Goal: Information Seeking & Learning: Learn about a topic

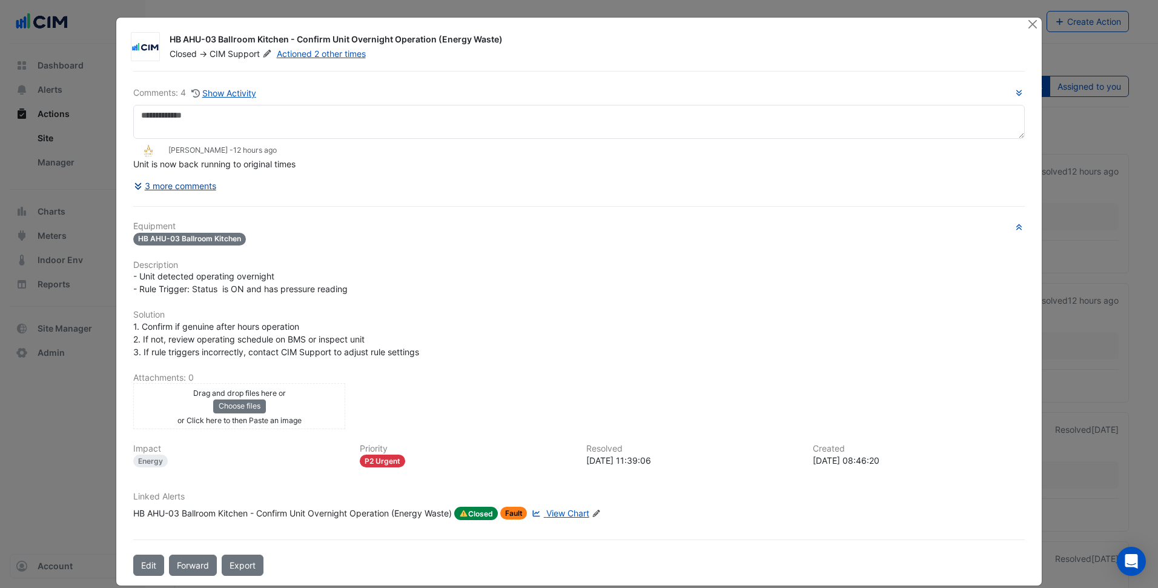
click at [166, 191] on button "3 more comments" at bounding box center [175, 185] width 84 height 21
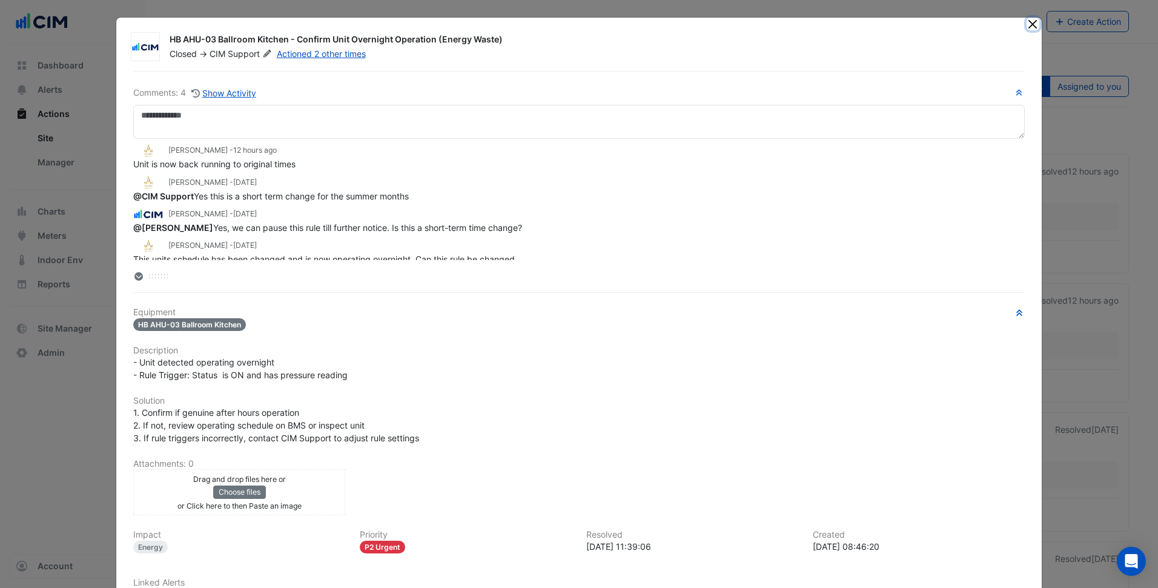
click at [1030, 22] on button "Close" at bounding box center [1033, 24] width 13 height 13
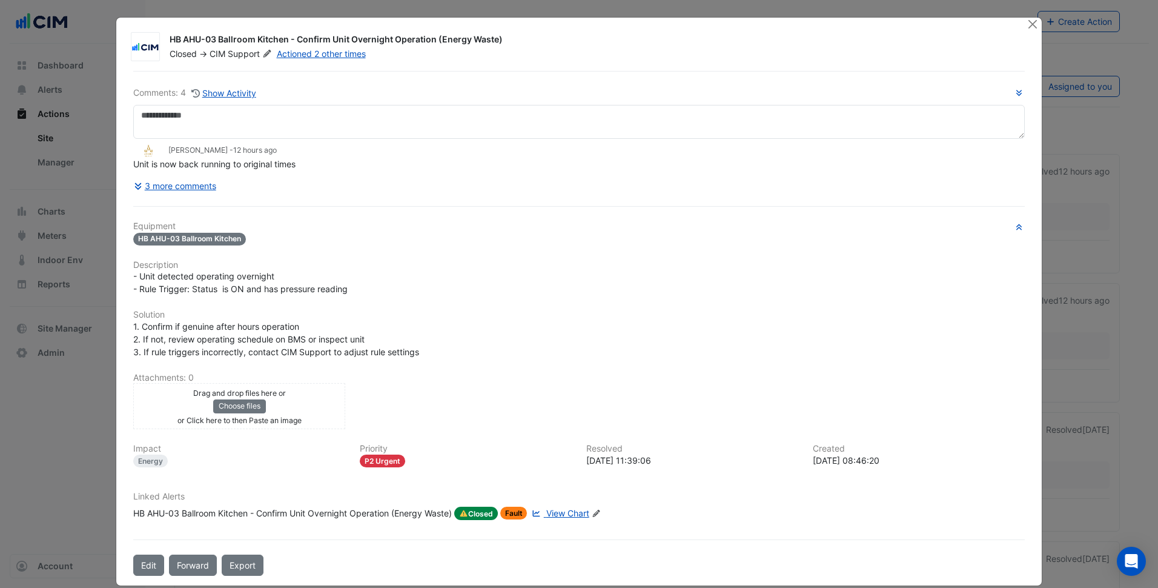
click at [342, 262] on h6 "Description" at bounding box center [579, 265] width 892 height 10
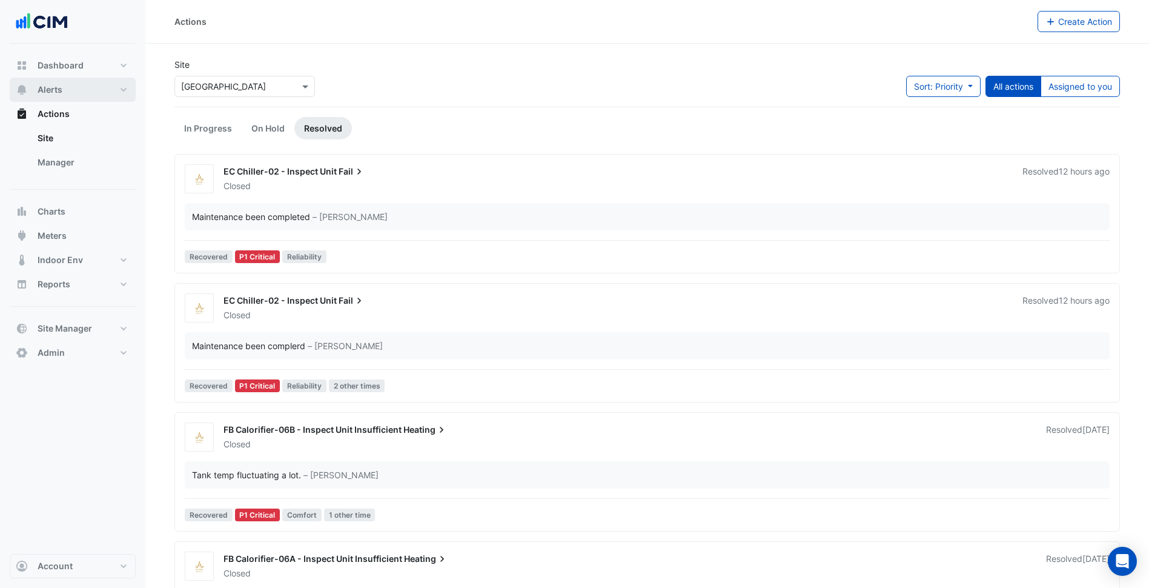
click at [78, 90] on button "Alerts" at bounding box center [73, 90] width 126 height 24
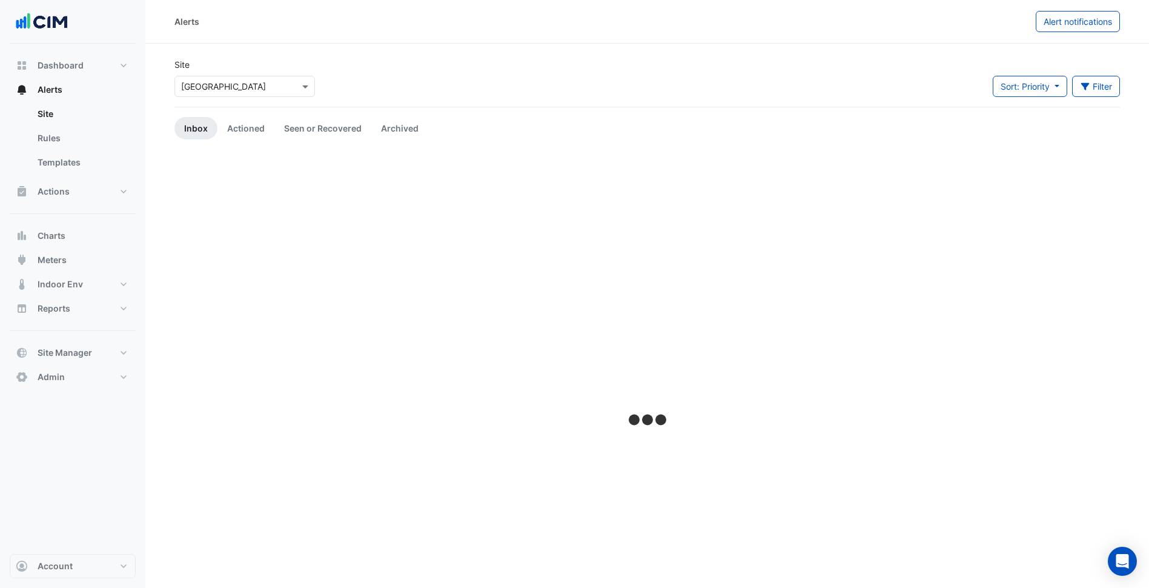
click at [228, 93] on div "Select a Site × Adare Manor" at bounding box center [244, 86] width 141 height 21
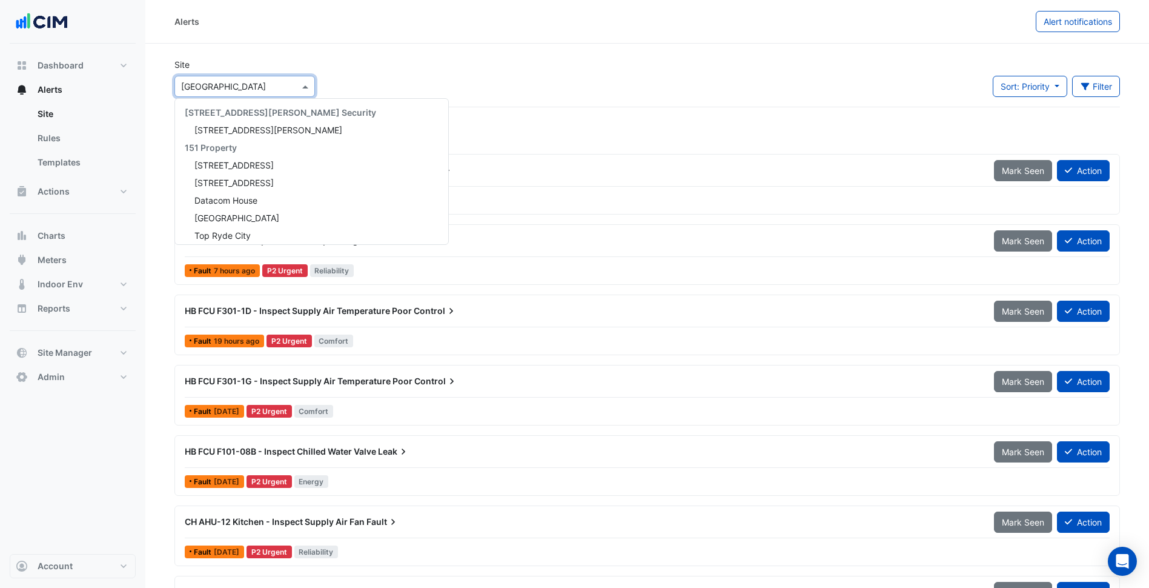
scroll to position [233, 0]
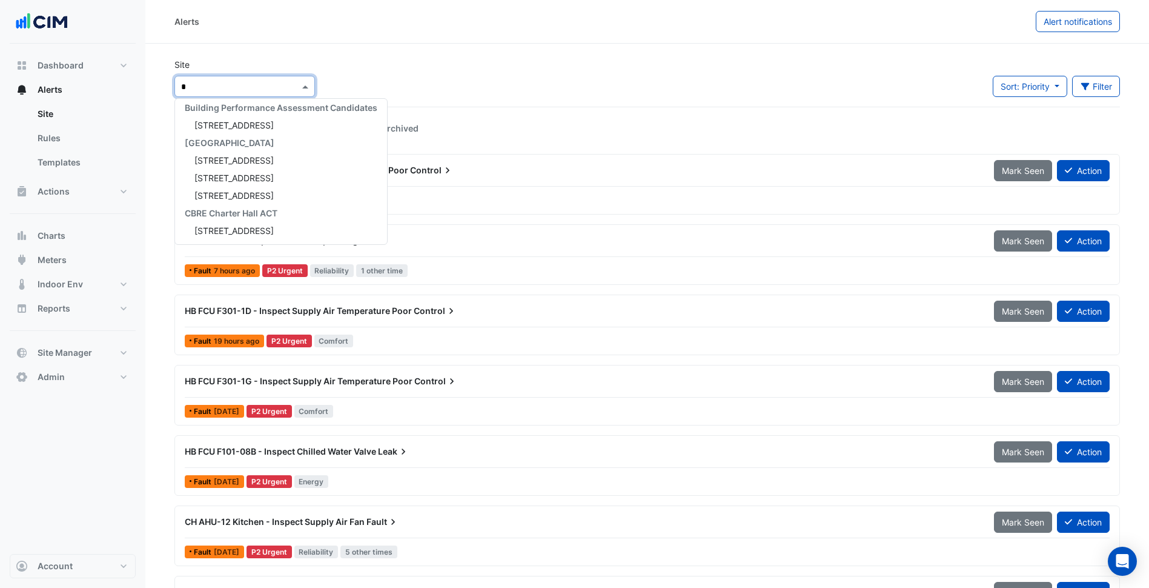
type input "**"
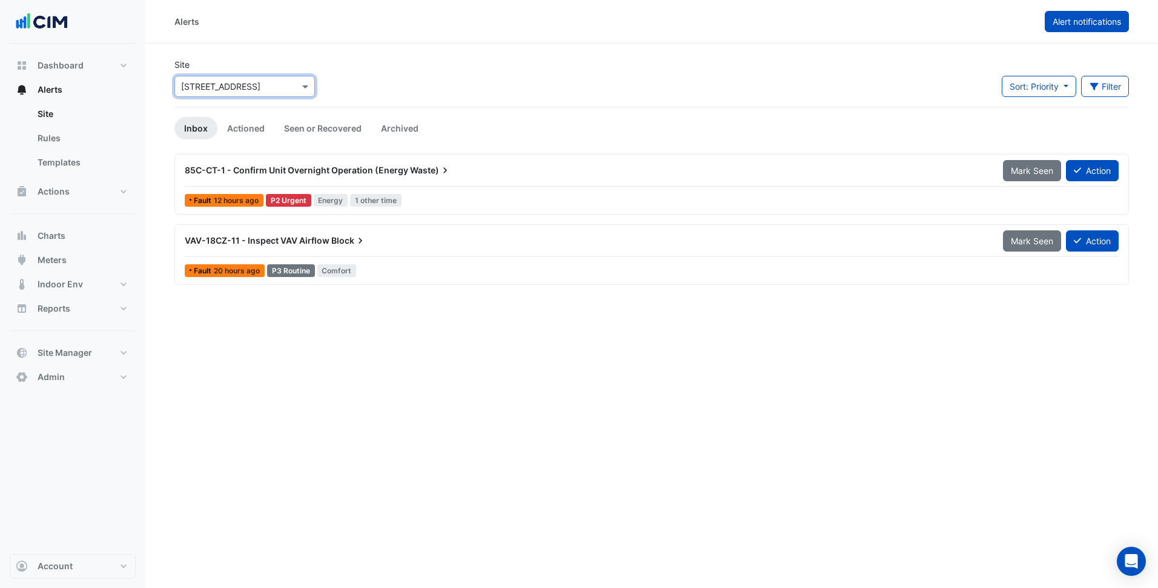
click at [1084, 28] on button "Alert notifications" at bounding box center [1087, 21] width 84 height 21
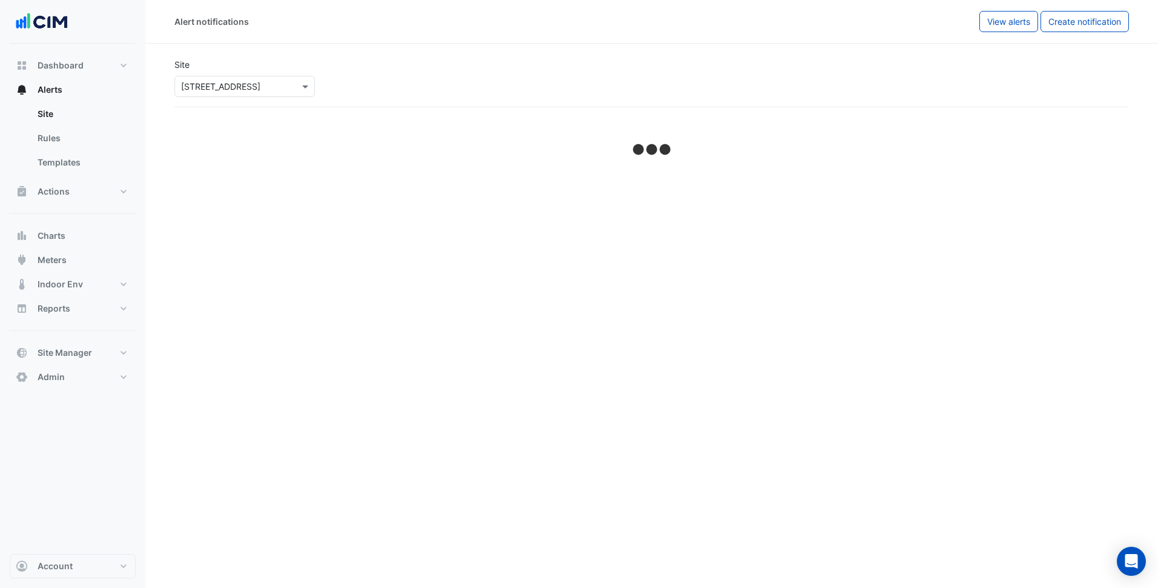
select select "******"
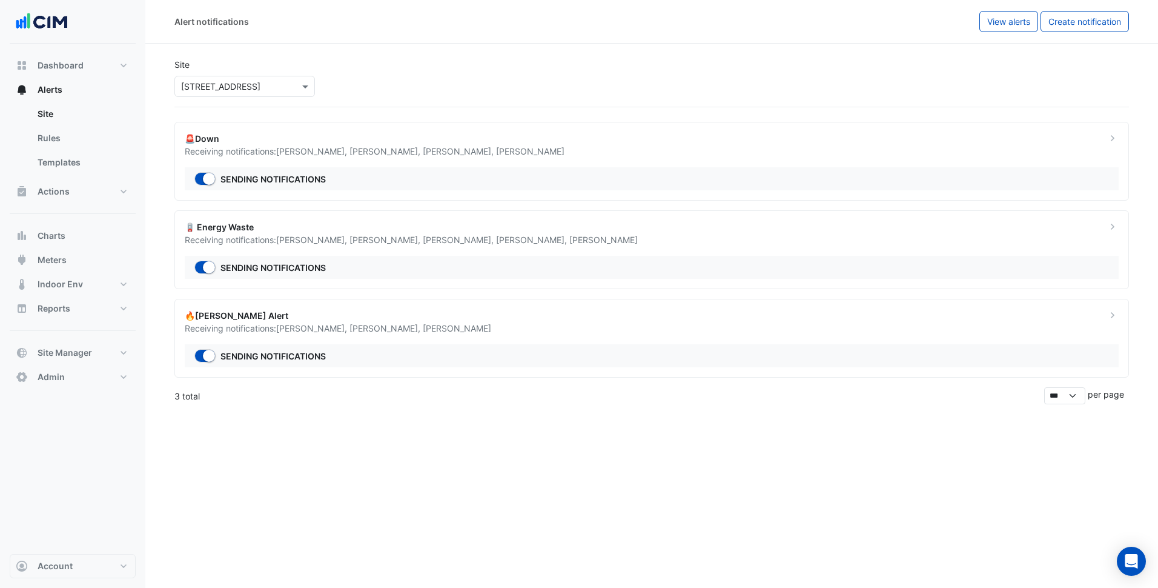
click at [408, 226] on div "🪫 Energy Waste" at bounding box center [638, 226] width 907 height 13
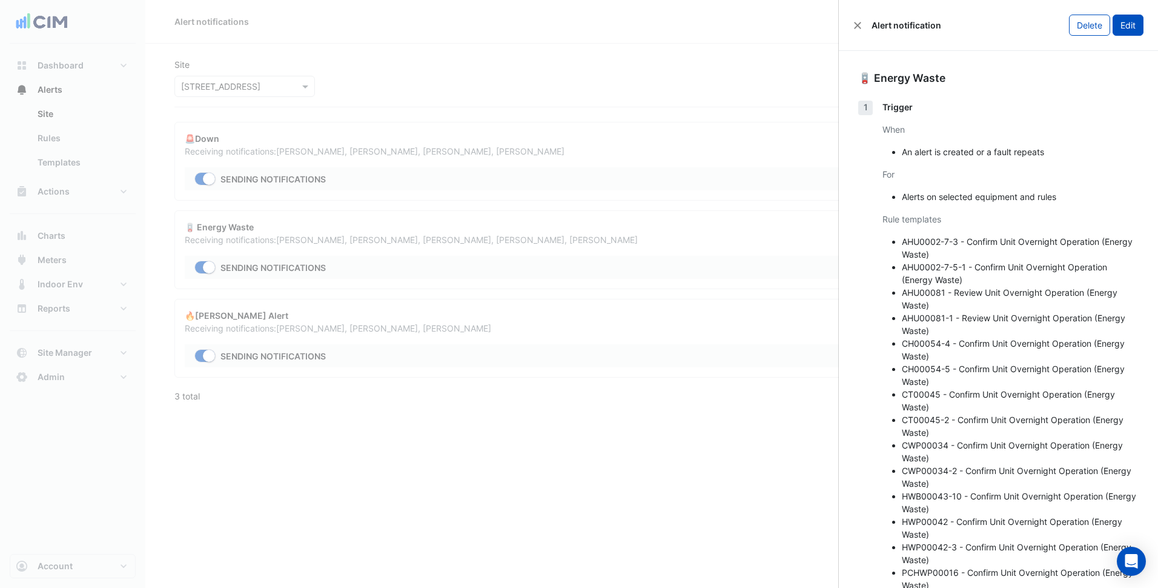
click at [1132, 25] on button "Edit" at bounding box center [1128, 25] width 31 height 21
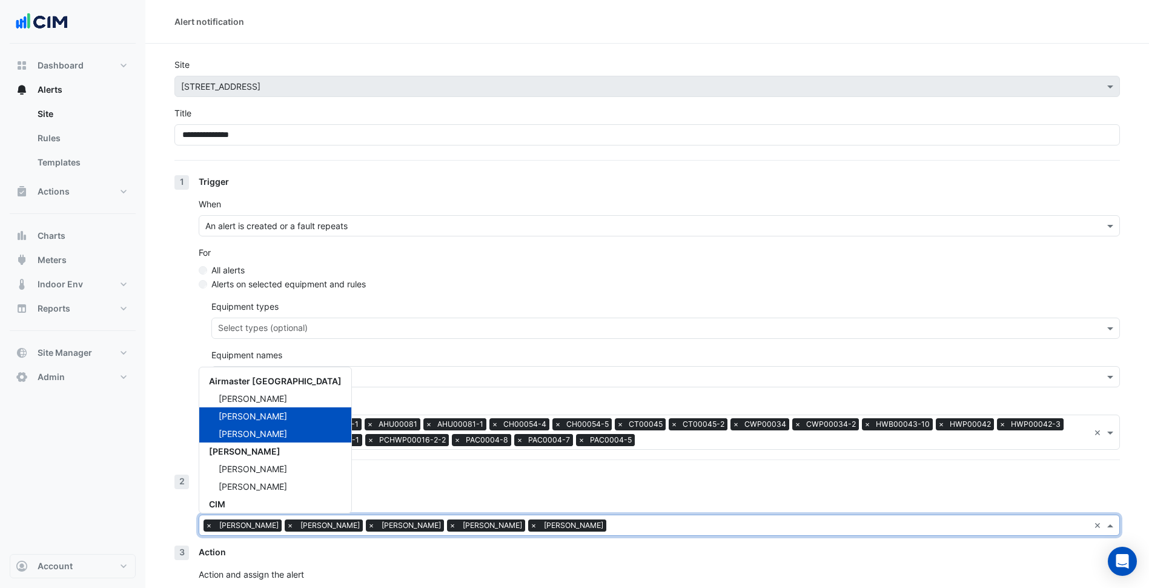
click at [611, 520] on input "text" at bounding box center [850, 526] width 478 height 13
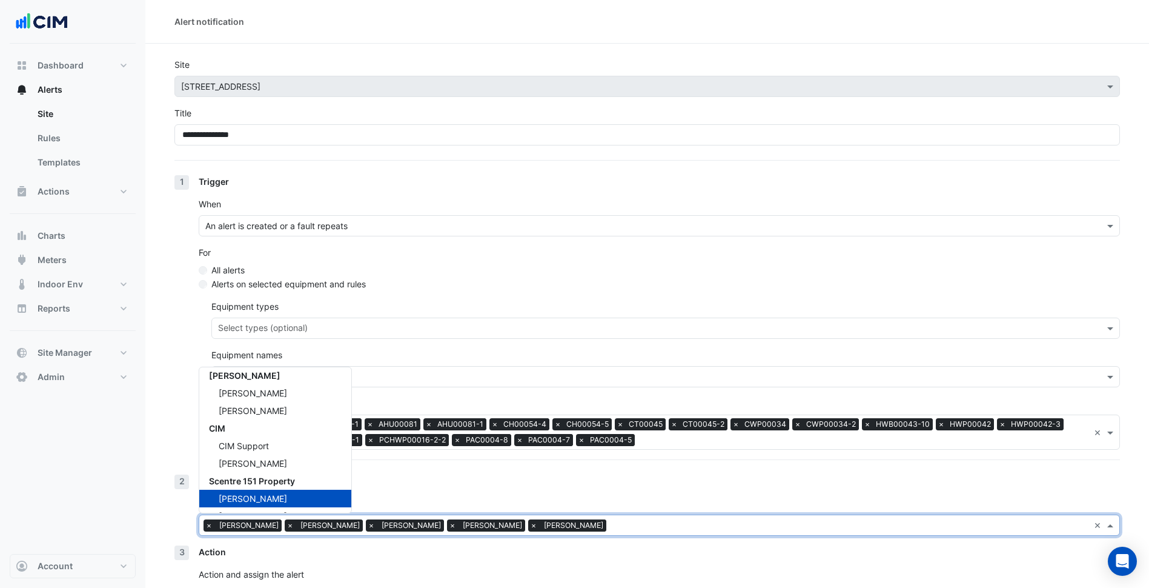
scroll to position [121, 0]
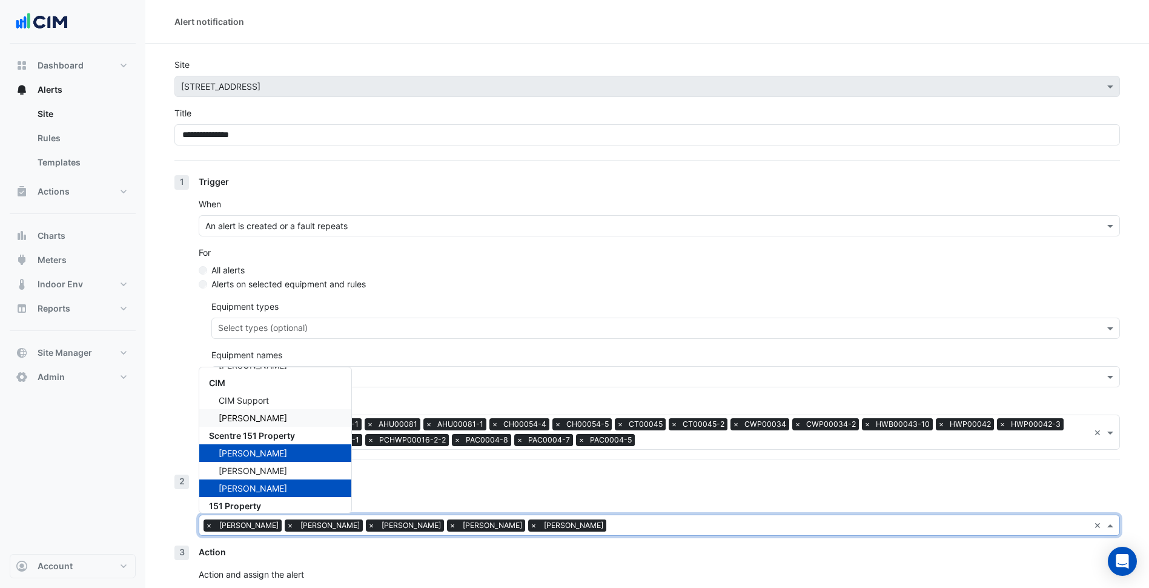
click at [267, 423] on div "Ritvick Mohan" at bounding box center [275, 418] width 152 height 18
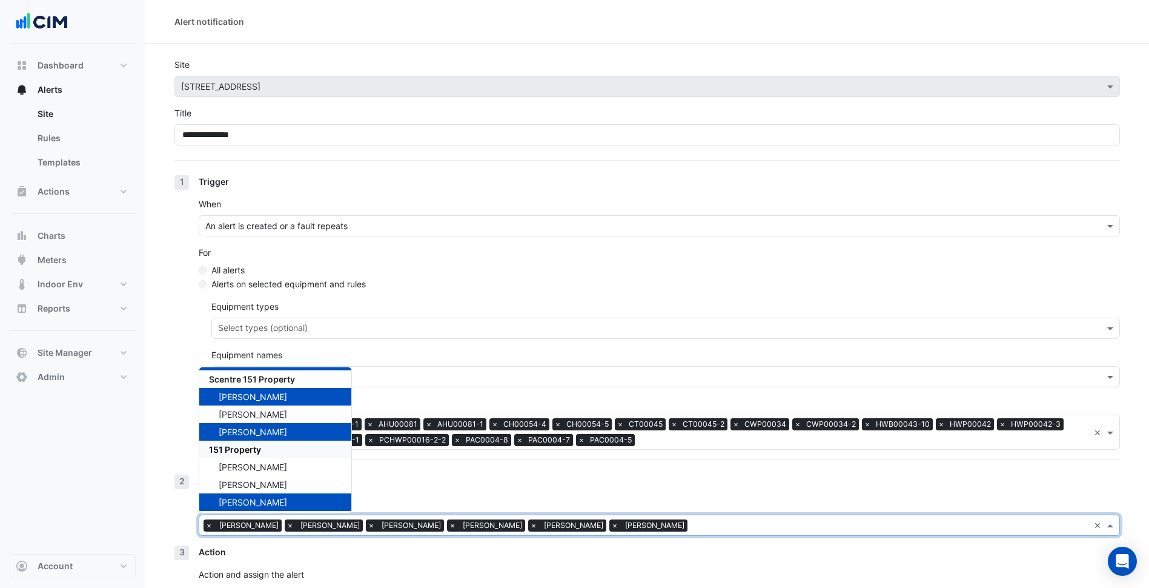
scroll to position [181, 0]
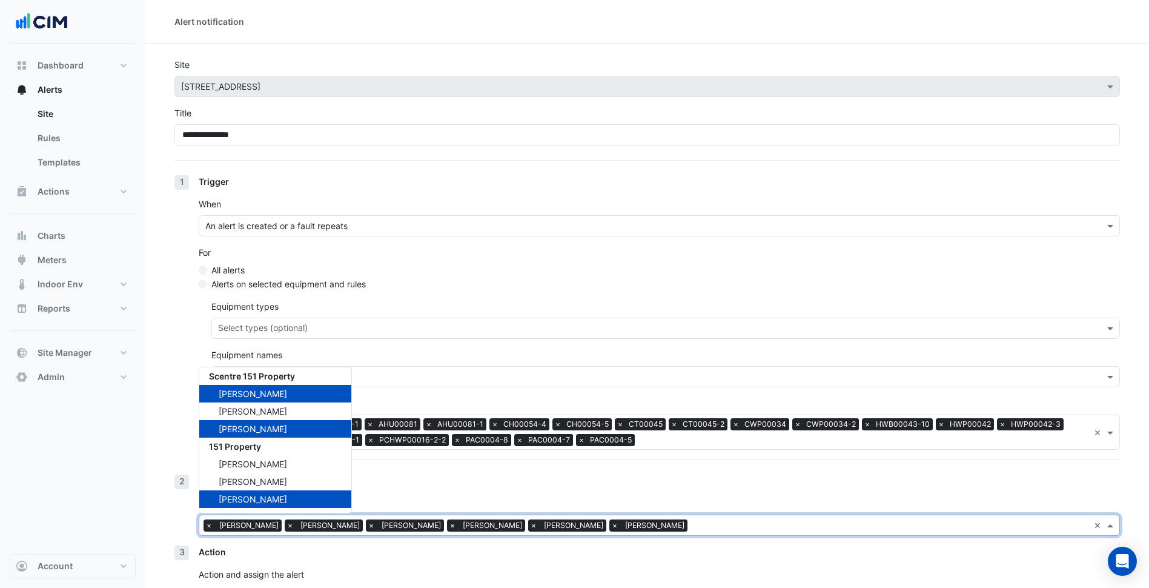
click at [134, 525] on div "Dashboard Portfolio Ratings Performance Alerts Site Rules Templates Actions Sit…" at bounding box center [73, 299] width 126 height 510
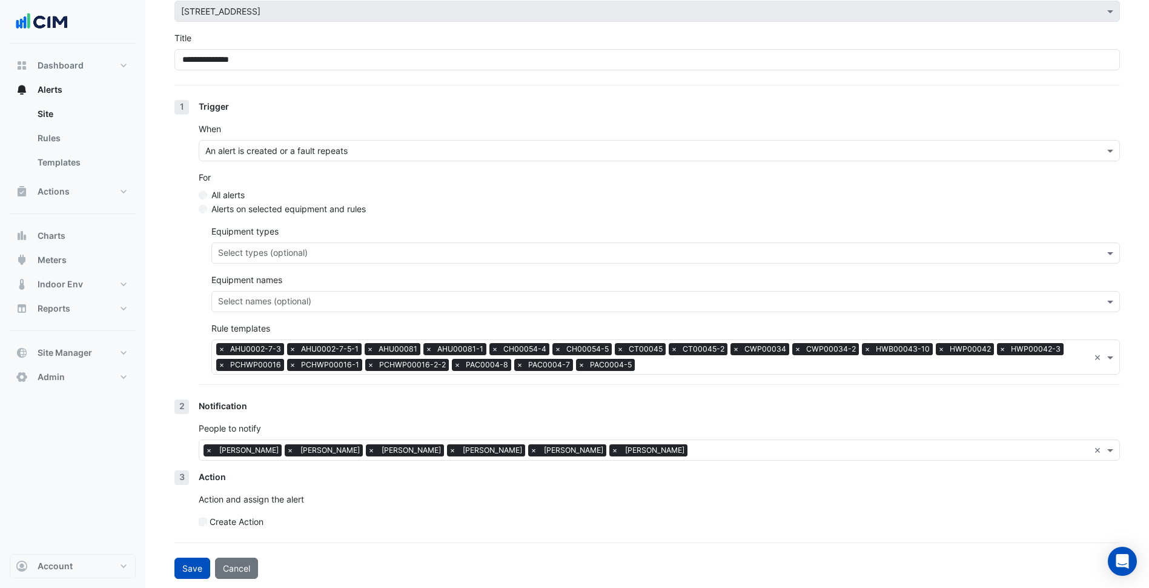
scroll to position [76, 0]
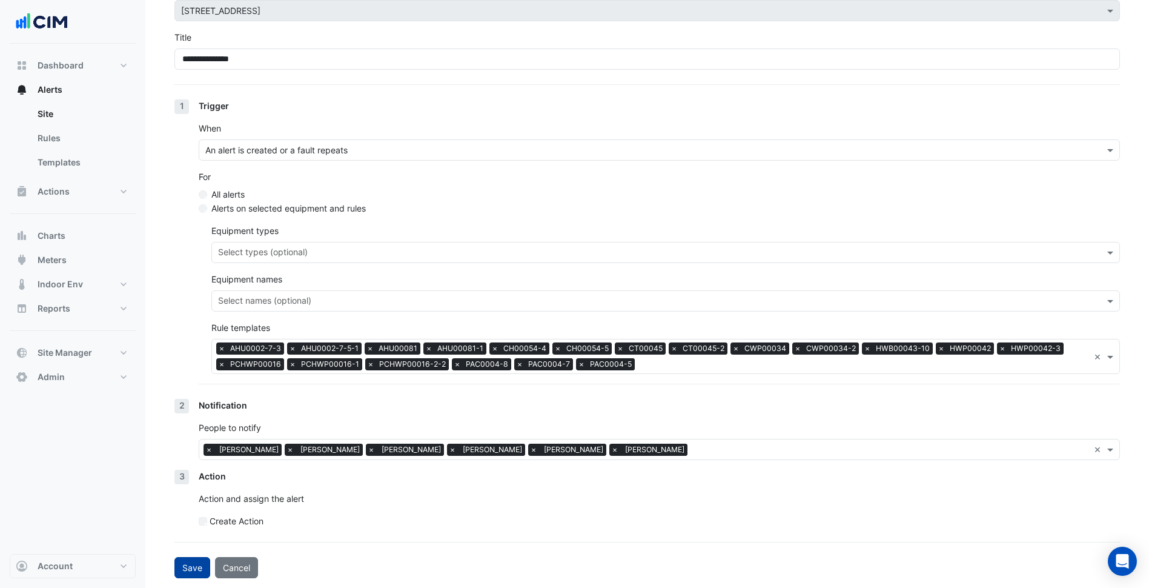
click at [196, 563] on button "Save" at bounding box center [192, 567] width 36 height 21
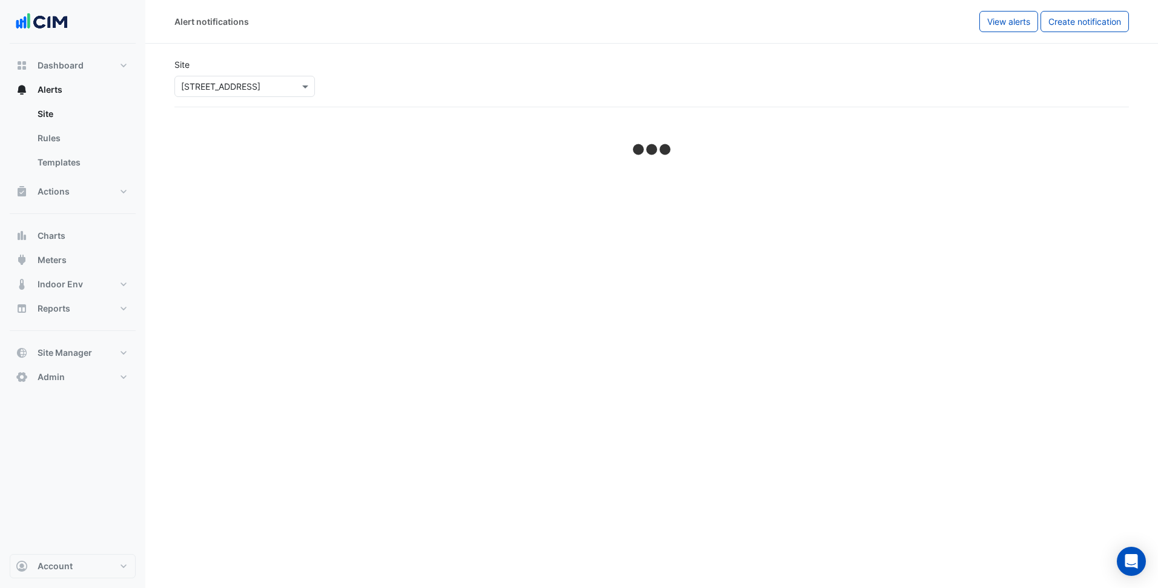
select select "******"
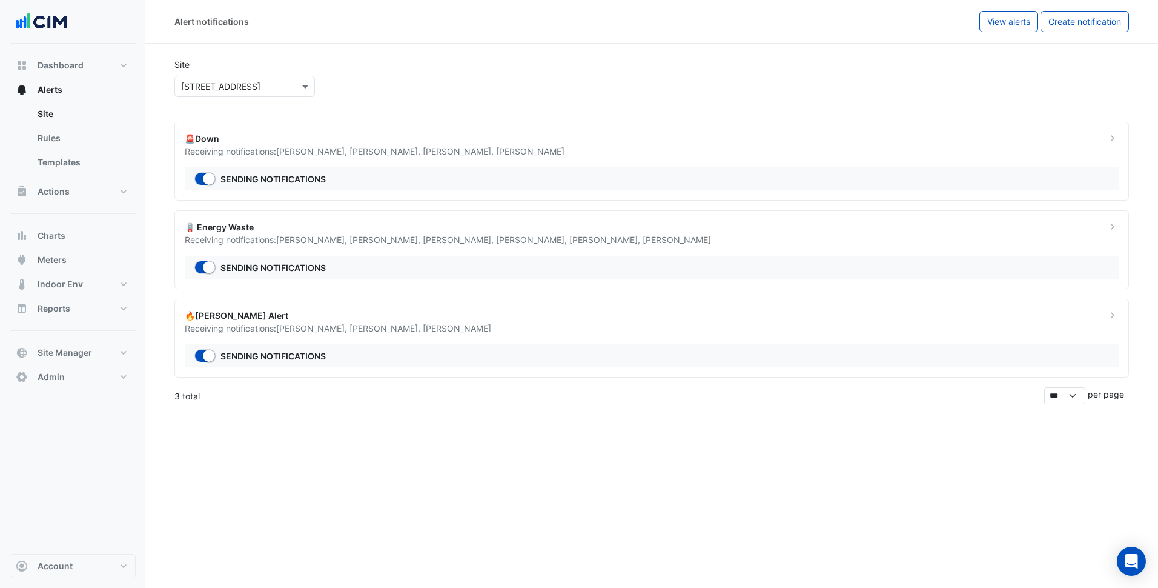
click at [497, 476] on ngb-offcanvas-backdrop at bounding box center [579, 294] width 1158 height 588
click at [558, 157] on div "🚨Down Receiving notifications: Luke Putrino , Shadyn Kerr , Anthony Daniel , Ad…" at bounding box center [651, 161] width 955 height 79
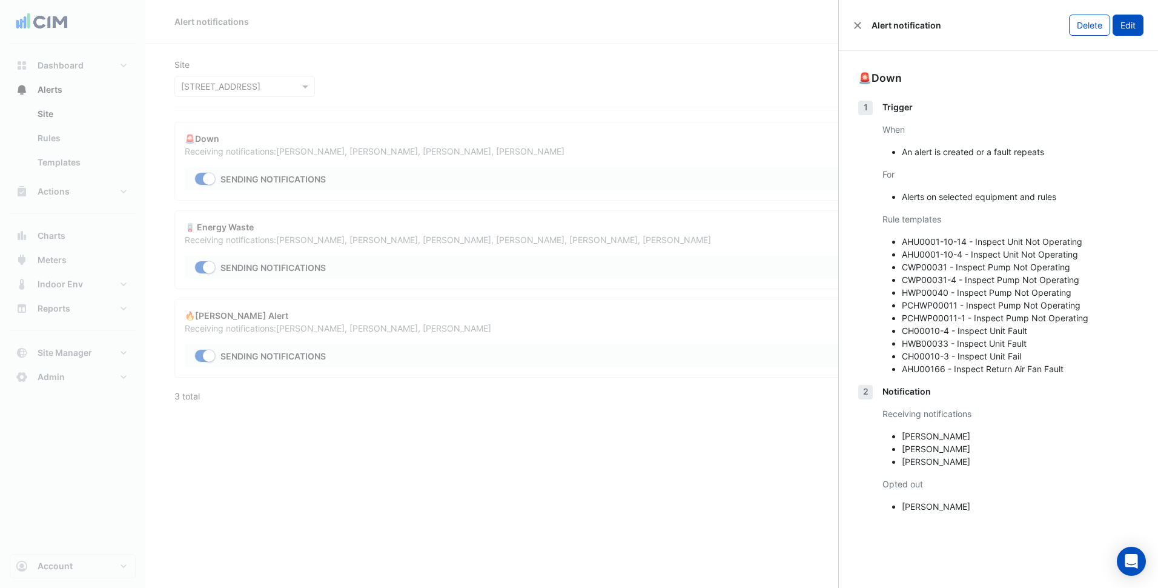
click at [1125, 23] on button "Edit" at bounding box center [1128, 25] width 31 height 21
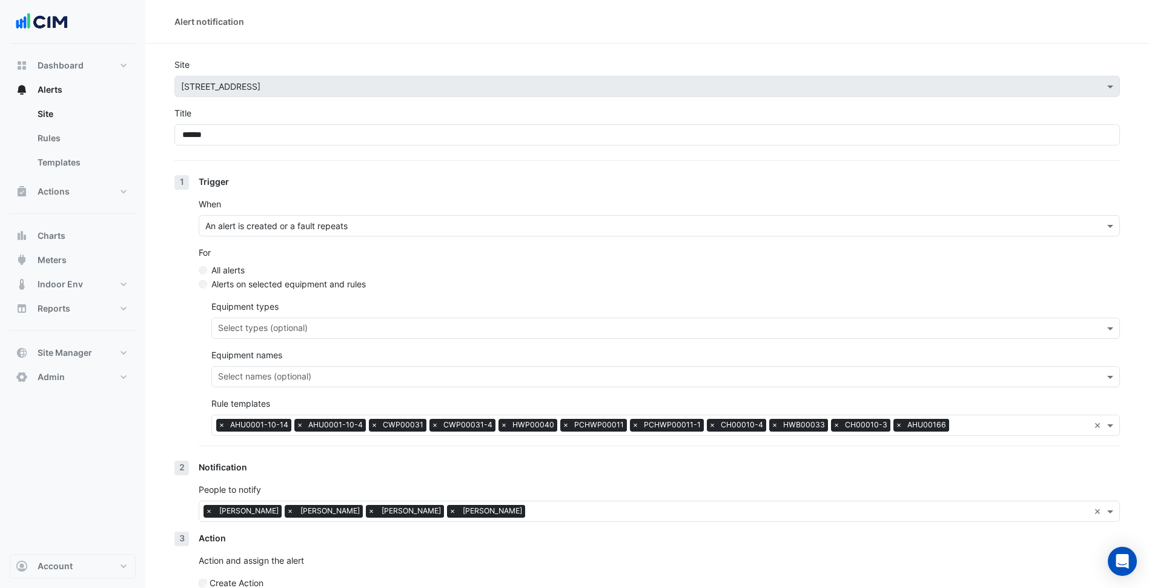
click at [532, 513] on input "text" at bounding box center [809, 512] width 559 height 13
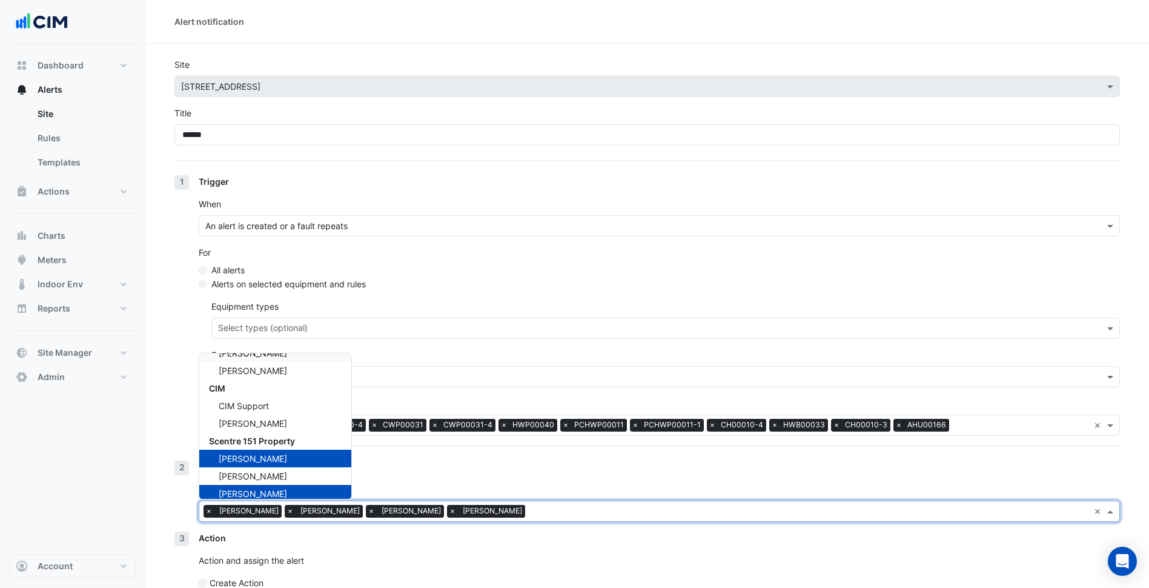
scroll to position [121, 0]
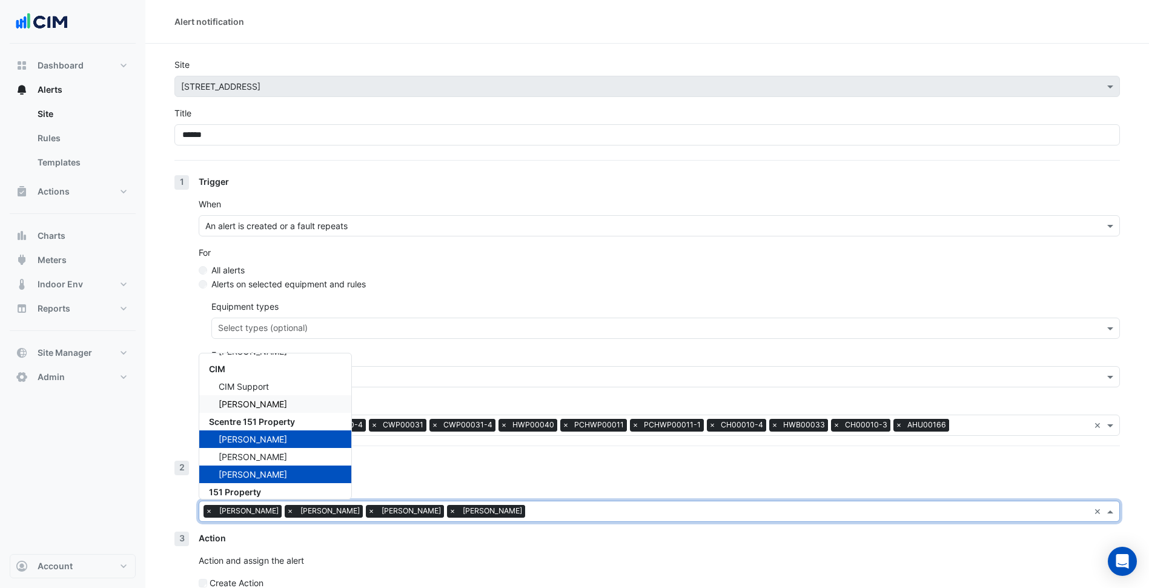
click at [268, 403] on span "[PERSON_NAME]" at bounding box center [253, 404] width 68 height 10
click at [154, 505] on section "Site Select a Site × 85 Castlereagh St Title ****** 1 Trigger When An alert is …" at bounding box center [647, 342] width 1004 height 596
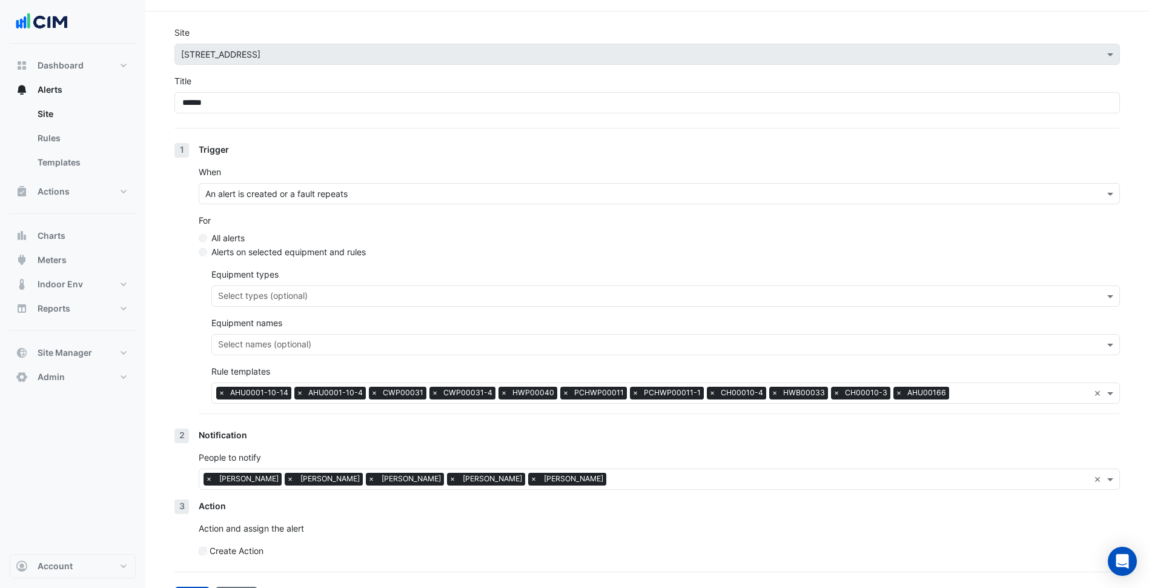
scroll to position [62, 0]
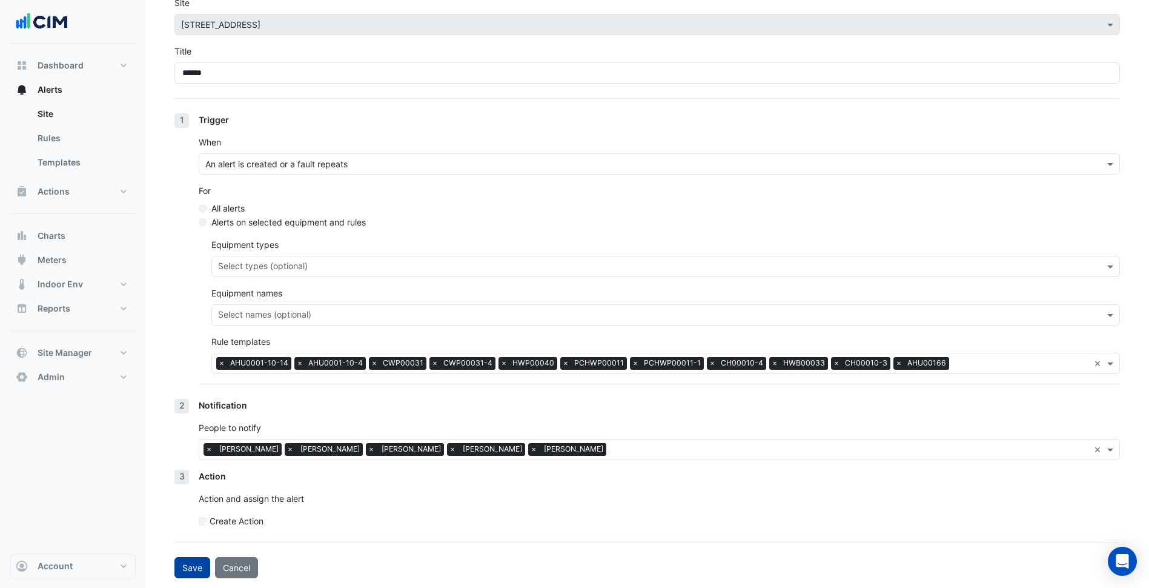
click at [194, 566] on button "Save" at bounding box center [192, 567] width 36 height 21
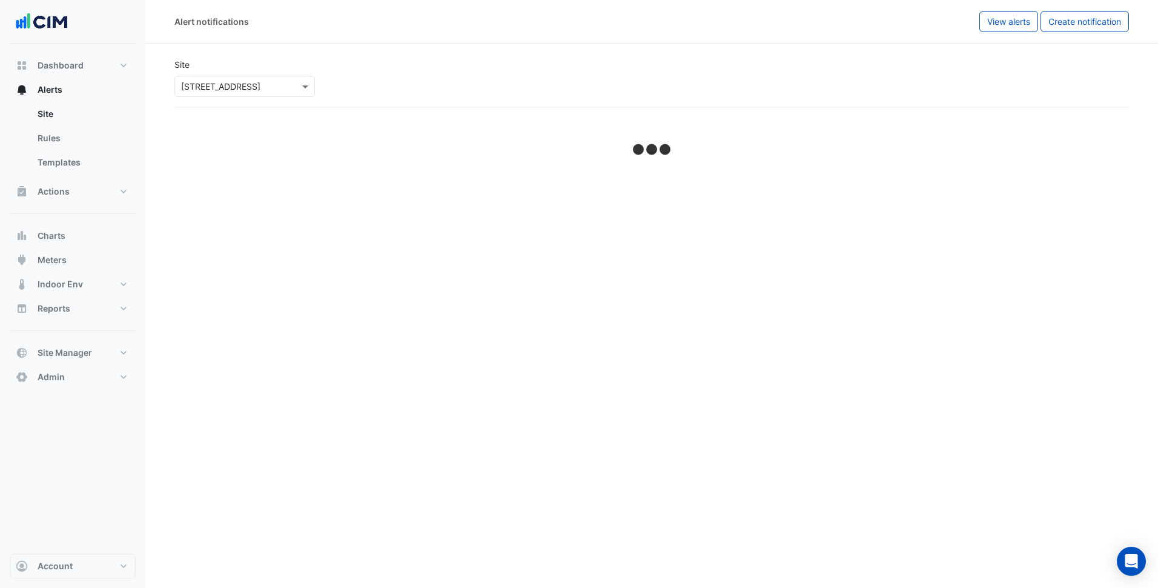
select select "******"
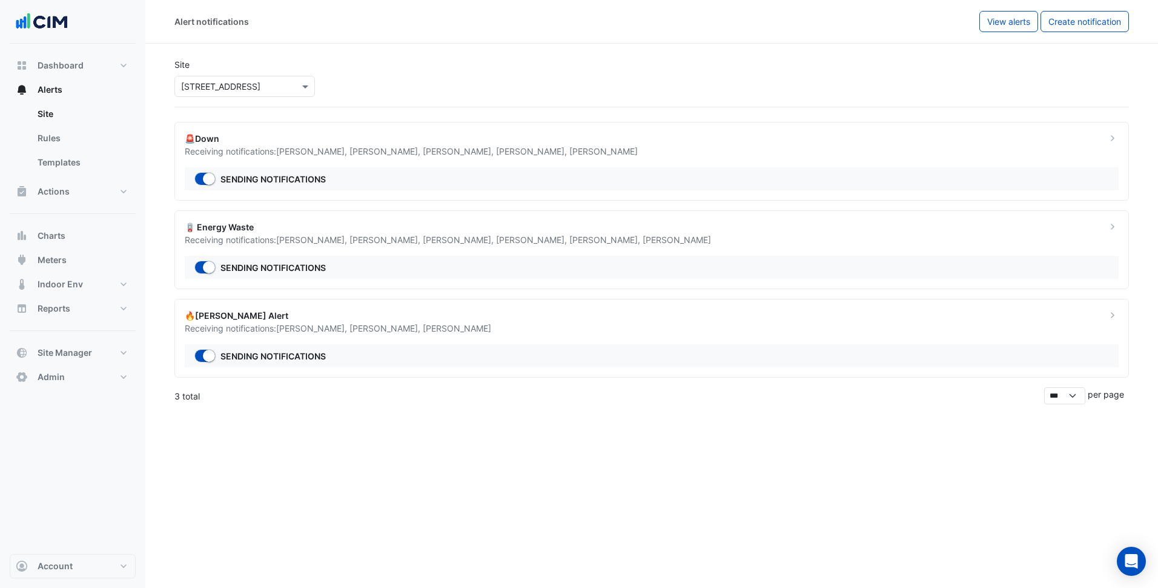
click at [601, 335] on ngb-offcanvas-backdrop at bounding box center [579, 294] width 1158 height 588
click at [594, 323] on div "Receiving notifications: Luke Putrino , Anthony Daniel , Tim Woods" at bounding box center [638, 328] width 907 height 13
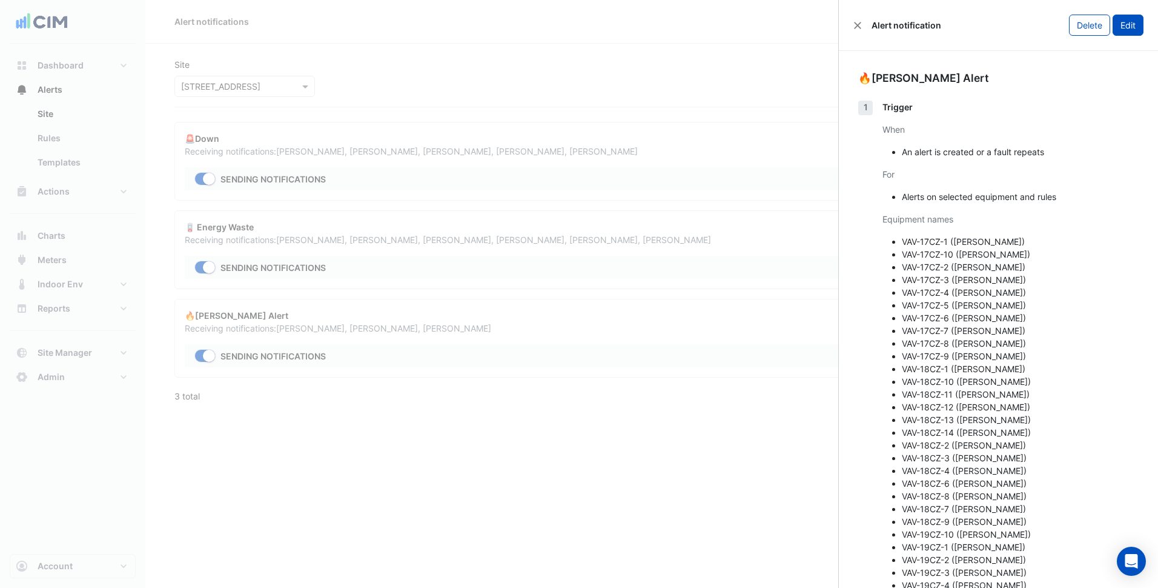
click at [1127, 35] on button "Edit" at bounding box center [1128, 25] width 31 height 21
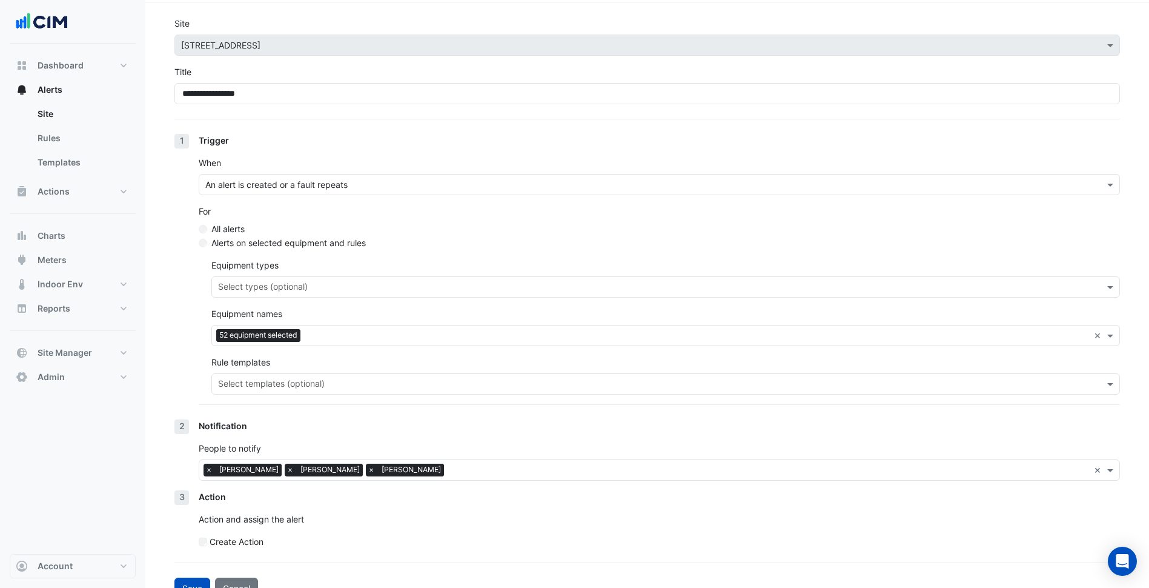
scroll to position [62, 0]
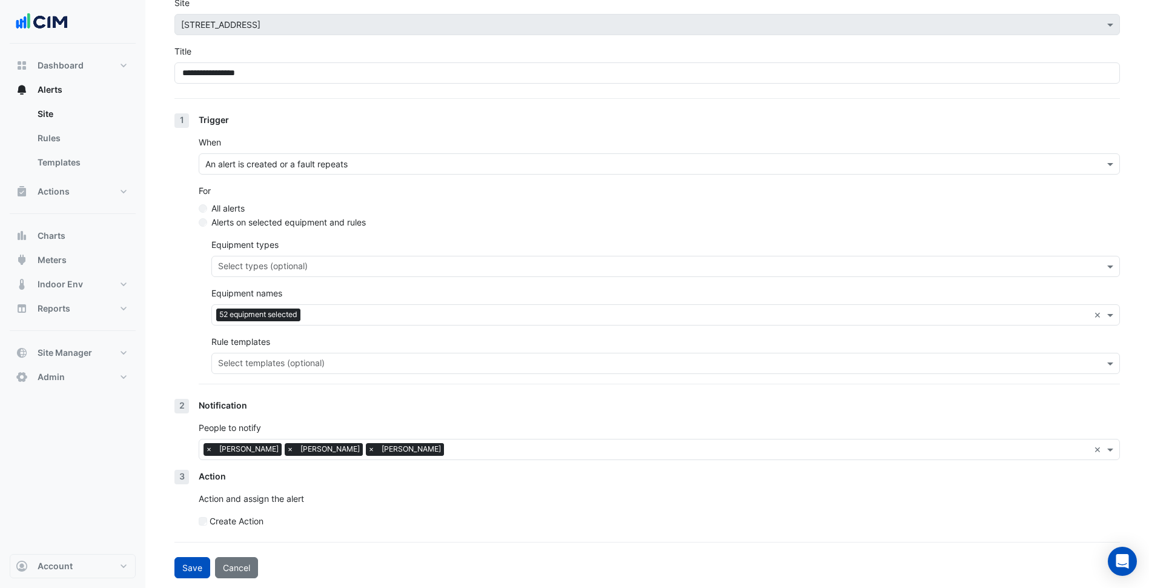
click at [449, 448] on input "text" at bounding box center [769, 450] width 640 height 13
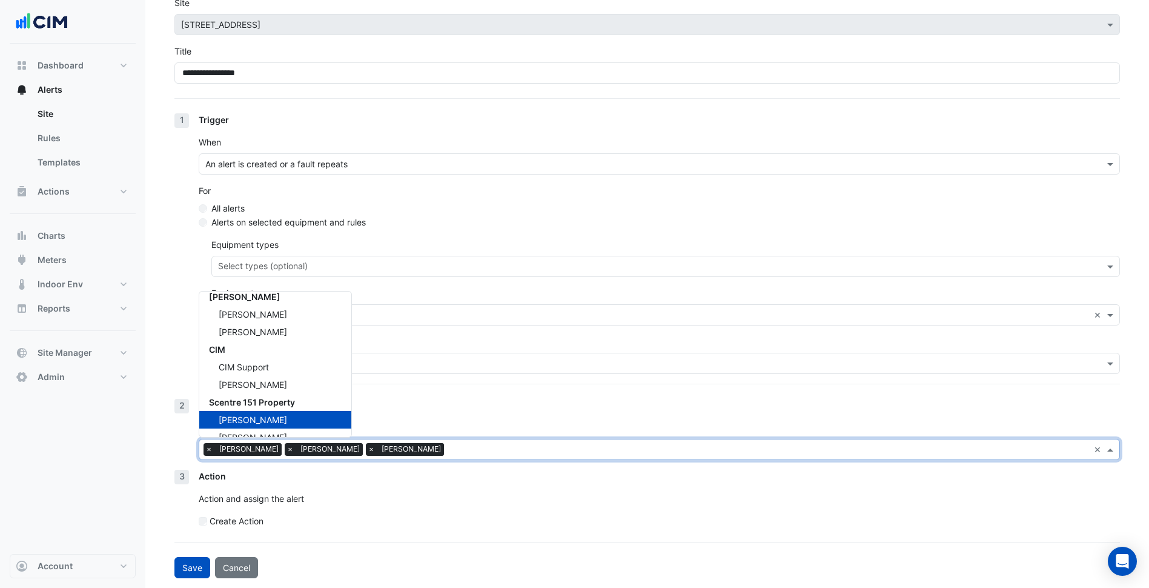
scroll to position [59, 0]
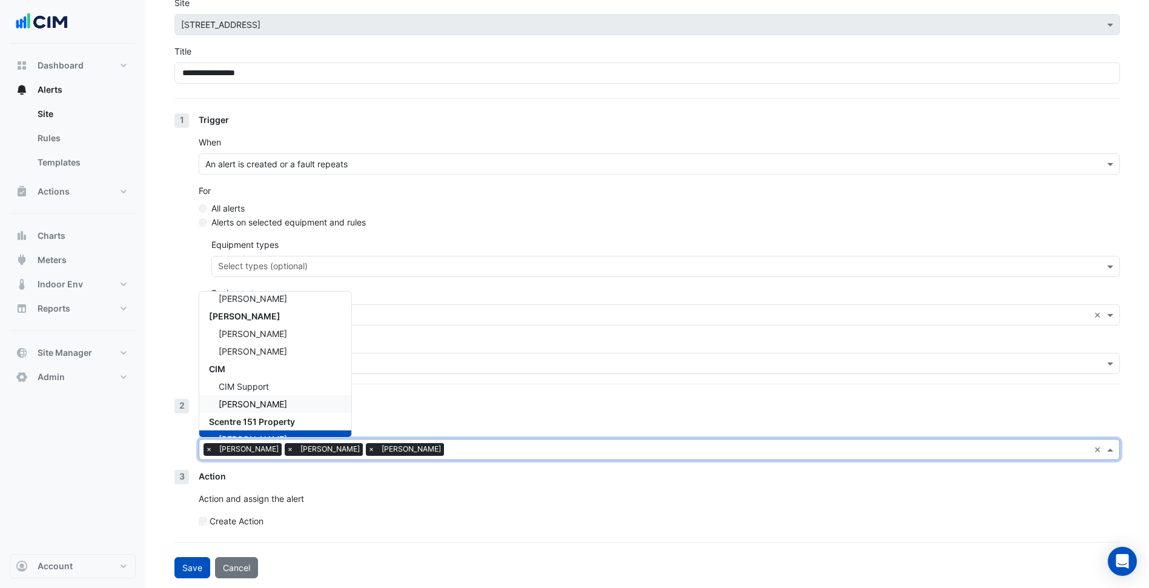
click at [255, 401] on span "[PERSON_NAME]" at bounding box center [253, 404] width 68 height 10
click at [389, 523] on div "Create Action" at bounding box center [659, 520] width 921 height 13
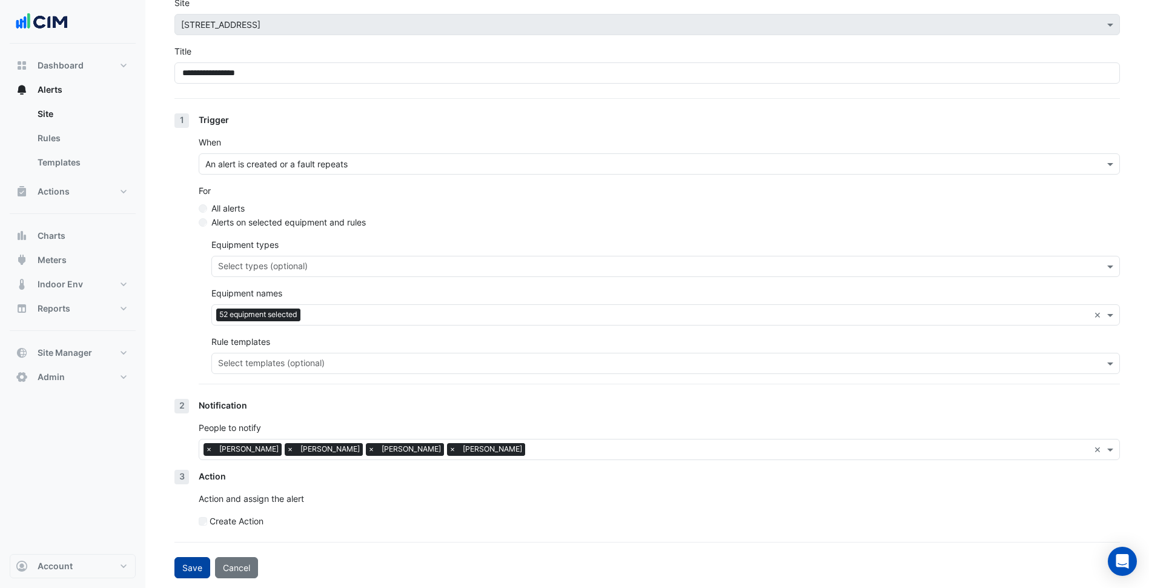
click at [178, 572] on button "Save" at bounding box center [192, 567] width 36 height 21
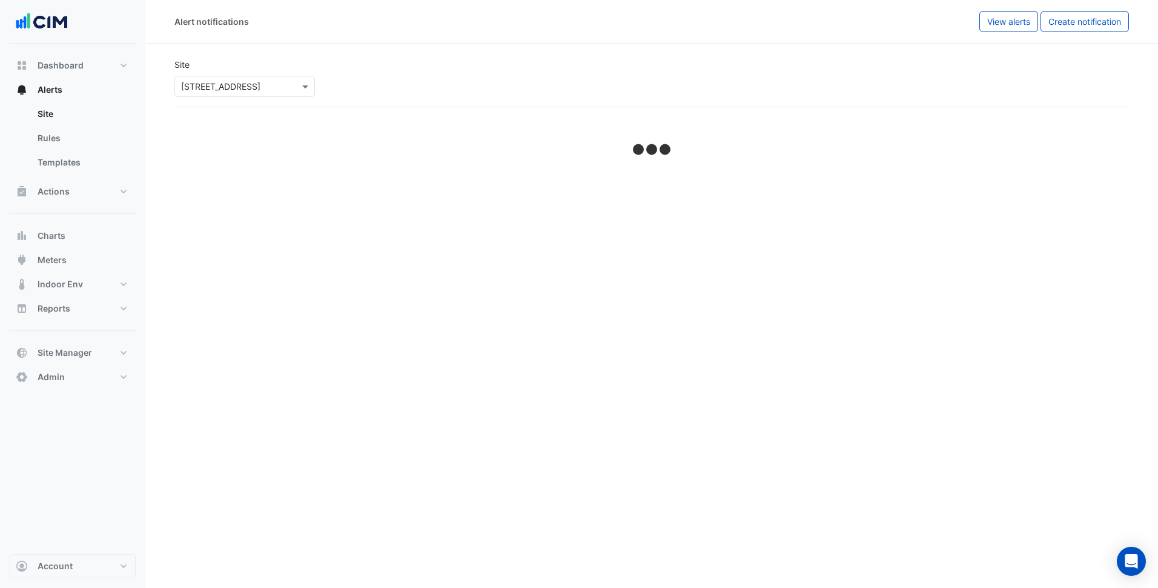
select select "******"
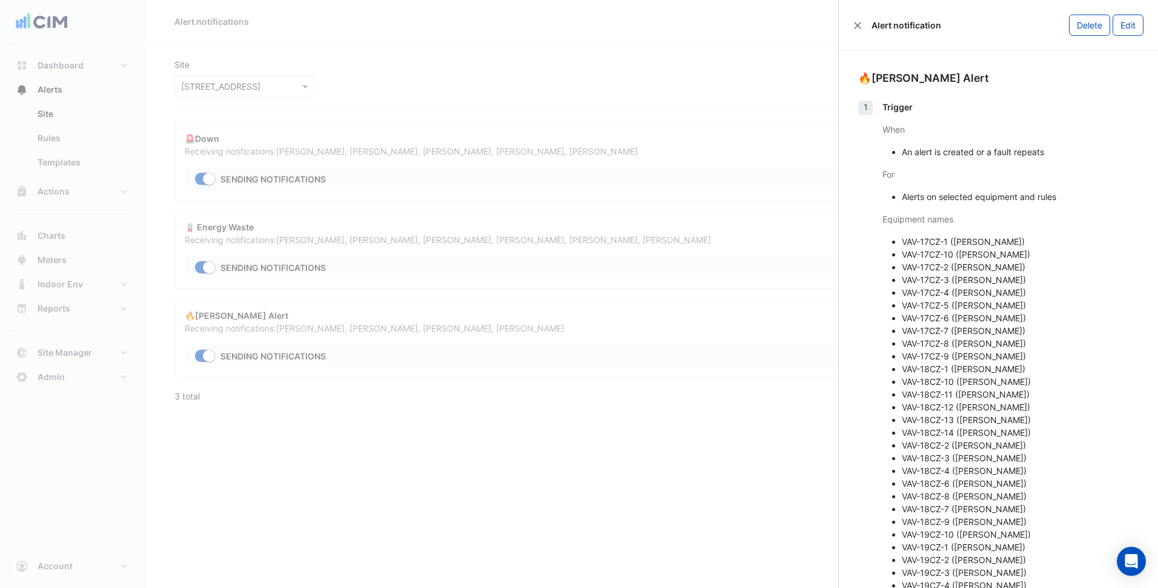
click at [442, 68] on ngb-offcanvas-backdrop at bounding box center [579, 294] width 1158 height 588
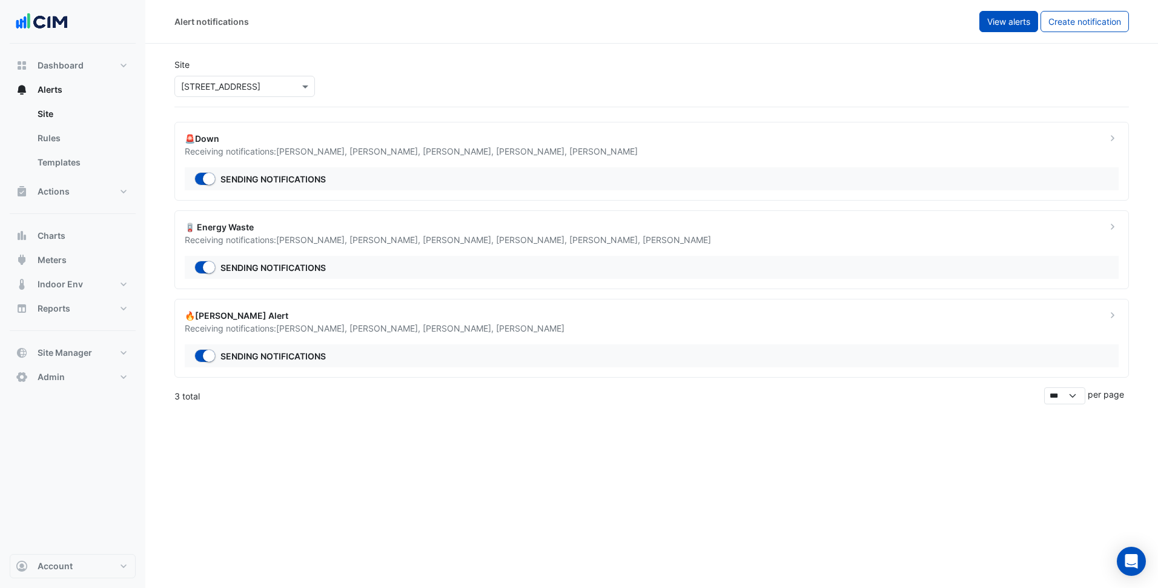
click at [983, 26] on button "View alerts" at bounding box center [1008, 21] width 59 height 21
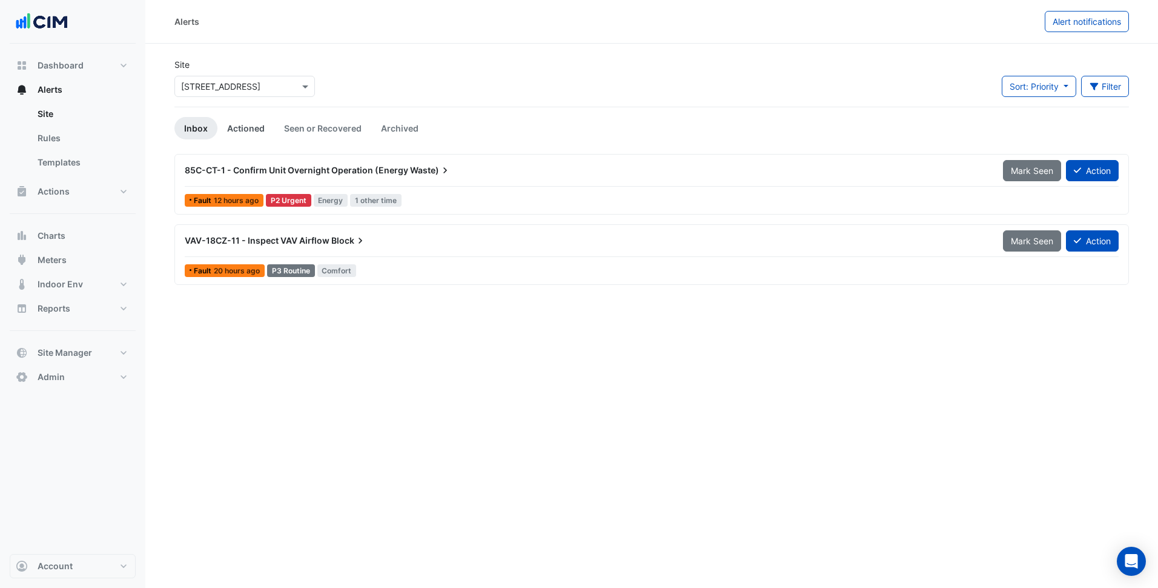
click at [253, 127] on link "Actioned" at bounding box center [245, 128] width 57 height 22
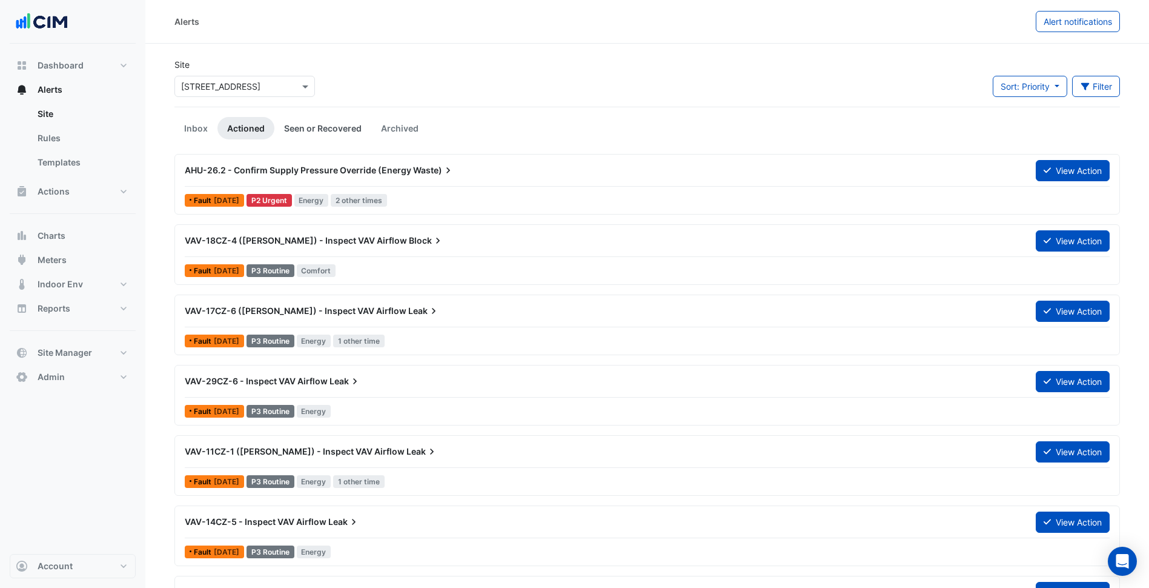
click at [324, 129] on link "Seen or Recovered" at bounding box center [322, 128] width 97 height 22
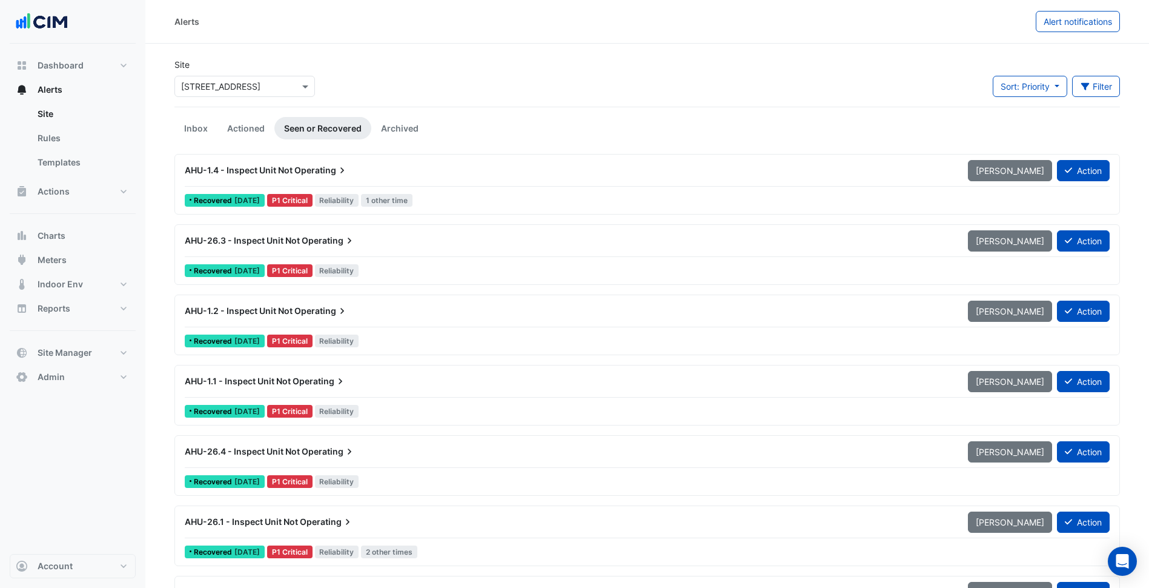
click at [433, 129] on ul "Inbox Actioned Seen or Recovered Archived" at bounding box center [647, 128] width 946 height 22
click at [413, 129] on link "Archived" at bounding box center [399, 128] width 57 height 22
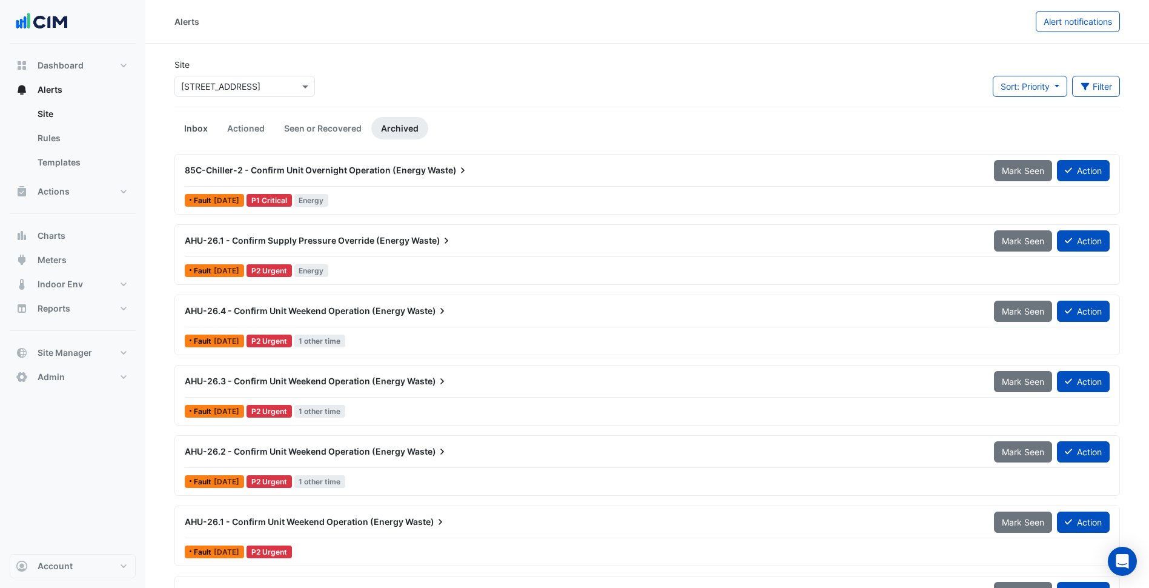
click at [196, 129] on link "Inbox" at bounding box center [195, 128] width 43 height 22
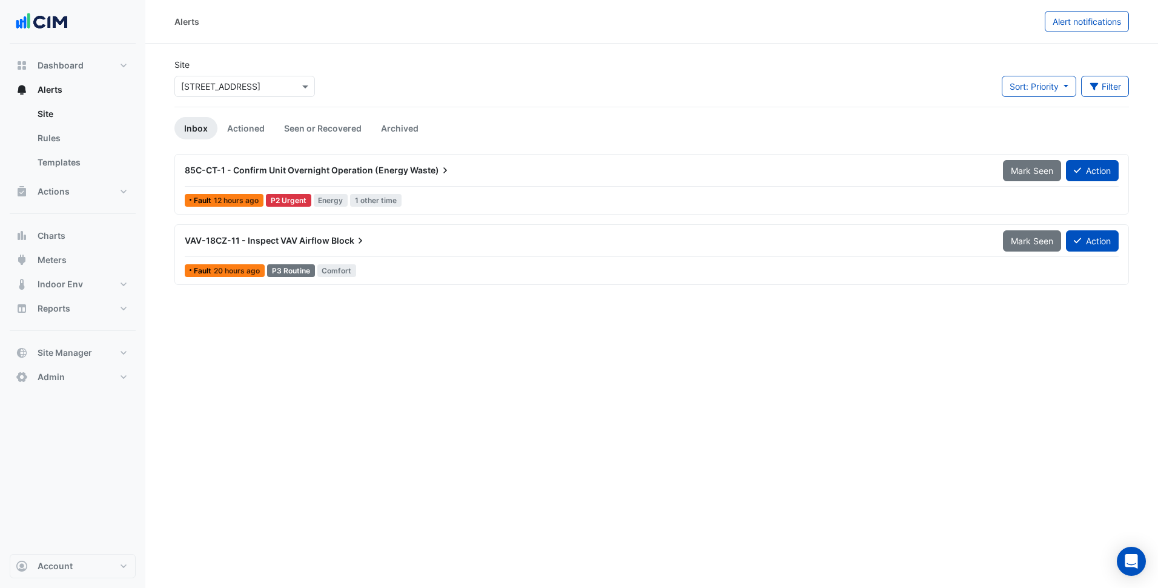
drag, startPoint x: 212, startPoint y: 145, endPoint x: 253, endPoint y: 165, distance: 45.0
click at [253, 165] on span "85C-CT-1 - Confirm Unit Overnight Operation (Energy" at bounding box center [297, 170] width 224 height 10
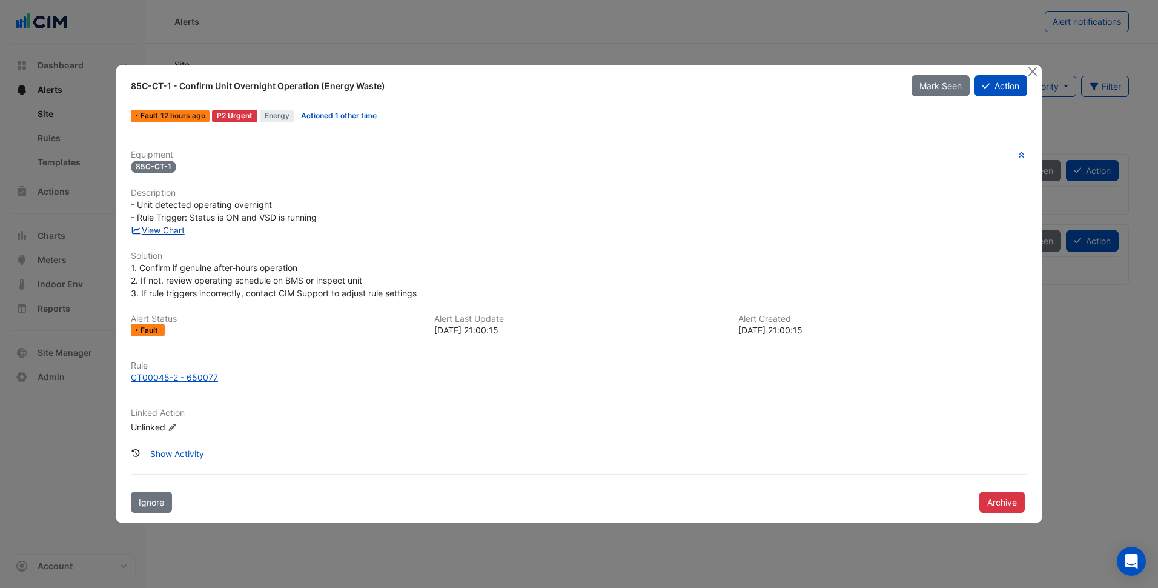
click at [177, 234] on link "View Chart" at bounding box center [158, 230] width 54 height 10
click at [348, 164] on div "85C-CT-1" at bounding box center [579, 166] width 896 height 14
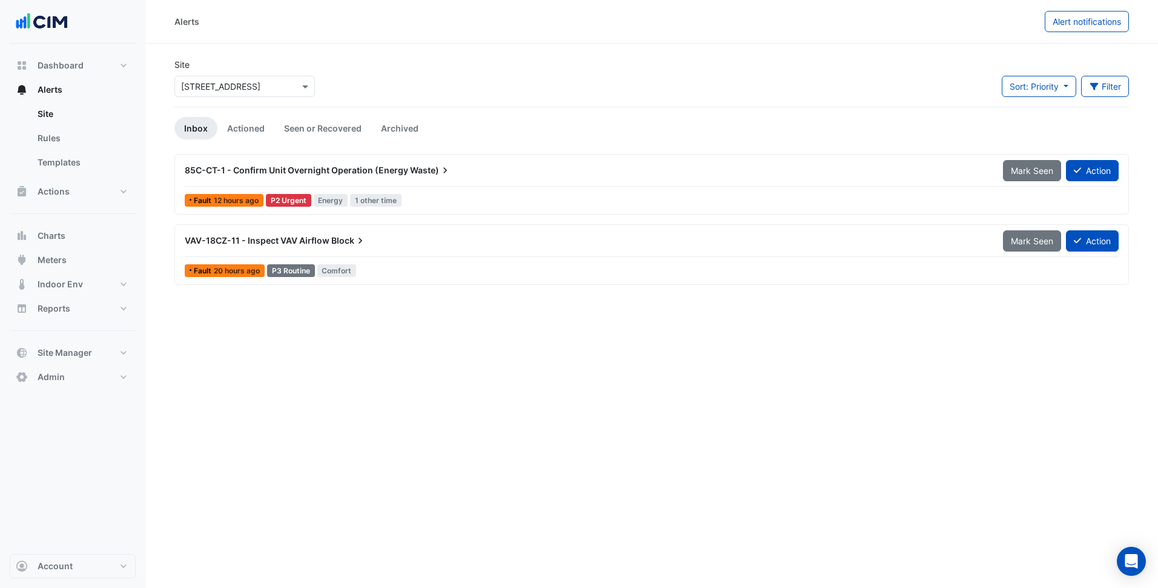
click at [262, 85] on input "text" at bounding box center [232, 87] width 103 height 13
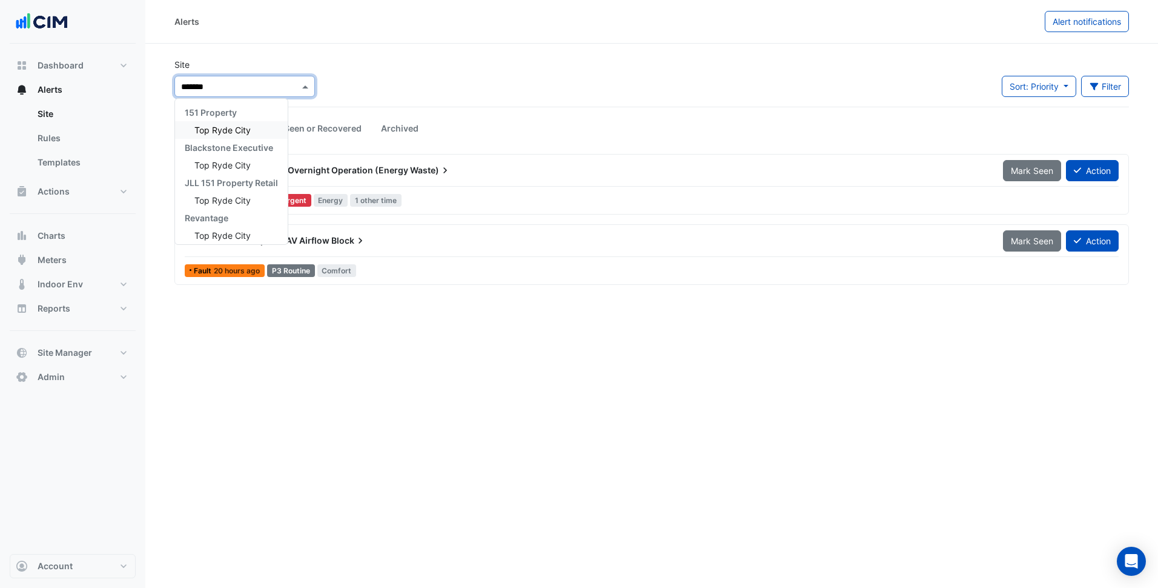
type input "********"
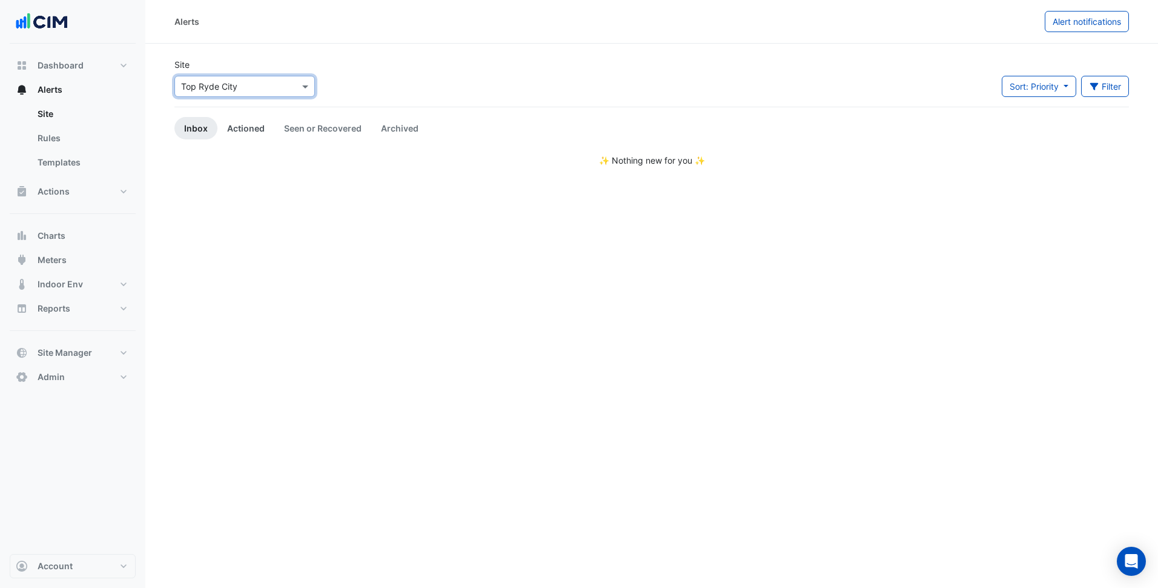
click at [245, 131] on link "Actioned" at bounding box center [245, 128] width 57 height 22
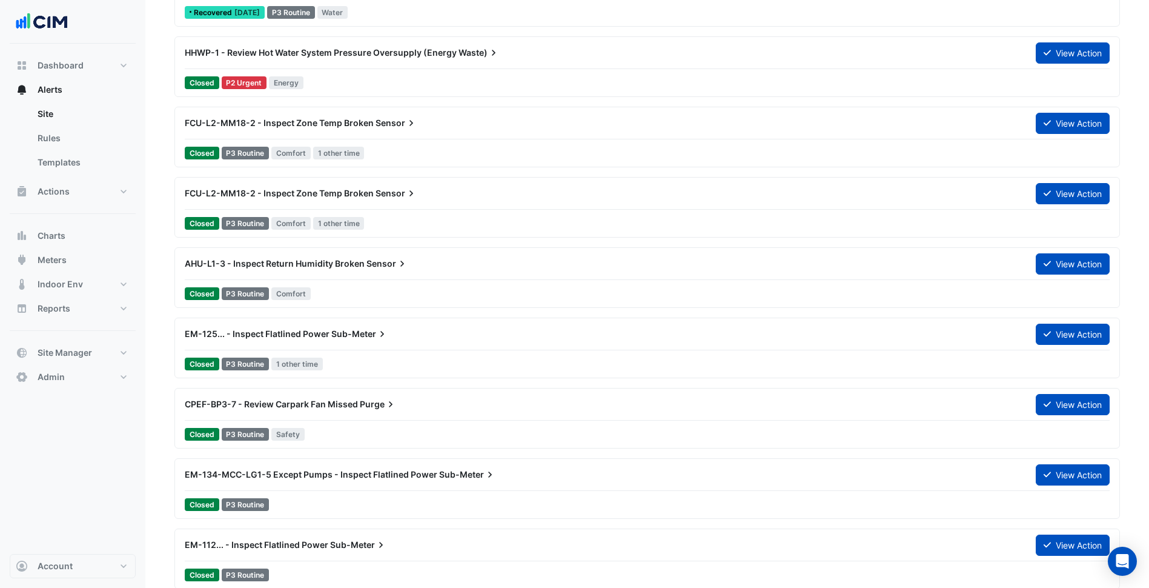
scroll to position [545, 0]
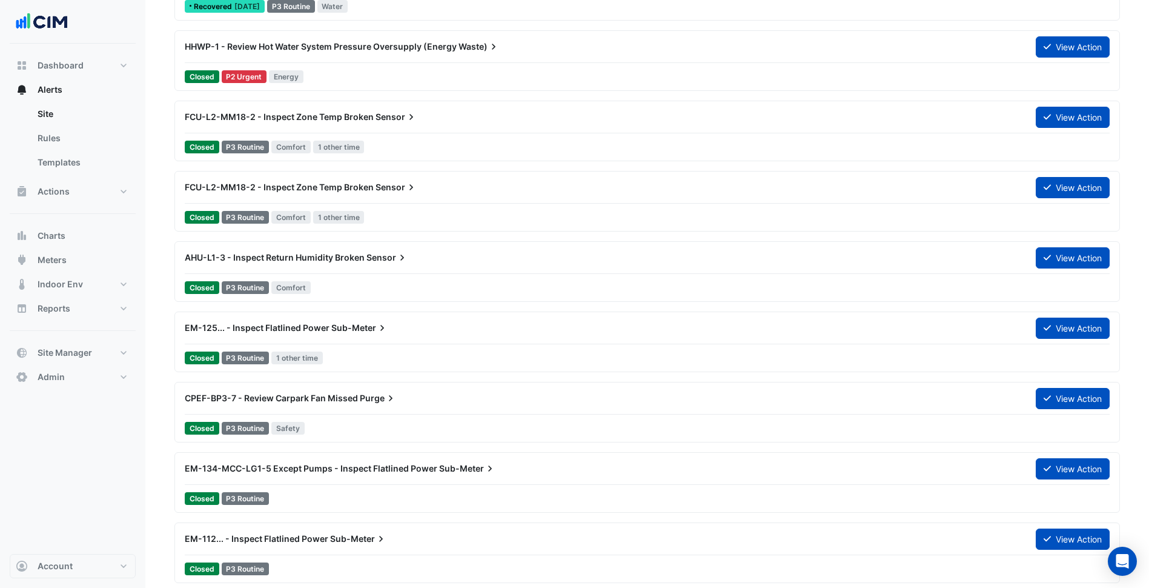
click at [505, 132] on div "FCU-L2-MM18-2 - Inspect Zone Temp Broken Sensor View Action" at bounding box center [647, 119] width 925 height 27
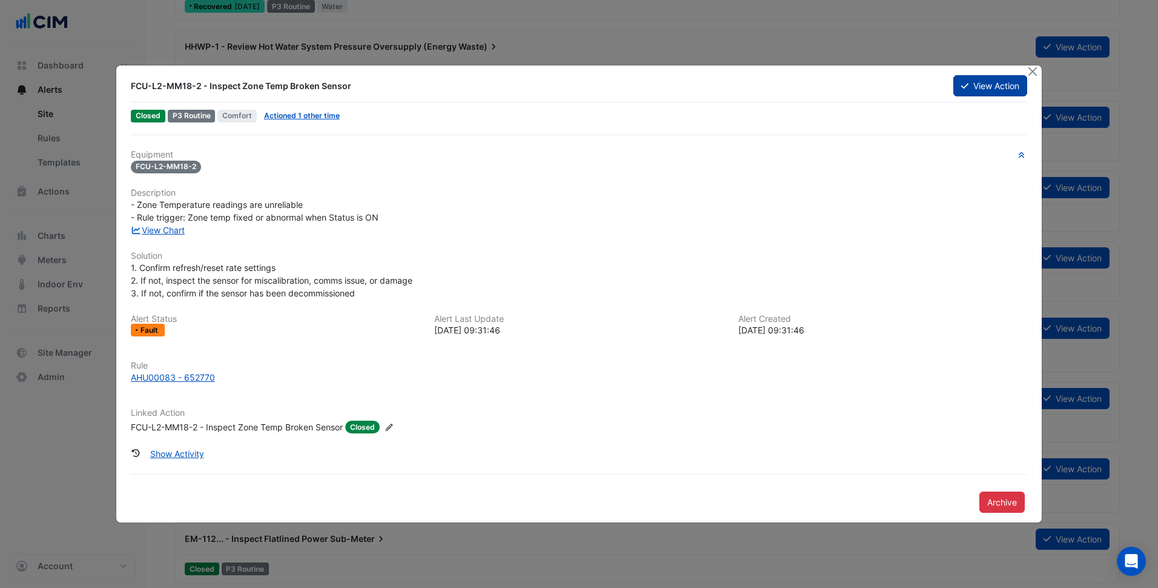
click at [959, 87] on button "View Action" at bounding box center [990, 85] width 74 height 21
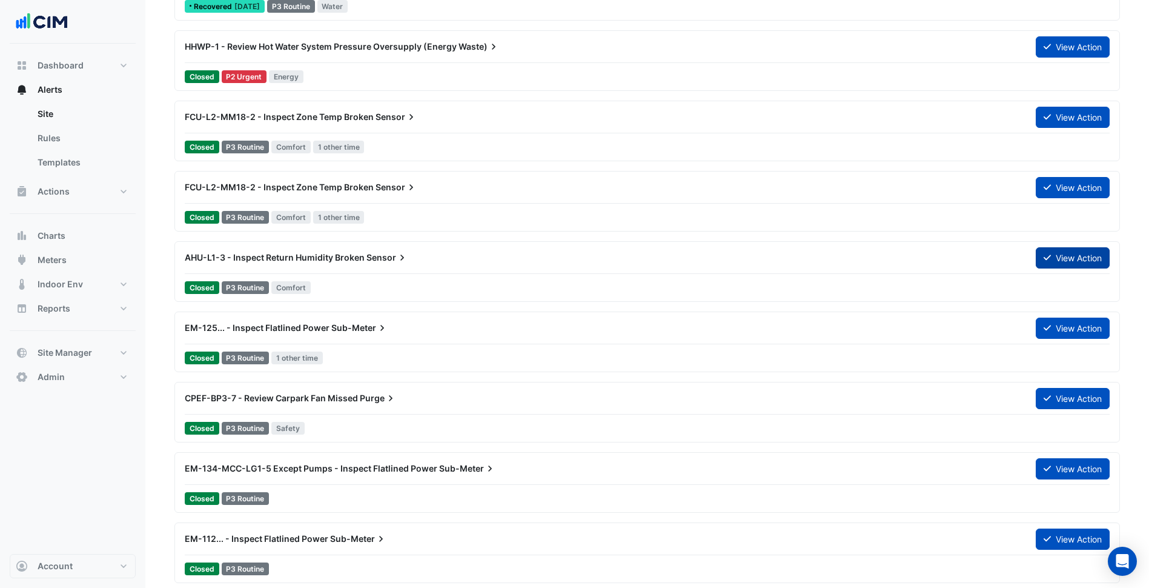
click at [1069, 259] on button "View Action" at bounding box center [1073, 257] width 74 height 21
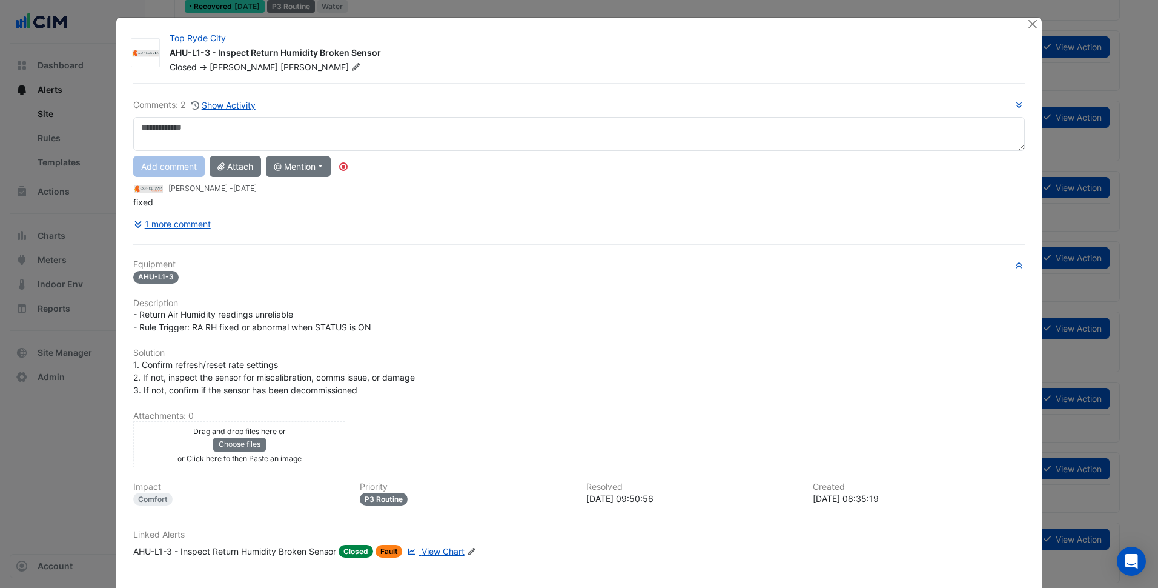
click at [427, 549] on span "View Chart" at bounding box center [443, 551] width 43 height 10
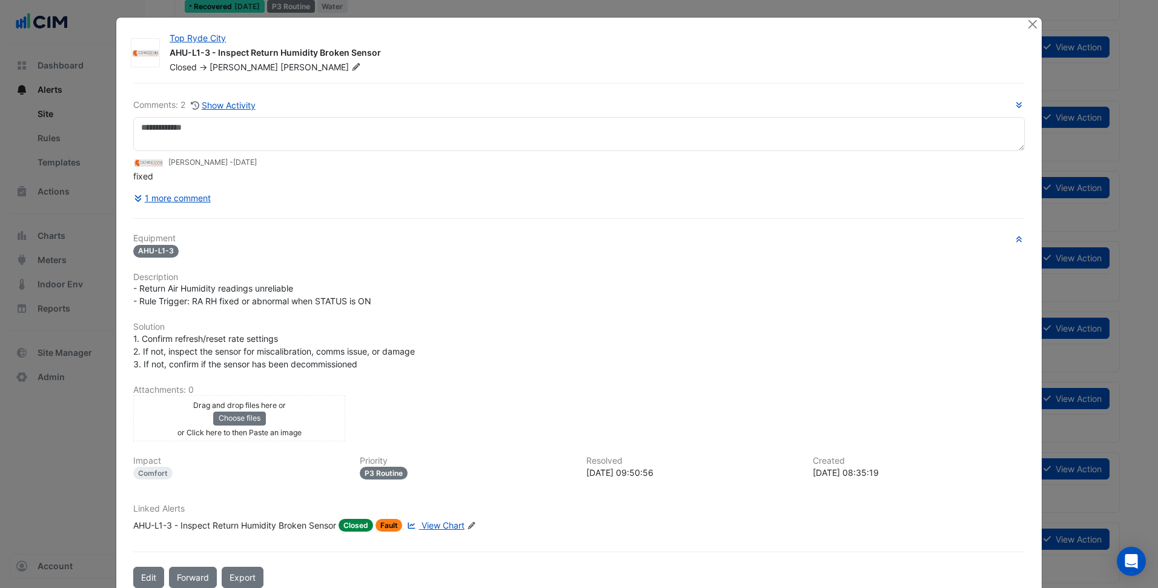
click at [307, 221] on div "Comments: 2 Show Activity Abhijith Sethuraman - 8 months and 9 days ago fixed 1…" at bounding box center [579, 335] width 906 height 505
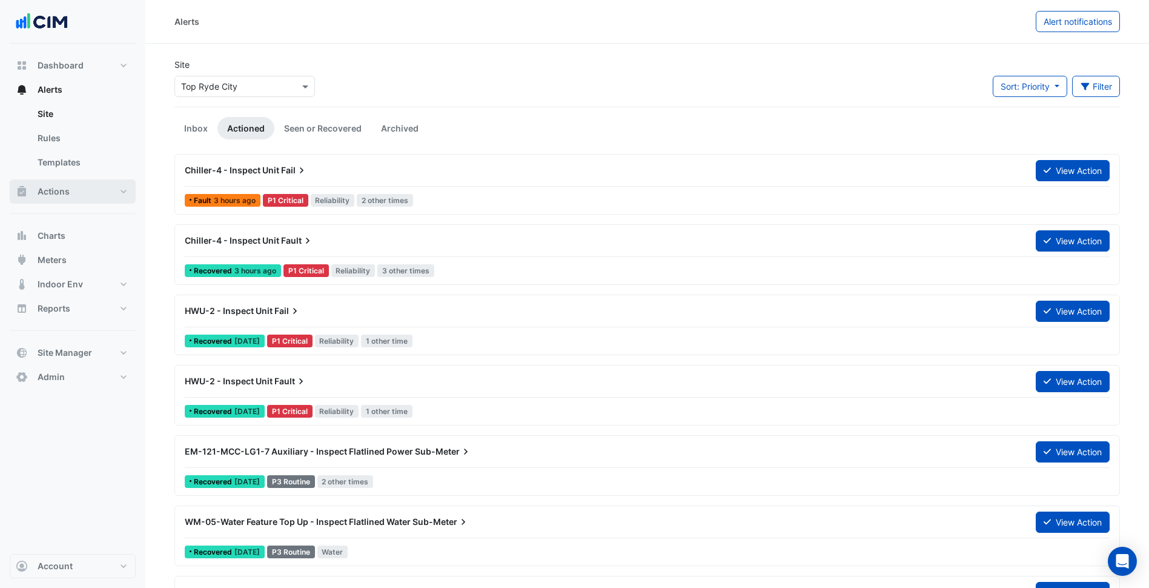
click at [107, 187] on button "Actions" at bounding box center [73, 191] width 126 height 24
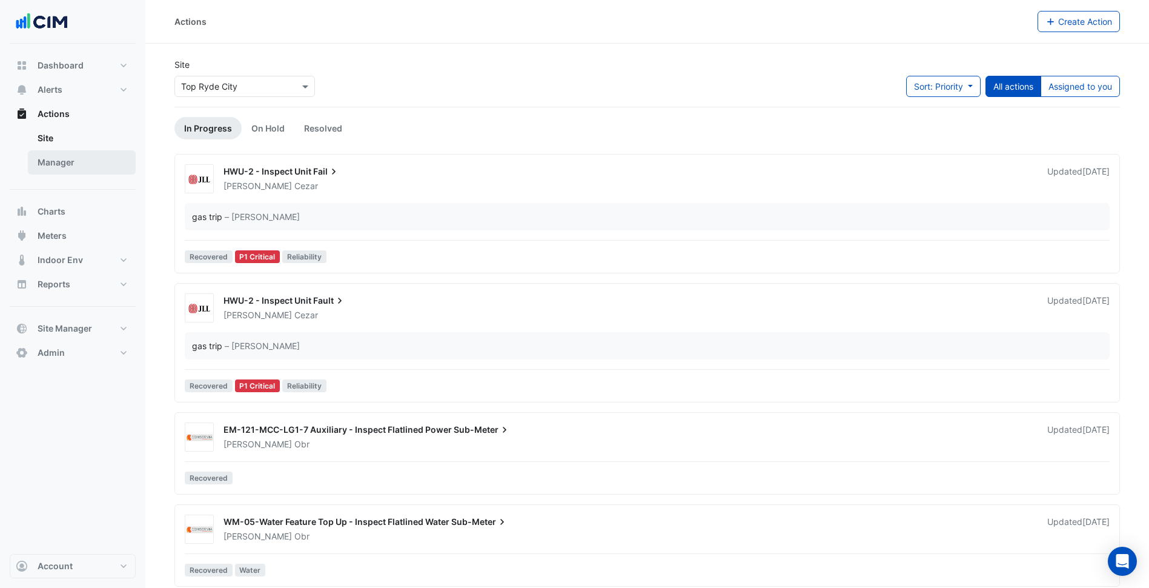
click at [75, 162] on link "Manager" at bounding box center [82, 162] width 108 height 24
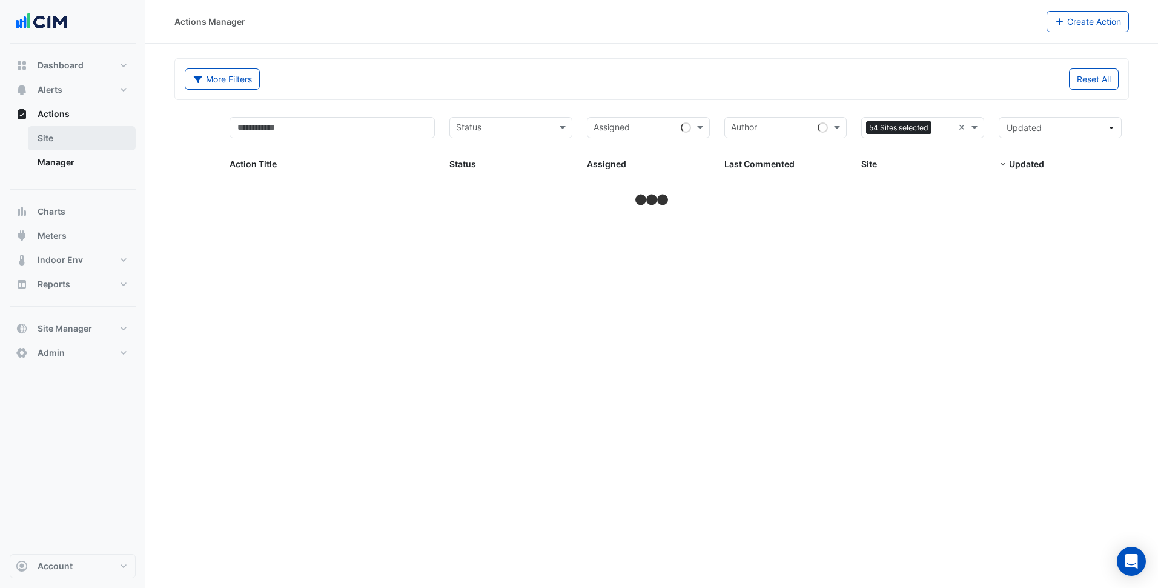
click at [70, 137] on link "Site" at bounding box center [82, 138] width 108 height 24
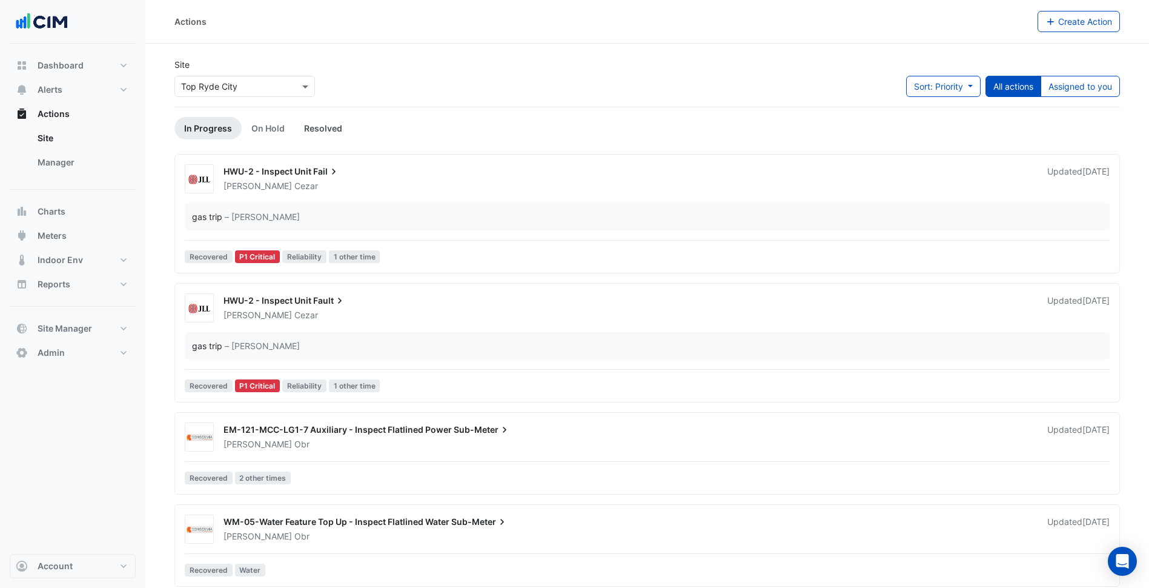
click at [310, 127] on link "Resolved" at bounding box center [323, 128] width 58 height 22
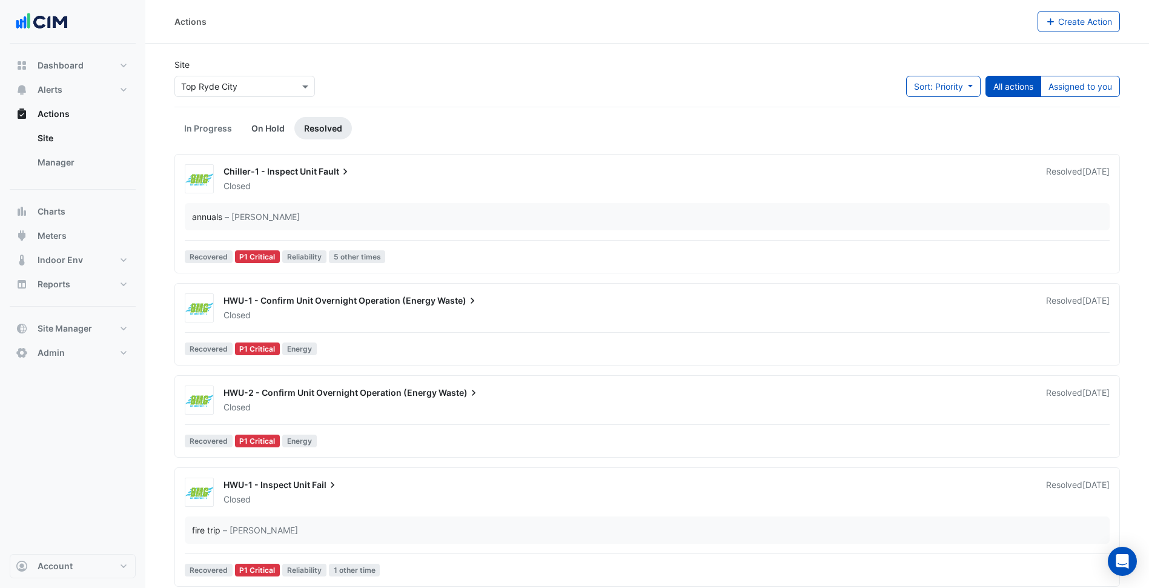
click at [259, 132] on link "On Hold" at bounding box center [268, 128] width 53 height 22
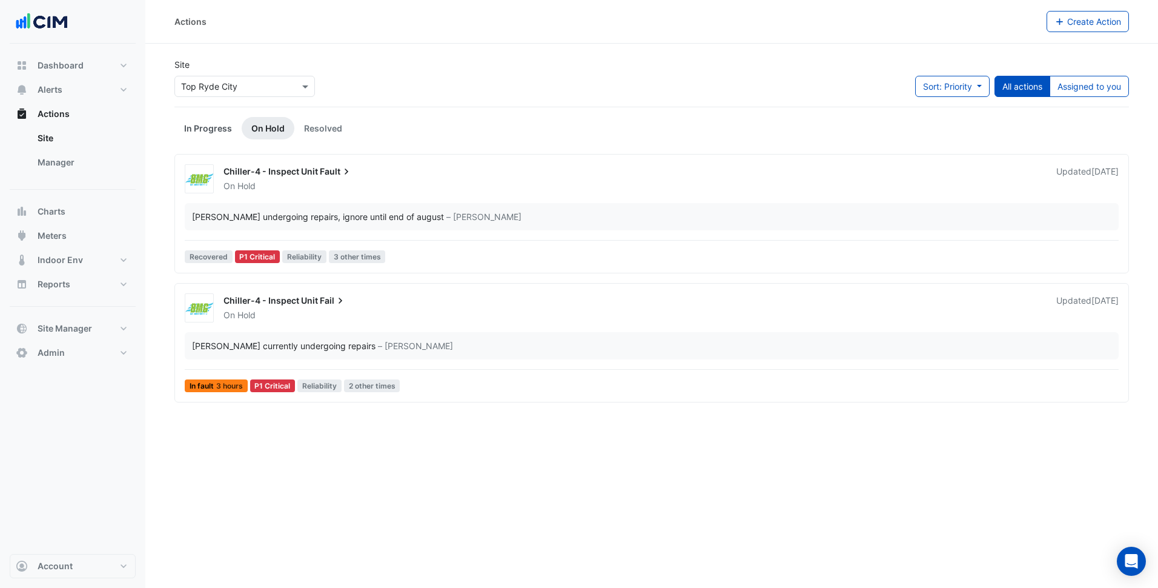
click at [209, 130] on link "In Progress" at bounding box center [207, 128] width 67 height 22
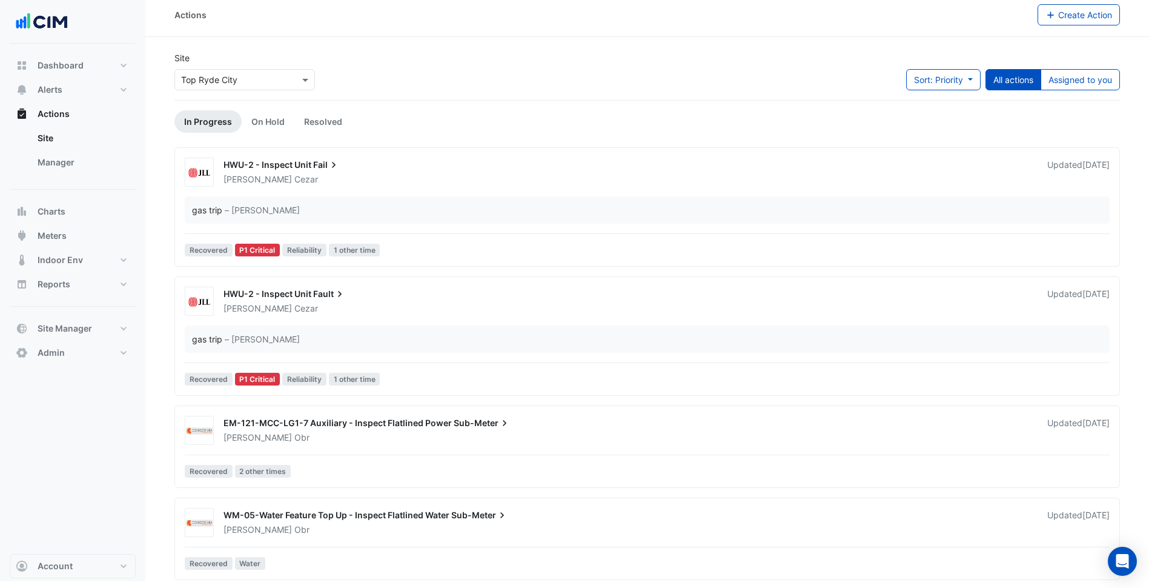
scroll to position [8, 0]
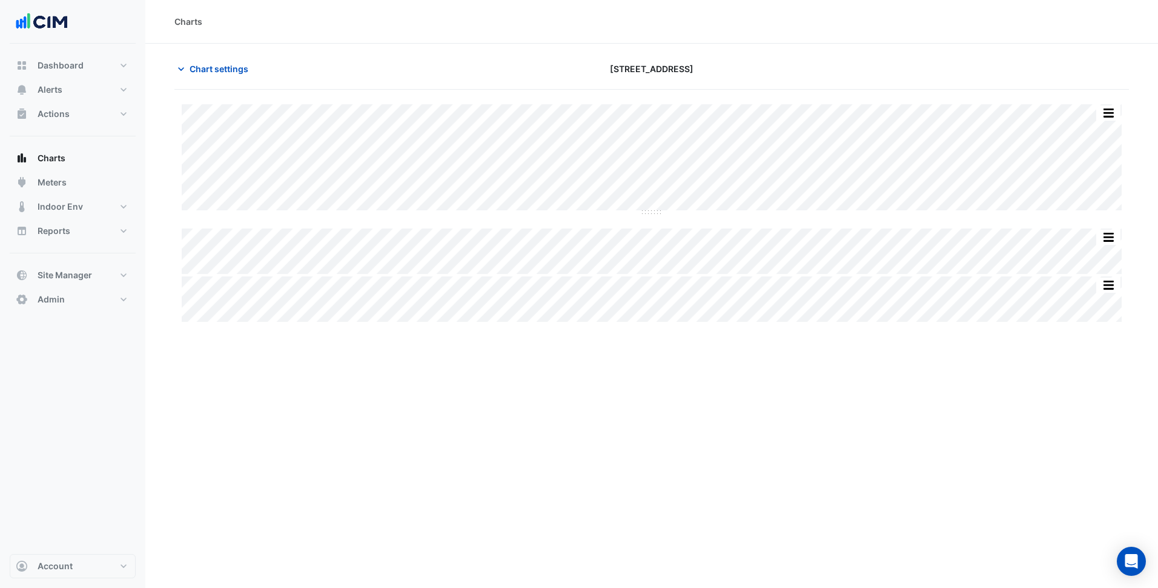
type input "**********"
click at [210, 62] on span "Chart settings" at bounding box center [219, 68] width 59 height 13
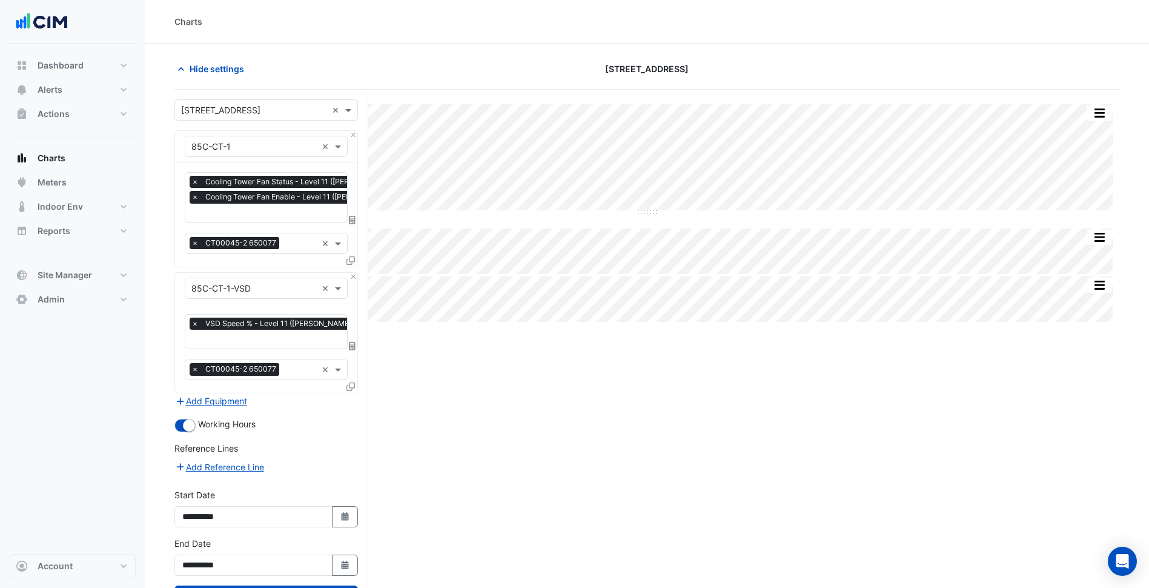
click at [353, 279] on div "Equipment × 85C-CT-1-VSD ×" at bounding box center [266, 288] width 182 height 31
click at [351, 276] on button "Close" at bounding box center [354, 277] width 8 height 8
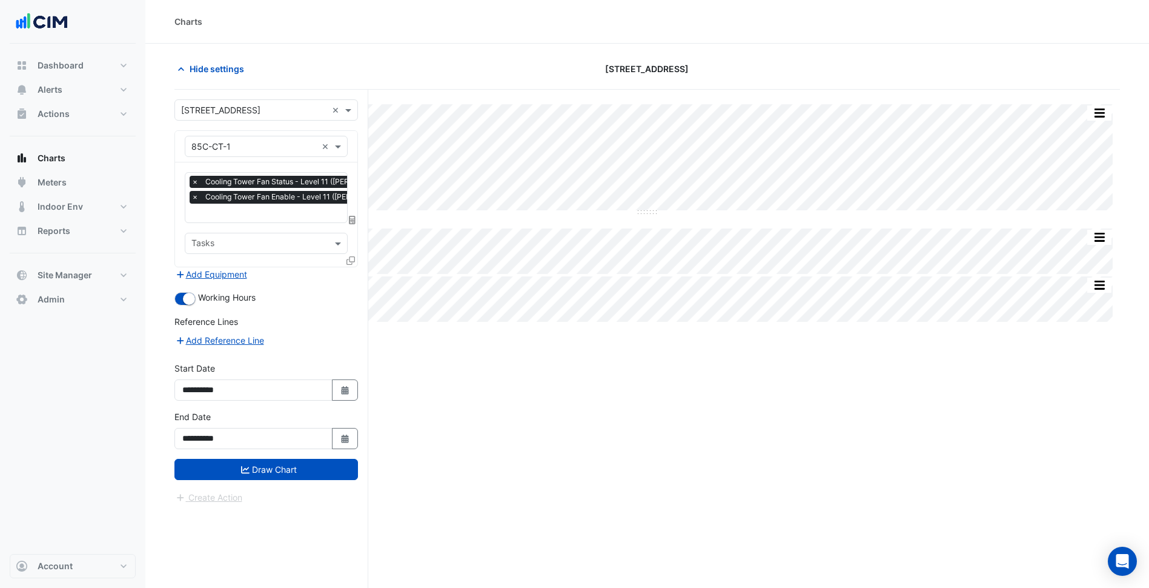
click at [347, 260] on icon at bounding box center [350, 260] width 8 height 8
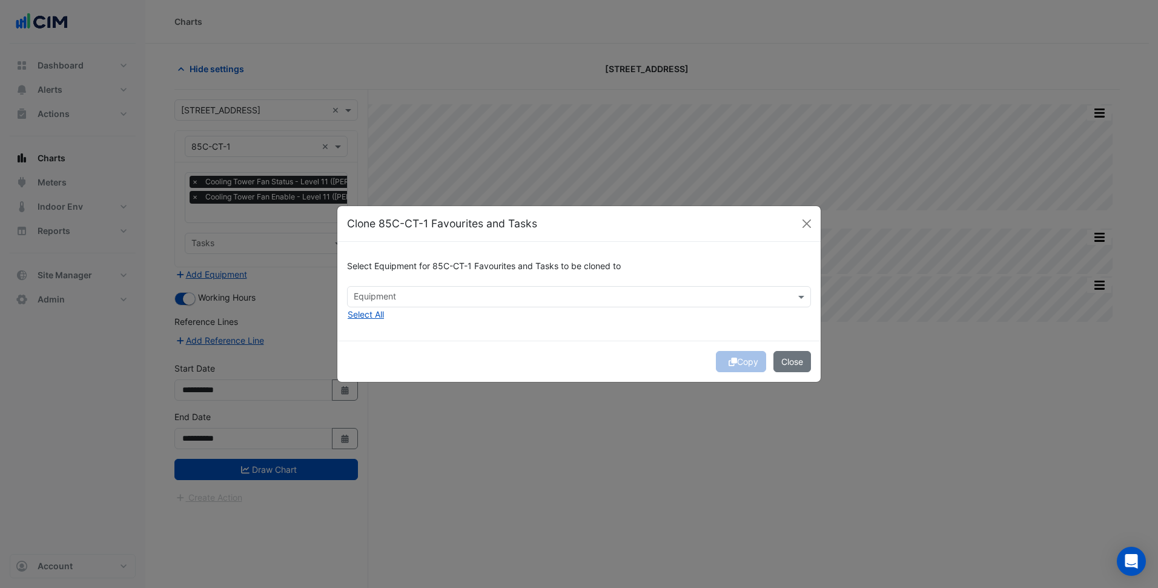
click at [388, 308] on div "Select Equipment for 85C-CT-1 Favourites and Tasks to be cloned to Equipment Se…" at bounding box center [578, 291] width 483 height 99
click at [405, 299] on input "text" at bounding box center [572, 297] width 437 height 13
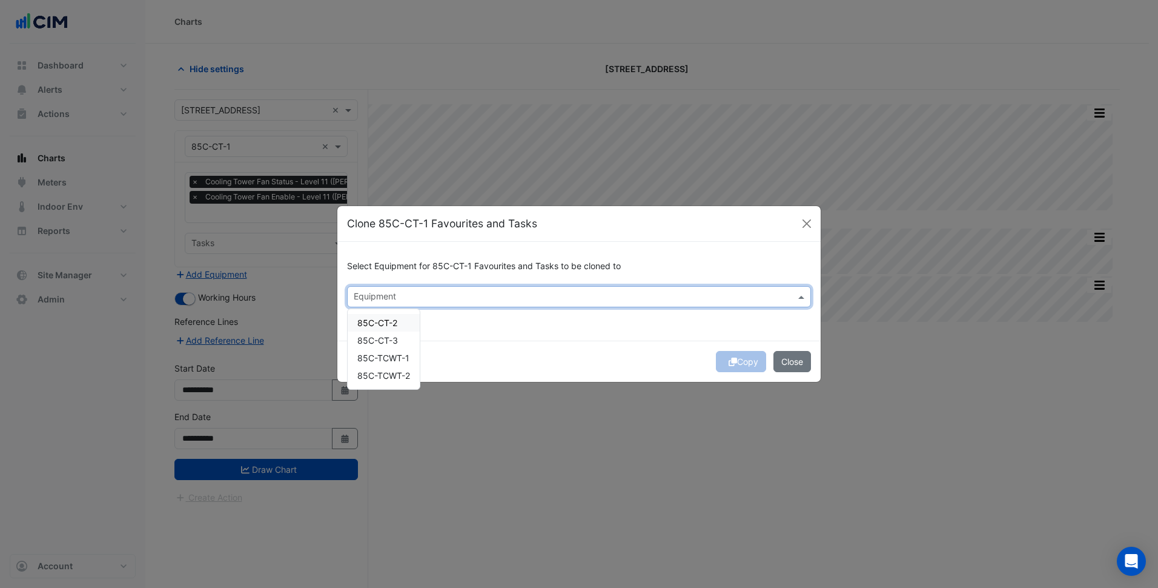
click at [399, 322] on div "85C-CT-2" at bounding box center [384, 323] width 72 height 18
click at [399, 335] on div "85C-CT-3" at bounding box center [384, 340] width 72 height 18
click at [508, 342] on div "Copy Close" at bounding box center [578, 360] width 483 height 41
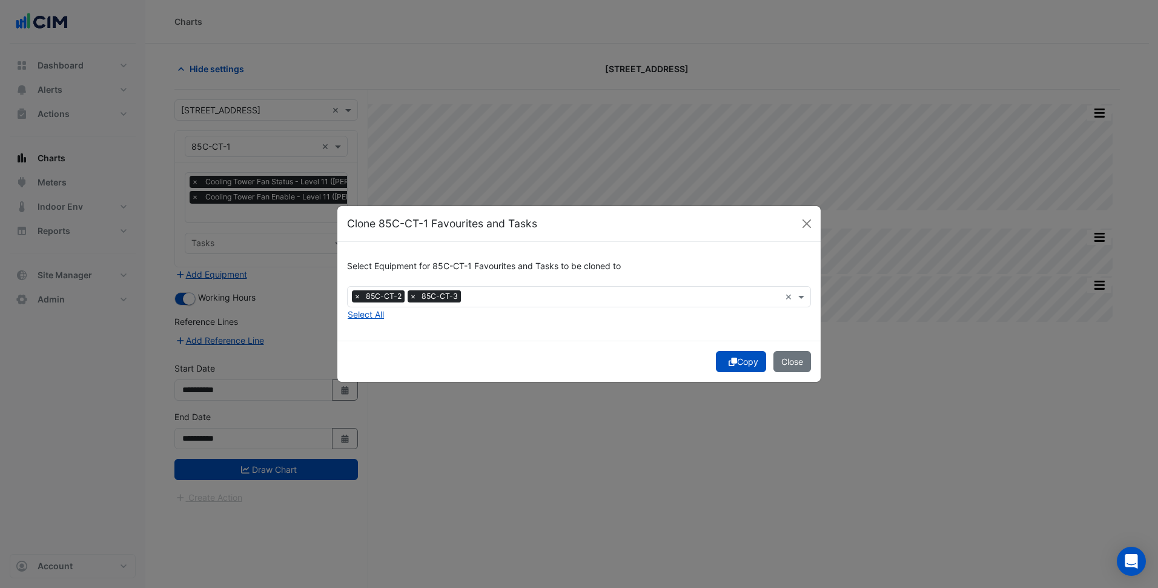
click at [747, 361] on button "Copy" at bounding box center [741, 361] width 50 height 21
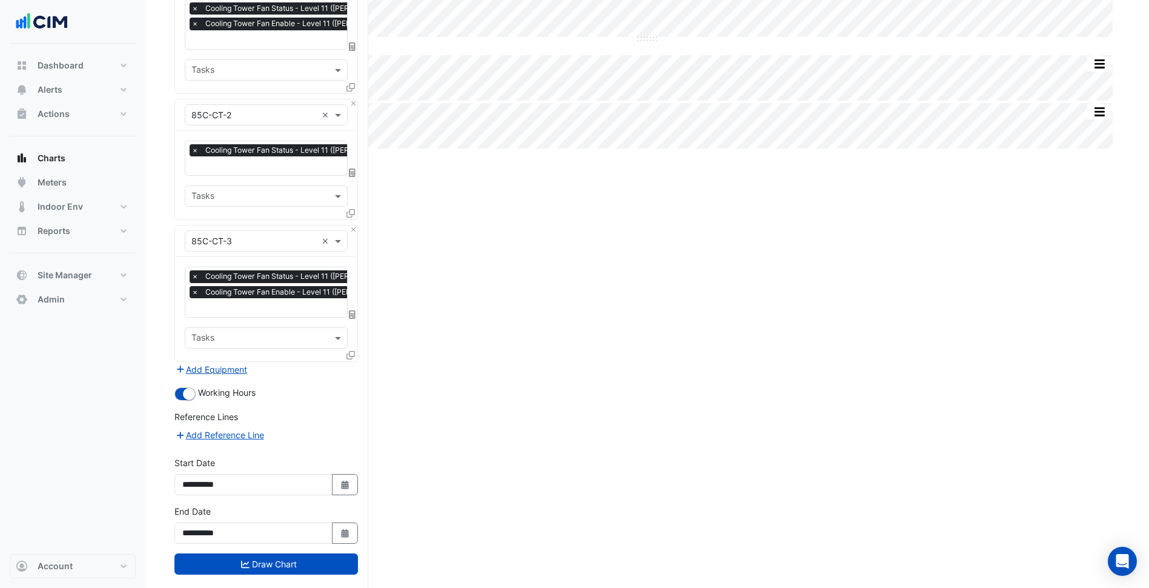
scroll to position [190, 0]
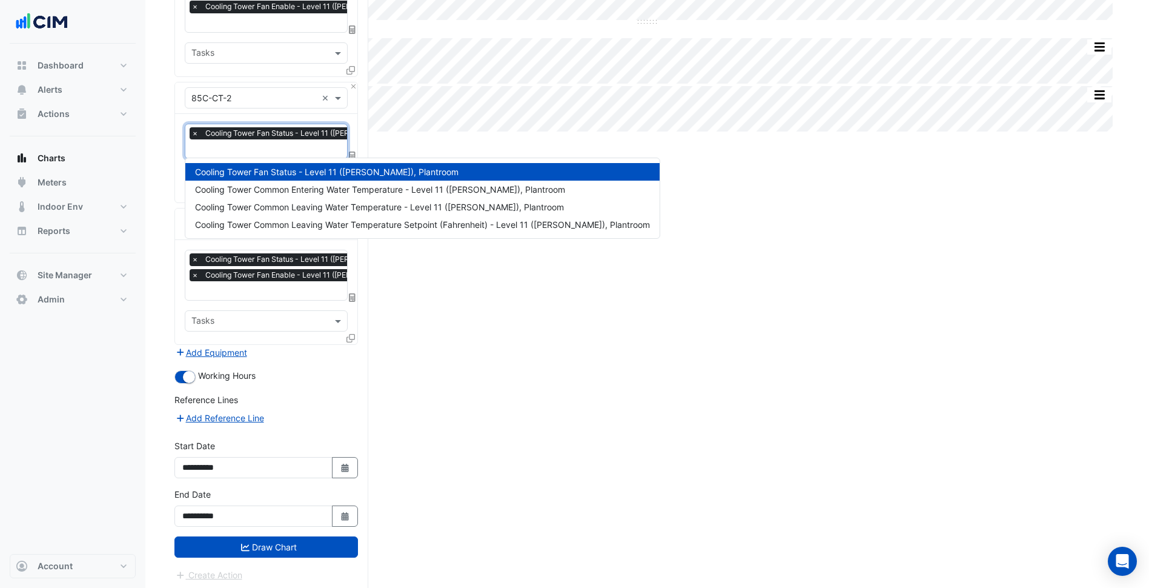
click at [297, 144] on input "text" at bounding box center [315, 150] width 248 height 13
click at [308, 557] on form "Select a Site × 85 Castlereagh St × Equipment × 85C-CT-1 × Favourites × Cooling…" at bounding box center [266, 245] width 184 height 672
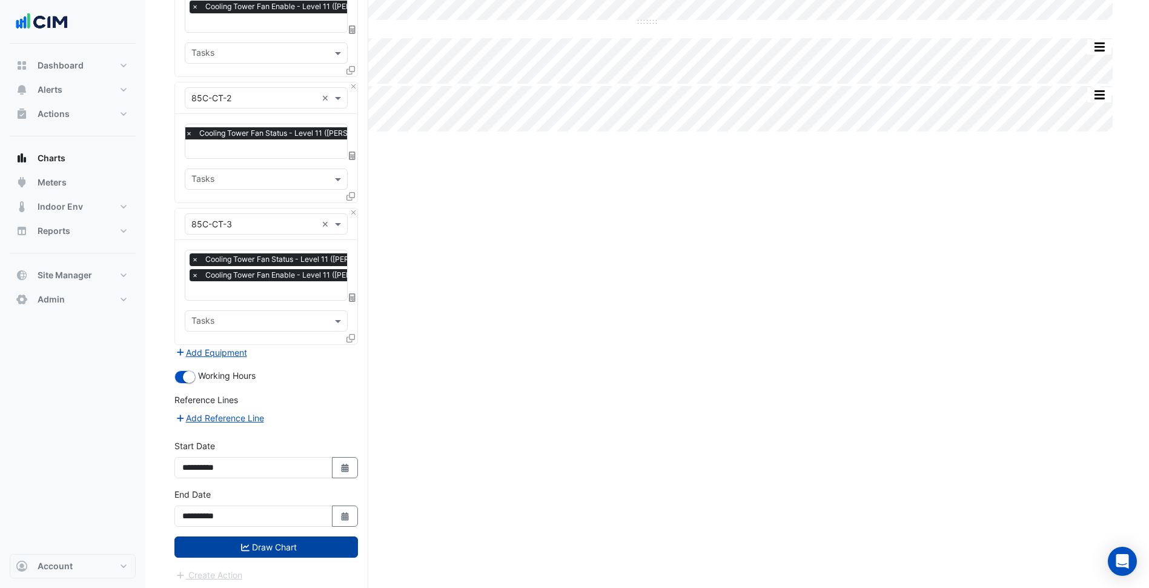
click at [309, 538] on button "Draw Chart" at bounding box center [266, 546] width 184 height 21
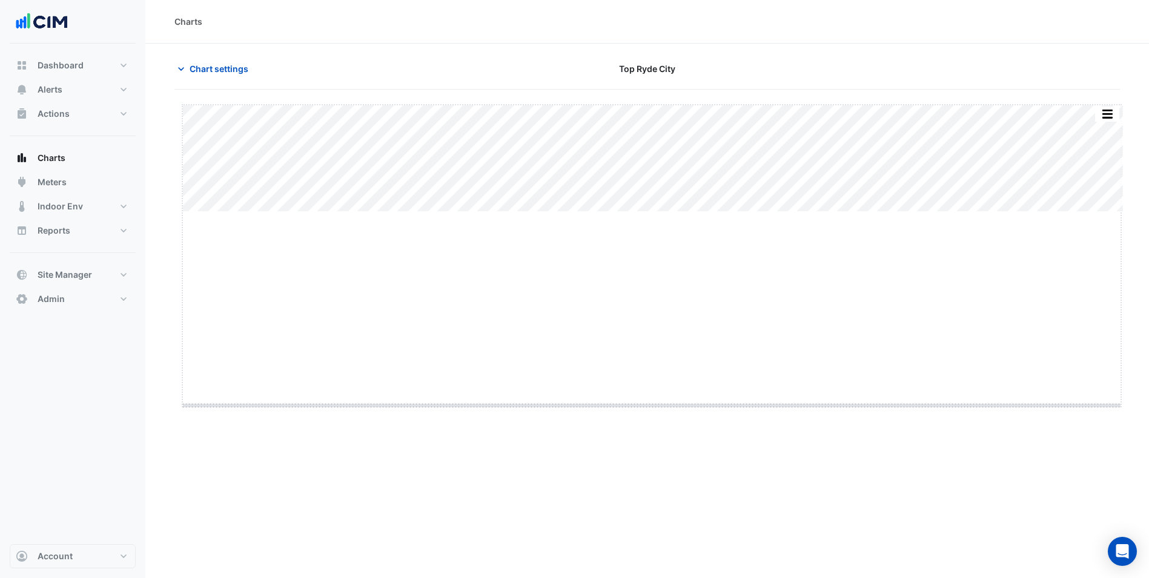
drag, startPoint x: 650, startPoint y: 212, endPoint x: 637, endPoint y: 410, distance: 198.5
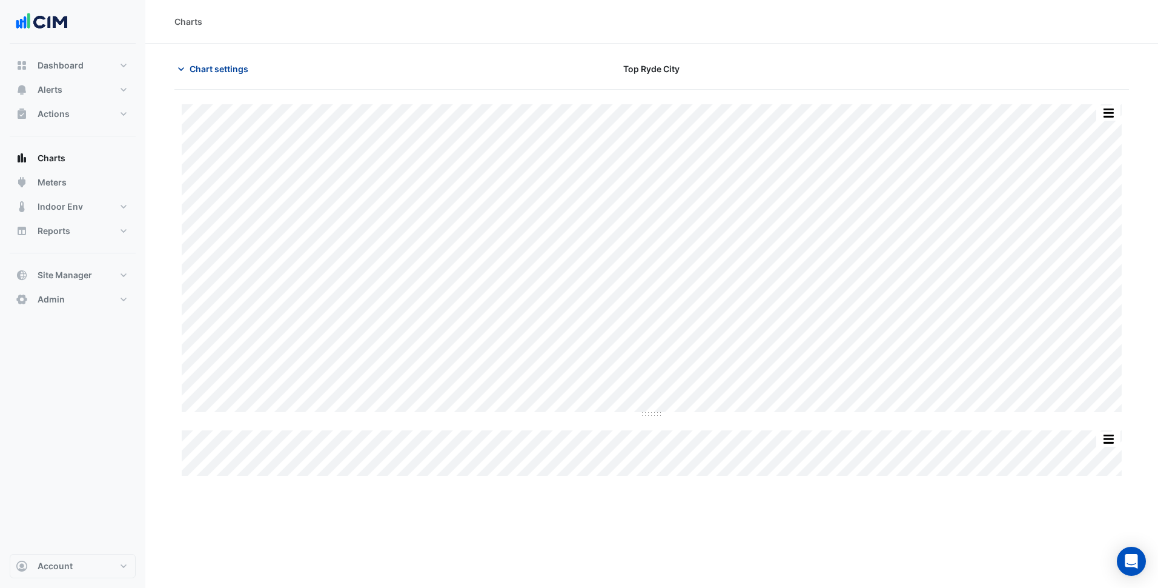
click at [236, 73] on span "Chart settings" at bounding box center [219, 68] width 59 height 13
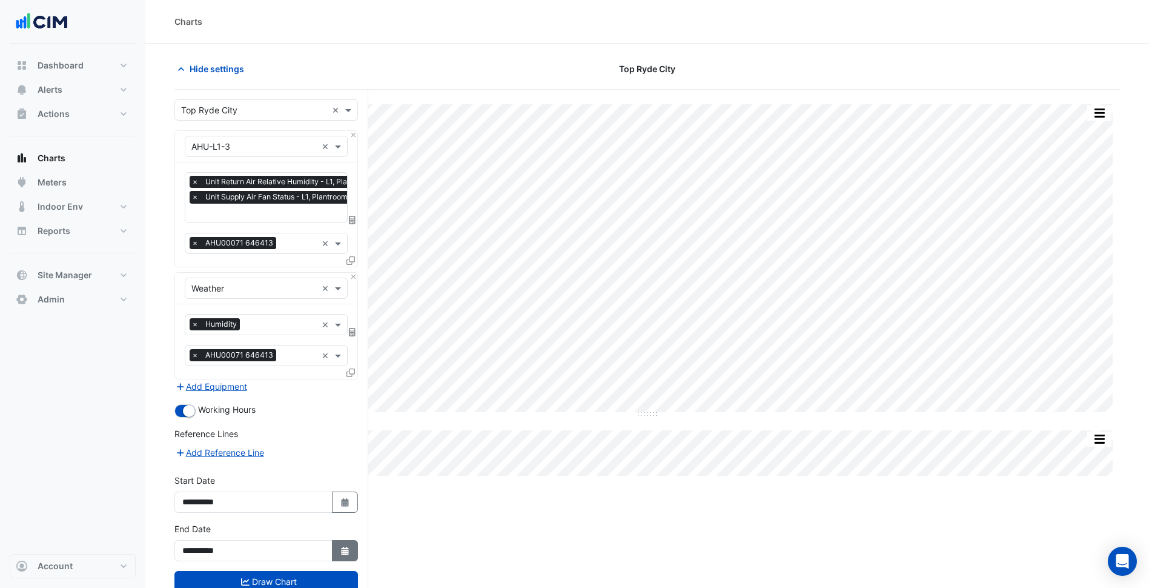
click at [336, 545] on button "Select Date" at bounding box center [345, 550] width 27 height 21
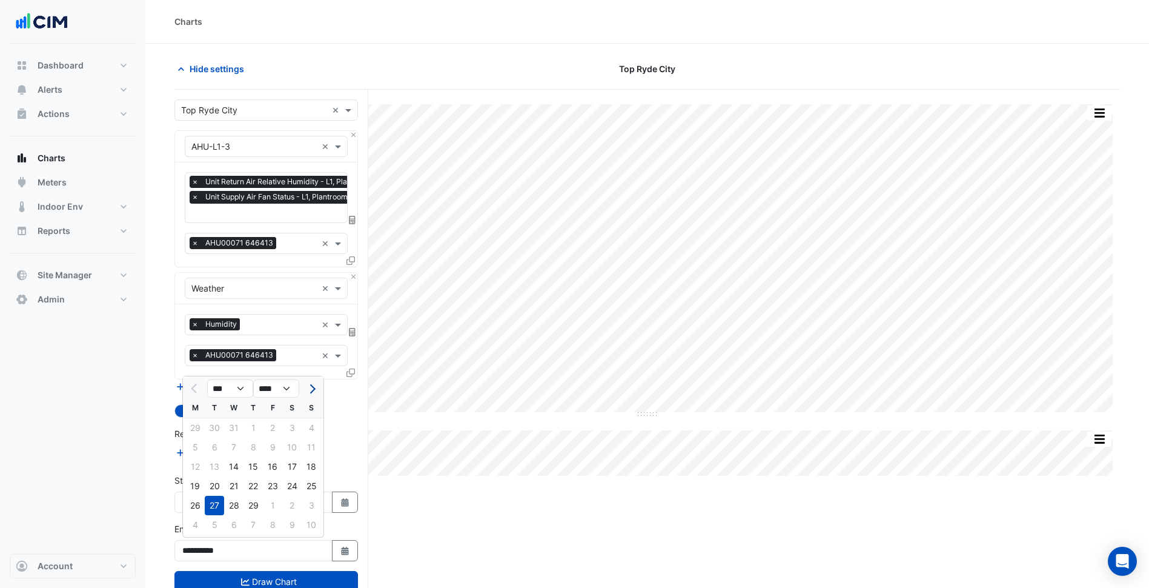
click at [311, 389] on span "Next month" at bounding box center [311, 388] width 9 height 9
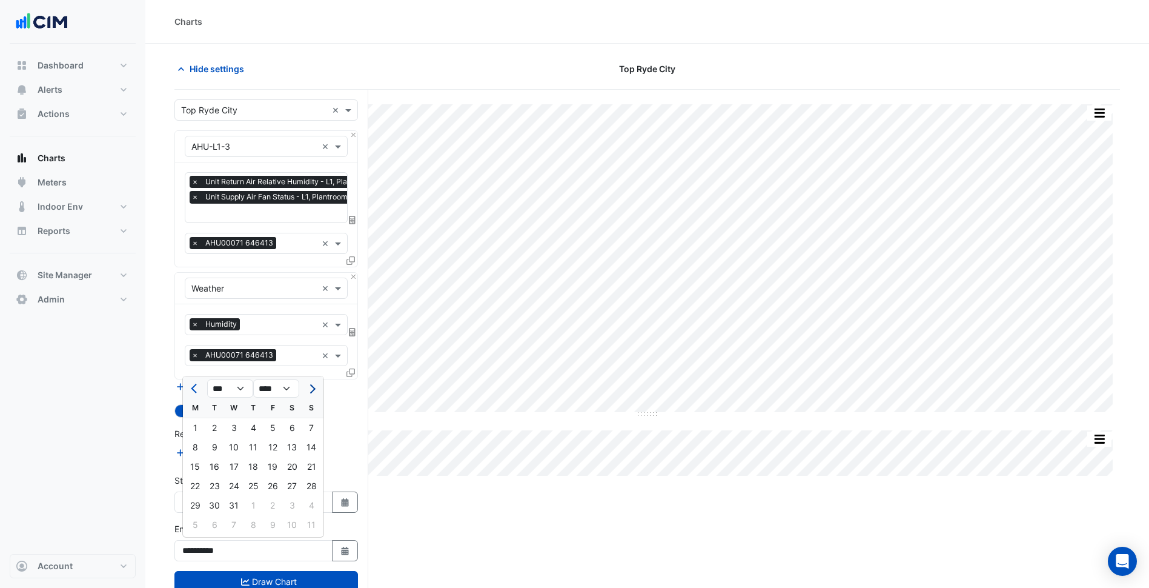
click at [311, 389] on span "Next month" at bounding box center [311, 388] width 9 height 9
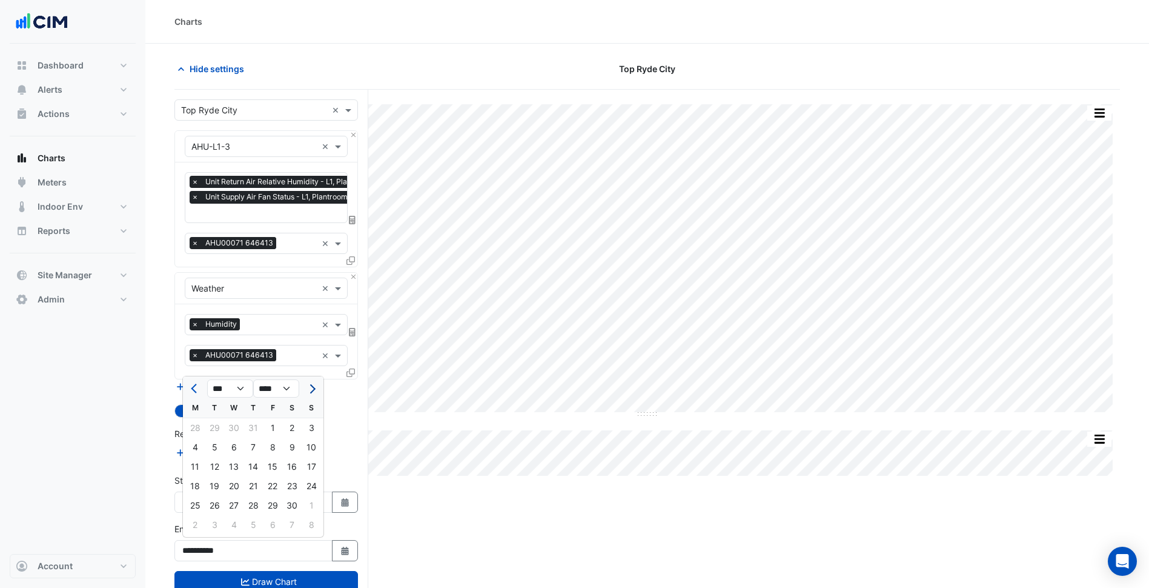
click at [311, 389] on span "Next month" at bounding box center [311, 388] width 9 height 9
select select "*"
select select "****"
click at [311, 389] on span "Next month" at bounding box center [311, 388] width 9 height 9
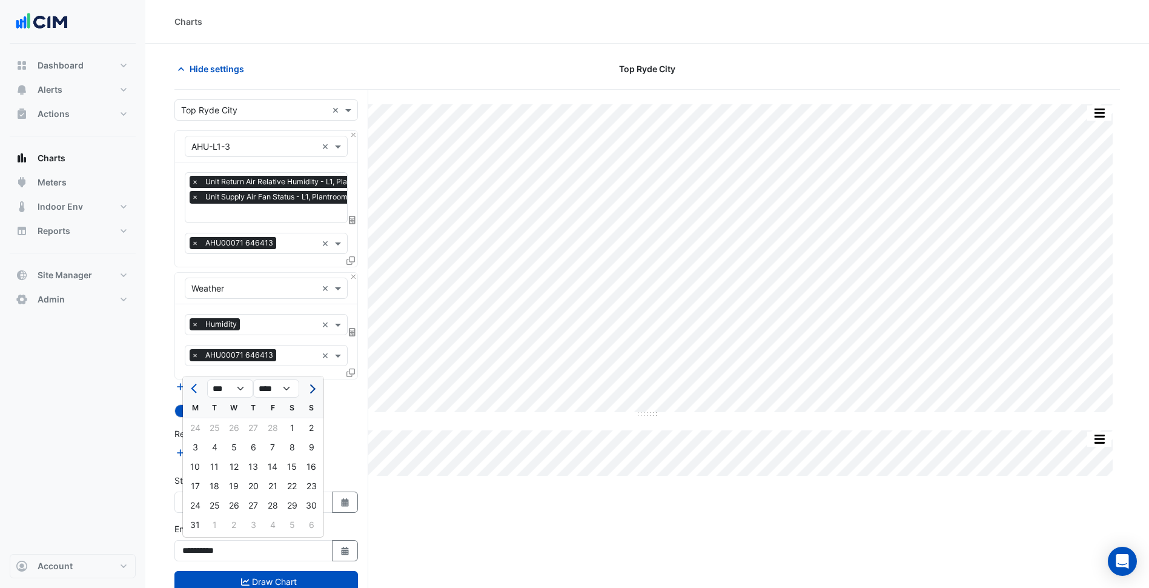
click at [311, 389] on span "Next month" at bounding box center [311, 388] width 9 height 9
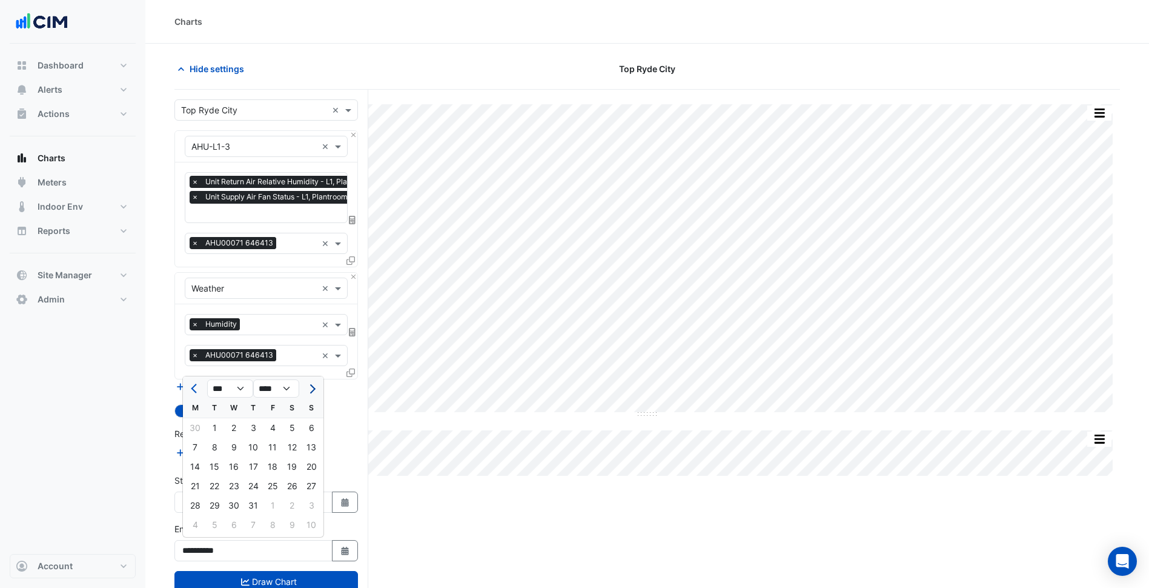
select select "*"
click at [315, 512] on div "31" at bounding box center [311, 504] width 19 height 19
type input "**********"
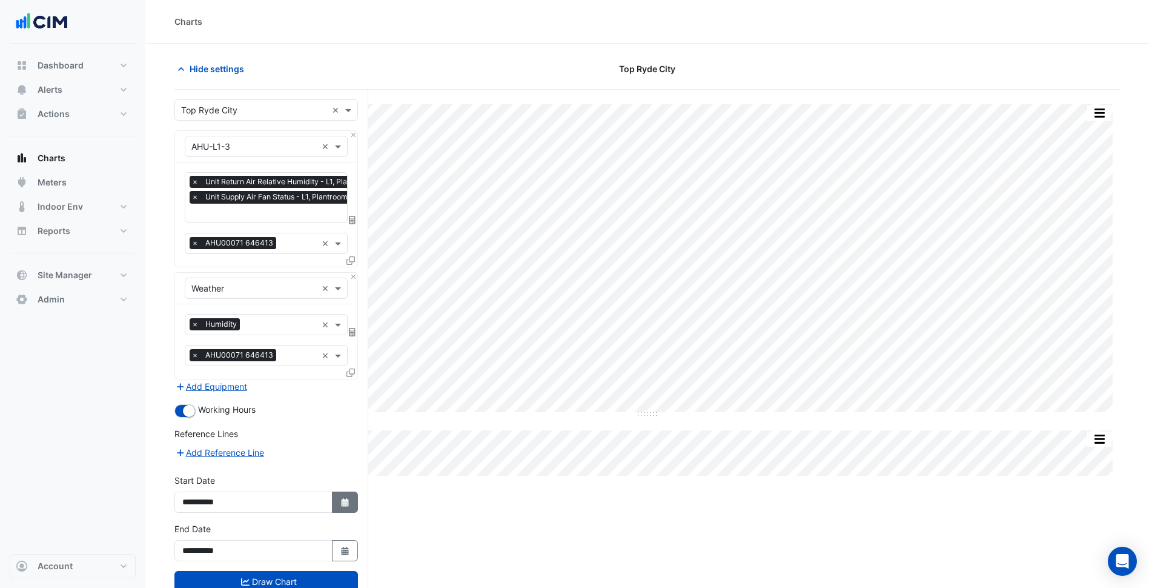
click at [340, 507] on button "Select Date" at bounding box center [345, 501] width 27 height 21
select select "*"
select select "****"
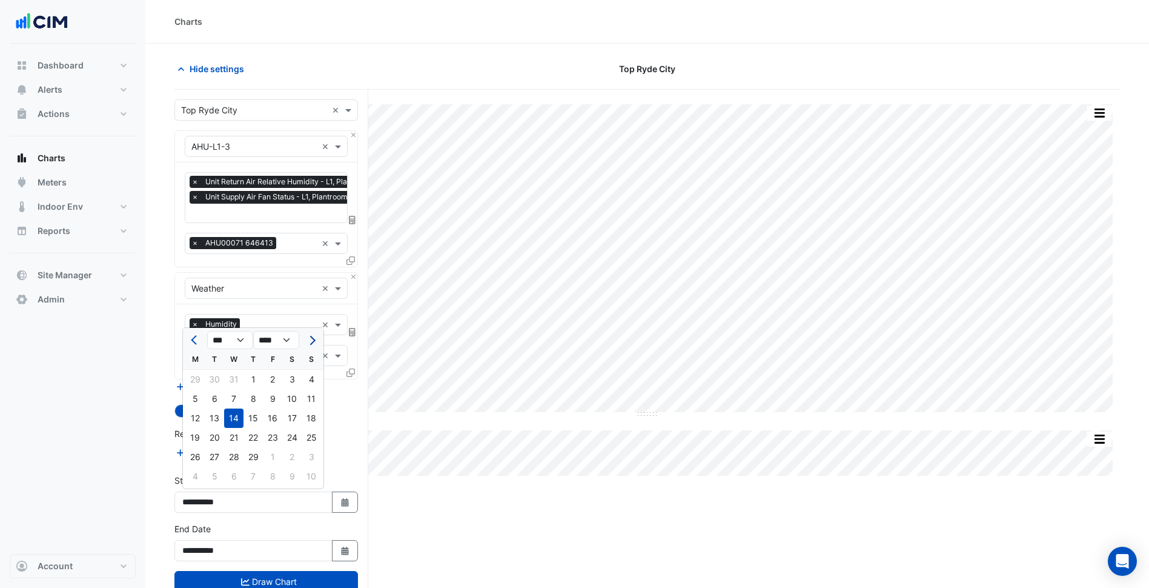
click at [316, 338] on button "Next month" at bounding box center [311, 339] width 15 height 19
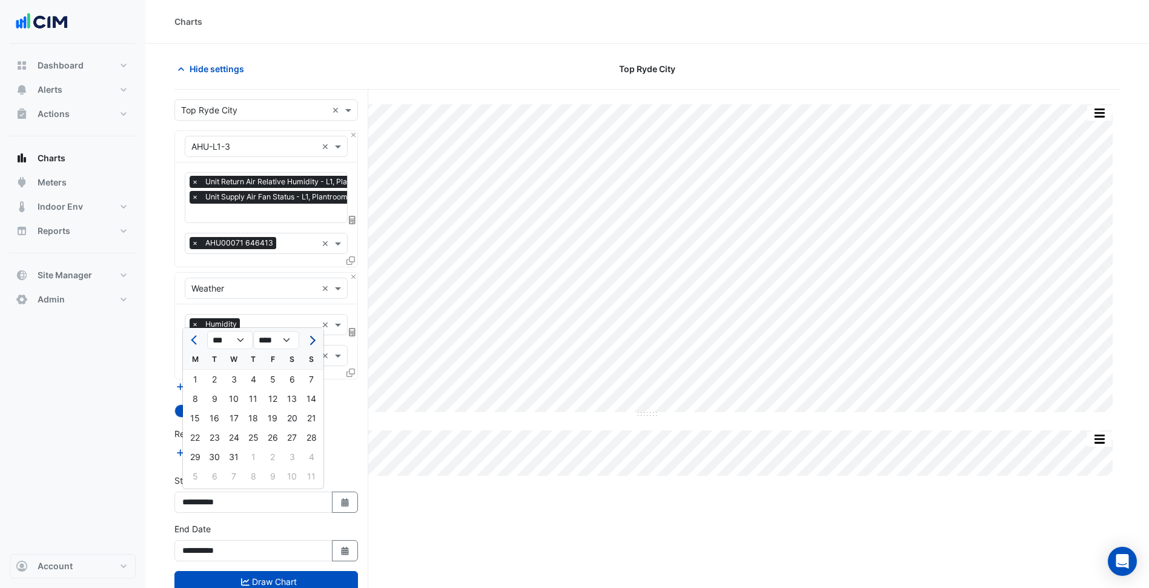
click at [316, 338] on button "Next month" at bounding box center [311, 339] width 15 height 19
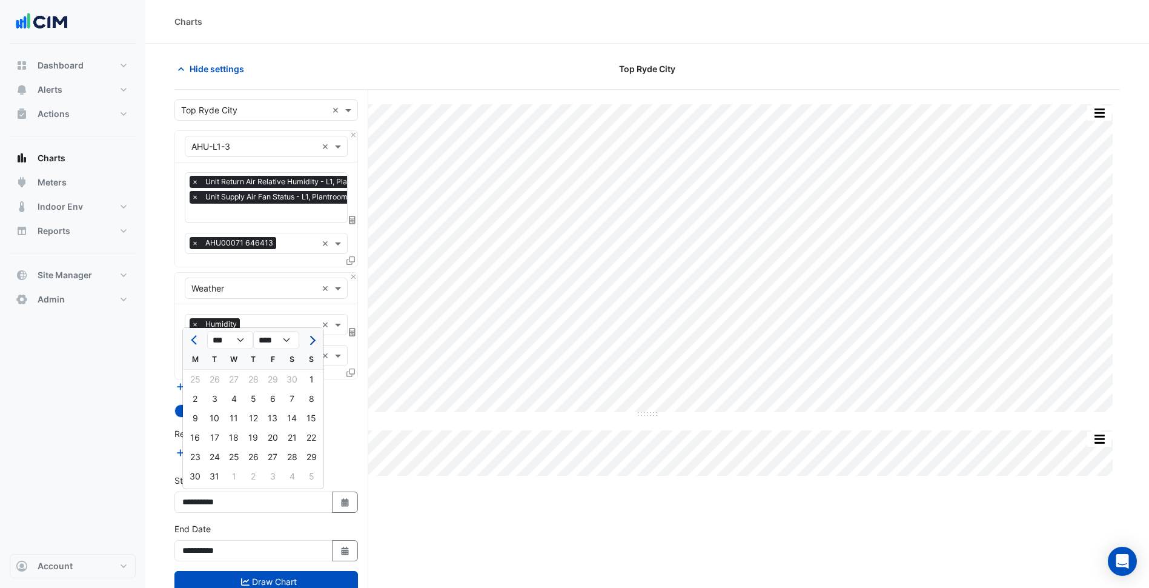
click at [316, 338] on button "Next month" at bounding box center [311, 339] width 15 height 19
select select "*"
select select "****"
click at [316, 338] on button "Next month" at bounding box center [311, 339] width 15 height 19
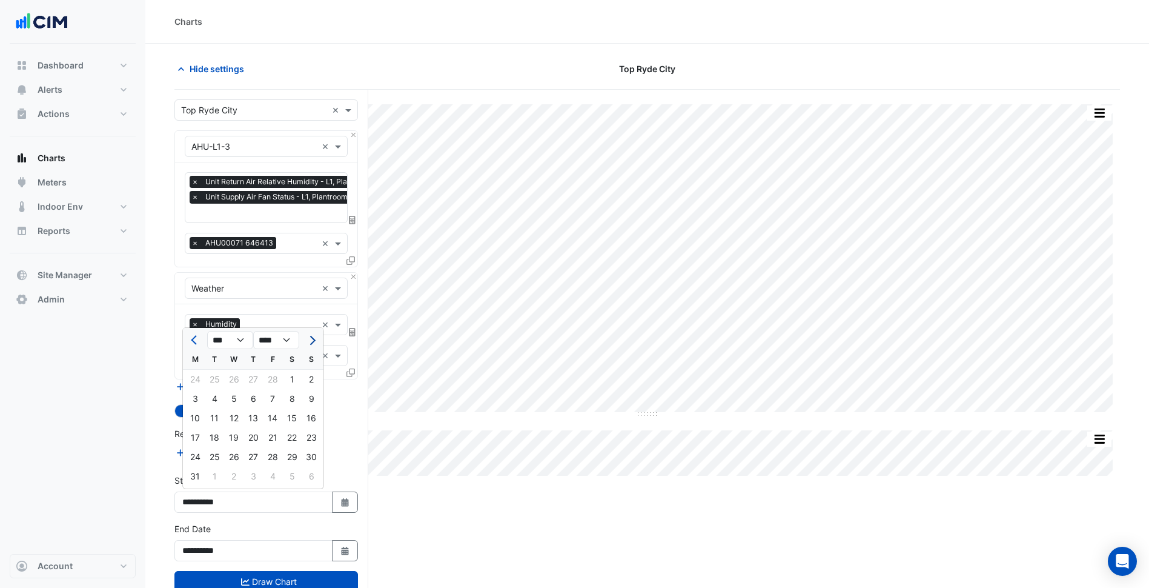
click at [316, 338] on button "Next month" at bounding box center [311, 339] width 15 height 19
select select "*"
click at [224, 379] on div "2" at bounding box center [233, 378] width 19 height 19
type input "**********"
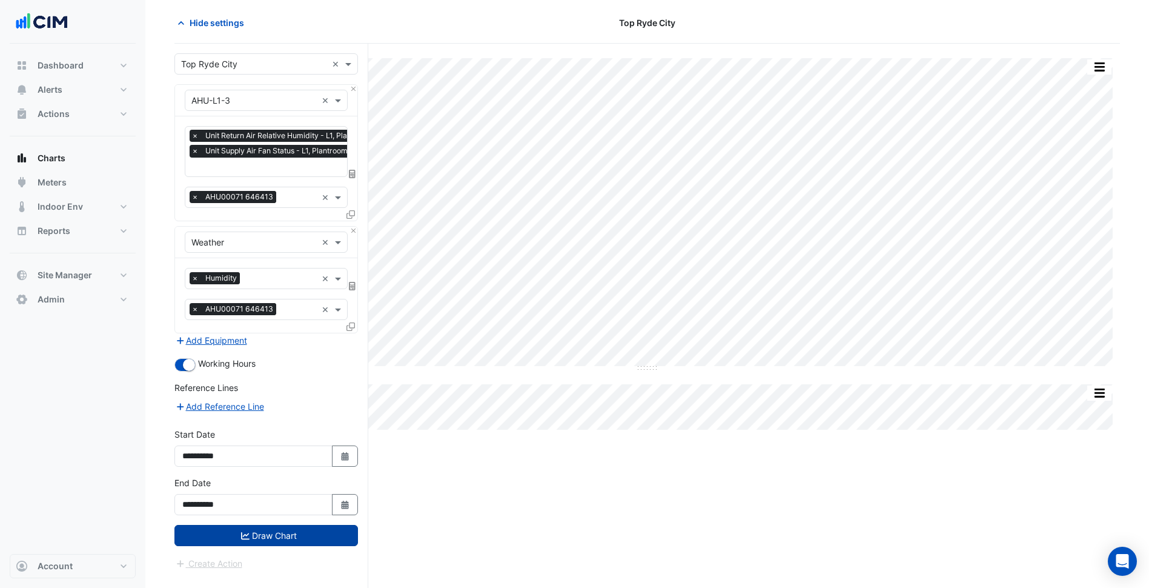
click at [286, 529] on button "Draw Chart" at bounding box center [266, 535] width 184 height 21
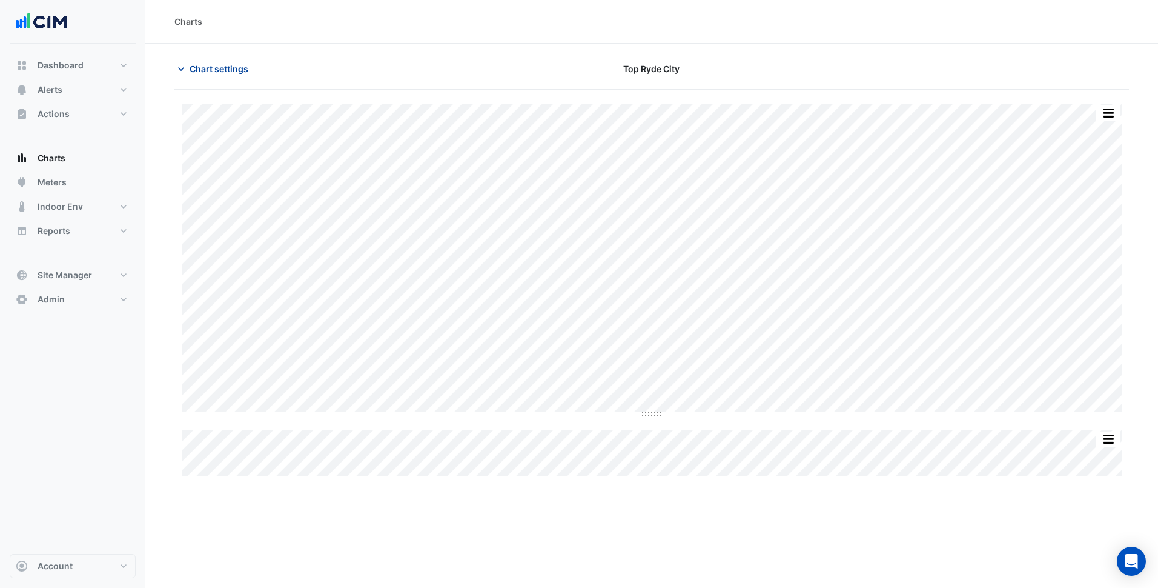
click at [233, 75] on button "Chart settings" at bounding box center [215, 68] width 82 height 21
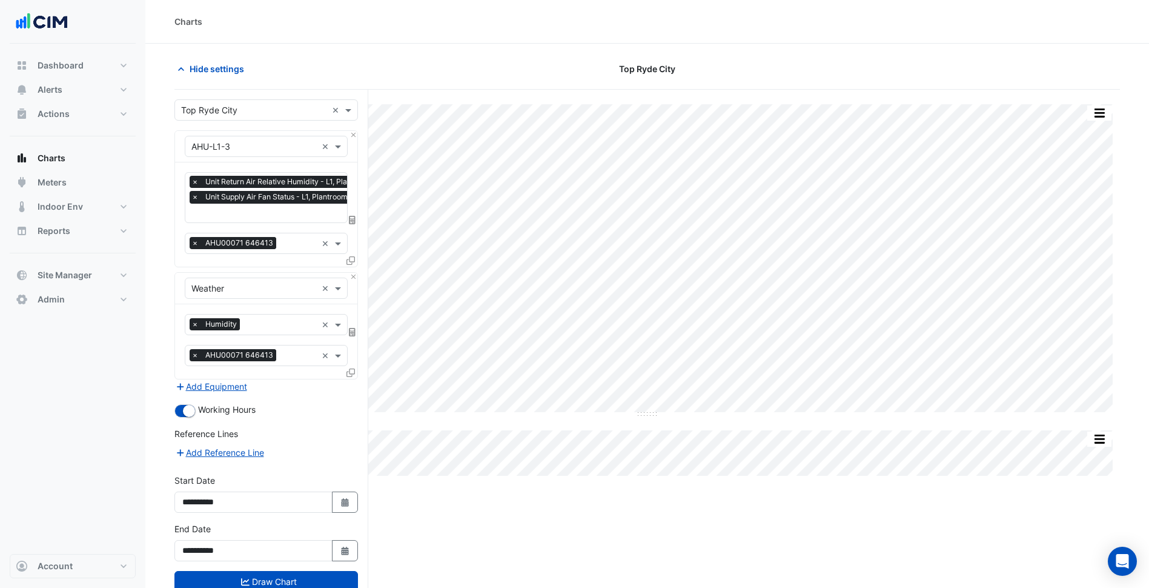
click at [245, 147] on input "text" at bounding box center [253, 147] width 125 height 13
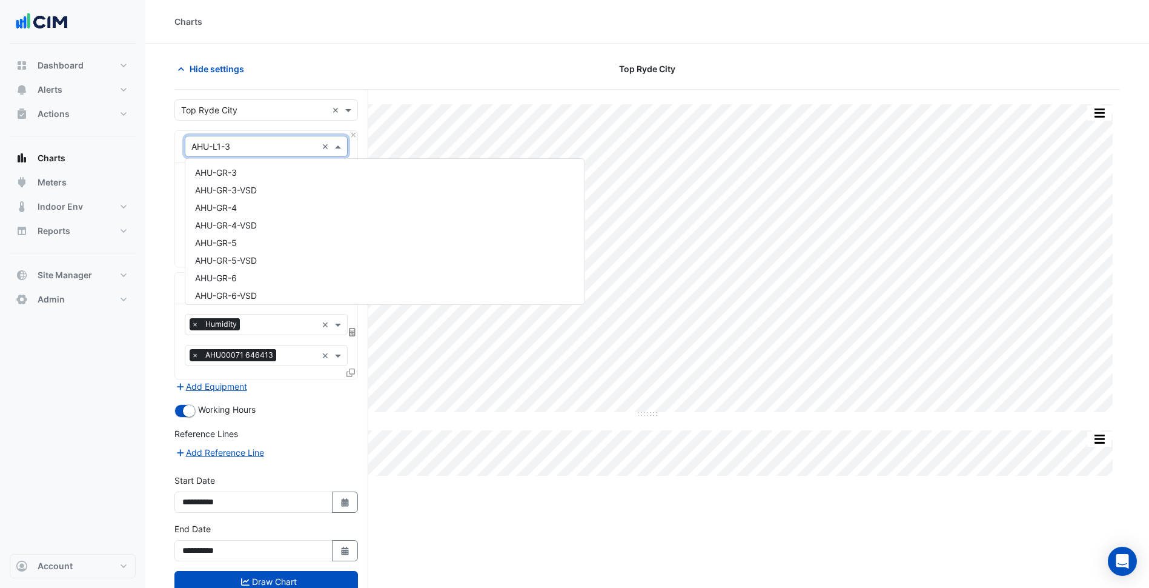
scroll to position [426, 0]
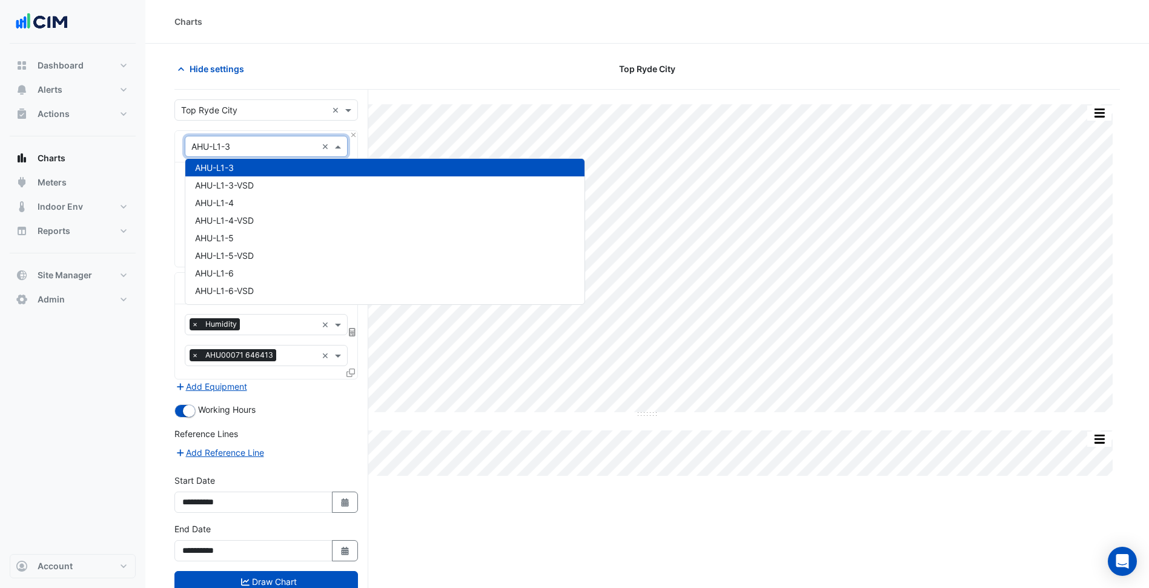
paste input "********"
type input "********"
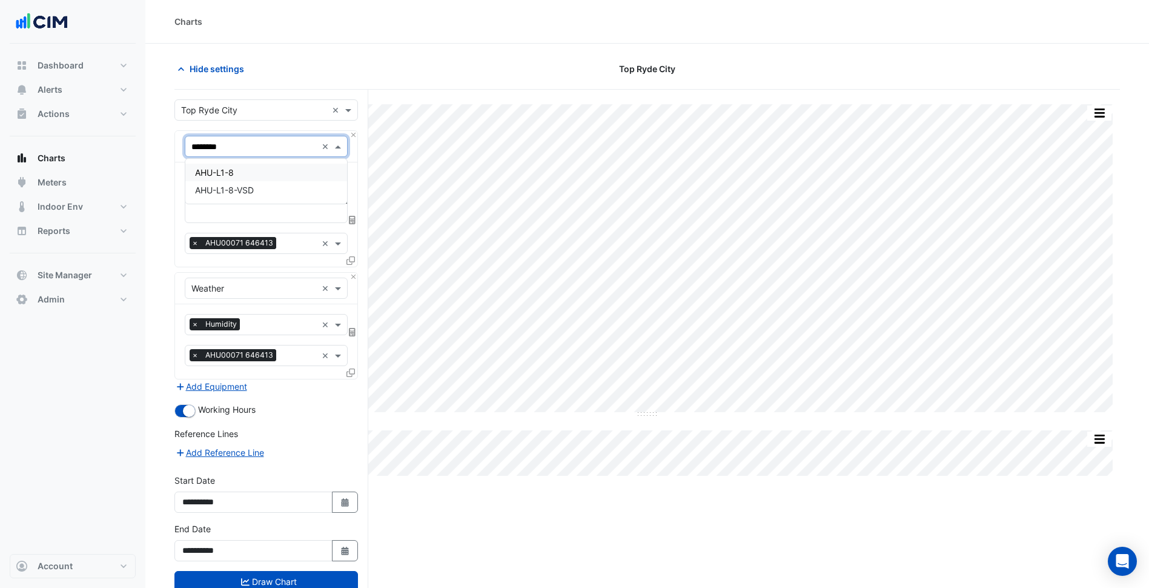
scroll to position [0, 0]
click at [233, 176] on span "AHU-L1-8" at bounding box center [214, 172] width 39 height 10
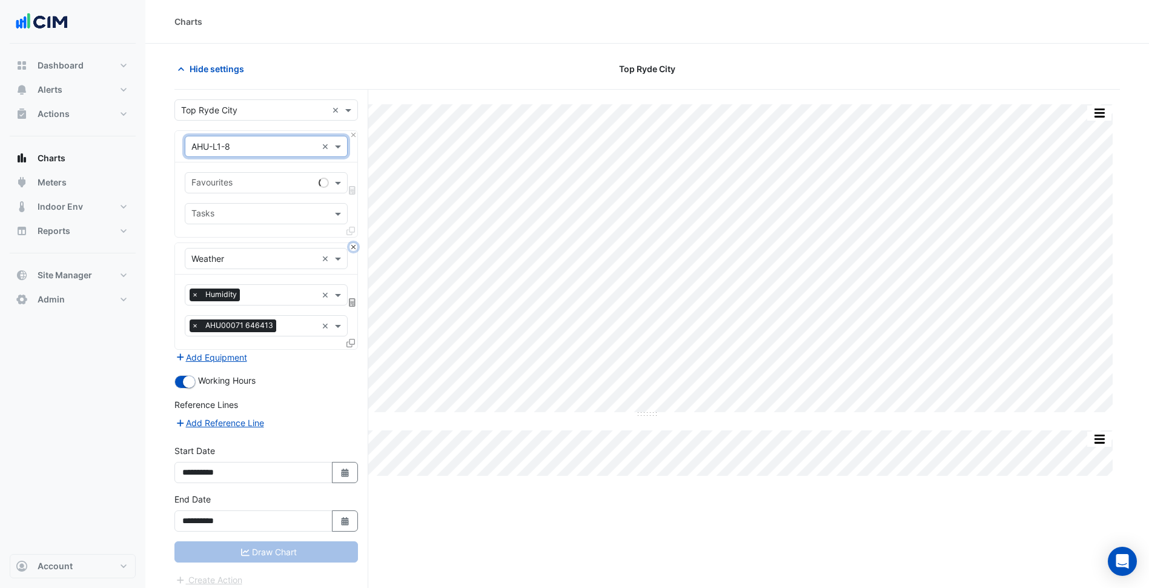
click at [353, 250] on button "Close" at bounding box center [354, 247] width 8 height 8
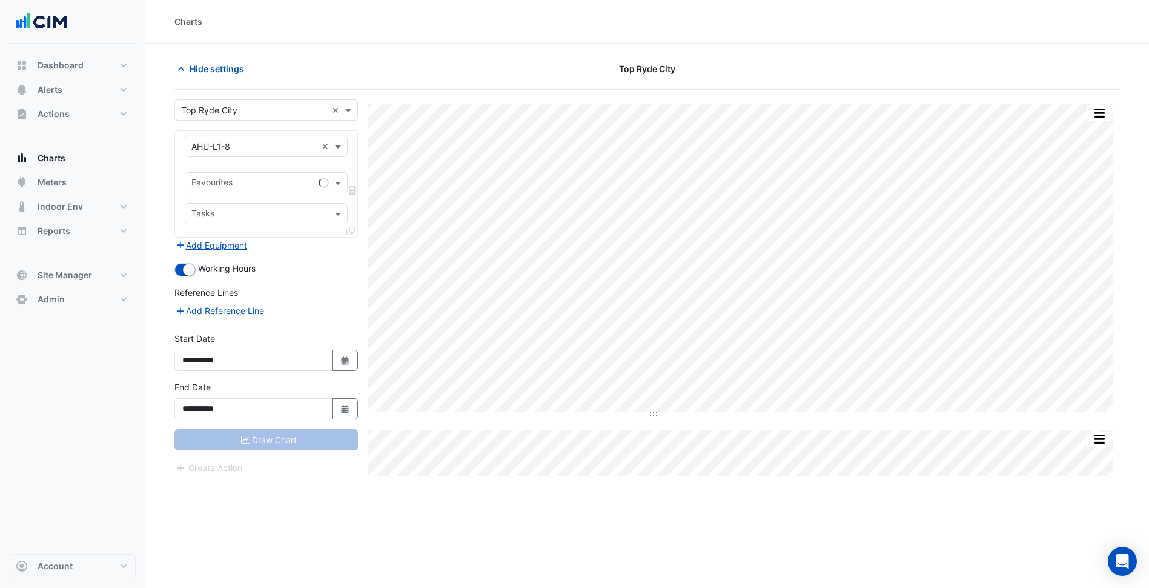
click at [291, 194] on div "Favourites Tasks" at bounding box center [266, 199] width 182 height 75
click at [290, 179] on input "text" at bounding box center [252, 183] width 122 height 13
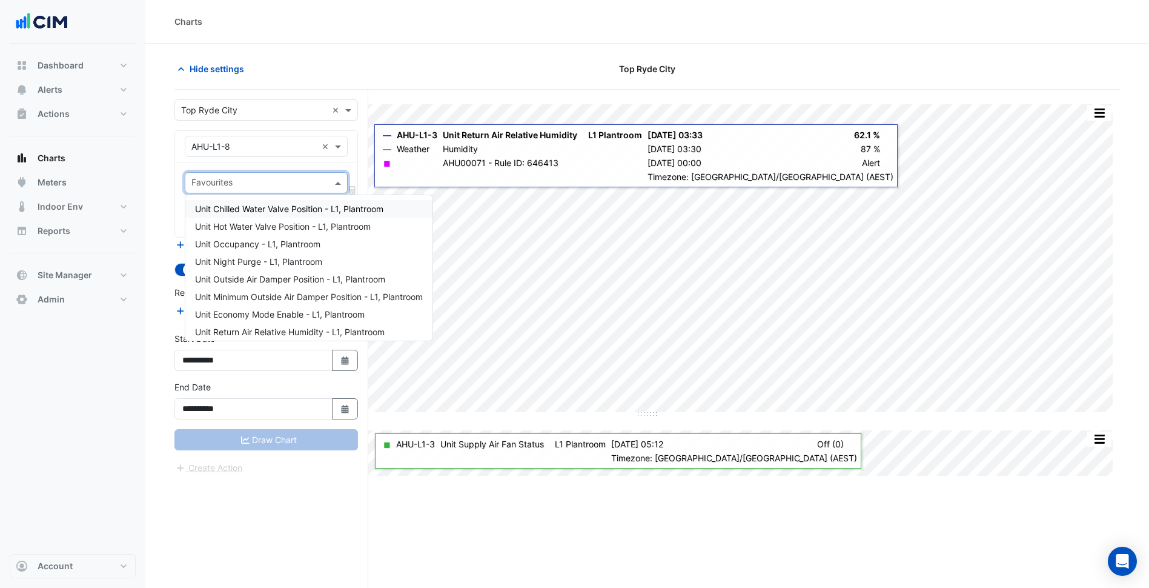
click at [274, 177] on input "text" at bounding box center [259, 183] width 136 height 13
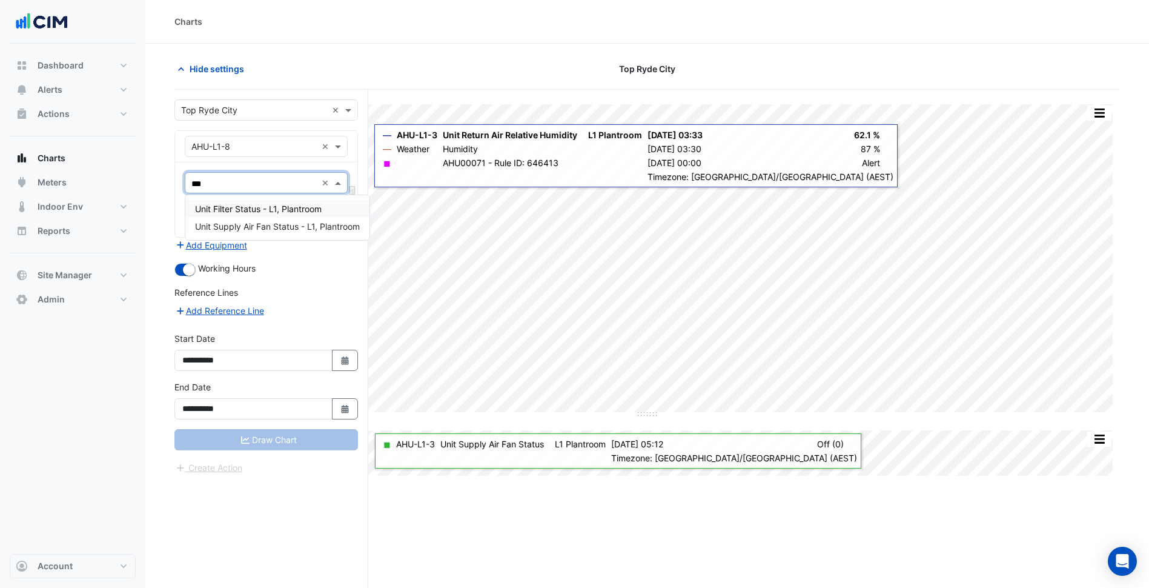
type input "****"
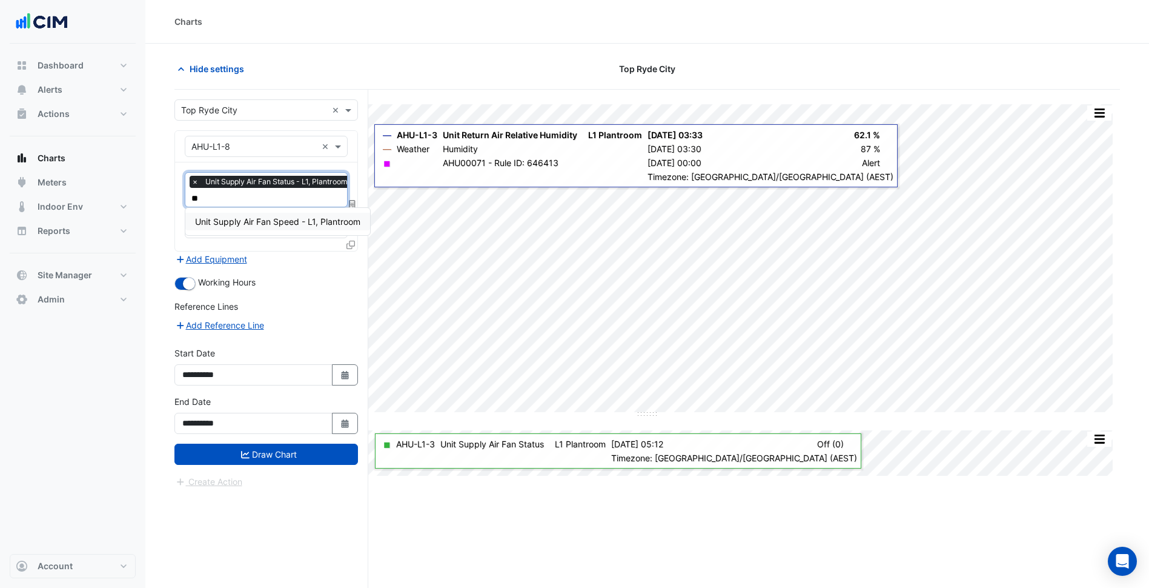
type input "***"
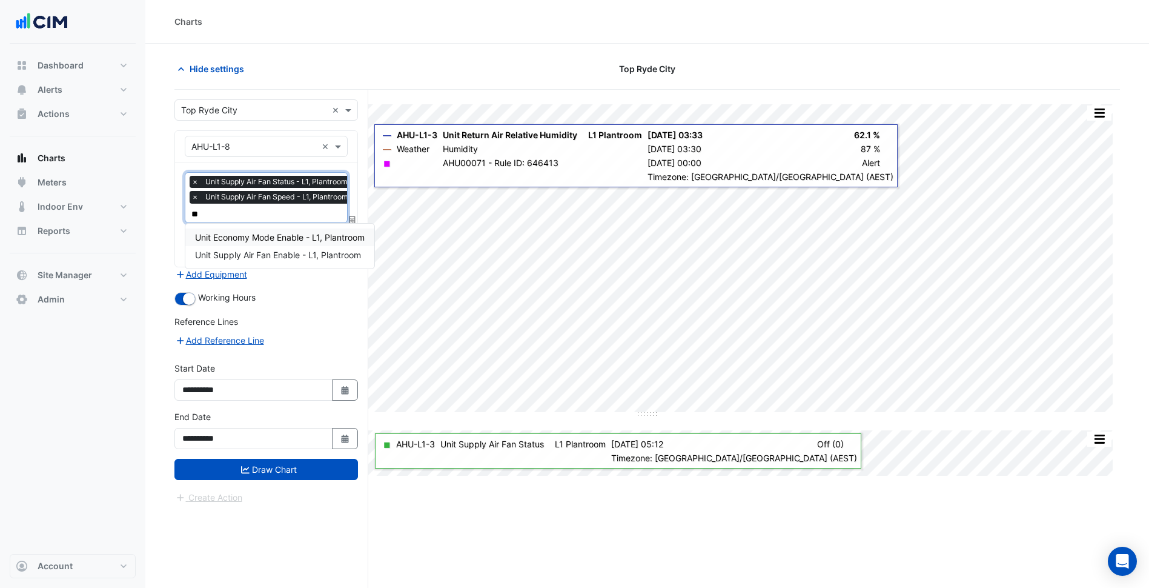
type input "***"
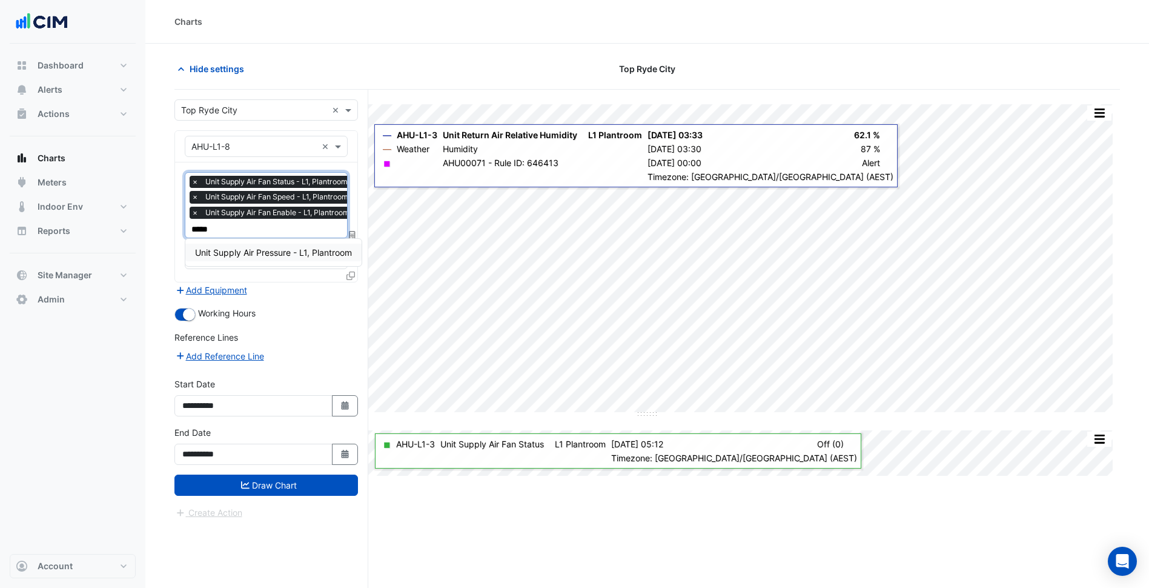
type input "******"
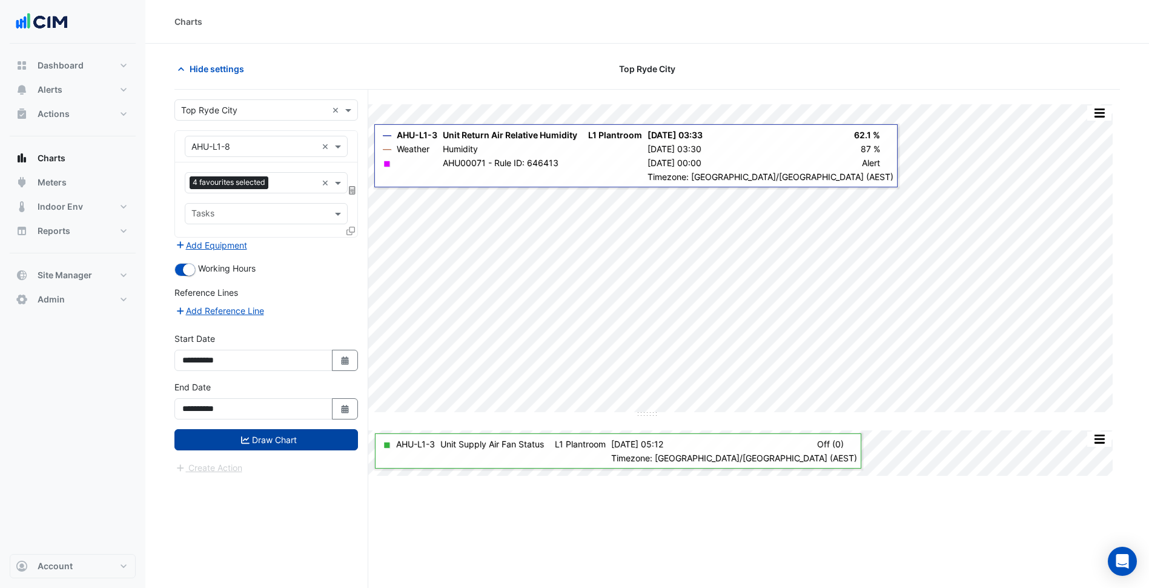
click at [300, 446] on button "Draw Chart" at bounding box center [266, 439] width 184 height 21
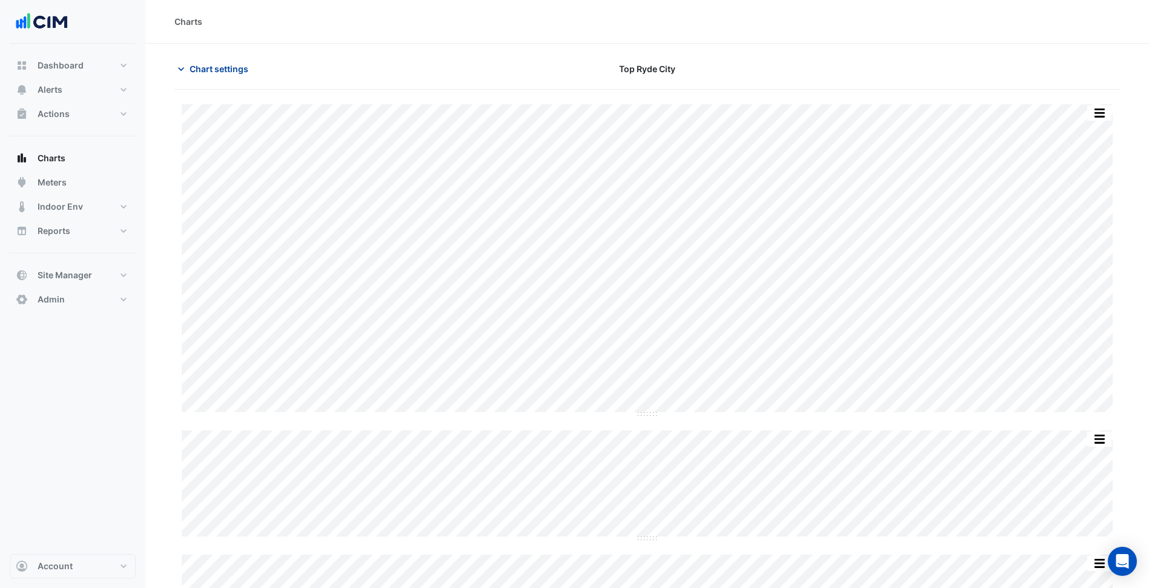
click at [218, 73] on span "Chart settings" at bounding box center [219, 68] width 59 height 13
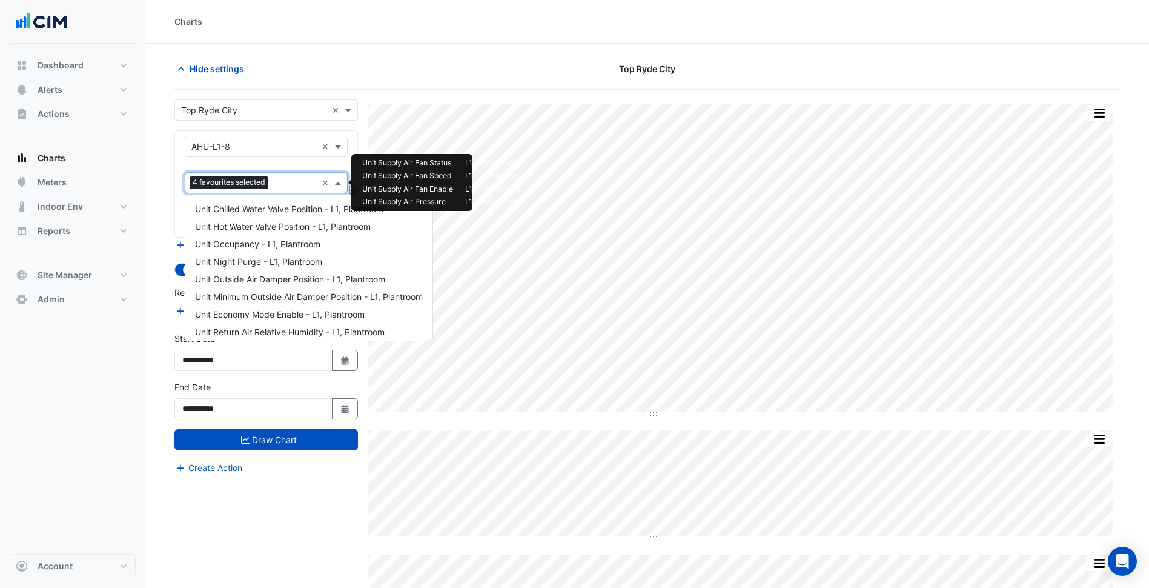
click at [284, 184] on input "text" at bounding box center [295, 183] width 44 height 13
type input "***"
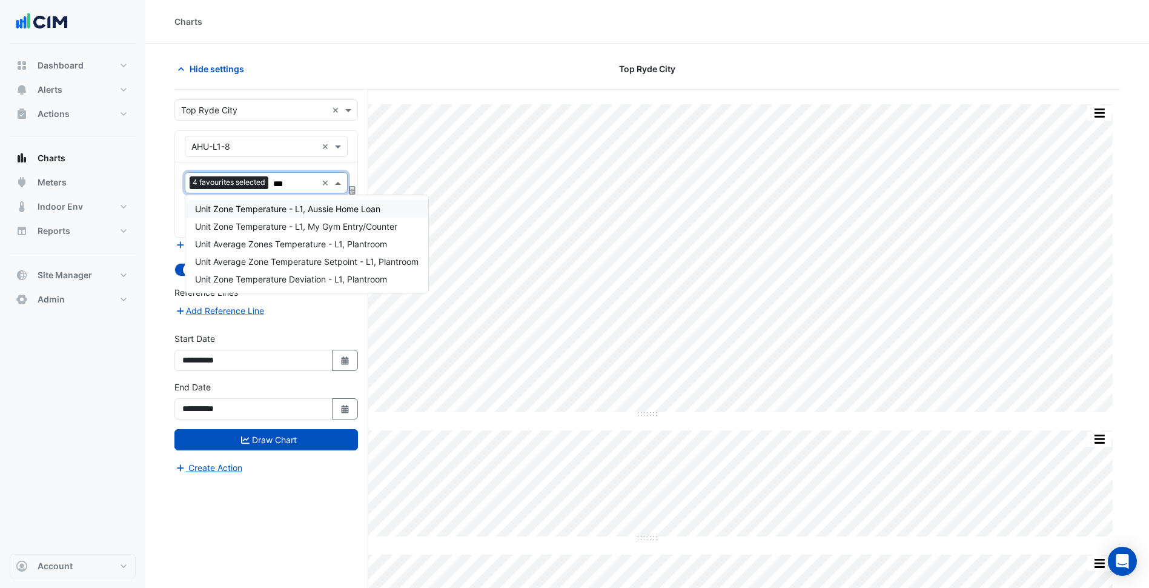
type input "****"
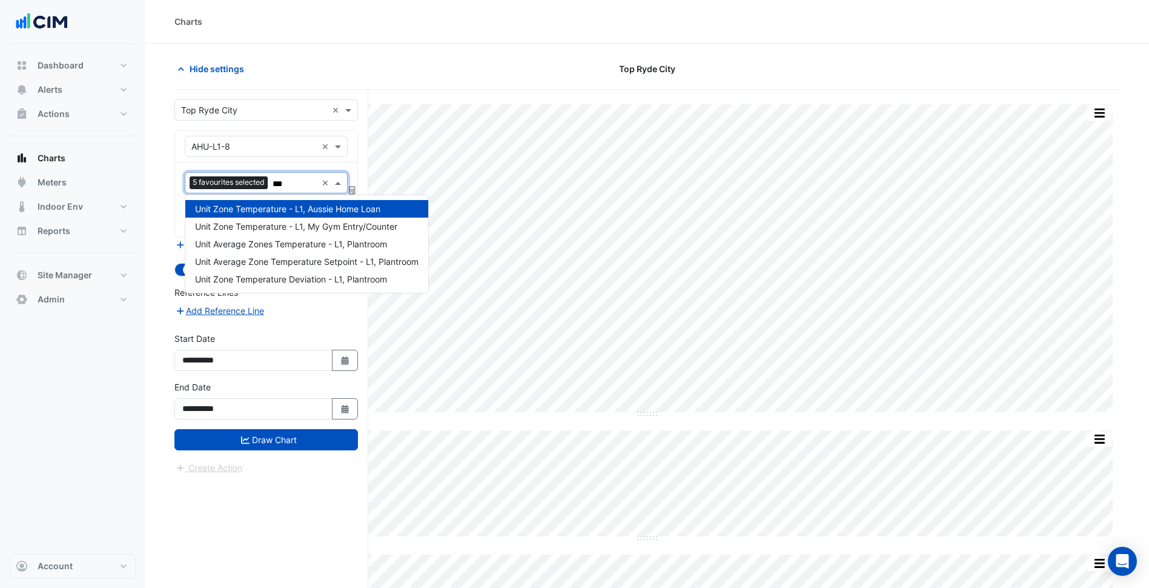
type input "****"
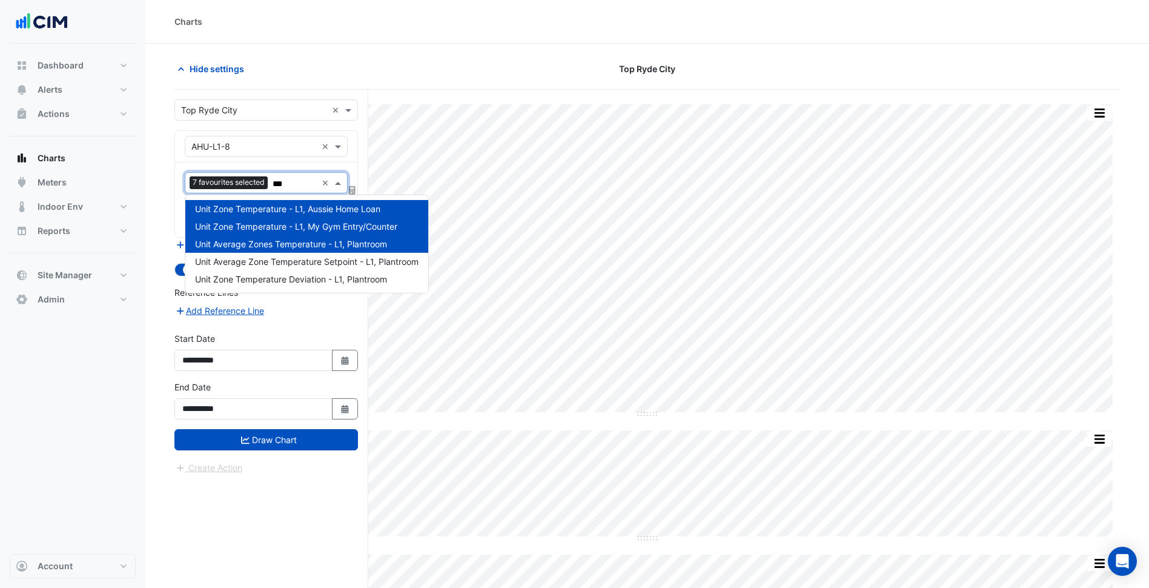
type input "****"
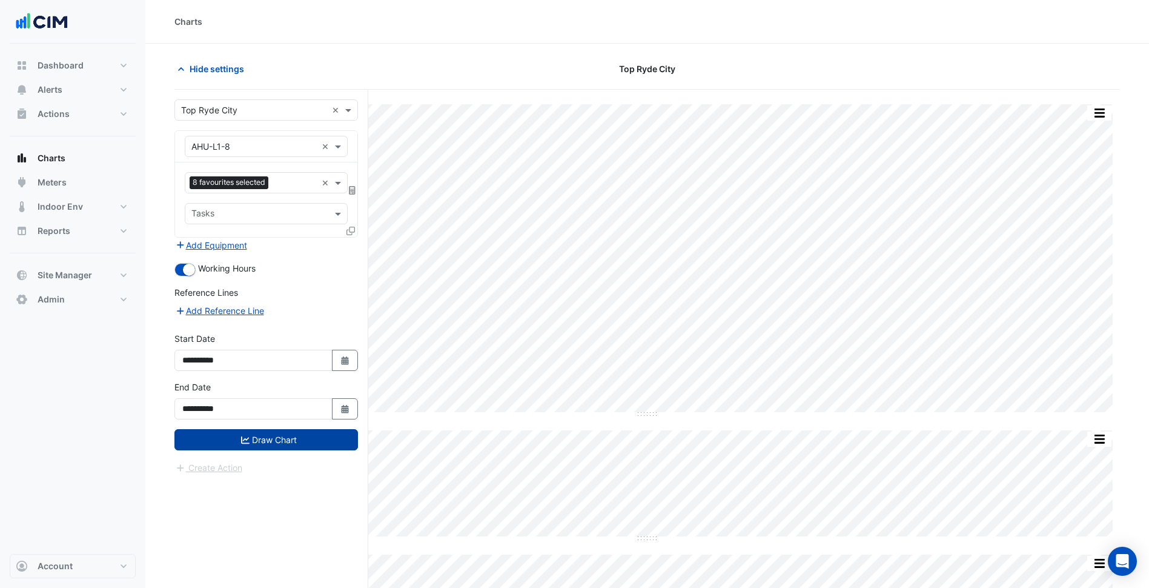
click at [291, 443] on button "Draw Chart" at bounding box center [266, 439] width 184 height 21
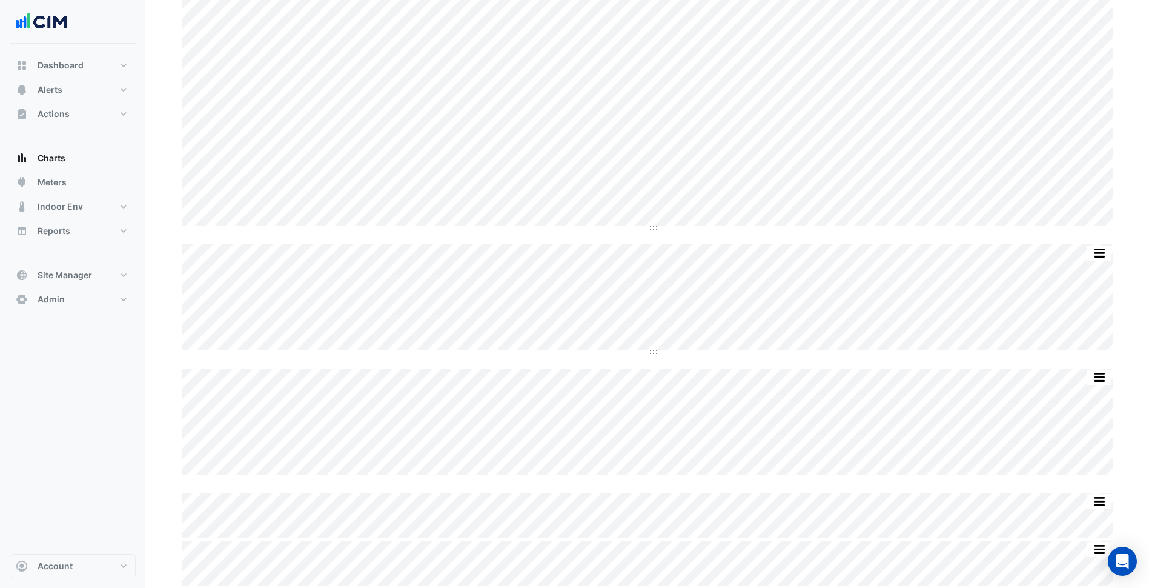
scroll to position [187, 0]
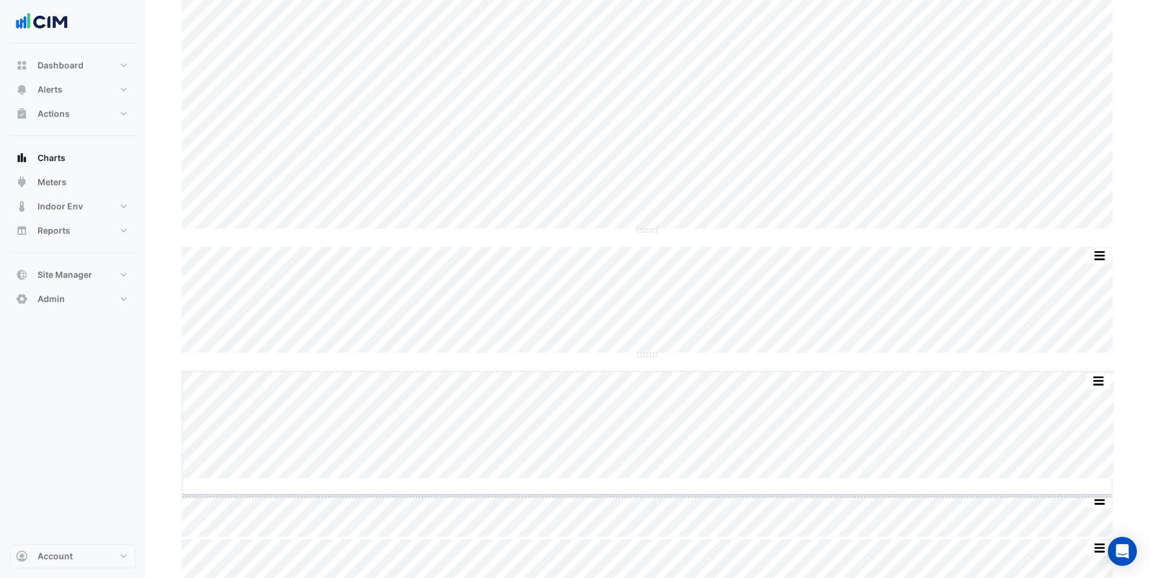
drag, startPoint x: 651, startPoint y: 477, endPoint x: 656, endPoint y: 581, distance: 104.3
click at [656, 581] on html "Charts Chart settings Top Ryde City Split All Split None Print Save as JPEG Sav…" at bounding box center [574, 202] width 1149 height 770
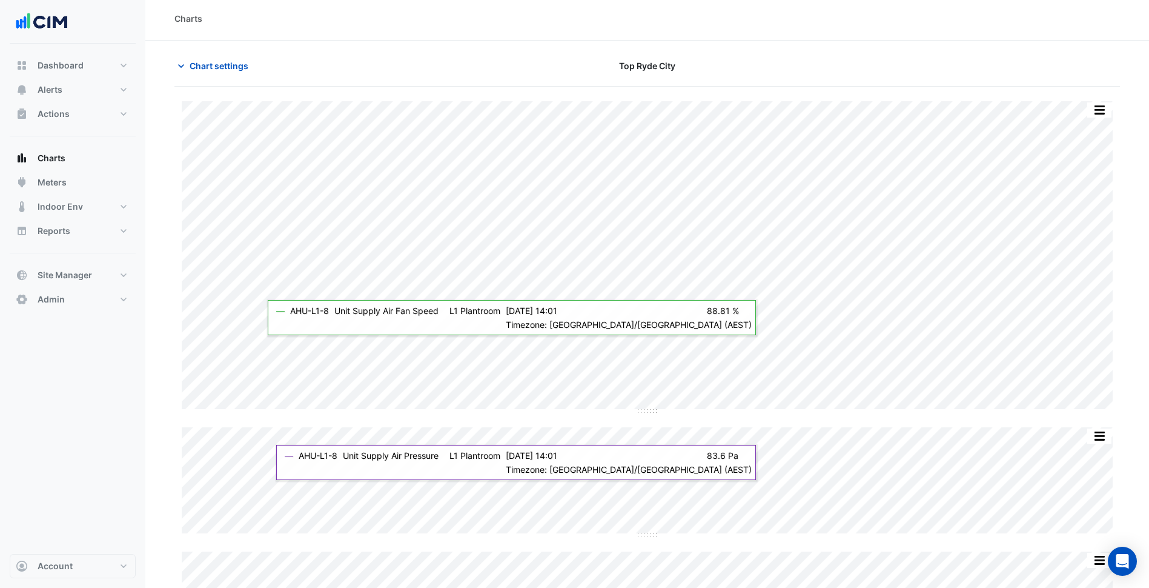
scroll to position [0, 0]
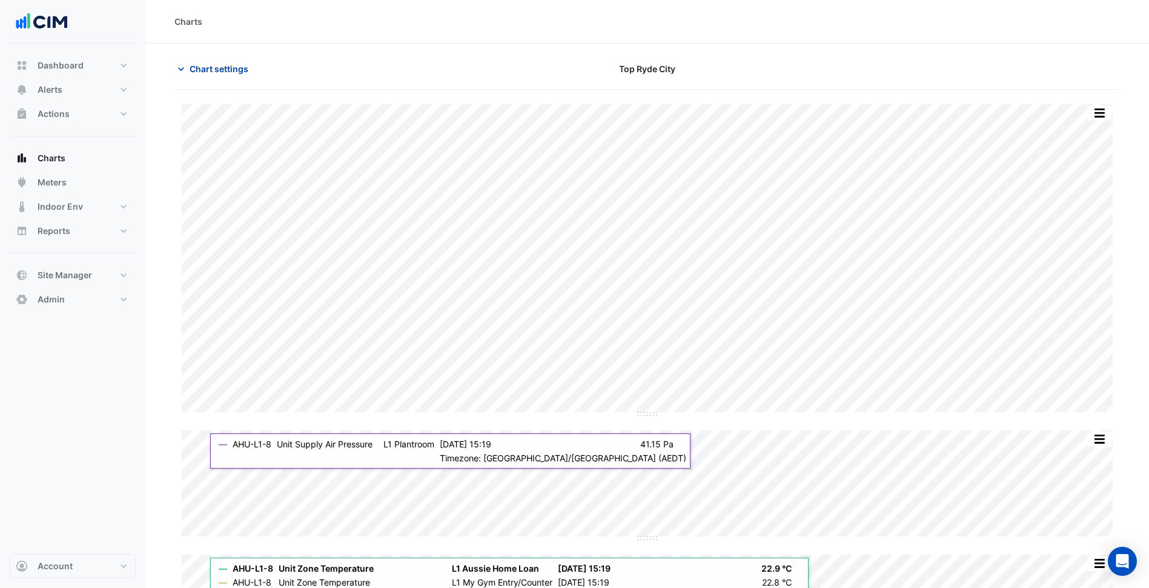
click at [208, 74] on span "Chart settings" at bounding box center [219, 68] width 59 height 13
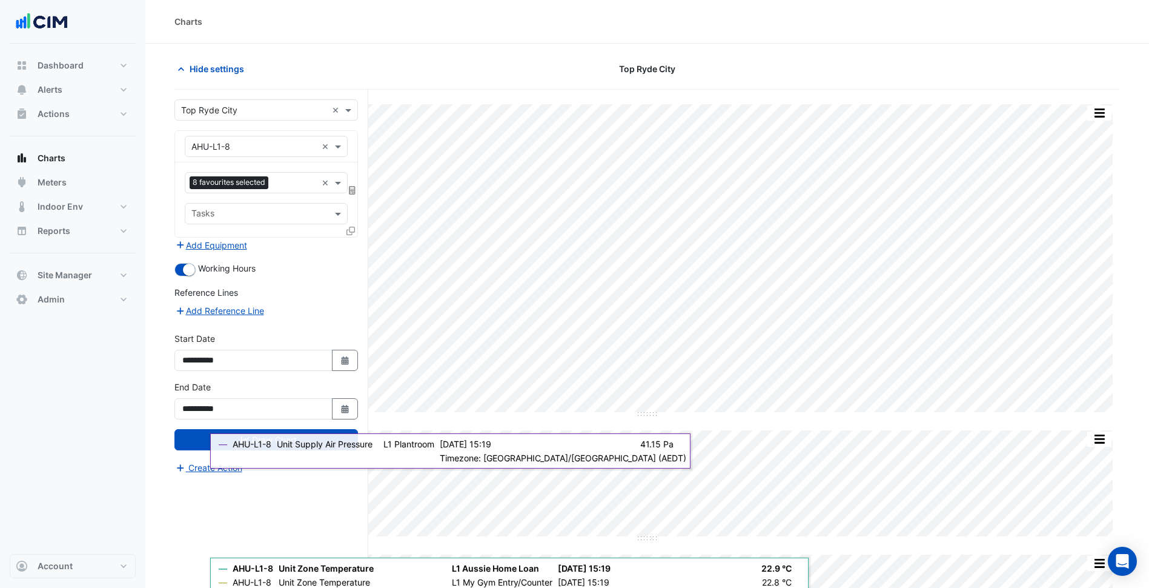
click at [279, 170] on div "Favourites 8 favourites selected × Tasks" at bounding box center [266, 199] width 182 height 75
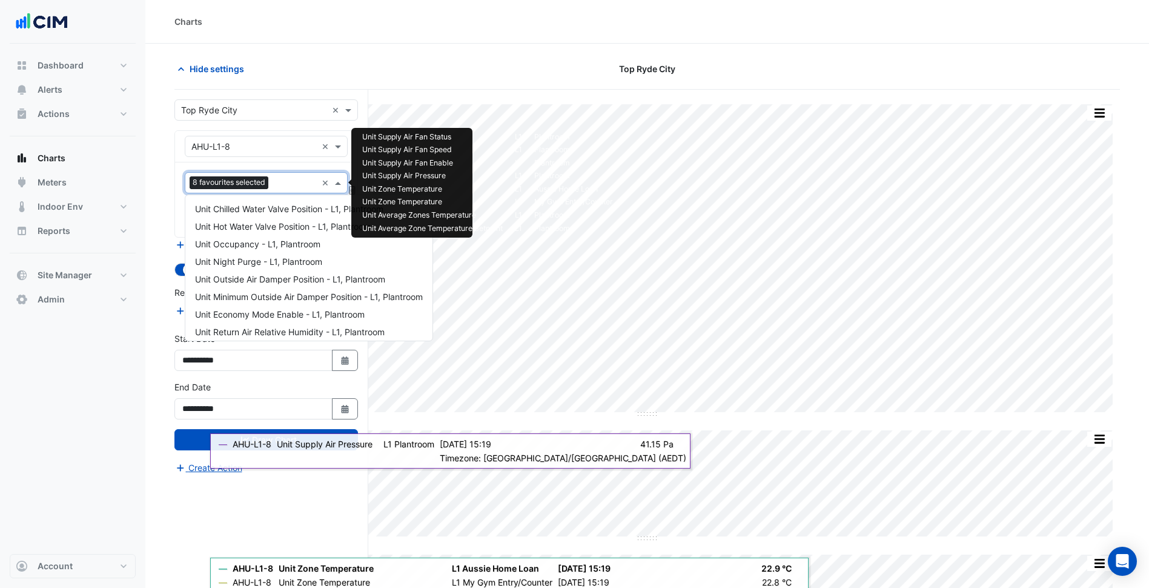
click at [299, 174] on div "Favourites 8 favourites selected" at bounding box center [250, 182] width 131 height 19
type input "**"
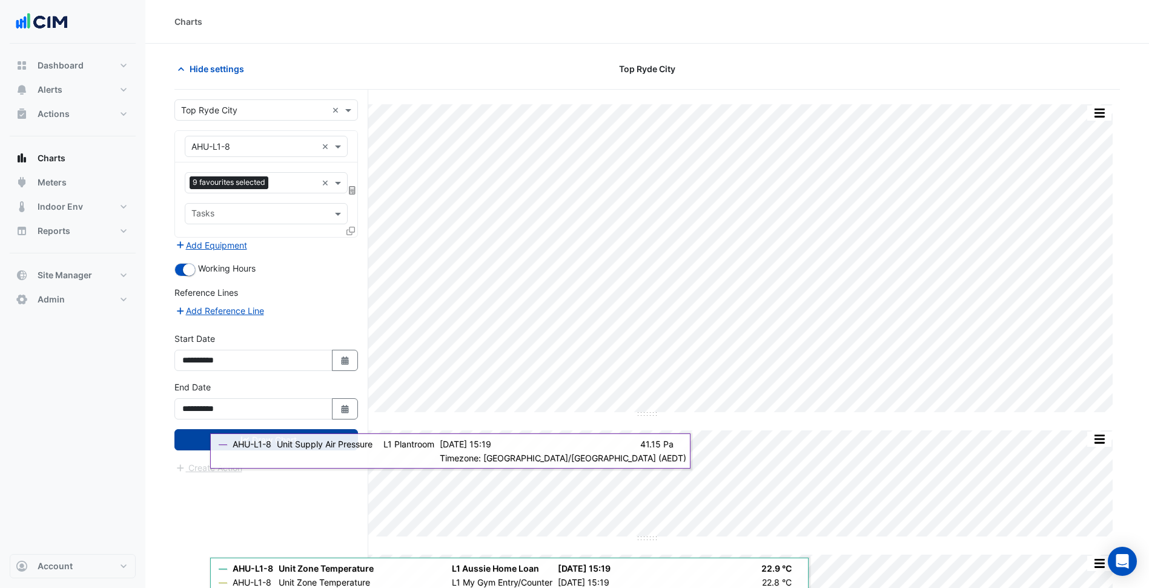
click at [229, 440] on button "Draw Chart" at bounding box center [266, 439] width 184 height 21
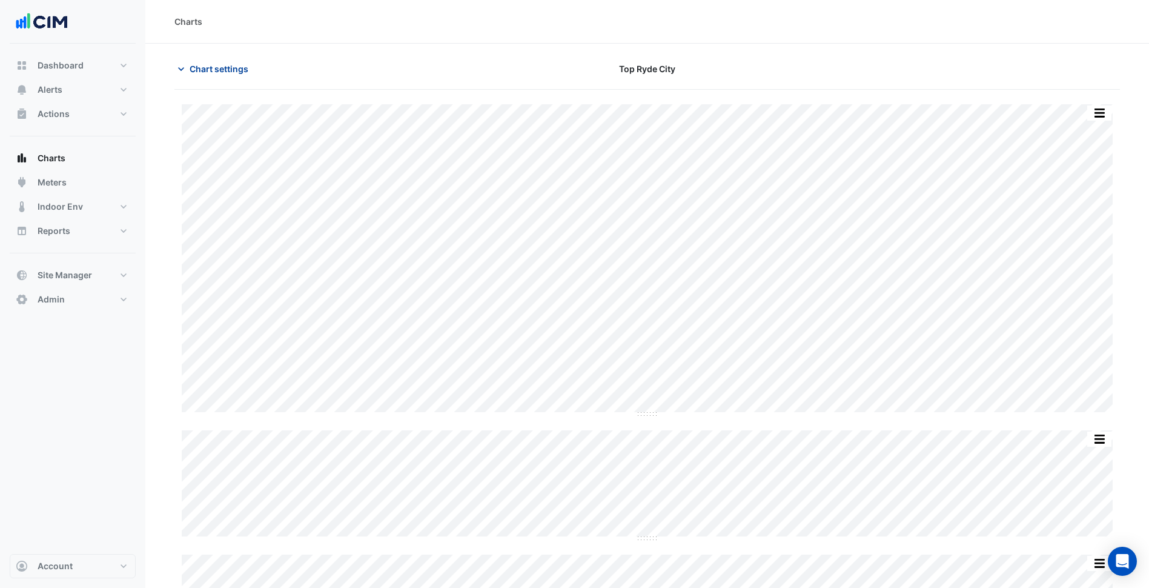
click at [226, 70] on span "Chart settings" at bounding box center [219, 68] width 59 height 13
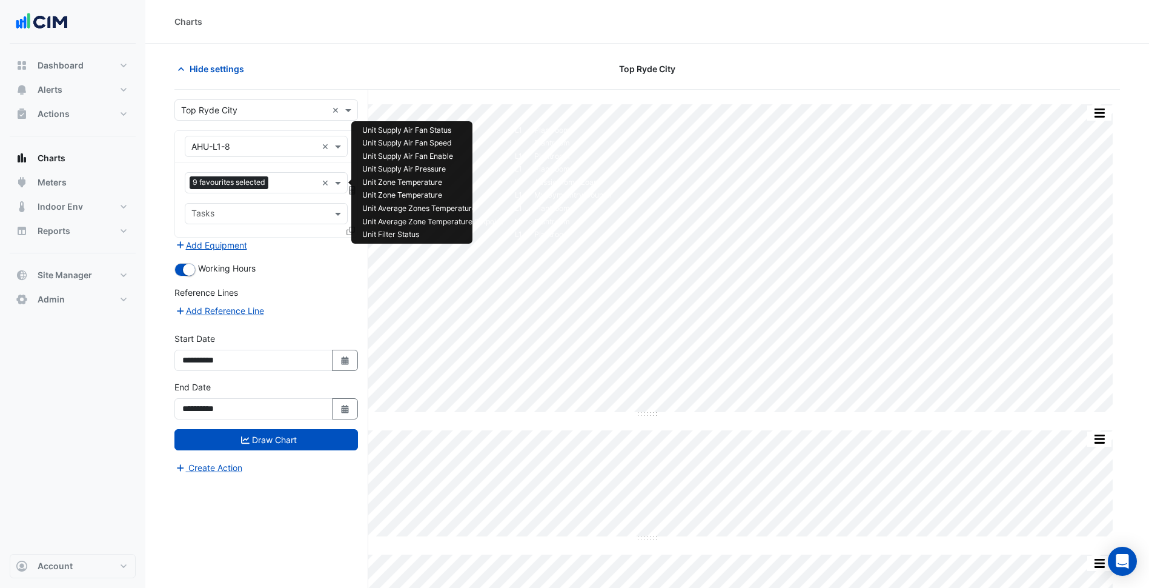
click at [268, 174] on div "Favourites 9 favourites selected" at bounding box center [250, 182] width 131 height 19
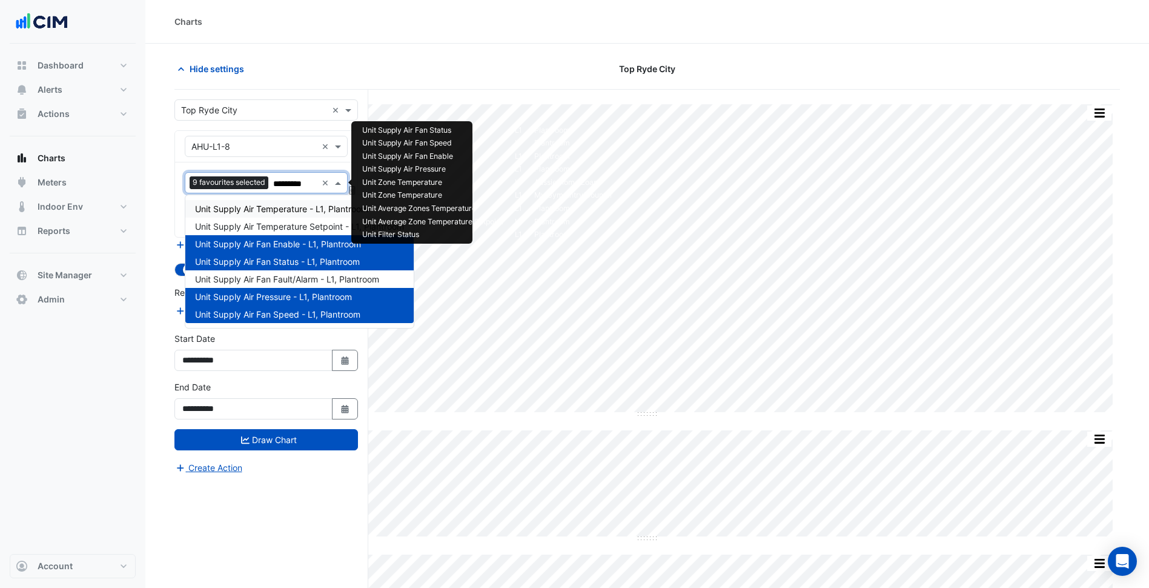
type input "**********"
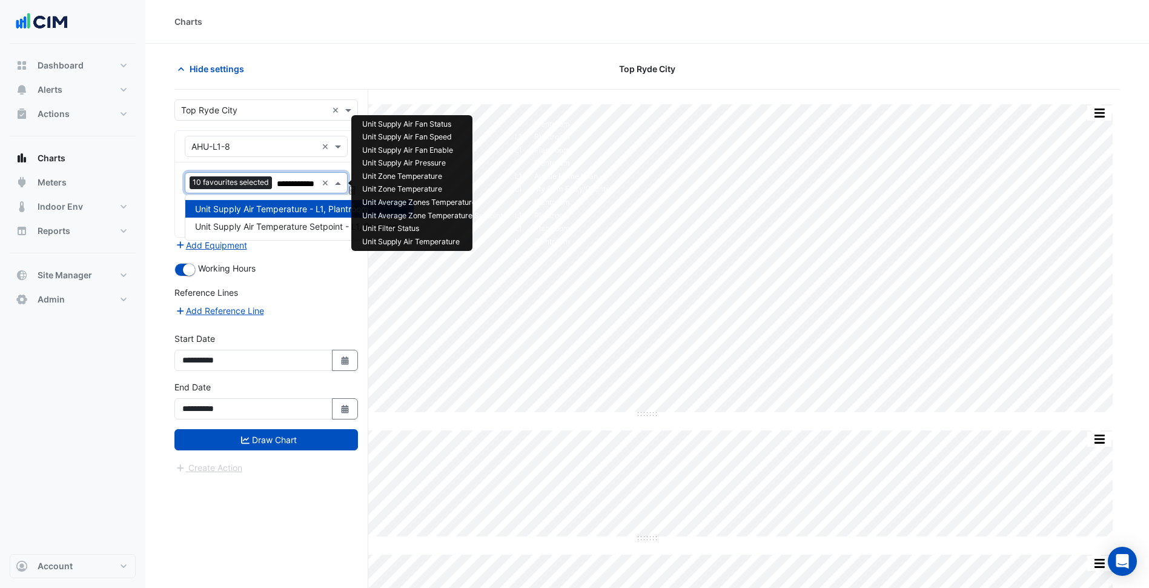
type input "**********"
click at [312, 223] on span "Unit Supply Air Temperature Setpoint - L1, Plantroom" at bounding box center [299, 226] width 209 height 10
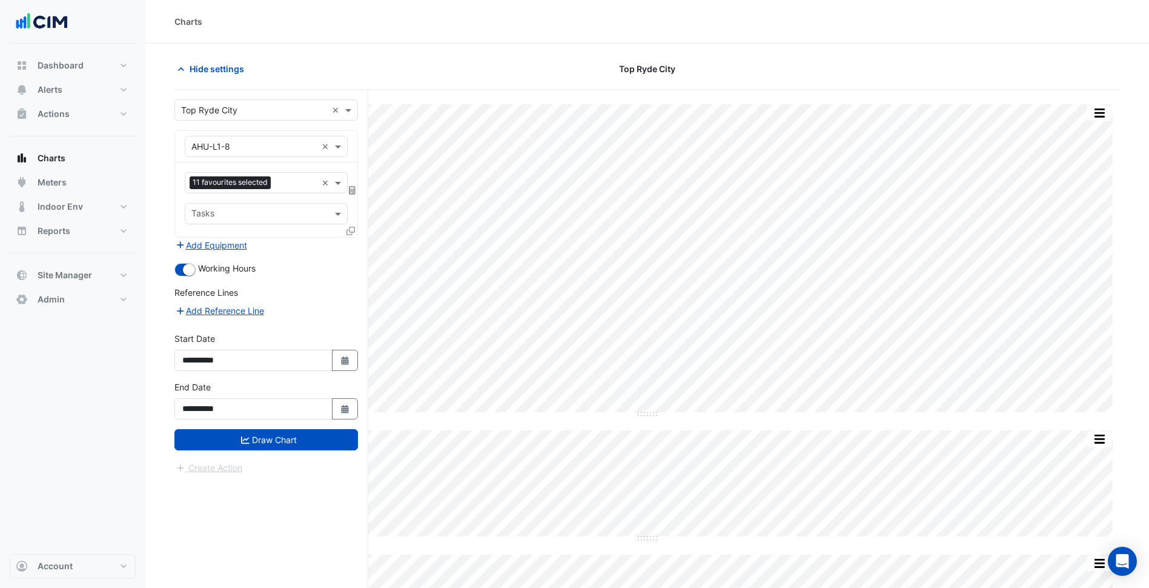
click at [287, 426] on div "**********" at bounding box center [266, 404] width 198 height 48
click at [289, 437] on button "Draw Chart" at bounding box center [266, 439] width 184 height 21
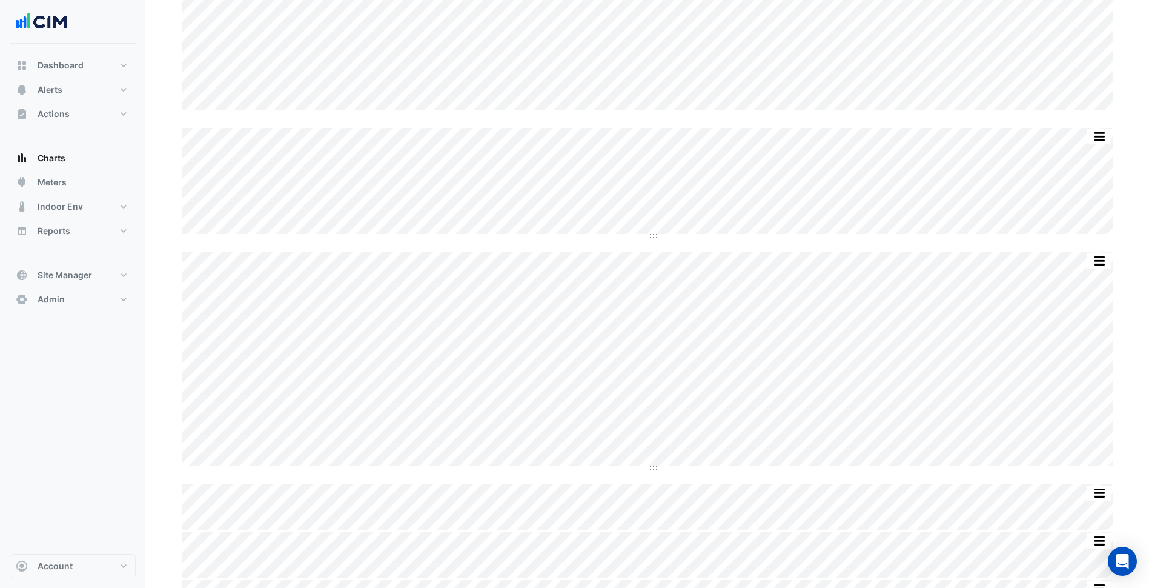
scroll to position [342, 0]
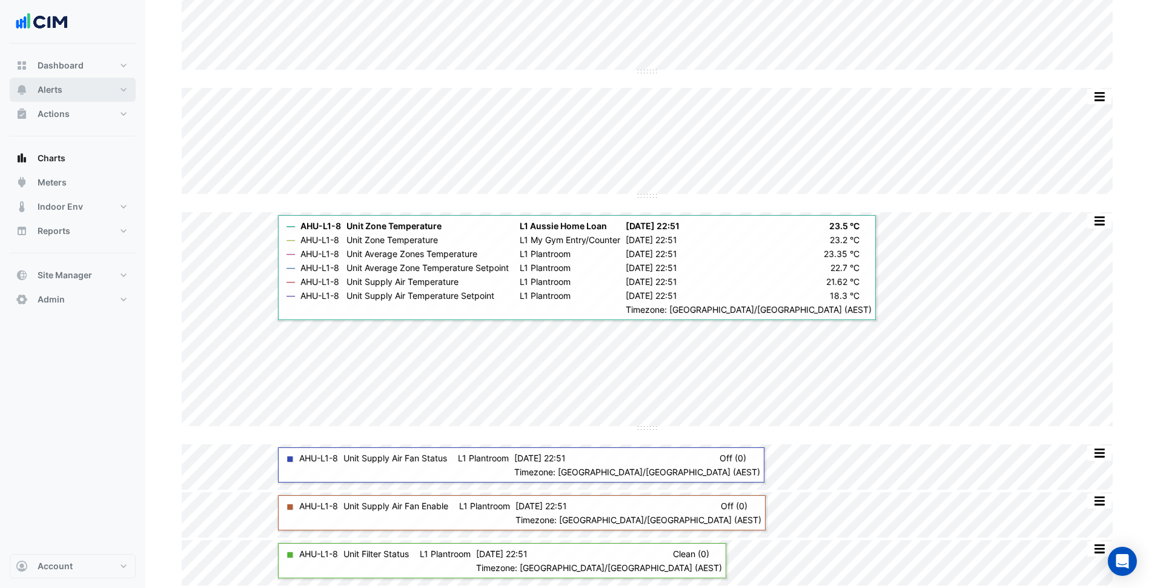
click at [91, 98] on button "Alerts" at bounding box center [73, 90] width 126 height 24
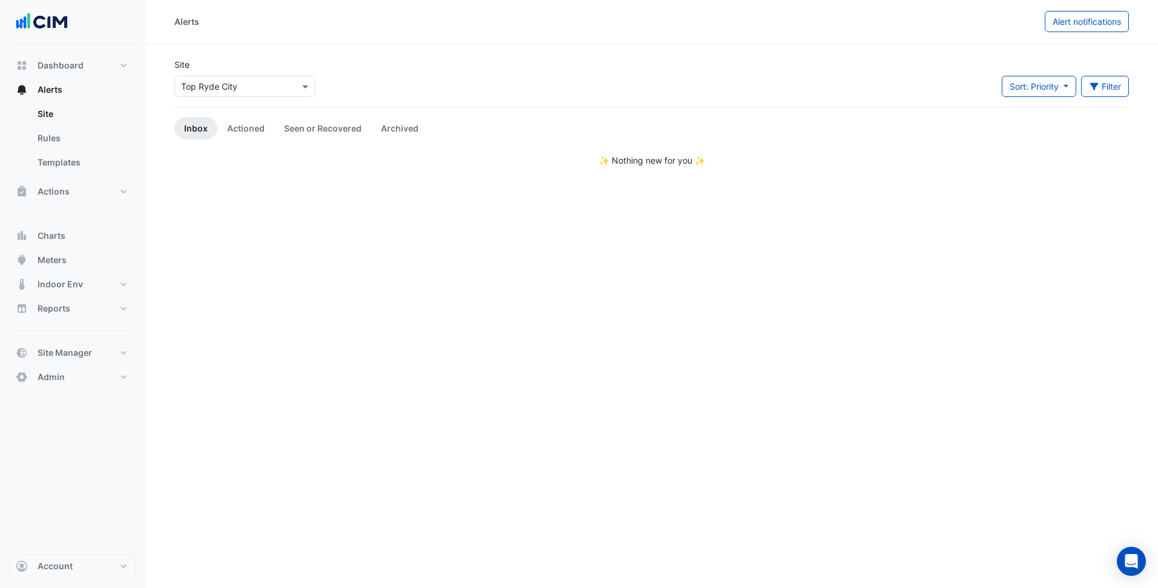
click at [230, 91] on input "text" at bounding box center [232, 87] width 103 height 13
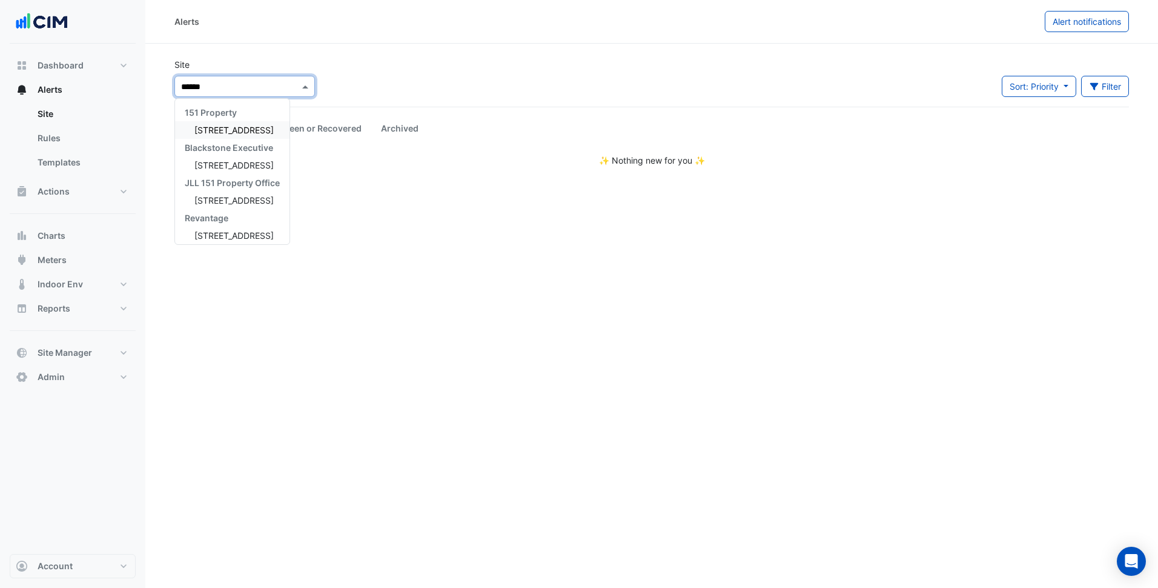
type input "******"
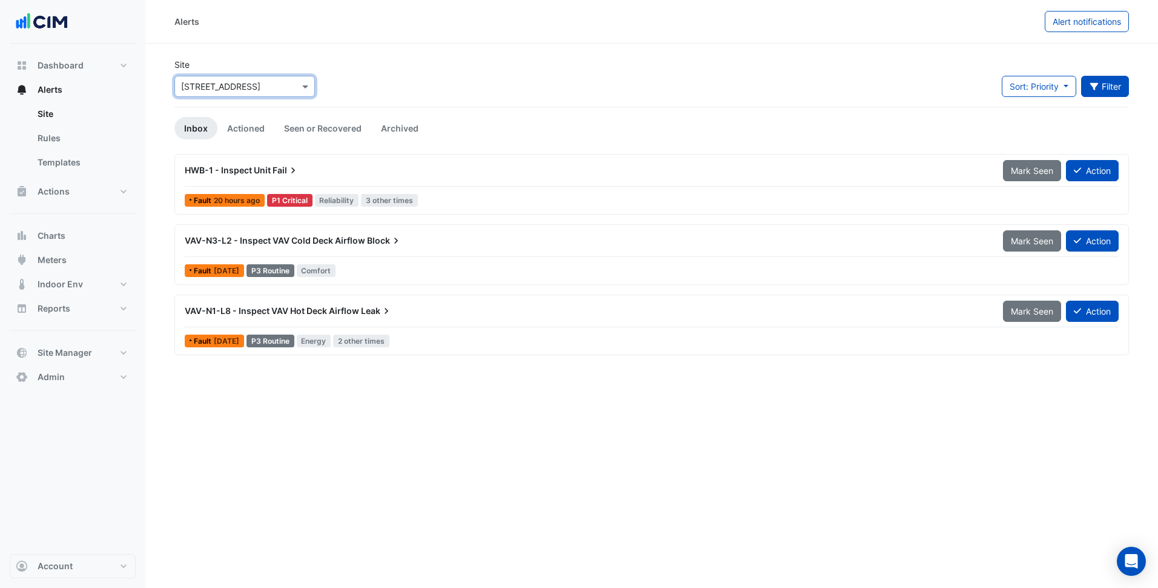
click at [1110, 91] on button "Filter" at bounding box center [1105, 86] width 48 height 21
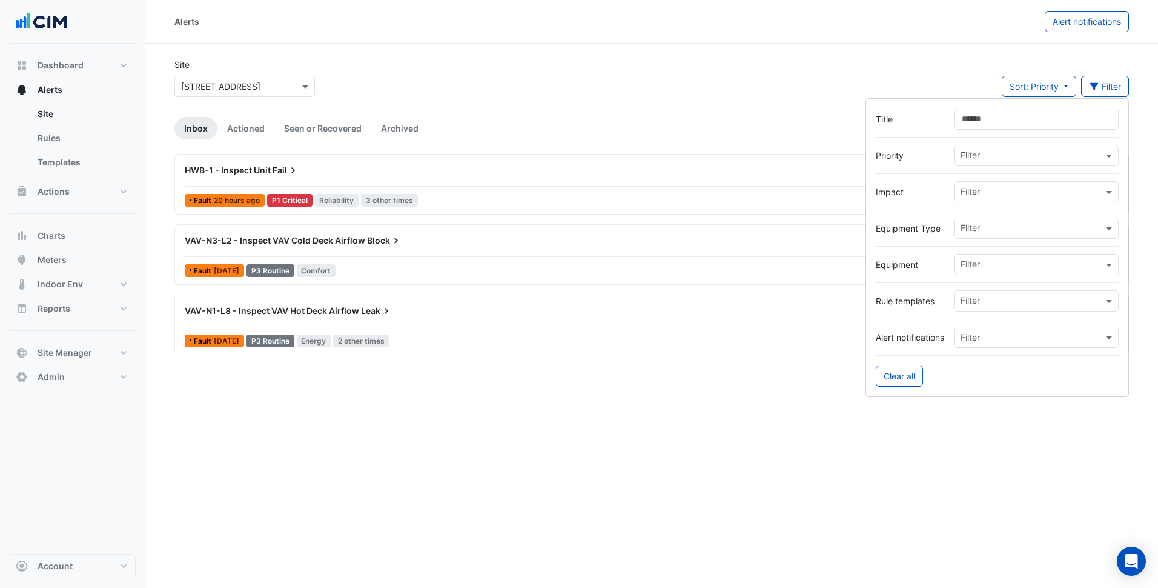
click at [908, 67] on div "Site Select a Site × 1 York Street Sort: Priority Priority Updated Filter" at bounding box center [651, 82] width 969 height 48
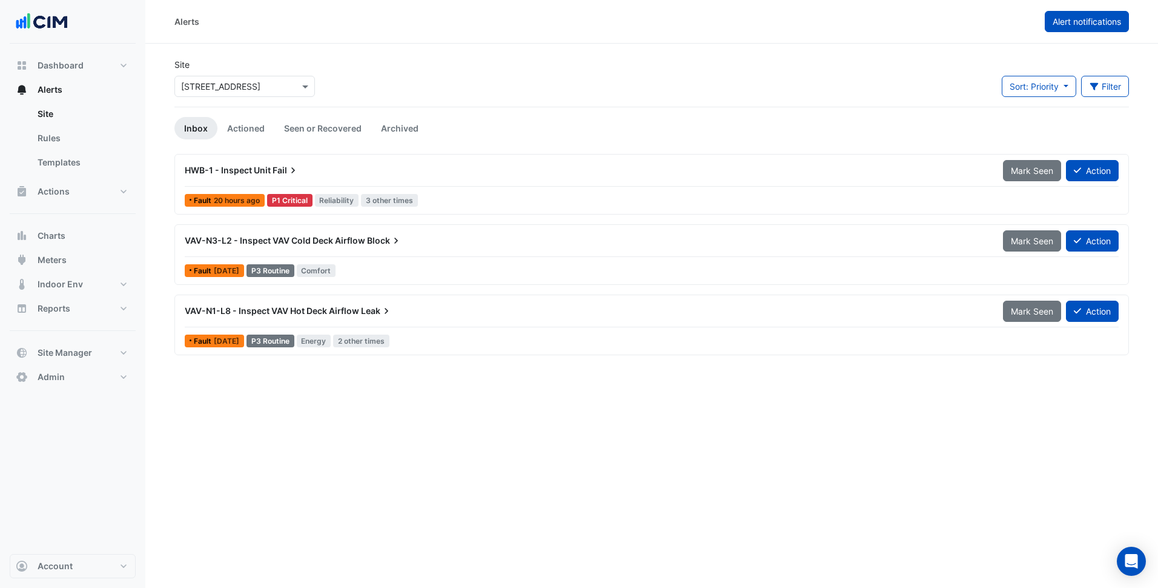
click at [1076, 22] on span "Alert notifications" at bounding box center [1087, 21] width 68 height 10
select select "******"
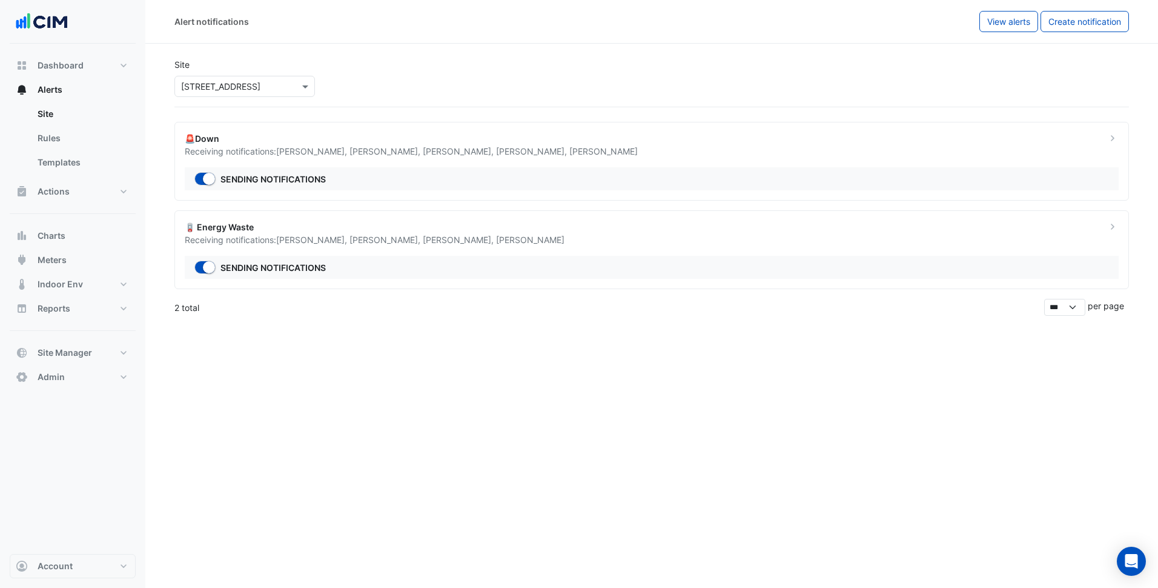
click at [481, 247] on div "🪫 Energy Waste Receiving notifications: Ryan Beattie , Randolph Simmons , Andre…" at bounding box center [651, 249] width 955 height 79
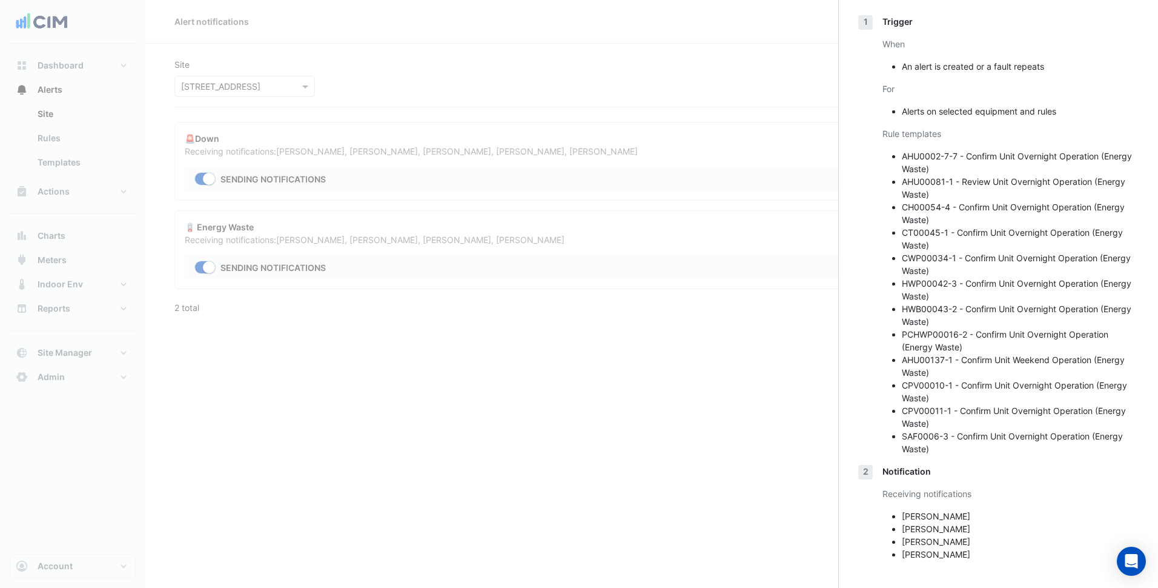
scroll to position [87, 0]
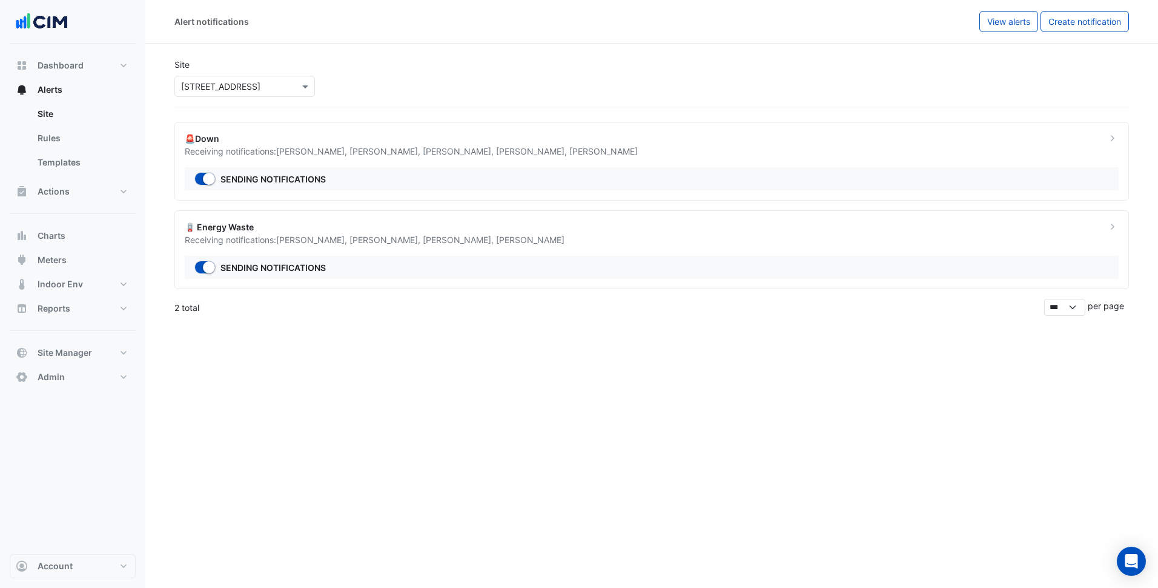
click at [721, 399] on ngb-offcanvas-backdrop at bounding box center [579, 294] width 1158 height 588
click at [494, 131] on div "🚨Down Receiving notifications: Ryan Beattie , Dylan O'Harae , Randolph Simmons …" at bounding box center [651, 161] width 955 height 79
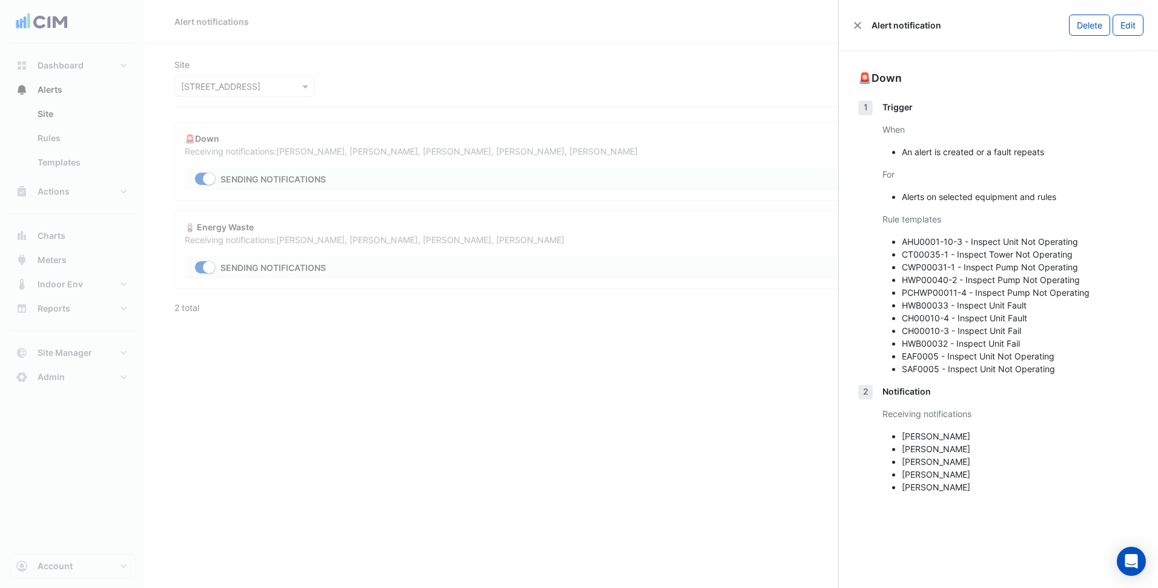
click at [663, 447] on ngb-offcanvas-backdrop at bounding box center [579, 294] width 1158 height 588
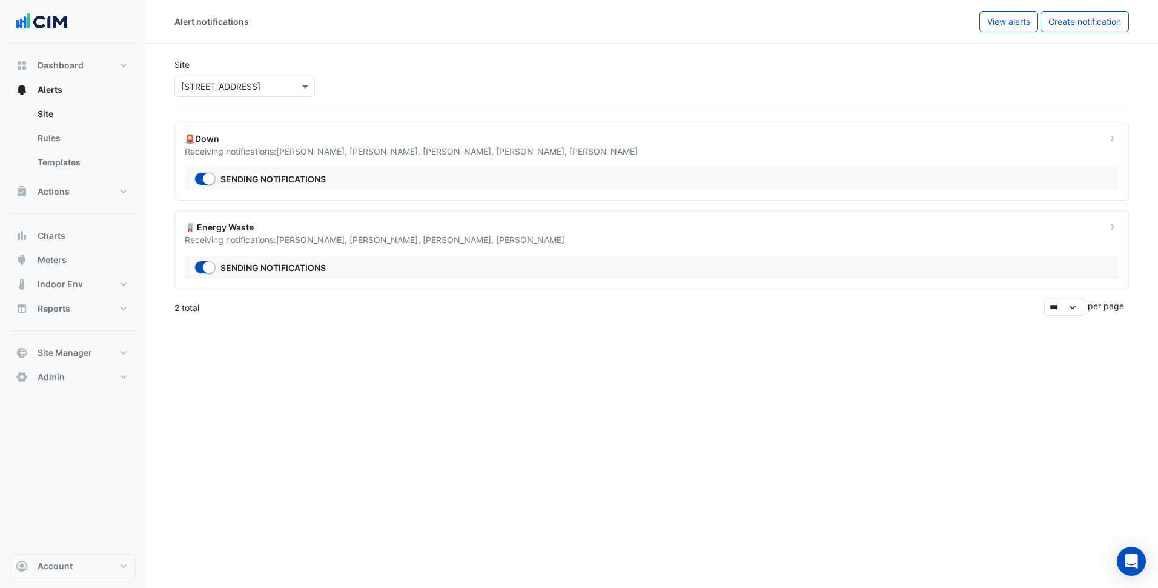
click at [414, 230] on div "🪫 Energy Waste" at bounding box center [638, 226] width 907 height 13
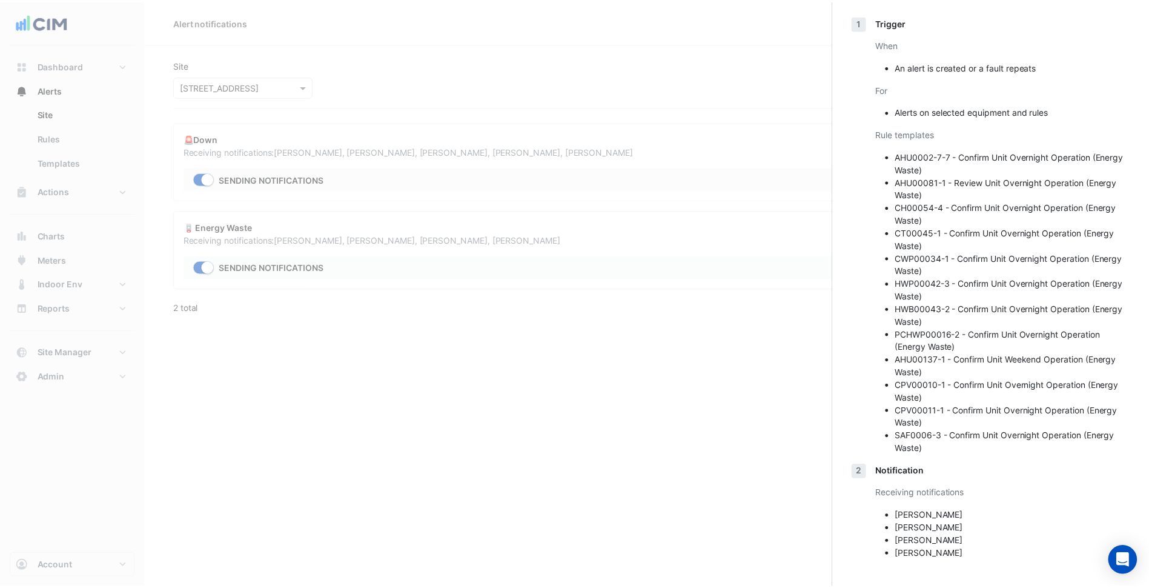
scroll to position [87, 0]
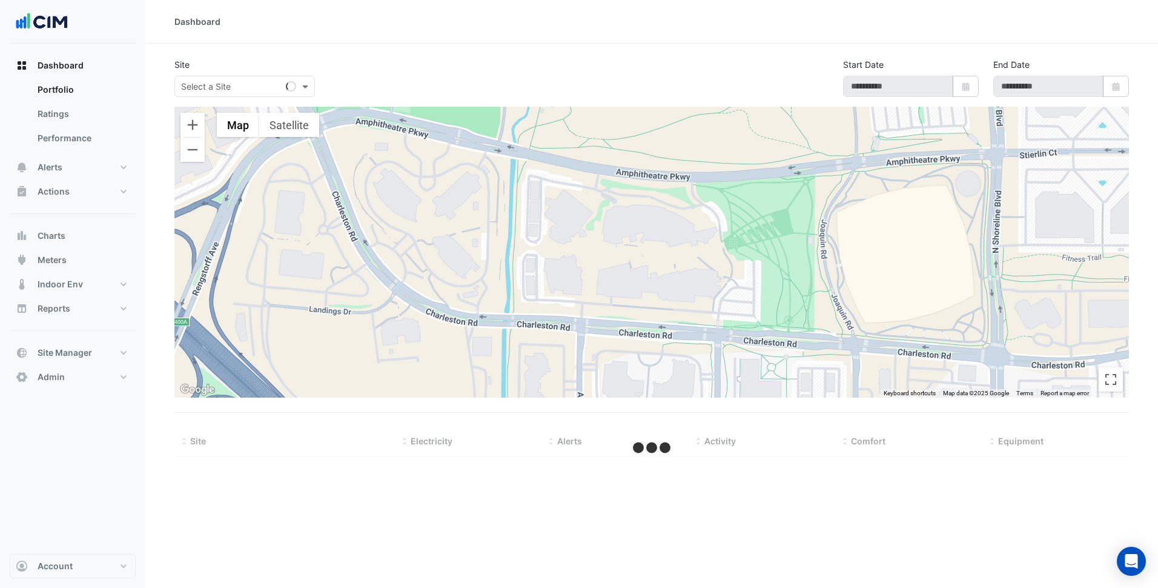
select select "***"
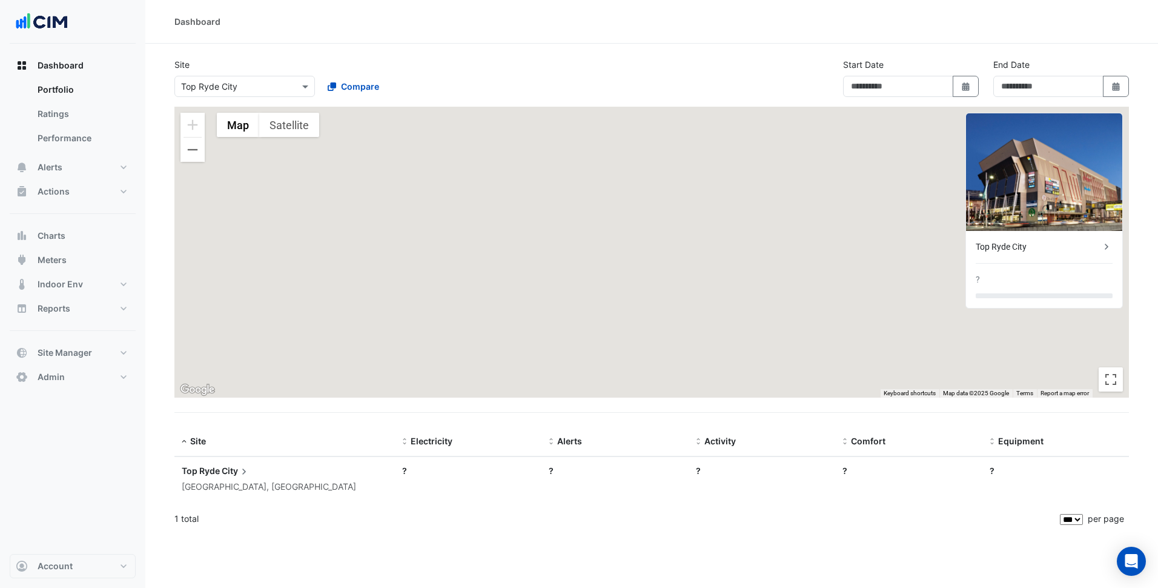
type input "**********"
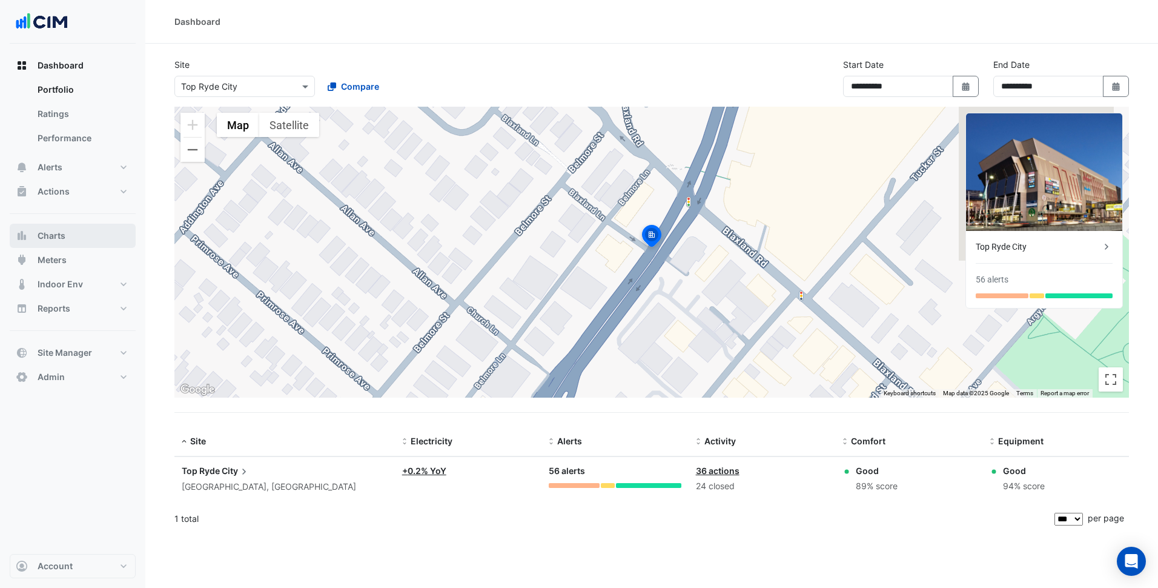
click at [69, 239] on button "Charts" at bounding box center [73, 236] width 126 height 24
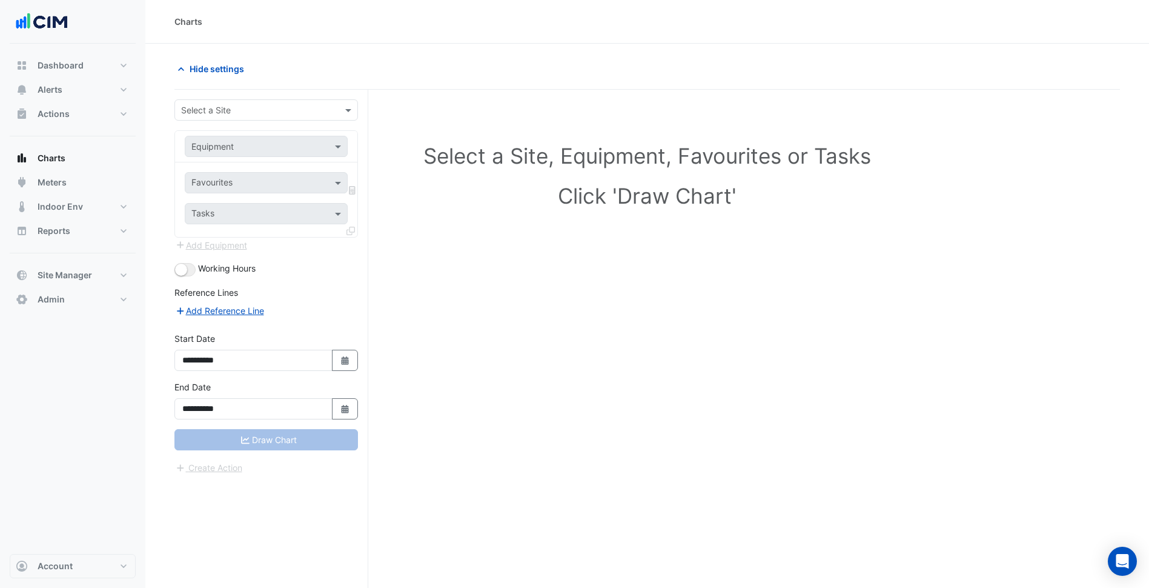
click at [234, 110] on input "text" at bounding box center [254, 110] width 146 height 13
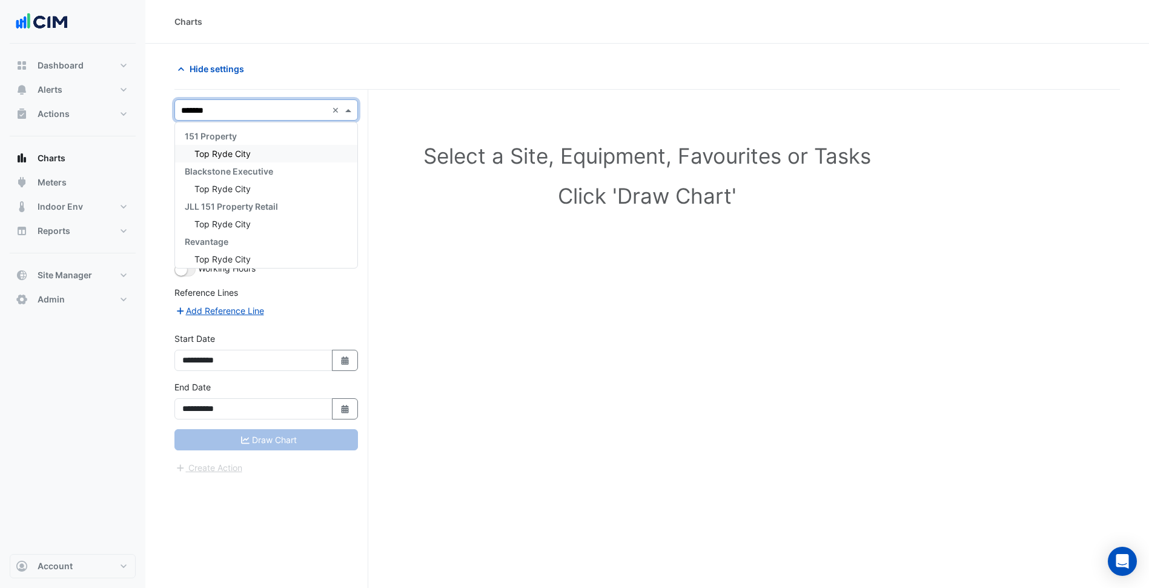
type input "********"
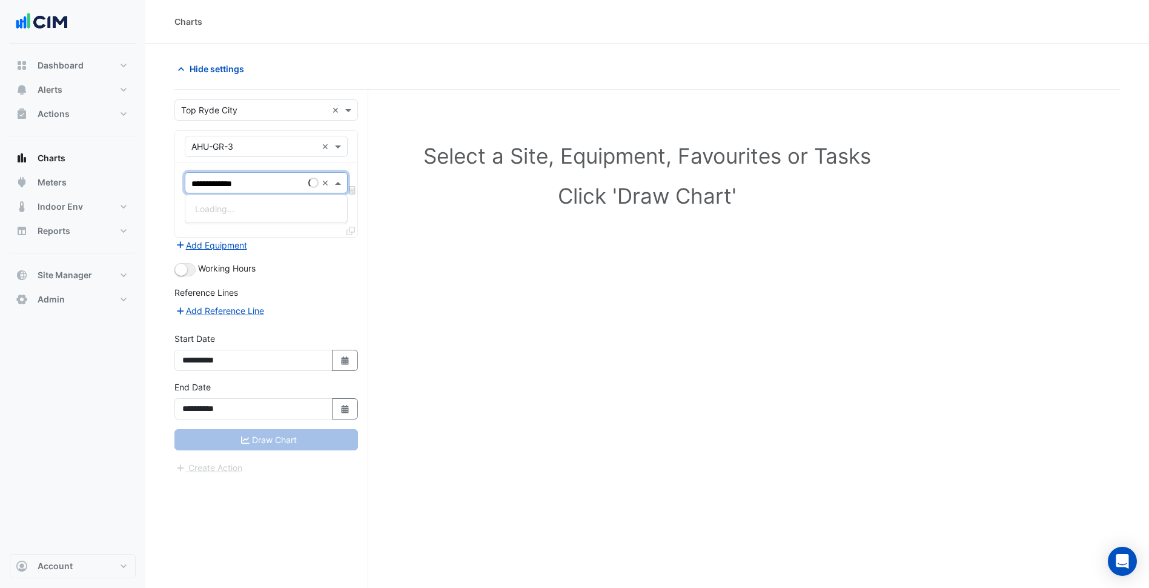
type input "**********"
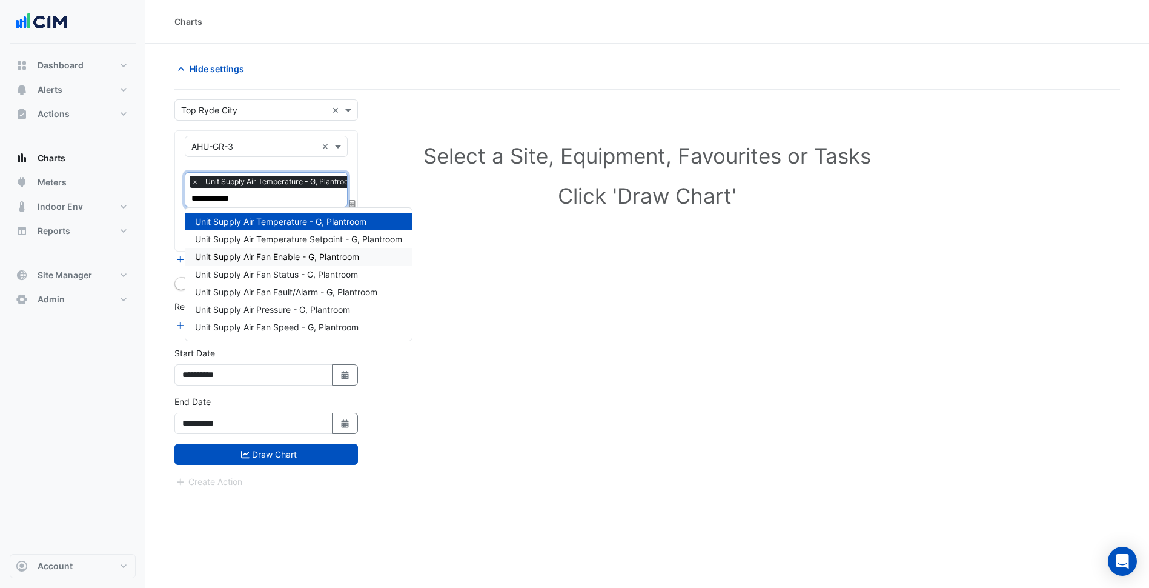
type input "**********"
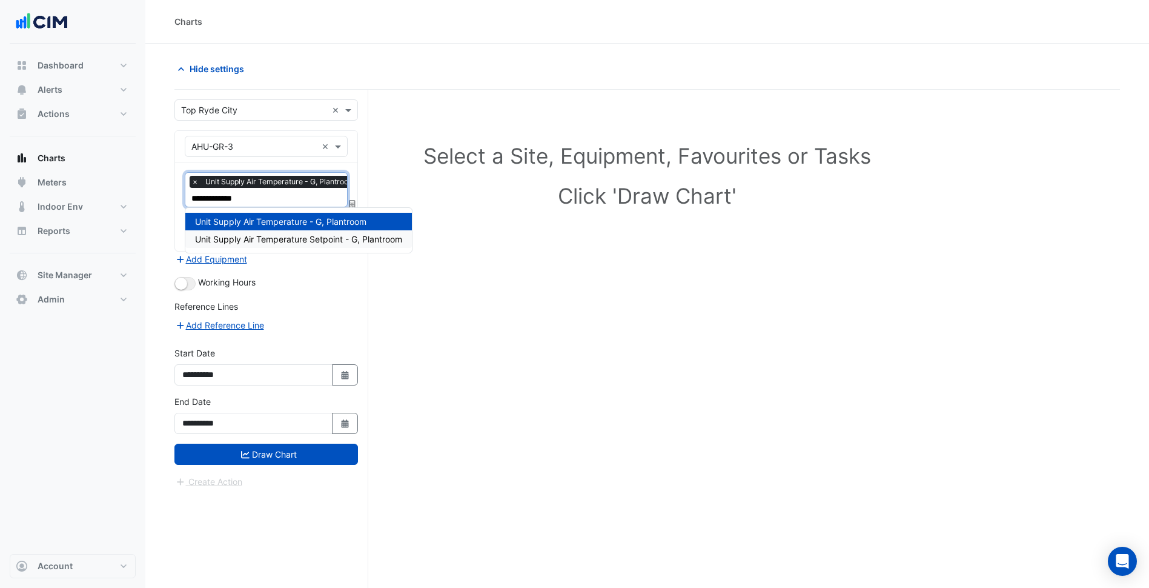
click at [307, 233] on div "Unit Supply Air Temperature Setpoint - G, Plantroom" at bounding box center [298, 239] width 227 height 18
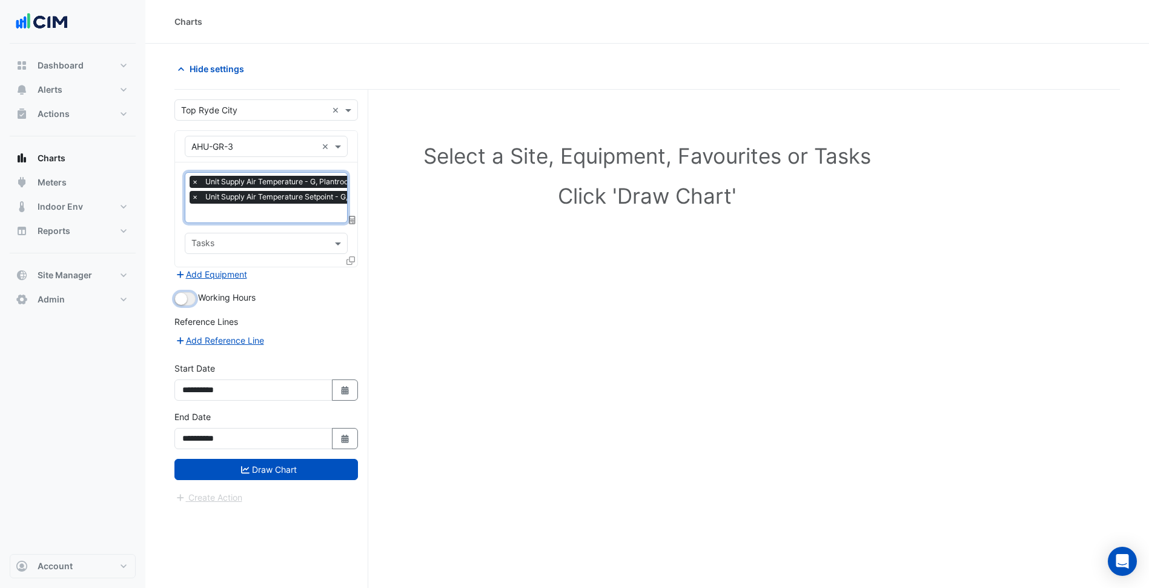
click at [185, 292] on button "button" at bounding box center [184, 298] width 21 height 13
click at [349, 263] on fa-icon at bounding box center [350, 260] width 8 height 10
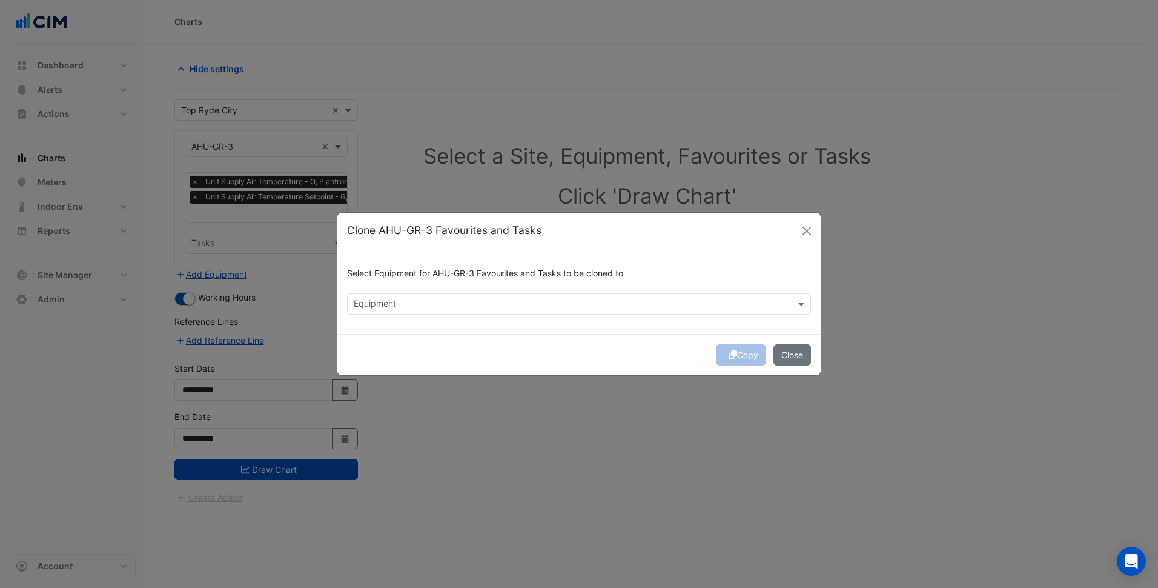
click at [360, 299] on input "text" at bounding box center [572, 305] width 437 height 13
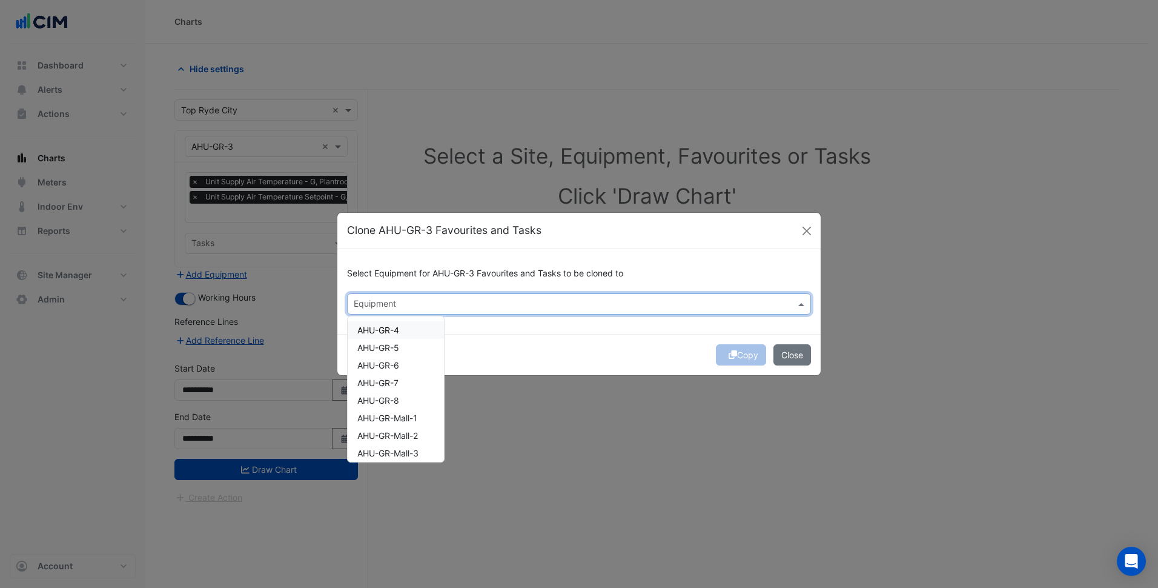
click at [396, 333] on span "AHU-GR-4" at bounding box center [378, 330] width 42 height 10
drag, startPoint x: 400, startPoint y: 343, endPoint x: 403, endPoint y: 360, distance: 17.3
click at [399, 343] on span "AHU-GR-5" at bounding box center [378, 347] width 42 height 10
click at [403, 360] on div "AHU-GR-6" at bounding box center [396, 365] width 96 height 18
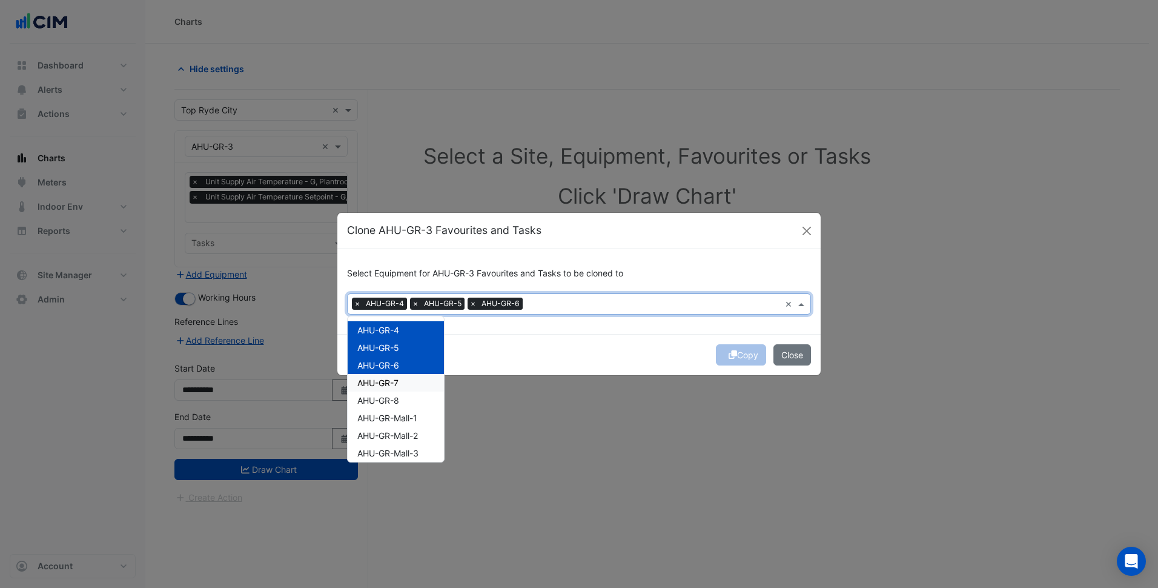
click at [409, 377] on div "AHU-GR-7" at bounding box center [396, 383] width 96 height 18
click at [413, 396] on div "AHU-GR-8" at bounding box center [396, 400] width 96 height 18
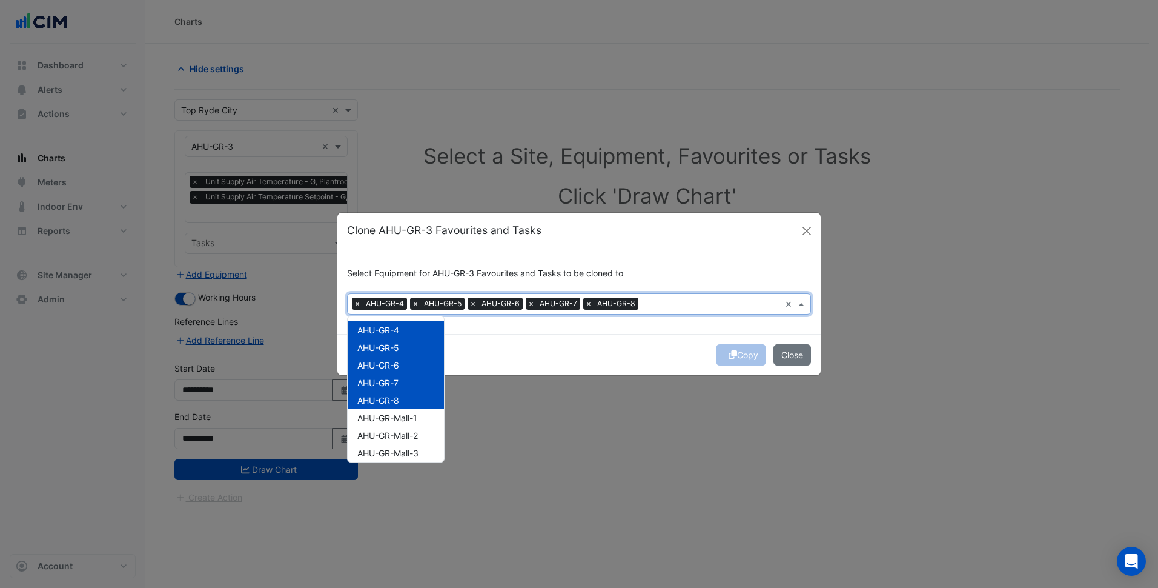
scroll to position [61, 0]
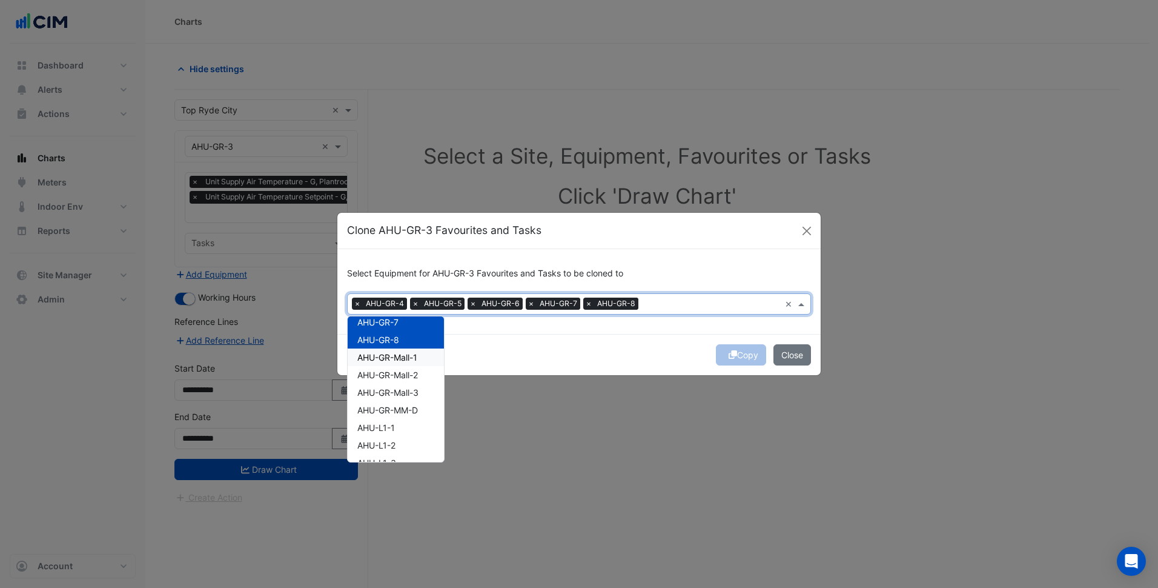
click at [409, 362] on div "AHU-GR-Mall-1" at bounding box center [396, 357] width 96 height 18
click at [409, 379] on span "AHU-GR-Mall-2" at bounding box center [387, 374] width 61 height 10
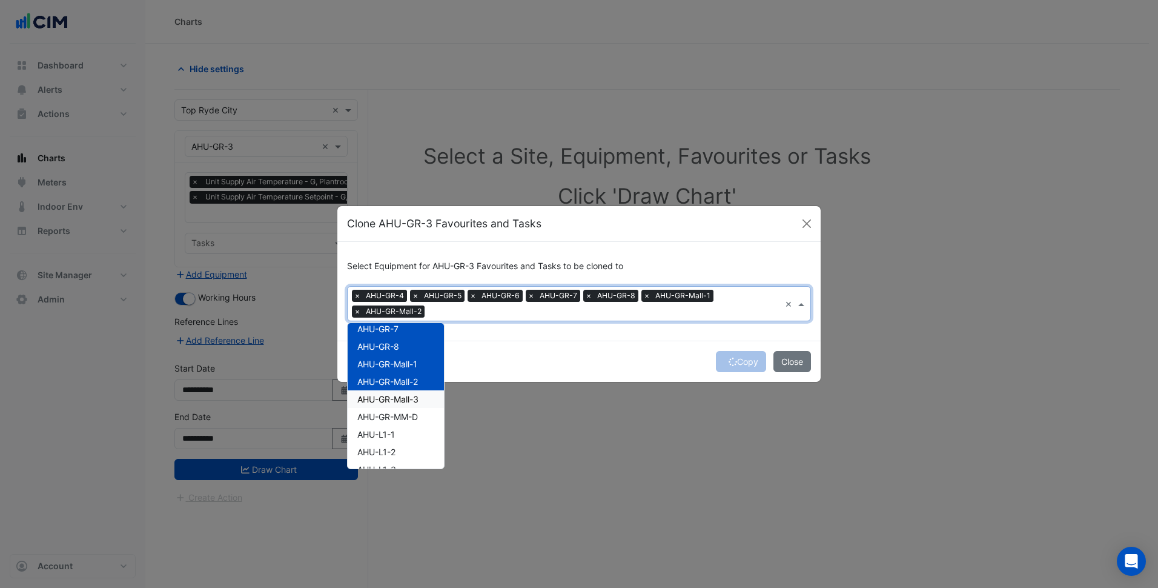
drag, startPoint x: 409, startPoint y: 393, endPoint x: 409, endPoint y: 410, distance: 17.0
click at [409, 394] on span "AHU-GR-Mall-3" at bounding box center [387, 399] width 61 height 10
click at [409, 410] on div "AHU-GR-MM-D" at bounding box center [396, 417] width 96 height 18
click at [408, 429] on div "AHU-L1-1" at bounding box center [396, 434] width 96 height 18
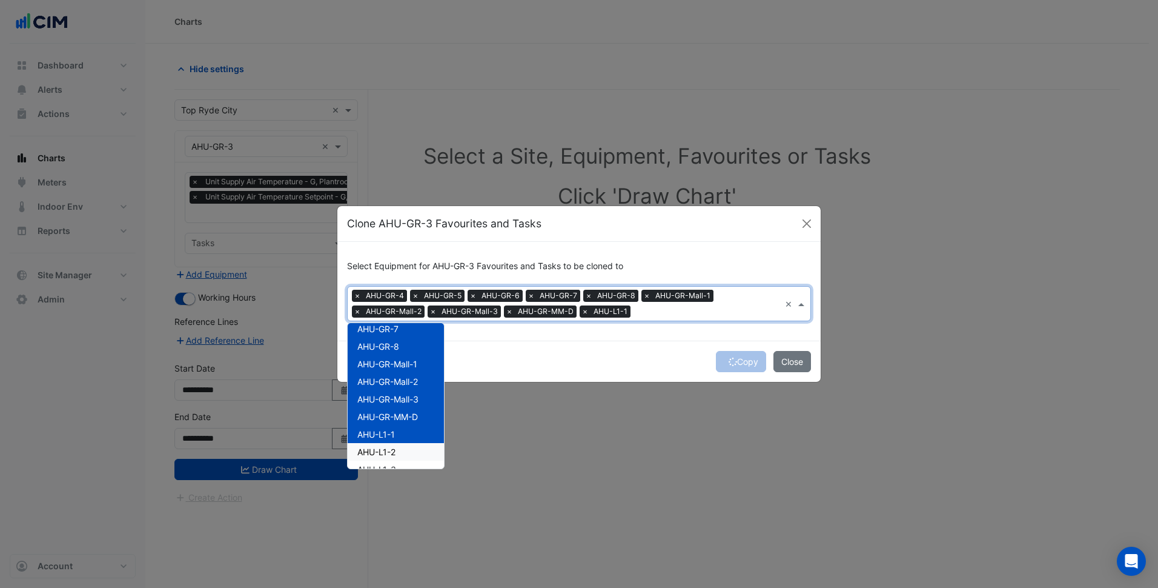
click at [407, 454] on div "AHU-L1-2" at bounding box center [396, 452] width 96 height 18
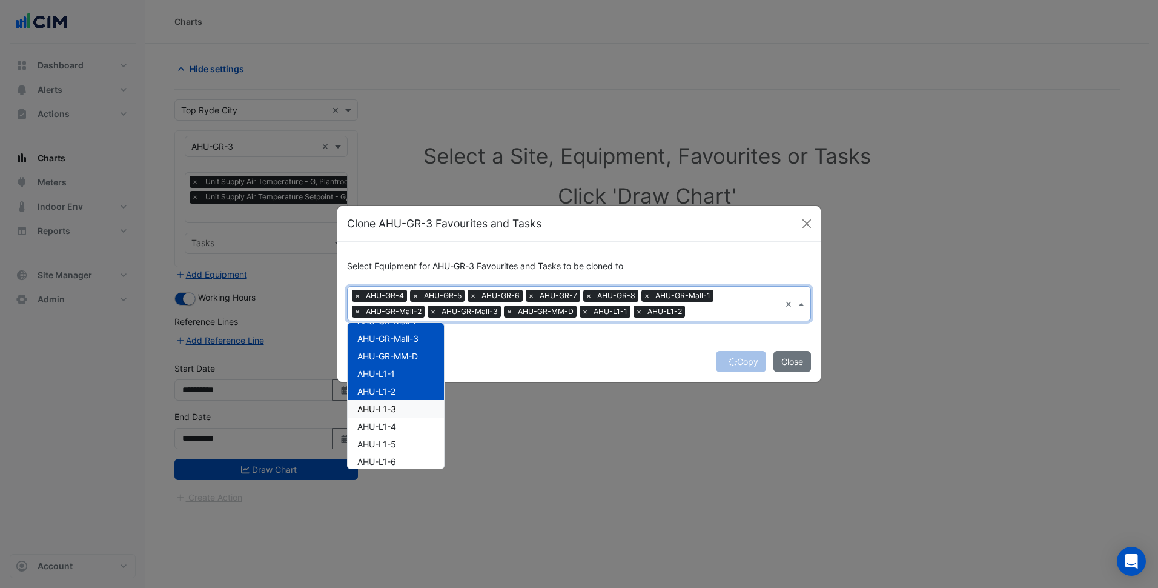
click at [408, 409] on div "AHU-L1-3" at bounding box center [396, 409] width 96 height 18
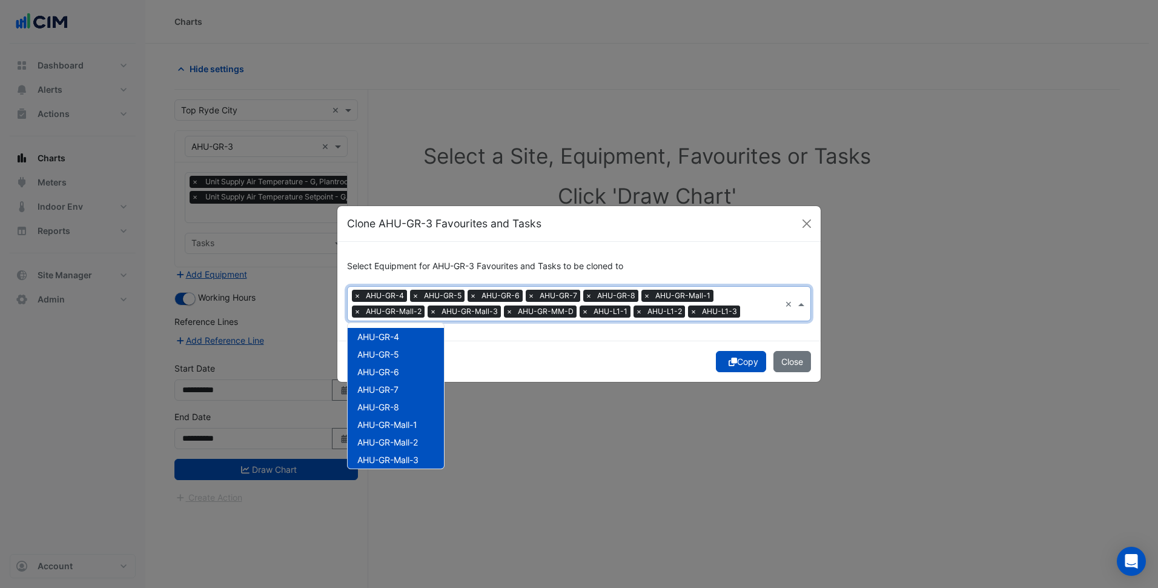
scroll to position [121, 0]
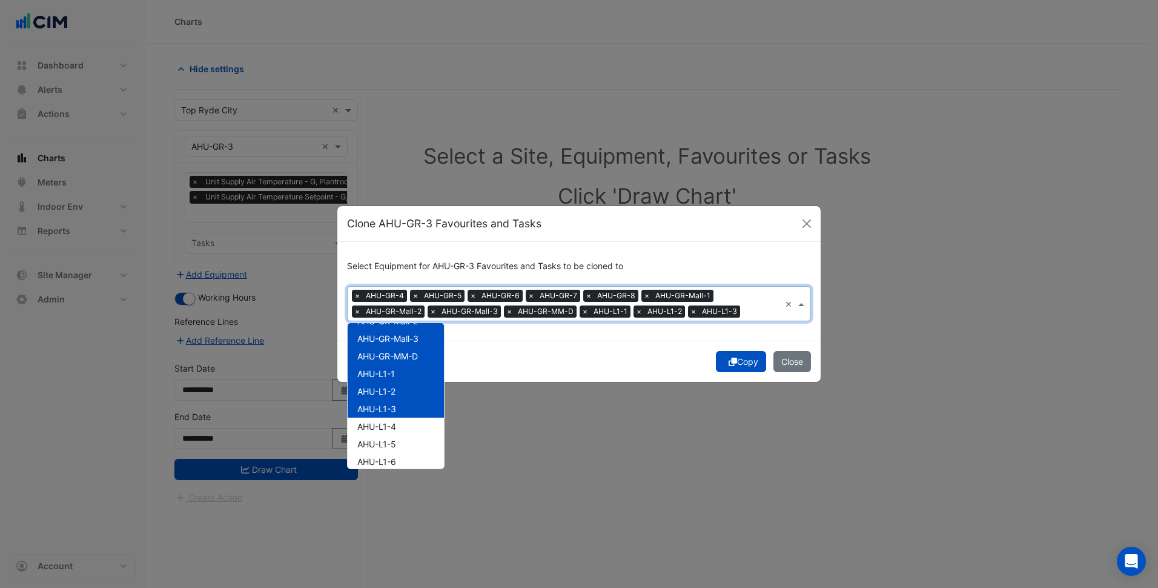
click at [783, 292] on div "Equipment × AHU-GR-4 × AHU-GR-5 × AHU-GR-6 × AHU-GR-7 × AHU-GR-8 × AHU-GR-Mall-…" at bounding box center [579, 303] width 464 height 35
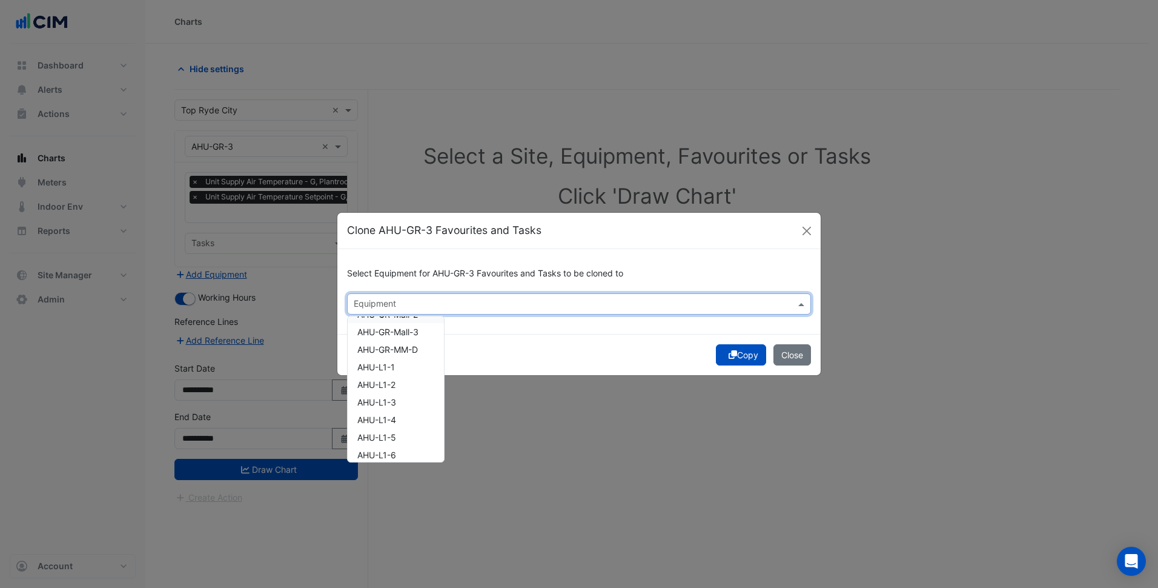
click at [751, 300] on input "text" at bounding box center [572, 305] width 437 height 13
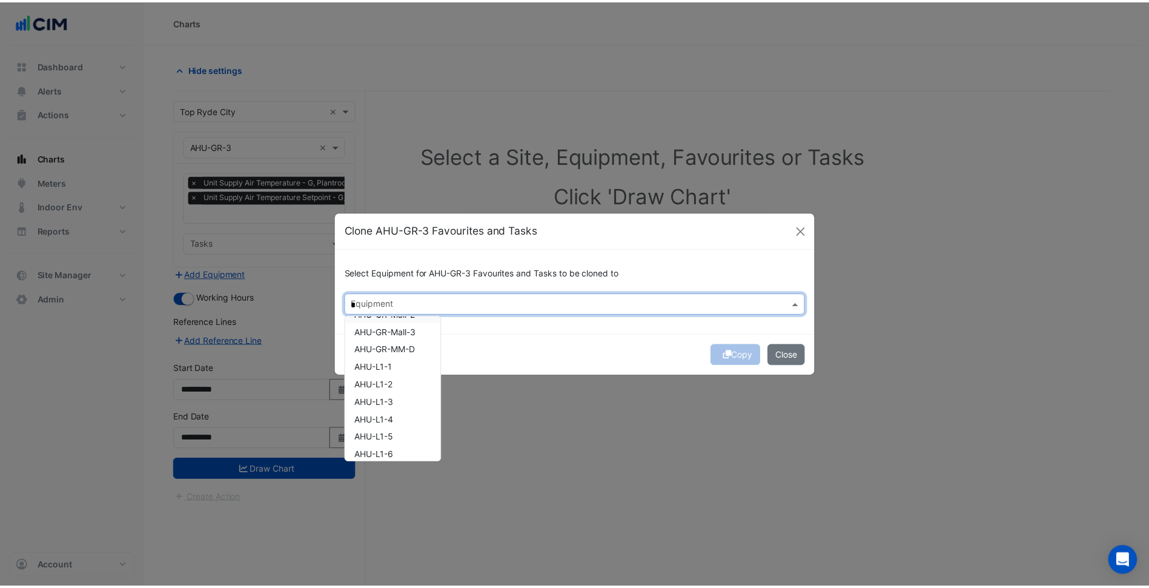
scroll to position [0, 0]
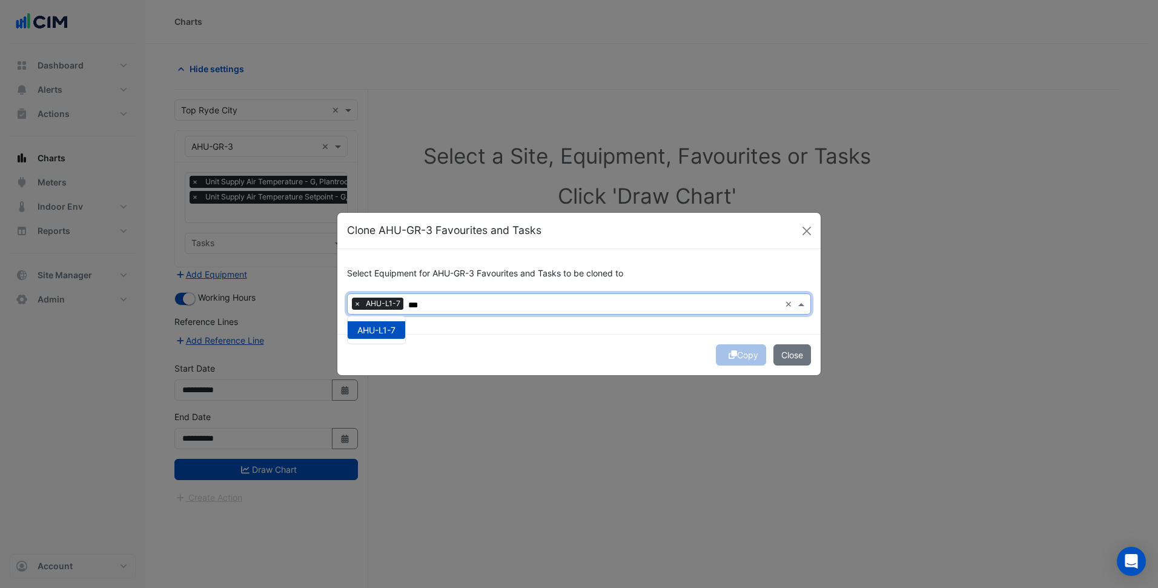
type input "***"
click at [678, 349] on div "Copy Close" at bounding box center [578, 354] width 483 height 41
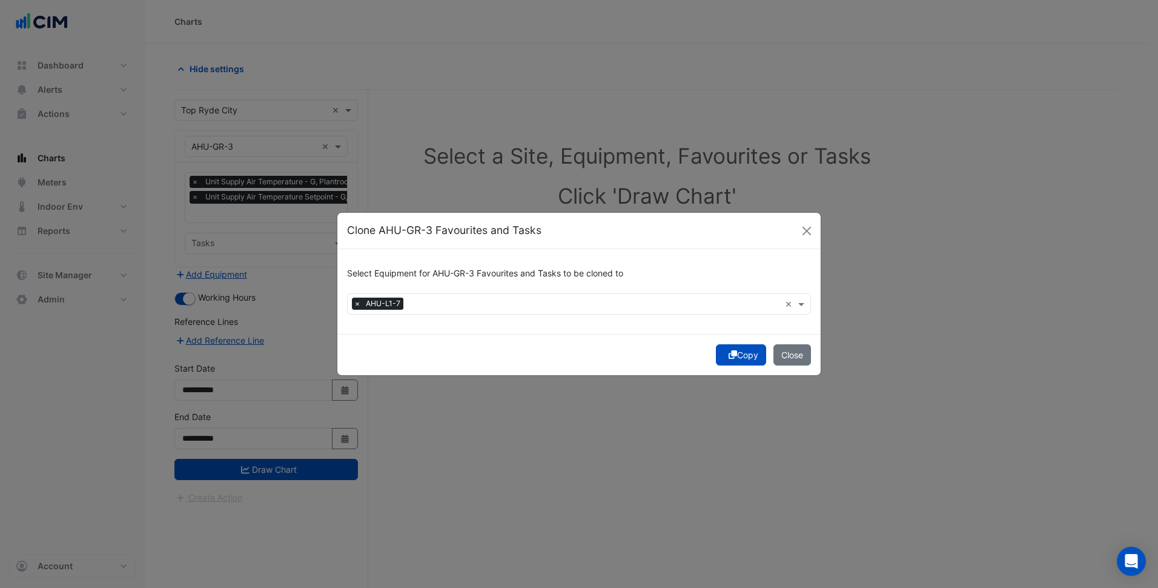
click at [737, 355] on button "Copy" at bounding box center [741, 354] width 50 height 21
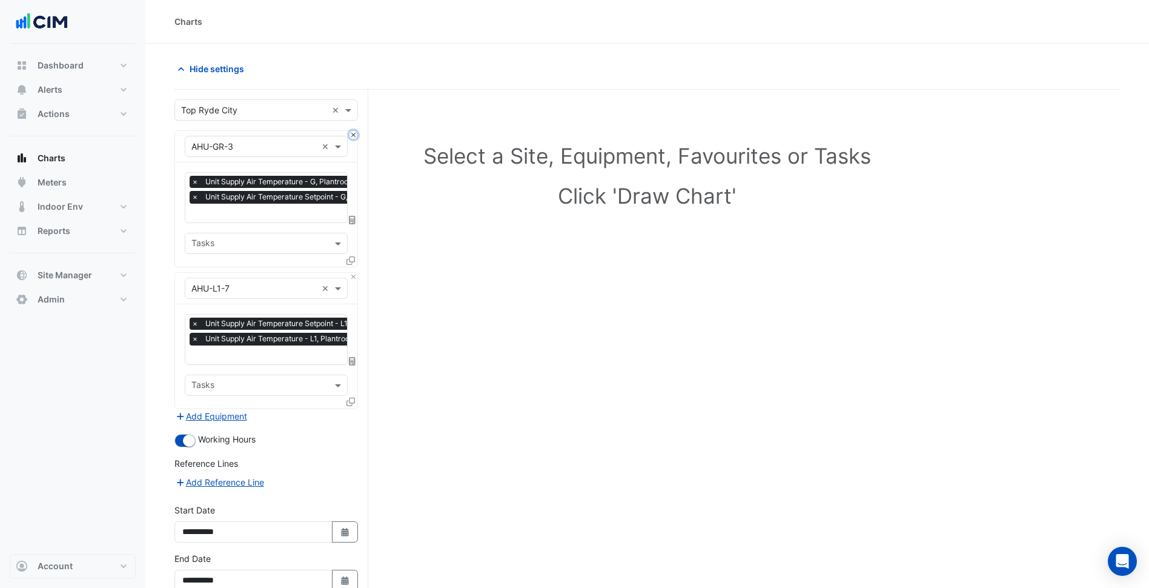
click at [356, 136] on button "Close" at bounding box center [354, 135] width 8 height 8
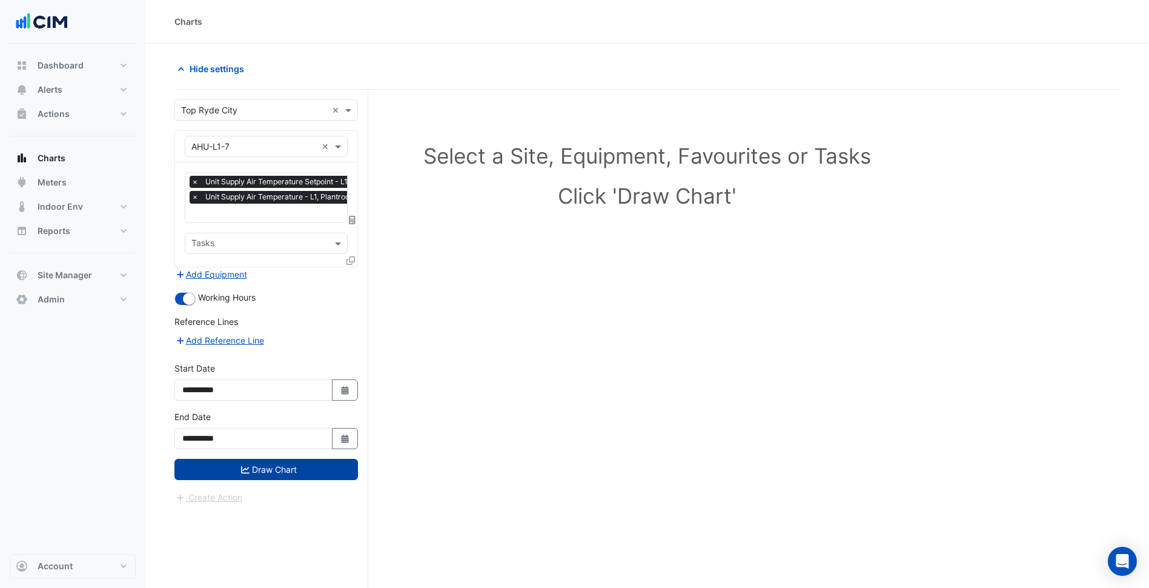
click at [299, 470] on button "Draw Chart" at bounding box center [266, 469] width 184 height 21
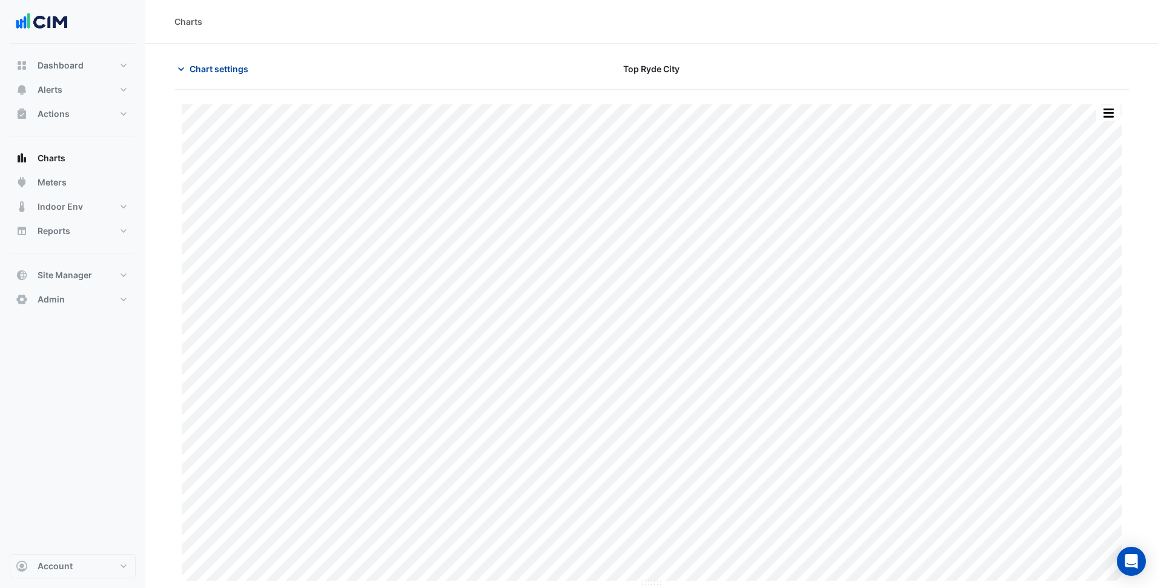
click at [239, 68] on span "Chart settings" at bounding box center [219, 68] width 59 height 13
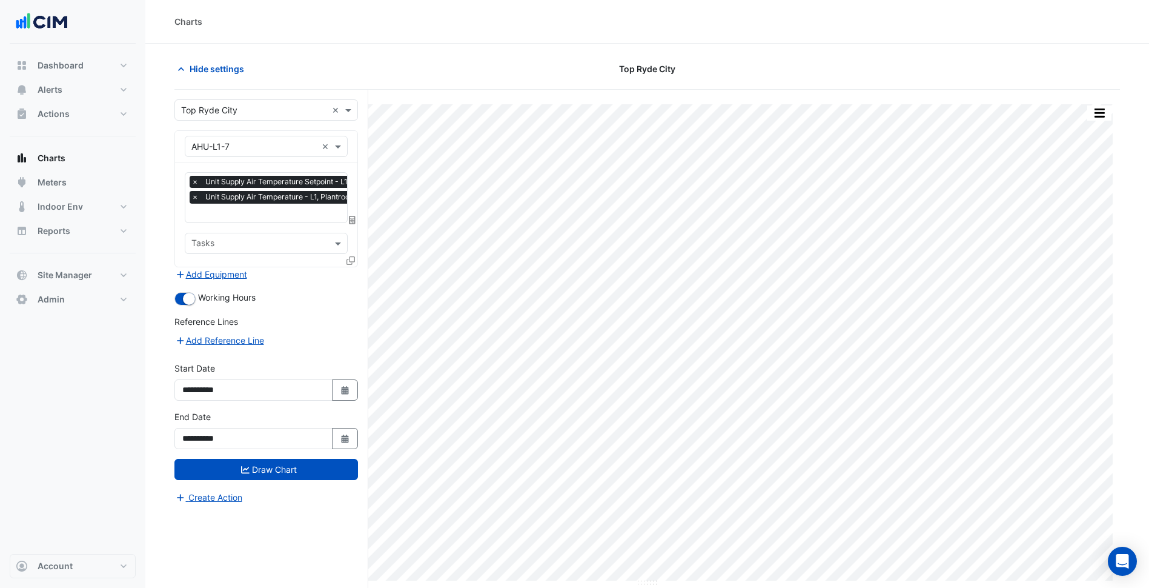
click at [269, 204] on div "× Unit Supply Air Temperature Setpoint - L1, Plantroom × Unit Supply Air Temper…" at bounding box center [291, 191] width 203 height 31
type input "****"
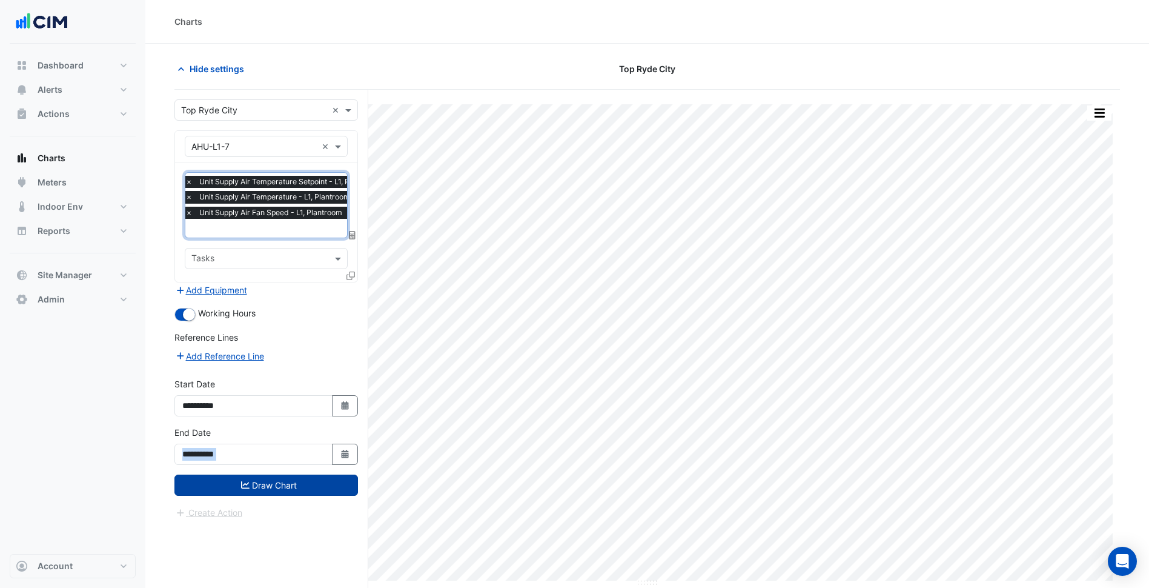
click at [319, 480] on form "**********" at bounding box center [266, 309] width 184 height 420
drag, startPoint x: 319, startPoint y: 480, endPoint x: 310, endPoint y: 485, distance: 10.6
click at [310, 485] on button "Draw Chart" at bounding box center [266, 484] width 184 height 21
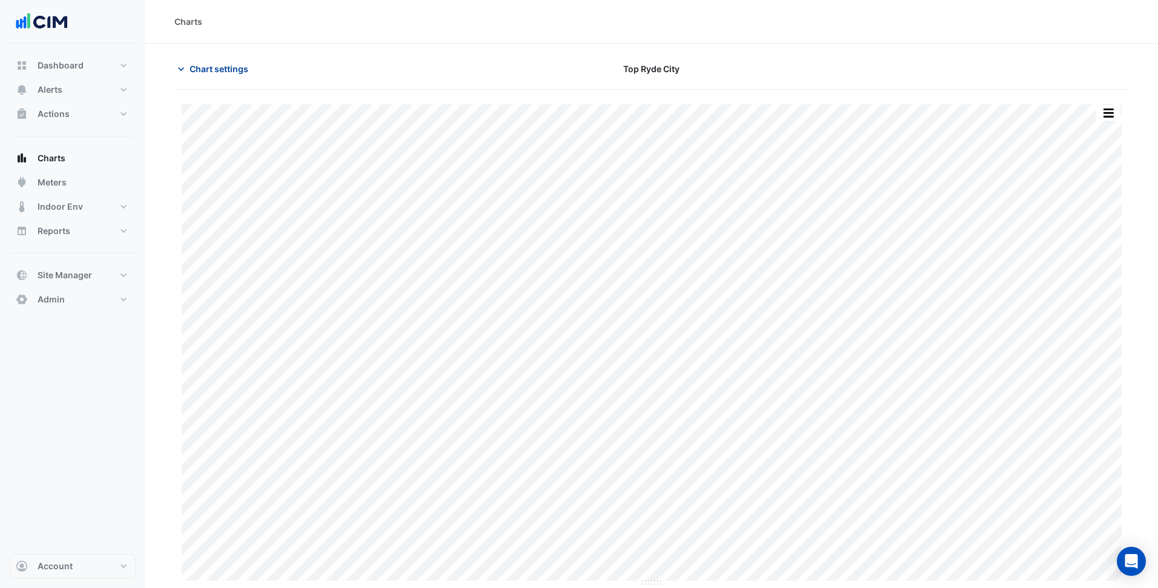
click at [225, 72] on span "Chart settings" at bounding box center [219, 68] width 59 height 13
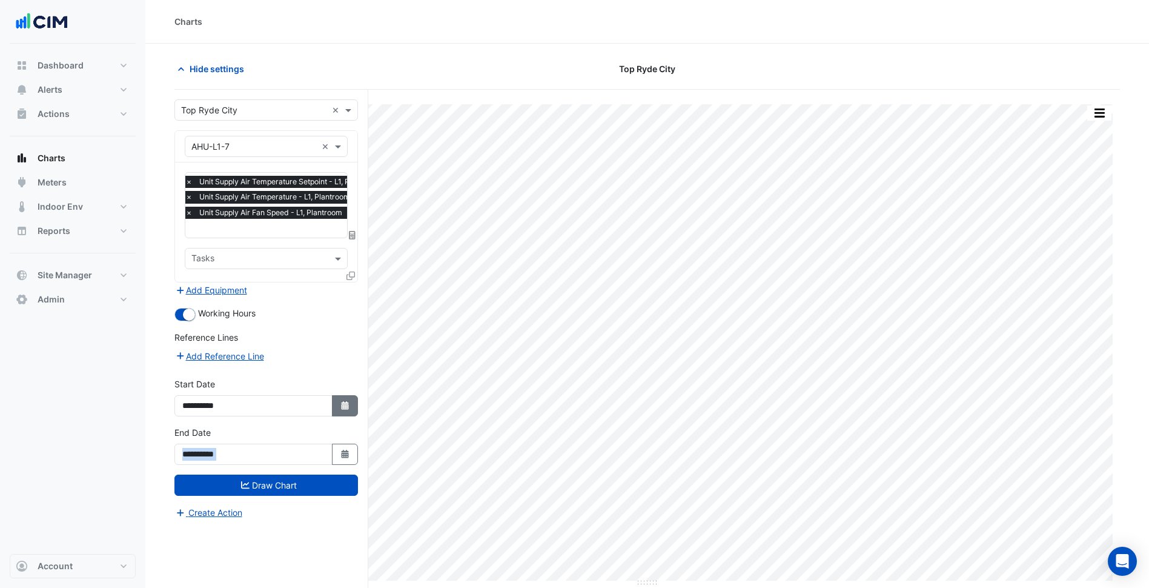
click at [341, 403] on icon "Select Date" at bounding box center [345, 405] width 11 height 8
select select "*"
select select "****"
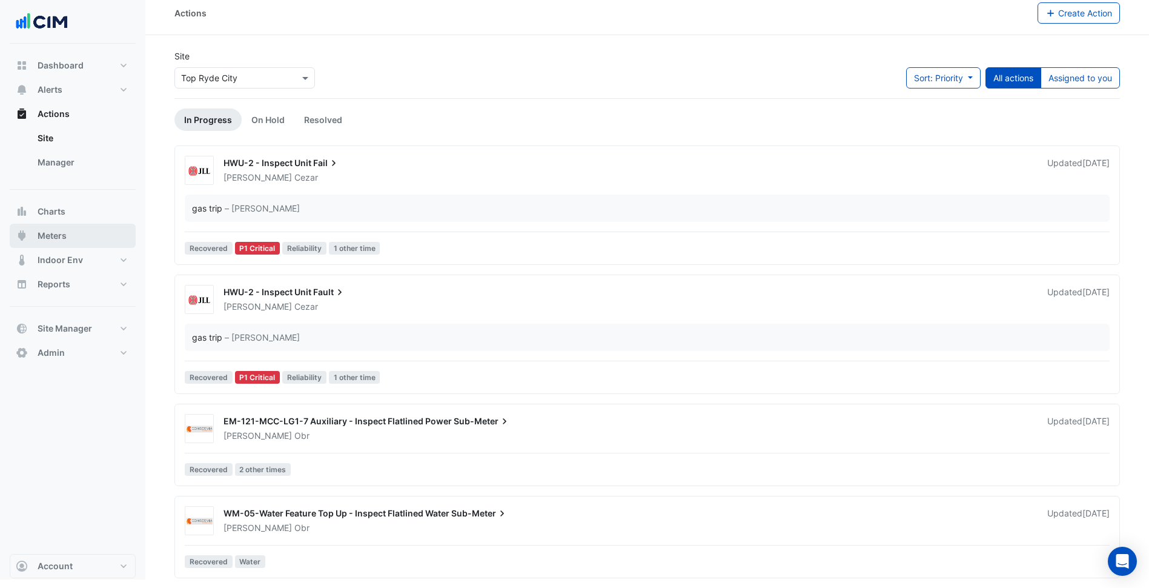
click at [109, 233] on button "Meters" at bounding box center [73, 236] width 126 height 24
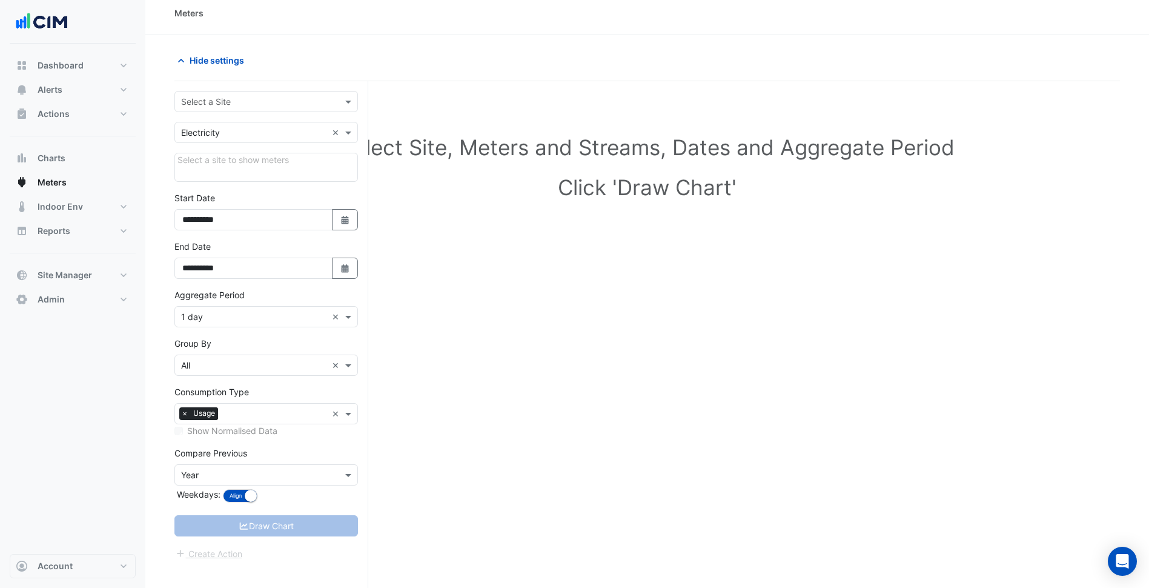
scroll to position [13, 0]
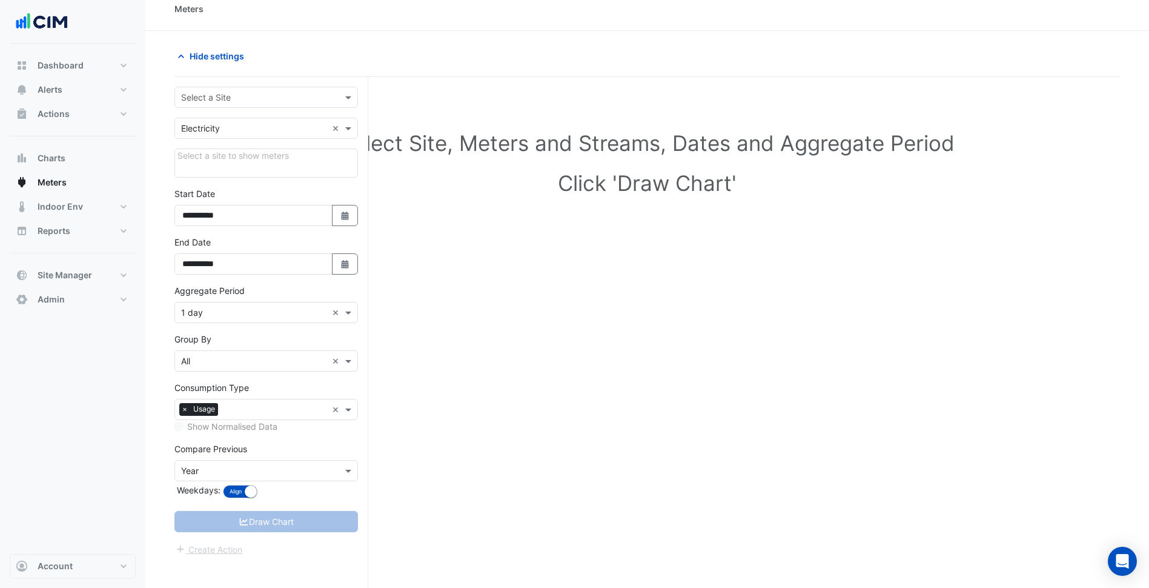
click at [260, 99] on input "text" at bounding box center [254, 97] width 146 height 13
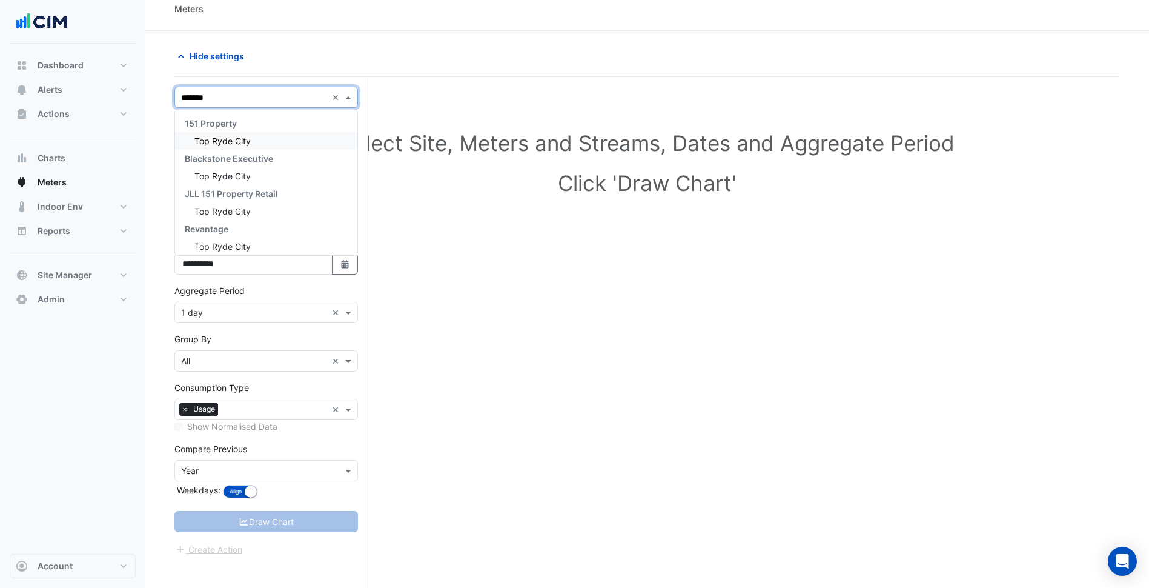
type input "********"
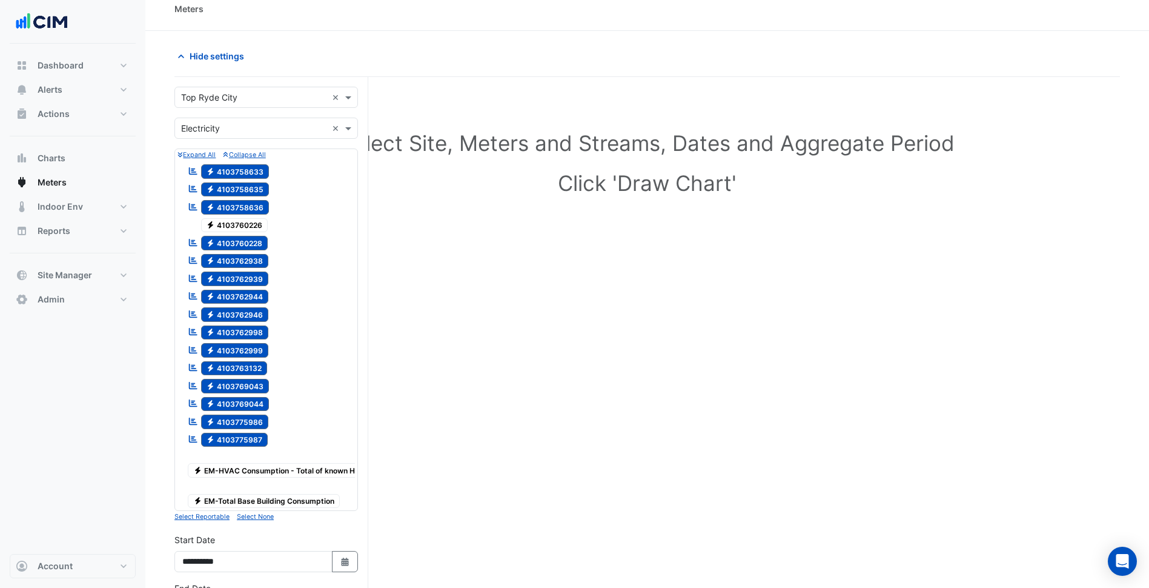
click at [252, 228] on span "Electricity 4103760226" at bounding box center [234, 225] width 67 height 15
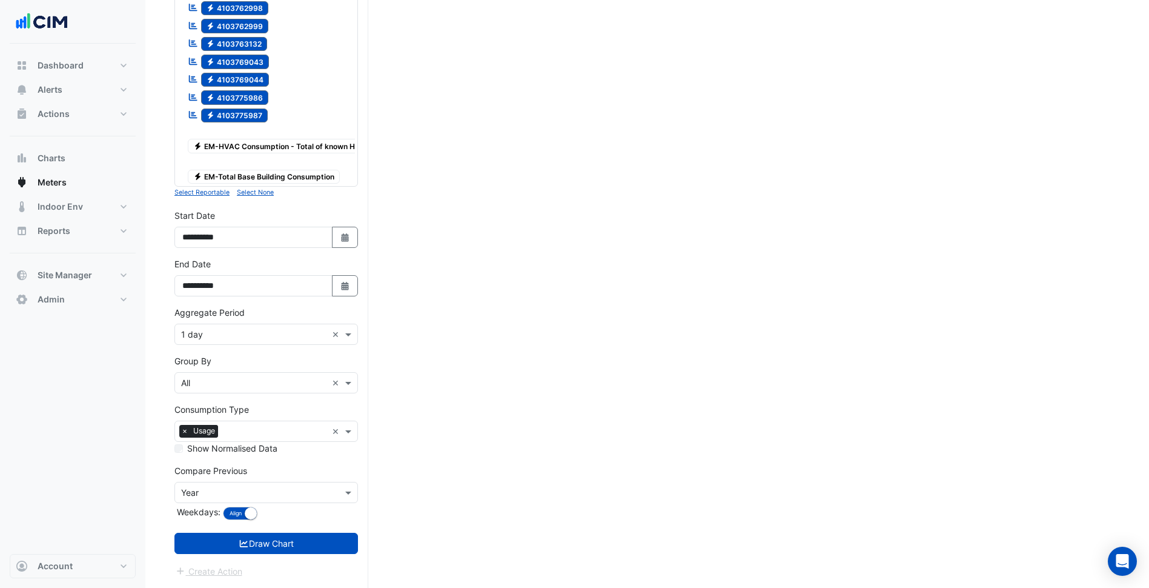
scroll to position [346, 0]
click at [345, 290] on icon "button" at bounding box center [344, 286] width 7 height 8
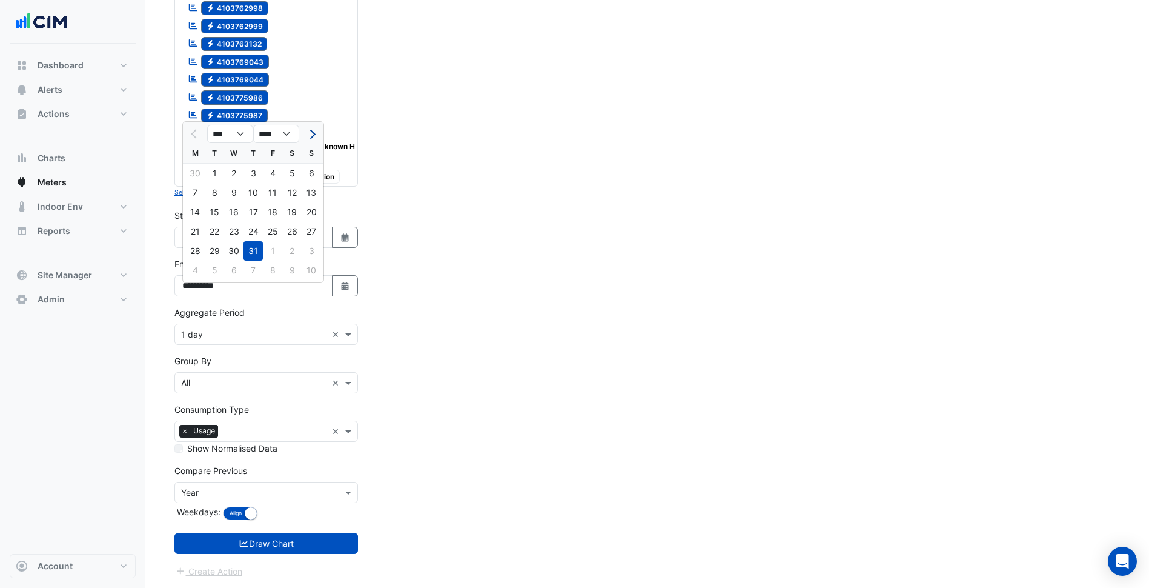
click at [318, 127] on button "Next month" at bounding box center [311, 133] width 15 height 19
select select "*"
click at [250, 241] on div "28" at bounding box center [253, 250] width 19 height 19
type input "**********"
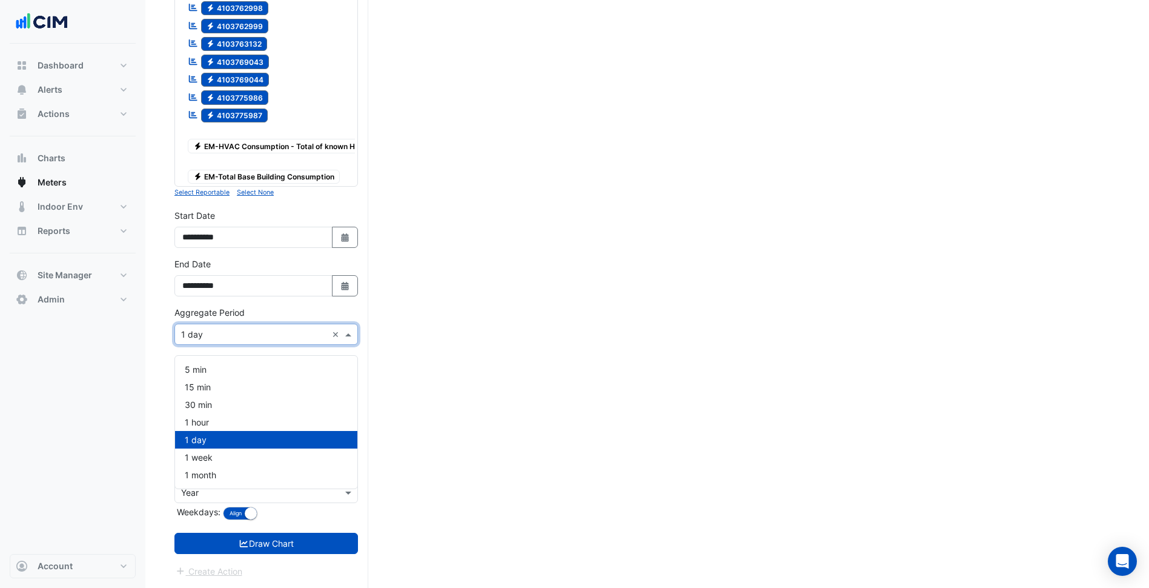
click at [259, 331] on input "text" at bounding box center [254, 334] width 146 height 13
click at [227, 397] on div "30 min" at bounding box center [266, 405] width 182 height 18
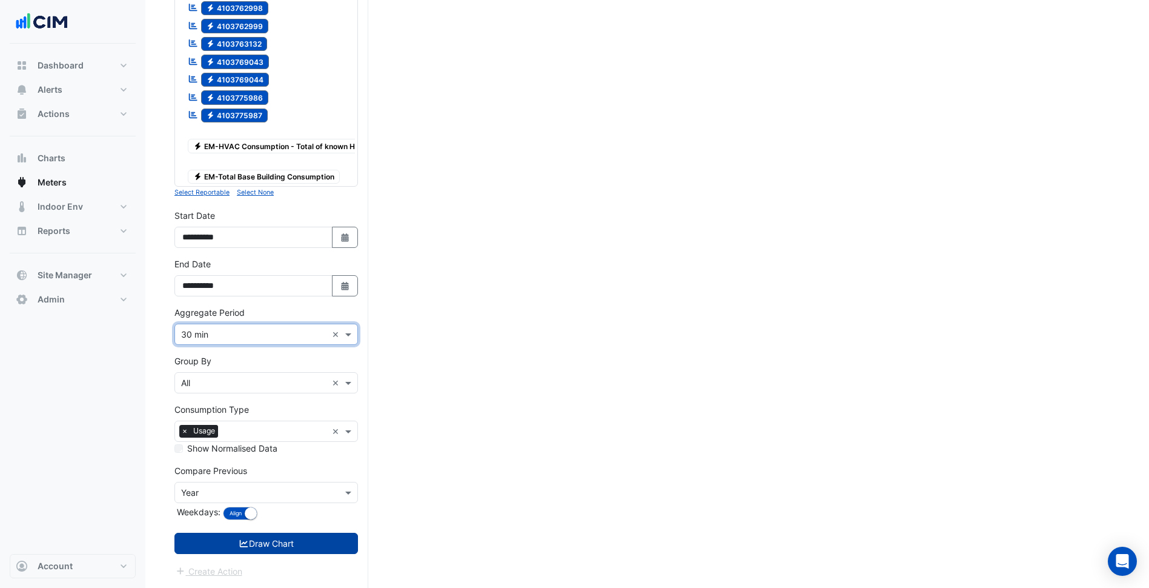
click at [288, 546] on button "Draw Chart" at bounding box center [266, 542] width 184 height 21
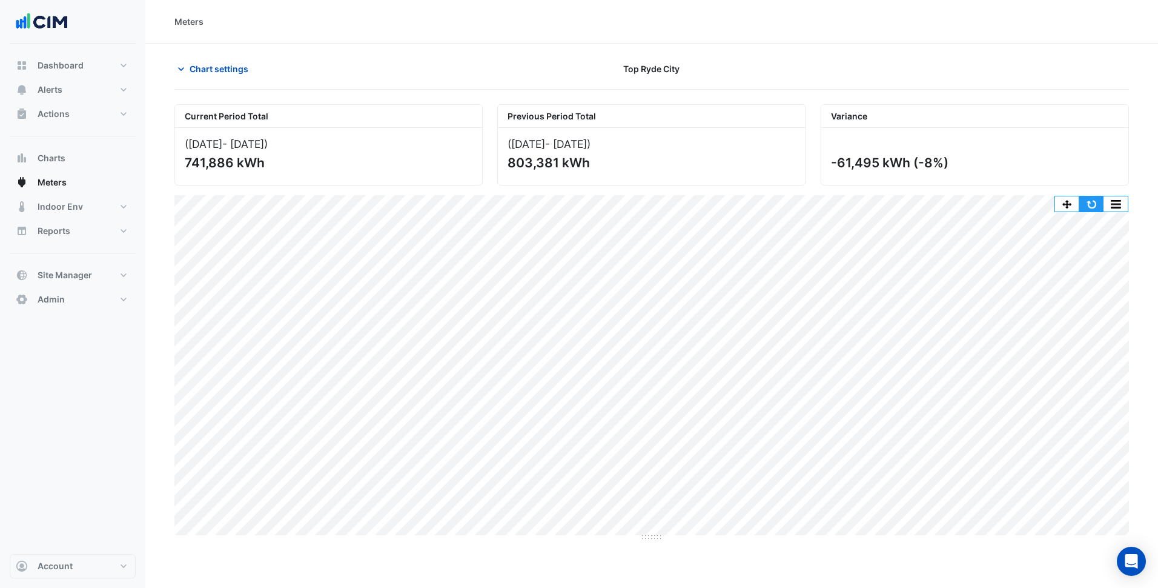
click at [1089, 204] on button "button" at bounding box center [1091, 203] width 24 height 15
click at [223, 76] on button "Chart settings" at bounding box center [215, 68] width 82 height 21
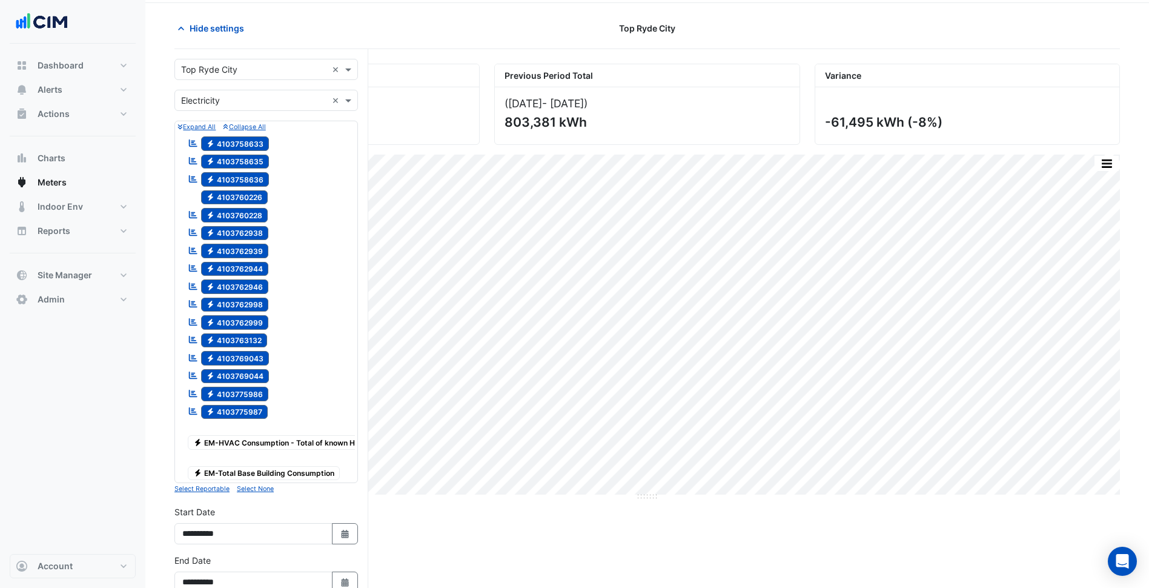
scroll to position [61, 0]
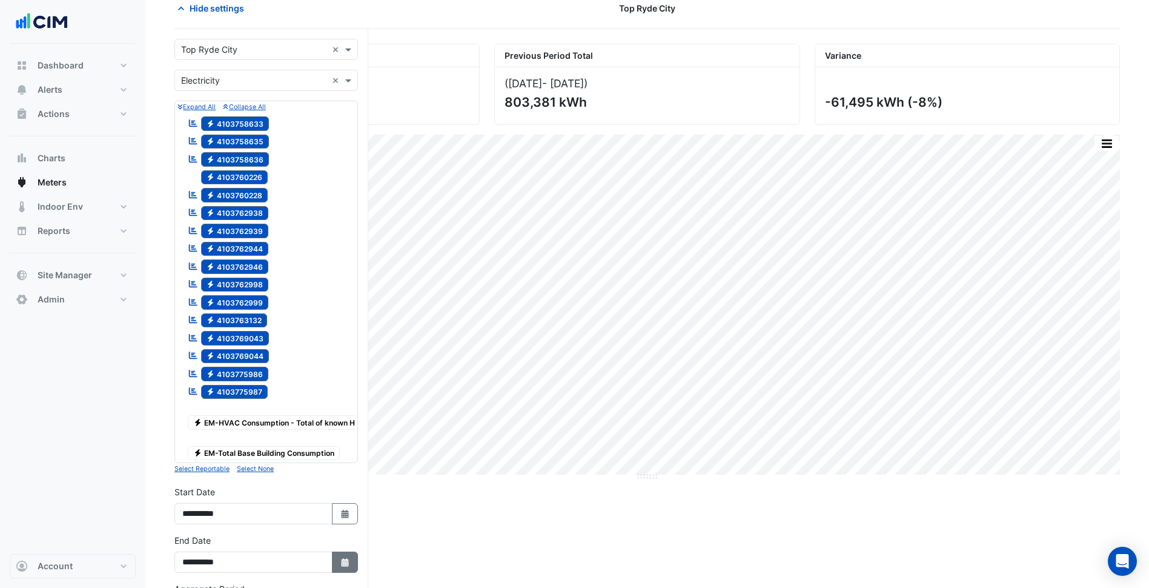
click at [337, 561] on button "Select Date" at bounding box center [345, 561] width 27 height 21
select select "*"
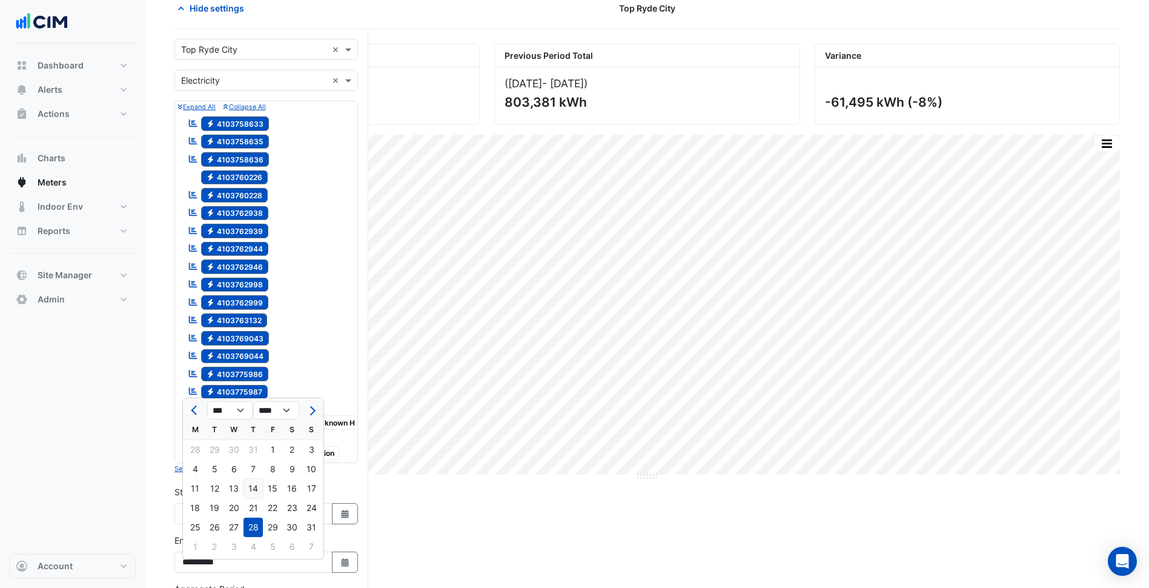
click at [254, 492] on div "14" at bounding box center [253, 488] width 19 height 19
type input "**********"
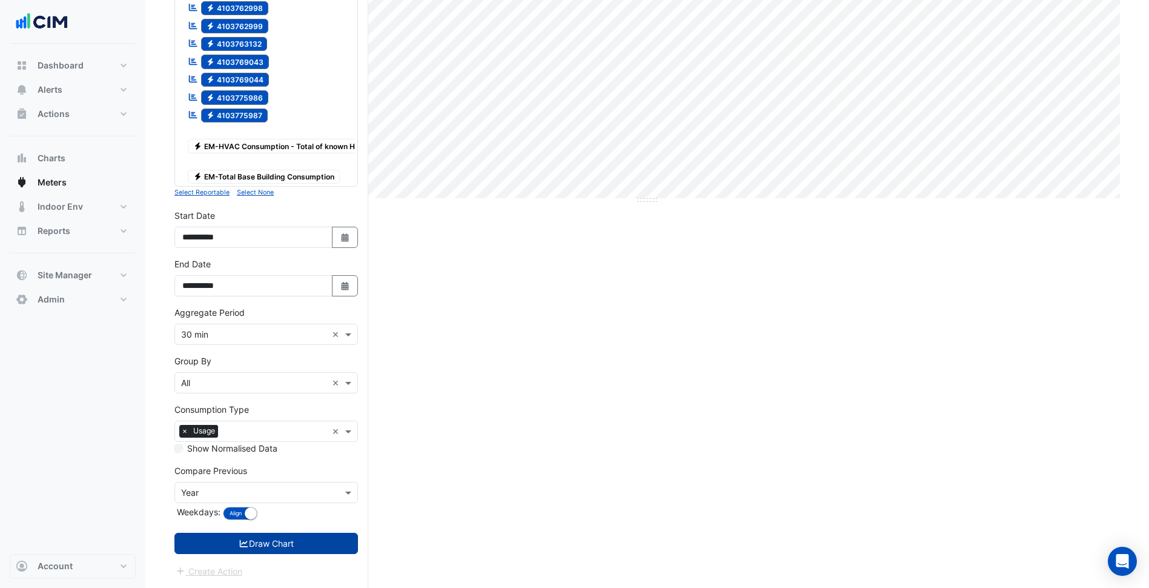
click at [298, 552] on button "Draw Chart" at bounding box center [266, 542] width 184 height 21
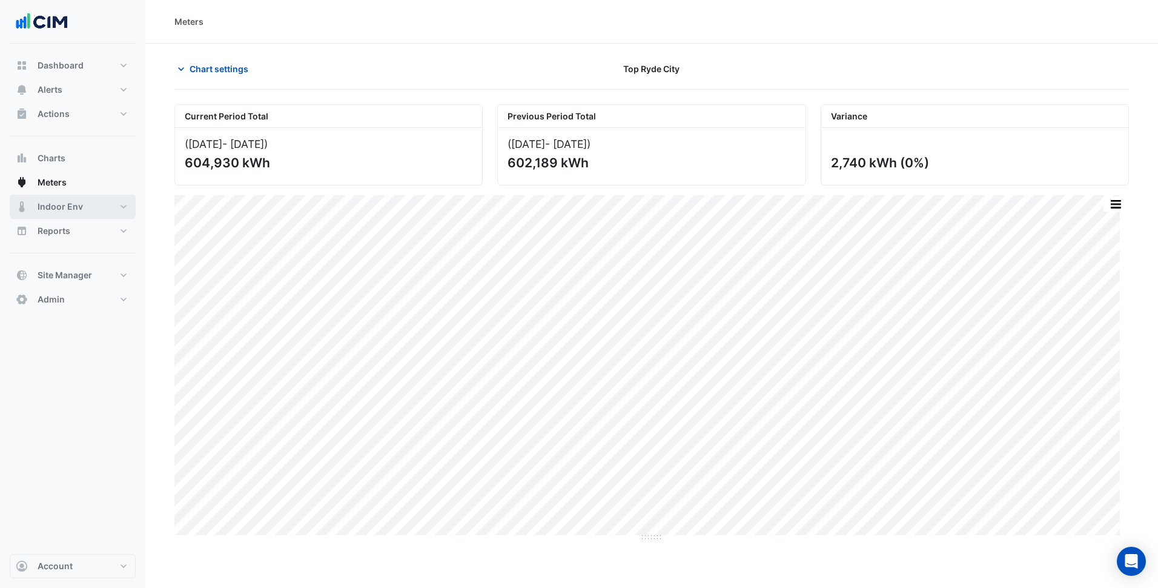
click at [90, 210] on button "Indoor Env" at bounding box center [73, 206] width 126 height 24
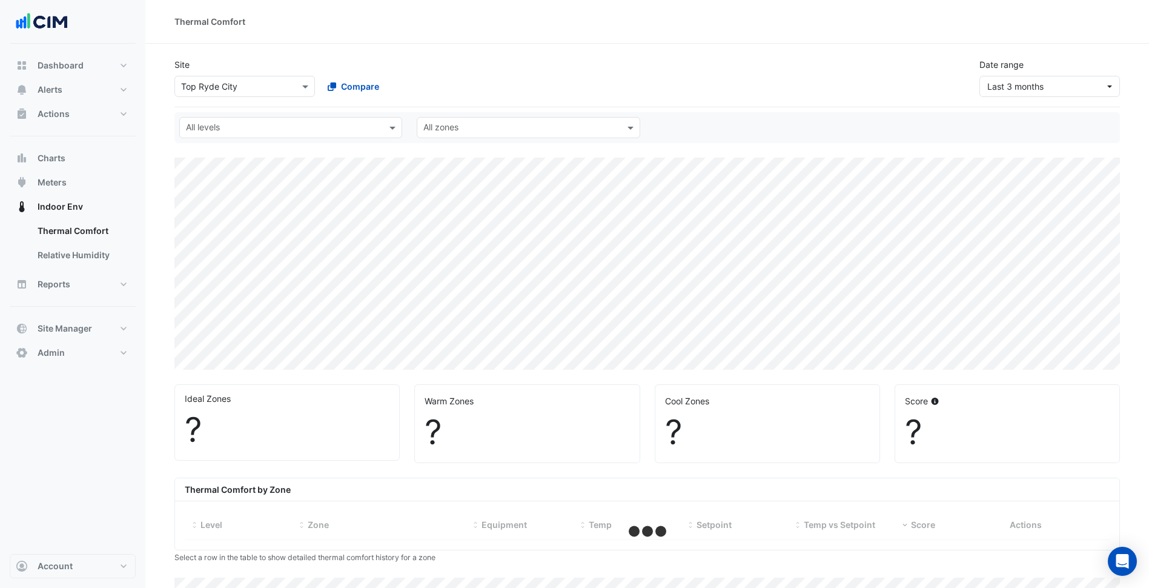
select select "***"
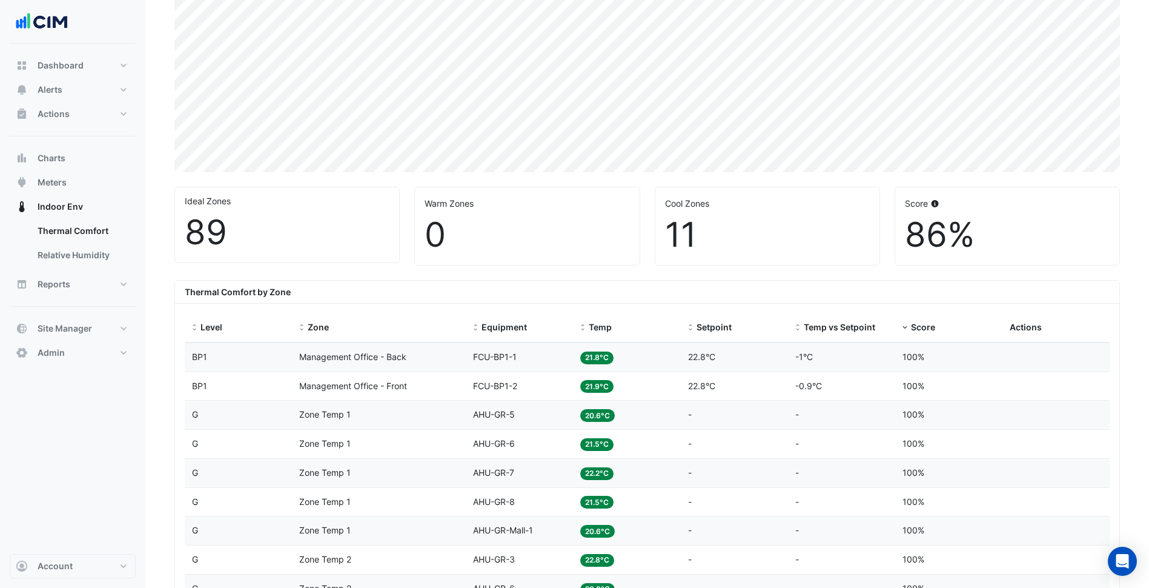
scroll to position [303, 0]
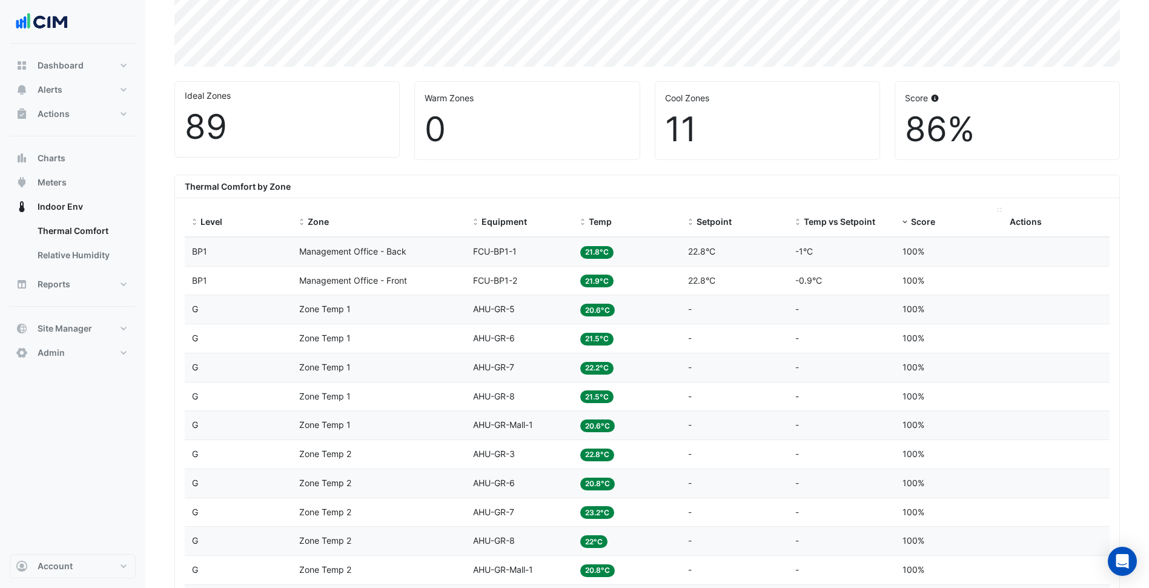
click at [921, 226] on span "Score" at bounding box center [923, 221] width 24 height 10
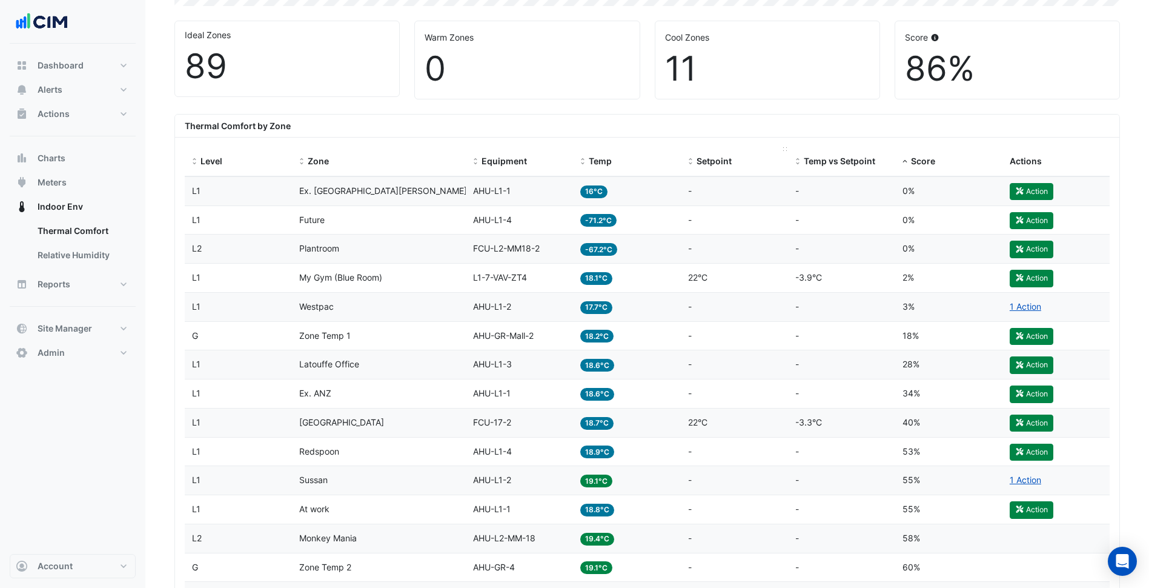
scroll to position [424, 0]
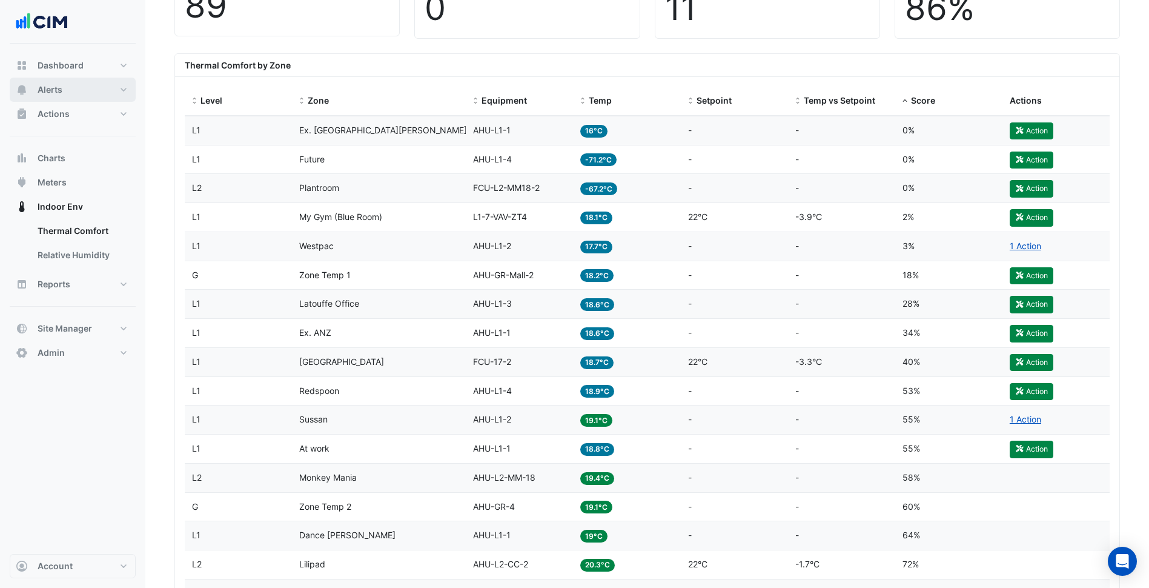
click at [71, 87] on button "Alerts" at bounding box center [73, 90] width 126 height 24
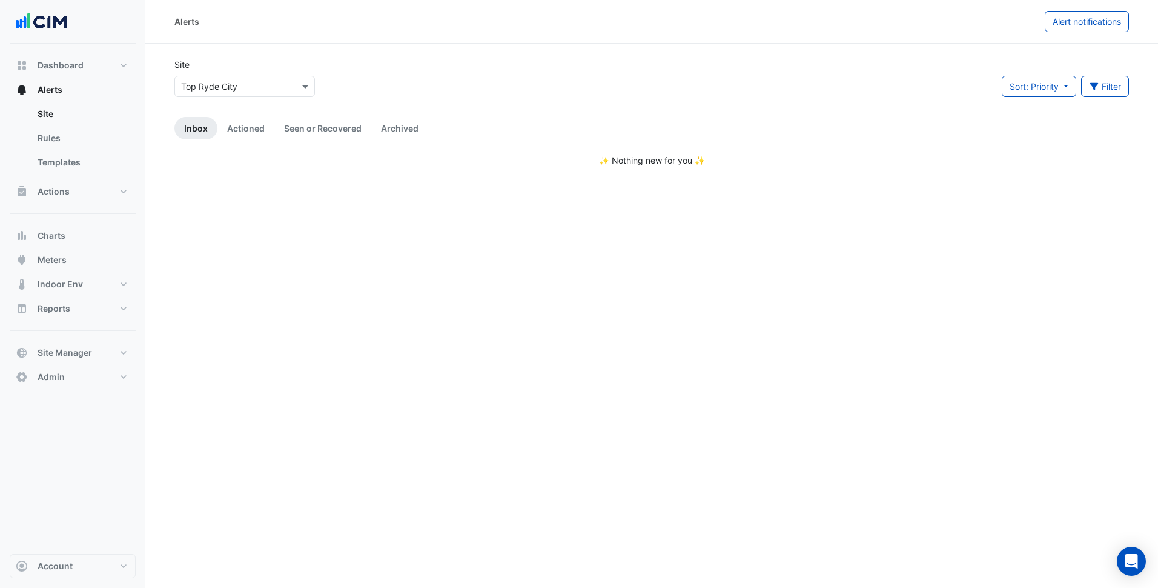
click at [260, 85] on input "text" at bounding box center [232, 87] width 103 height 13
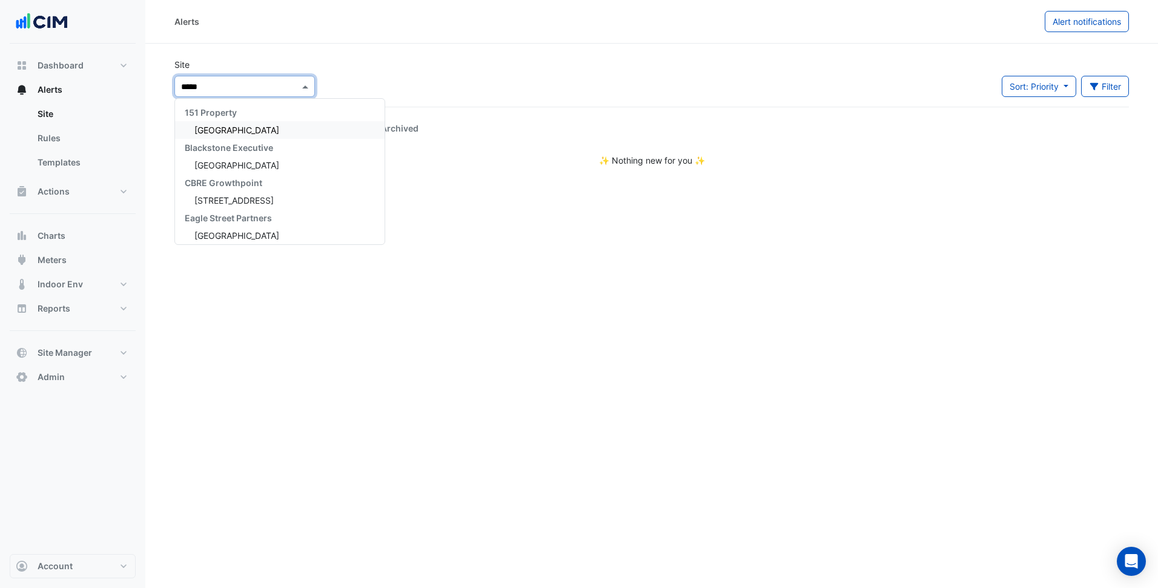
type input "******"
click at [241, 131] on span "[GEOGRAPHIC_DATA]" at bounding box center [236, 130] width 85 height 10
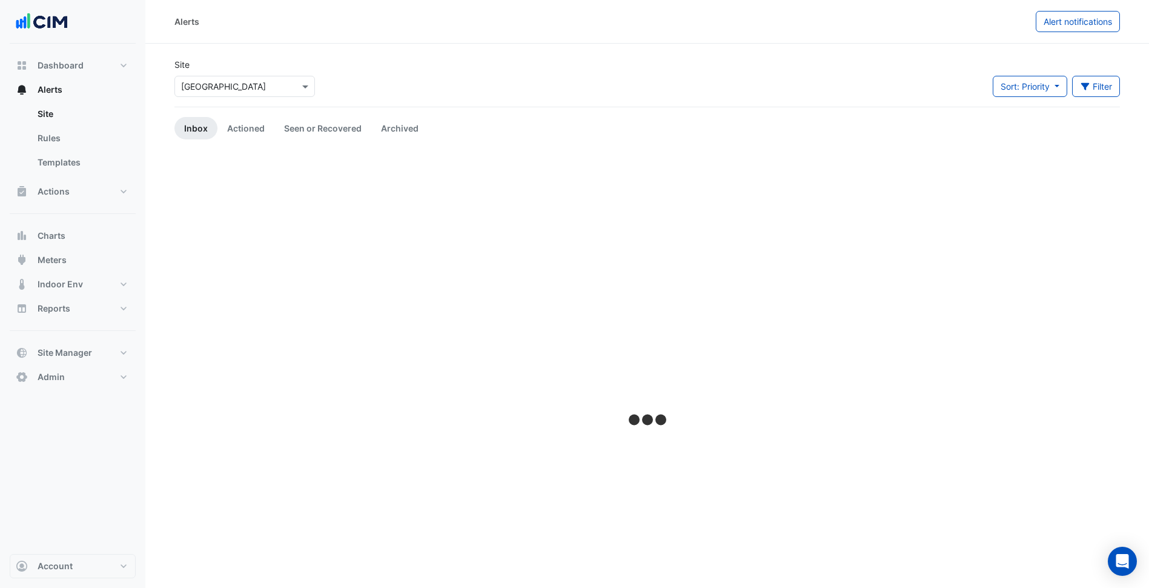
click at [463, 51] on section "Site Select a Site × Greensborough Plaza Sort: Priority Priority Updated Filter…" at bounding box center [647, 366] width 1004 height 645
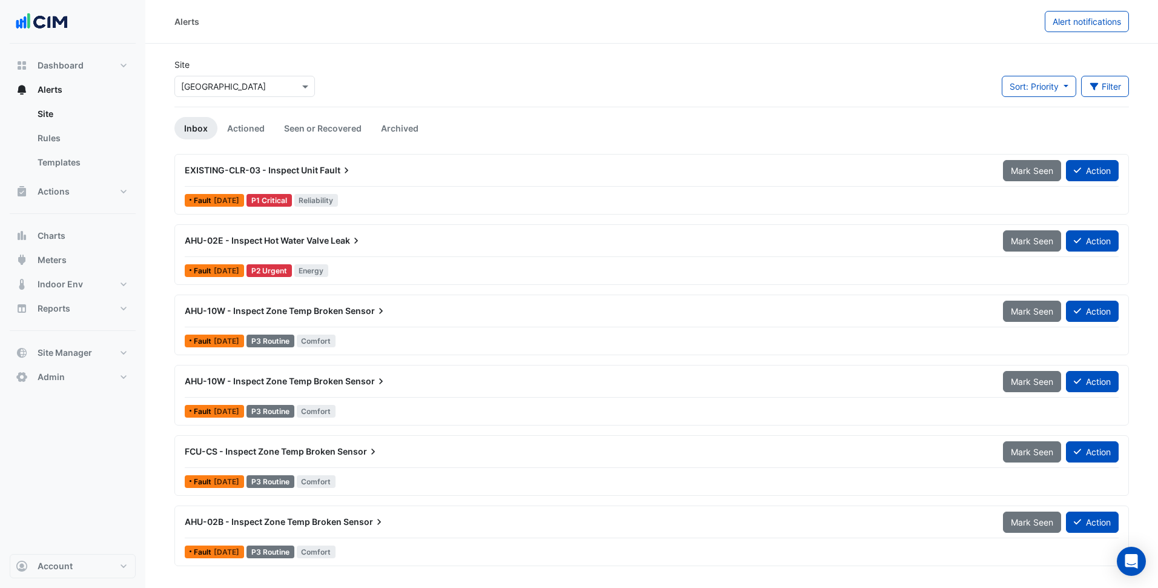
click at [411, 236] on div "AHU-02E - Inspect Hot Water Valve Leak" at bounding box center [587, 240] width 804 height 12
click at [390, 251] on div "AHU-02E - Inspect Hot Water Valve Leak Mark Seen Action" at bounding box center [652, 243] width 934 height 27
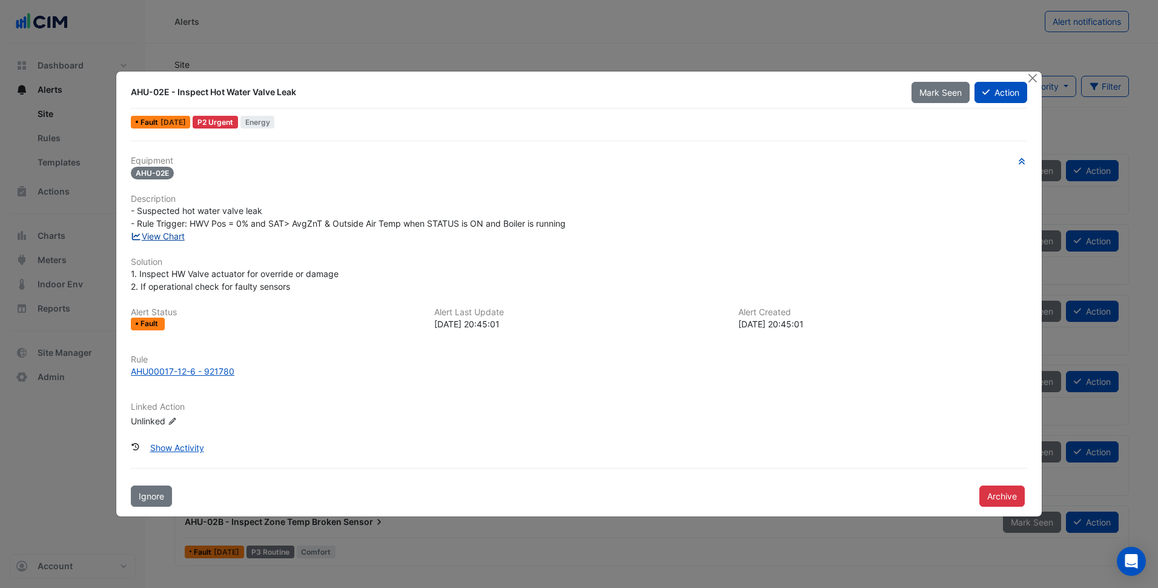
click at [164, 237] on link "View Chart" at bounding box center [158, 236] width 54 height 10
drag, startPoint x: 331, startPoint y: 93, endPoint x: 133, endPoint y: 96, distance: 198.1
click at [133, 96] on div "AHU-02E - Inspect Hot Water Valve Leak" at bounding box center [514, 92] width 766 height 12
copy div "AHU-02E - Inspect Hot Water Valve Leak"
click at [432, 393] on div "Equipment AHU-02E Description - Suspected hot water valve leak - Rule Trigger: …" at bounding box center [579, 296] width 896 height 281
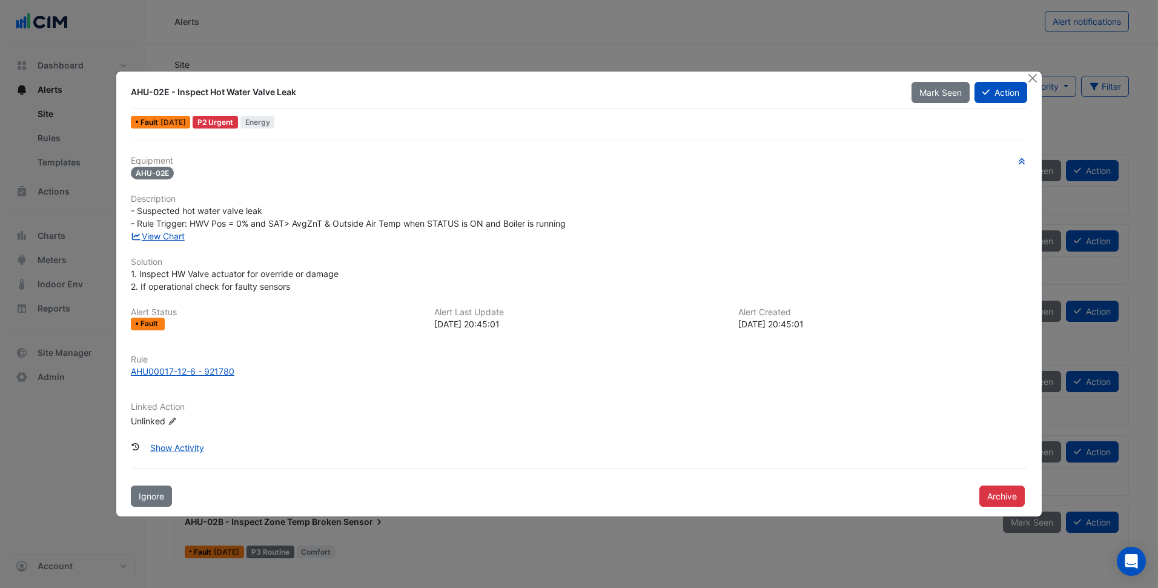
click at [506, 323] on div "2025-06-27 20:45:01" at bounding box center [578, 323] width 289 height 13
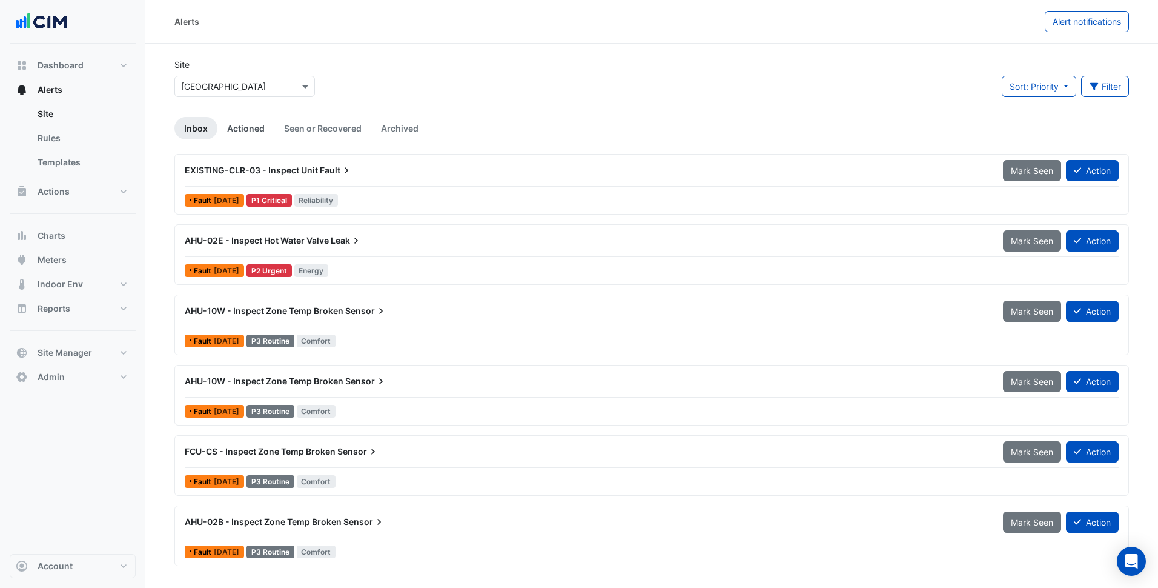
click at [241, 127] on link "Actioned" at bounding box center [245, 128] width 57 height 22
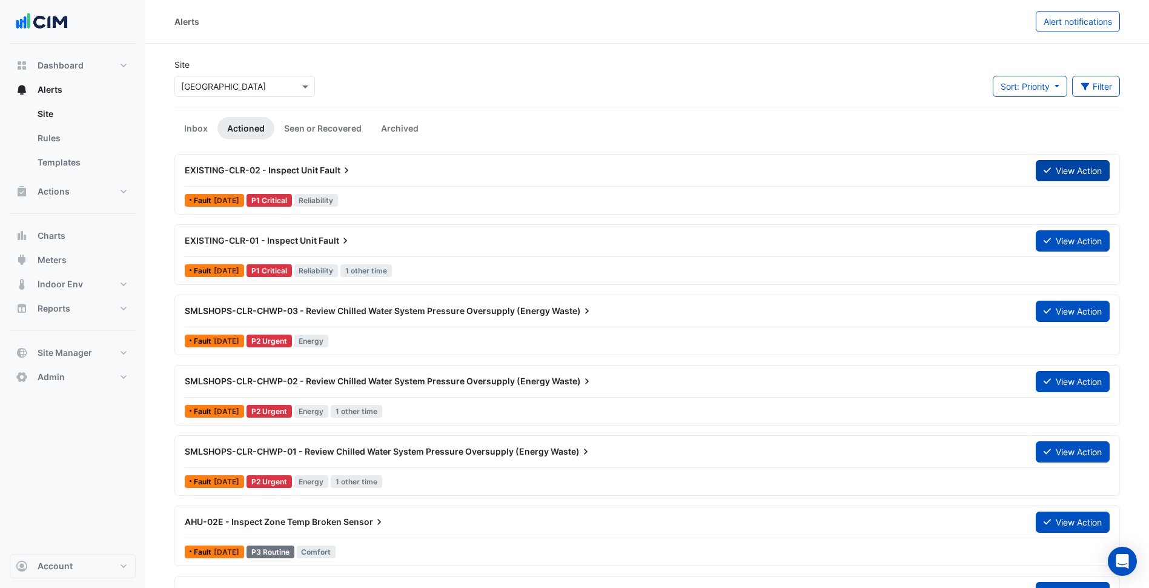
click at [1085, 167] on button "View Action" at bounding box center [1073, 170] width 74 height 21
click at [1064, 247] on button "View Action" at bounding box center [1073, 240] width 74 height 21
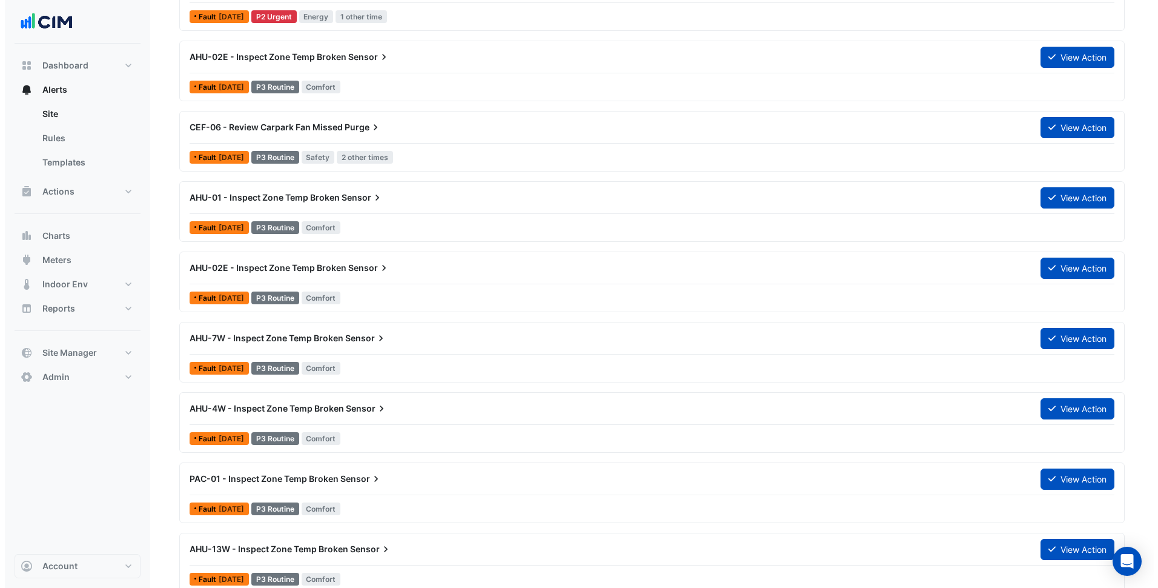
scroll to position [485, 0]
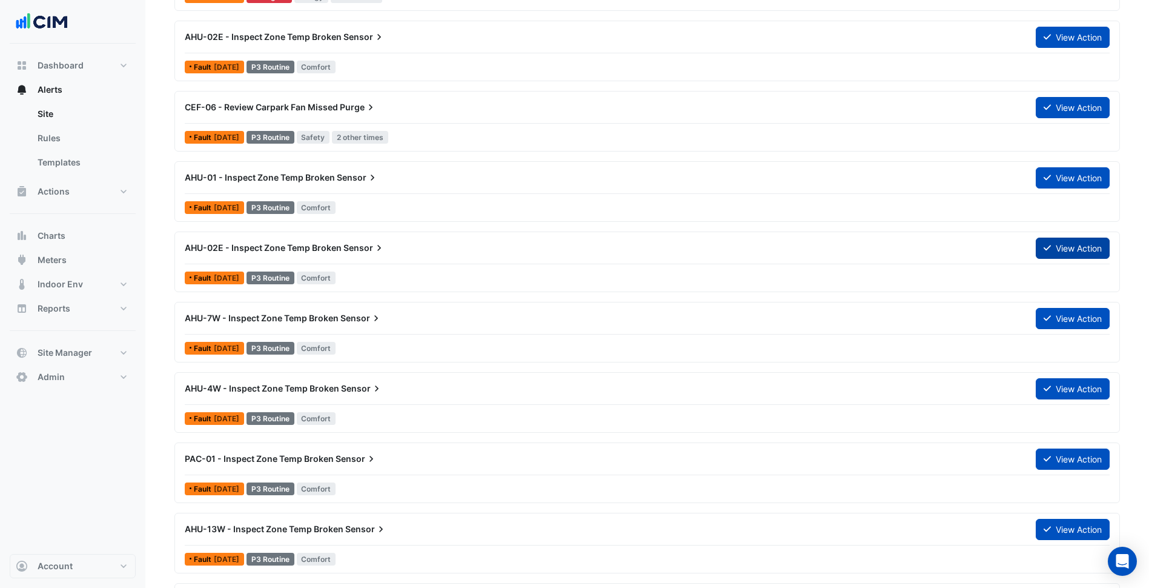
click at [1063, 253] on button "View Action" at bounding box center [1073, 247] width 74 height 21
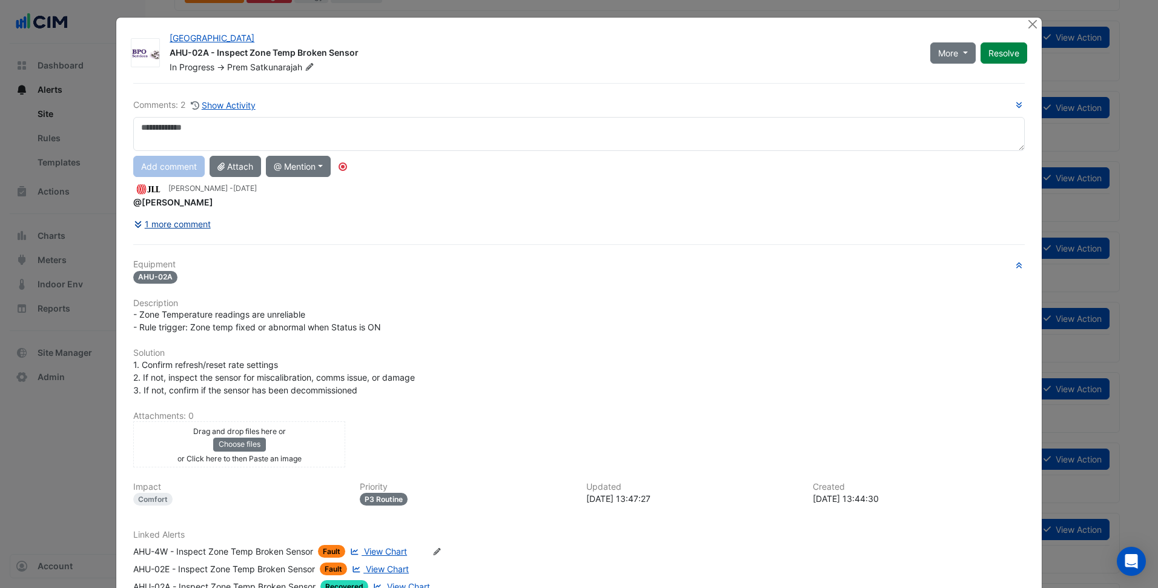
click at [190, 226] on button "1 more comment" at bounding box center [172, 223] width 78 height 21
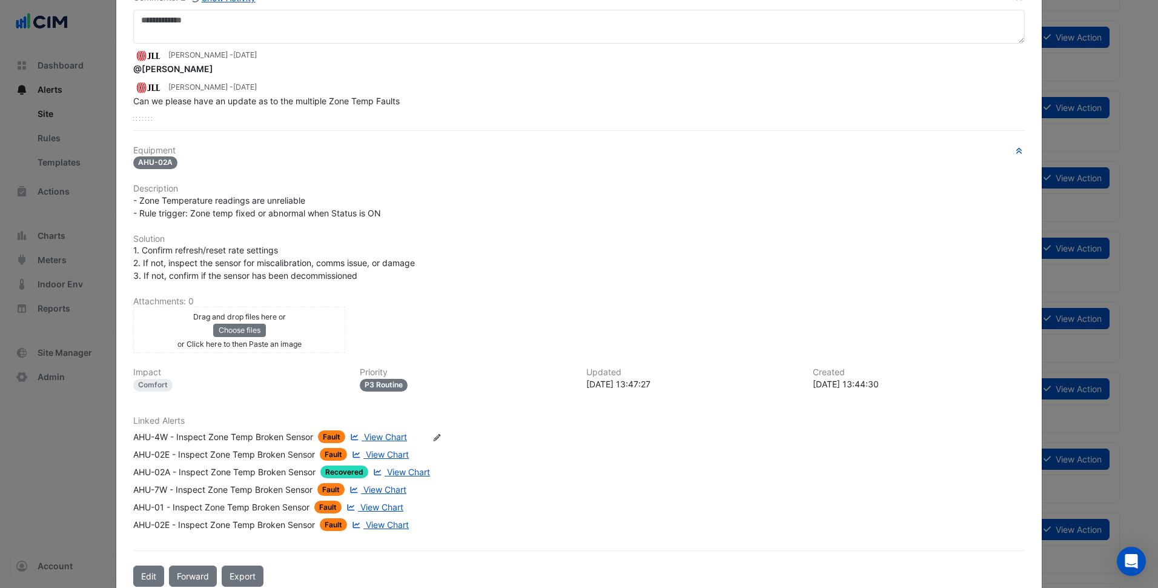
scroll to position [133, 0]
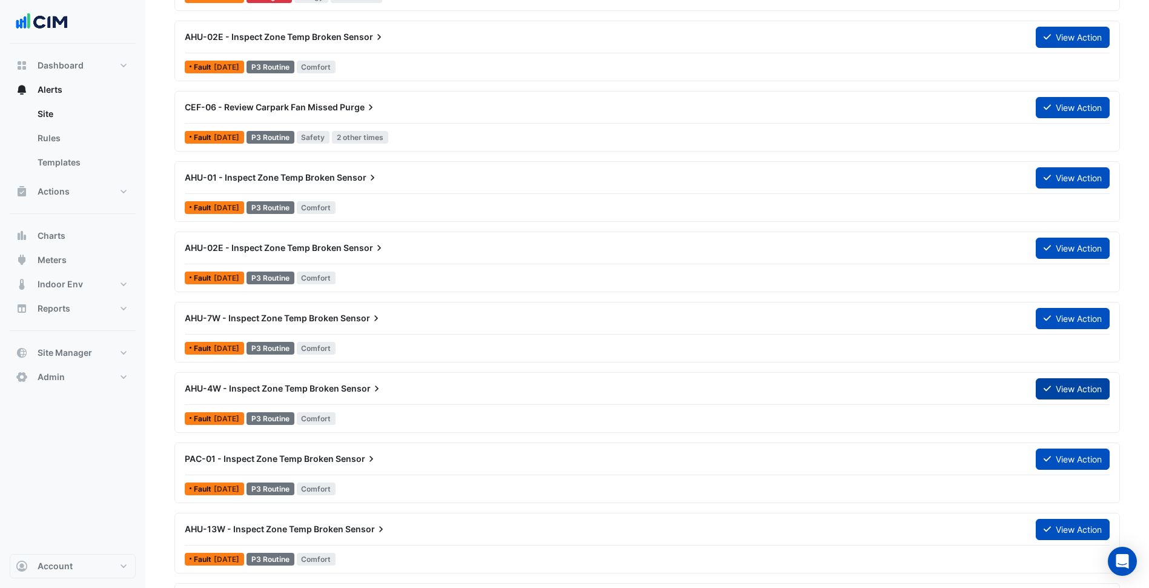
click at [1069, 383] on button "View Action" at bounding box center [1073, 388] width 74 height 21
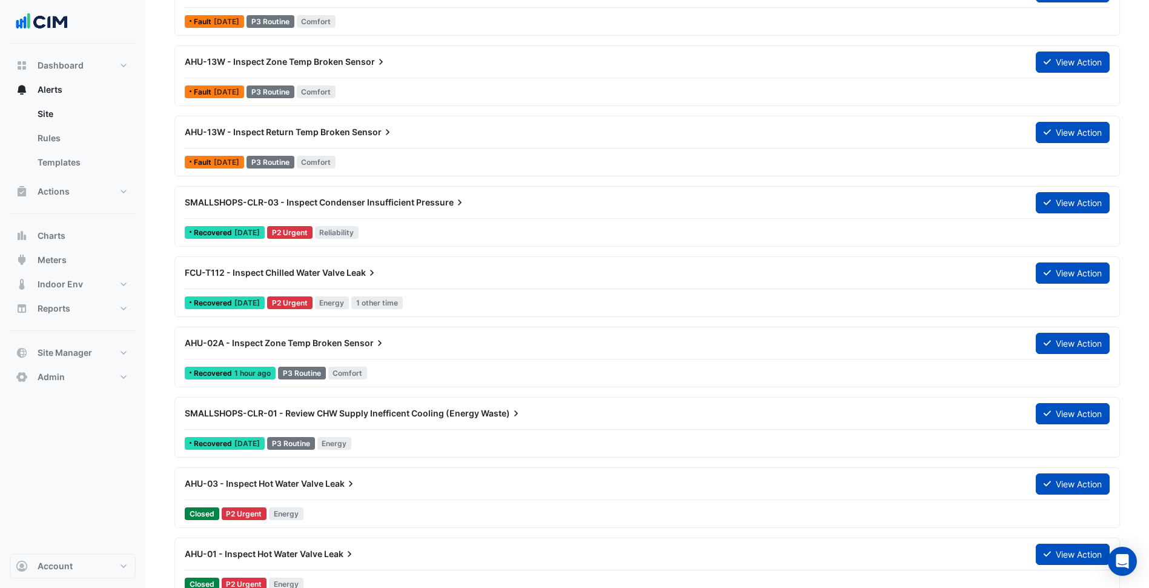
scroll to position [969, 0]
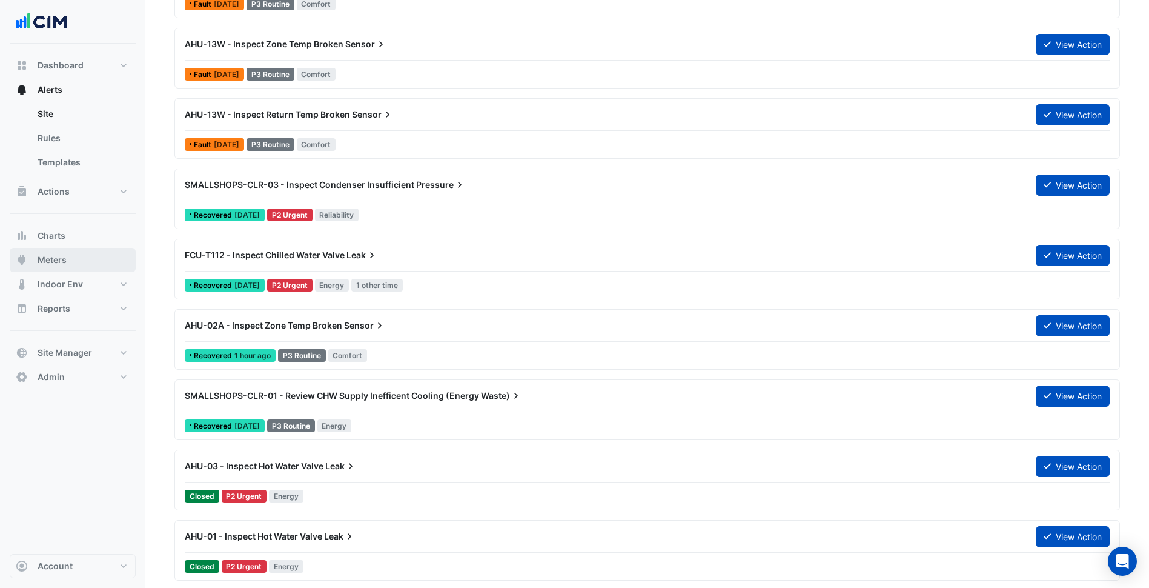
click at [63, 250] on button "Meters" at bounding box center [73, 260] width 126 height 24
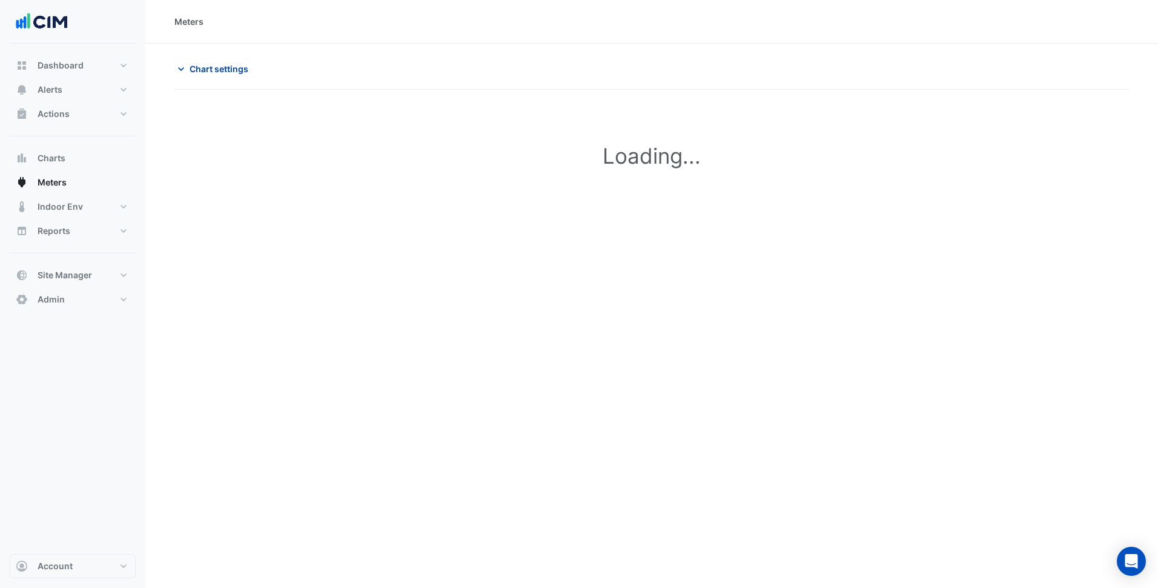
click at [234, 70] on span "Chart settings" at bounding box center [219, 68] width 59 height 13
type input "**********"
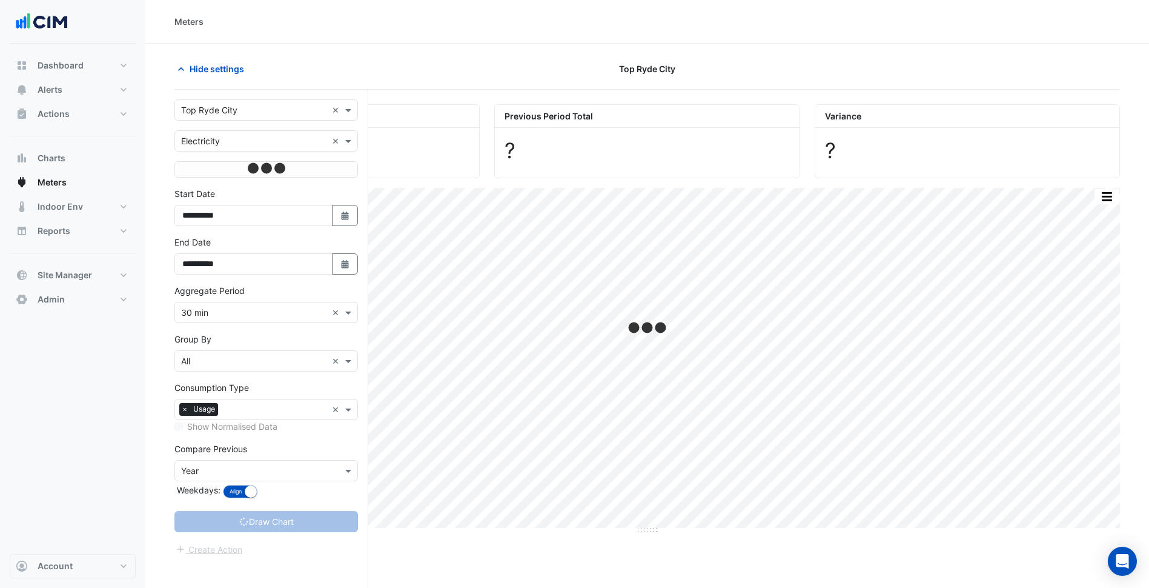
click at [257, 110] on input "text" at bounding box center [254, 110] width 146 height 13
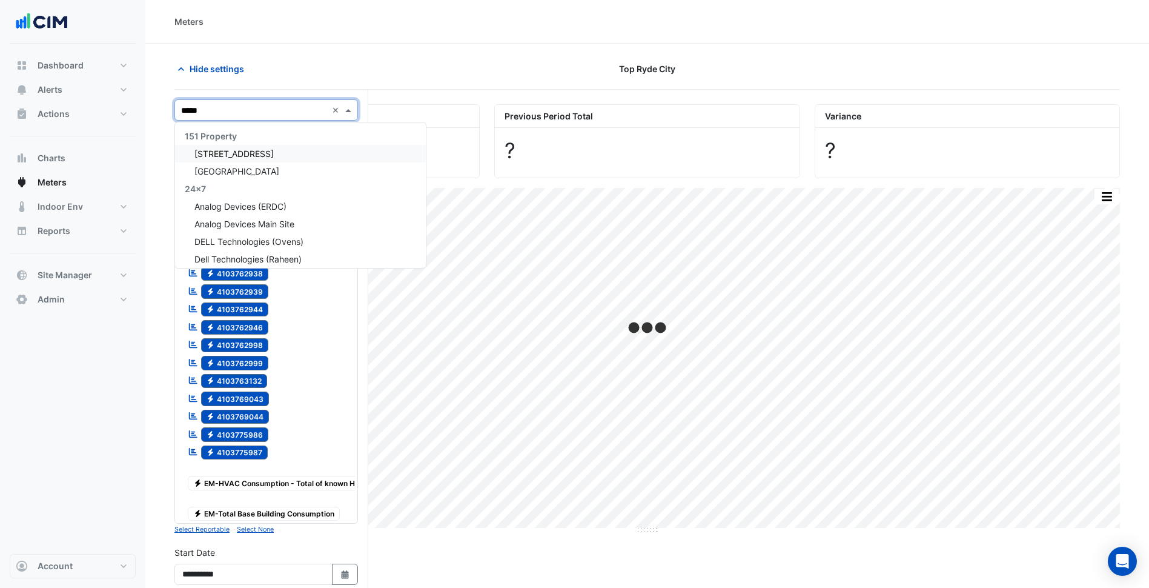
type input "******"
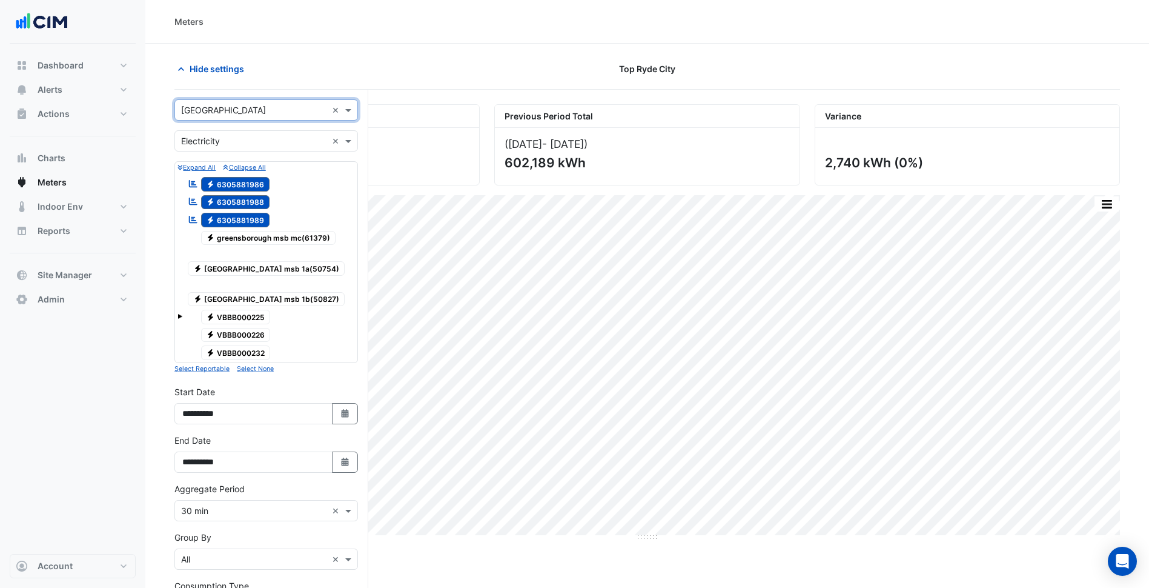
click at [265, 292] on span "Electricity greensborough plaza msb 1b(50827)" at bounding box center [266, 299] width 157 height 15
click at [272, 262] on span "Electricity greensborough plaza msb 1a(50754)" at bounding box center [266, 268] width 157 height 15
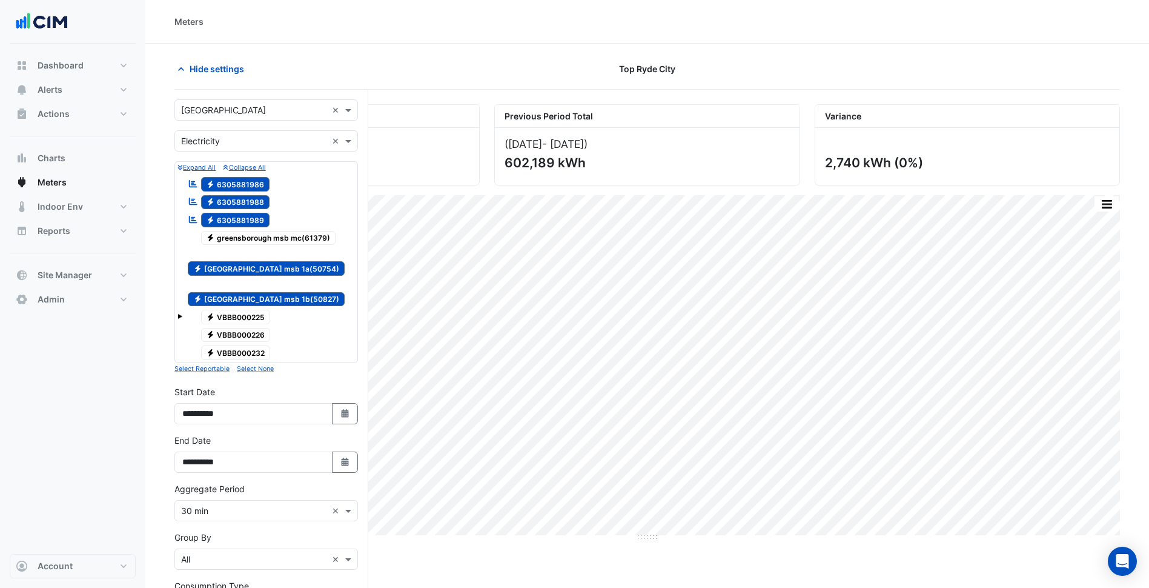
click at [279, 240] on span "Electricity greensborough msb mc(61379)" at bounding box center [268, 238] width 135 height 15
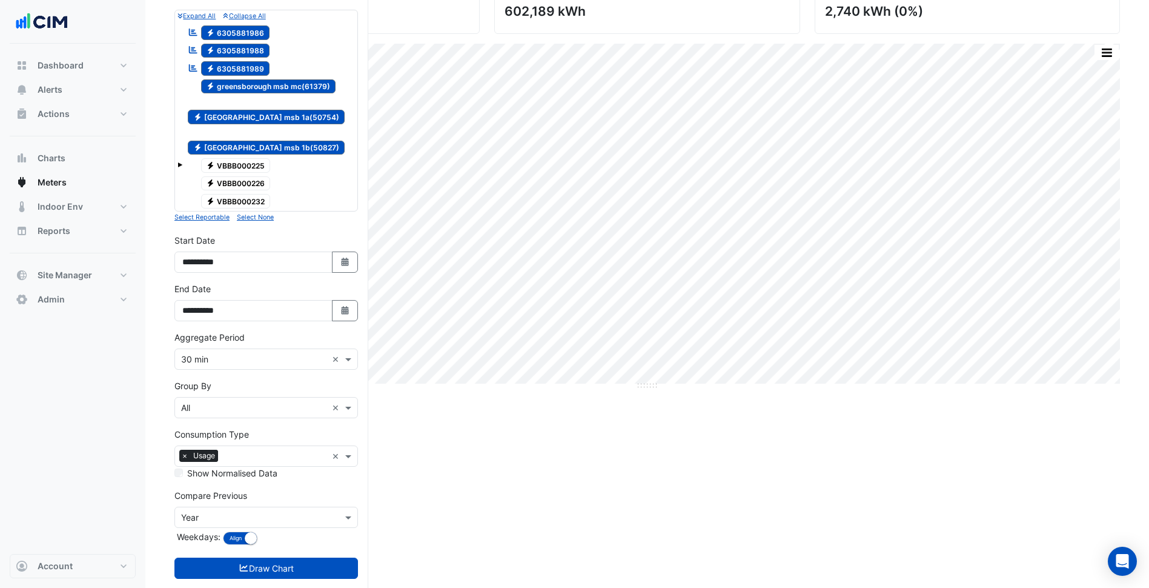
scroll to position [163, 0]
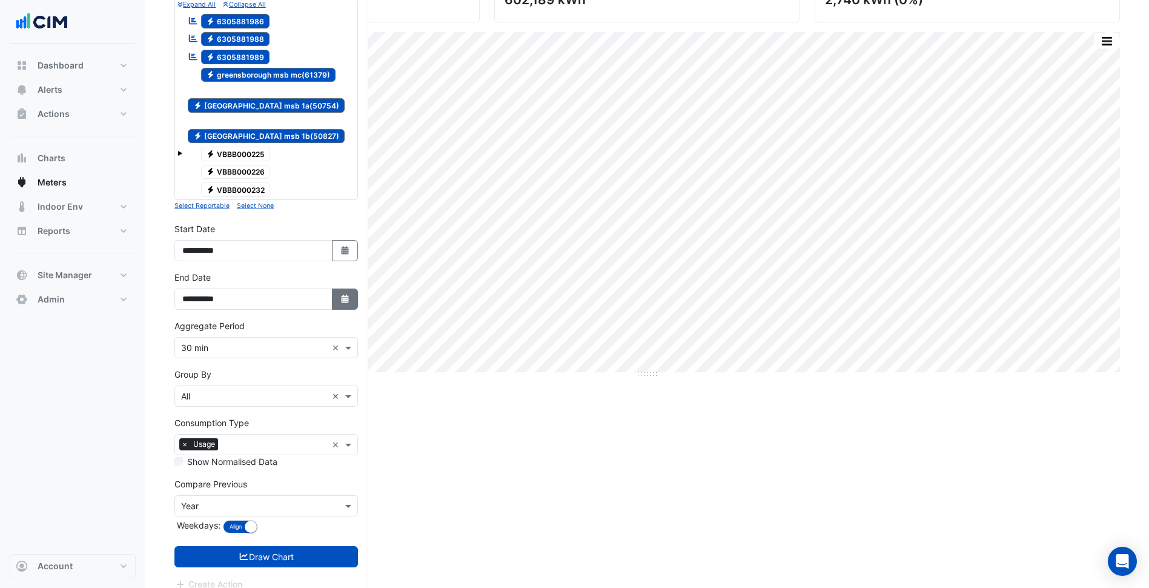
click at [351, 288] on button "Select Date" at bounding box center [345, 298] width 27 height 21
select select "*"
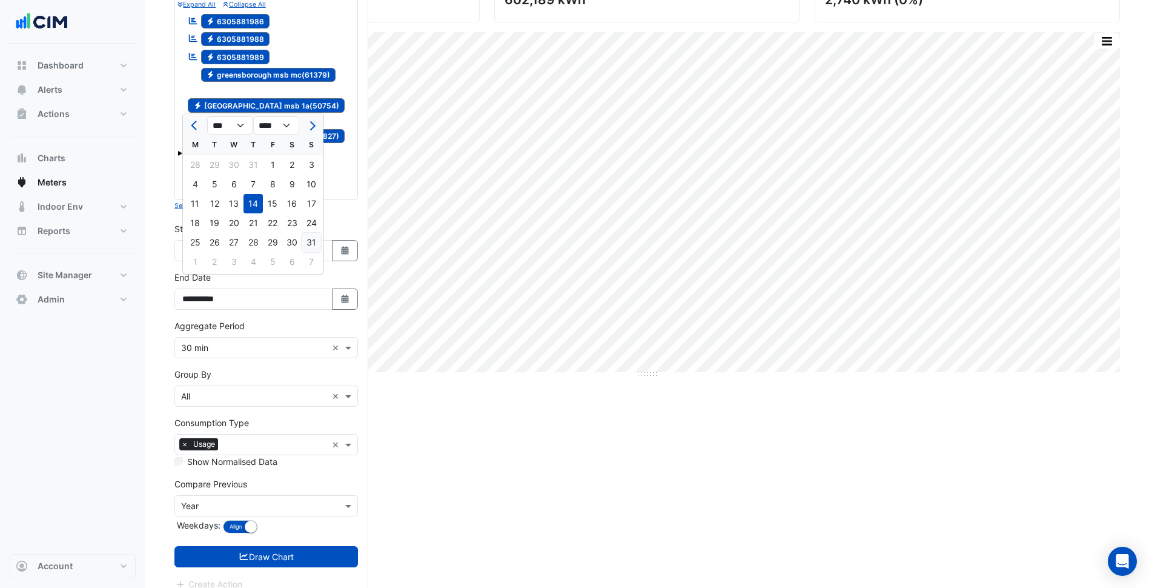
click at [305, 234] on div "31" at bounding box center [311, 242] width 19 height 19
type input "**********"
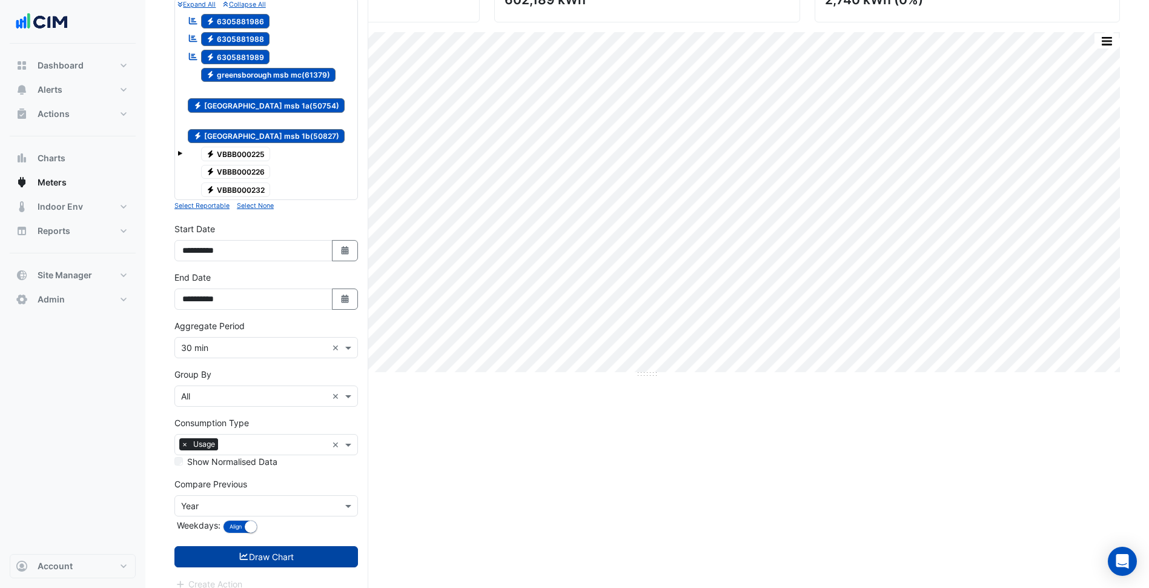
click at [274, 546] on button "Draw Chart" at bounding box center [266, 556] width 184 height 21
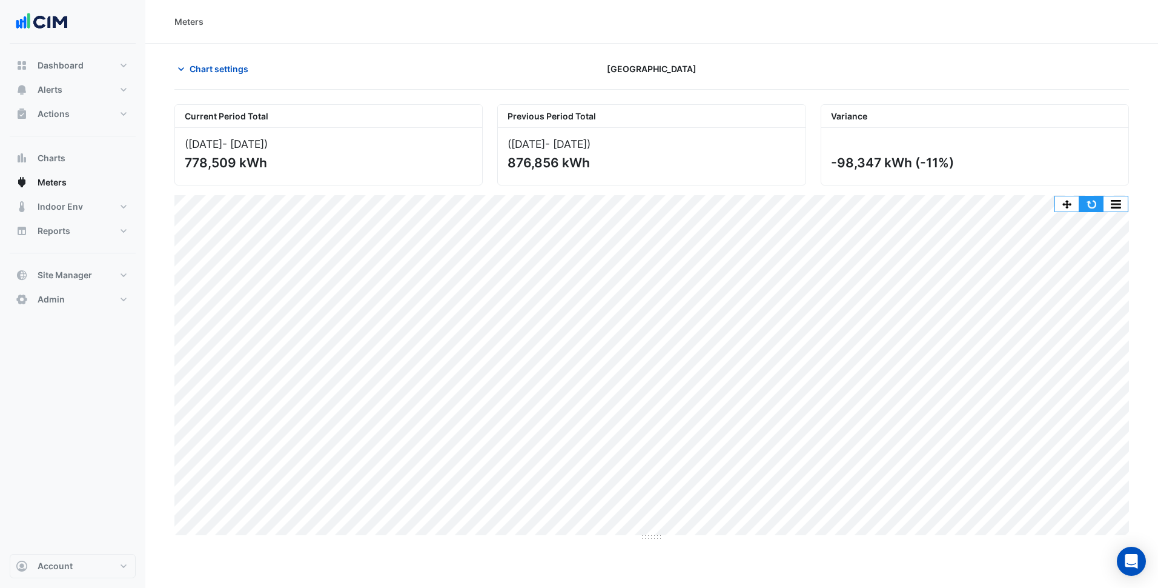
click at [1093, 206] on button "button" at bounding box center [1091, 203] width 24 height 15
click at [1099, 199] on button "button" at bounding box center [1091, 203] width 24 height 15
click at [204, 75] on span "Chart settings" at bounding box center [219, 68] width 59 height 13
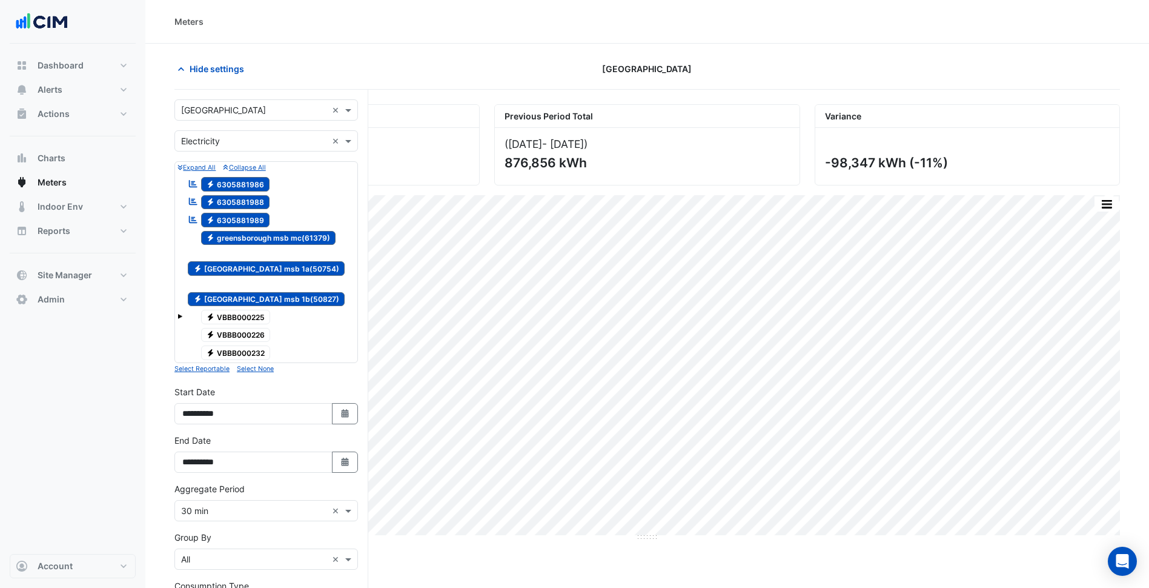
click at [261, 292] on span "Electricity greensborough plaza msb 1b(50827)" at bounding box center [266, 299] width 157 height 15
click at [268, 261] on span "Electricity greensborough plaza msb 1a(50754)" at bounding box center [266, 268] width 157 height 15
click at [270, 245] on div "Electricity greensborough msb mc(61379)" at bounding box center [262, 238] width 154 height 17
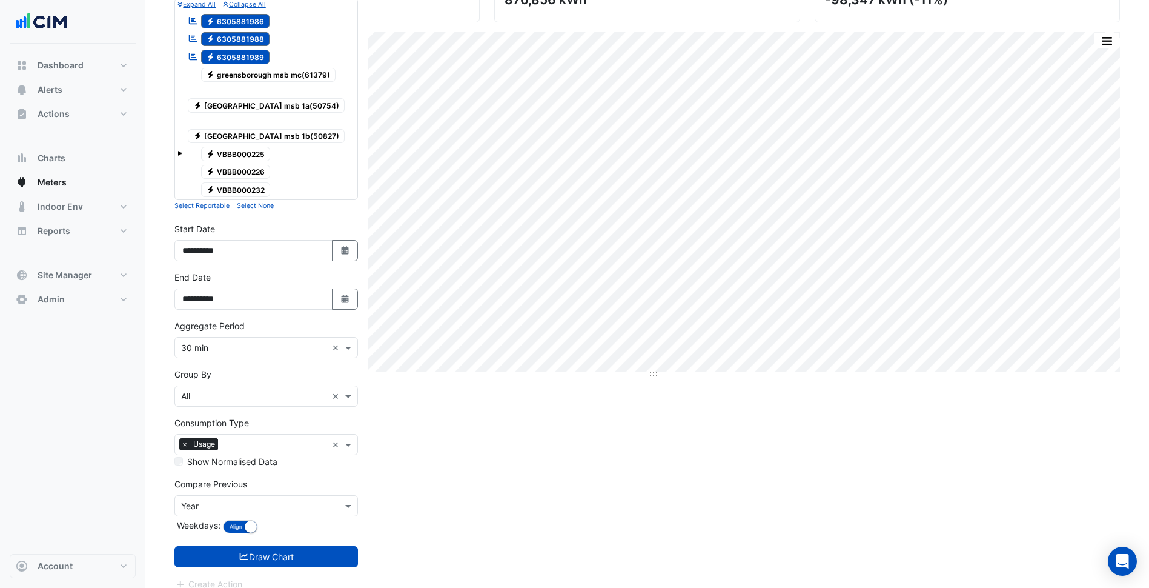
click at [282, 530] on form "Select a Site × Greensborough Plaza × Utility Type × Electricity × Expand All C…" at bounding box center [266, 263] width 184 height 654
click at [287, 546] on button "Draw Chart" at bounding box center [266, 556] width 184 height 21
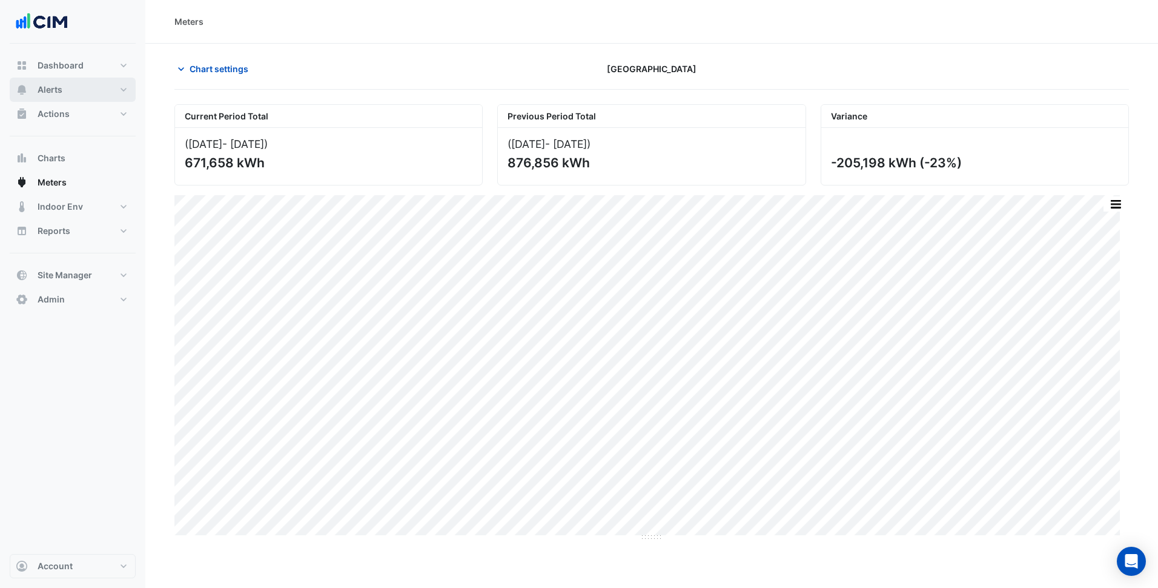
click at [87, 90] on button "Alerts" at bounding box center [73, 90] width 126 height 24
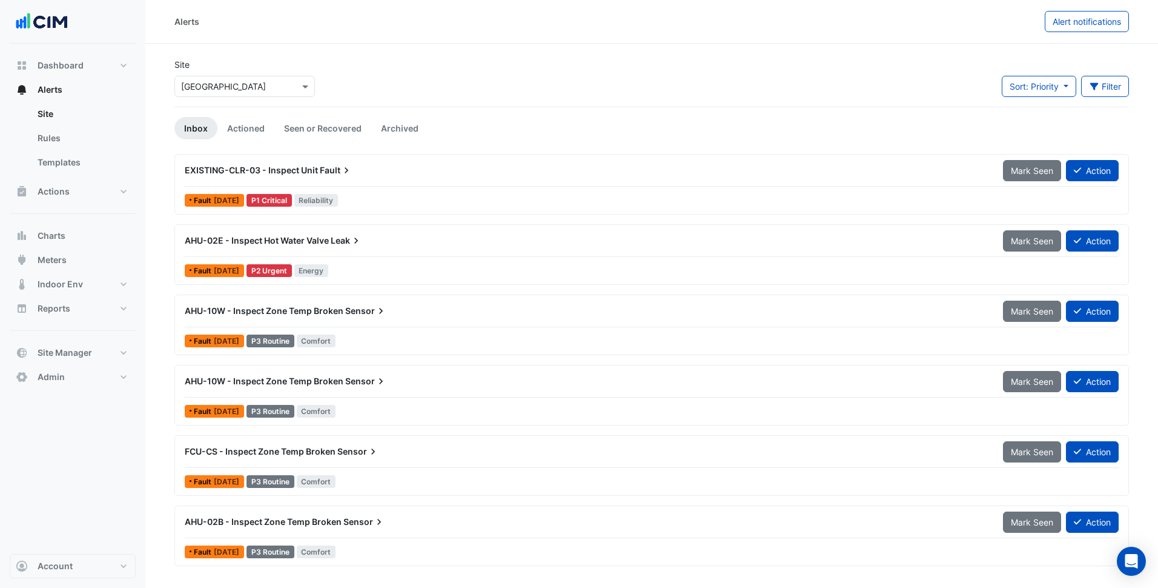
drag, startPoint x: 321, startPoint y: 134, endPoint x: 326, endPoint y: 145, distance: 12.2
click at [321, 134] on link "Seen or Recovered" at bounding box center [322, 128] width 97 height 22
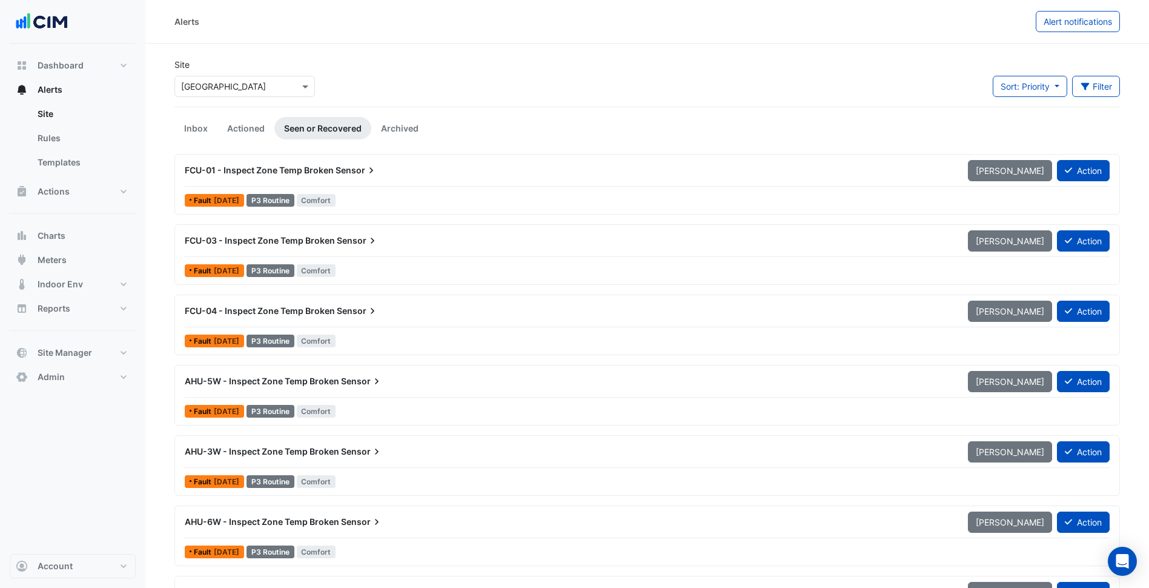
click at [214, 87] on input "text" at bounding box center [232, 87] width 103 height 13
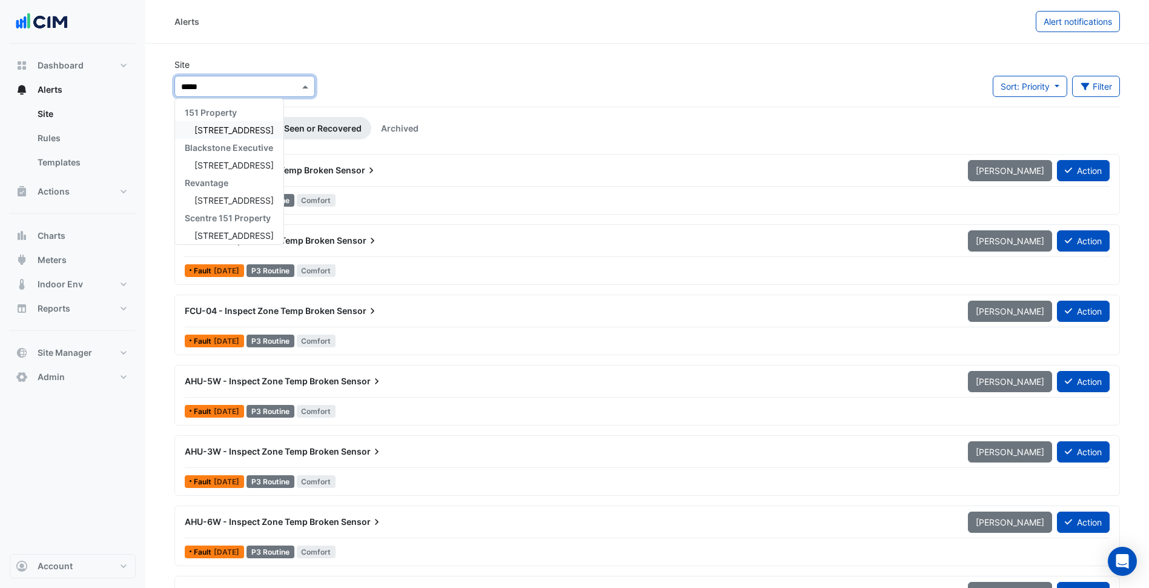
type input "******"
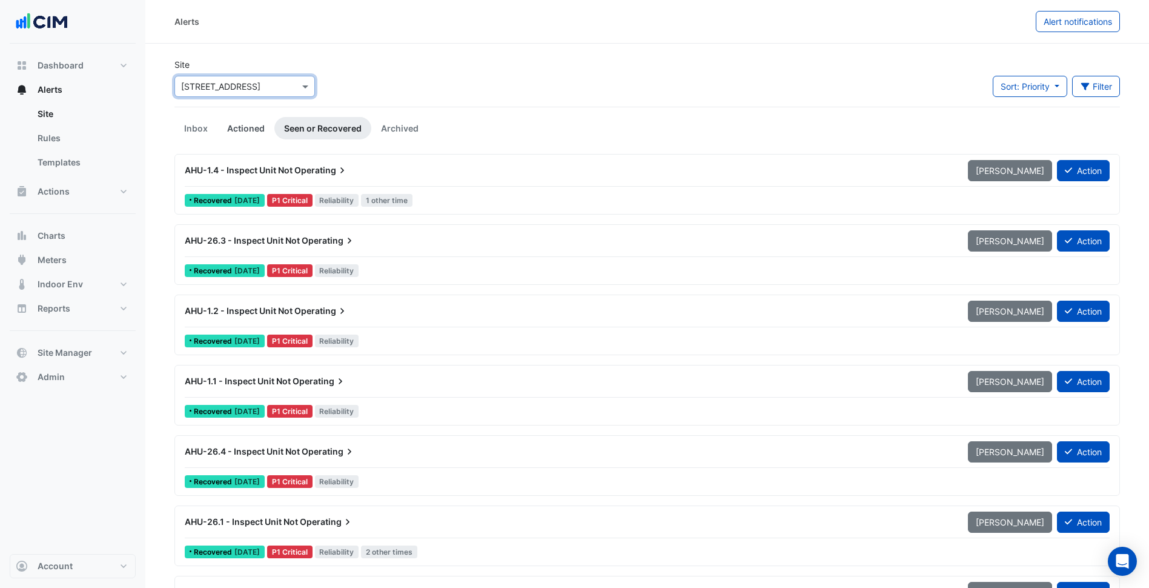
click at [251, 130] on link "Actioned" at bounding box center [245, 128] width 57 height 22
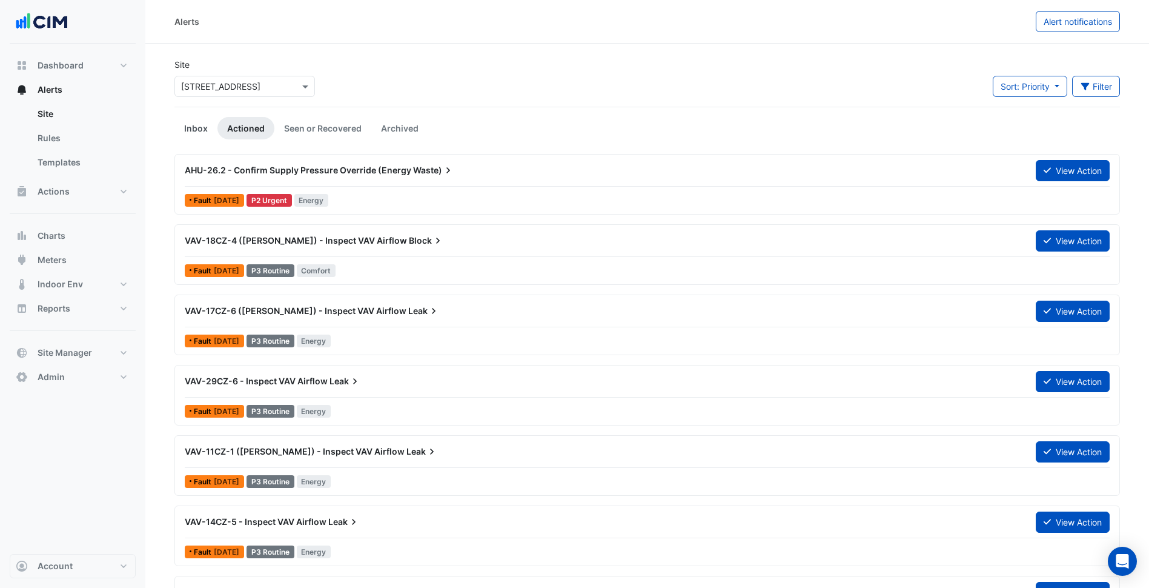
click at [186, 125] on link "Inbox" at bounding box center [195, 128] width 43 height 22
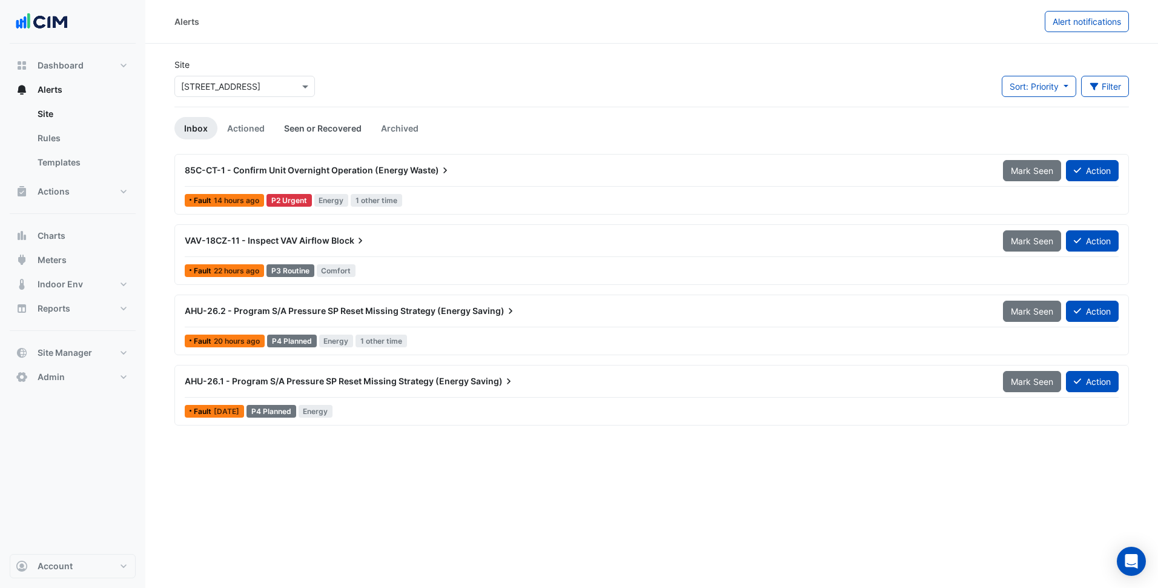
click at [356, 127] on link "Seen or Recovered" at bounding box center [322, 128] width 97 height 22
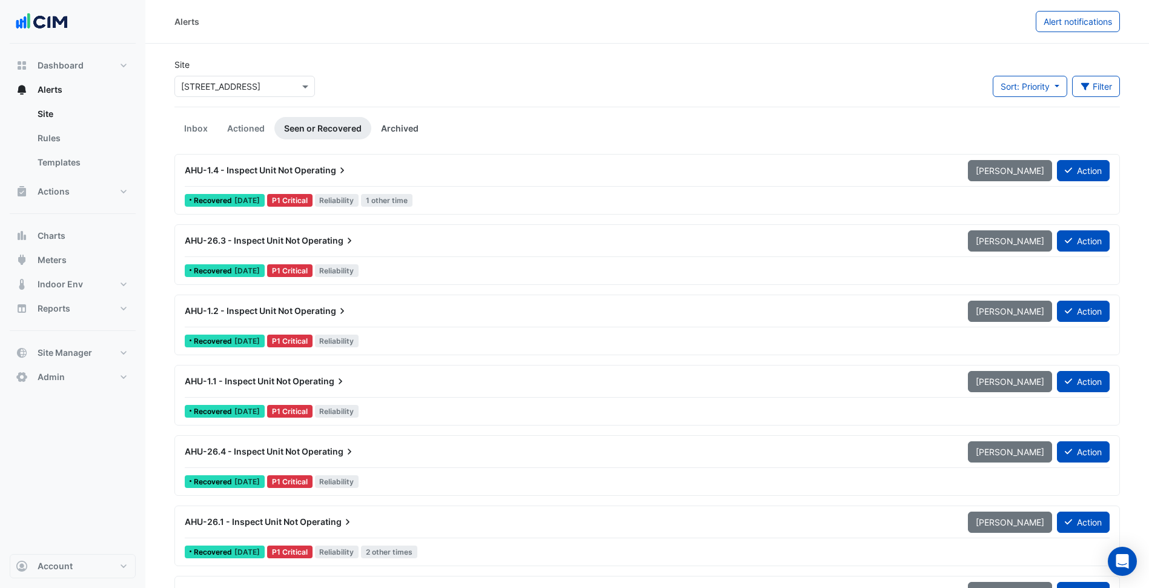
click at [393, 124] on link "Archived" at bounding box center [399, 128] width 57 height 22
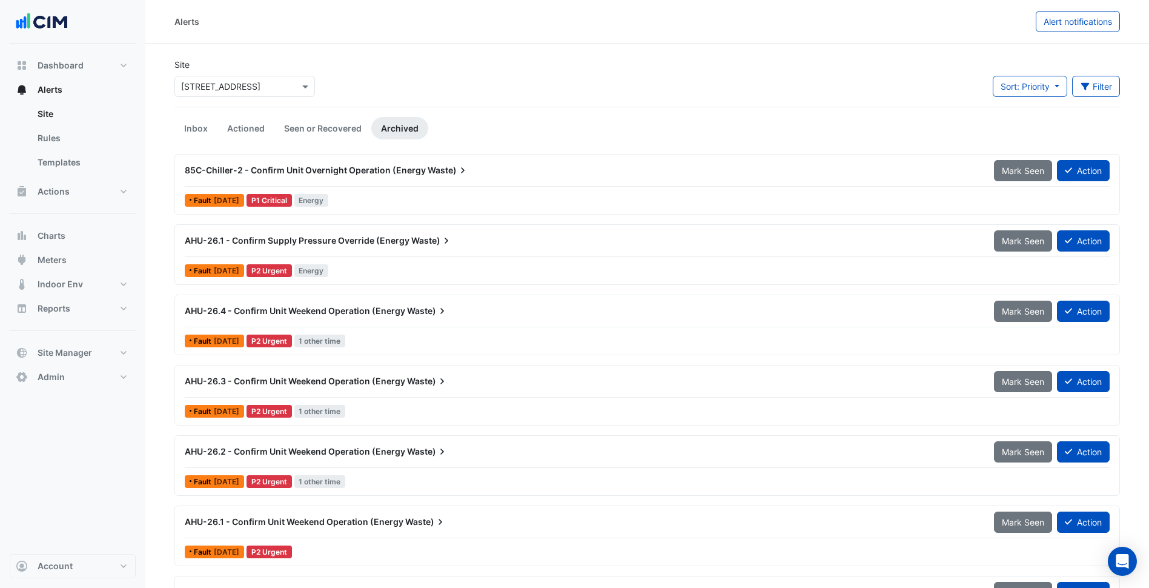
click at [414, 192] on div "Fault 1 year ago P1 Critical Energy" at bounding box center [647, 200] width 927 height 18
click at [237, 135] on link "Actioned" at bounding box center [245, 128] width 57 height 22
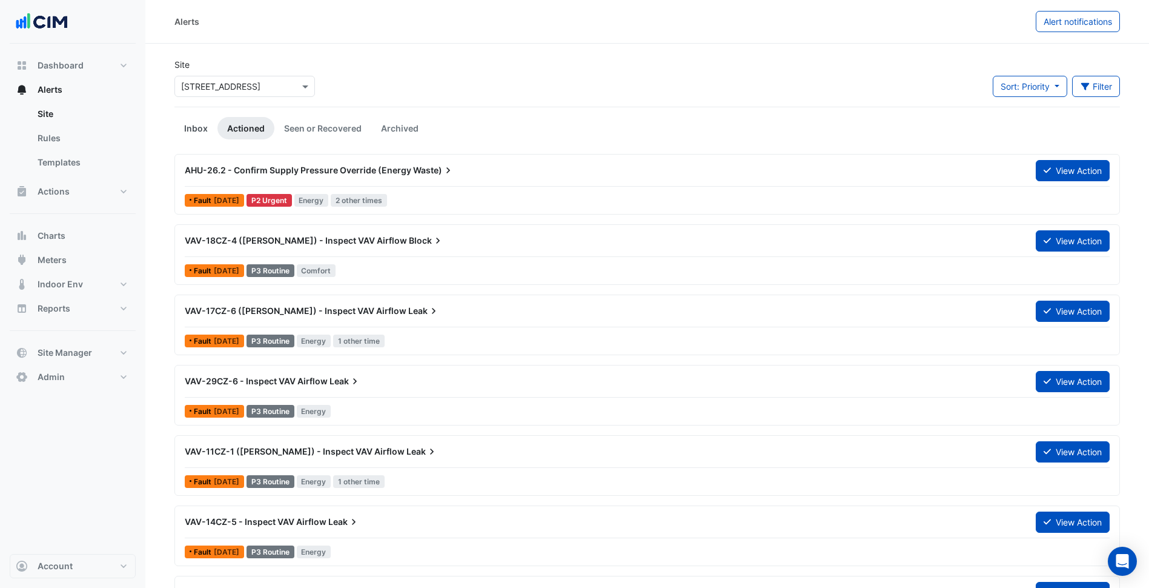
click at [203, 128] on link "Inbox" at bounding box center [195, 128] width 43 height 22
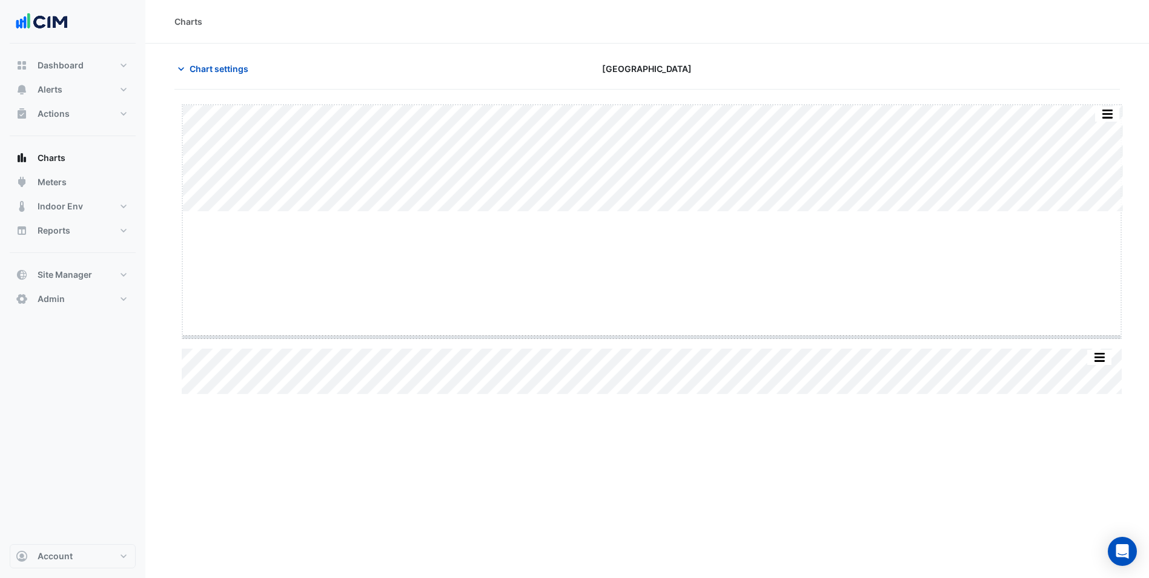
drag, startPoint x: 651, startPoint y: 212, endPoint x: 584, endPoint y: 382, distance: 182.2
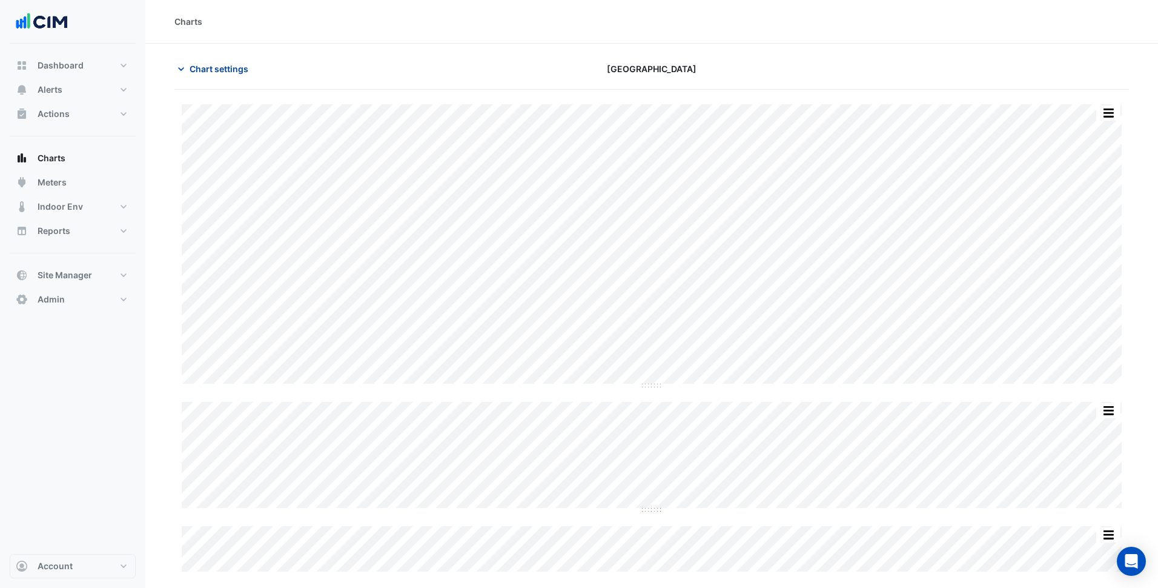
click at [225, 62] on span "Chart settings" at bounding box center [219, 68] width 59 height 13
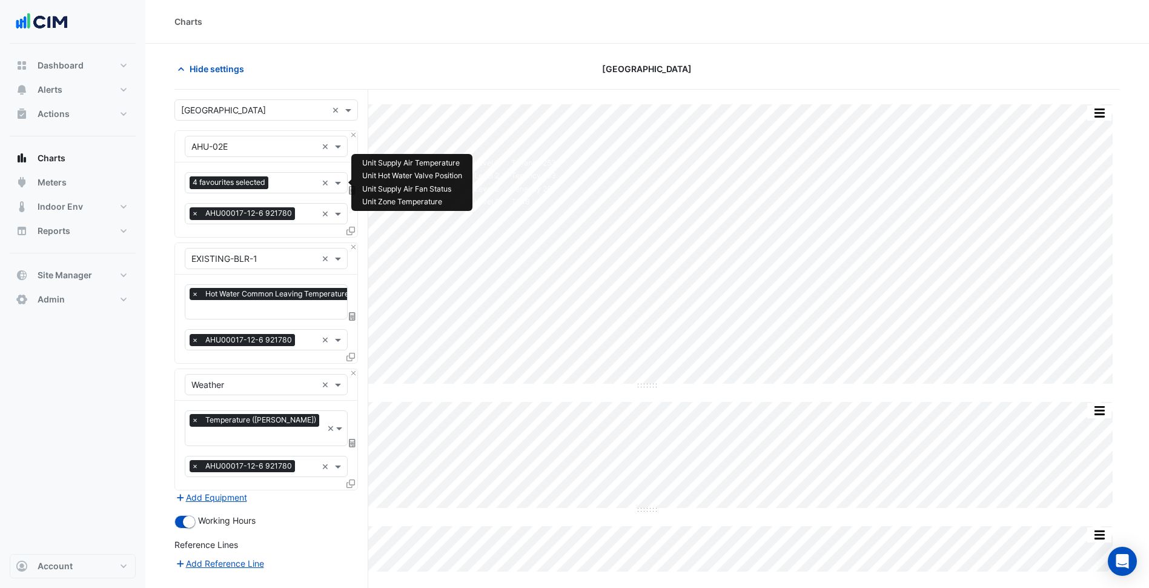
click at [287, 185] on input "text" at bounding box center [295, 183] width 44 height 13
type input "**"
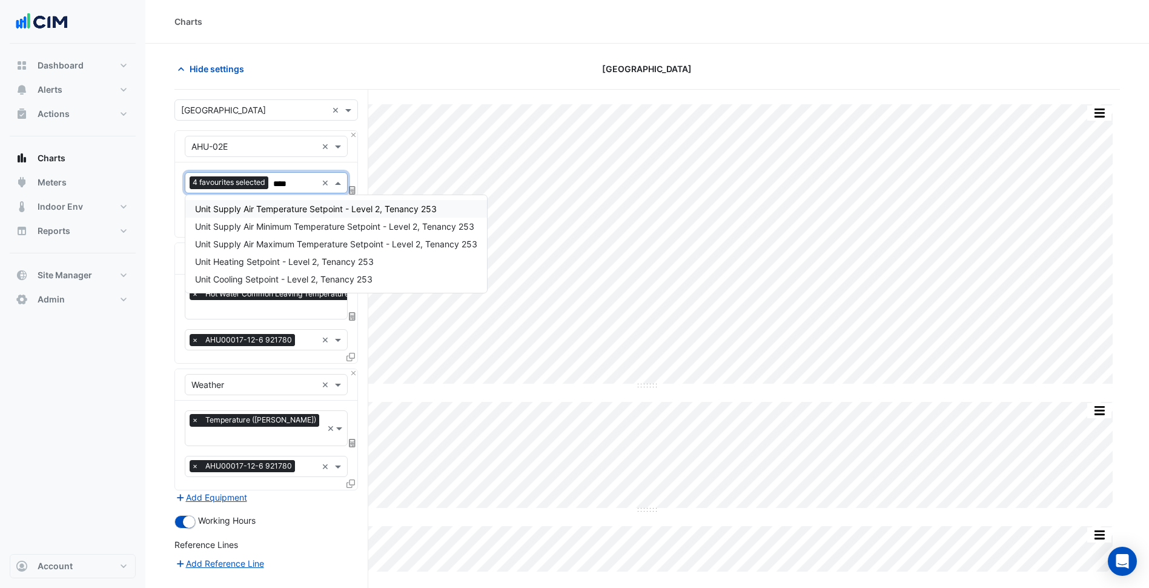
type input "*****"
click at [294, 209] on span "Unit Supply Air Temperature Setpoint - Level 2, Tenancy 253" at bounding box center [316, 209] width 242 height 10
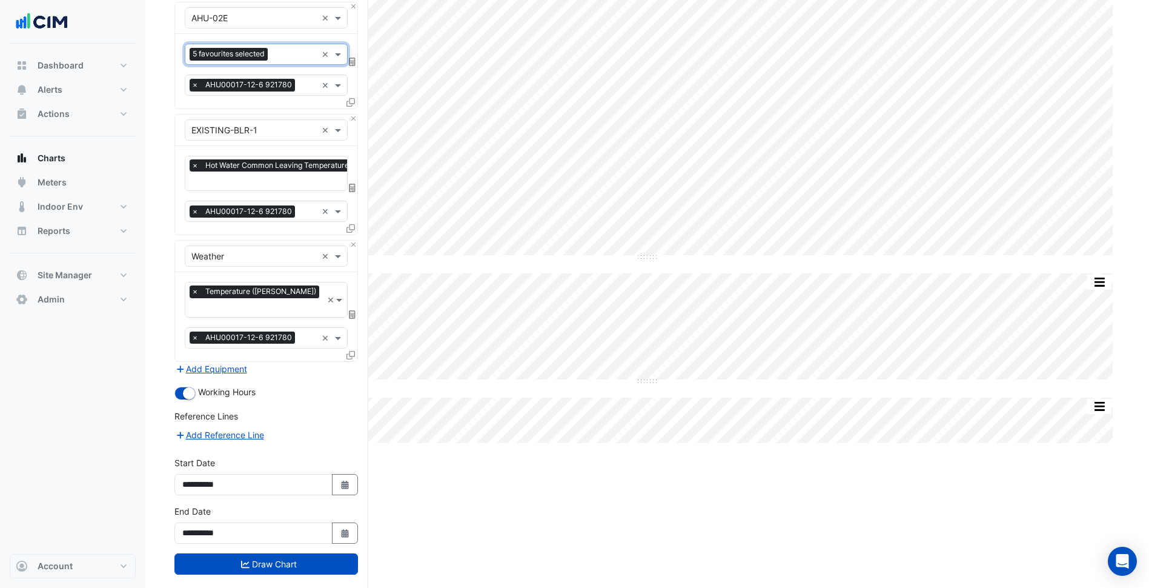
scroll to position [133, 0]
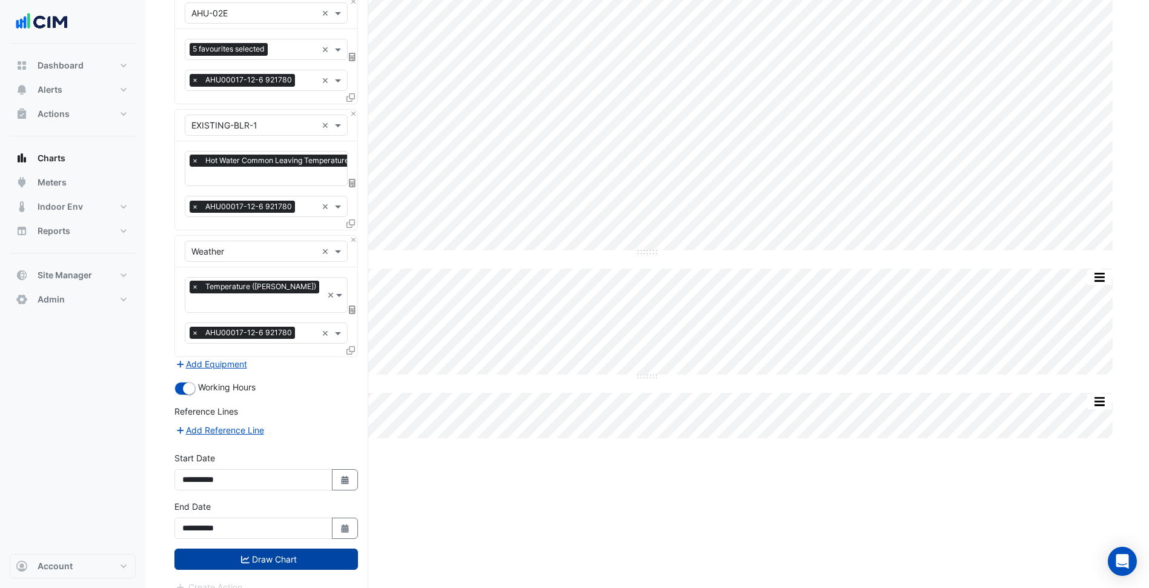
click at [310, 548] on button "Draw Chart" at bounding box center [266, 558] width 184 height 21
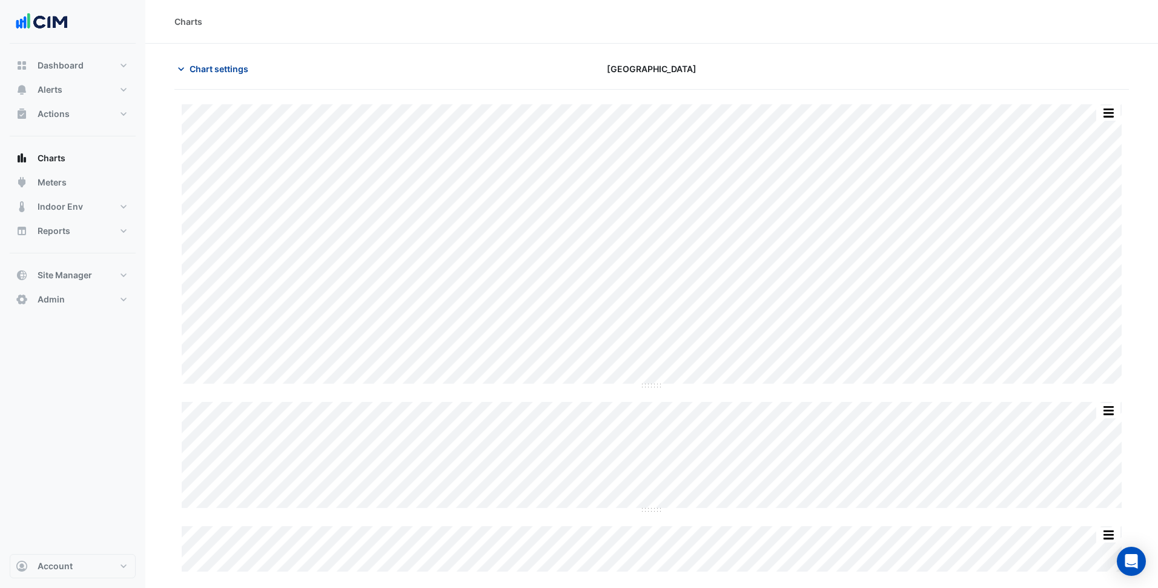
click at [217, 74] on span "Chart settings" at bounding box center [219, 68] width 59 height 13
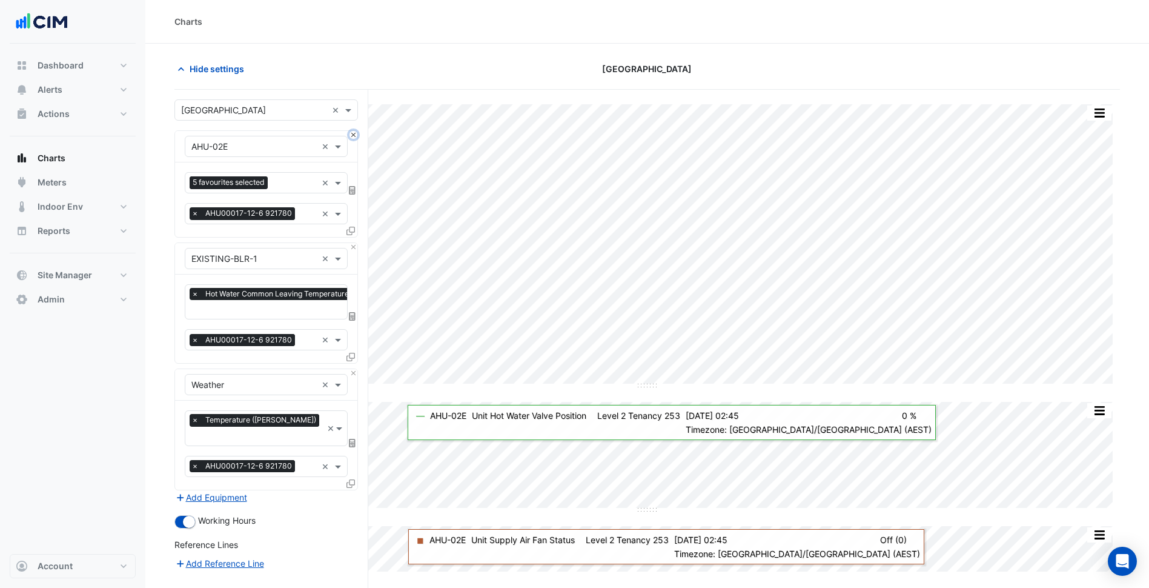
click at [356, 137] on button "Close" at bounding box center [354, 135] width 8 height 8
click at [356, 243] on button "Close" at bounding box center [354, 247] width 8 height 8
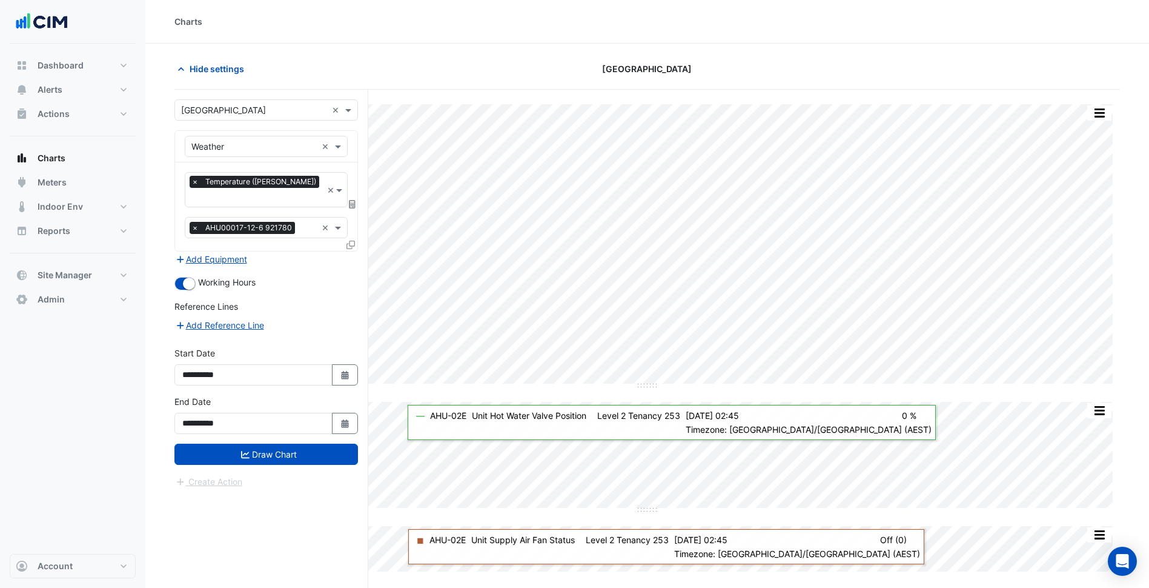
click at [279, 146] on input "text" at bounding box center [253, 147] width 125 height 13
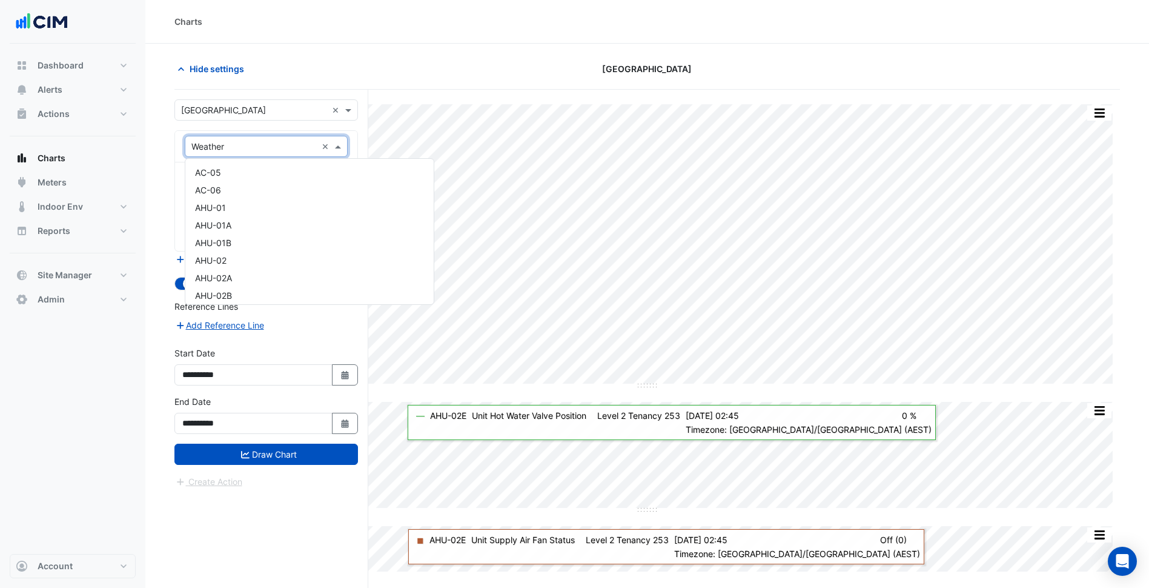
scroll to position [6399, 0]
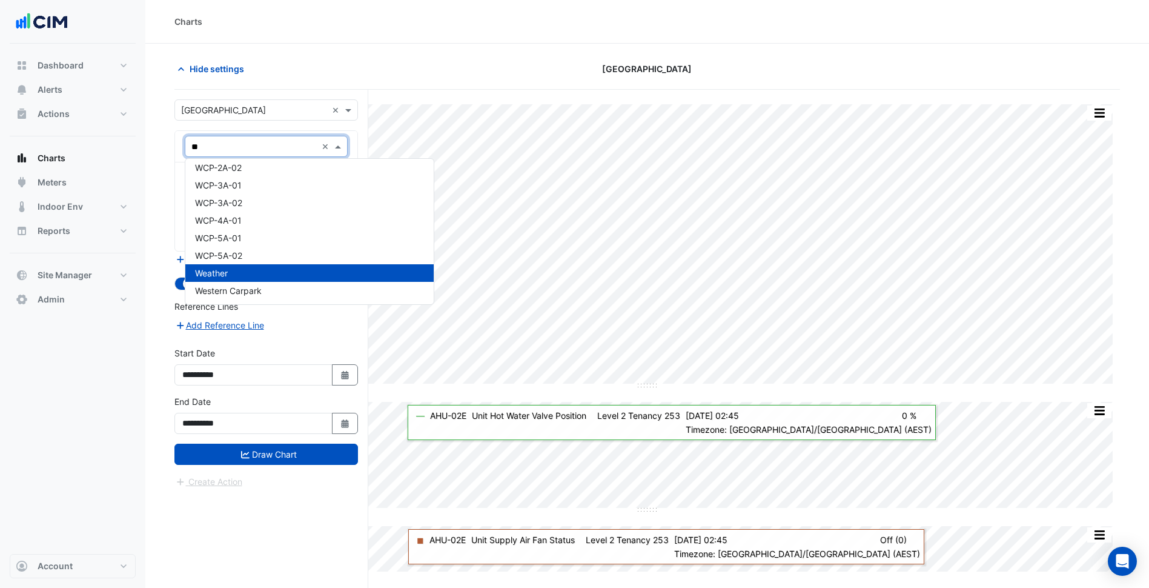
type input "***"
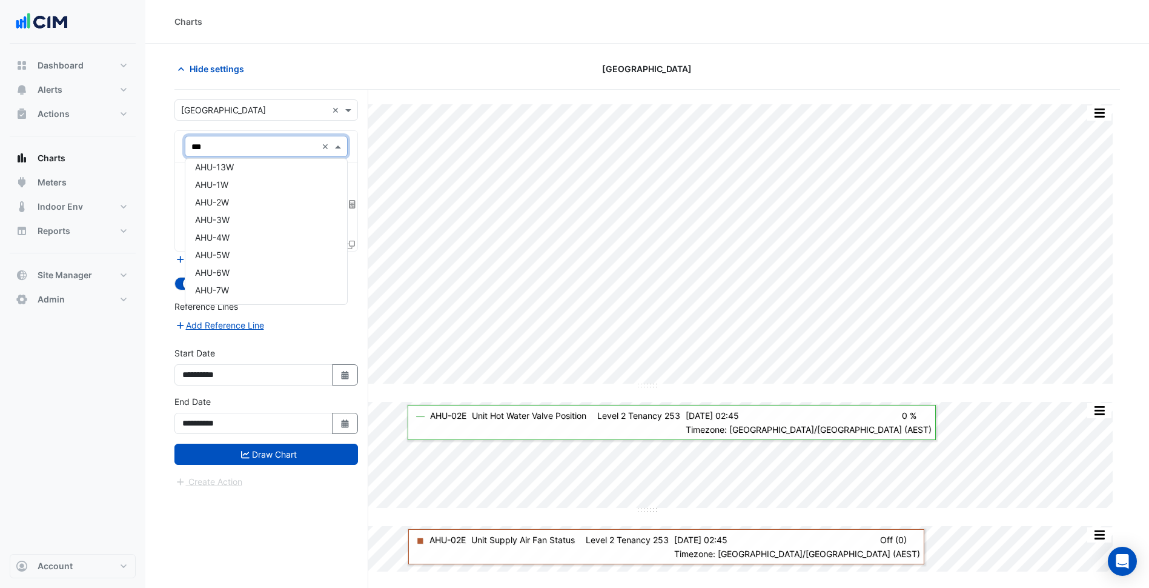
scroll to position [0, 0]
click at [245, 175] on div "AHU-01" at bounding box center [266, 173] width 162 height 18
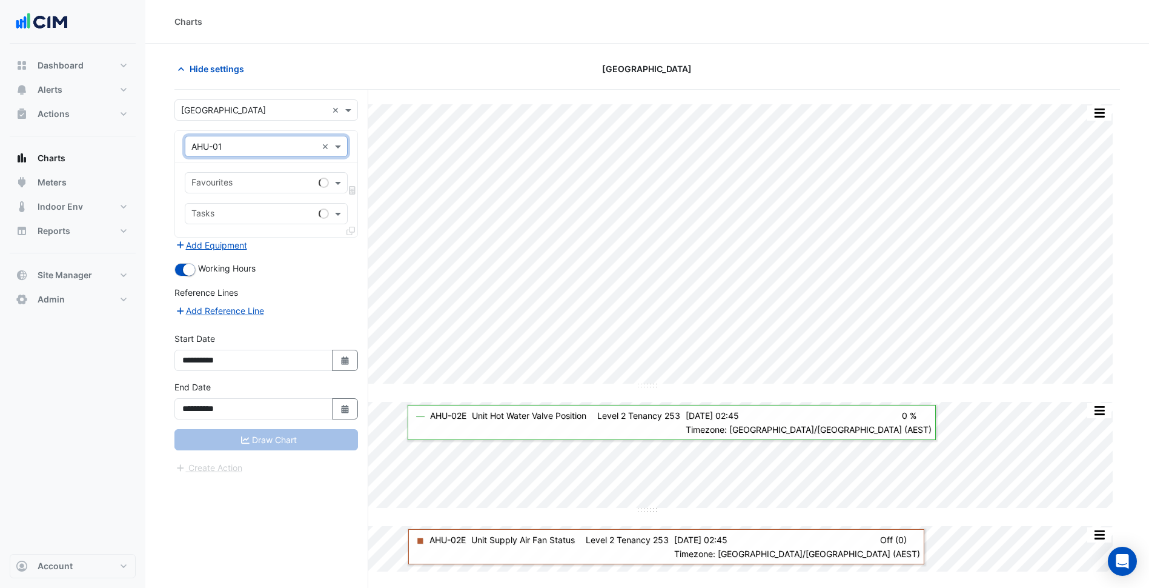
click at [260, 179] on input "text" at bounding box center [252, 183] width 122 height 13
type input "***"
click at [265, 154] on div "Equipment × AHU-01 ×" at bounding box center [266, 146] width 163 height 21
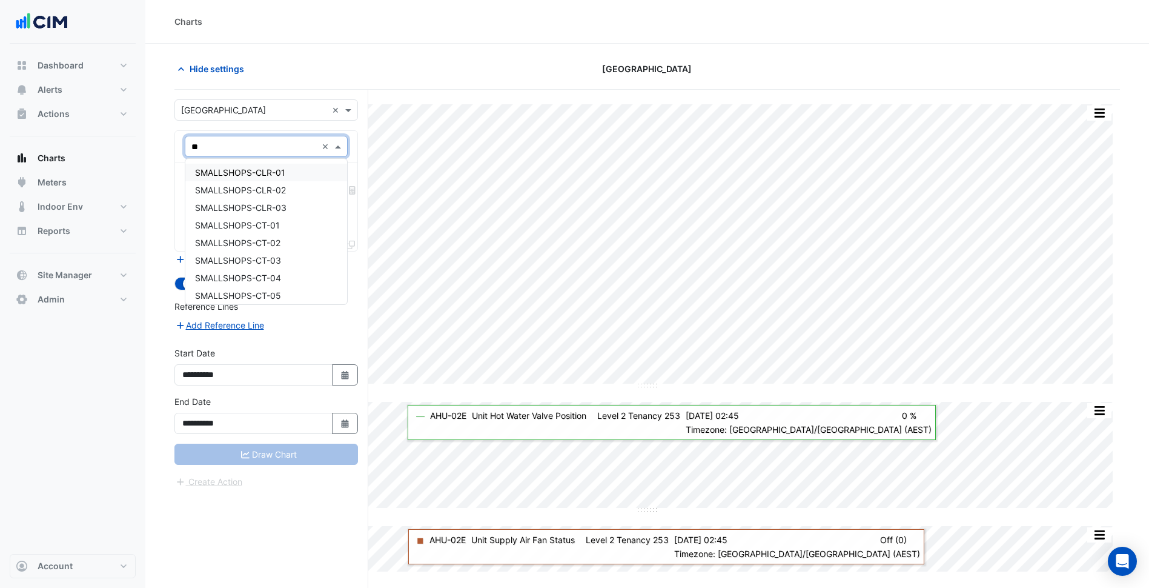
type input "*"
type input "***"
click at [254, 172] on span "EXISTING-CLR-01" at bounding box center [231, 172] width 72 height 10
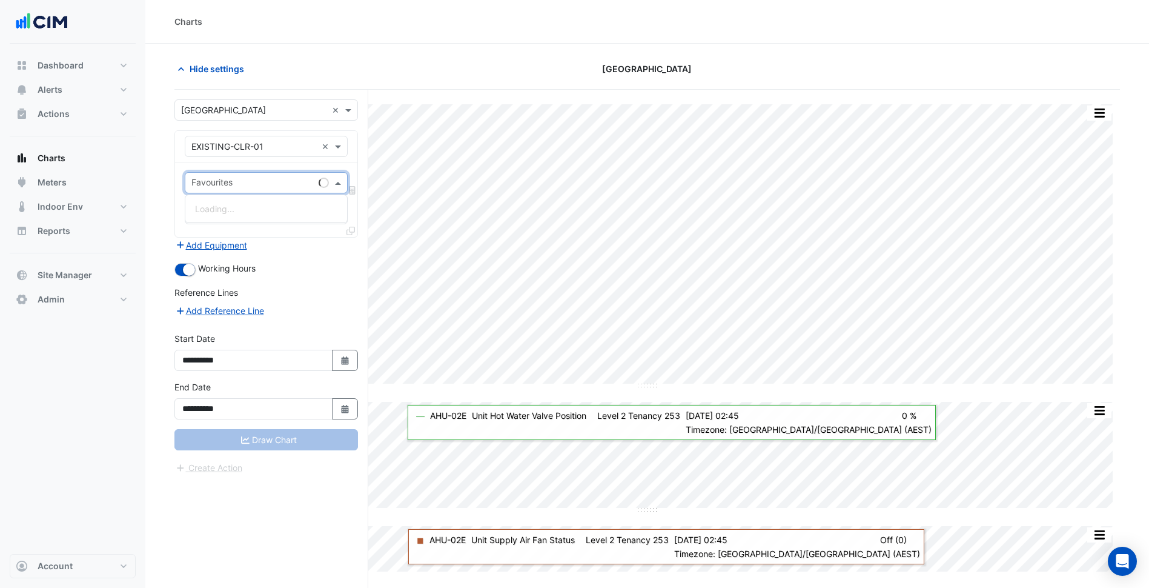
click at [268, 177] on input "text" at bounding box center [252, 183] width 122 height 13
type input "*"
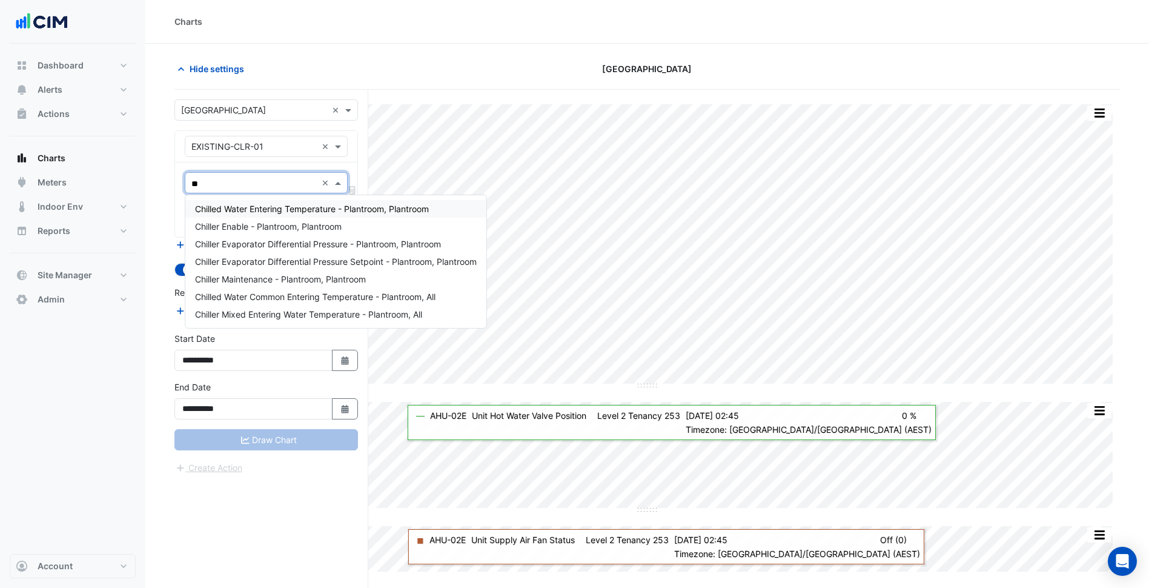
type input "***"
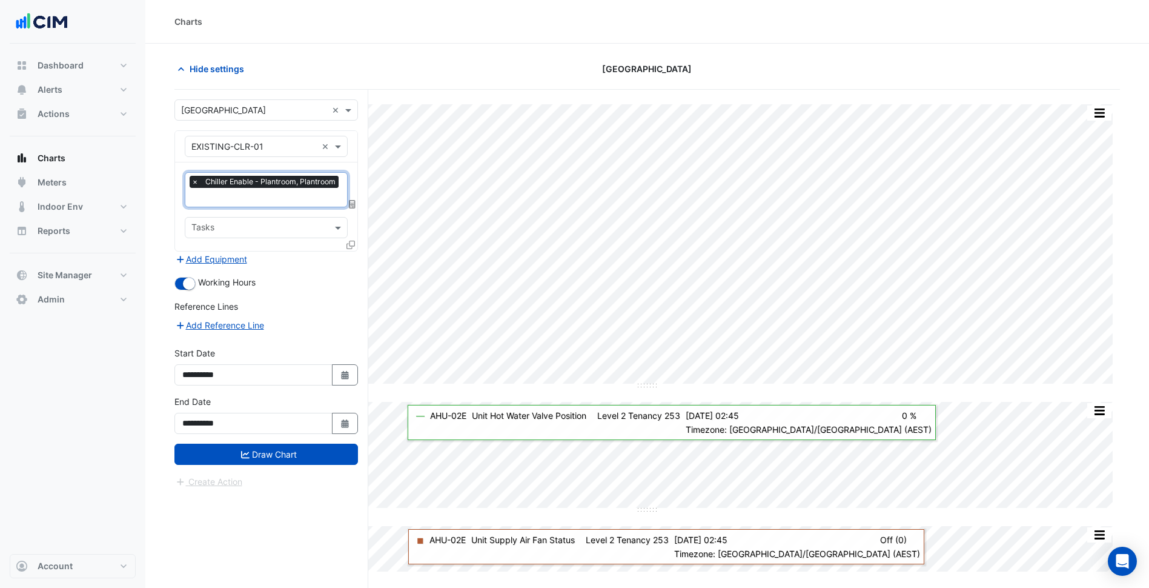
click at [350, 240] on icon at bounding box center [350, 244] width 8 height 8
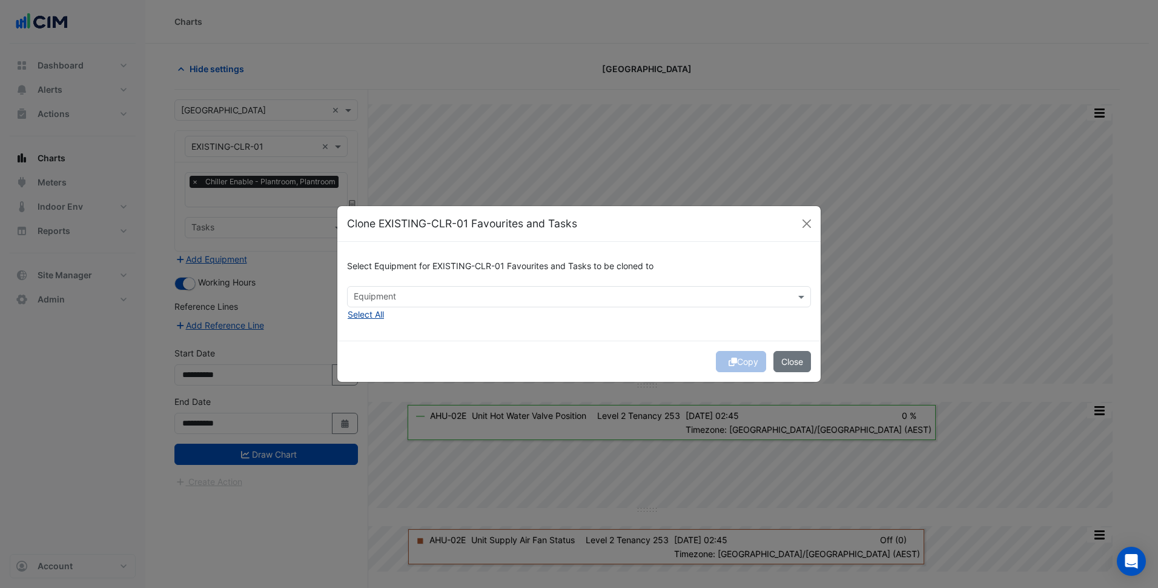
click at [383, 312] on button "Select All" at bounding box center [366, 314] width 38 height 14
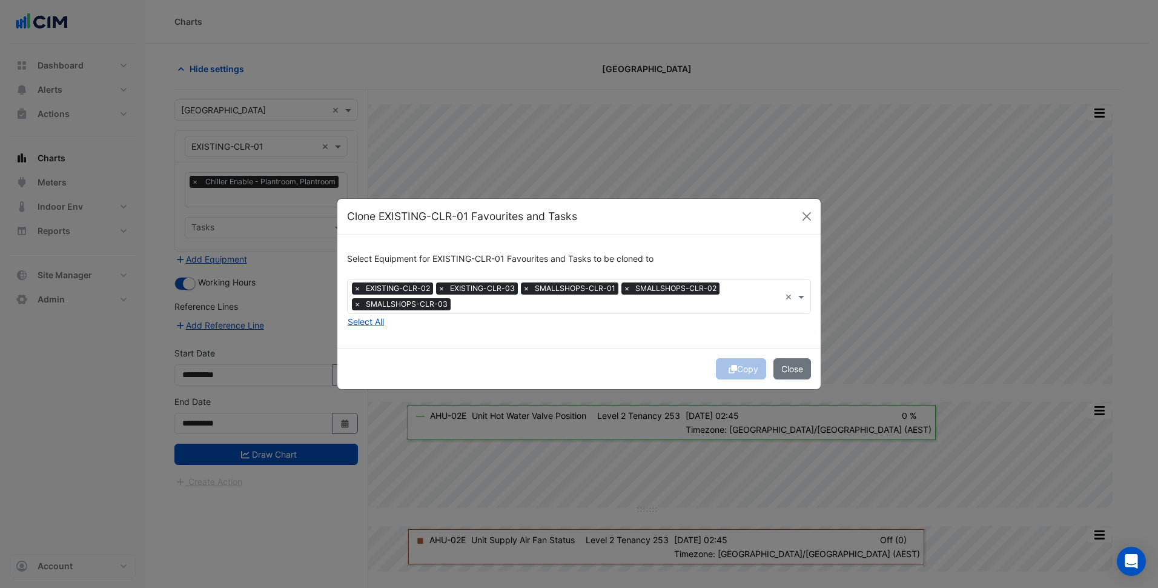
click at [500, 343] on div "Select Equipment for EXISTING-CLR-01 Favourites and Tasks to be cloned to Equip…" at bounding box center [578, 290] width 483 height 113
click at [749, 368] on button "Copy" at bounding box center [741, 368] width 50 height 21
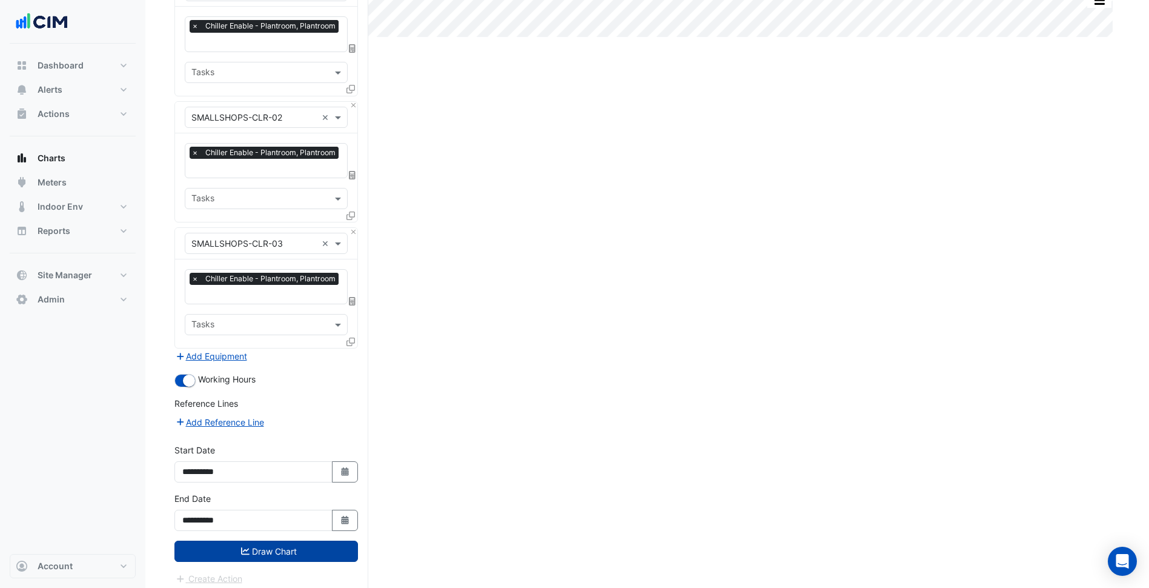
click at [287, 547] on button "Draw Chart" at bounding box center [266, 550] width 184 height 21
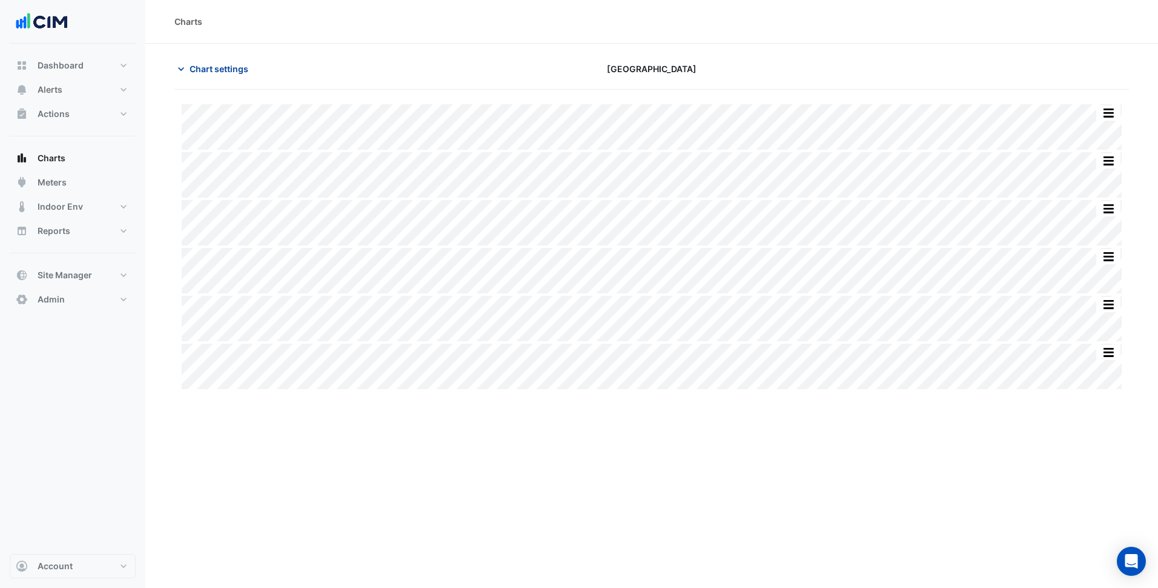
click at [228, 61] on button "Chart settings" at bounding box center [215, 68] width 82 height 21
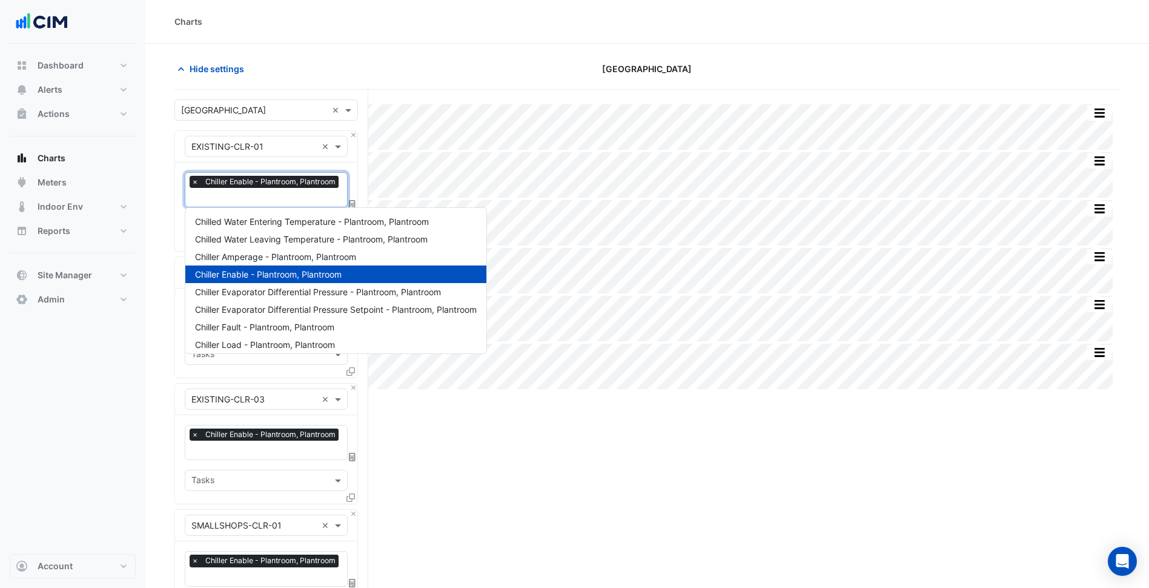
click at [265, 192] on input "text" at bounding box center [266, 198] width 150 height 13
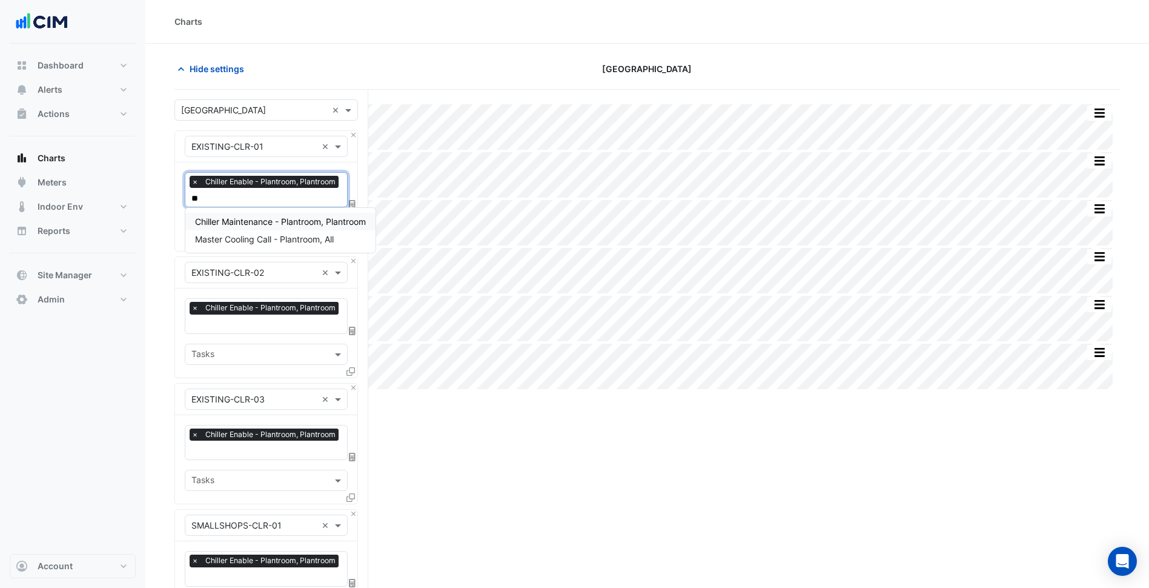
type input "***"
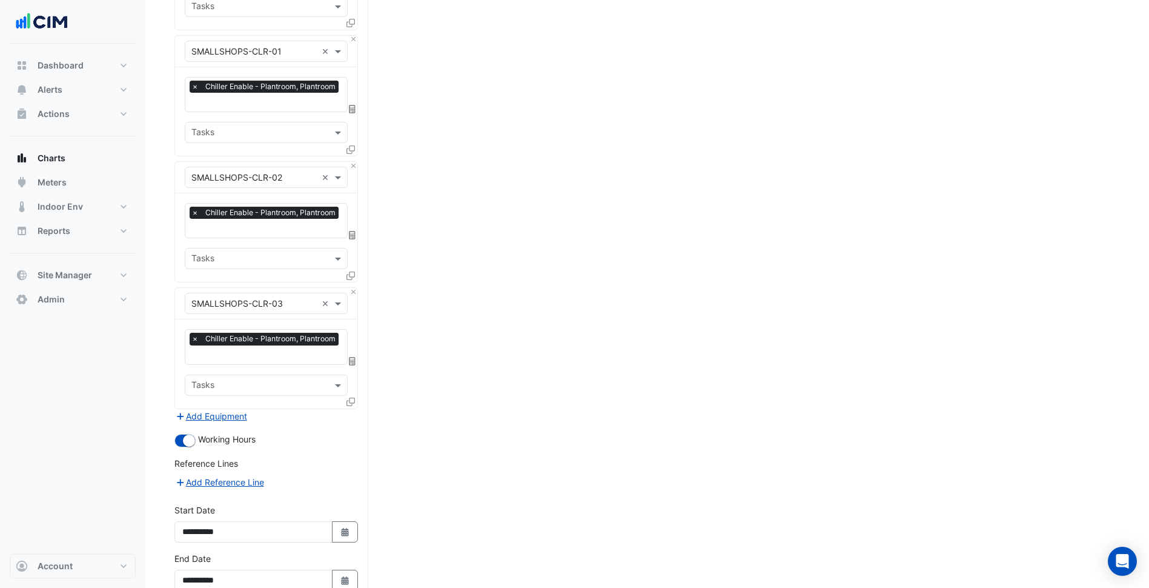
scroll to position [550, 0]
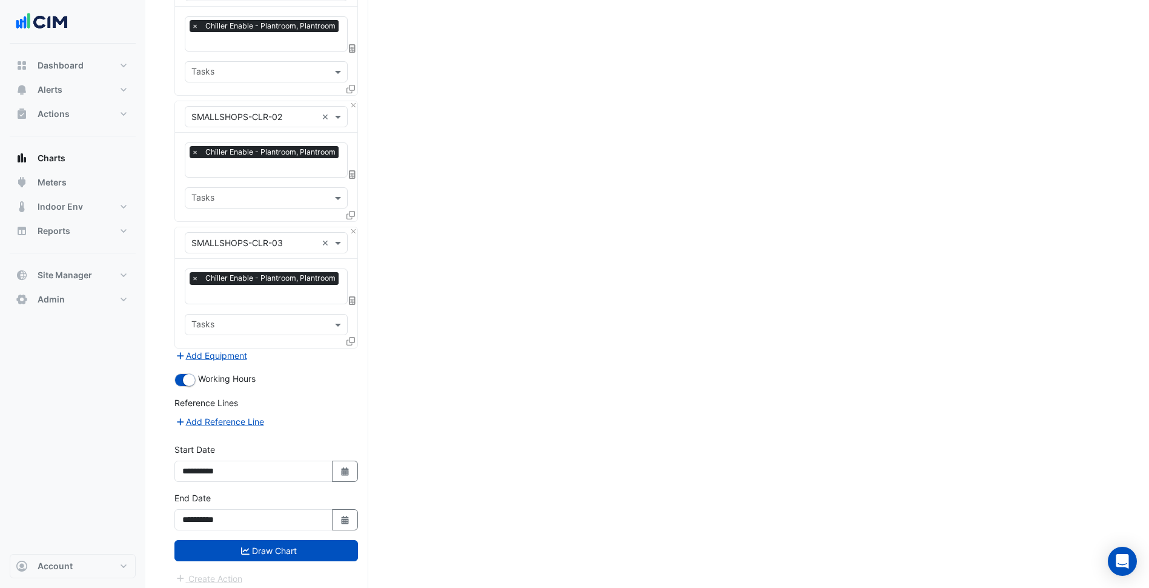
click at [300, 162] on input "text" at bounding box center [266, 168] width 150 height 13
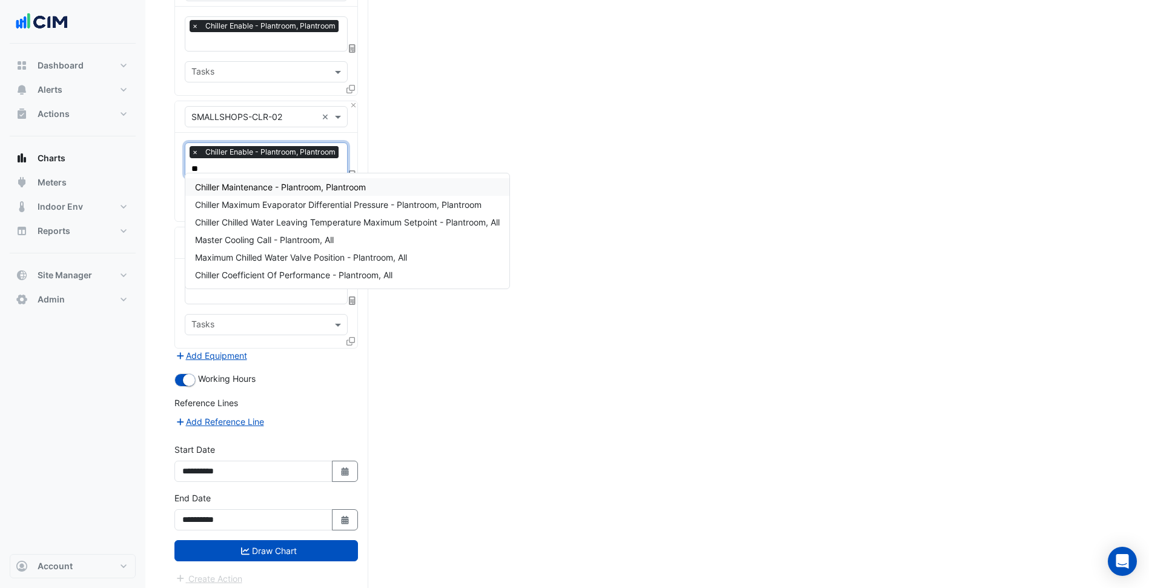
type input "***"
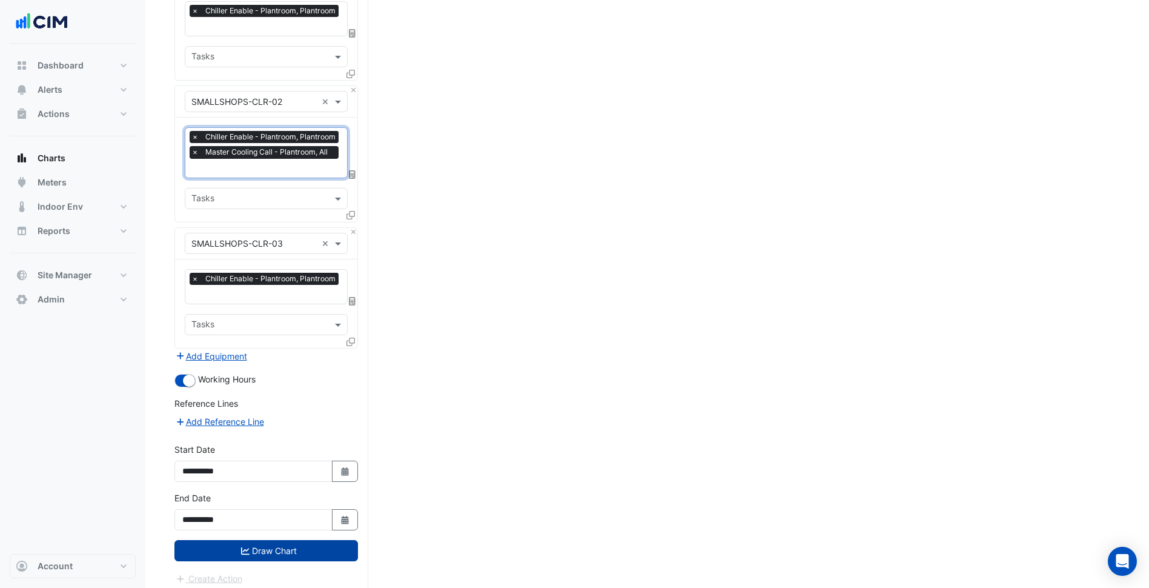
click at [297, 540] on button "Draw Chart" at bounding box center [266, 550] width 184 height 21
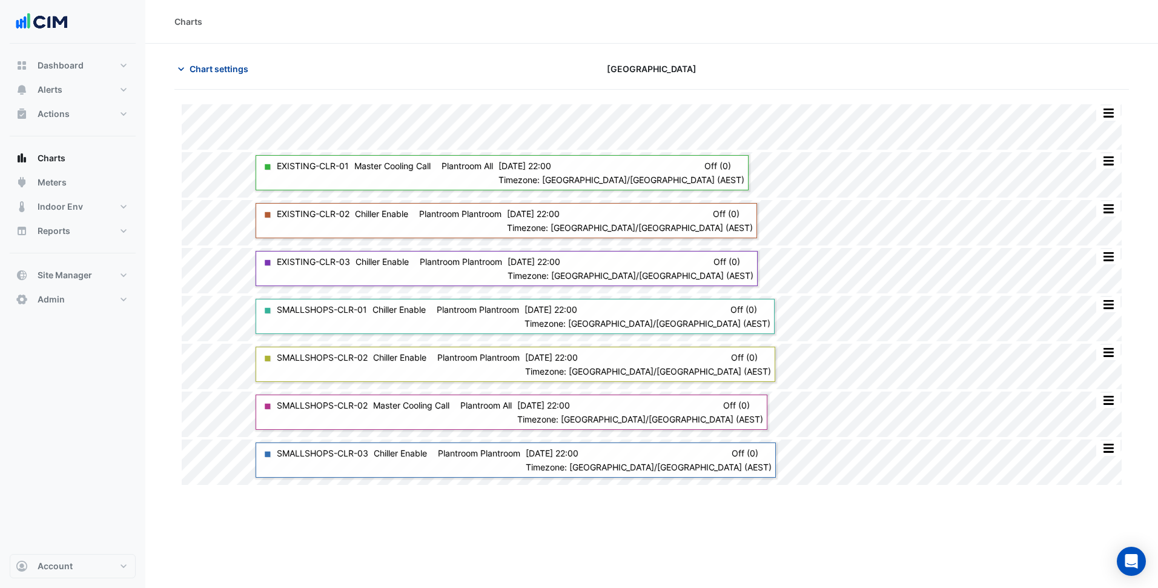
click at [236, 66] on span "Chart settings" at bounding box center [219, 68] width 59 height 13
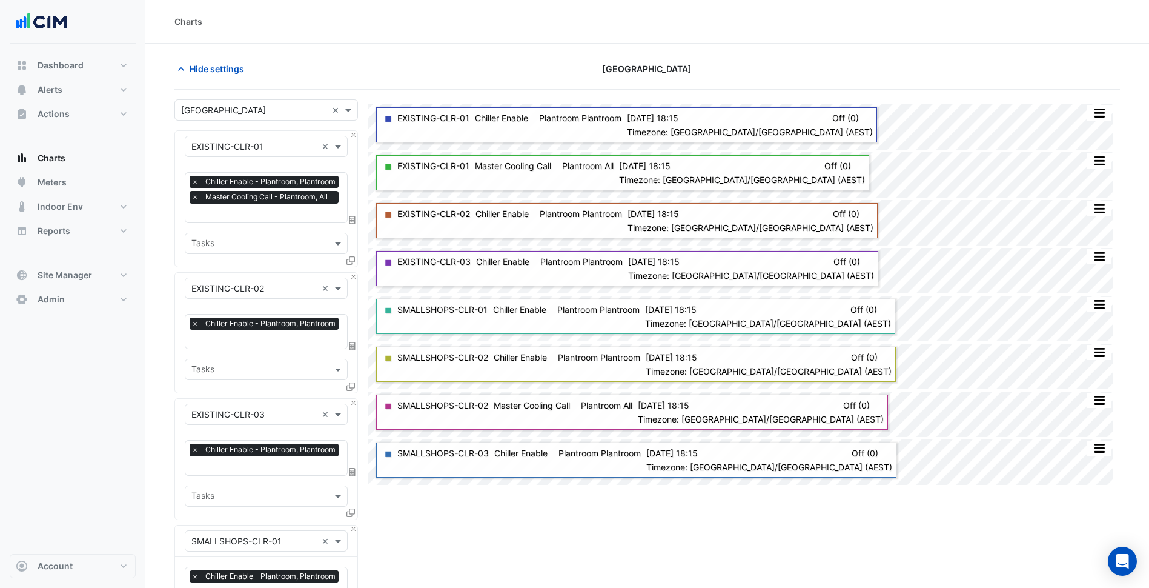
click at [190, 182] on span "×" at bounding box center [195, 182] width 11 height 12
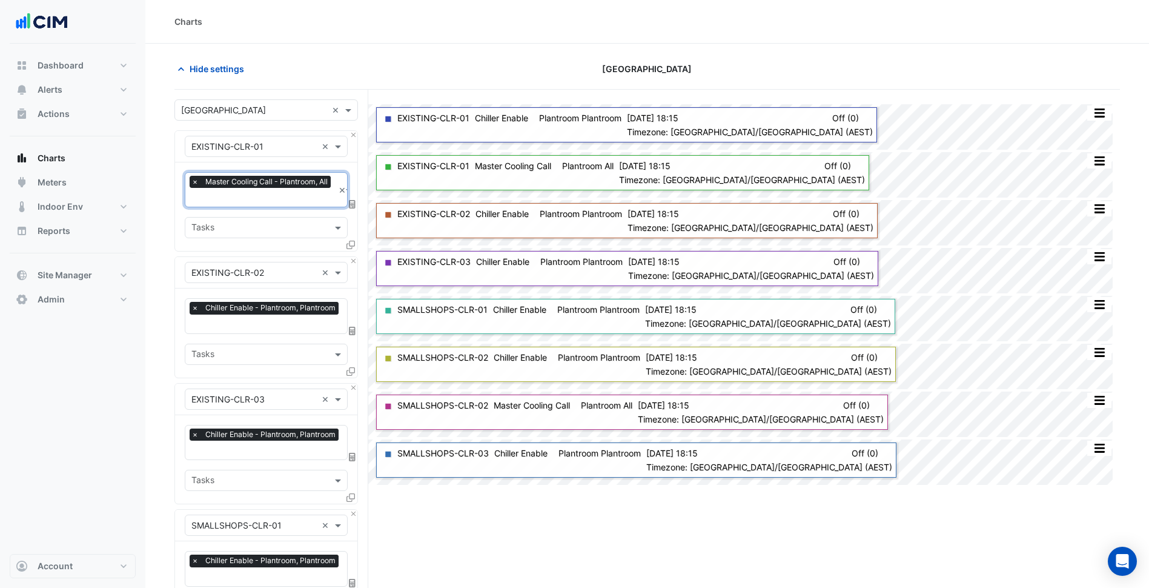
click at [190, 182] on span "×" at bounding box center [195, 182] width 11 height 12
click at [291, 154] on div "Equipment × EXISTING-CLR-01 ×" at bounding box center [266, 146] width 163 height 21
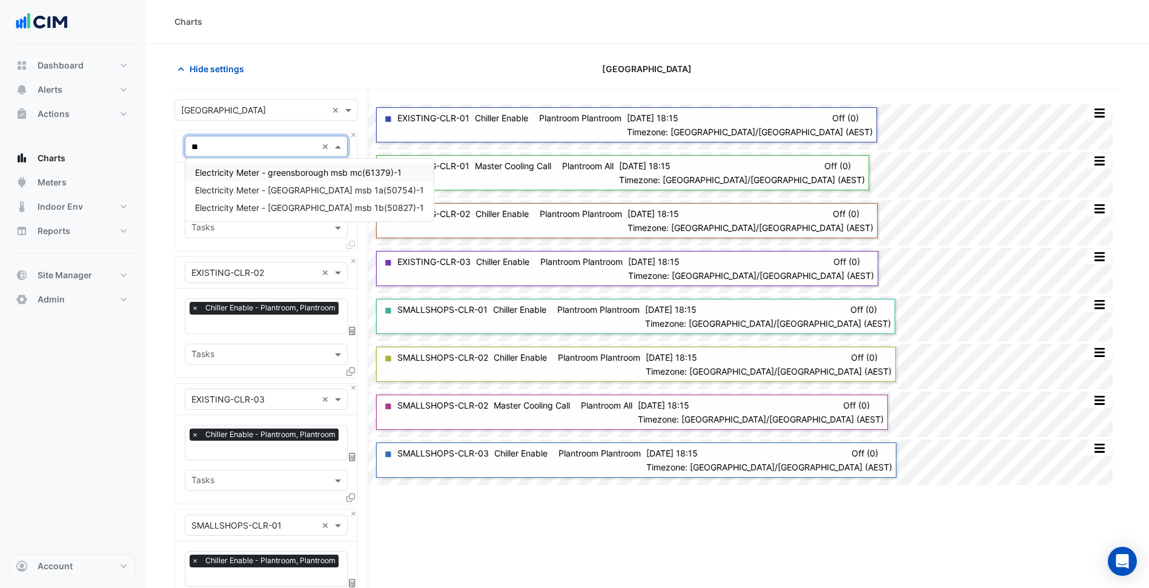
type input "*"
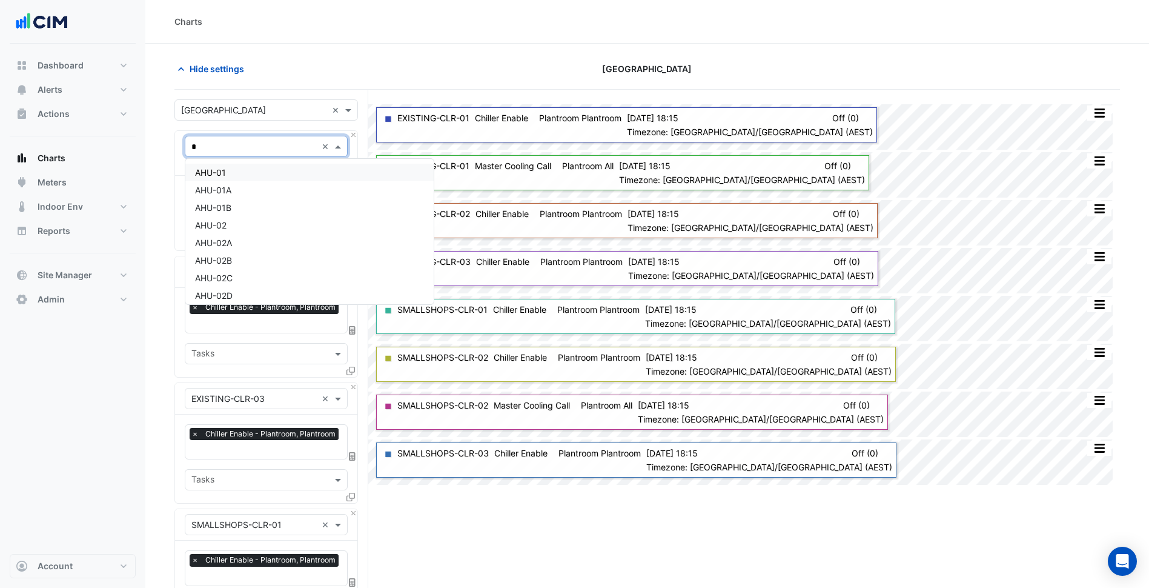
type input "**"
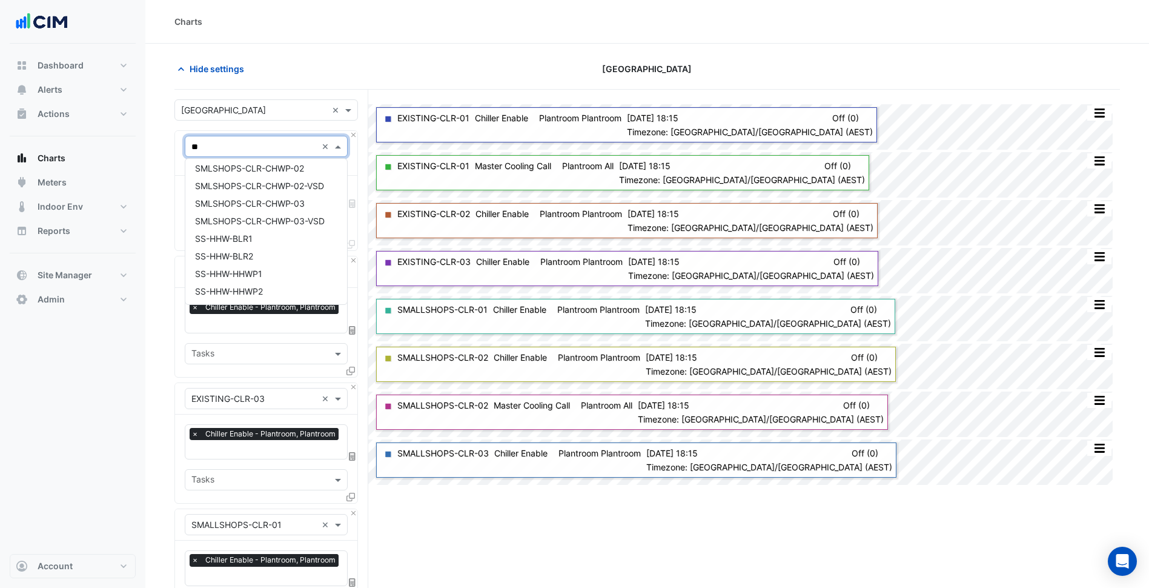
scroll to position [163, 0]
click at [247, 239] on span "SS-HHW-BLR1" at bounding box center [224, 238] width 58 height 10
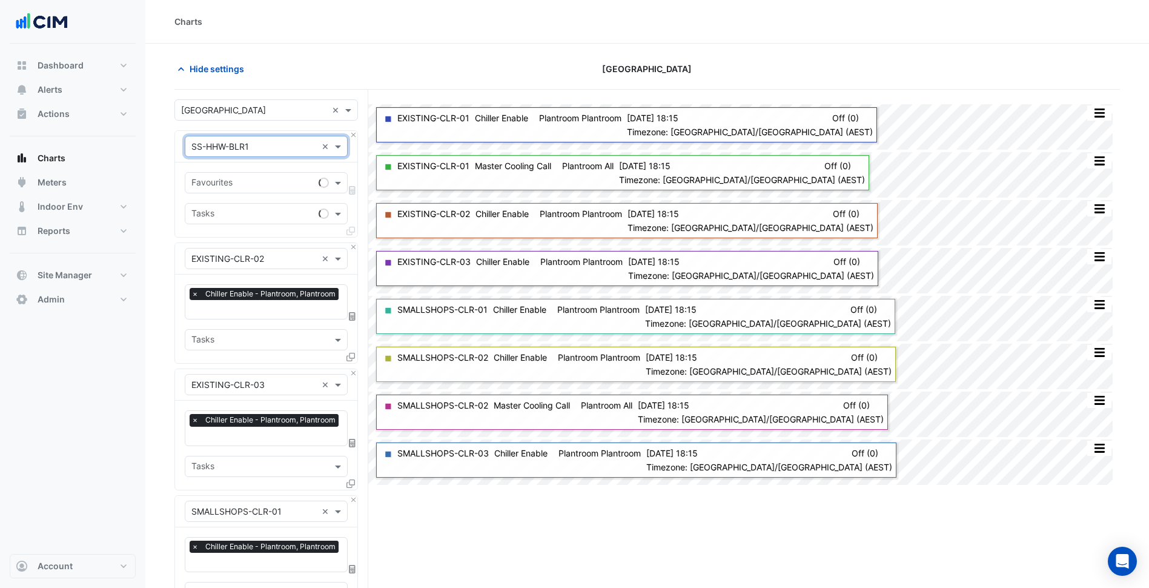
click at [242, 177] on input "text" at bounding box center [252, 183] width 122 height 13
click at [354, 251] on div "Equipment × EXISTING-CLR-02 ×" at bounding box center [266, 258] width 182 height 31
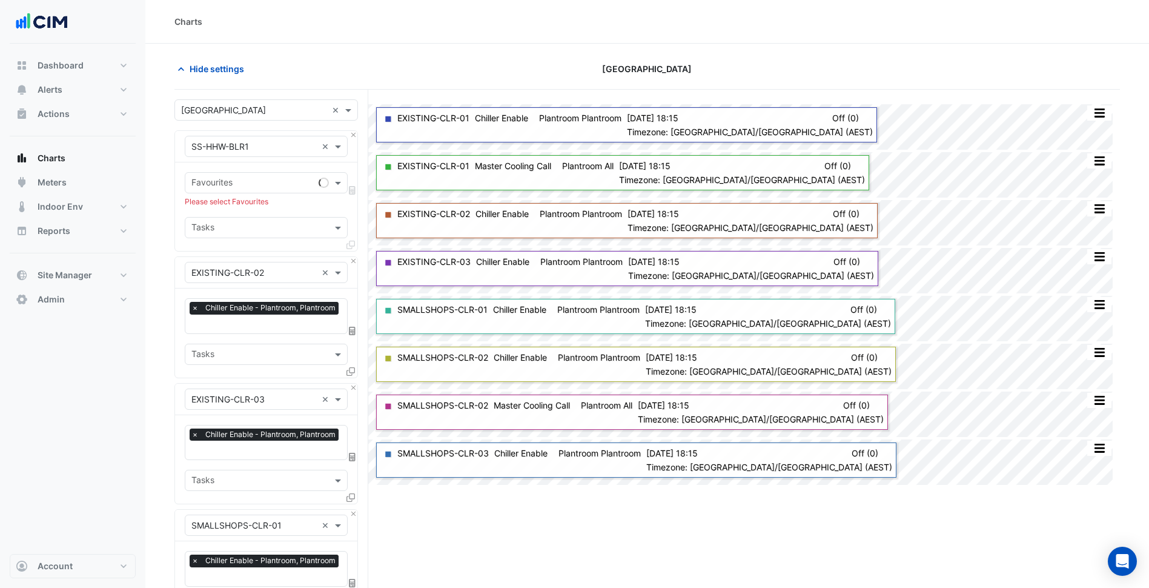
click at [351, 245] on icon at bounding box center [350, 244] width 8 height 8
click at [356, 266] on div "Equipment × EXISTING-CLR-02 ×" at bounding box center [266, 272] width 182 height 31
click at [356, 265] on div "Equipment × EXISTING-CLR-02 ×" at bounding box center [266, 272] width 182 height 31
drag, startPoint x: 356, startPoint y: 265, endPoint x: 353, endPoint y: 258, distance: 7.1
click at [353, 258] on button "Close" at bounding box center [354, 261] width 8 height 8
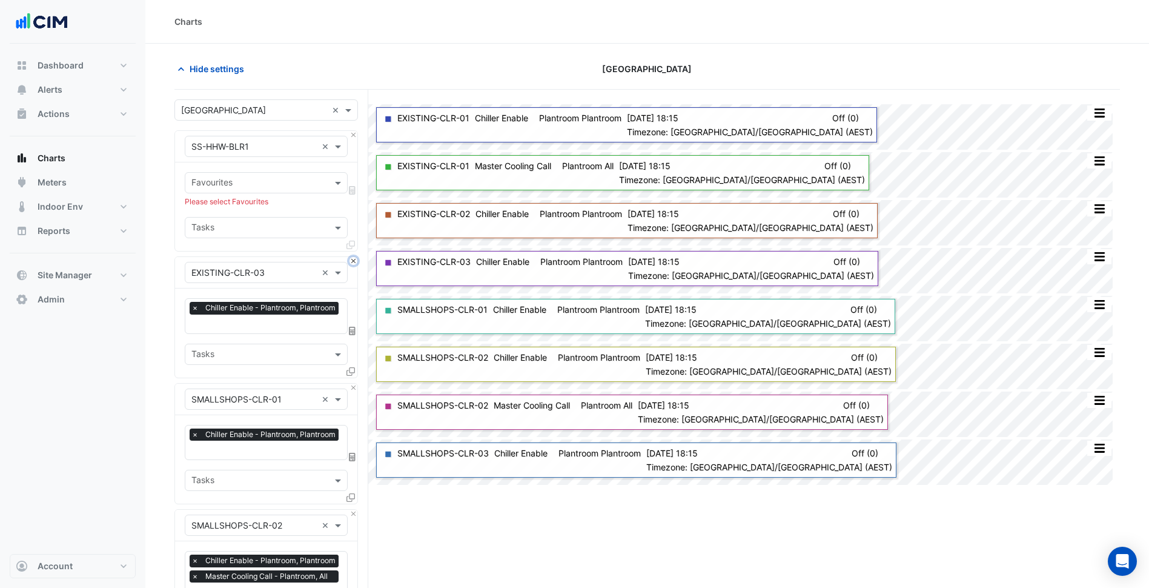
click at [353, 258] on button "Close" at bounding box center [354, 261] width 8 height 8
click at [353, 383] on button "Close" at bounding box center [354, 387] width 8 height 8
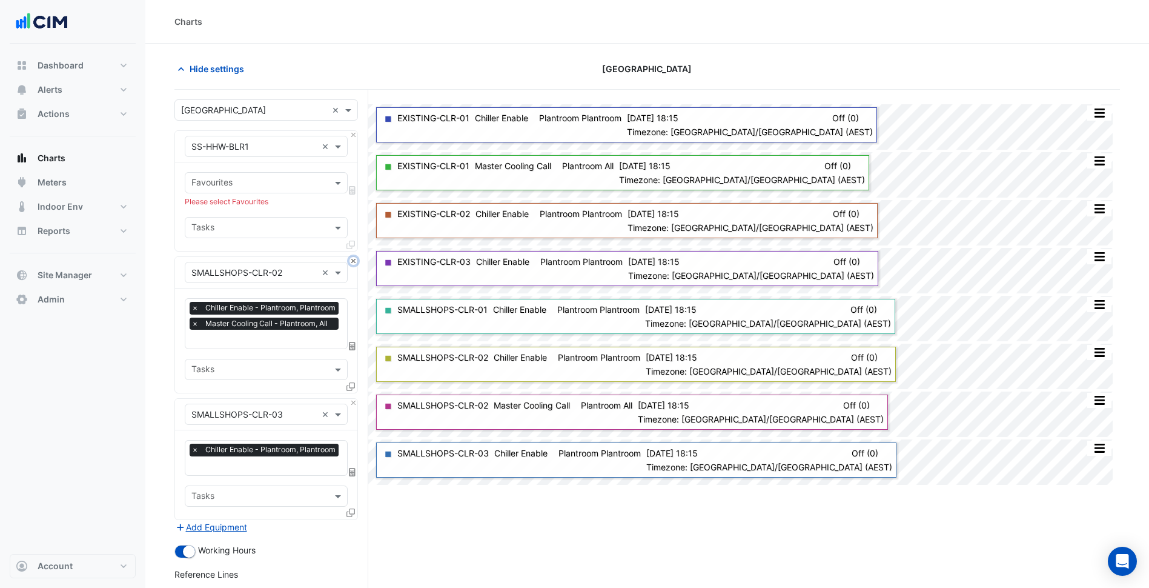
click at [353, 258] on button "Close" at bounding box center [354, 261] width 8 height 8
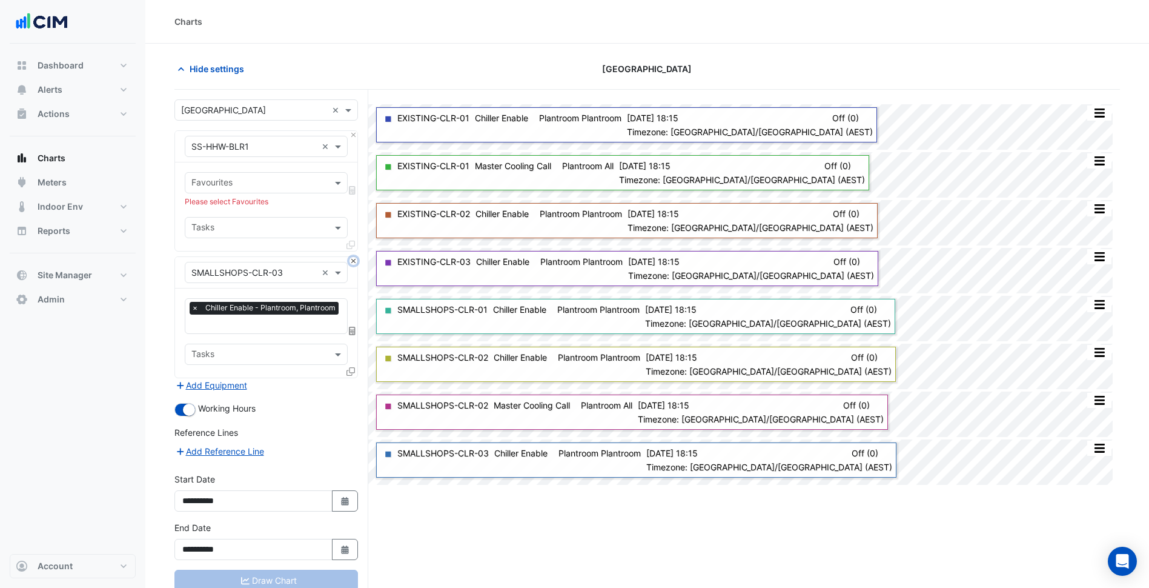
click at [353, 258] on button "Close" at bounding box center [354, 261] width 8 height 8
click at [353, 378] on div "Add Equipment" at bounding box center [266, 385] width 184 height 15
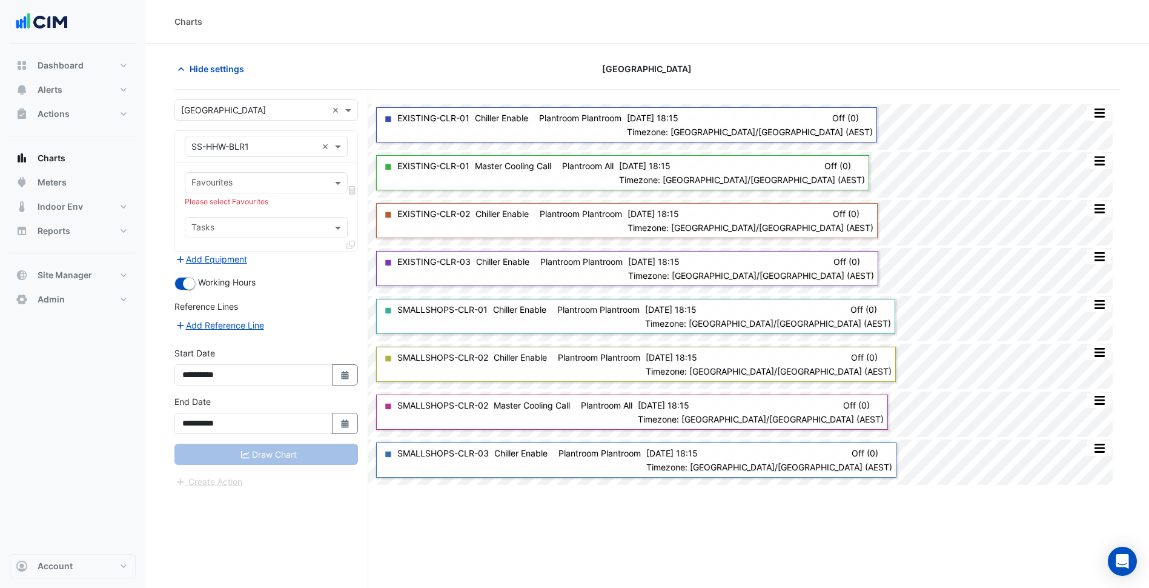
click at [222, 153] on div "Equipment × SS-HHW-BLR1 ×" at bounding box center [266, 146] width 163 height 21
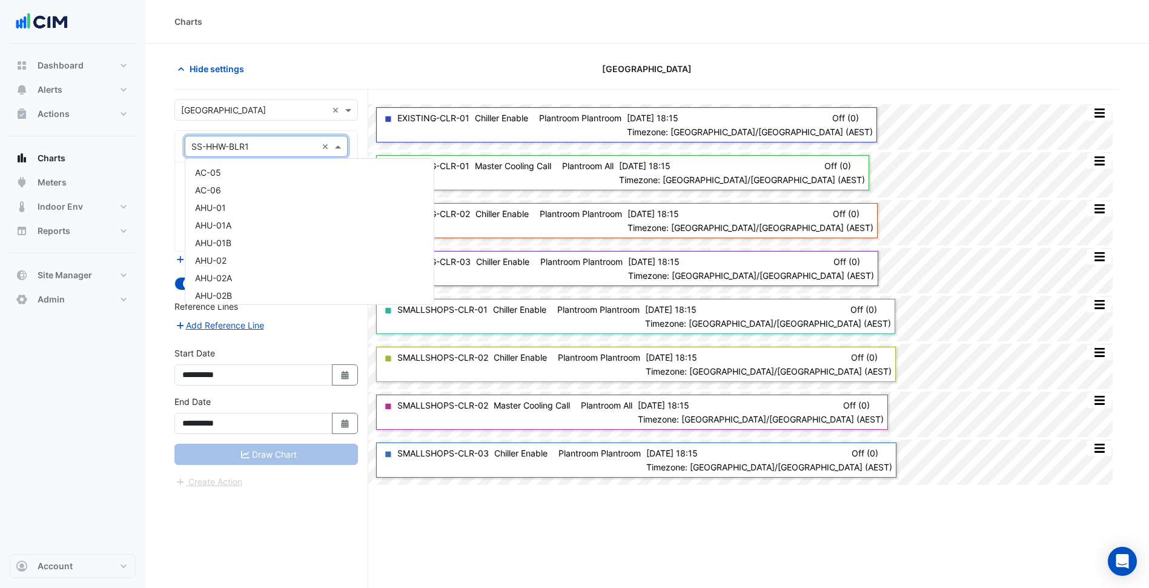
scroll to position [5767, 0]
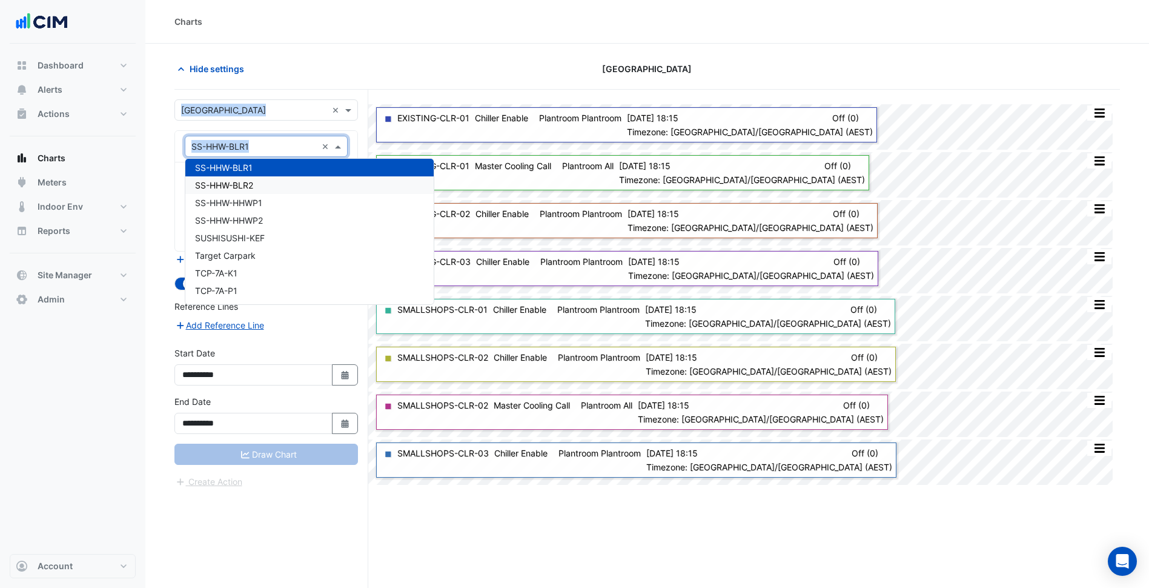
drag, startPoint x: 174, startPoint y: 182, endPoint x: 200, endPoint y: 177, distance: 26.5
click at [175, 182] on div "Favourites Please select Favourites Tasks" at bounding box center [266, 206] width 182 height 88
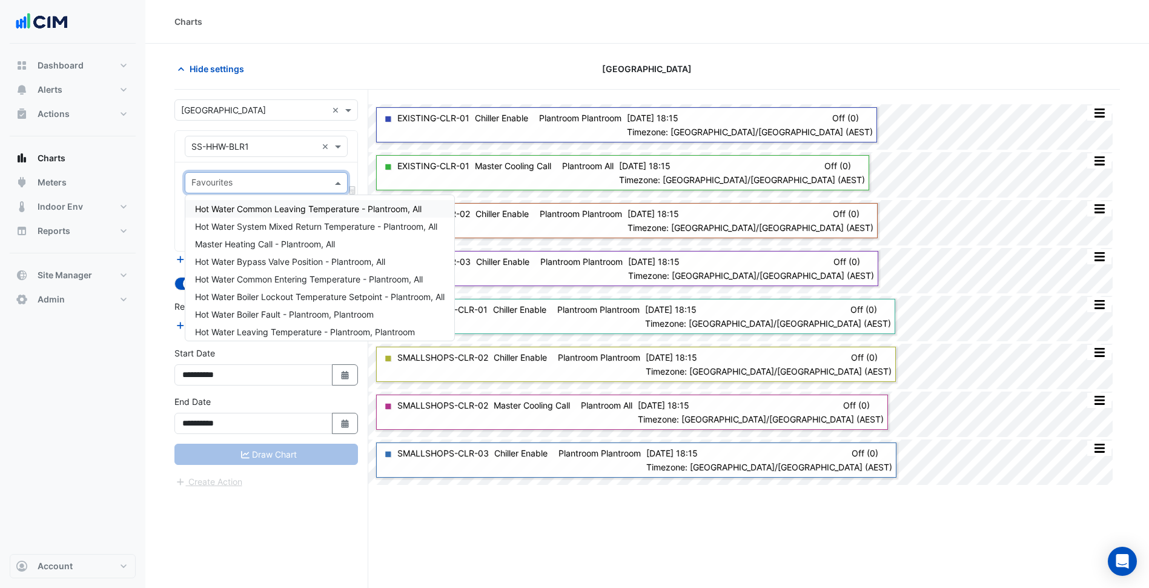
click at [222, 185] on input "text" at bounding box center [259, 183] width 136 height 13
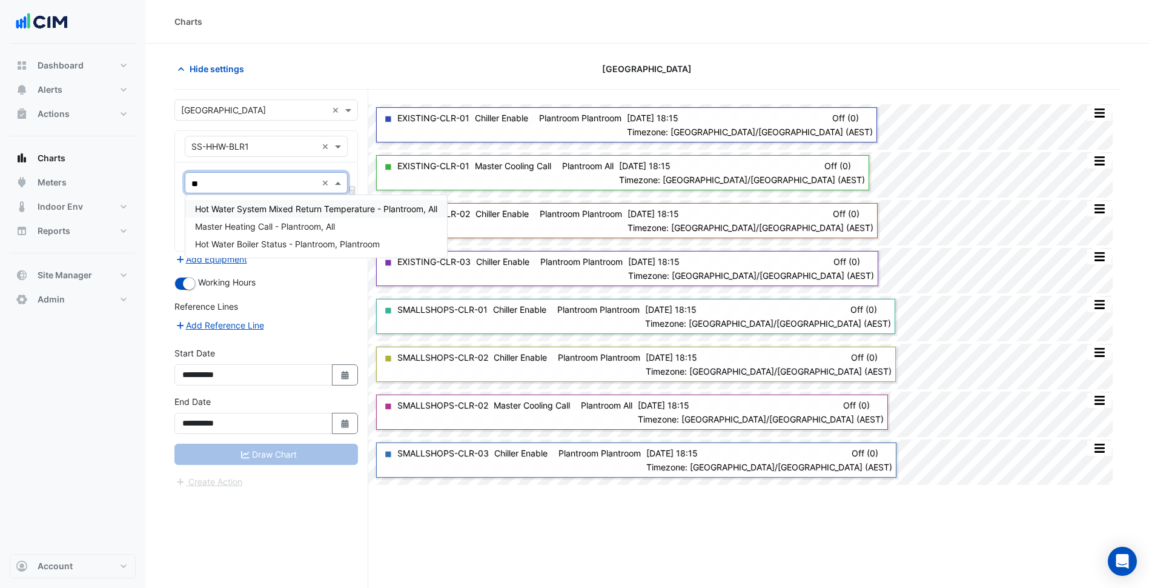
type input "***"
click at [271, 205] on span "Hot Water Boiler Status - Plantroom, Plantroom" at bounding box center [287, 209] width 185 height 10
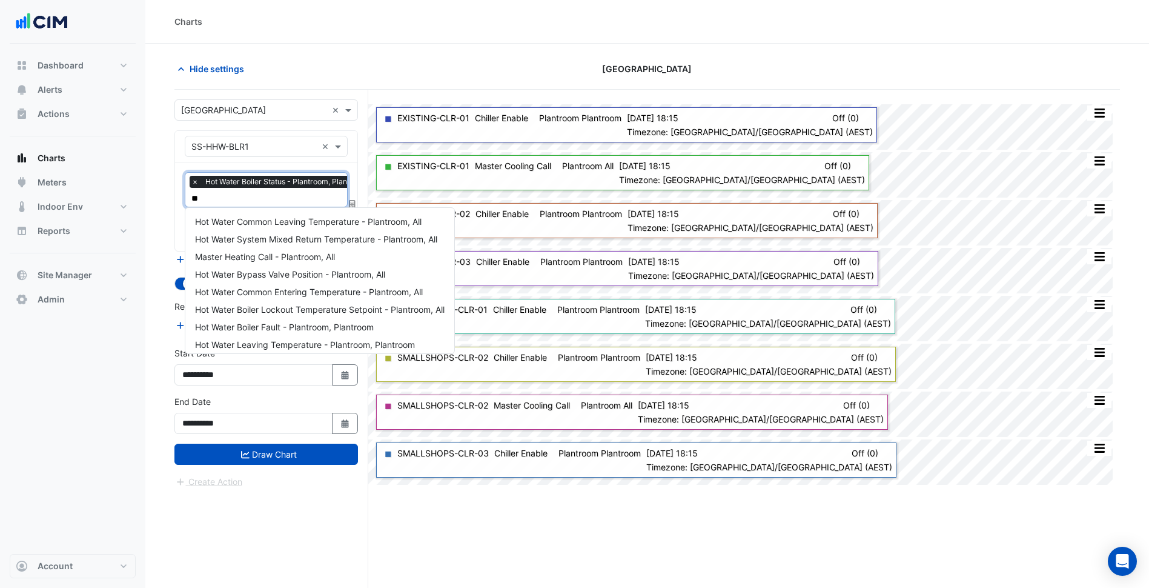
scroll to position [0, 0]
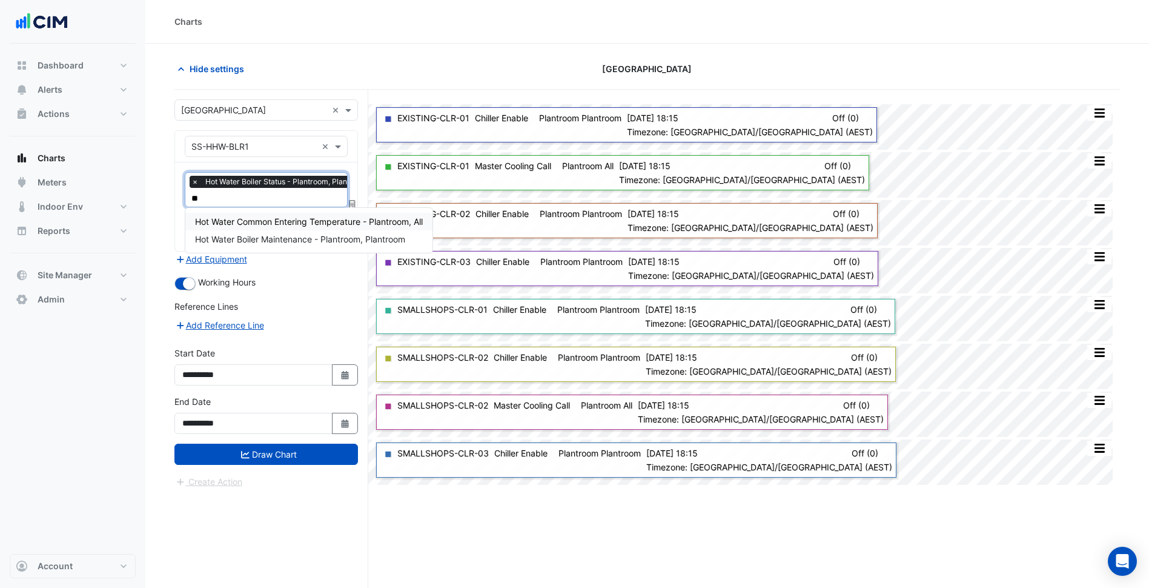
type input "***"
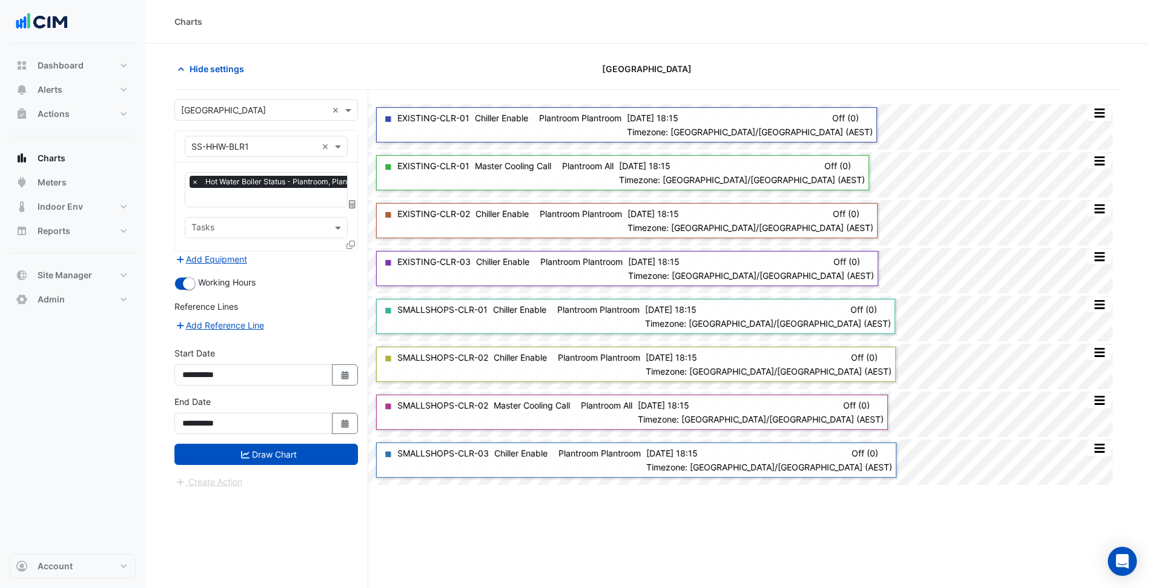
click at [354, 243] on icon at bounding box center [350, 244] width 8 height 8
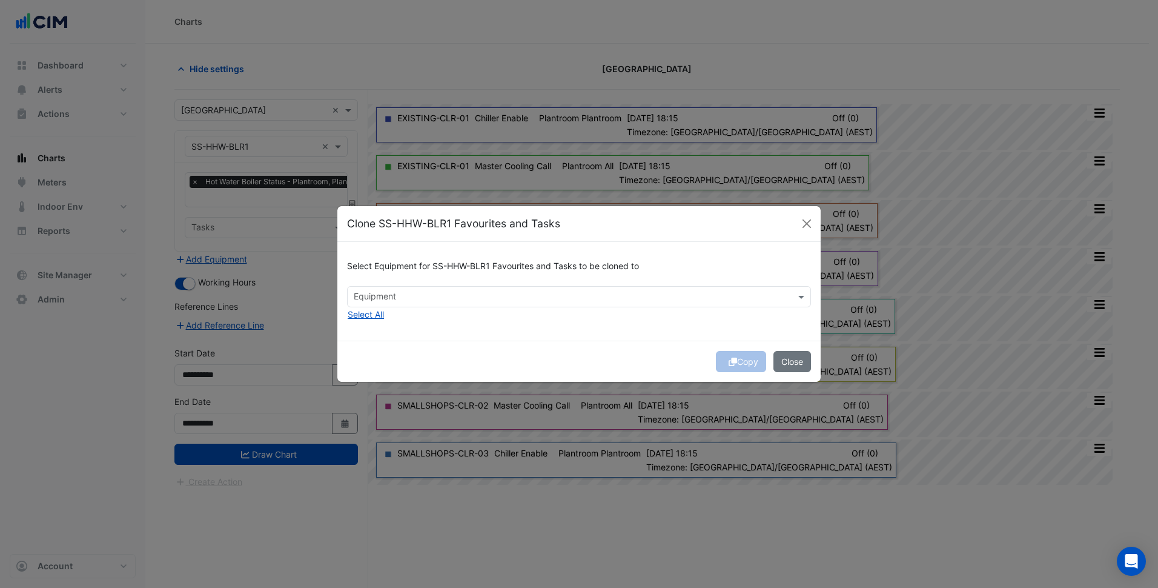
click at [382, 305] on div at bounding box center [571, 298] width 439 height 16
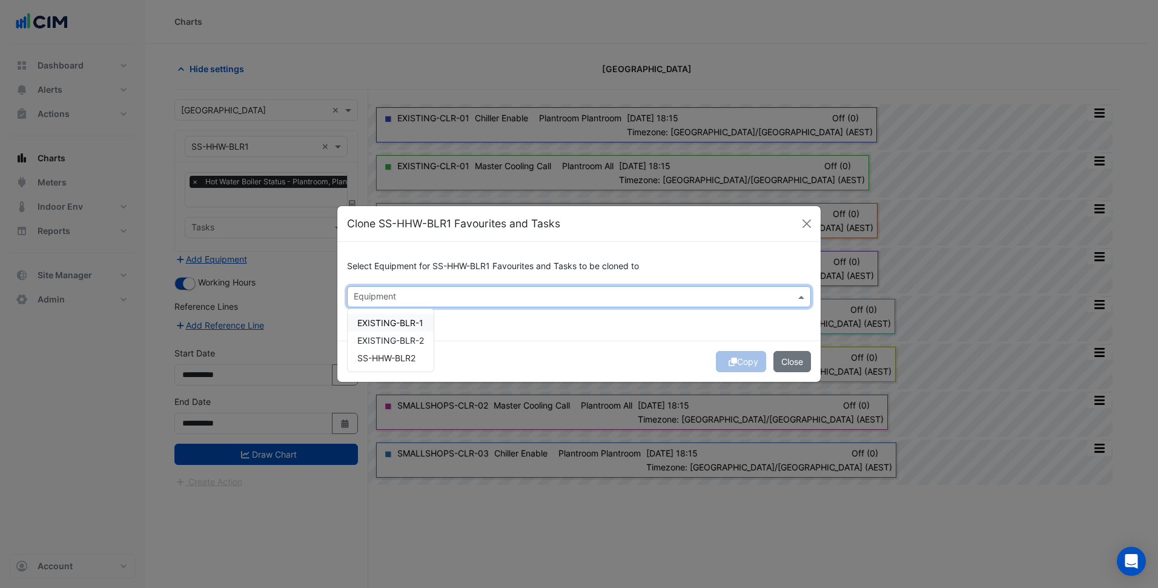
click at [437, 328] on div "Select Equipment for SS-HHW-BLR1 Favourites and Tasks to be cloned to Equipment…" at bounding box center [578, 291] width 483 height 99
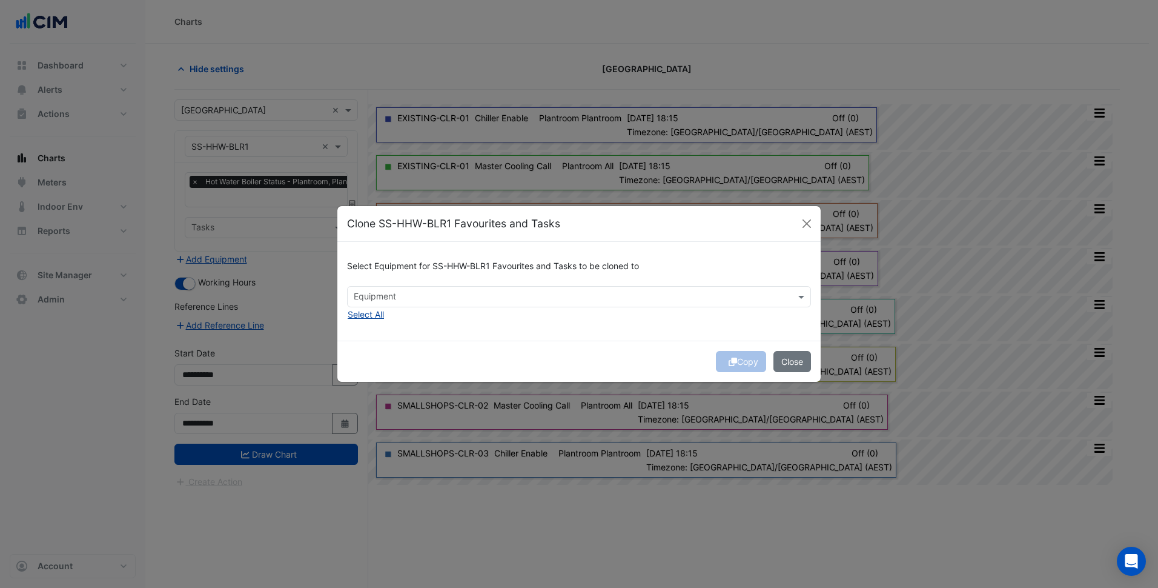
click at [371, 316] on button "Select All" at bounding box center [366, 314] width 38 height 14
drag, startPoint x: 612, startPoint y: 379, endPoint x: 626, endPoint y: 378, distance: 14.6
click at [612, 378] on div "Copy Close" at bounding box center [578, 360] width 483 height 41
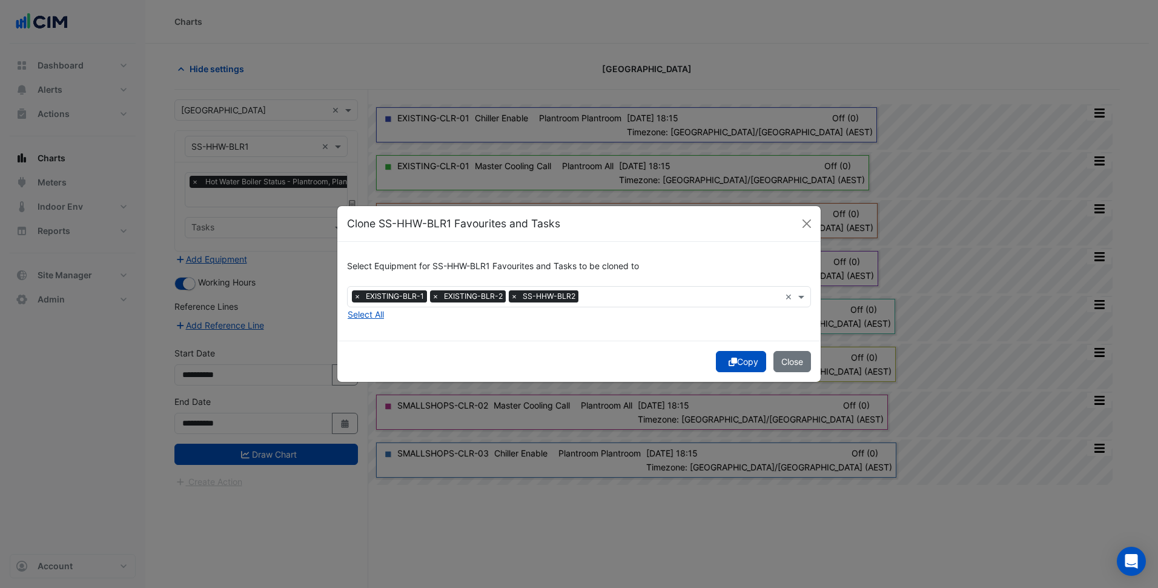
click at [740, 358] on button "Copy" at bounding box center [741, 361] width 50 height 21
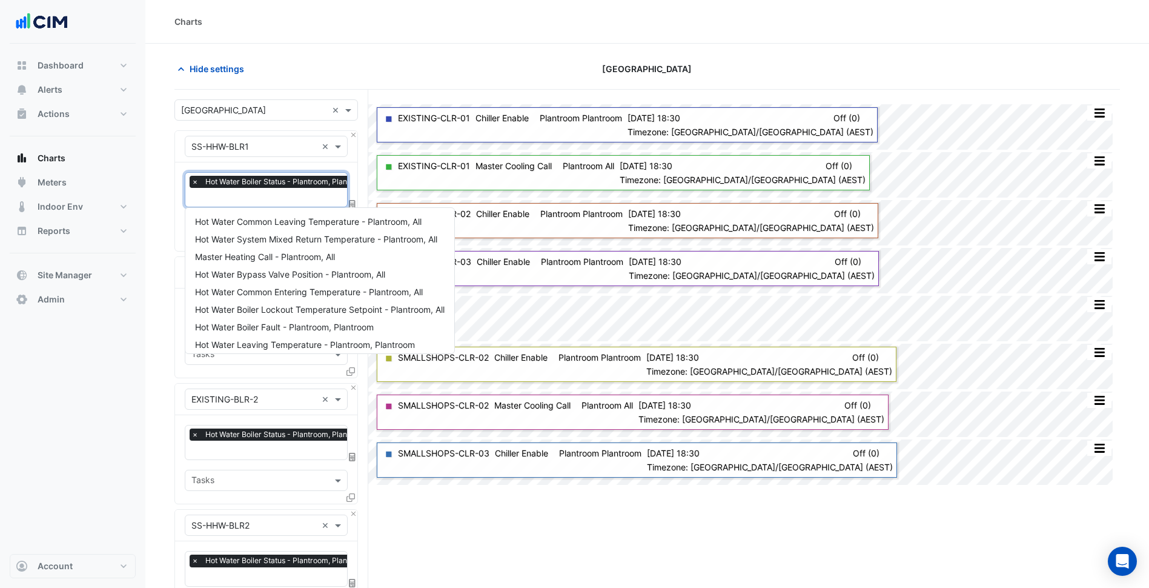
scroll to position [0, 6]
click at [293, 193] on input "text" at bounding box center [276, 198] width 182 height 13
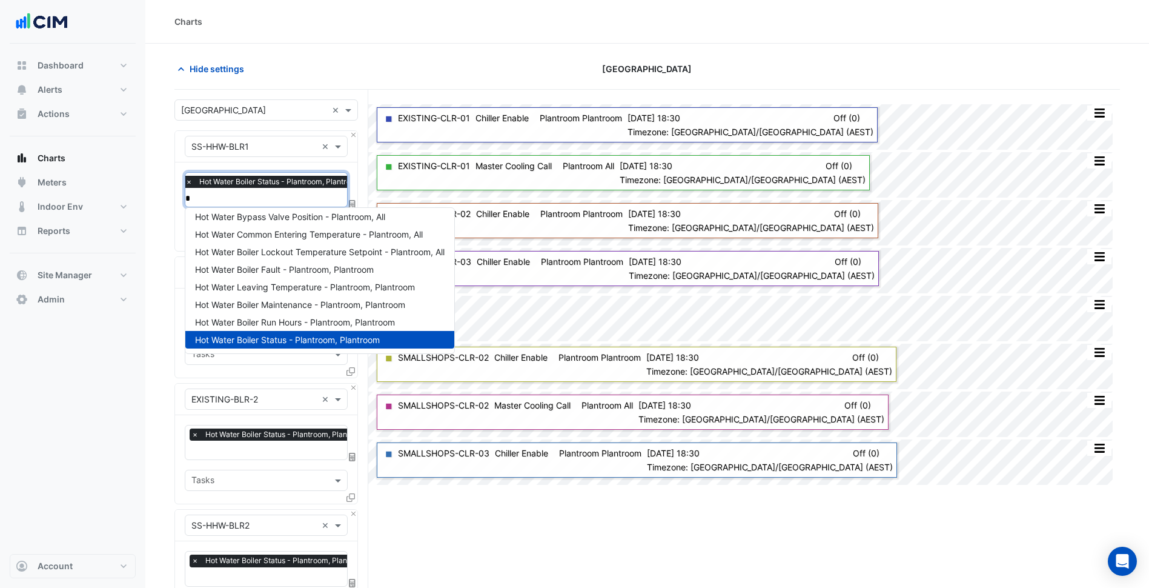
scroll to position [0, 0]
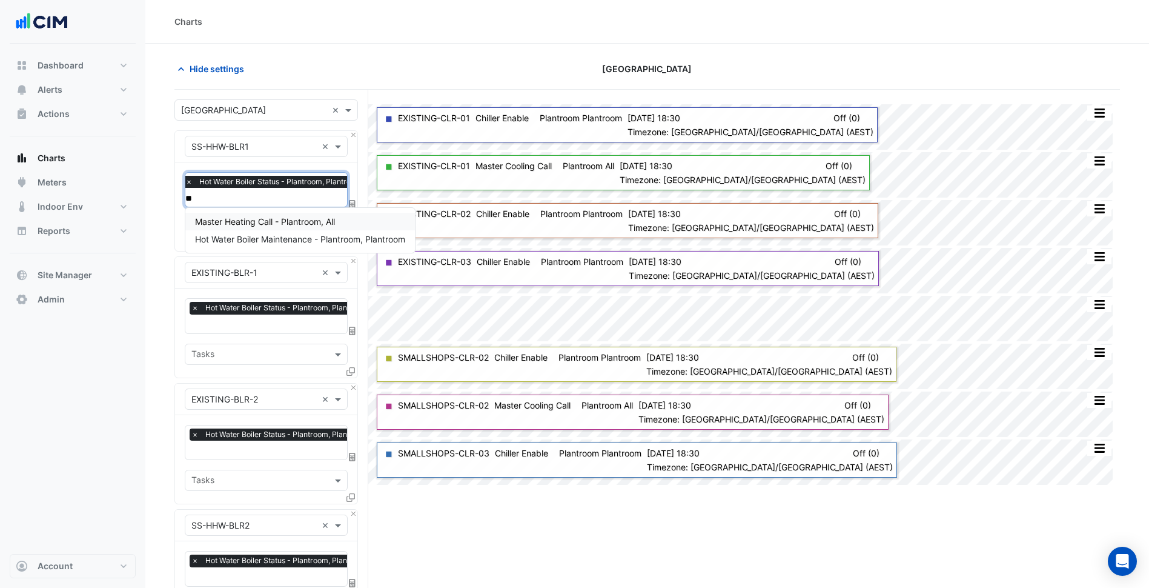
type input "***"
click at [296, 223] on span "Master Heating Call - Plantroom, All" at bounding box center [265, 221] width 140 height 10
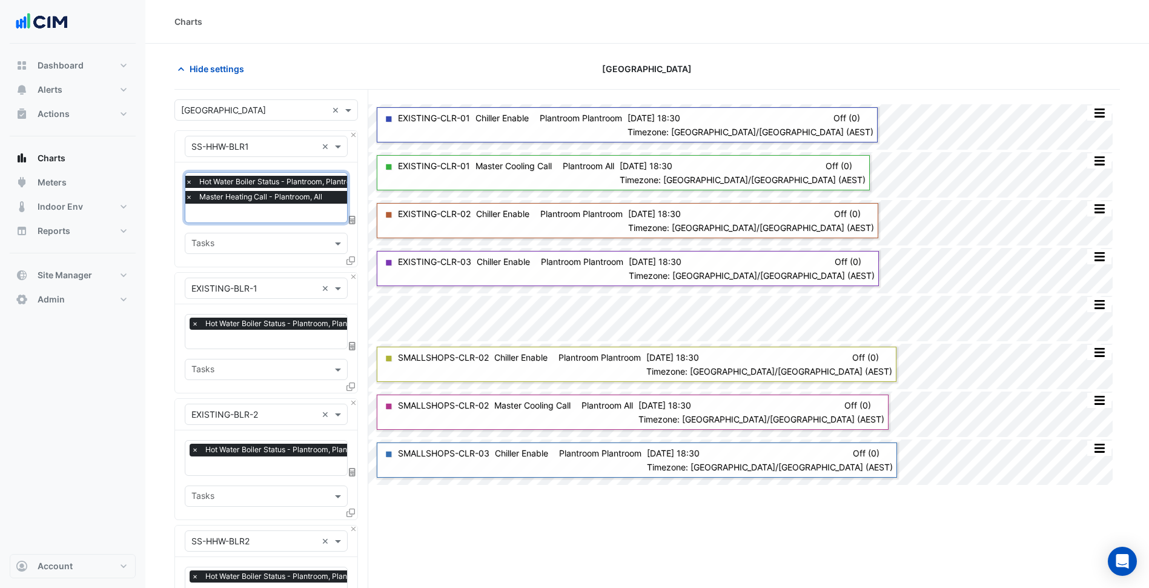
click at [297, 340] on input "text" at bounding box center [282, 340] width 182 height 13
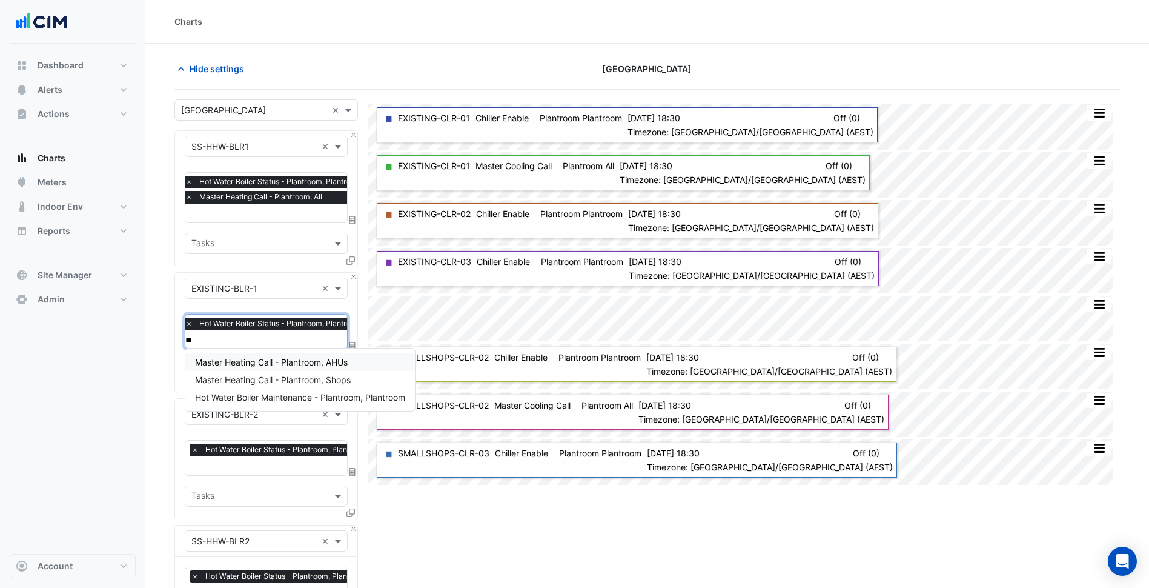
type input "***"
click at [299, 362] on span "Master Heating Call - Plantroom, AHUs" at bounding box center [271, 362] width 153 height 10
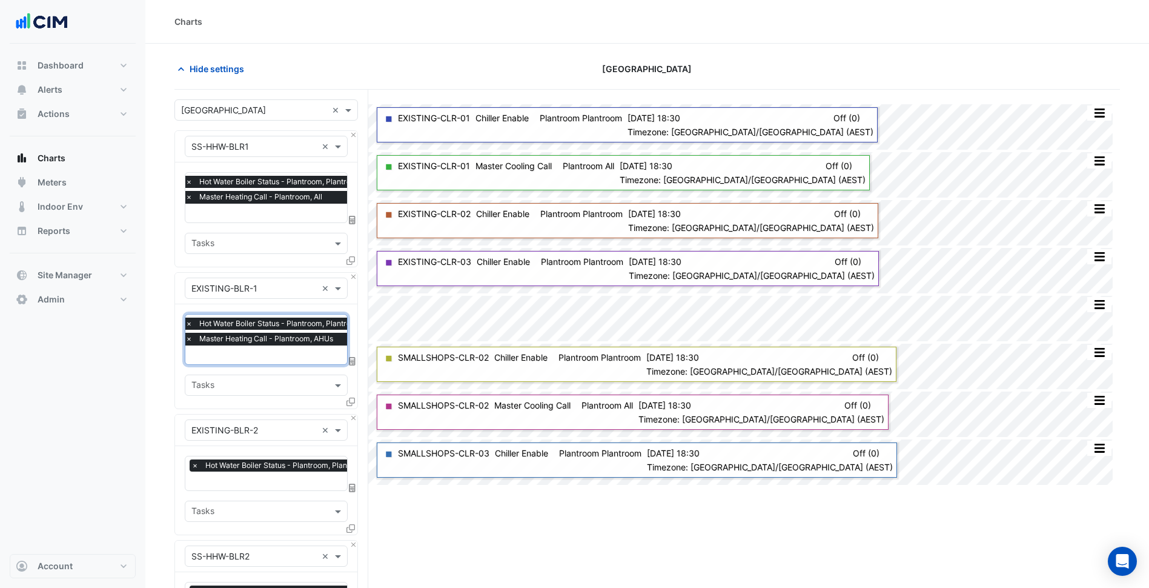
click at [297, 350] on input "text" at bounding box center [276, 356] width 182 height 13
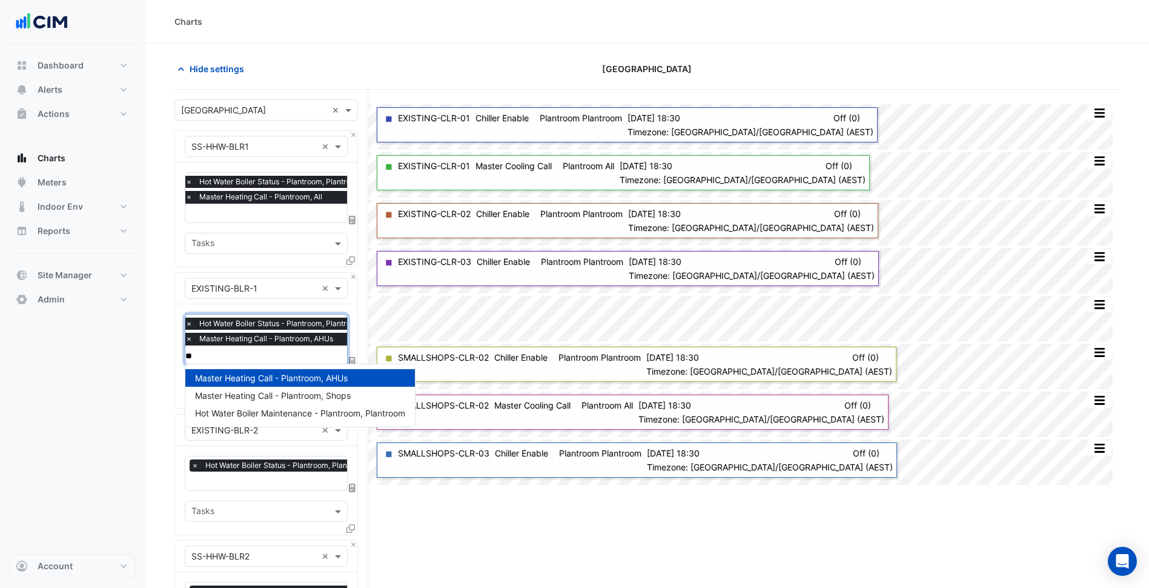
type input "***"
click at [320, 392] on span "Master Heating Call - Plantroom, Shops" at bounding box center [273, 395] width 156 height 10
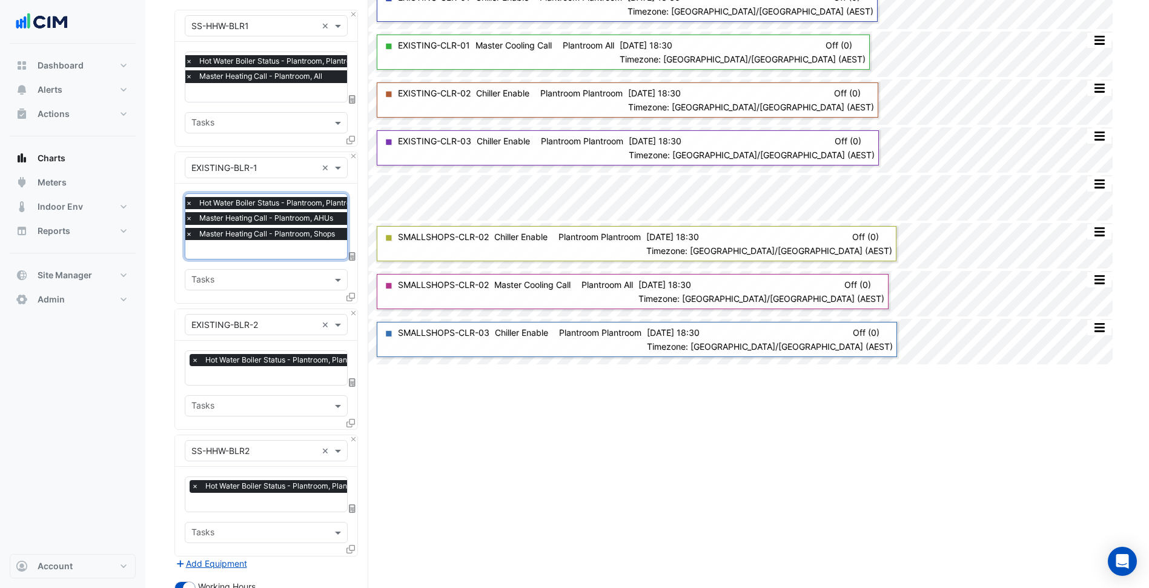
scroll to position [331, 0]
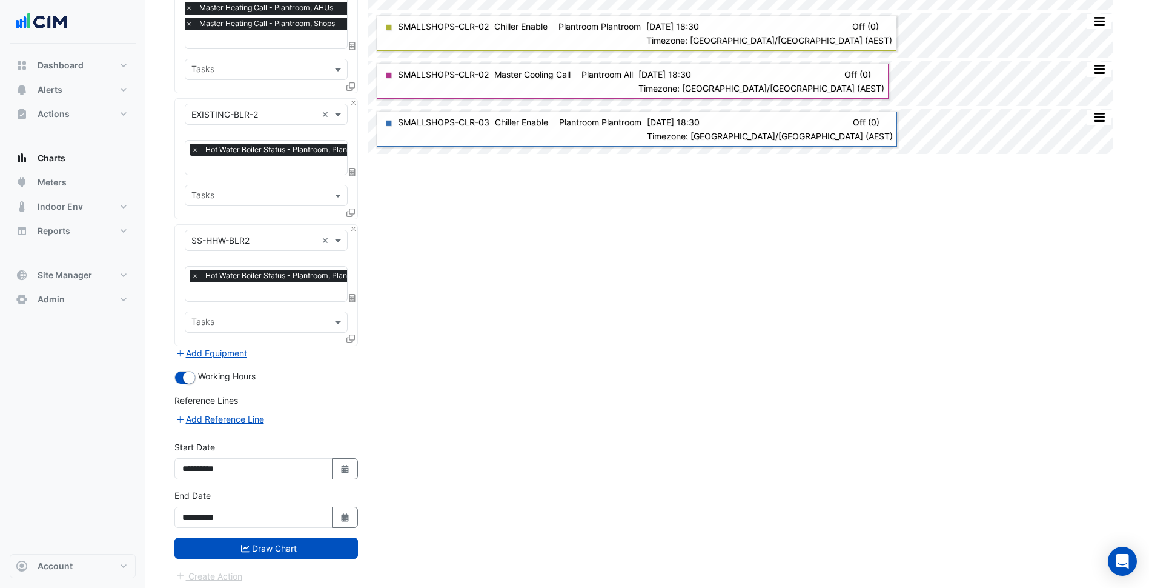
click at [299, 528] on div "**********" at bounding box center [266, 513] width 198 height 48
click at [299, 537] on button "Draw Chart" at bounding box center [266, 547] width 184 height 21
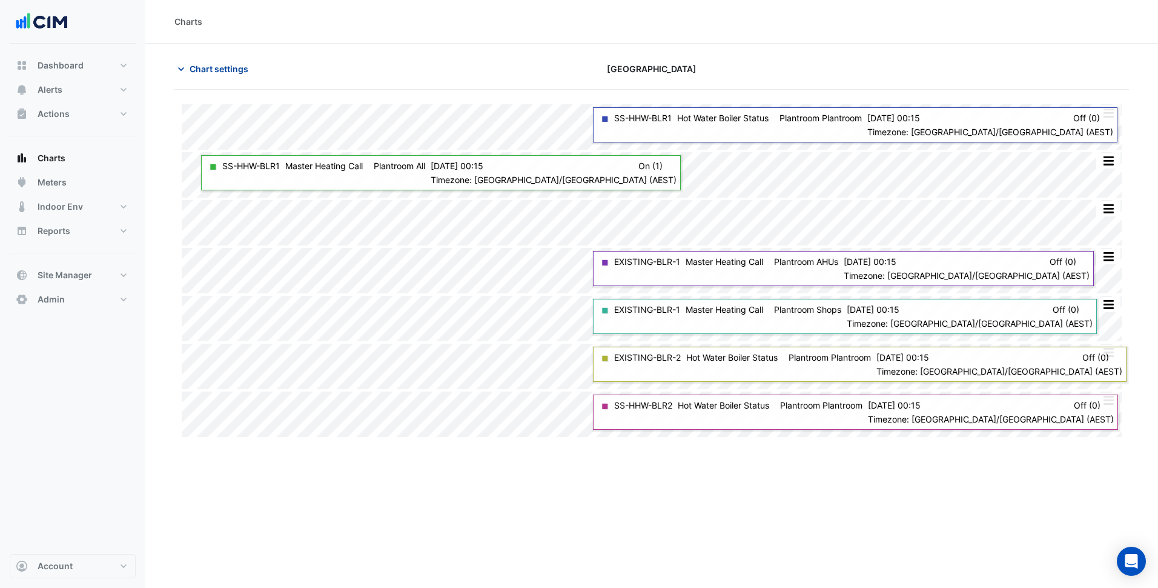
click at [195, 64] on span "Chart settings" at bounding box center [219, 68] width 59 height 13
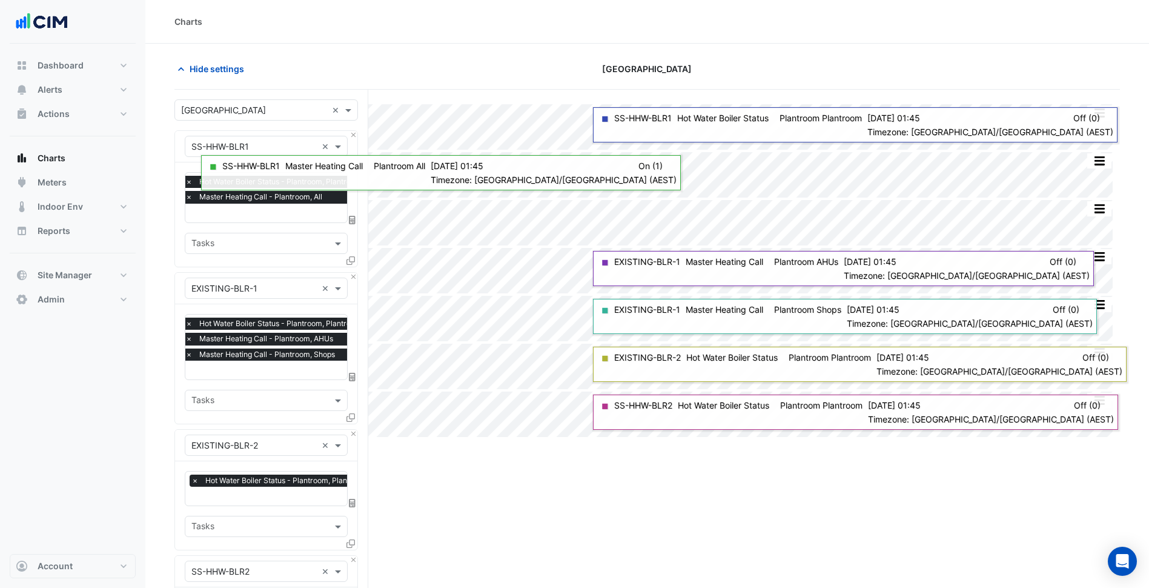
click at [276, 212] on input "text" at bounding box center [276, 214] width 182 height 13
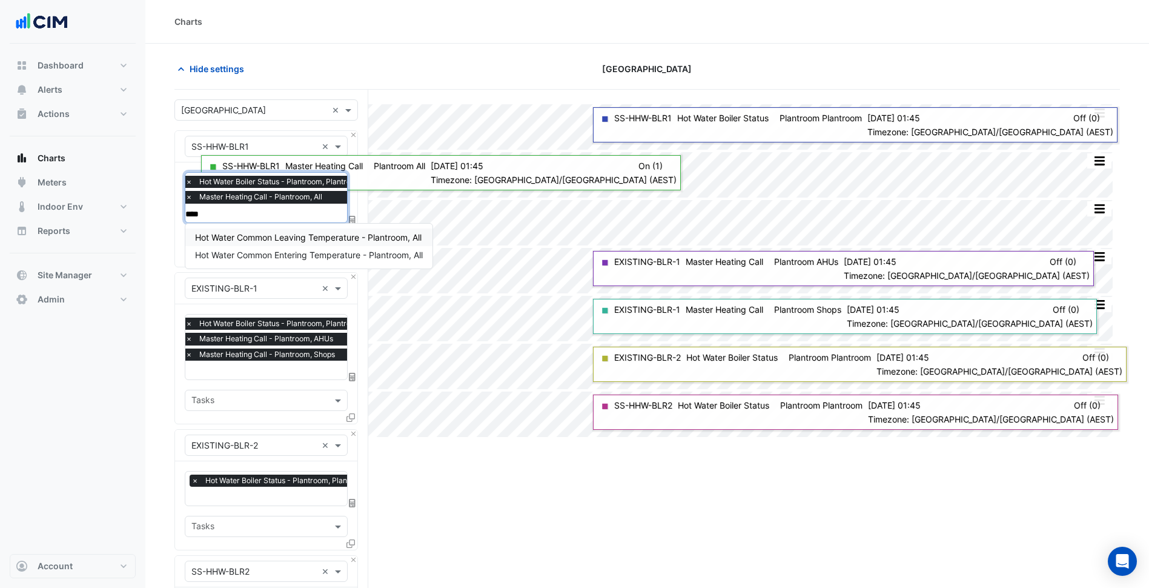
type input "*****"
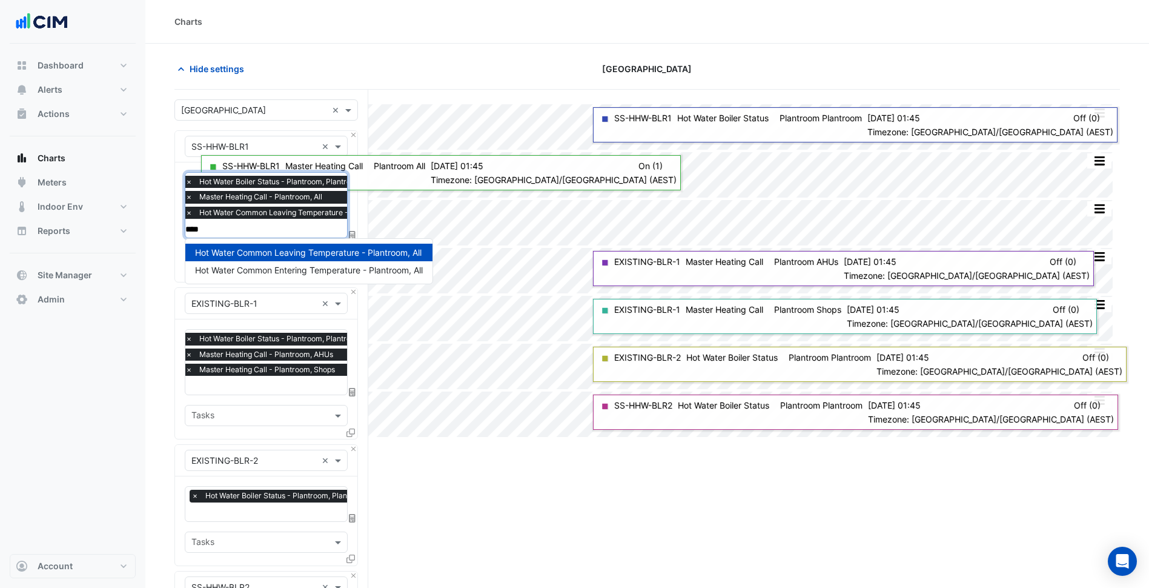
type input "*****"
click at [311, 264] on div "Hot Water Common Entering Temperature - Plantroom, All" at bounding box center [308, 270] width 247 height 18
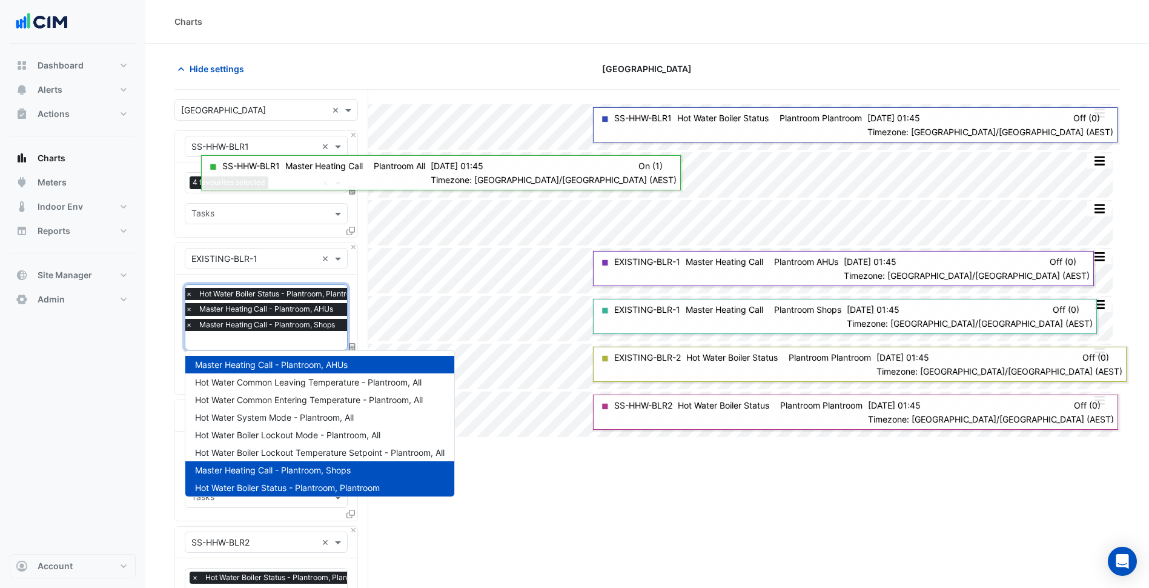
click at [283, 335] on input "text" at bounding box center [276, 341] width 182 height 13
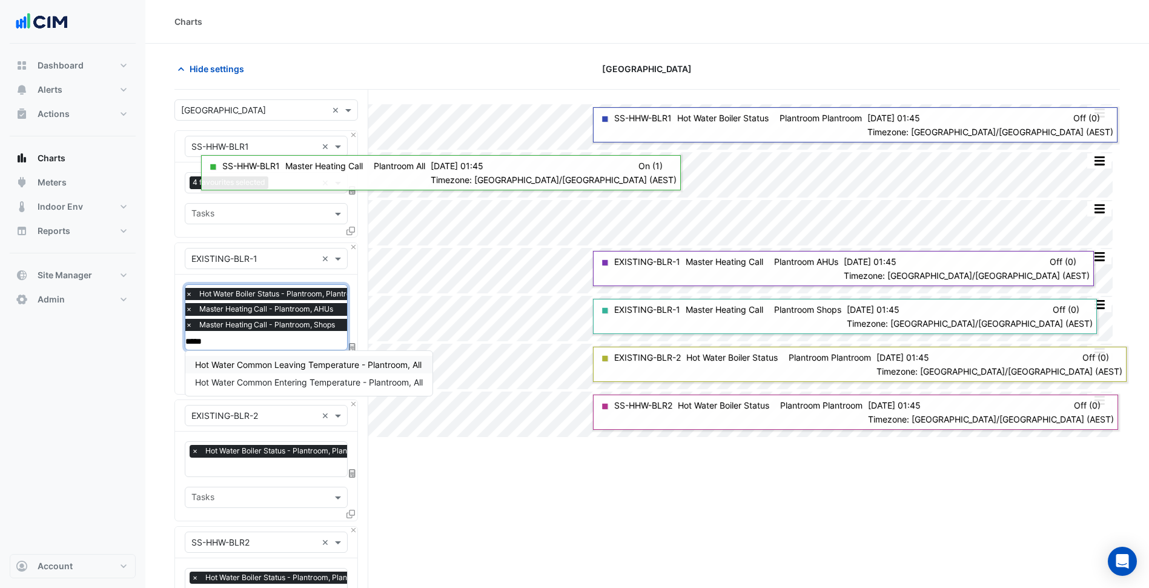
type input "******"
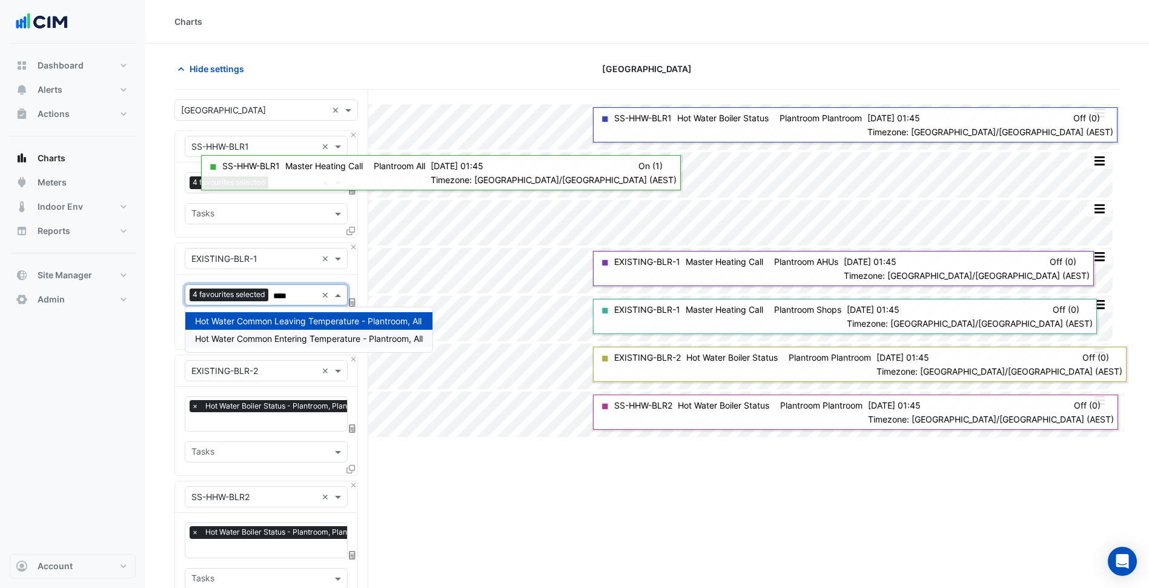
type input "*****"
click at [283, 334] on span "Hot Water Common Entering Temperature - Plantroom, All" at bounding box center [309, 338] width 228 height 10
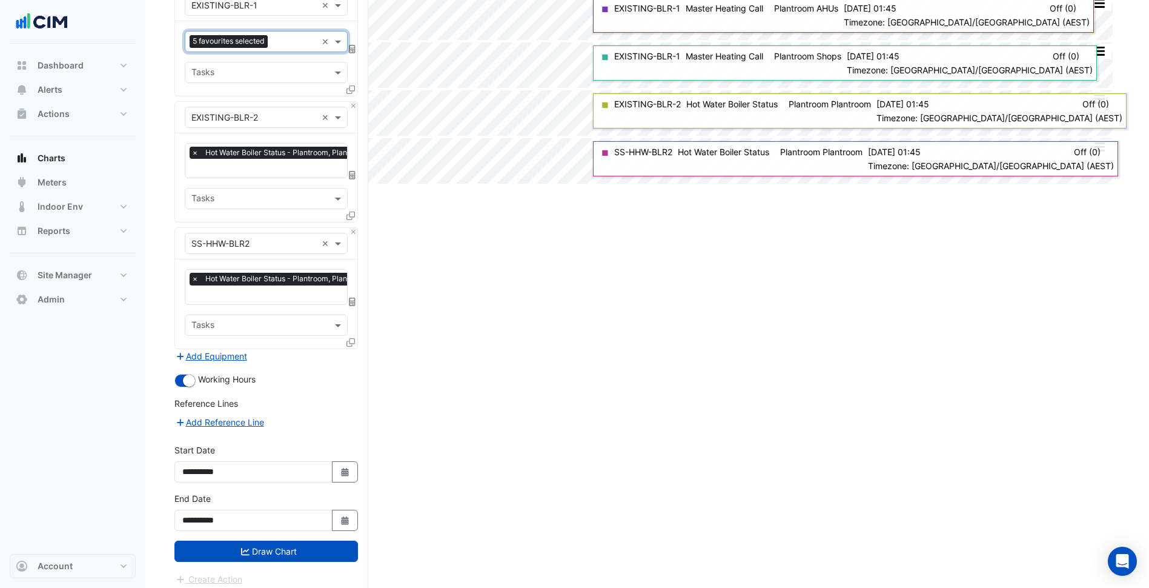
scroll to position [259, 0]
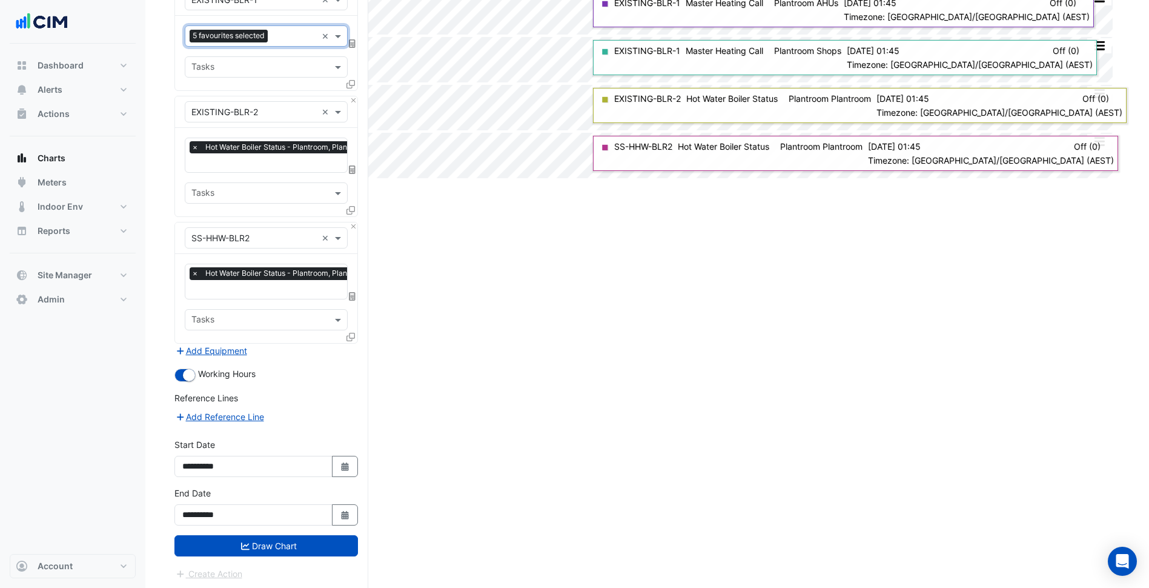
click at [301, 552] on button "Draw Chart" at bounding box center [266, 545] width 184 height 21
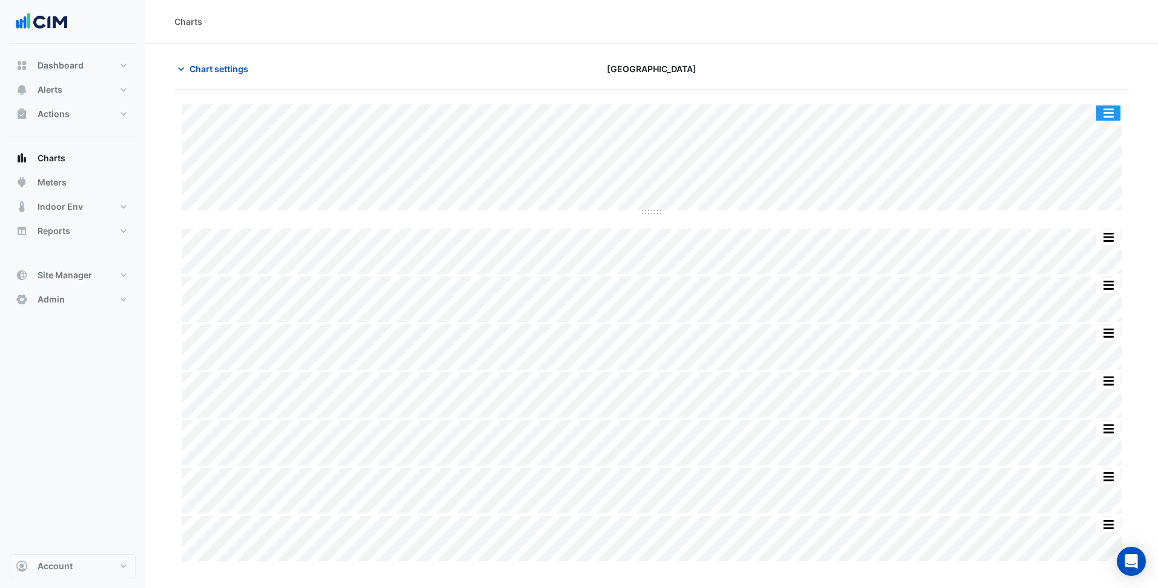
click at [1102, 114] on button "button" at bounding box center [1108, 112] width 24 height 15
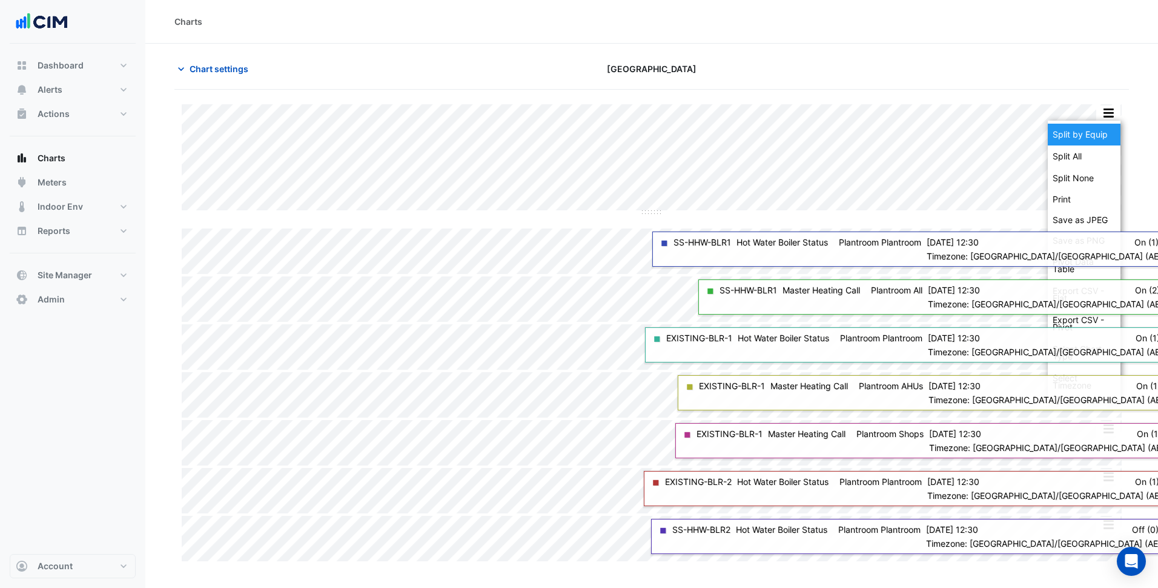
click at [1084, 142] on div "Split by Equip" at bounding box center [1084, 135] width 73 height 22
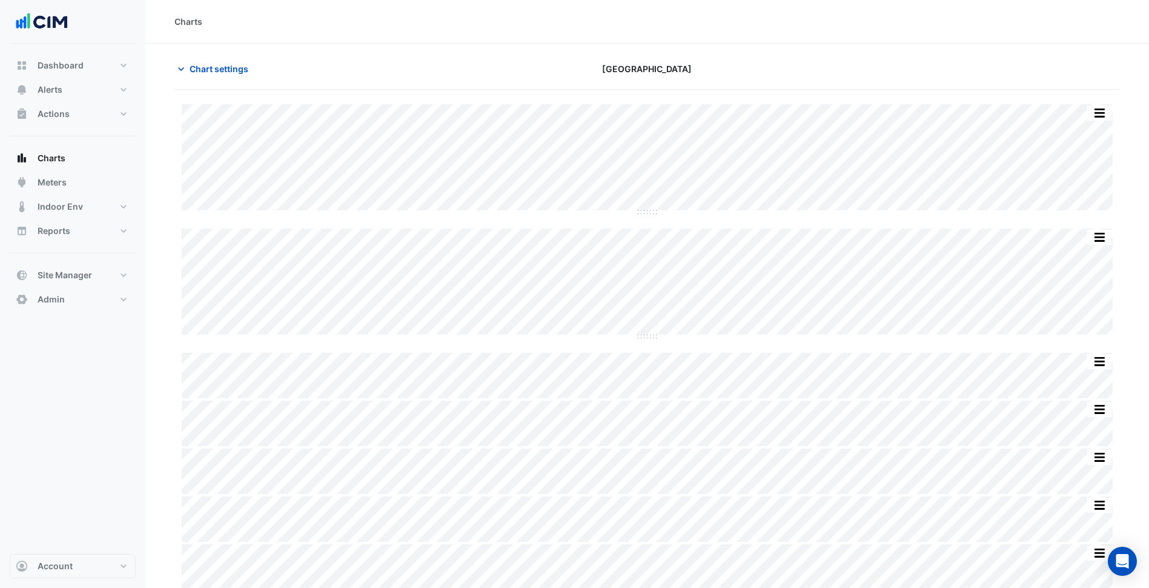
click at [215, 81] on div "Chart settings Greensborough Plaza" at bounding box center [647, 73] width 946 height 31
click at [236, 73] on span "Chart settings" at bounding box center [219, 68] width 59 height 13
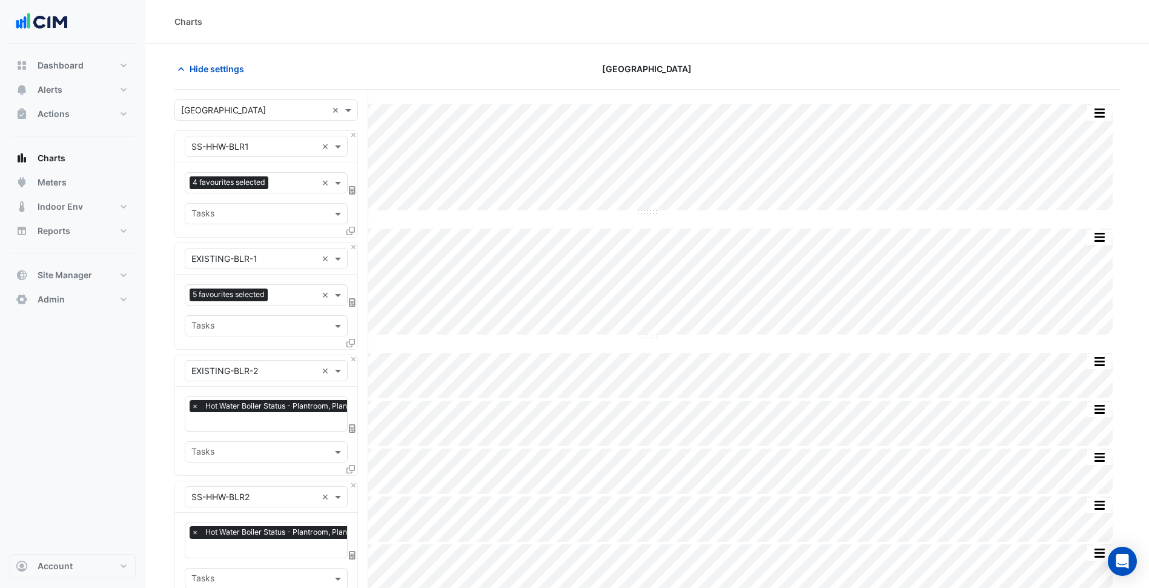
click at [248, 148] on input "text" at bounding box center [253, 147] width 125 height 13
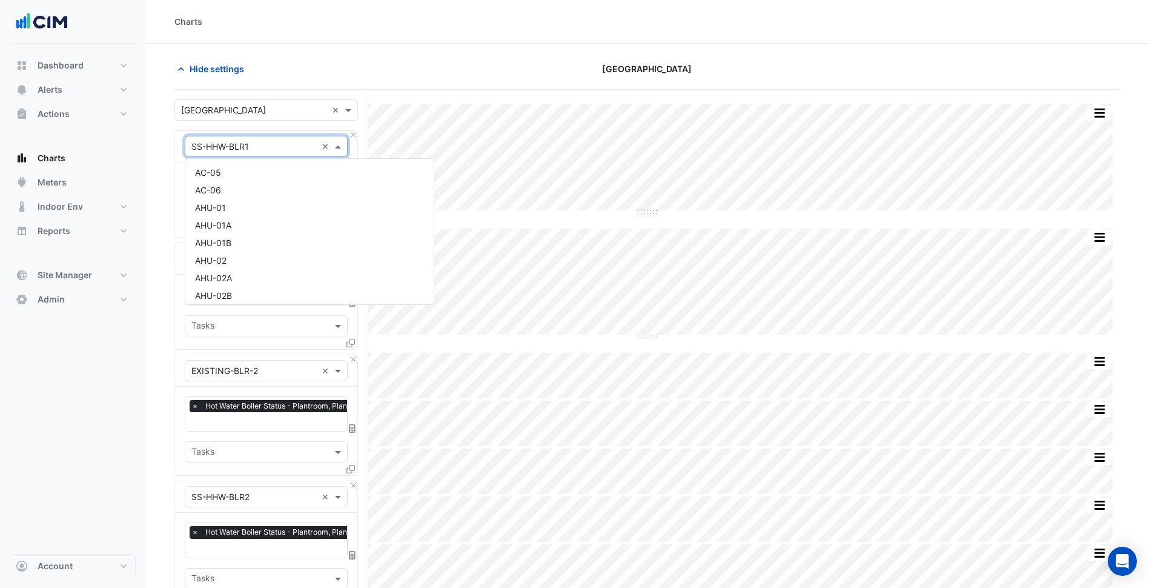
scroll to position [5767, 0]
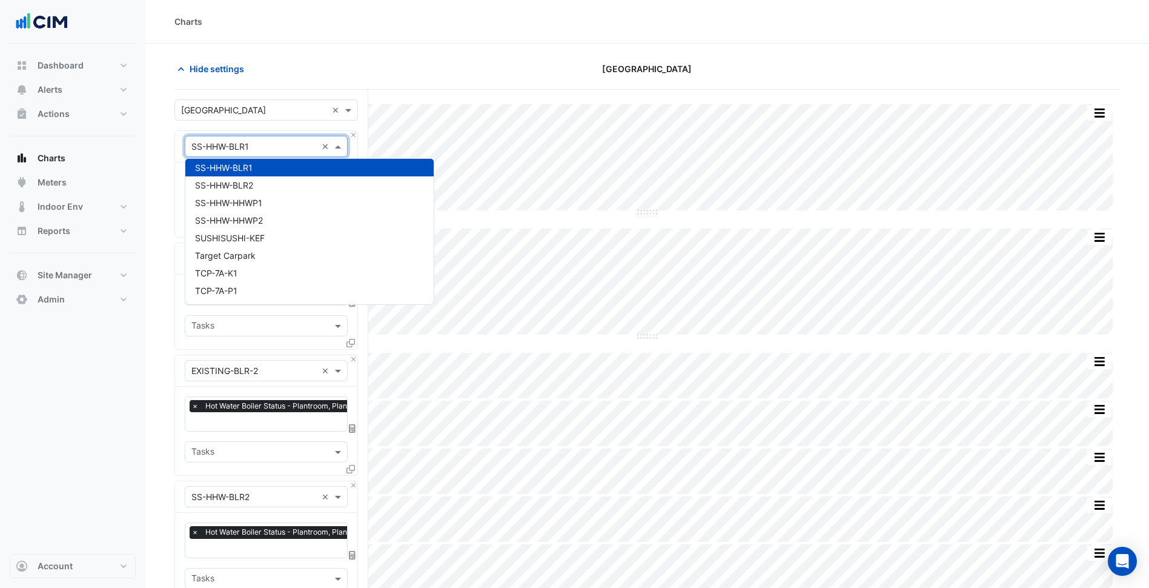
click at [262, 151] on input "text" at bounding box center [253, 147] width 125 height 13
drag, startPoint x: 328, startPoint y: 147, endPoint x: 314, endPoint y: 145, distance: 13.5
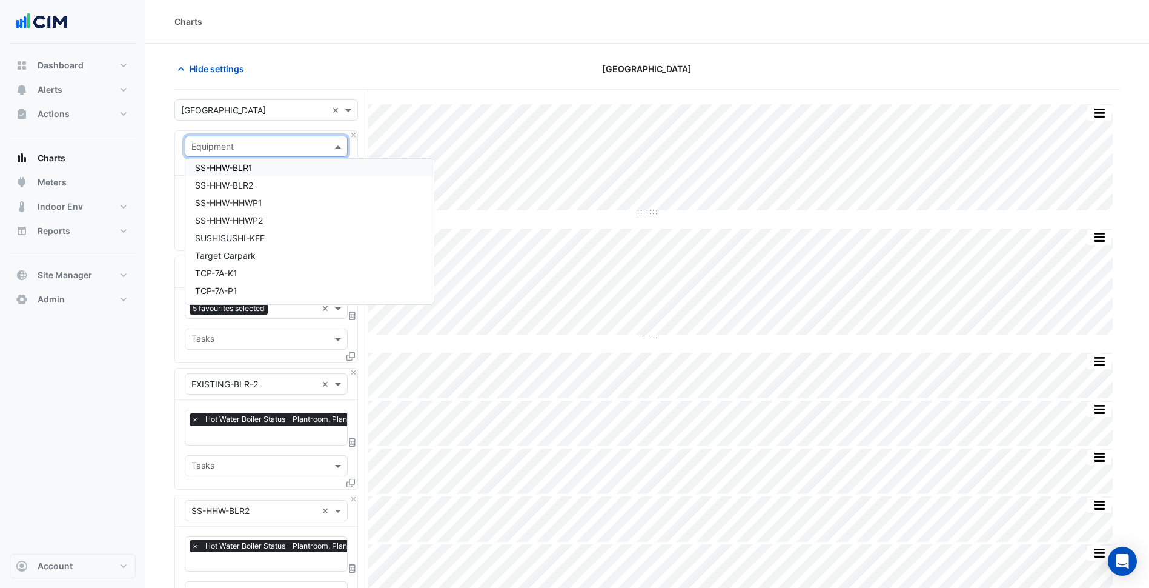
paste input "**********"
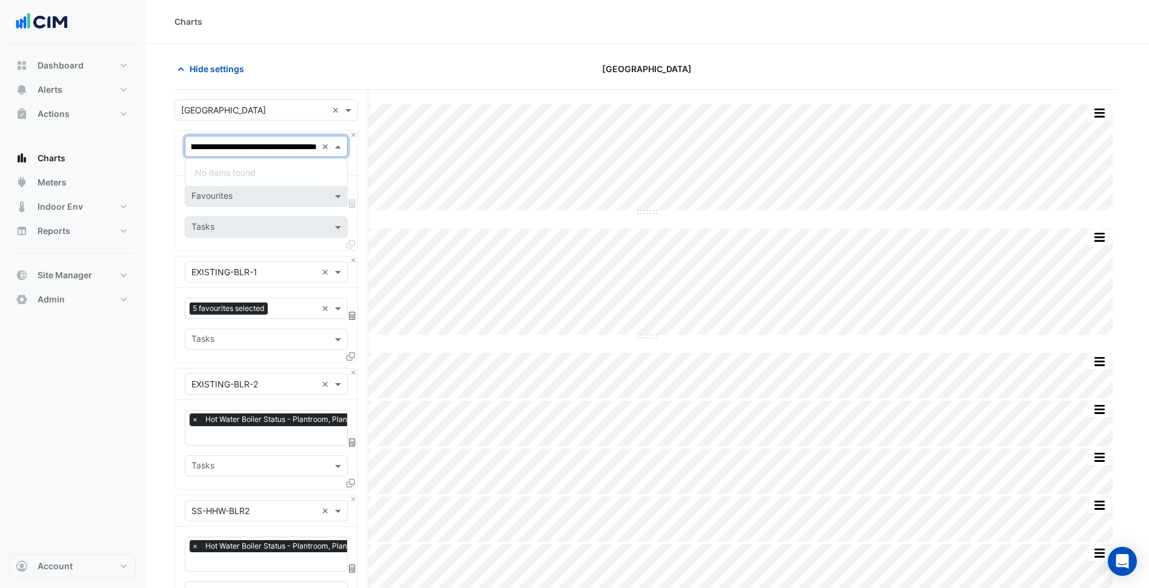
type input "**********"
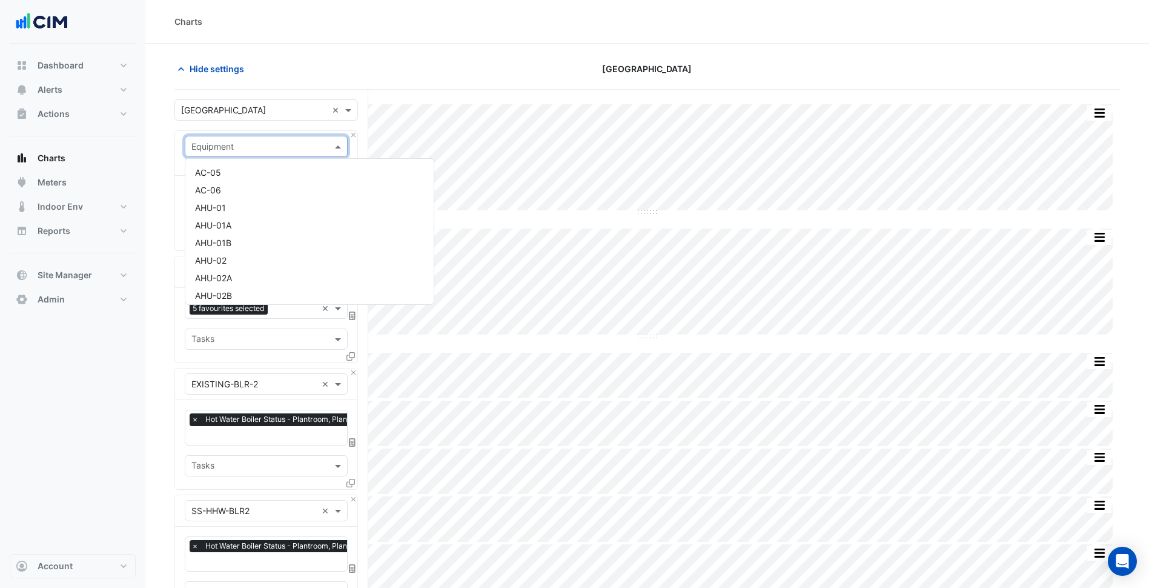
paste input "**********"
type input "**********"
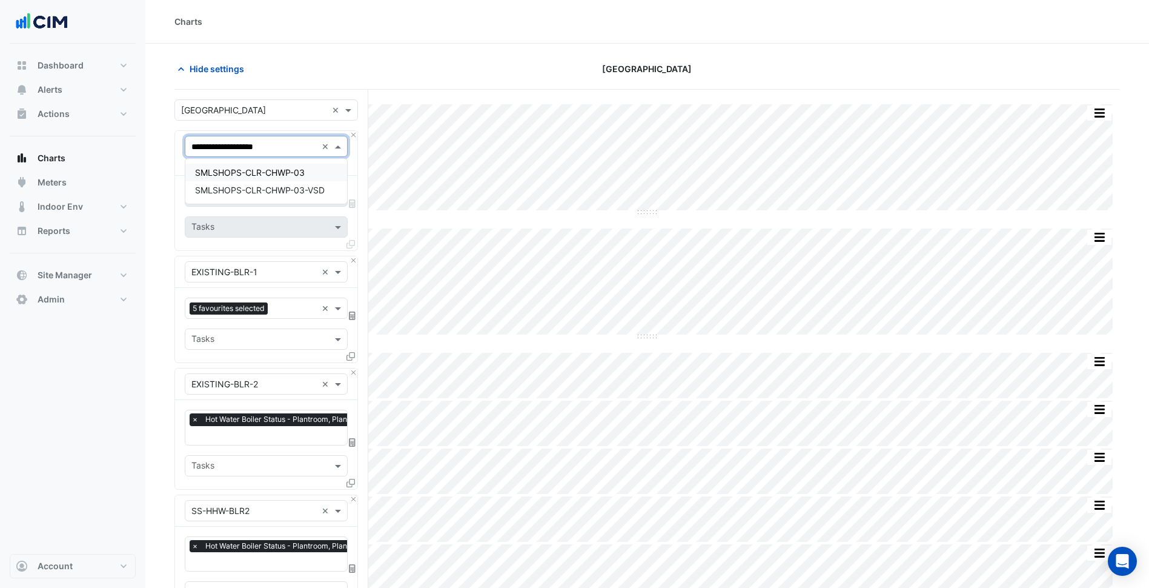
click at [283, 168] on span "SMLSHOPS-CLR-CHWP-03" at bounding box center [250, 172] width 110 height 10
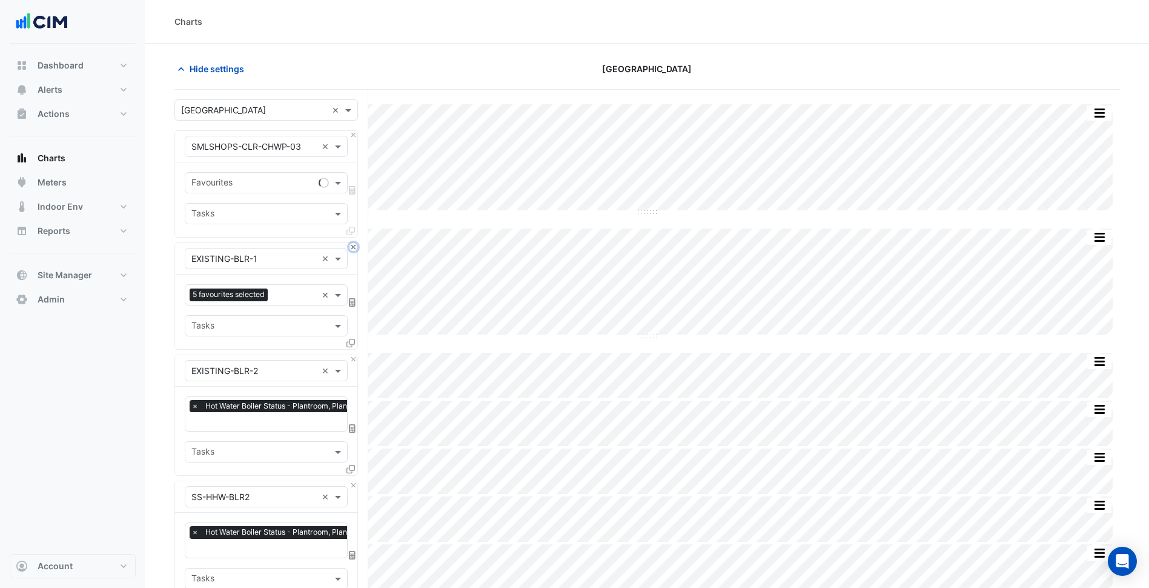
click at [354, 248] on button "Close" at bounding box center [354, 247] width 8 height 8
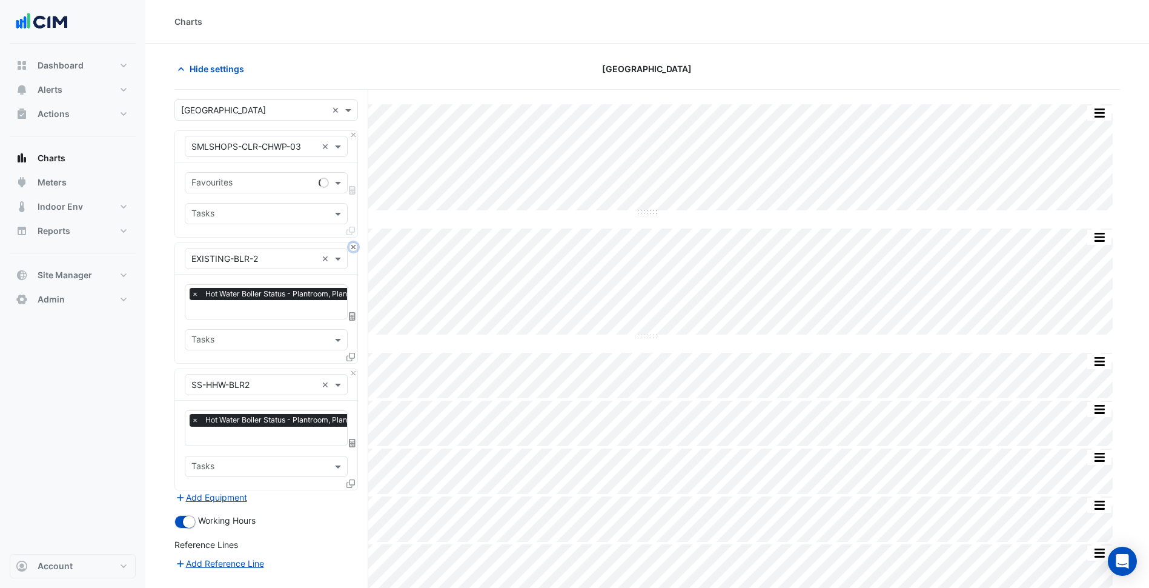
click at [354, 248] on button "Close" at bounding box center [354, 247] width 8 height 8
click at [354, 369] on button "Close" at bounding box center [354, 373] width 8 height 8
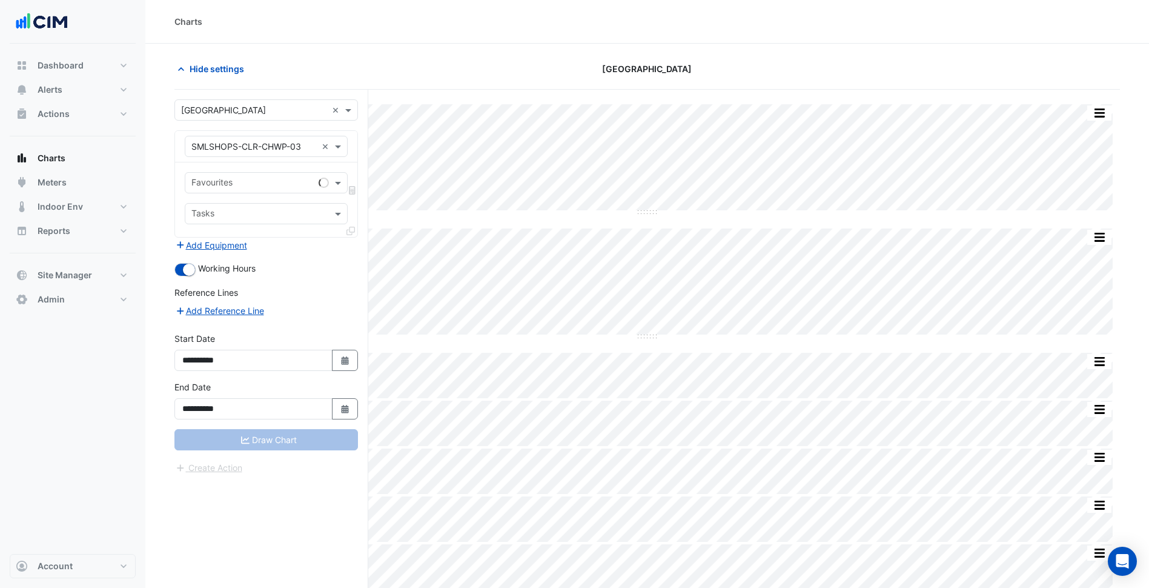
click at [354, 248] on div "Add Equipment" at bounding box center [266, 244] width 184 height 15
click at [299, 198] on div "Favourites Tasks" at bounding box center [266, 199] width 182 height 75
click at [279, 190] on div at bounding box center [252, 184] width 124 height 16
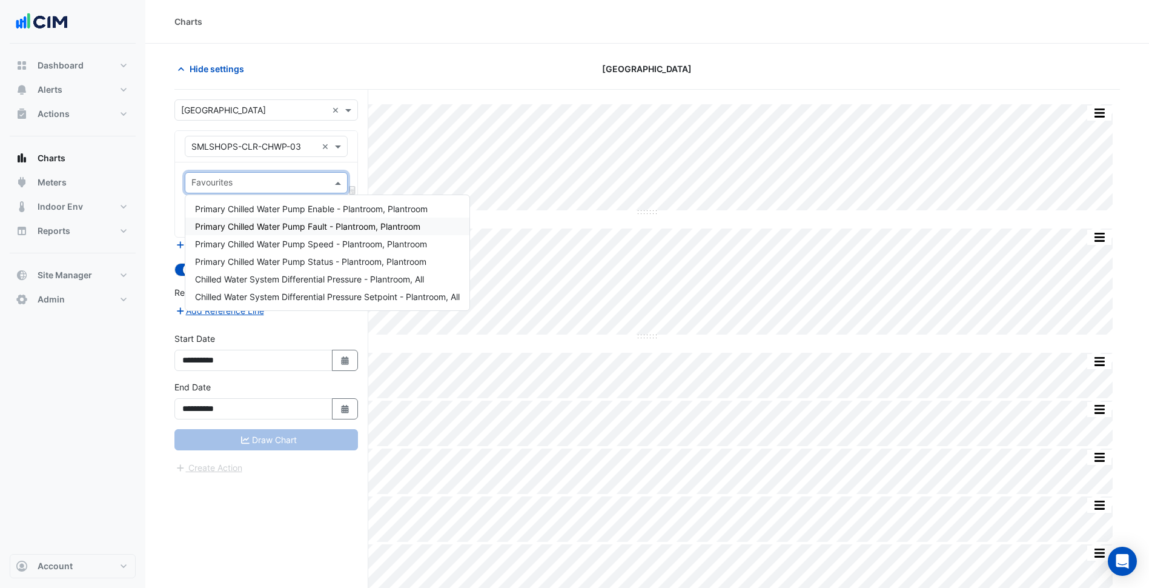
click at [296, 214] on div "Primary Chilled Water Pump Enable - Plantroom, Plantroom" at bounding box center [327, 209] width 284 height 18
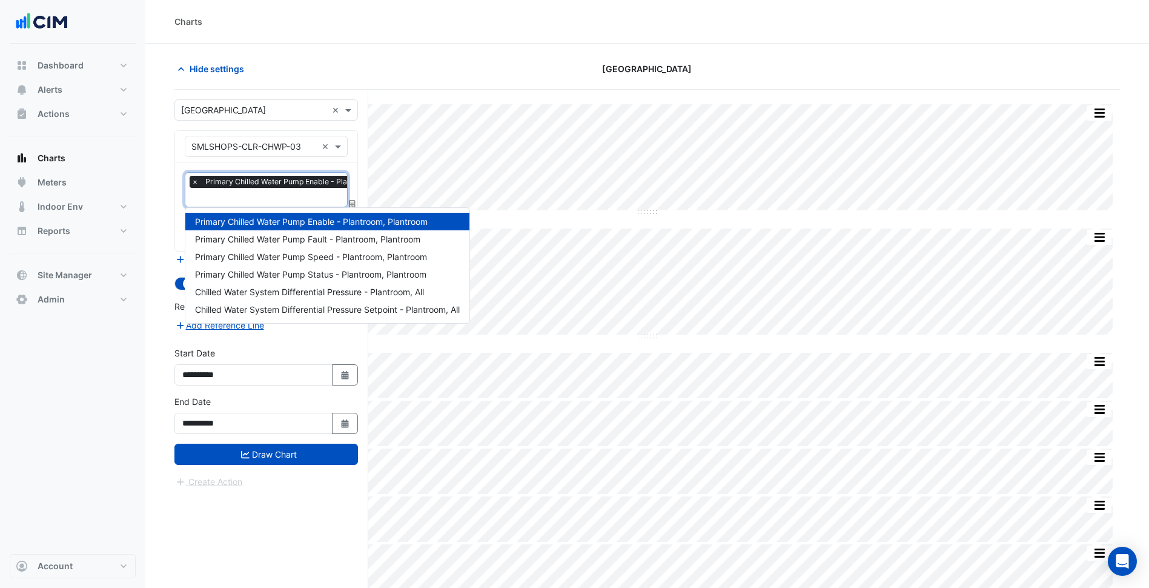
click at [277, 192] on input "text" at bounding box center [304, 198] width 226 height 13
click at [314, 256] on span "Primary Chilled Water Pump Speed - Plantroom, Plantroom" at bounding box center [311, 256] width 232 height 10
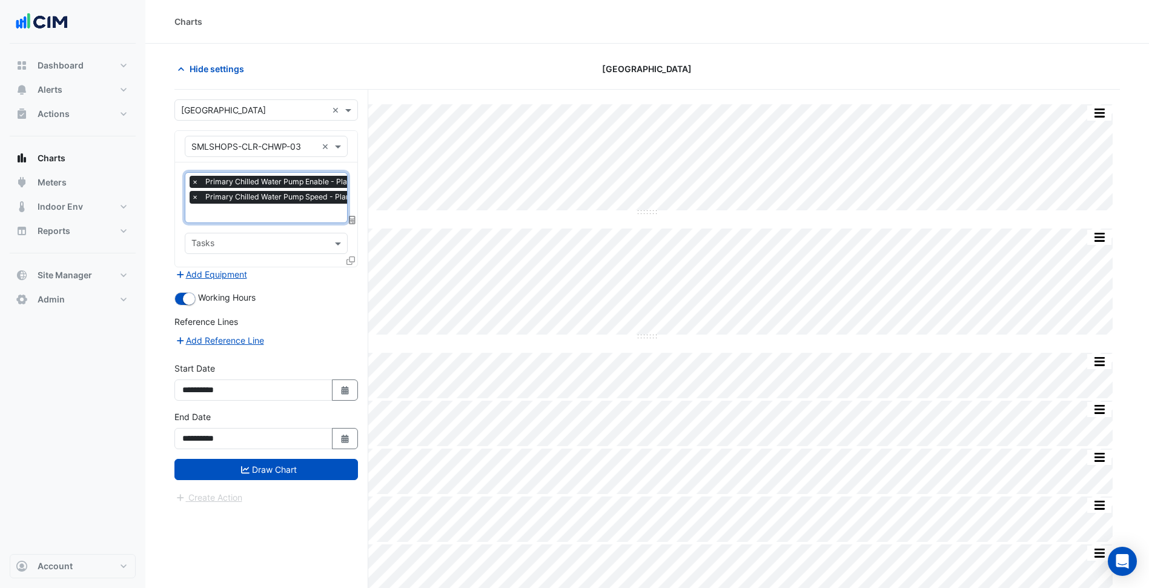
click at [297, 208] on input "text" at bounding box center [304, 214] width 226 height 13
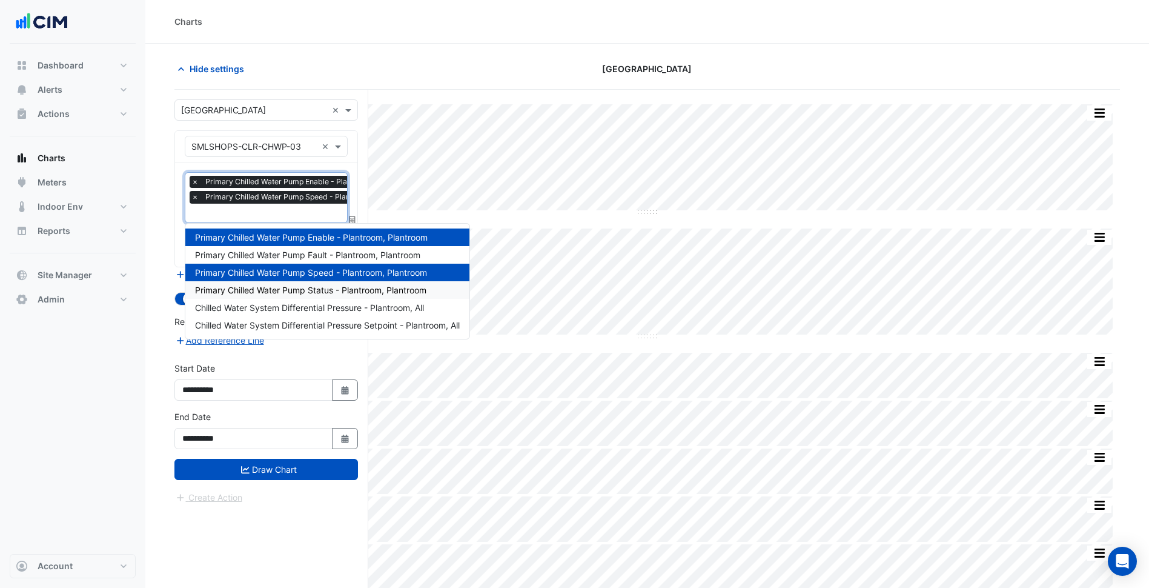
click at [327, 287] on span "Primary Chilled Water Pump Status - Plantroom, Plantroom" at bounding box center [310, 290] width 231 height 10
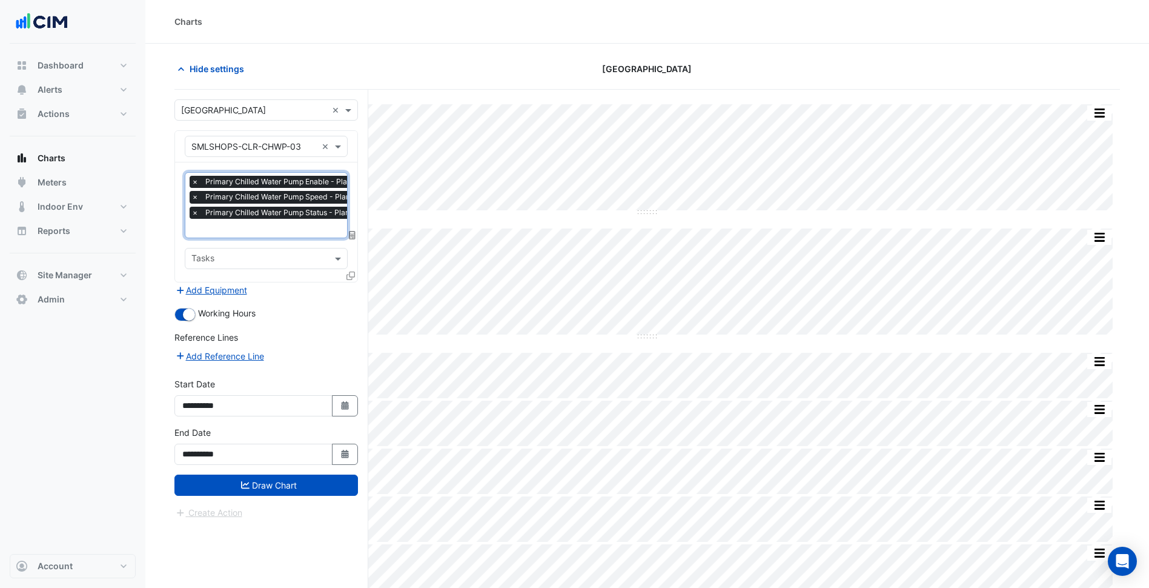
click at [355, 274] on div at bounding box center [351, 278] width 11 height 18
click at [352, 275] on icon at bounding box center [350, 275] width 8 height 8
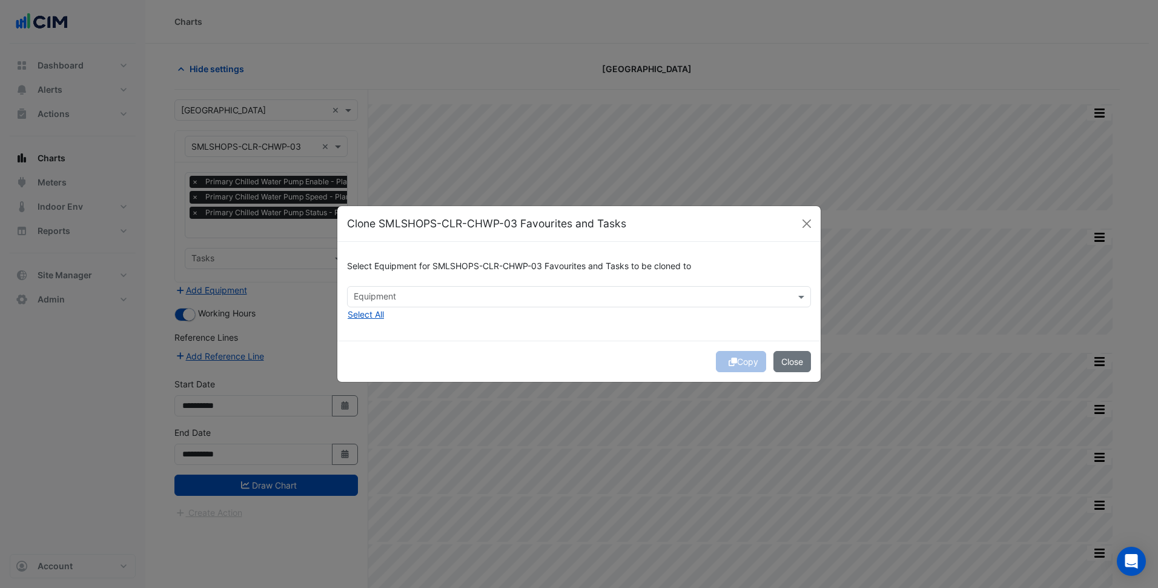
click at [386, 313] on div "Select Equipment for SMLSHOPS-CLR-CHWP-03 Favourites and Tasks to be cloned to …" at bounding box center [578, 291] width 483 height 99
click at [378, 313] on button "Select All" at bounding box center [366, 314] width 38 height 14
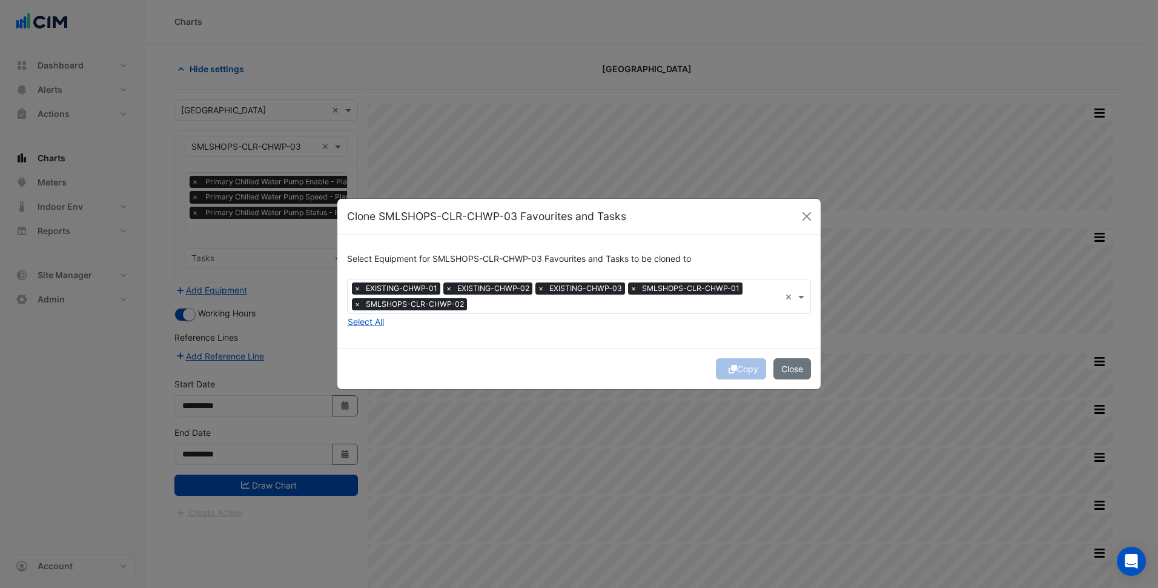
click at [643, 342] on div "Select Equipment for SMLSHOPS-CLR-CHWP-03 Favourites and Tasks to be cloned to …" at bounding box center [578, 290] width 483 height 113
click at [736, 367] on button "Copy" at bounding box center [741, 368] width 50 height 21
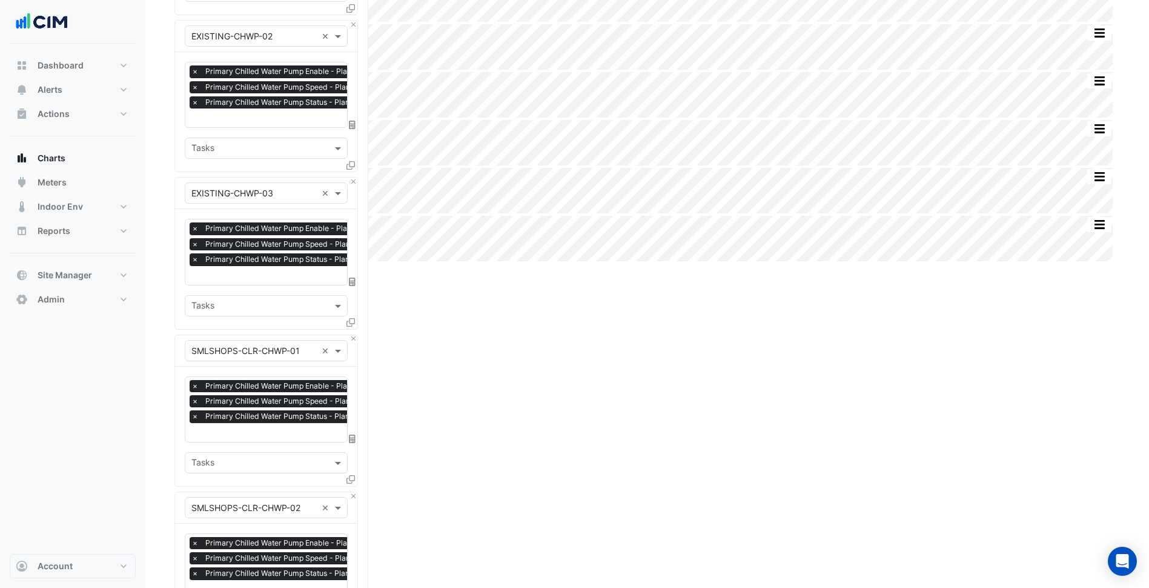
scroll to position [719, 0]
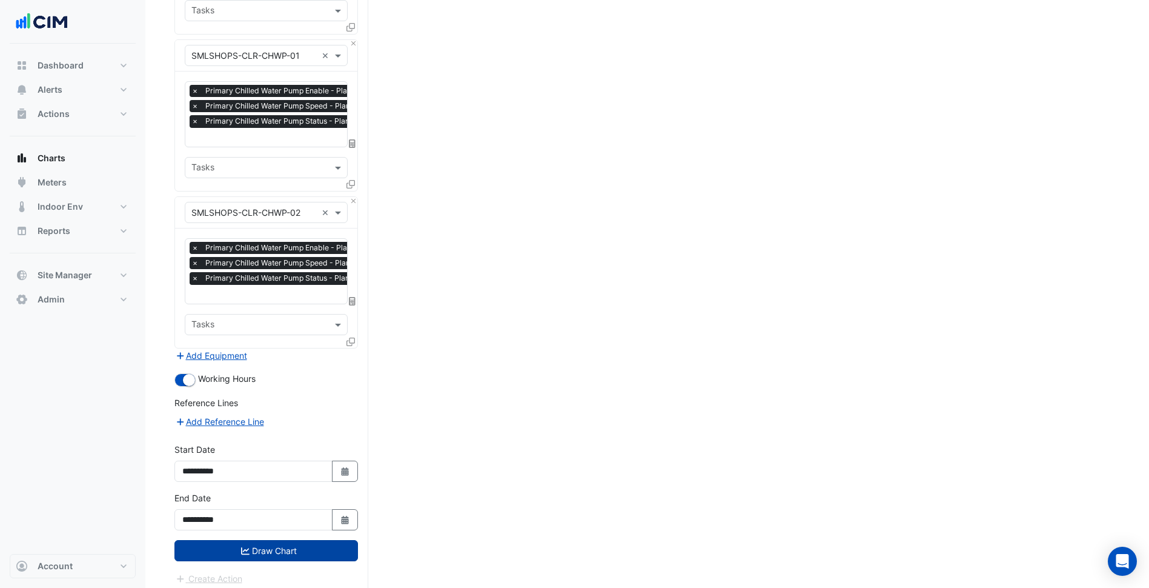
click at [267, 540] on button "Draw Chart" at bounding box center [266, 550] width 184 height 21
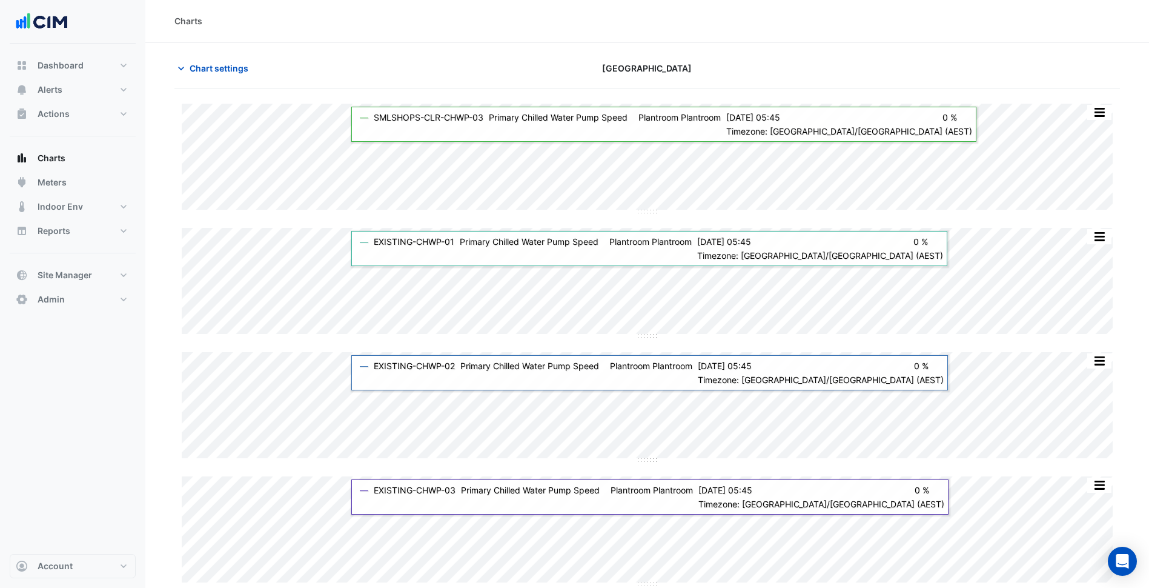
scroll to position [61, 0]
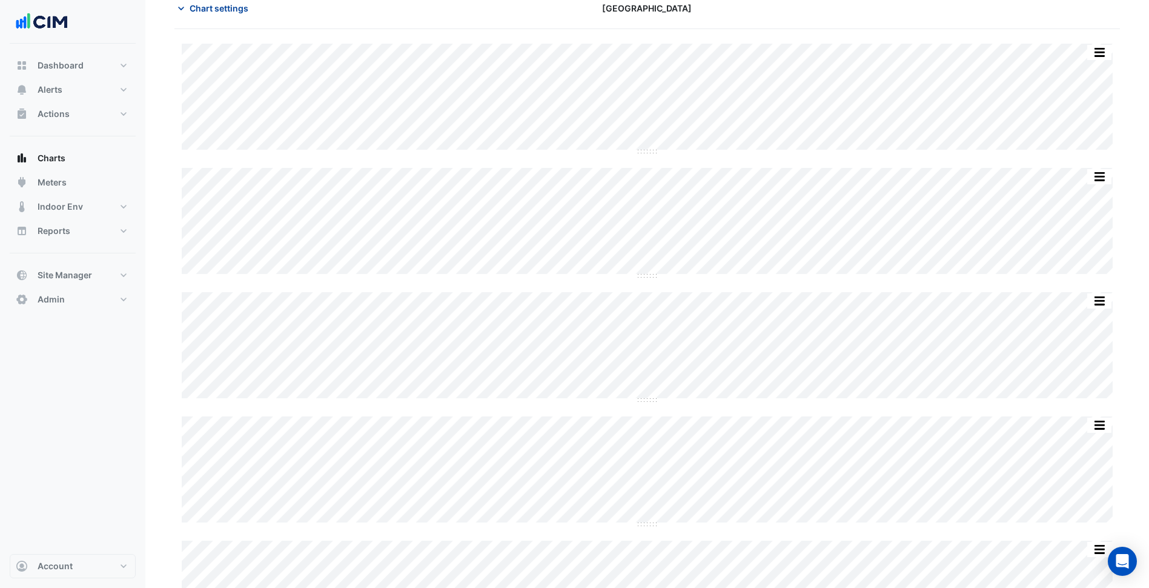
click at [210, 14] on span "Chart settings" at bounding box center [219, 8] width 59 height 13
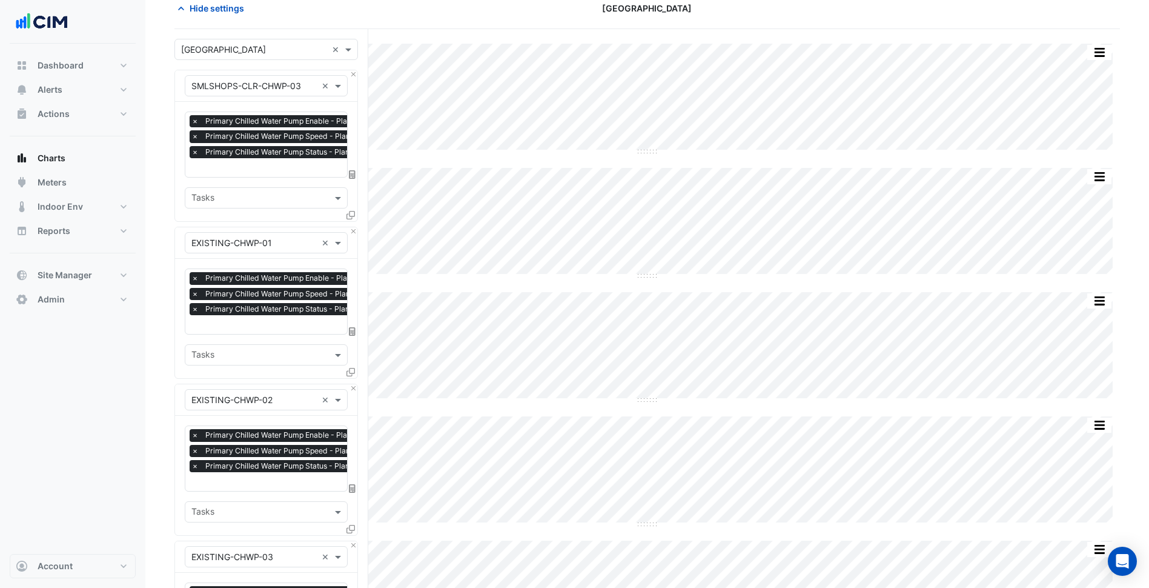
click at [263, 85] on input "text" at bounding box center [253, 86] width 125 height 13
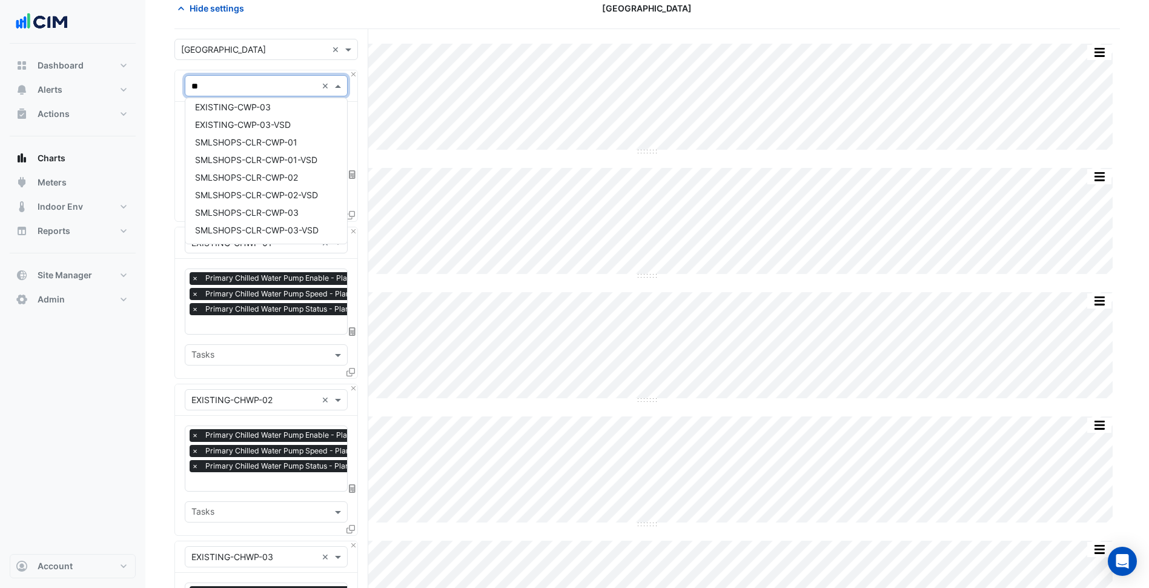
scroll to position [75, 0]
type input "***"
click at [294, 110] on div "EXISTING-CWP-01" at bounding box center [266, 112] width 162 height 18
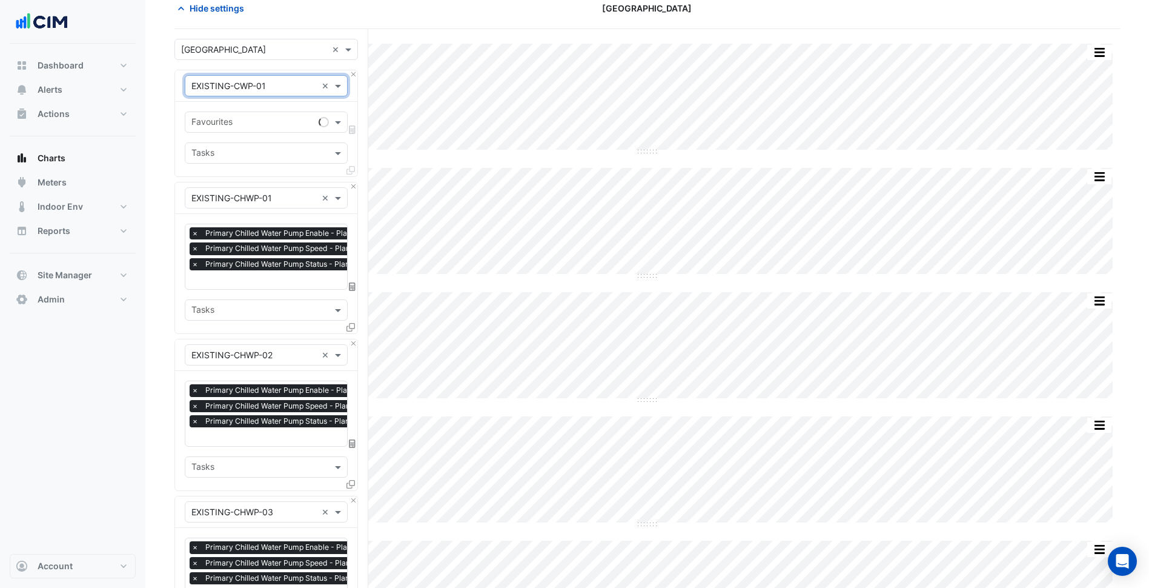
click at [353, 181] on div "Equipment × EXISTING-CWP-01 × Favourites Tasks Equipment × EXISTING-CHWP-01 × F…" at bounding box center [266, 516] width 184 height 892
click at [351, 186] on button "Close" at bounding box center [354, 186] width 8 height 8
click at [351, 339] on button "Close" at bounding box center [354, 343] width 8 height 8
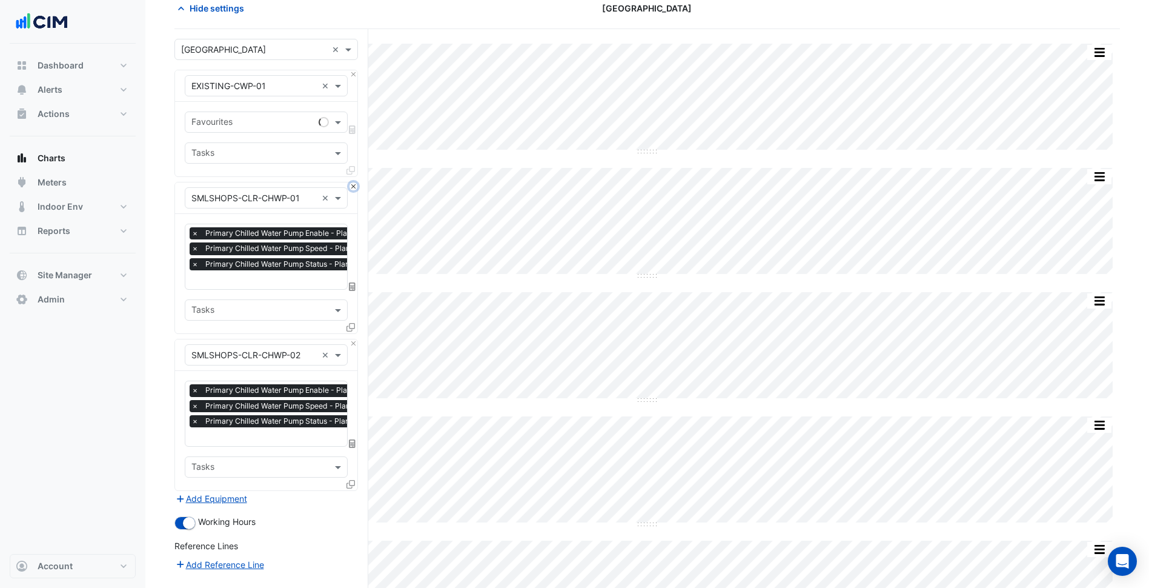
click at [351, 186] on button "Close" at bounding box center [354, 186] width 8 height 8
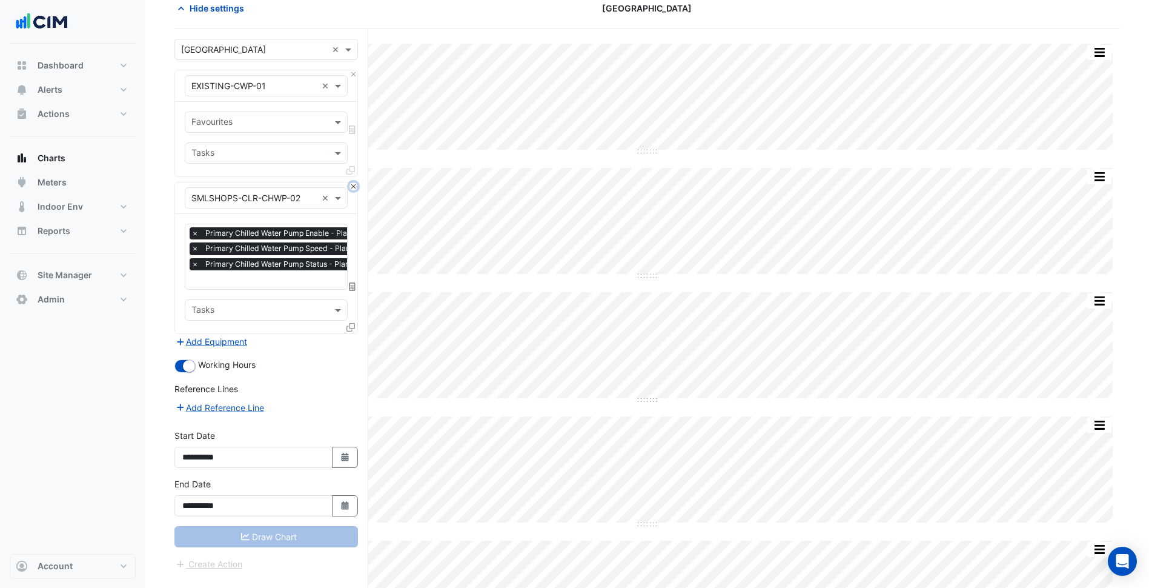
click at [351, 186] on button "Close" at bounding box center [354, 186] width 8 height 8
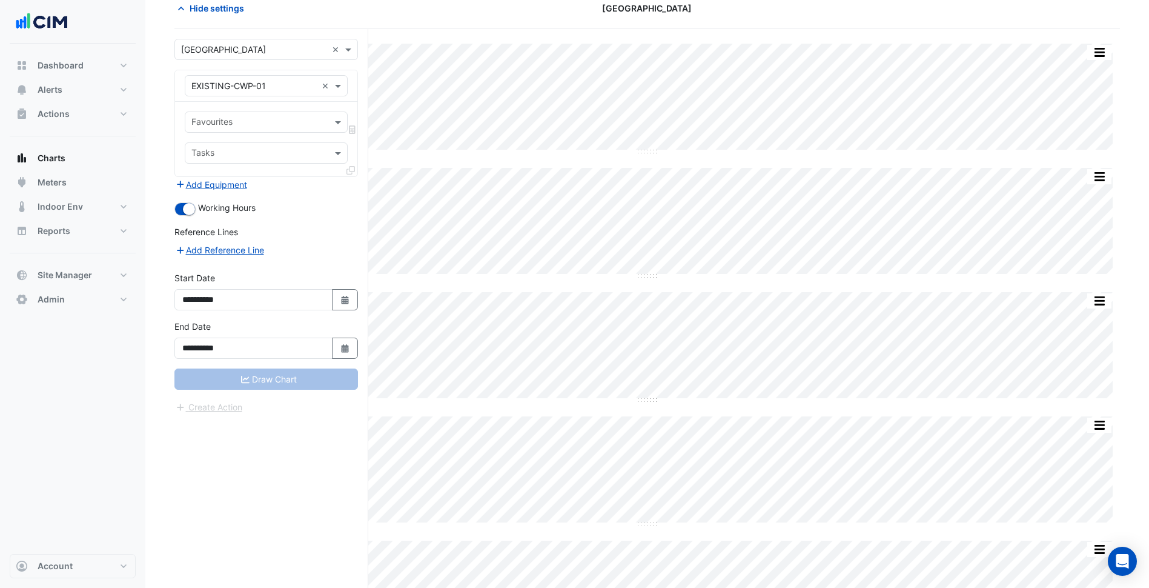
click at [351, 186] on div "Add Equipment" at bounding box center [266, 184] width 184 height 15
click at [280, 130] on div at bounding box center [259, 124] width 138 height 16
type input "***"
click at [277, 147] on span "Condenser Water Pump Status - Plantroom, Plantroom" at bounding box center [302, 148] width 215 height 10
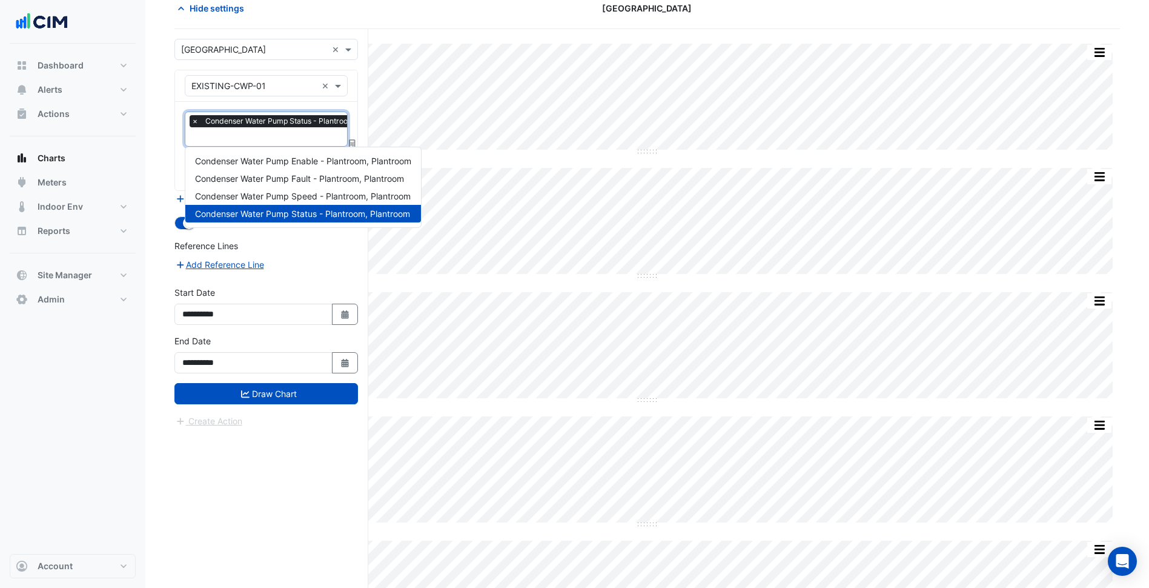
click at [281, 136] on input "text" at bounding box center [295, 137] width 208 height 13
type input "**"
click at [282, 164] on span "Condenser Water Pump Enable - Plantroom, Plantroom" at bounding box center [303, 161] width 216 height 10
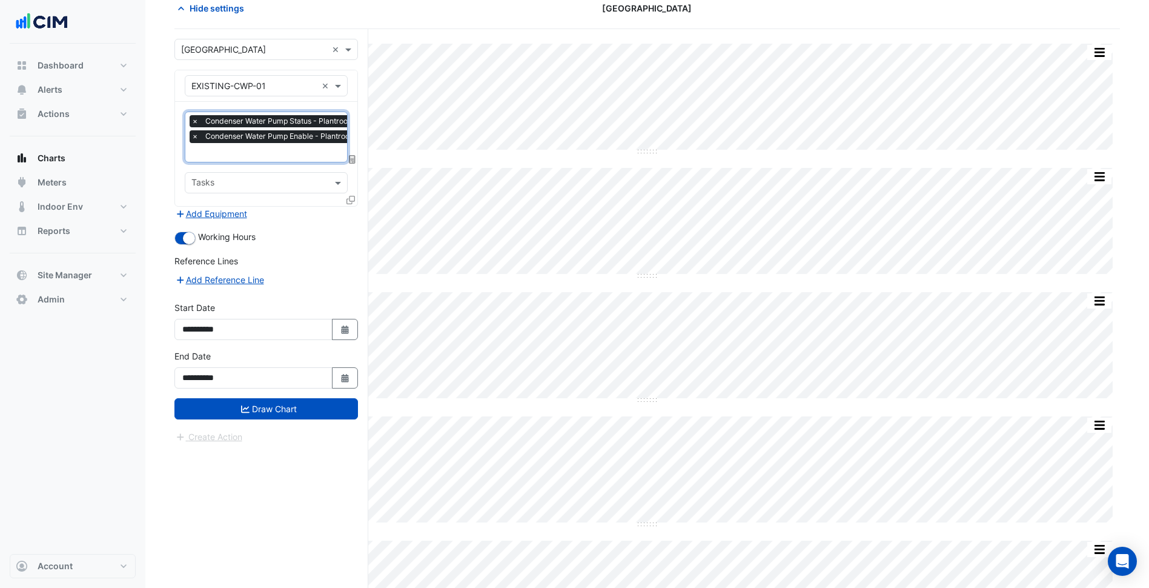
click at [286, 151] on input "text" at bounding box center [296, 153] width 210 height 13
type input "****"
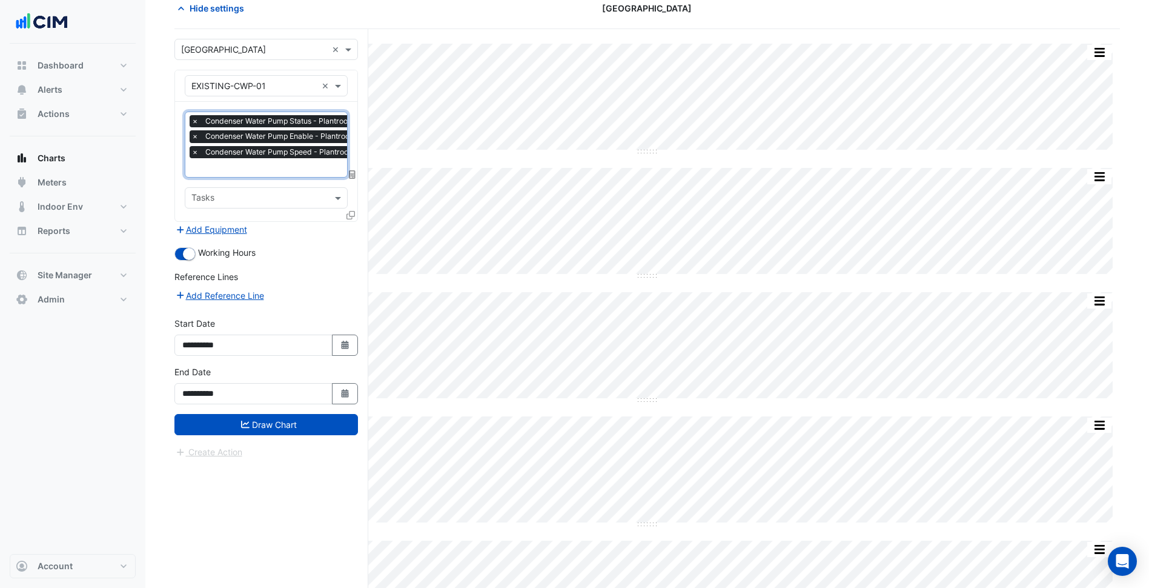
click at [354, 215] on icon at bounding box center [350, 215] width 8 height 8
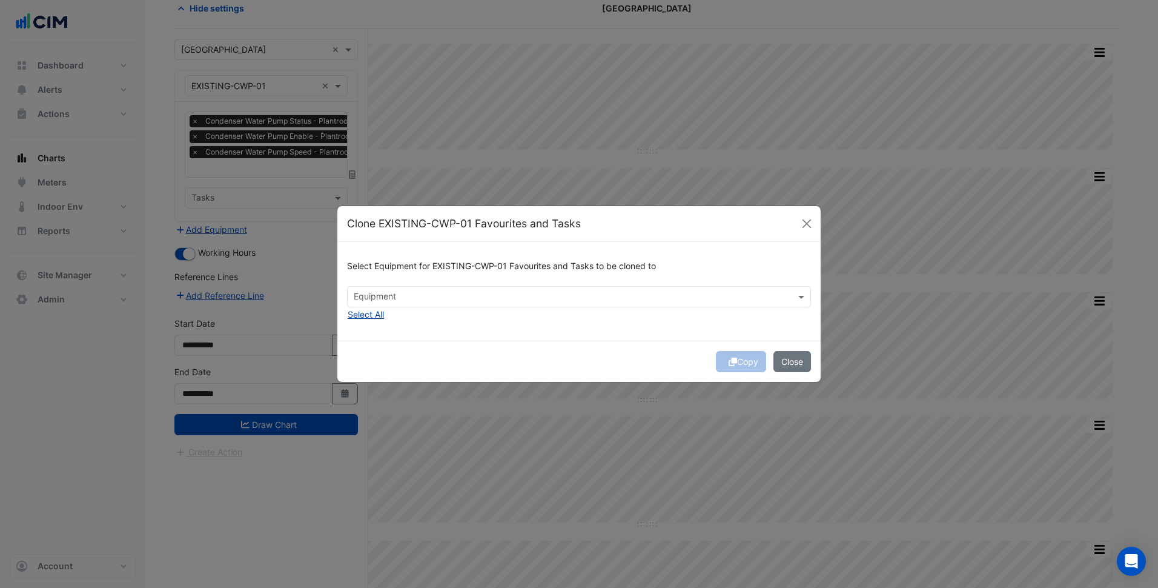
click at [366, 316] on button "Select All" at bounding box center [366, 314] width 38 height 14
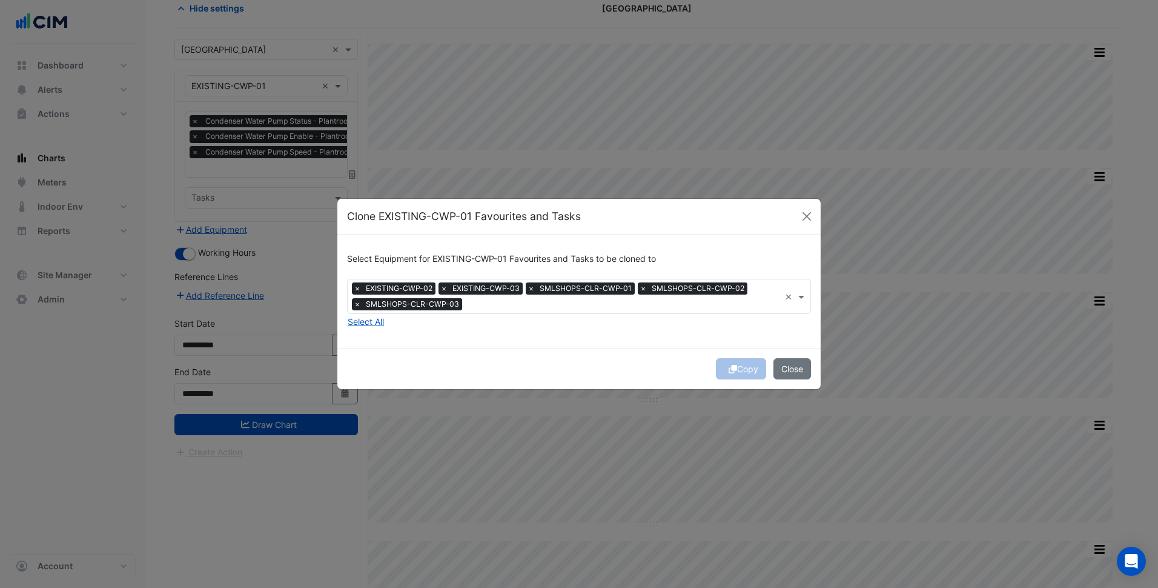
click at [412, 330] on div "Select Equipment for EXISTING-CWP-01 Favourites and Tasks to be cloned to Equip…" at bounding box center [578, 290] width 483 height 113
click at [749, 366] on button "Copy" at bounding box center [741, 368] width 50 height 21
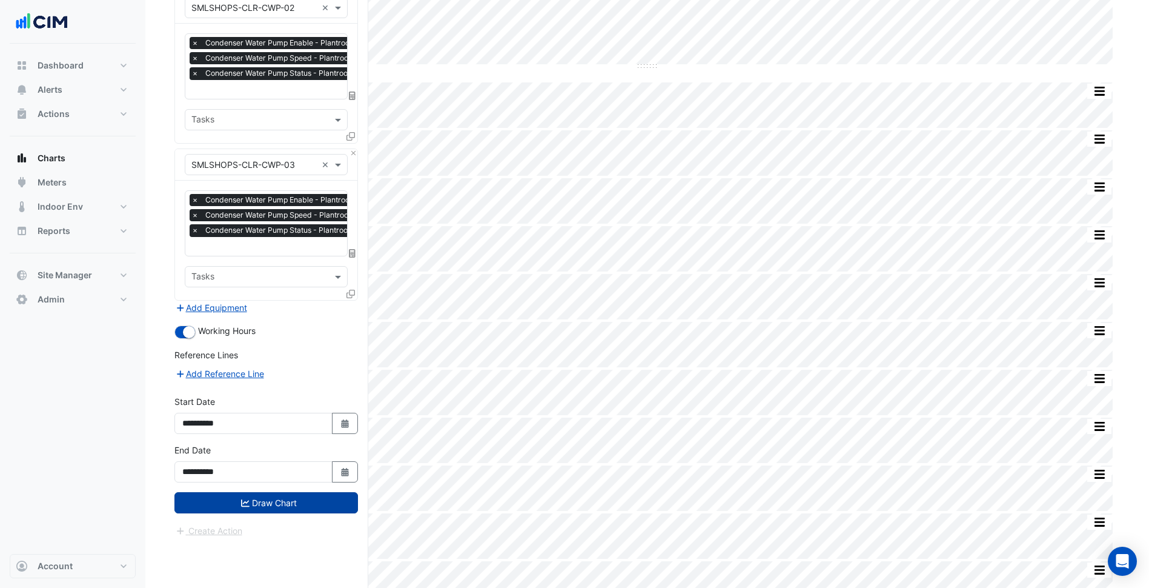
scroll to position [727, 0]
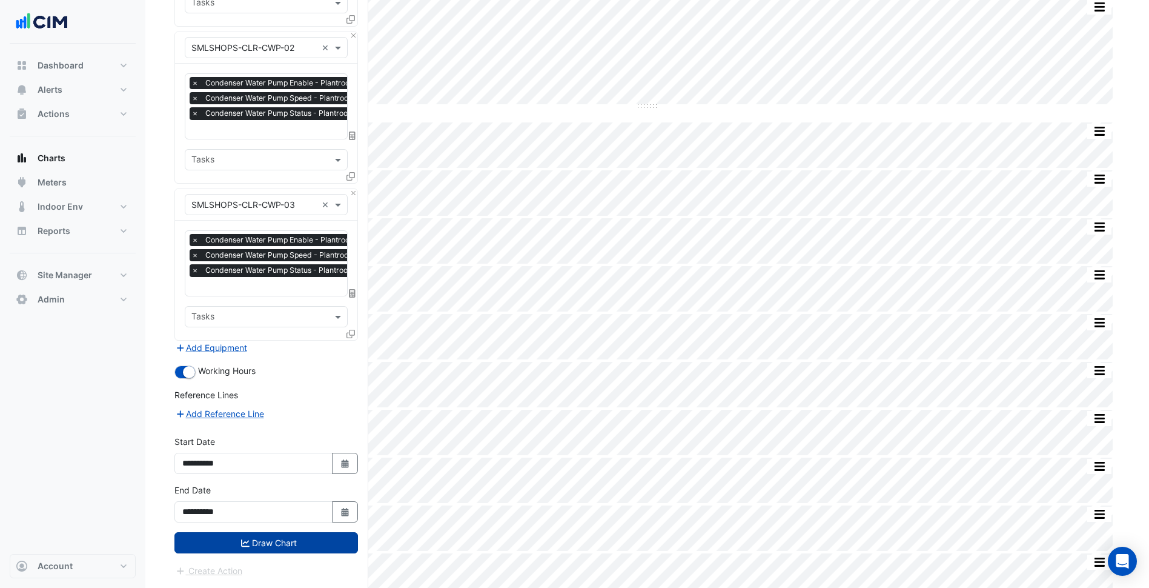
click at [299, 534] on button "Draw Chart" at bounding box center [266, 542] width 184 height 21
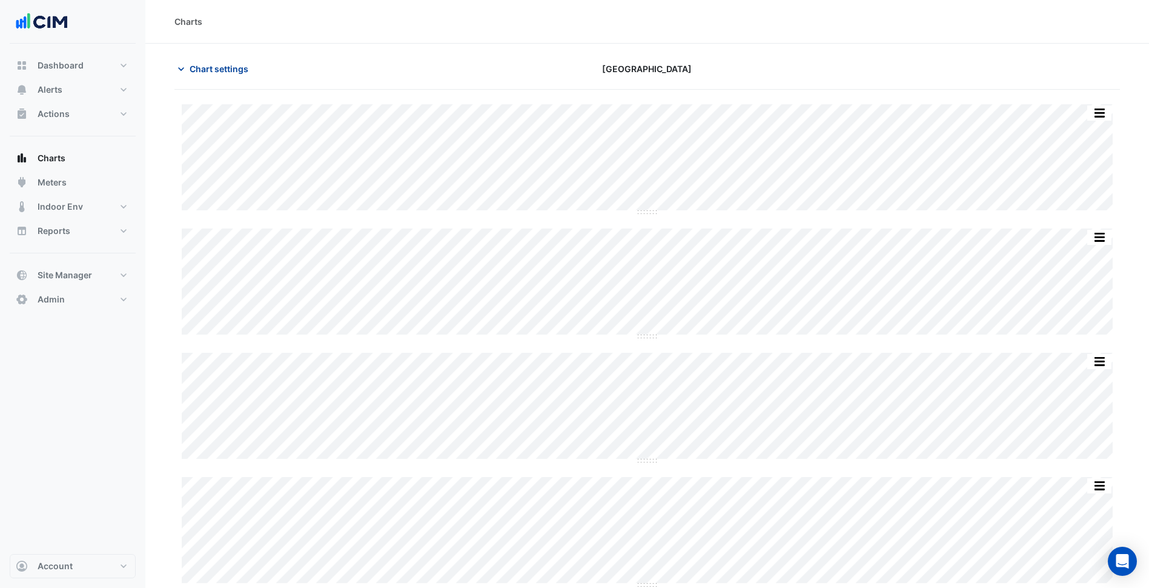
click at [244, 70] on span "Chart settings" at bounding box center [219, 68] width 59 height 13
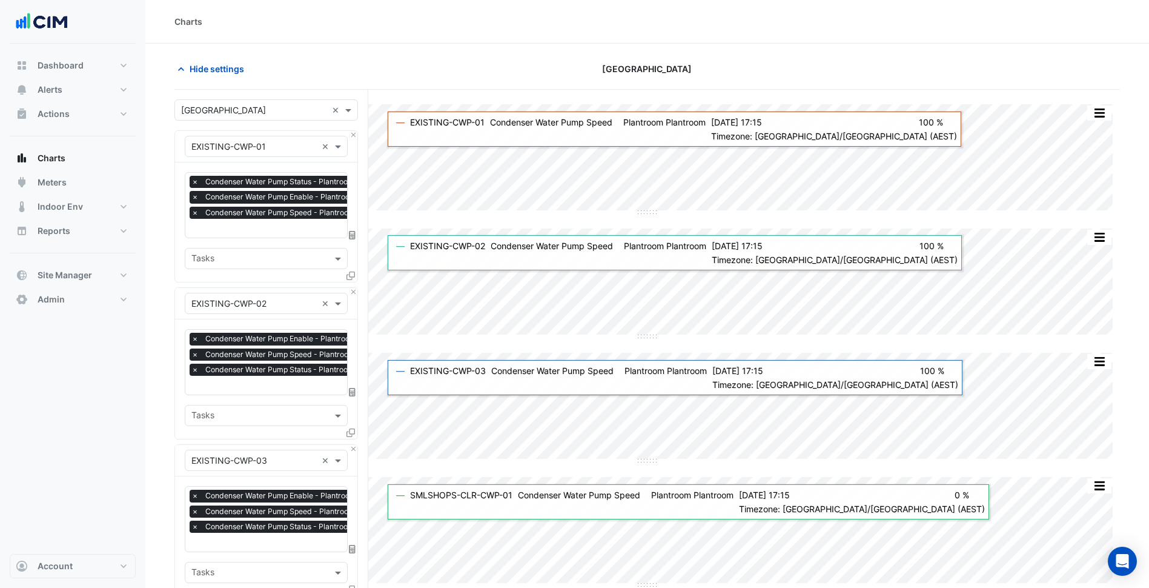
click at [286, 141] on input "text" at bounding box center [253, 147] width 125 height 13
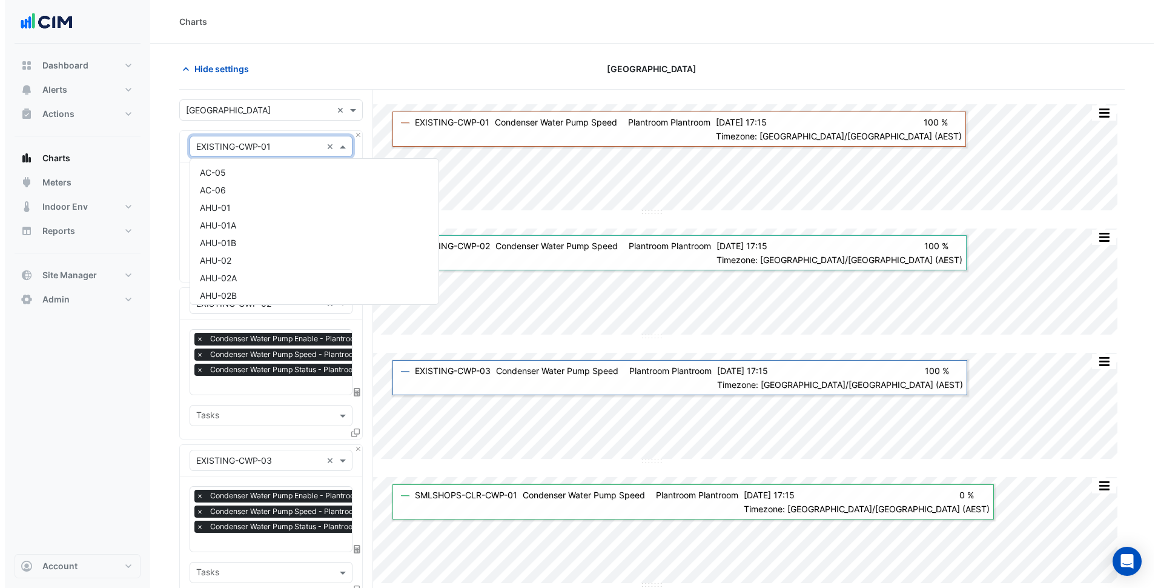
scroll to position [2306, 0]
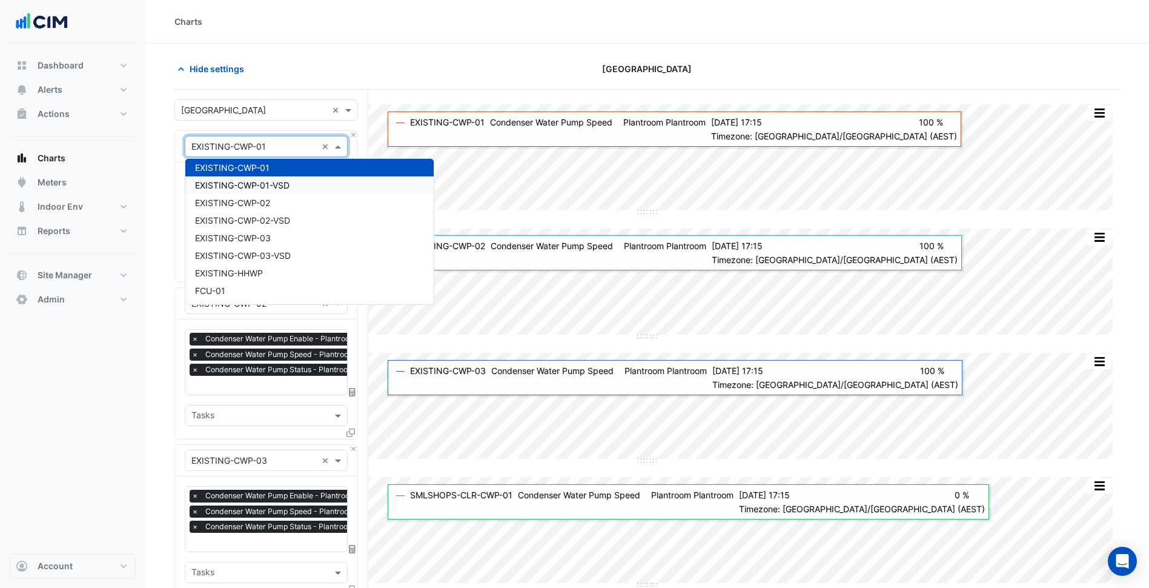
drag, startPoint x: 277, startPoint y: 181, endPoint x: 318, endPoint y: 204, distance: 46.4
click at [277, 181] on span "EXISTING-CWP-01-VSD" at bounding box center [242, 185] width 94 height 10
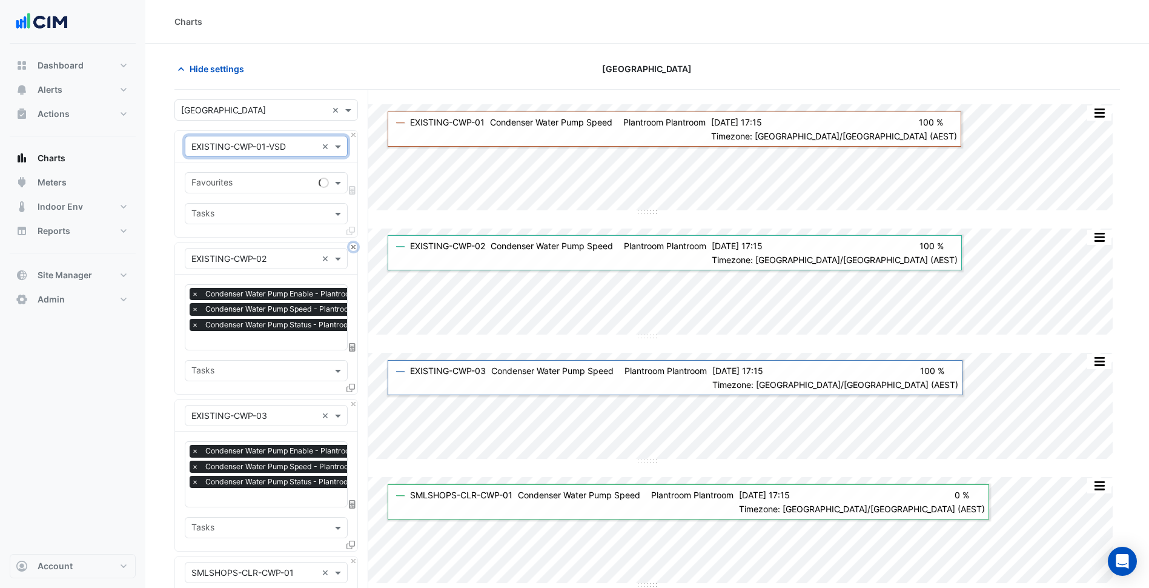
click at [353, 244] on button "Close" at bounding box center [354, 247] width 8 height 8
click at [353, 400] on button "Close" at bounding box center [354, 404] width 8 height 8
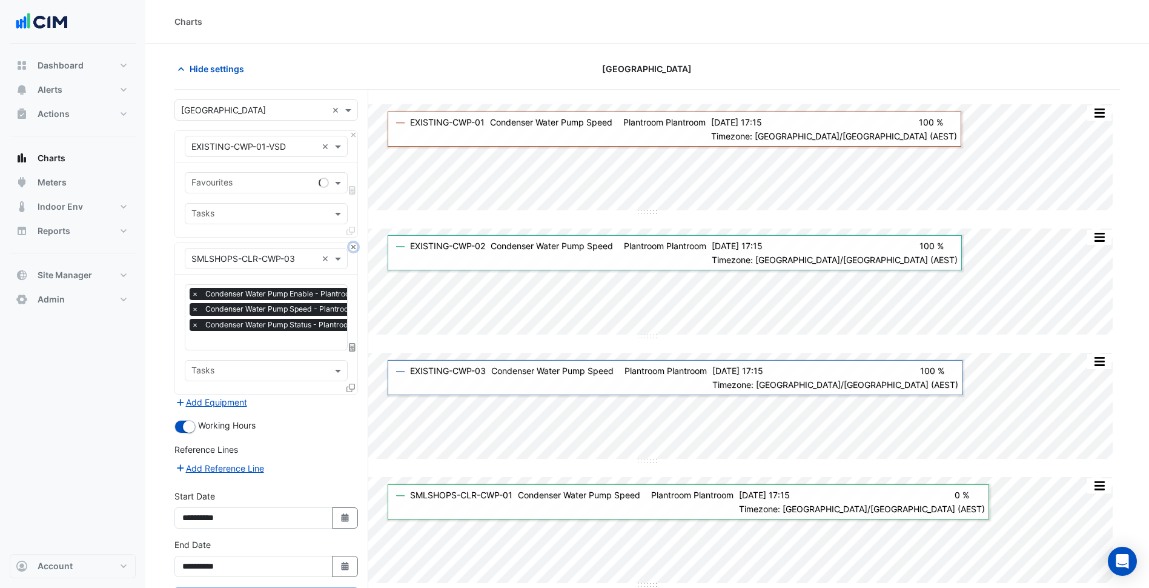
click at [353, 244] on button "Close" at bounding box center [354, 247] width 8 height 8
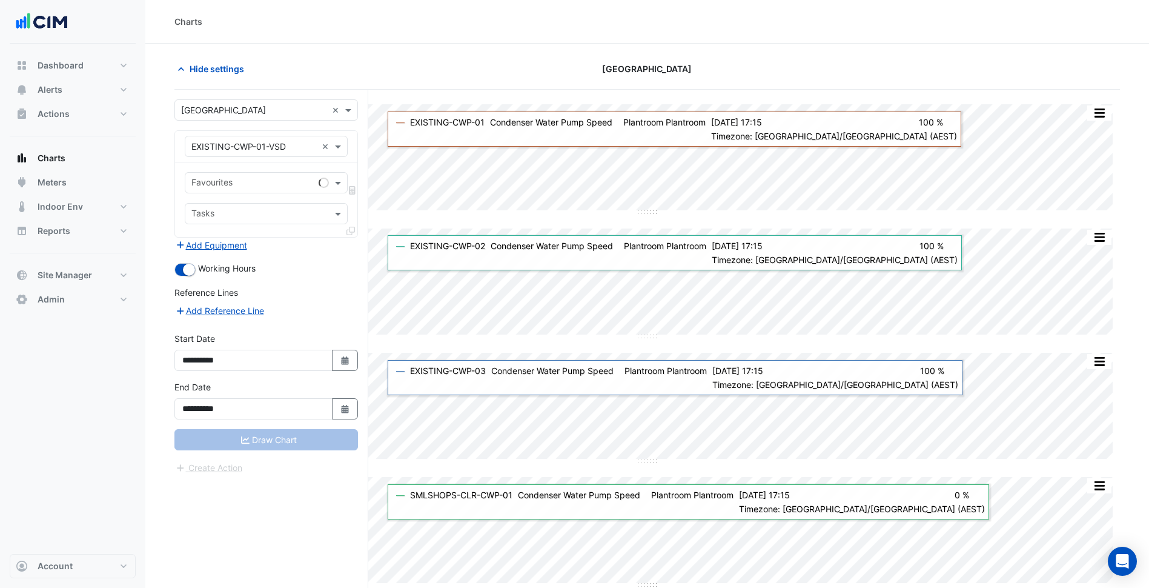
click at [353, 244] on div "Add Equipment" at bounding box center [266, 244] width 184 height 15
click at [292, 191] on div "Favourites" at bounding box center [266, 182] width 163 height 21
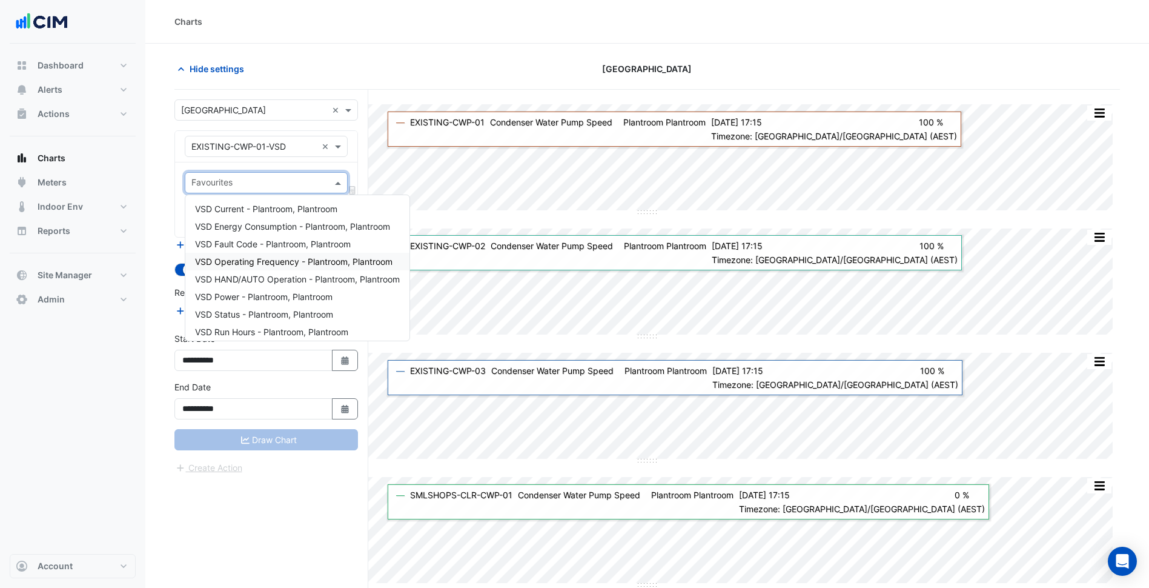
drag, startPoint x: 282, startPoint y: 260, endPoint x: 305, endPoint y: 257, distance: 23.8
click at [282, 260] on span "VSD Operating Frequency - Plantroom, Plantroom" at bounding box center [293, 261] width 197 height 10
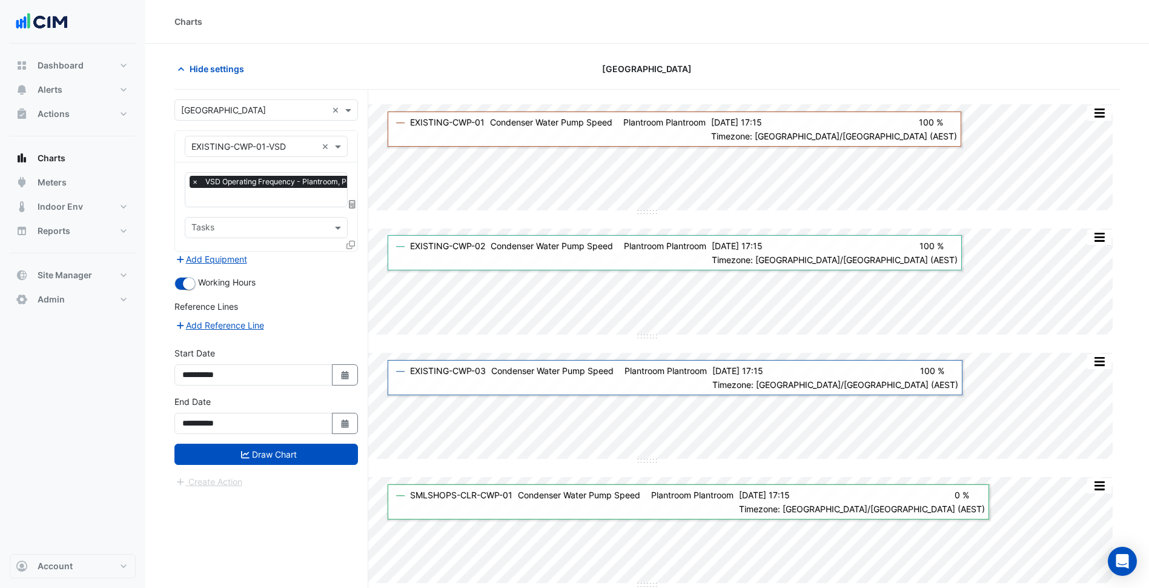
click at [351, 242] on icon at bounding box center [350, 244] width 8 height 8
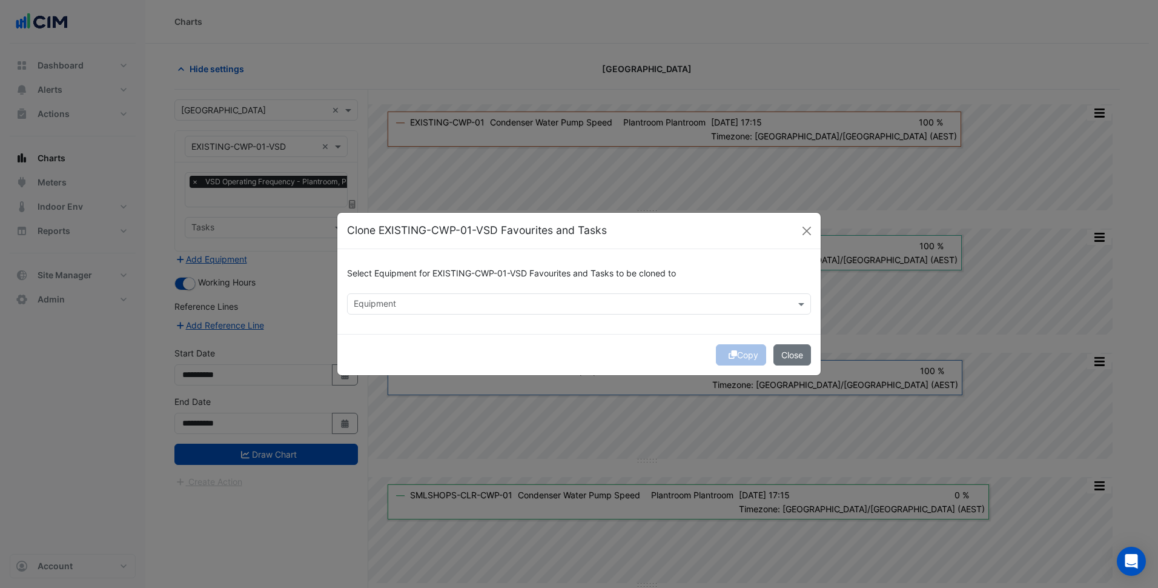
click at [378, 303] on input "text" at bounding box center [572, 305] width 437 height 13
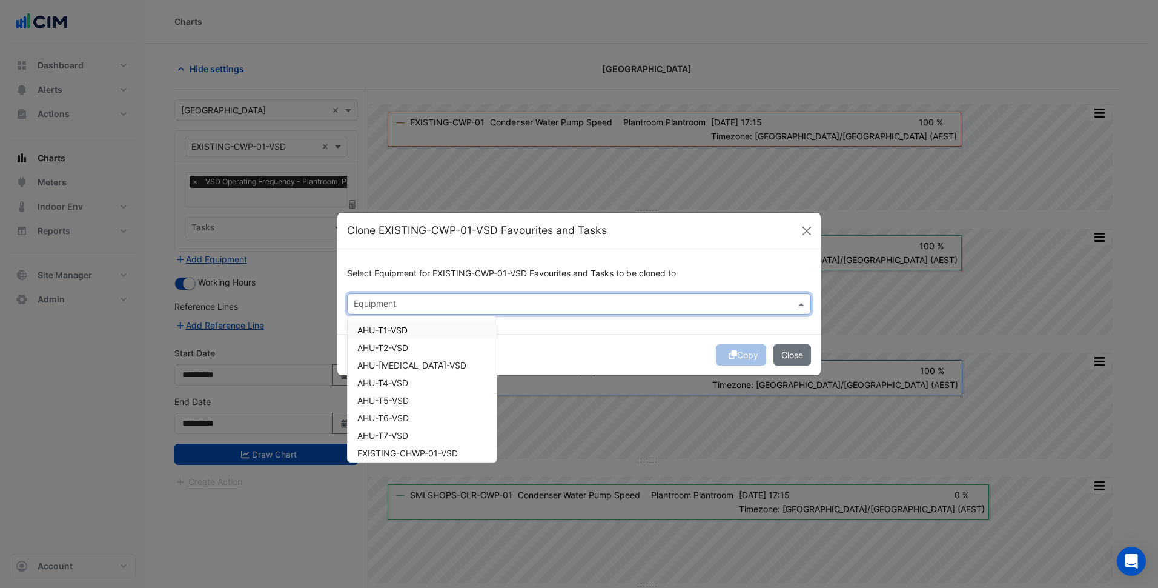
click at [404, 334] on span "AHU-T1-VSD" at bounding box center [382, 330] width 50 height 10
drag, startPoint x: 403, startPoint y: 347, endPoint x: 407, endPoint y: 367, distance: 20.4
click at [403, 348] on span "AHU-T2-VSD" at bounding box center [382, 347] width 51 height 10
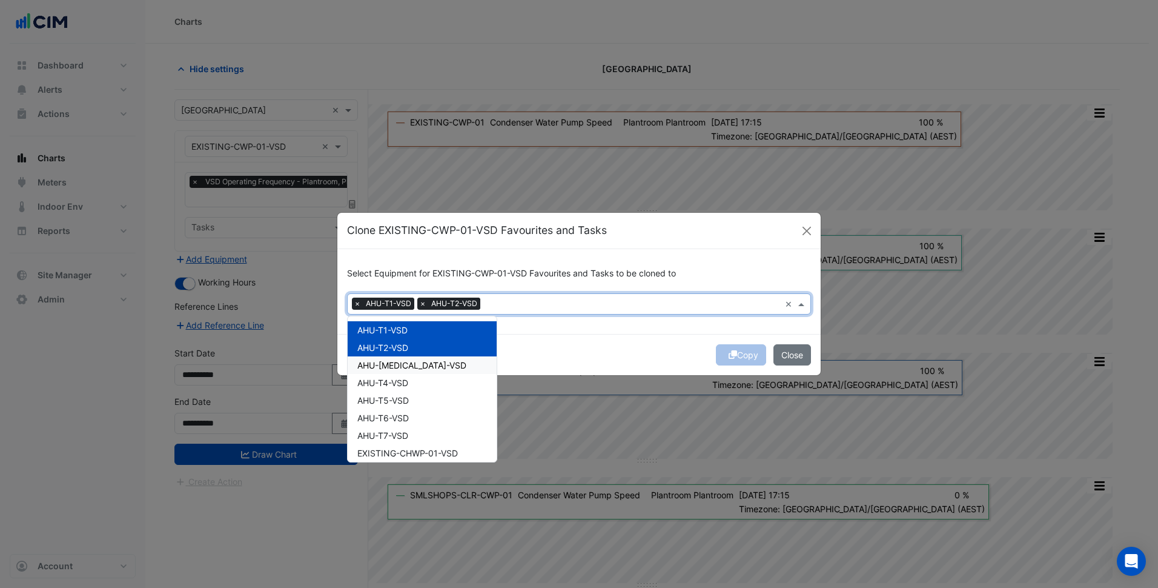
click at [407, 367] on span "AHU-T3-VSD" at bounding box center [411, 365] width 109 height 10
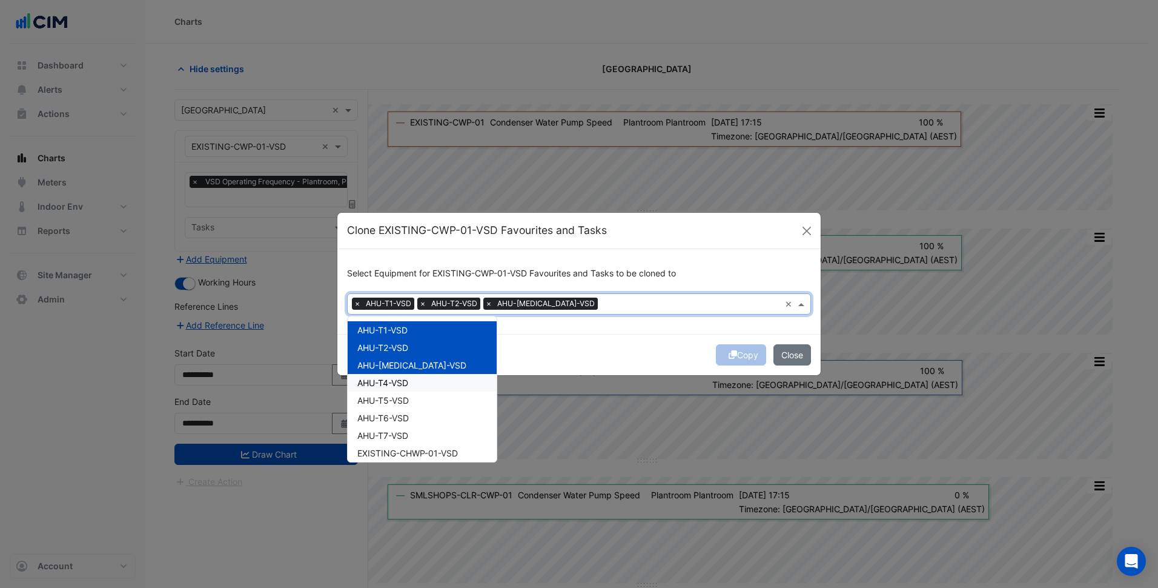
click at [408, 377] on span "AHU-T4-VSD" at bounding box center [382, 382] width 51 height 10
click at [404, 397] on span "AHU-T5-VSD" at bounding box center [382, 400] width 51 height 10
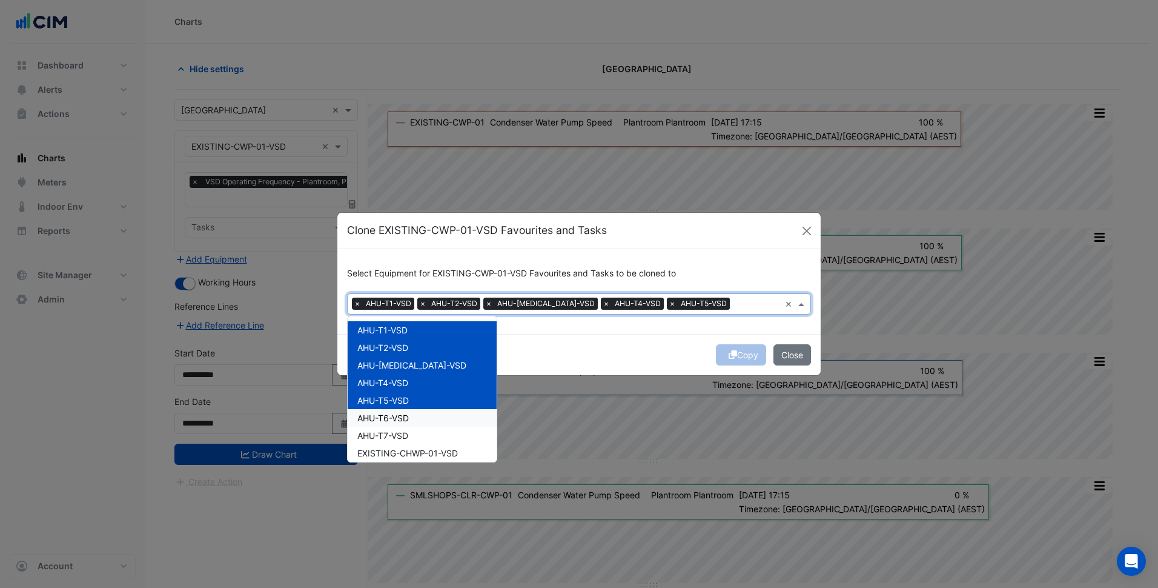
drag, startPoint x: 406, startPoint y: 413, endPoint x: 406, endPoint y: 423, distance: 9.7
click at [406, 414] on span "AHU-T6-VSD" at bounding box center [382, 418] width 51 height 10
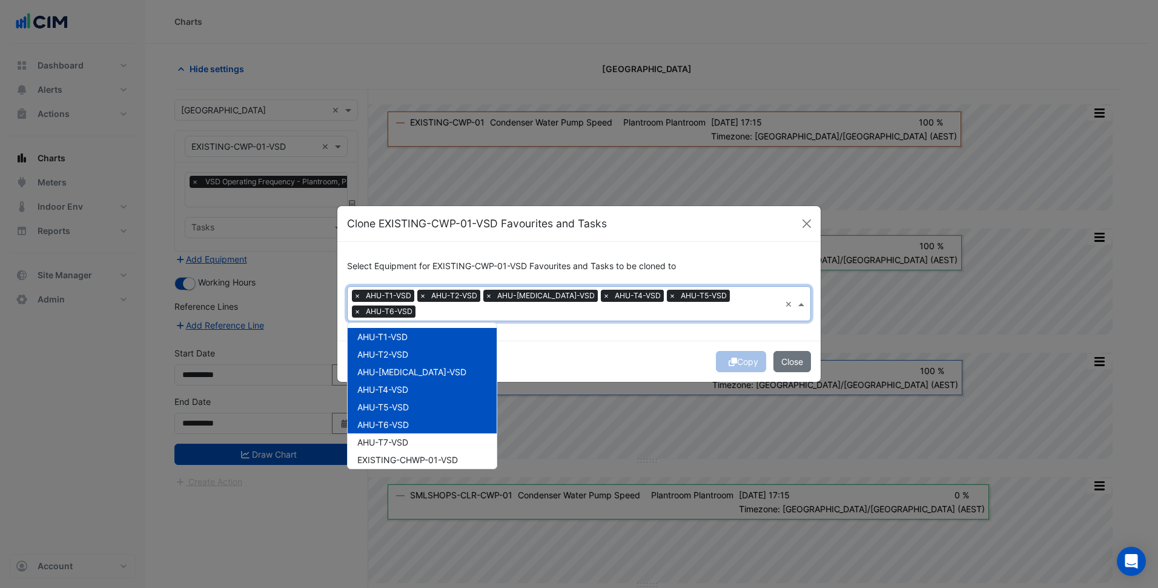
click at [406, 423] on div "AHU-T6-VSD" at bounding box center [422, 425] width 149 height 18
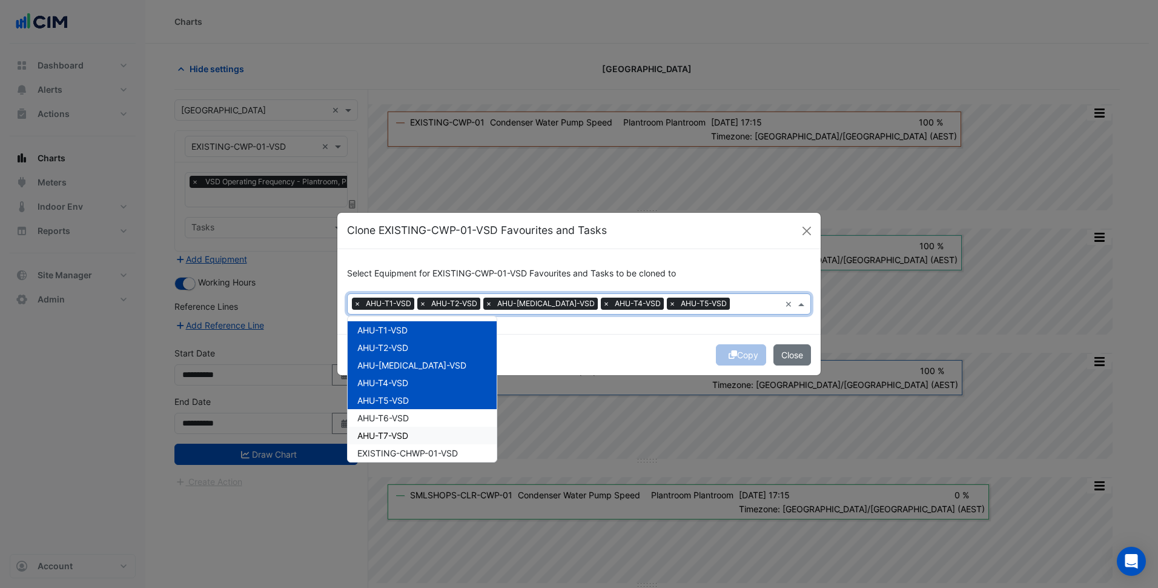
click at [408, 435] on span "AHU-T7-VSD" at bounding box center [382, 435] width 51 height 10
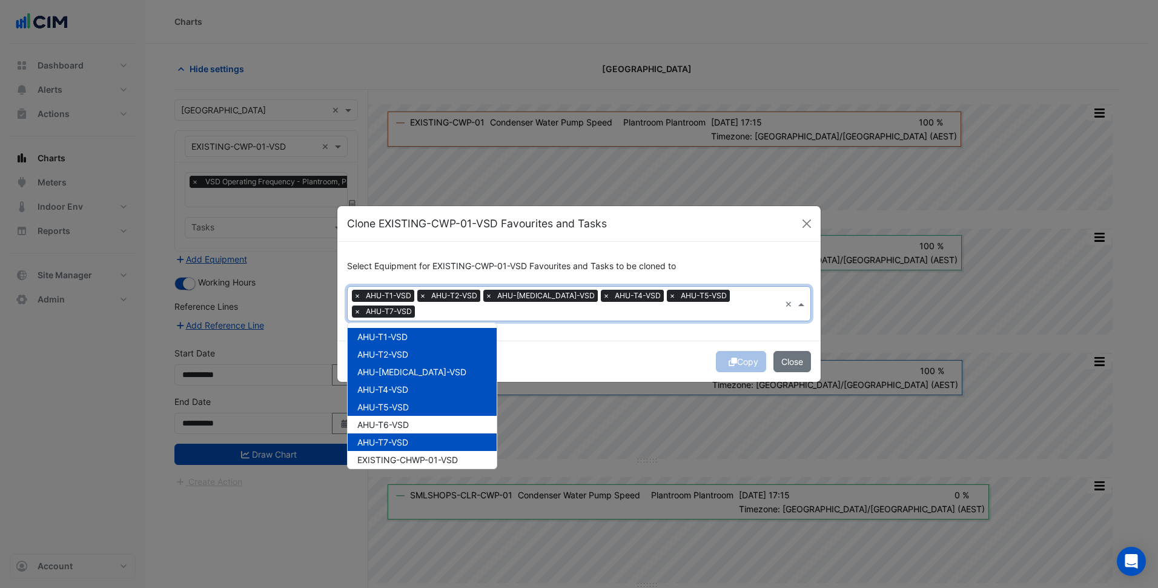
click at [419, 418] on div "AHU-T6-VSD" at bounding box center [422, 425] width 149 height 18
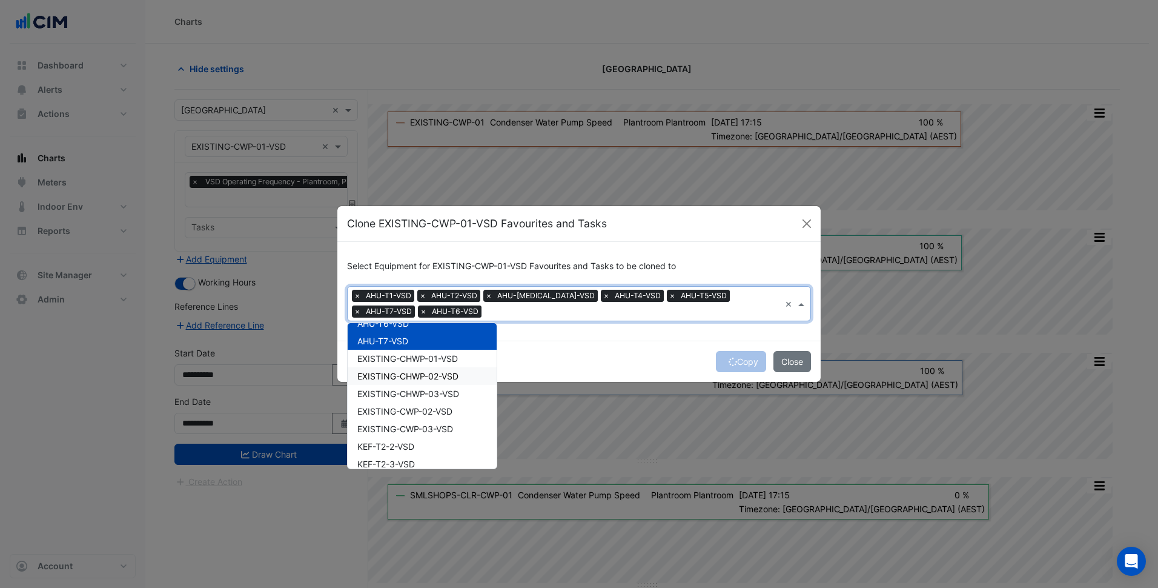
scroll to position [121, 0]
click at [439, 339] on span "EXISTING-CHWP-01-VSD" at bounding box center [407, 338] width 101 height 10
click at [428, 363] on div "EXISTING-CHWP-02-VSD" at bounding box center [422, 356] width 149 height 18
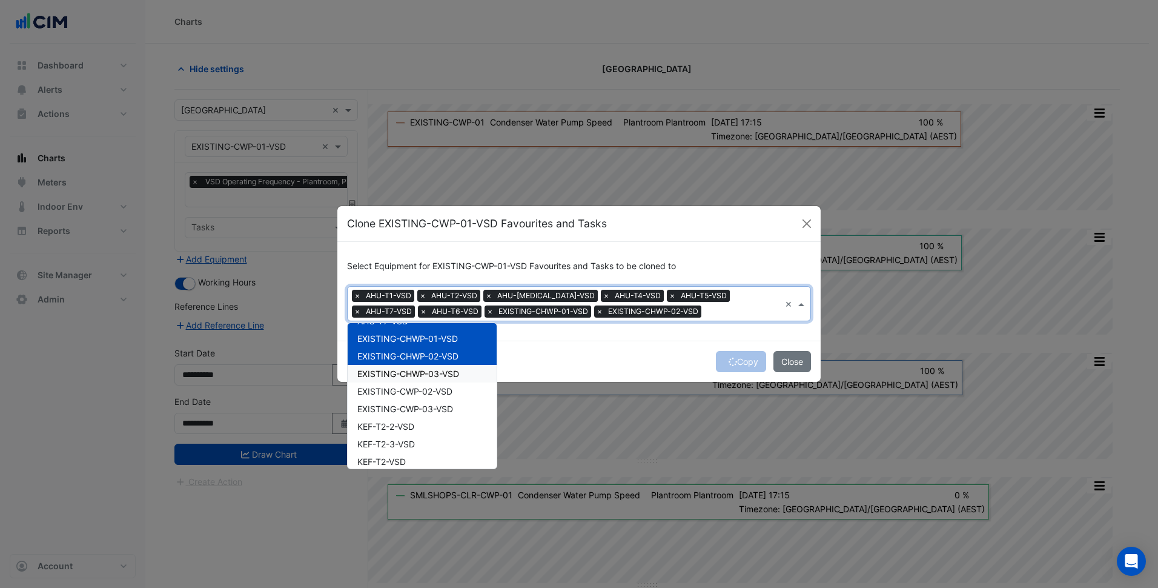
click at [426, 373] on span "EXISTING-CHWP-03-VSD" at bounding box center [408, 373] width 102 height 10
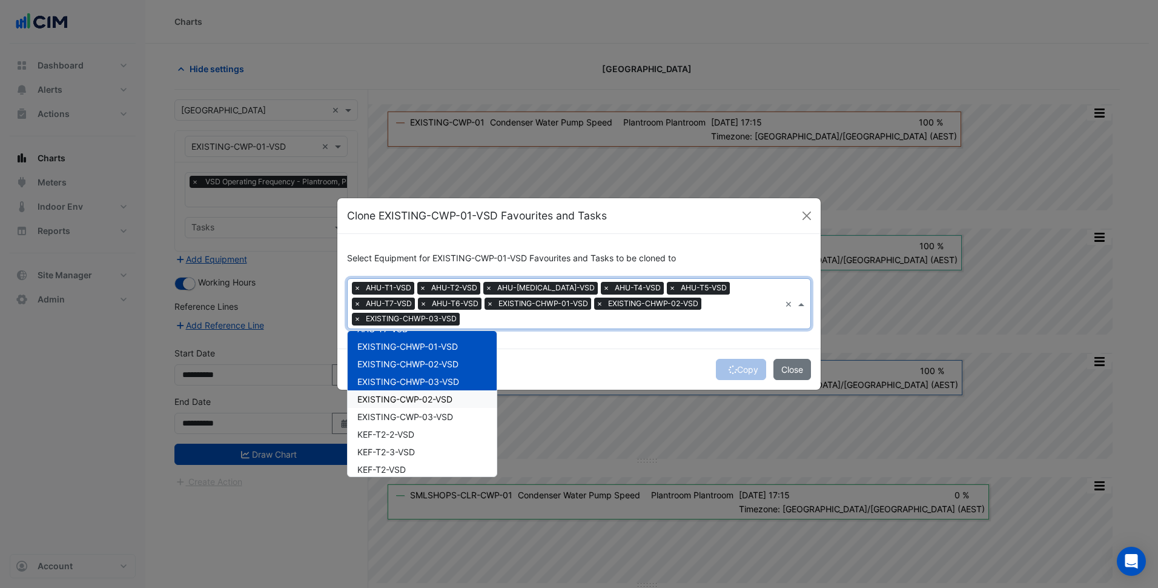
click at [426, 397] on div "EXISTING-CWP-02-VSD" at bounding box center [422, 399] width 149 height 18
click at [425, 409] on div "EXISTING-CWP-03-VSD" at bounding box center [422, 417] width 149 height 18
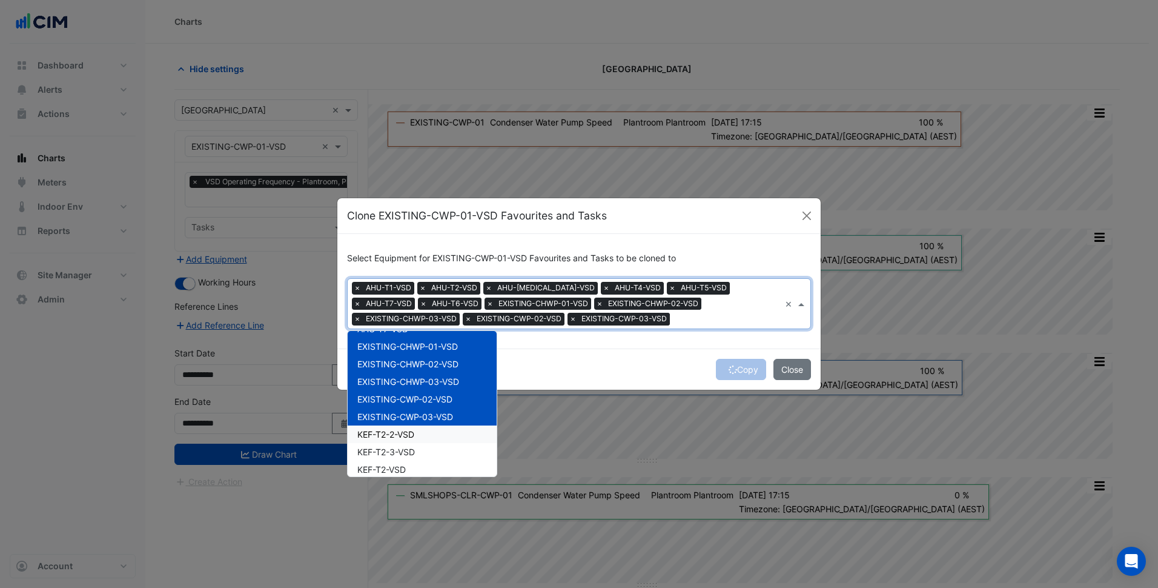
click at [420, 433] on div "KEF-T2-2-VSD" at bounding box center [422, 434] width 149 height 18
click at [416, 458] on div "KEF-T2-3-VSD" at bounding box center [422, 452] width 149 height 18
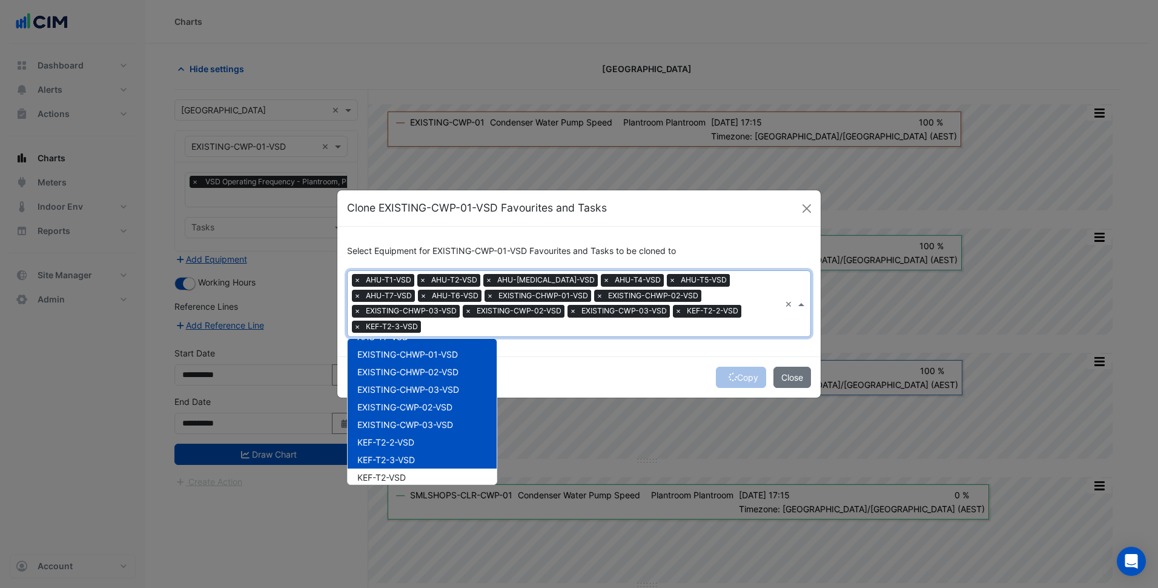
scroll to position [182, 0]
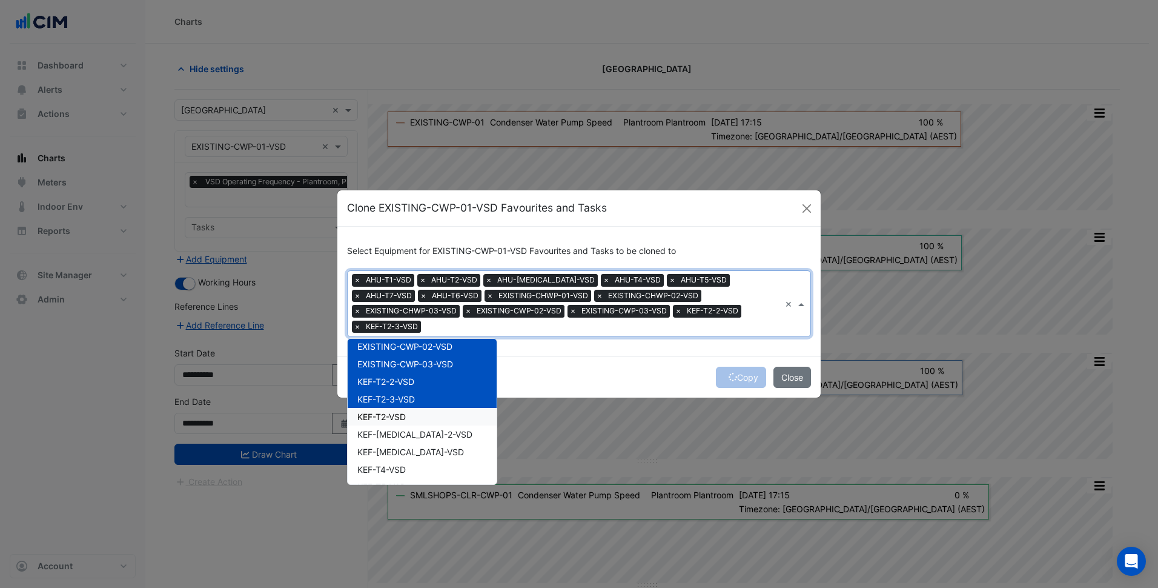
click at [417, 408] on div "KEF-T2-VSD" at bounding box center [422, 417] width 149 height 18
click at [415, 430] on span "KEF-T3-2-VSD" at bounding box center [414, 434] width 115 height 10
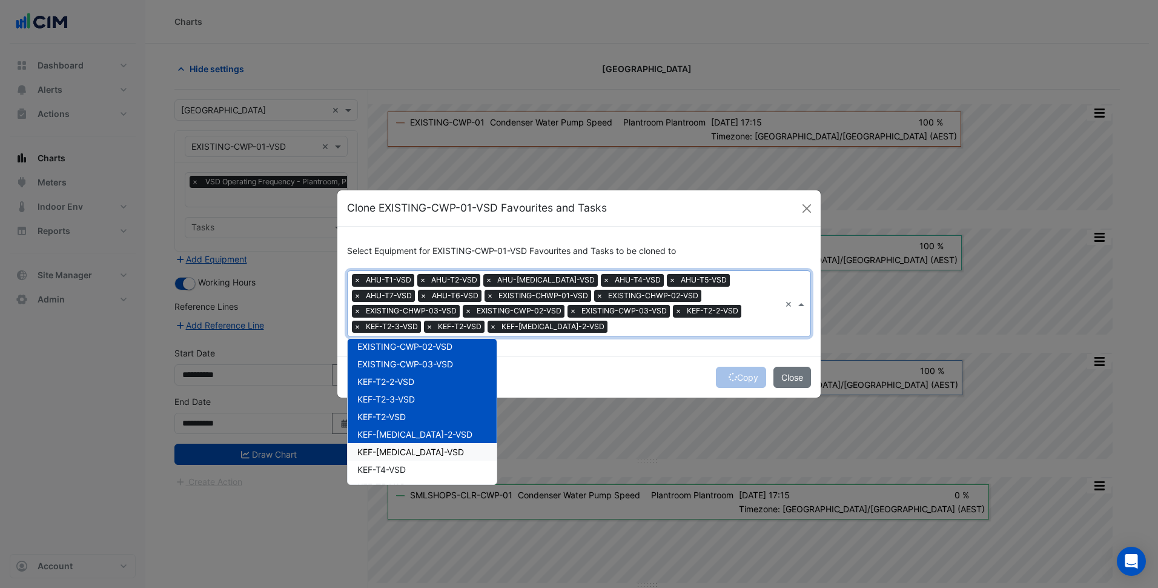
drag, startPoint x: 410, startPoint y: 446, endPoint x: 409, endPoint y: 456, distance: 10.4
click at [410, 446] on div "KEF-T3-VSD" at bounding box center [422, 452] width 149 height 18
click at [409, 465] on div "KEF-T4-VSD" at bounding box center [422, 469] width 149 height 18
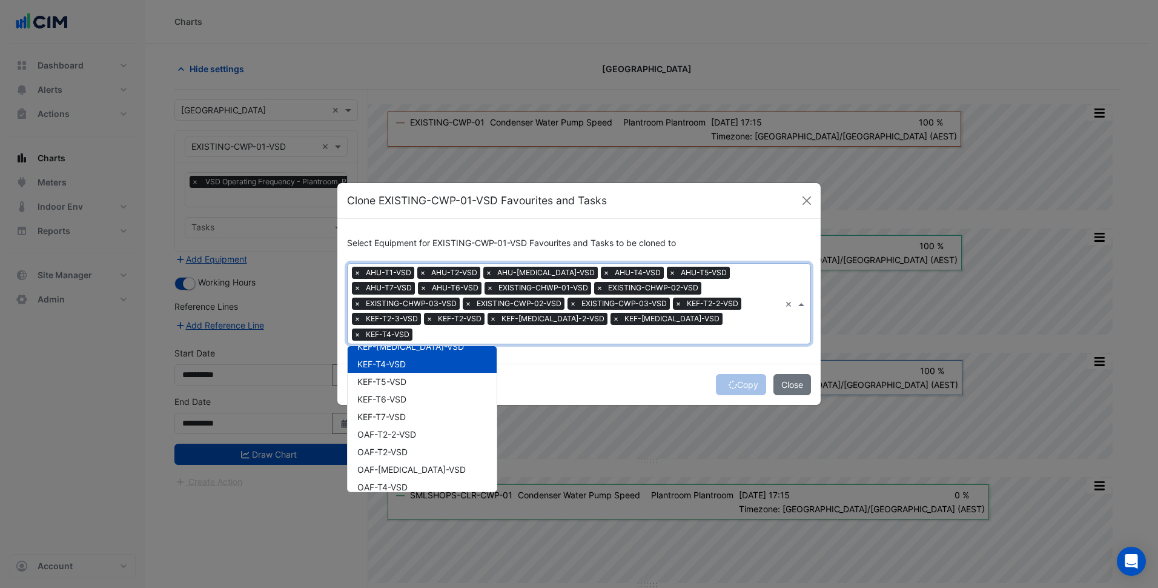
scroll to position [303, 0]
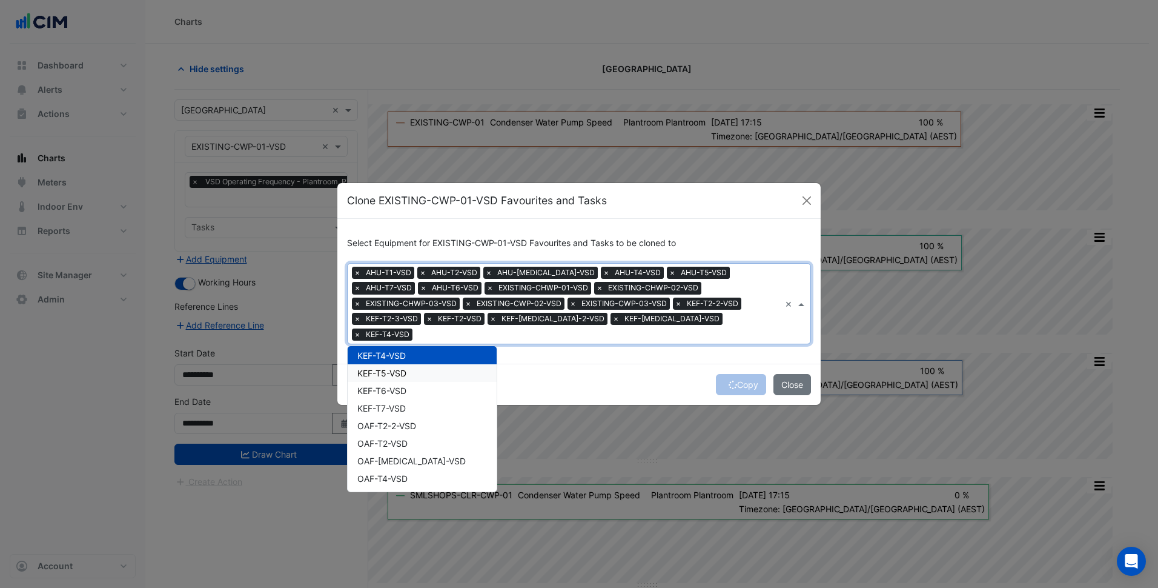
click at [398, 368] on span "KEF-T5-VSD" at bounding box center [381, 373] width 49 height 10
click at [395, 387] on span "KEF-T6-VSD" at bounding box center [381, 390] width 49 height 10
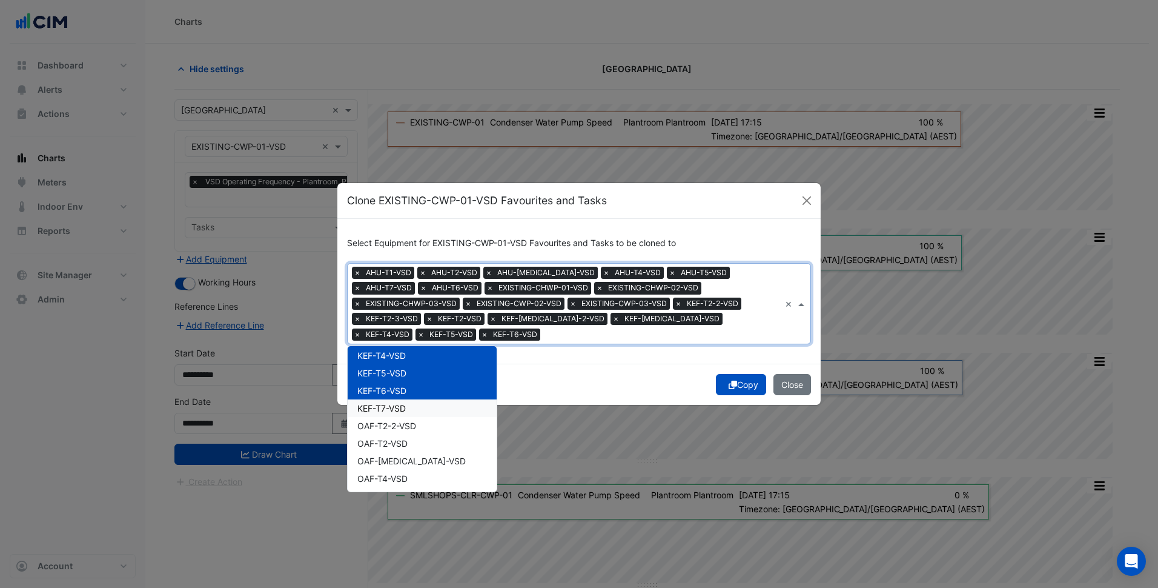
click at [409, 399] on div "KEF-T7-VSD" at bounding box center [422, 408] width 149 height 18
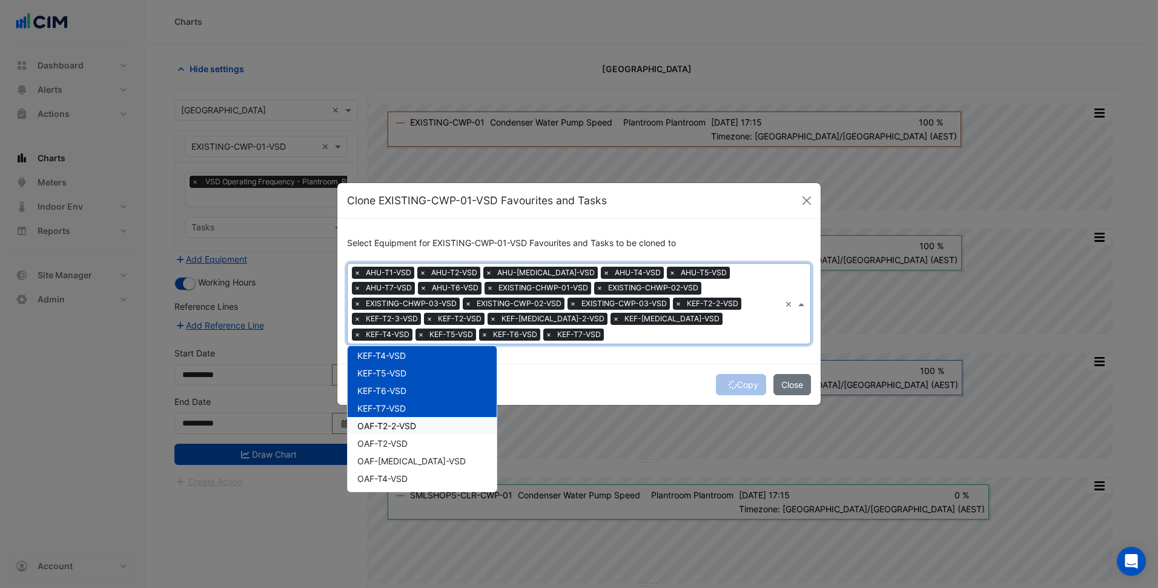
click at [430, 418] on div "OAF-T2-2-VSD" at bounding box center [422, 426] width 149 height 18
click at [417, 449] on div "OAF-T2-VSD" at bounding box center [422, 443] width 149 height 18
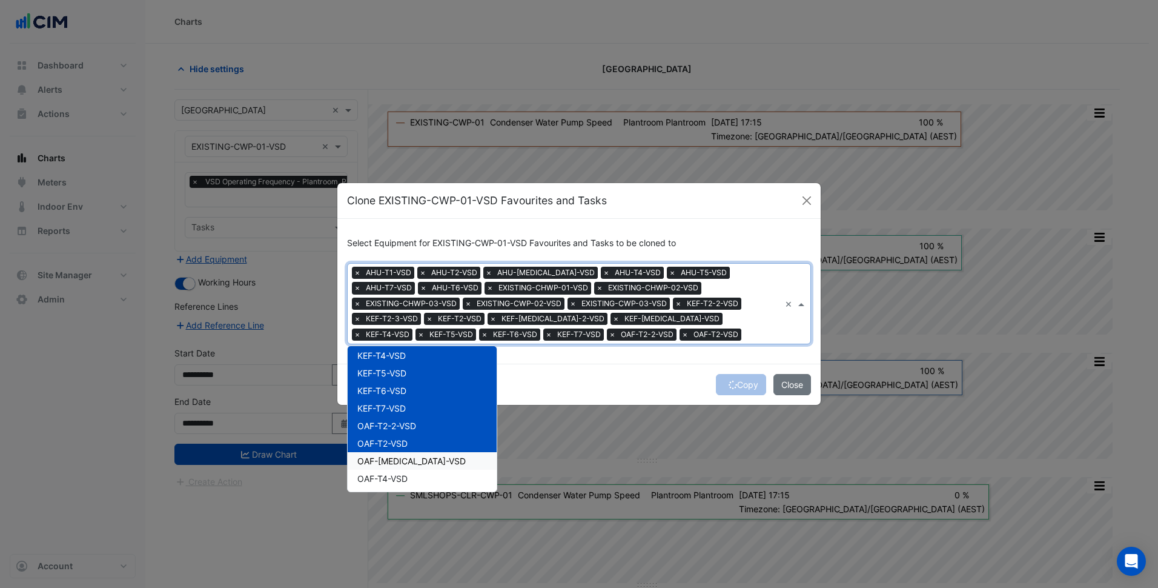
click at [420, 466] on div "OAF-T3-VSD" at bounding box center [422, 461] width 149 height 18
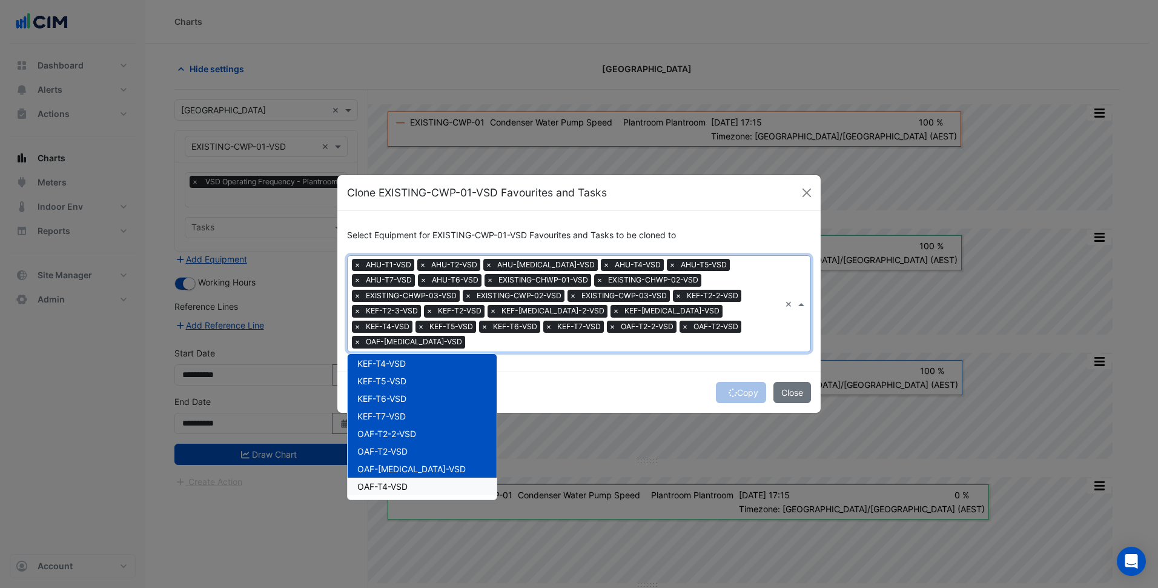
click at [420, 479] on div "OAF-T4-VSD" at bounding box center [422, 486] width 149 height 18
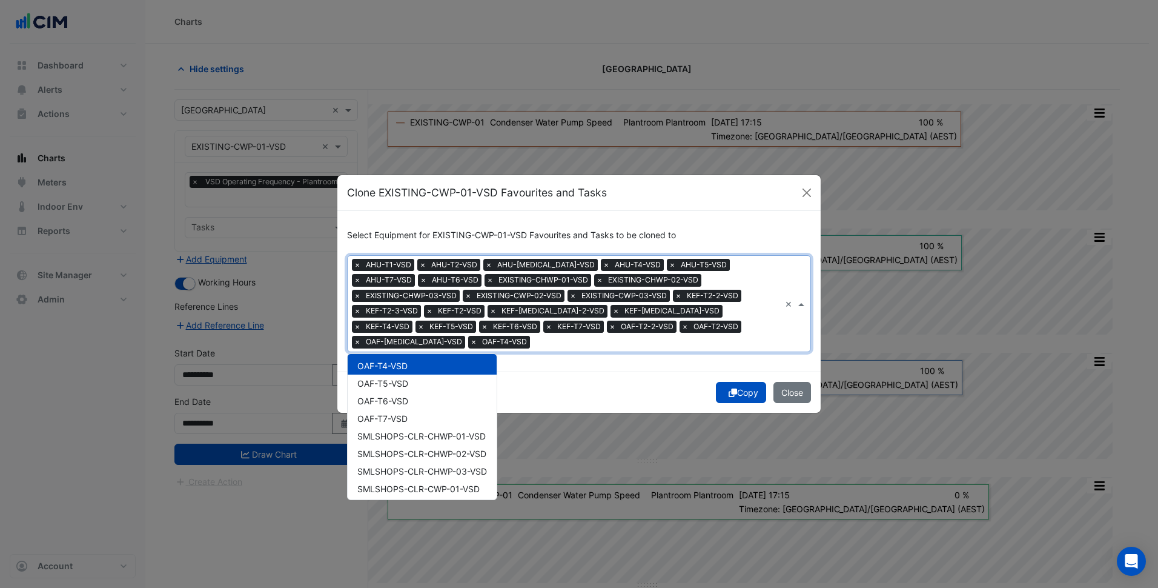
scroll to position [424, 0]
click at [406, 391] on div "OAF-T6-VSD" at bounding box center [422, 400] width 149 height 18
click at [403, 377] on span "OAF-T5-VSD" at bounding box center [382, 382] width 51 height 10
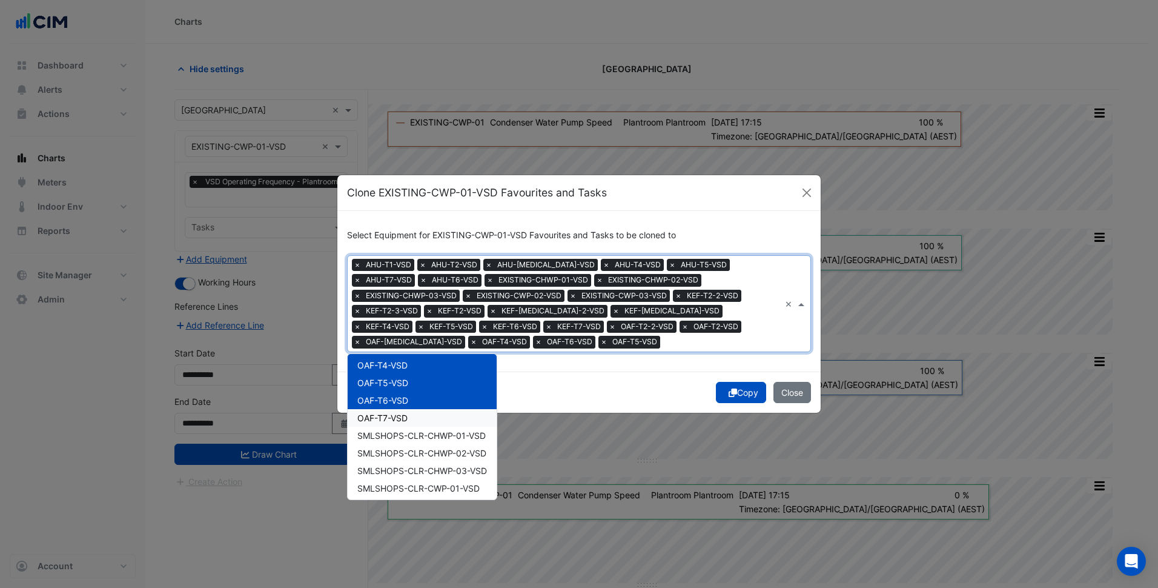
click at [402, 413] on span "OAF-T7-VSD" at bounding box center [382, 418] width 50 height 10
click at [423, 443] on div "SMLSHOPS-CLR-CHWP-01-VSD" at bounding box center [422, 435] width 149 height 18
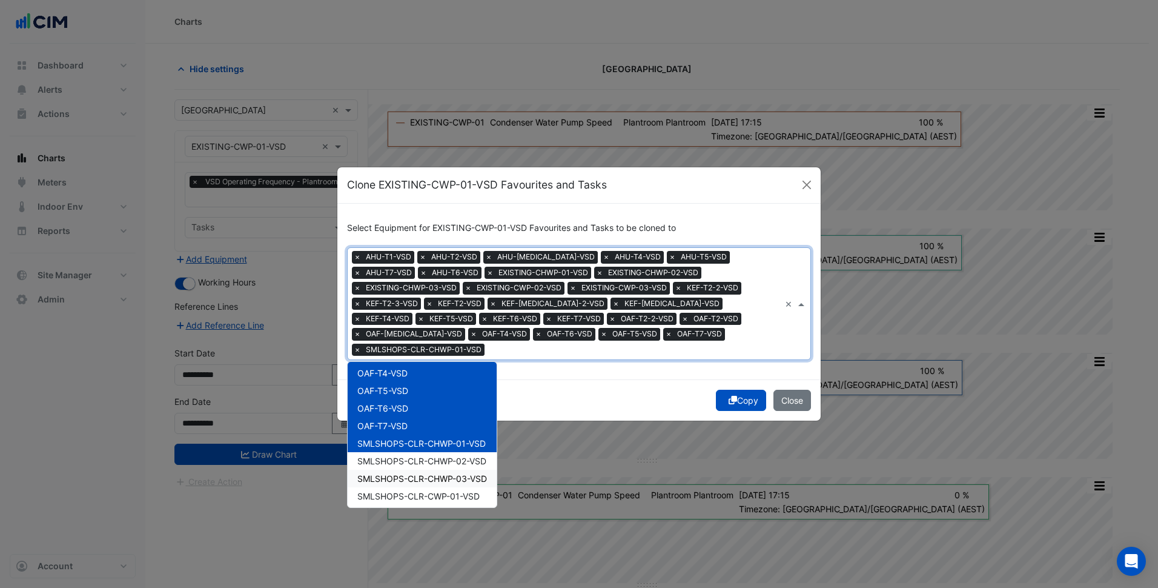
click at [431, 469] on div "SMLSHOPS-CLR-CHWP-03-VSD" at bounding box center [422, 478] width 149 height 18
click at [443, 456] on span "SMLSHOPS-CLR-CHWP-02-VSD" at bounding box center [421, 461] width 129 height 10
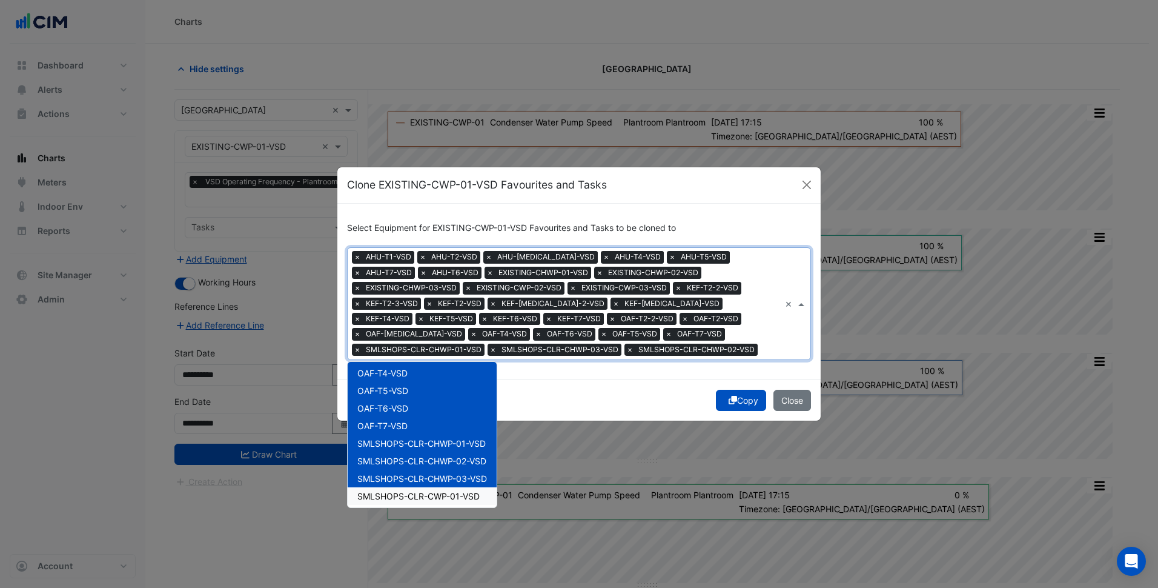
click at [434, 493] on span "SMLSHOPS-CLR-CWP-01-VSD" at bounding box center [418, 496] width 122 height 10
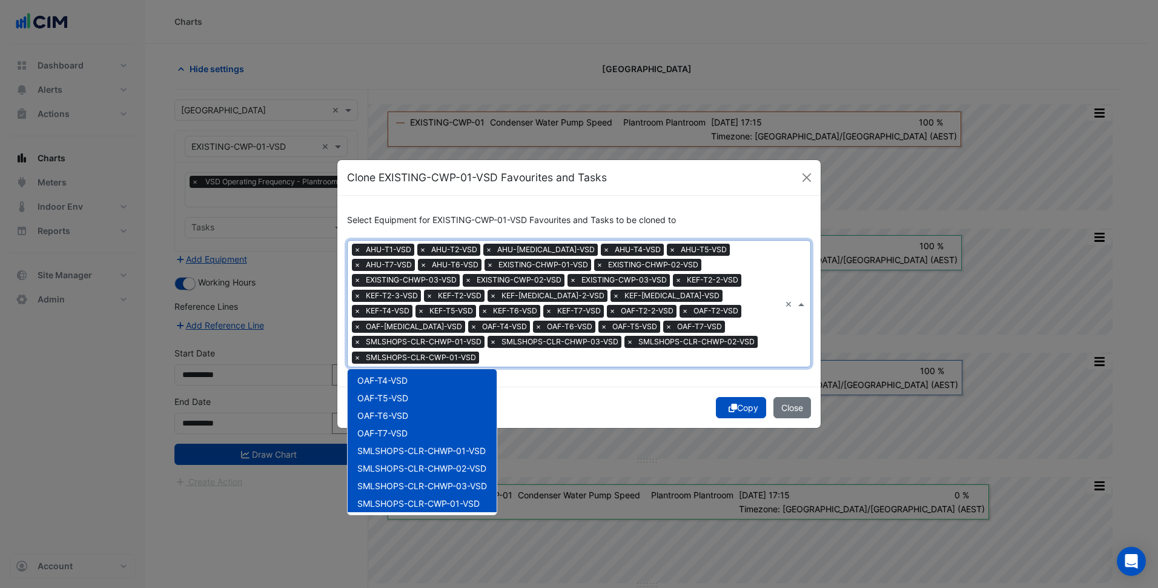
scroll to position [485, 0]
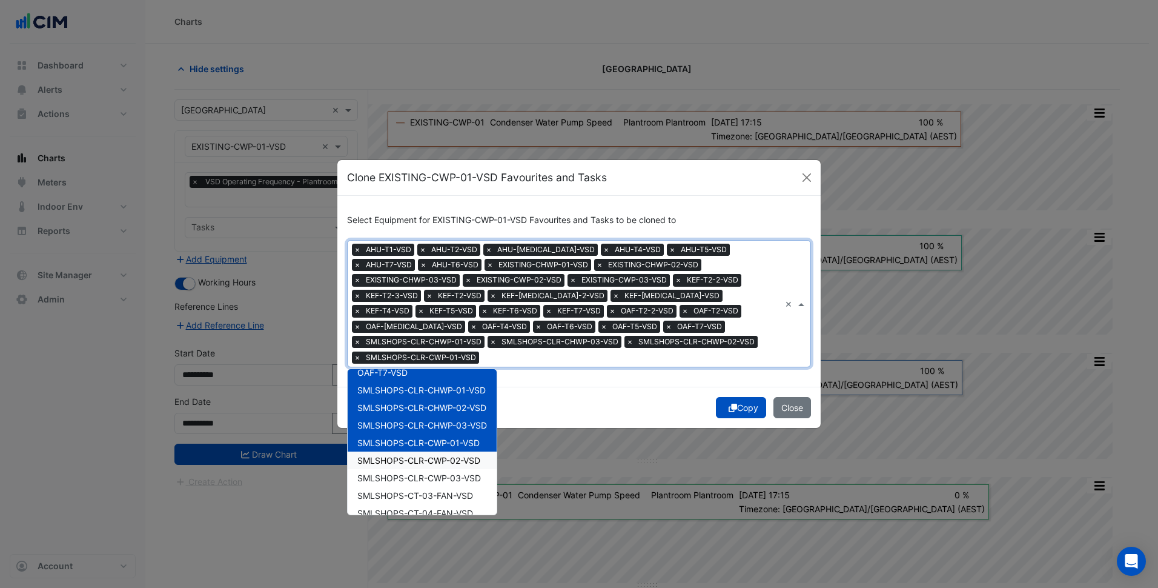
click at [432, 455] on span "SMLSHOPS-CLR-CWP-02-VSD" at bounding box center [418, 460] width 123 height 10
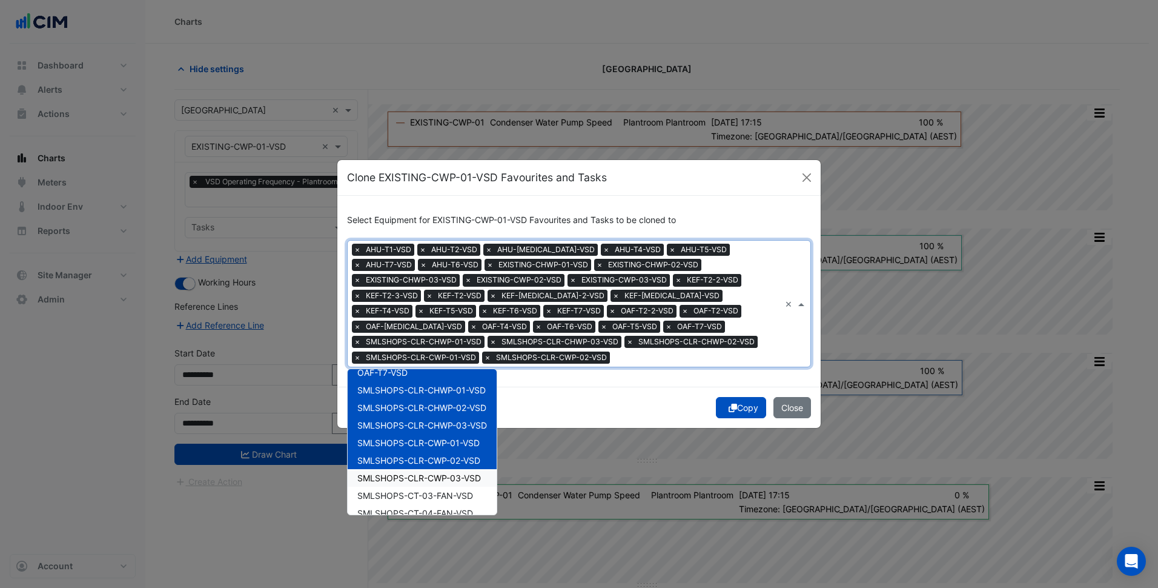
click at [425, 476] on div "SMLSHOPS-CLR-CWP-03-VSD" at bounding box center [422, 478] width 149 height 18
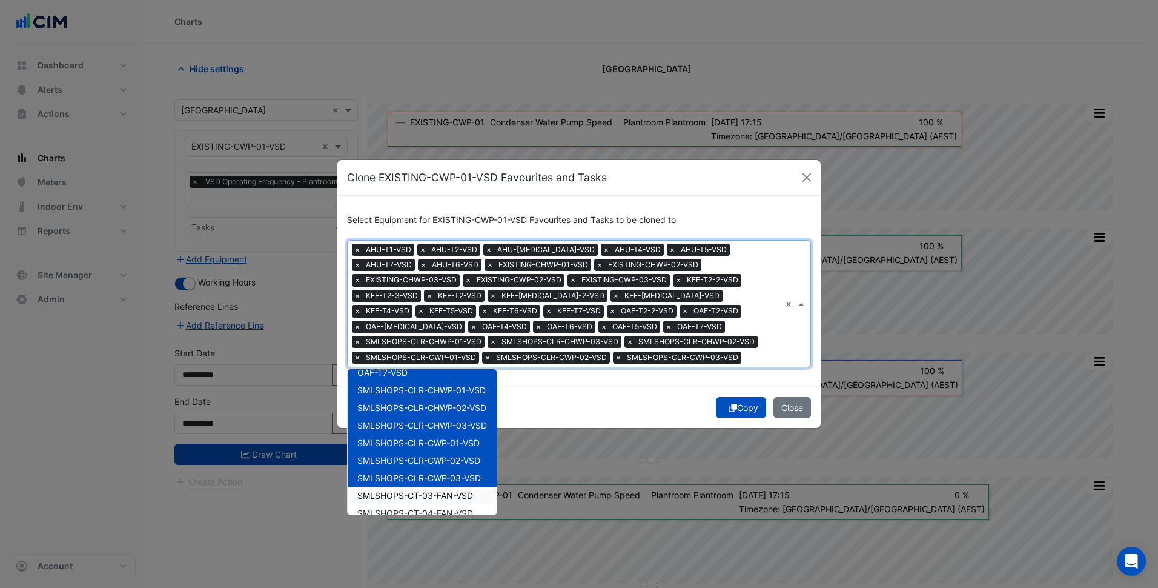
click at [411, 491] on span "SMLSHOPS-CT-03-FAN-VSD" at bounding box center [415, 495] width 116 height 10
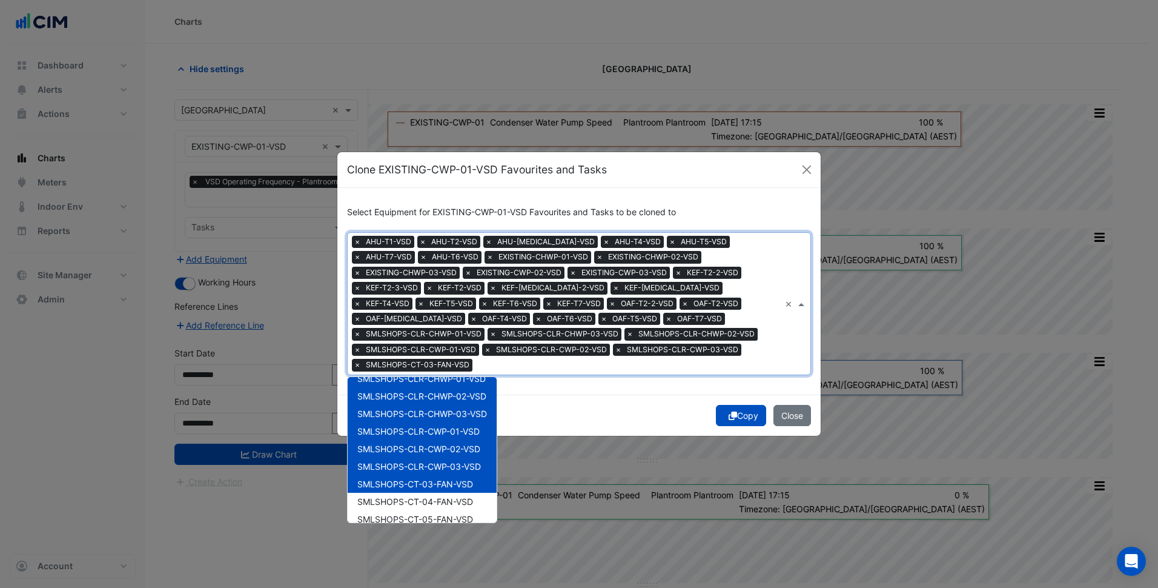
scroll to position [514, 0]
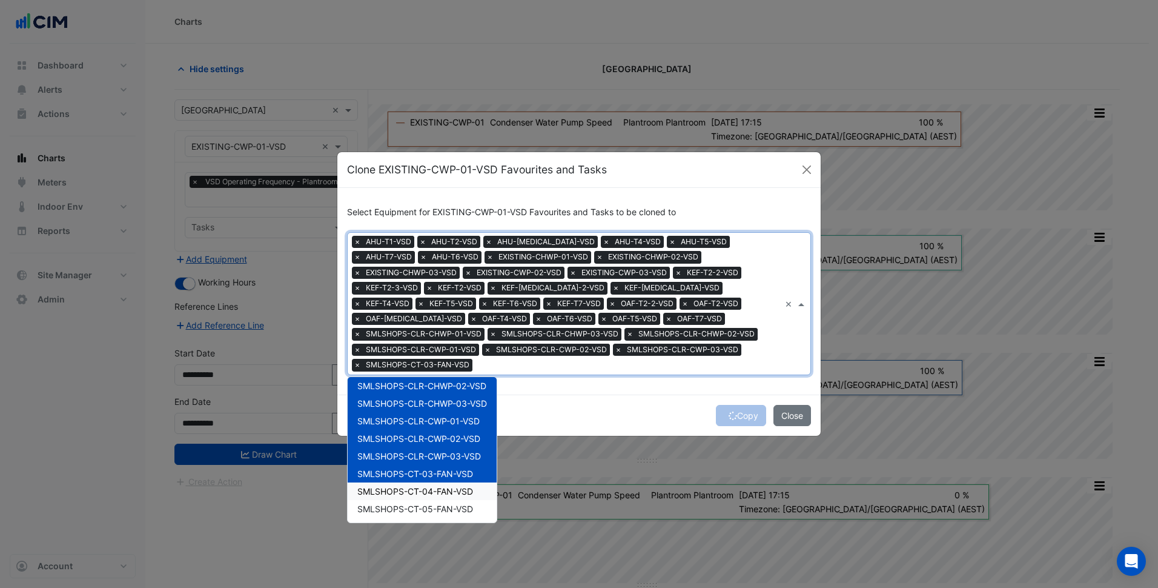
click at [437, 489] on div "SMLSHOPS-CT-04-FAN-VSD" at bounding box center [422, 491] width 149 height 18
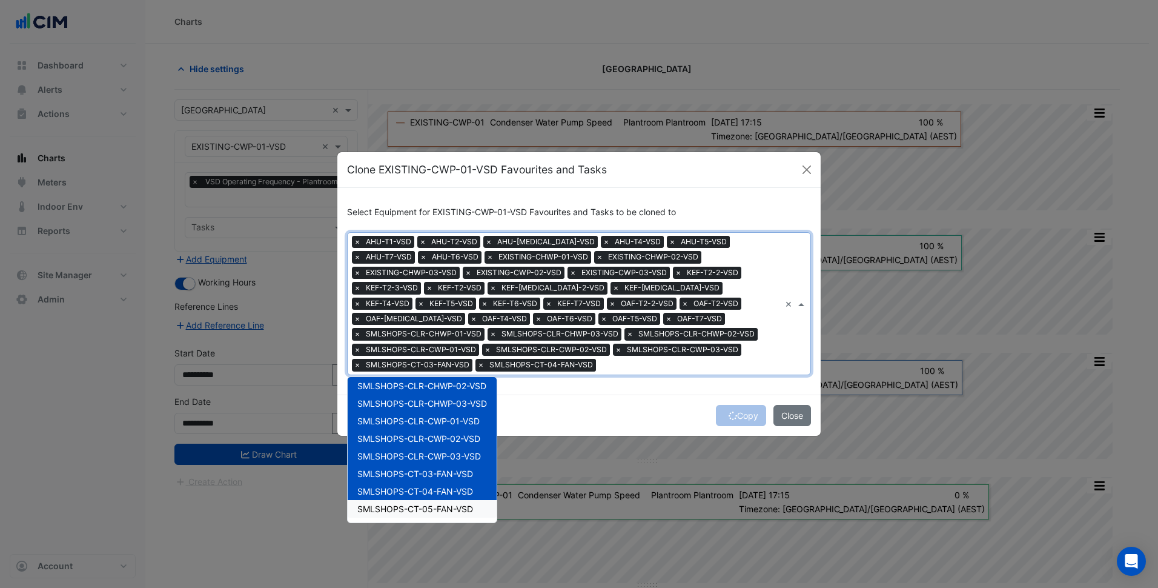
click at [439, 510] on div "AHU-T1-VSD AHU-T2-VSD AHU-T3-VSD AHU-T4-VSD AHU-T5-VSD AHU-T6-VSD AHU-T7-VSD EX…" at bounding box center [422, 449] width 149 height 145
click at [441, 503] on span "SMLSHOPS-CT-05-FAN-VSD" at bounding box center [415, 508] width 116 height 10
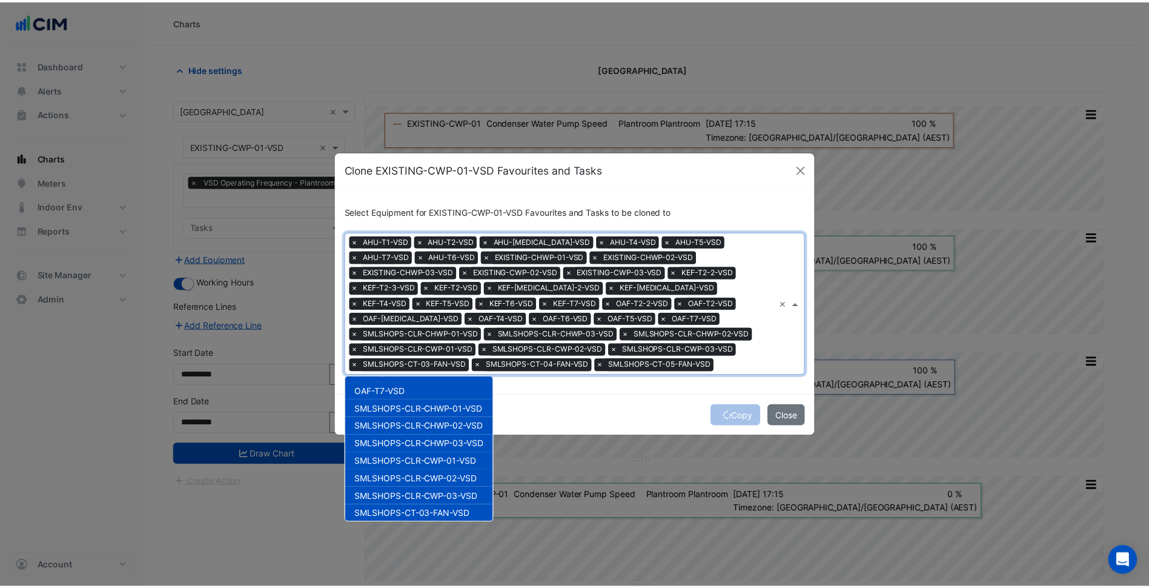
scroll to position [454, 0]
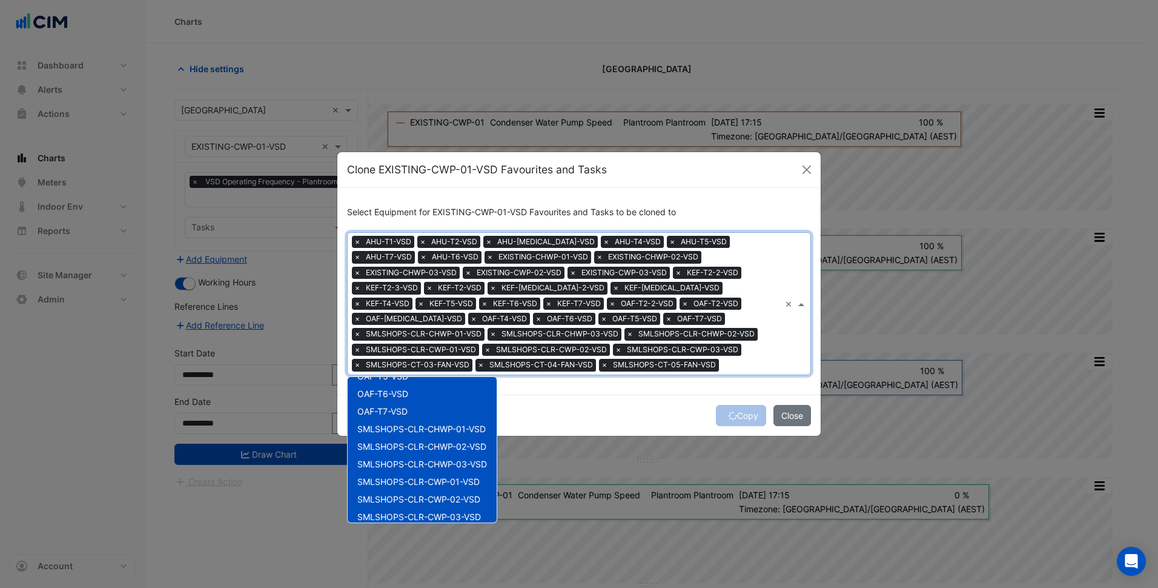
click at [591, 413] on div "Copy Close" at bounding box center [578, 414] width 483 height 41
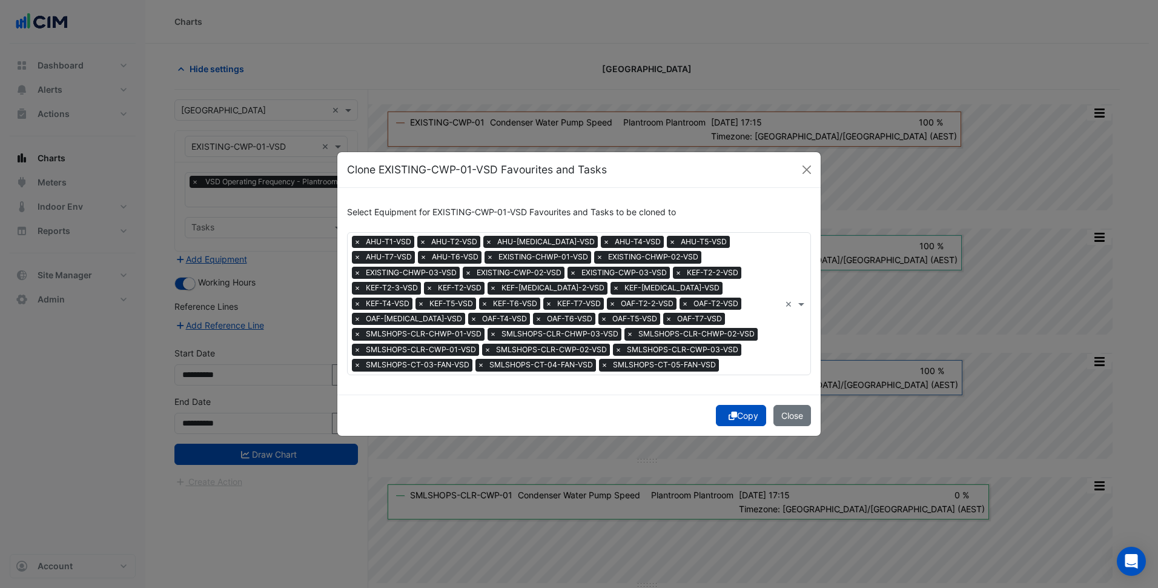
click at [738, 413] on button "Copy" at bounding box center [741, 415] width 50 height 21
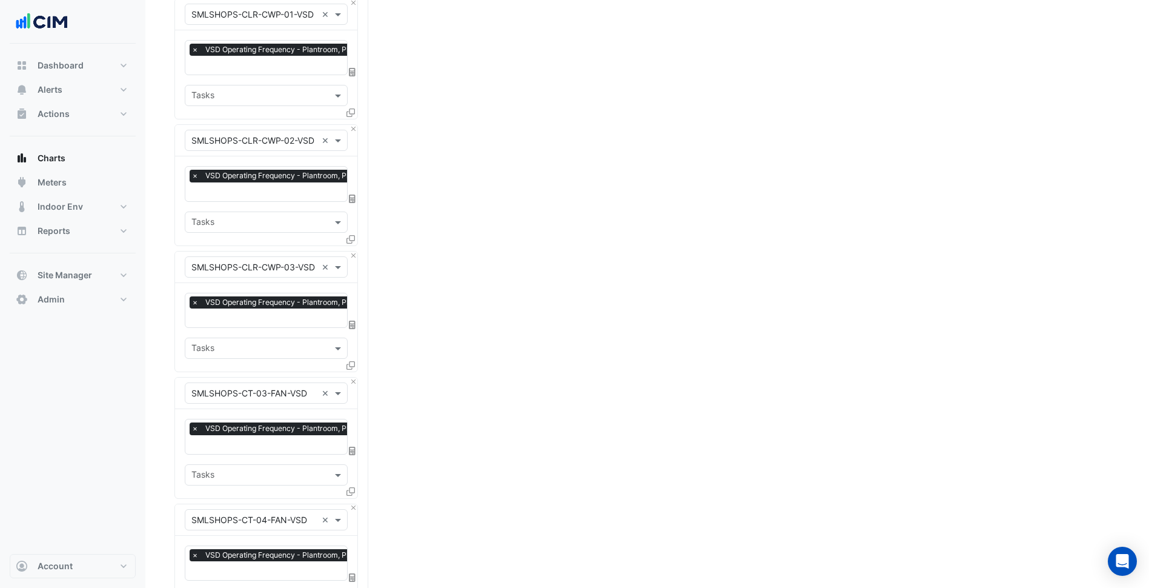
scroll to position [4535, 0]
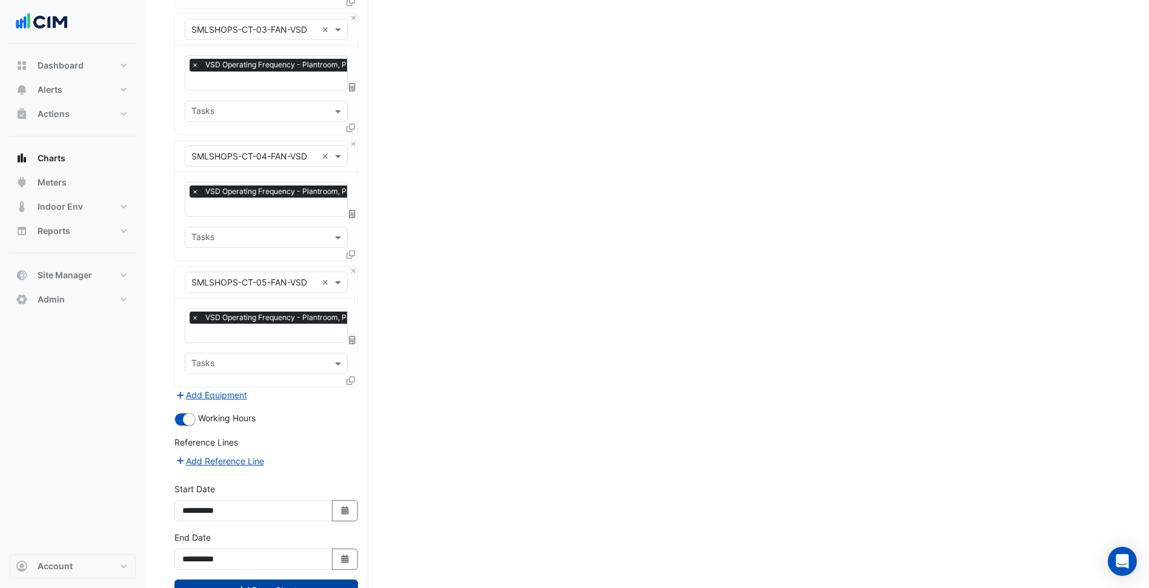
click at [285, 579] on button "Draw Chart" at bounding box center [266, 589] width 184 height 21
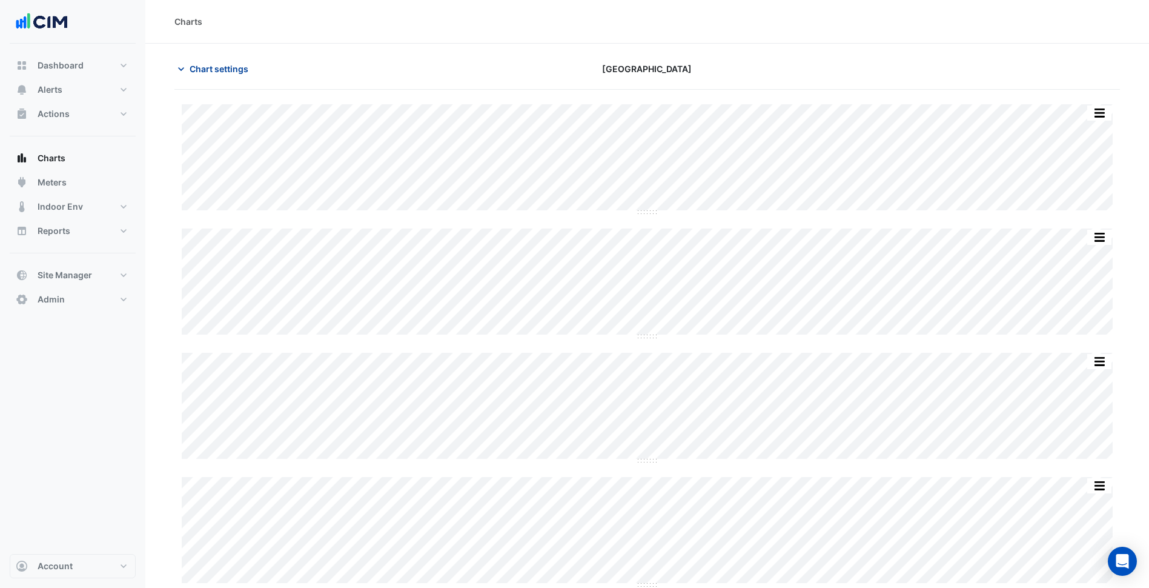
click at [229, 69] on span "Chart settings" at bounding box center [219, 68] width 59 height 13
click at [230, 69] on span "Chart settings" at bounding box center [219, 68] width 59 height 13
click at [216, 73] on span "Chart settings" at bounding box center [219, 68] width 59 height 13
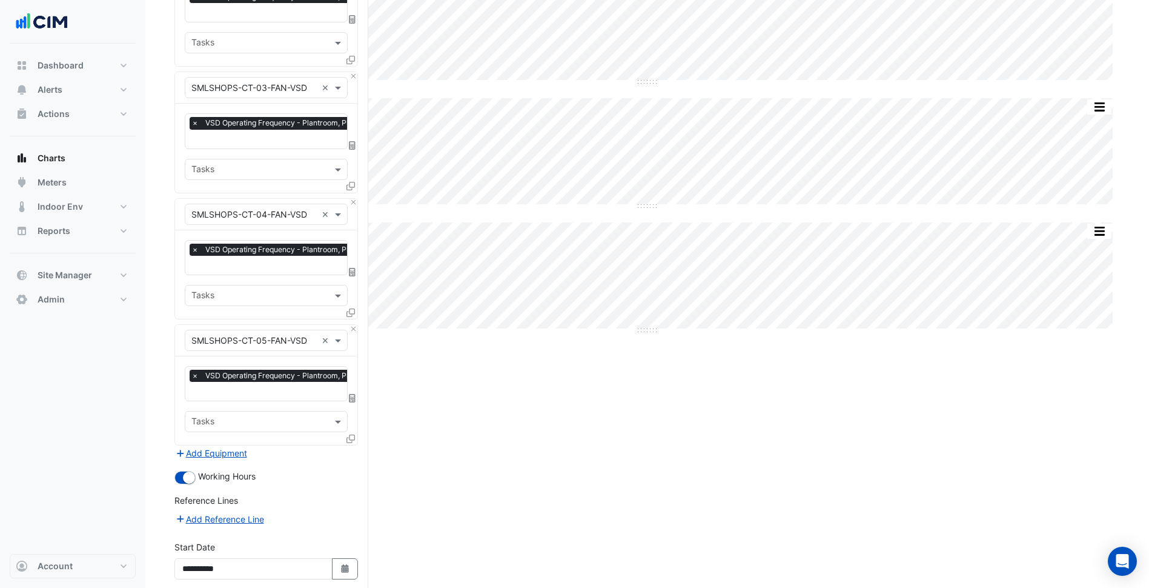
scroll to position [4535, 0]
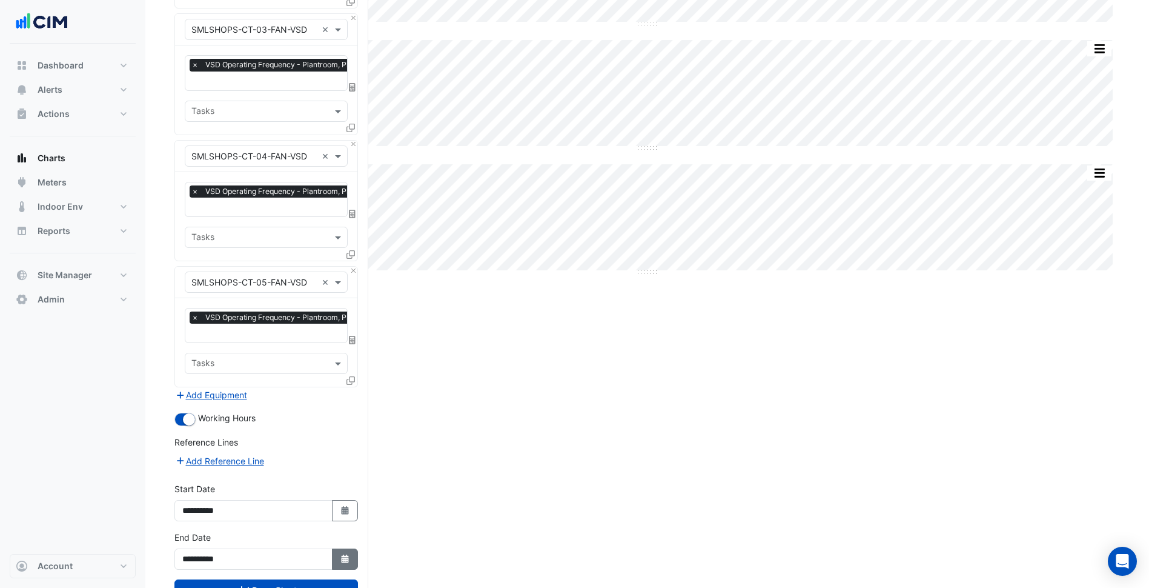
click at [340, 548] on button "Select Date" at bounding box center [345, 558] width 27 height 21
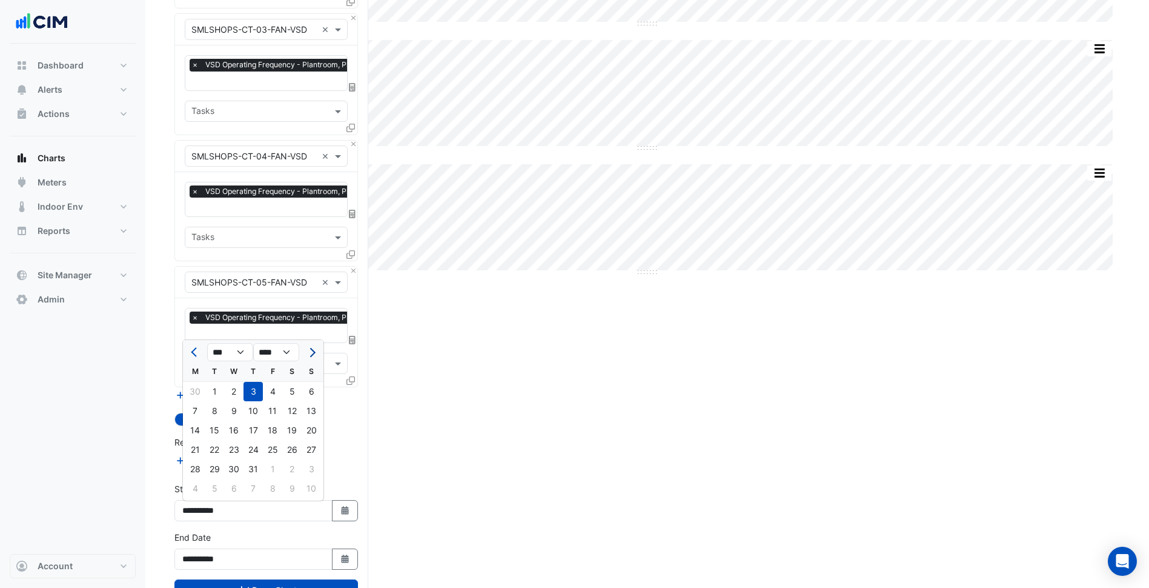
click at [311, 354] on span "Next month" at bounding box center [311, 352] width 9 height 9
select select "*"
click at [310, 468] on div "31" at bounding box center [311, 468] width 19 height 19
type input "**********"
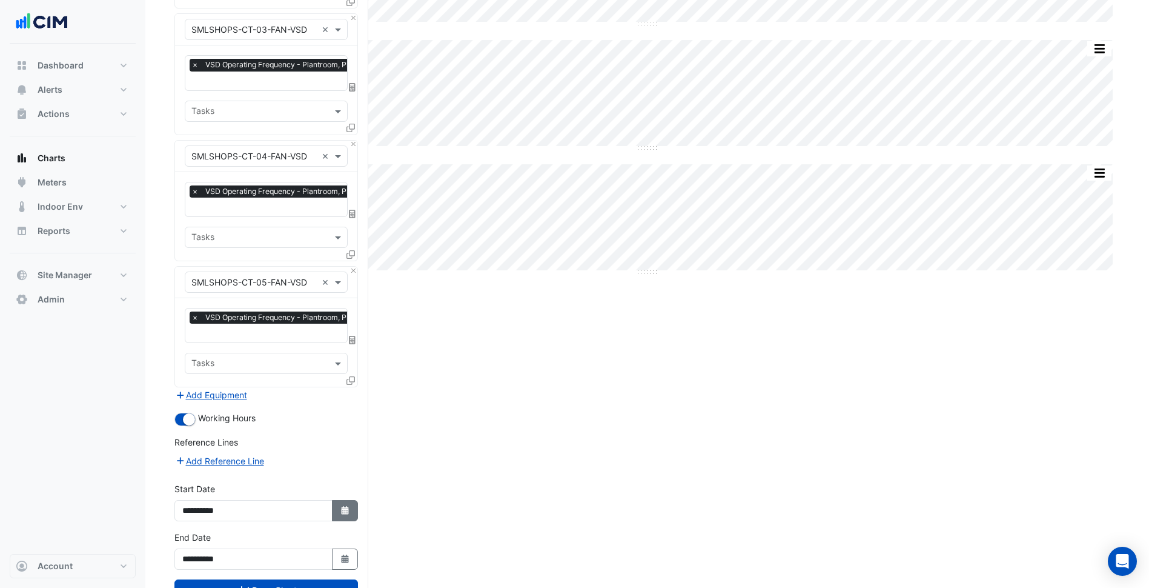
click at [347, 500] on button "Select Date" at bounding box center [345, 510] width 27 height 21
select select "*"
select select "****"
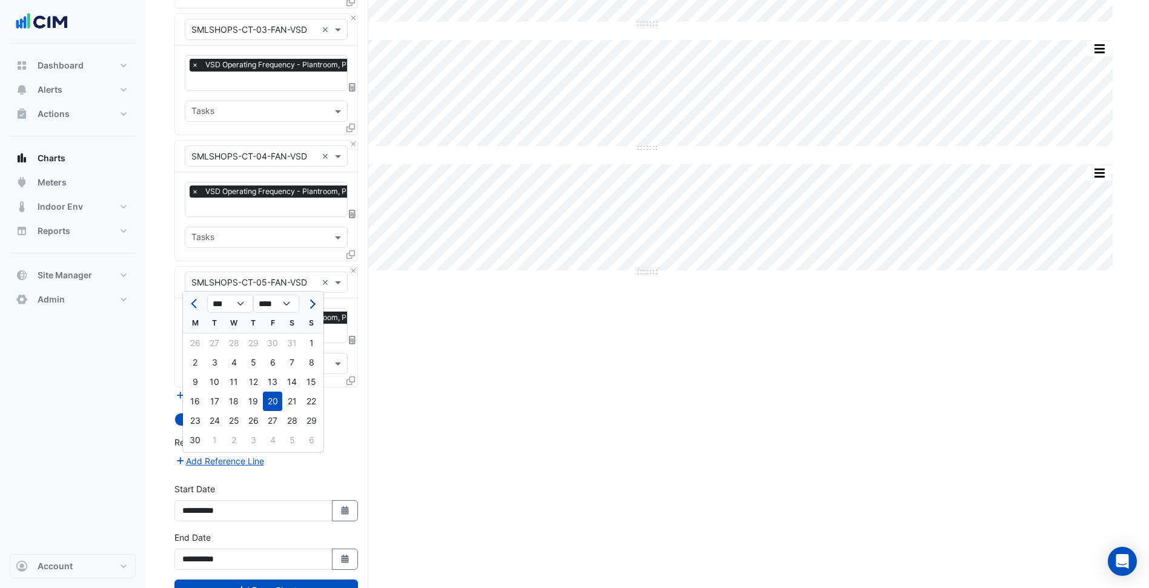
click at [311, 300] on span "Next month" at bounding box center [311, 303] width 9 height 9
click at [310, 302] on span "Next month" at bounding box center [311, 303] width 9 height 9
select select "*"
click at [253, 345] on div "31" at bounding box center [253, 342] width 19 height 19
type input "**********"
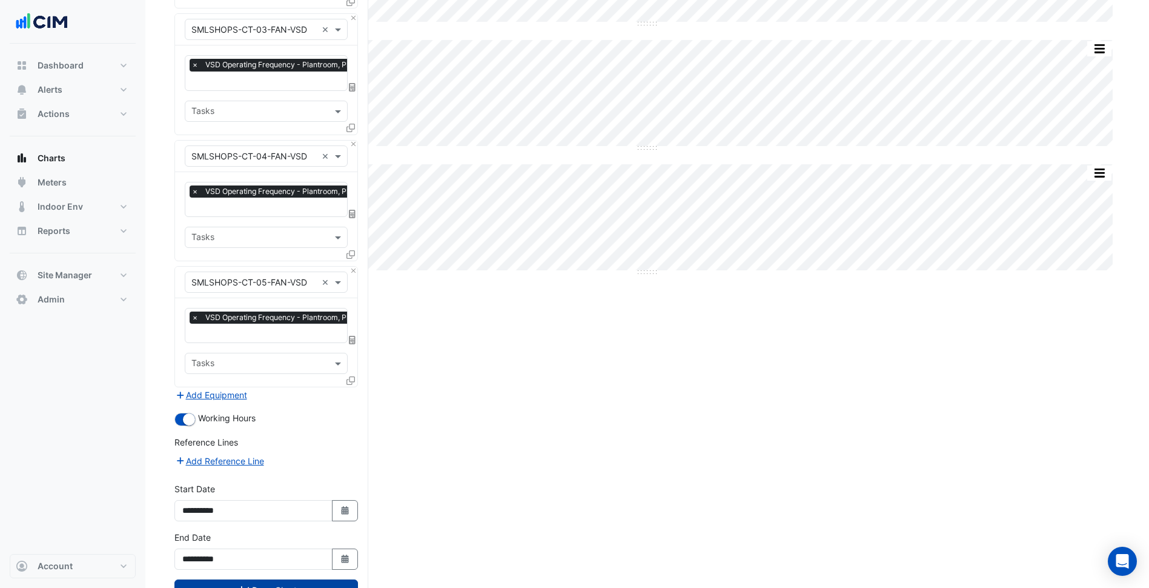
click at [284, 579] on button "Draw Chart" at bounding box center [266, 589] width 184 height 21
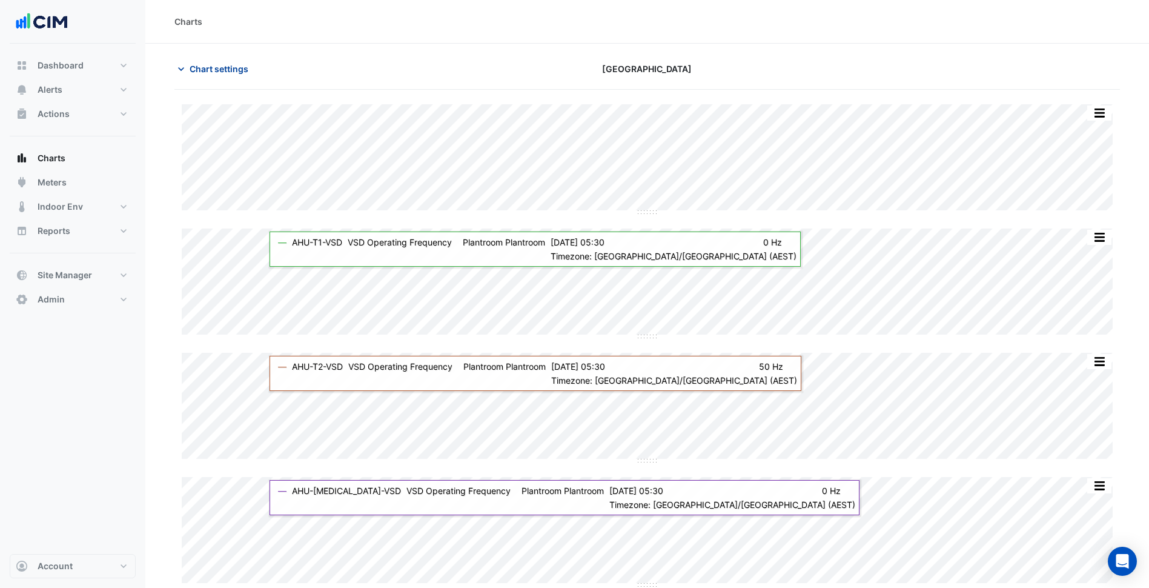
click at [231, 72] on span "Chart settings" at bounding box center [219, 68] width 59 height 13
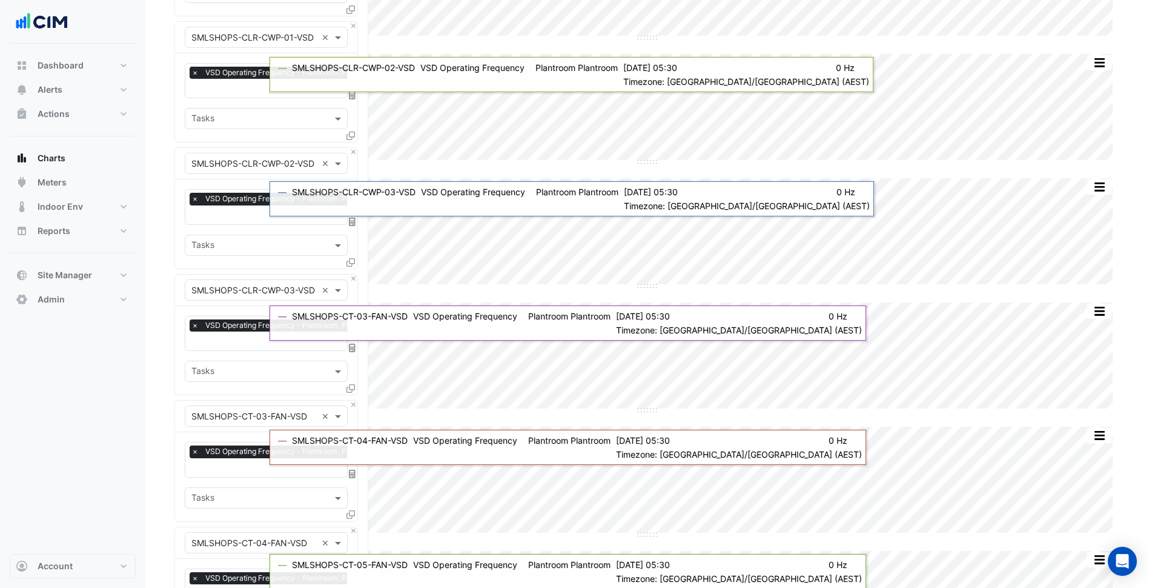
scroll to position [4535, 0]
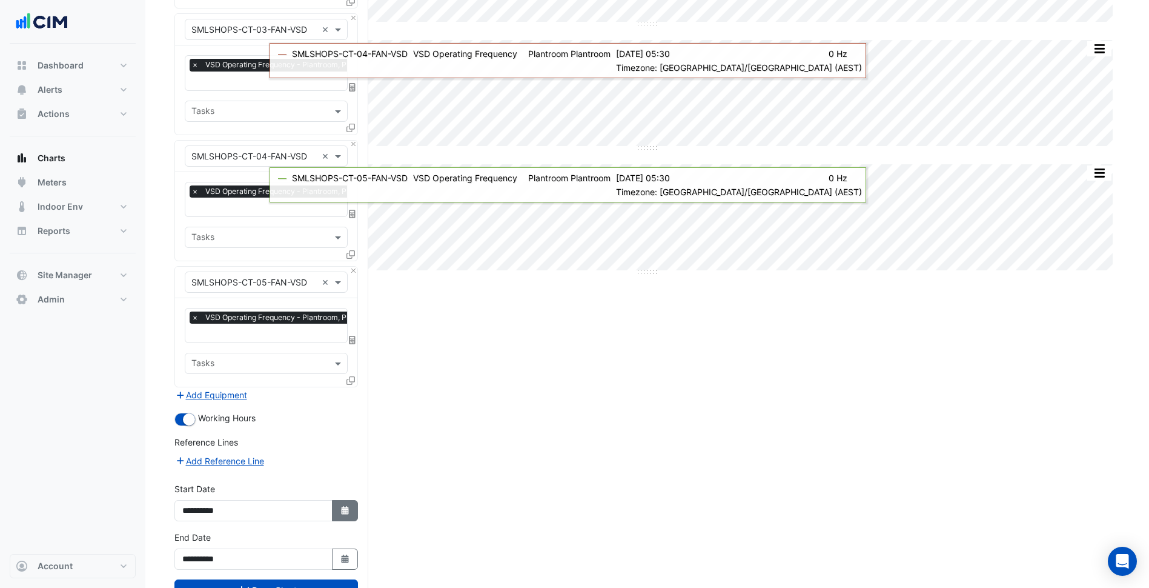
click at [340, 506] on icon "Select Date" at bounding box center [345, 510] width 11 height 8
select select "*"
select select "****"
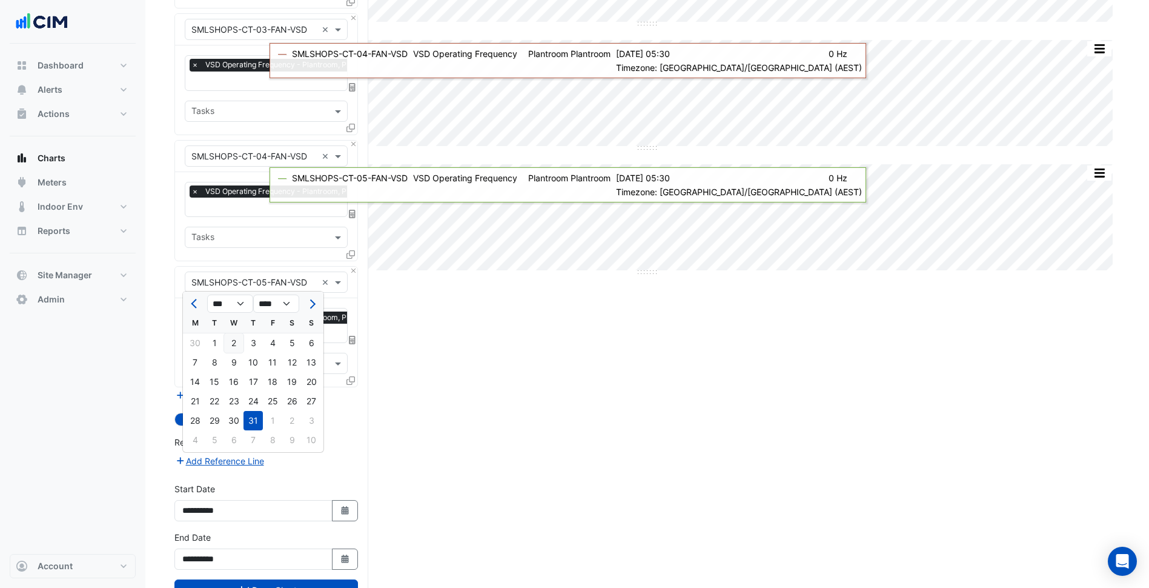
click at [226, 345] on div "2" at bounding box center [233, 342] width 19 height 19
type input "**********"
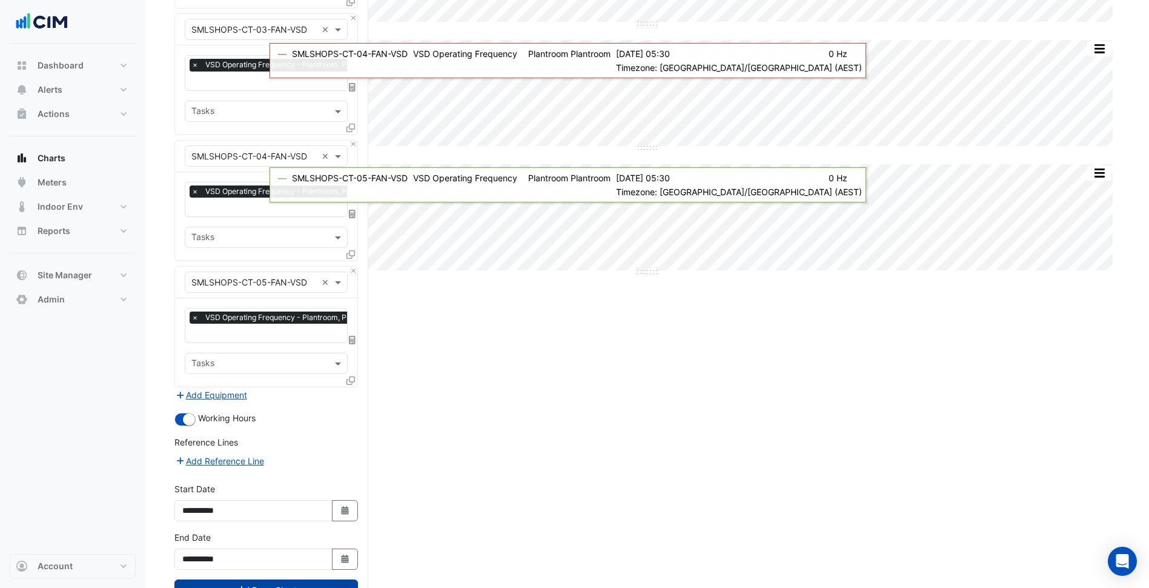
click at [291, 579] on button "Draw Chart" at bounding box center [266, 589] width 184 height 21
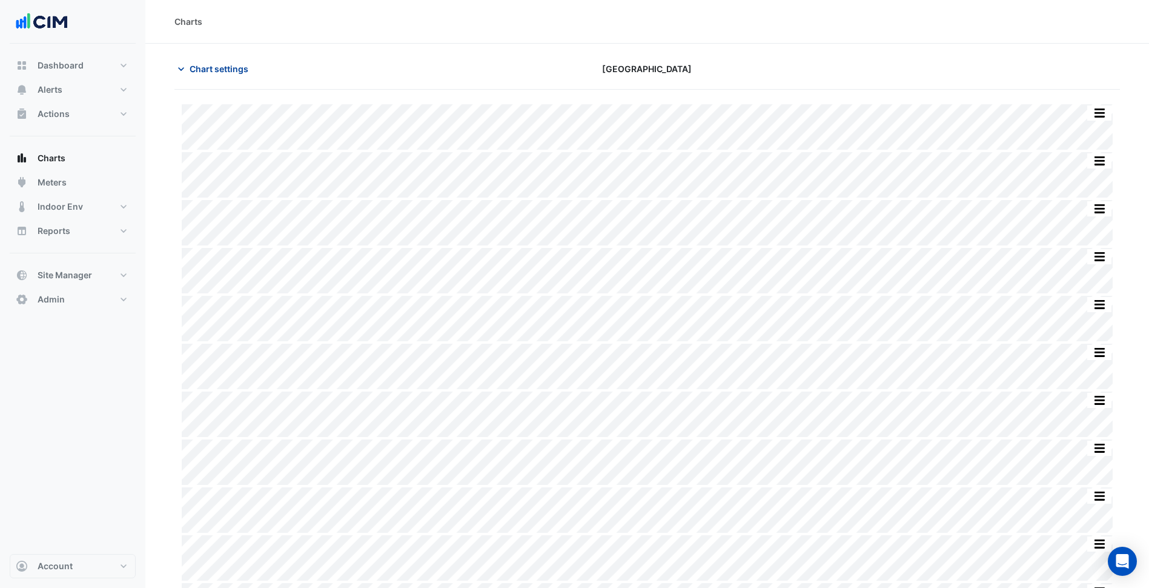
click at [226, 63] on span "Chart settings" at bounding box center [219, 68] width 59 height 13
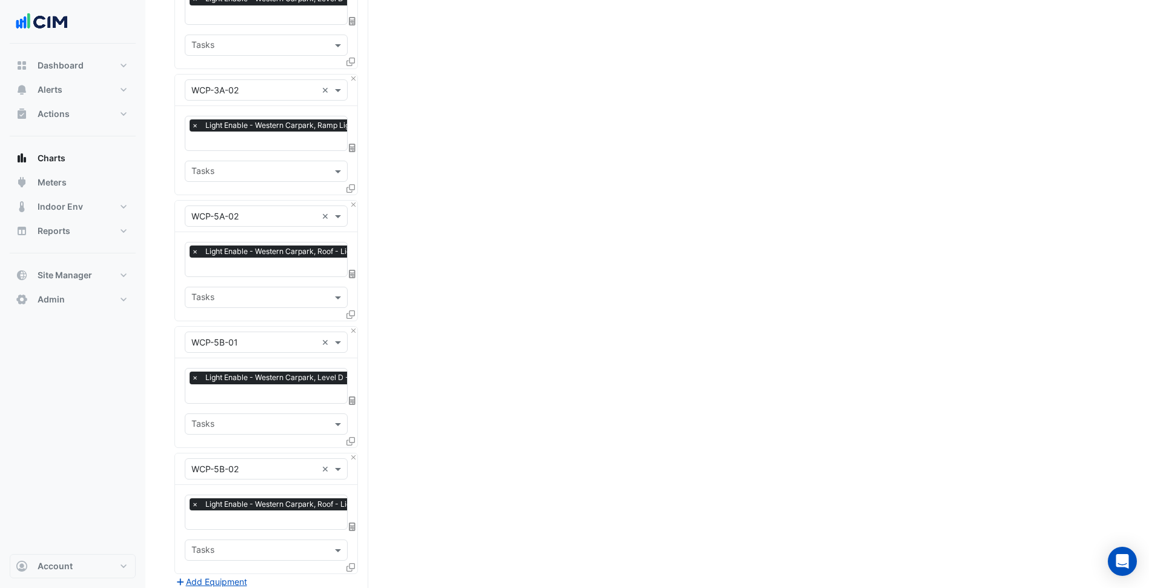
scroll to position [2159, 0]
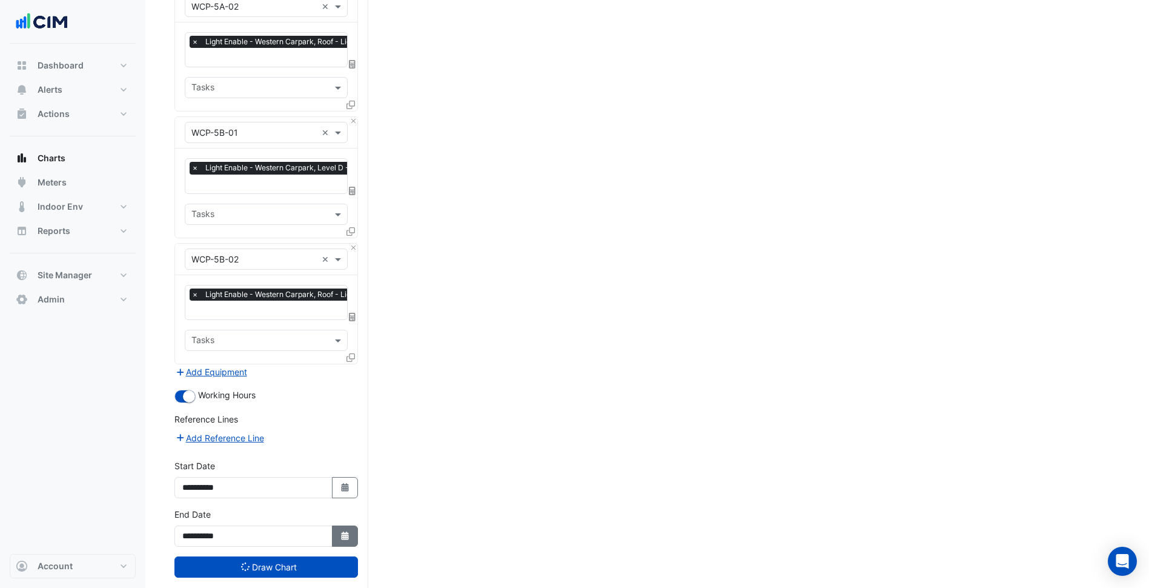
click at [343, 525] on button "Select Date" at bounding box center [345, 535] width 27 height 21
select select "*"
select select "****"
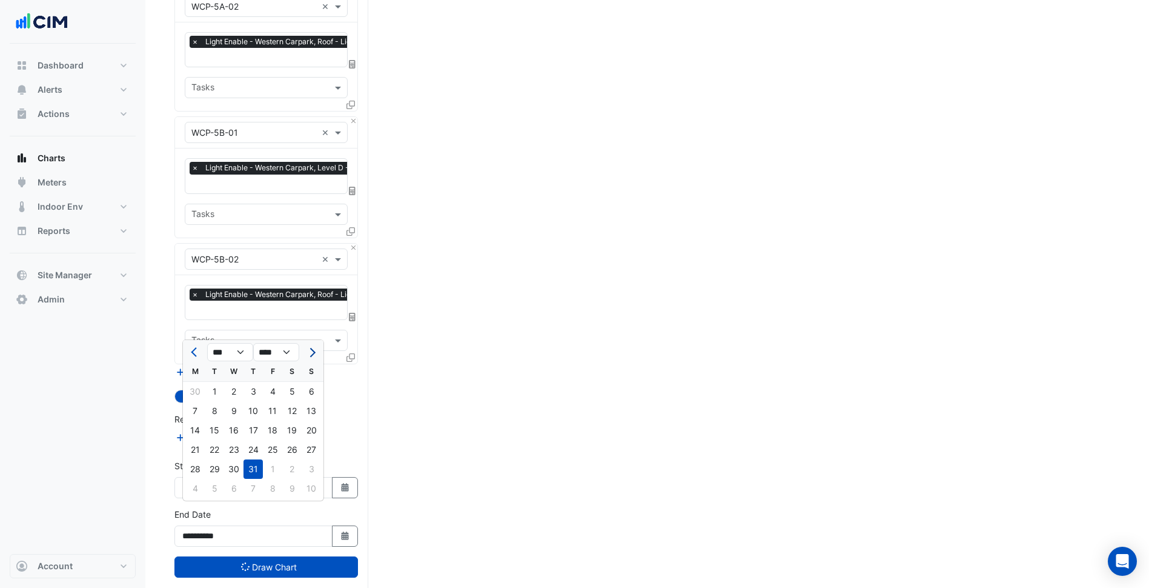
click at [314, 354] on button "Next month" at bounding box center [311, 351] width 15 height 19
select select "*"
click at [311, 471] on div "31" at bounding box center [311, 468] width 19 height 19
type input "**********"
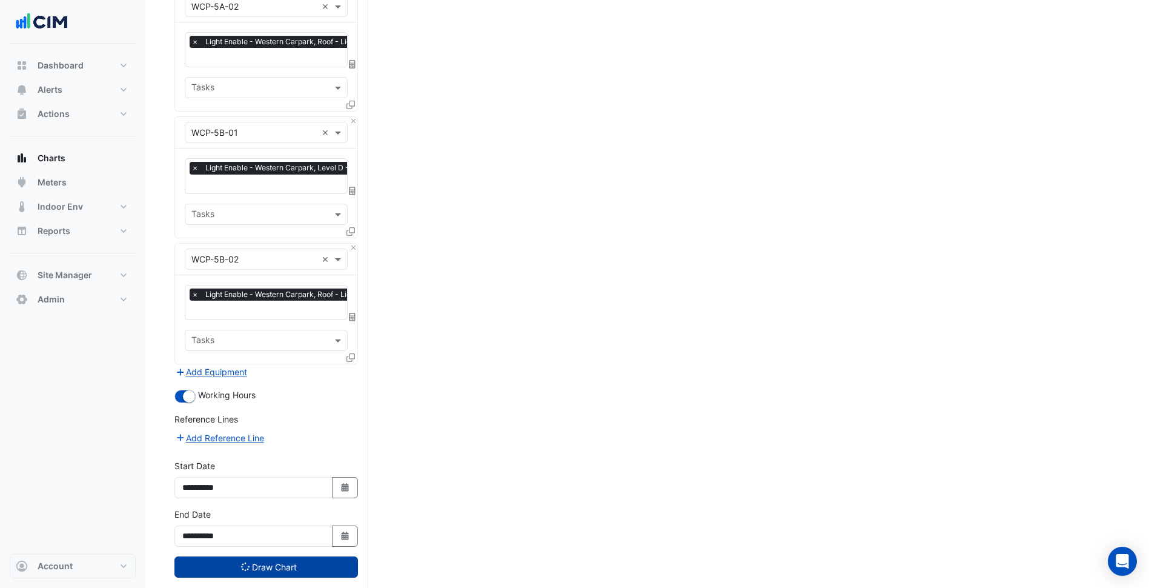
click at [310, 556] on button "Draw Chart" at bounding box center [266, 566] width 184 height 21
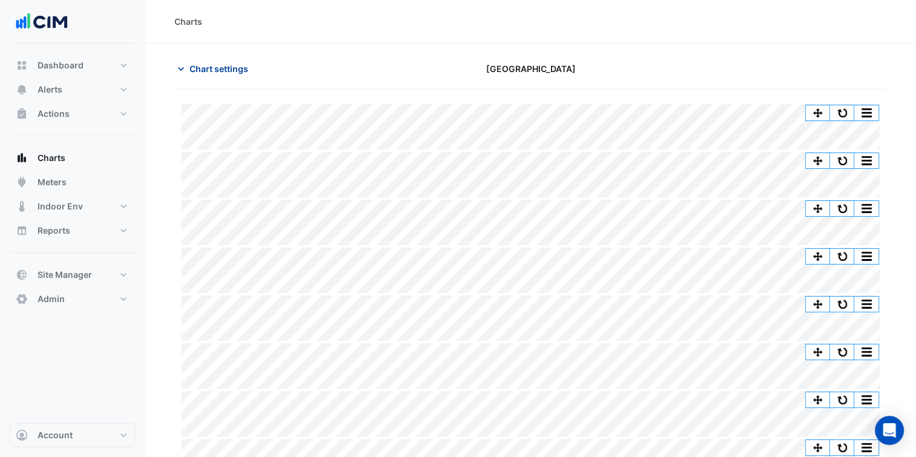
click at [210, 68] on span "Chart settings" at bounding box center [219, 68] width 59 height 13
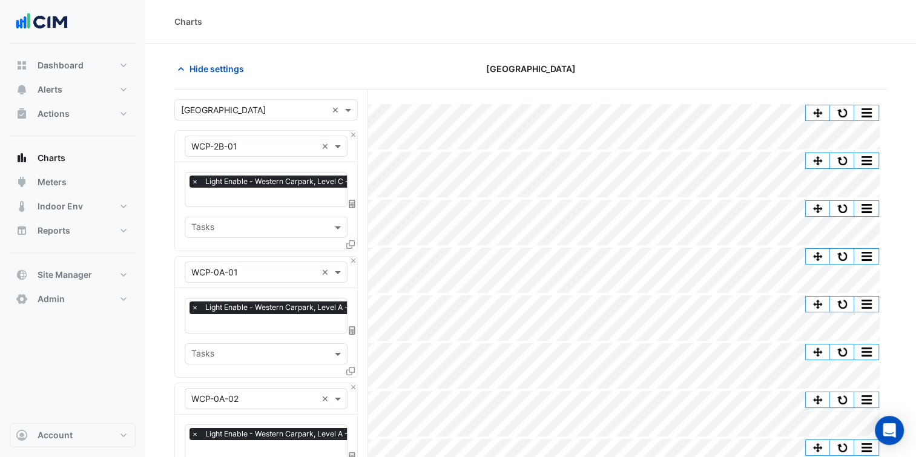
click at [357, 138] on div "Equipment × WCP-2B-01 × Favourites × Light Enable - Western Carpark, Level C - …" at bounding box center [266, 190] width 184 height 121
click at [349, 136] on div "Equipment × WCP-2B-01 ×" at bounding box center [266, 146] width 182 height 31
click at [351, 136] on button "Close" at bounding box center [354, 135] width 8 height 8
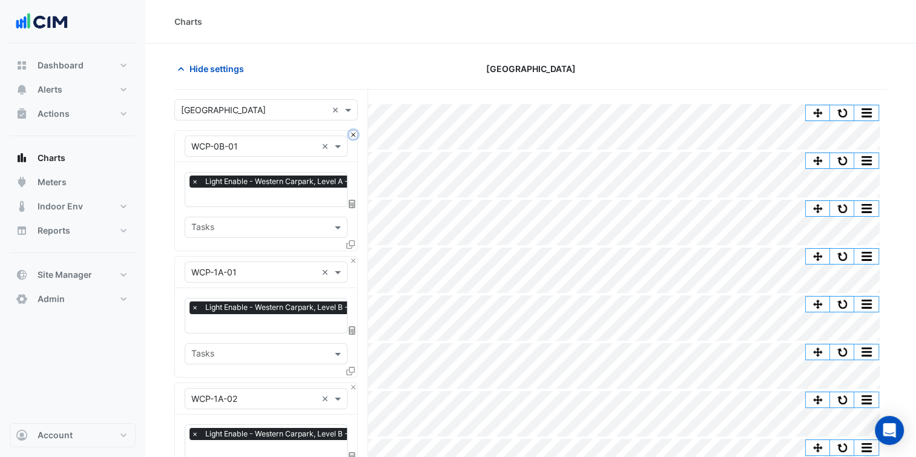
click at [351, 136] on button "Close" at bounding box center [354, 135] width 8 height 8
click at [351, 257] on button "Close" at bounding box center [354, 261] width 8 height 8
click at [351, 136] on button "Close" at bounding box center [354, 135] width 8 height 8
click at [351, 257] on button "Close" at bounding box center [354, 261] width 8 height 8
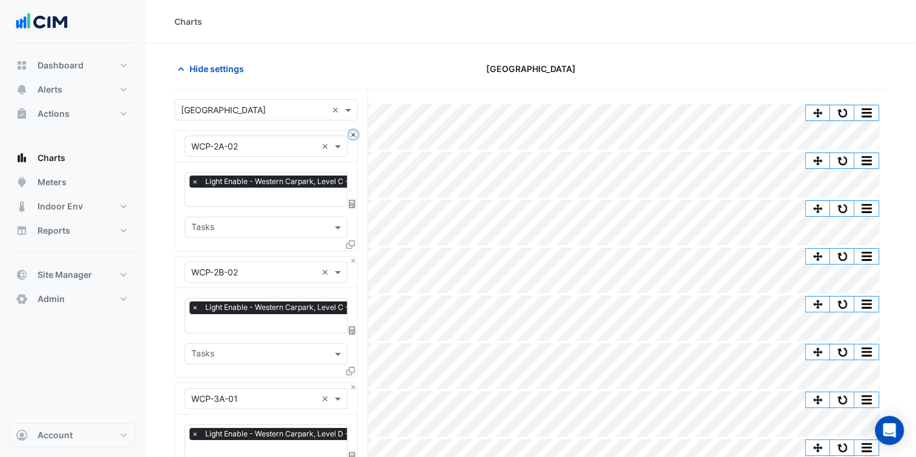
click at [351, 136] on button "Close" at bounding box center [354, 135] width 8 height 8
click at [351, 257] on button "Close" at bounding box center [354, 261] width 8 height 8
click at [351, 136] on button "Close" at bounding box center [354, 135] width 8 height 8
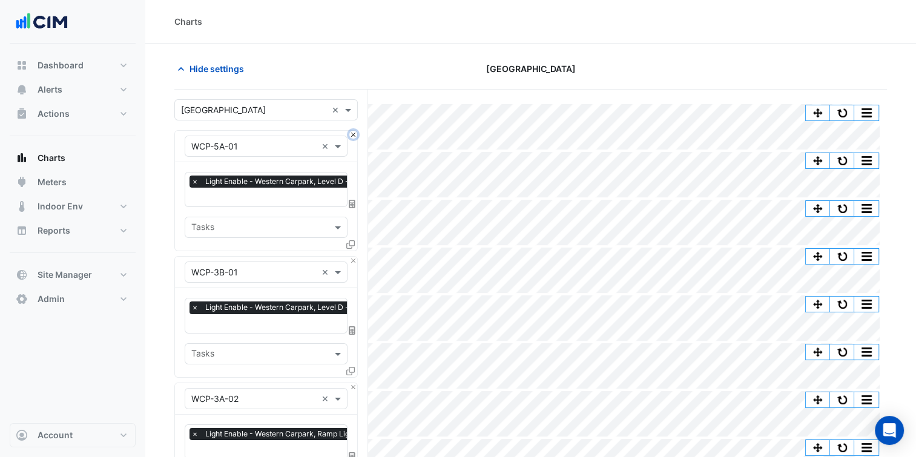
click at [351, 136] on button "Close" at bounding box center [354, 135] width 8 height 8
click at [351, 257] on button "Close" at bounding box center [354, 261] width 8 height 8
click at [351, 136] on button "Close" at bounding box center [354, 135] width 8 height 8
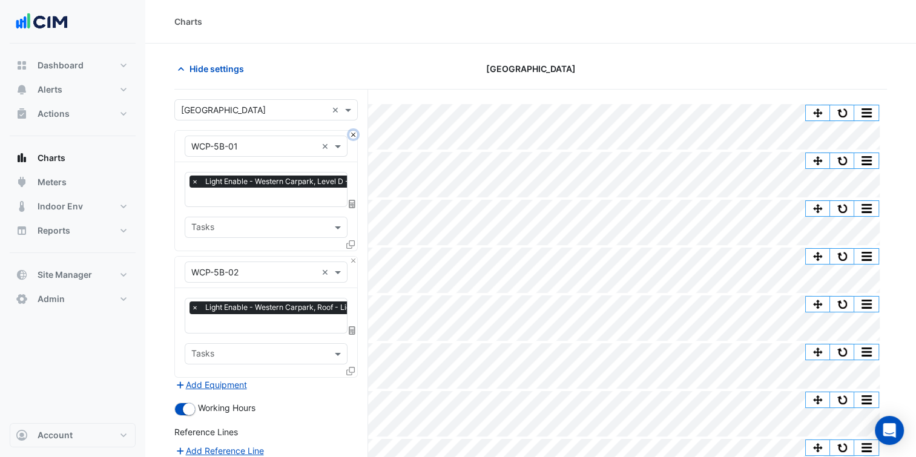
click at [351, 136] on button "Close" at bounding box center [354, 135] width 8 height 8
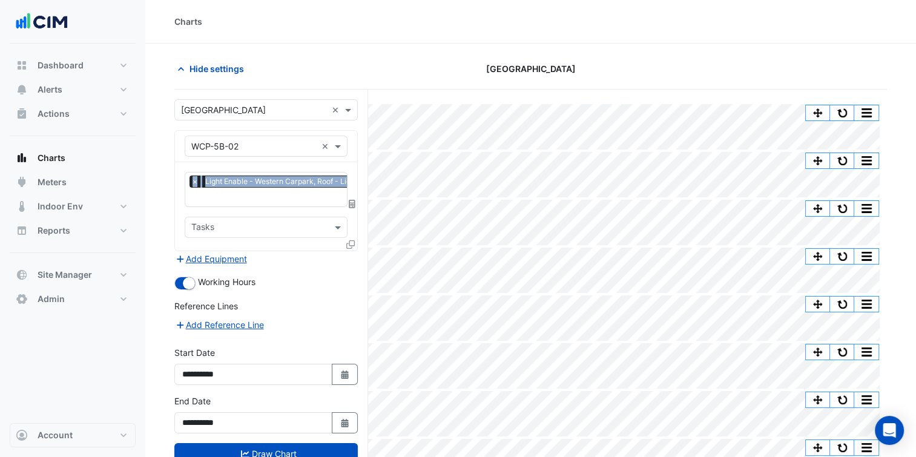
click at [351, 136] on div "Equipment × WCP-5B-02 ×" at bounding box center [266, 146] width 182 height 31
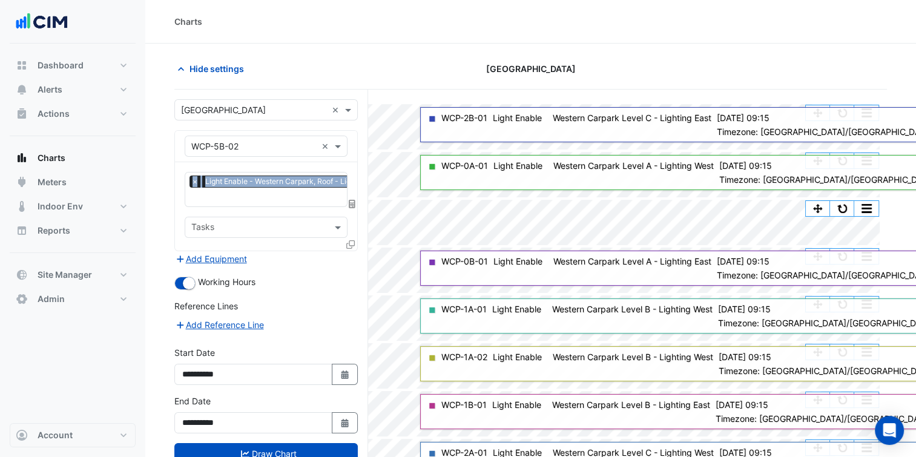
click at [231, 148] on input "text" at bounding box center [253, 147] width 125 height 13
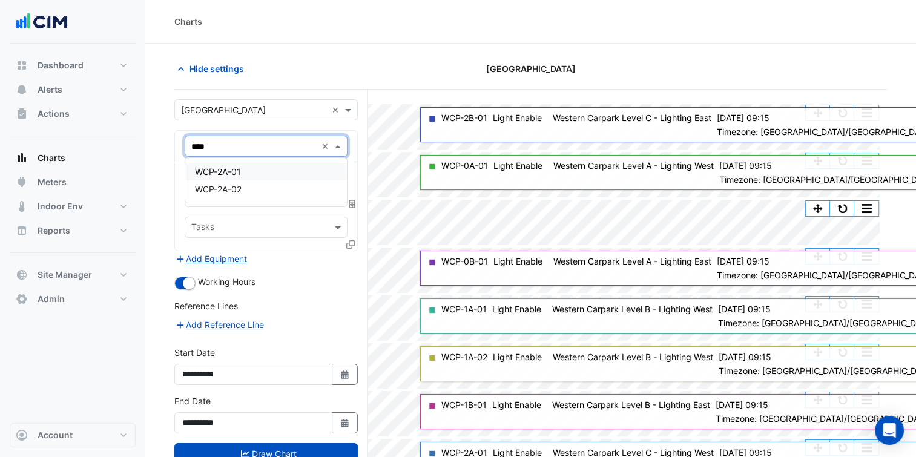
type input "*****"
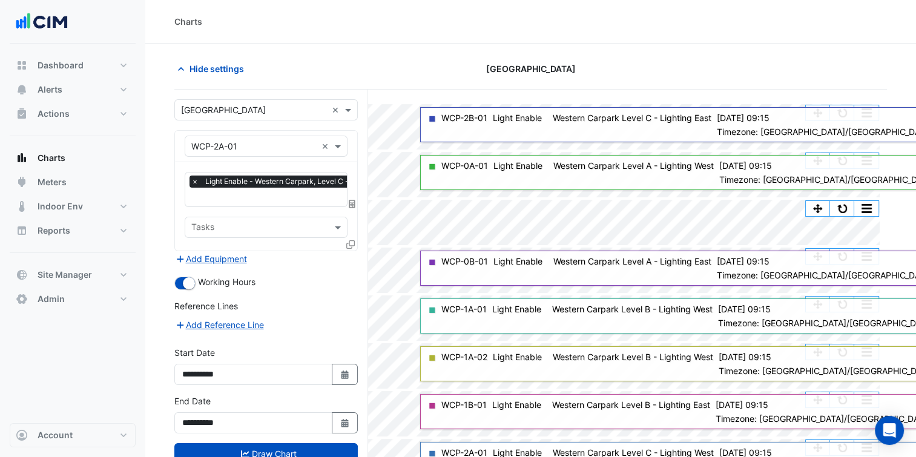
click at [349, 240] on icon at bounding box center [350, 244] width 8 height 8
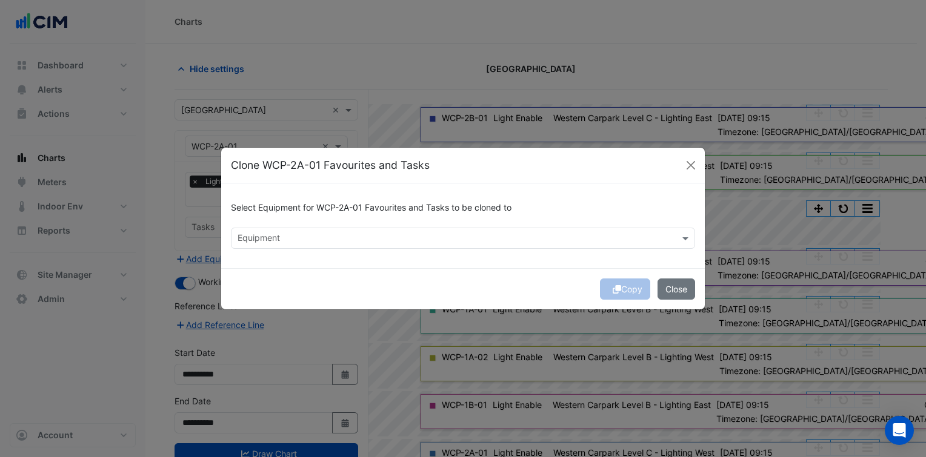
click at [351, 245] on input "text" at bounding box center [455, 239] width 437 height 13
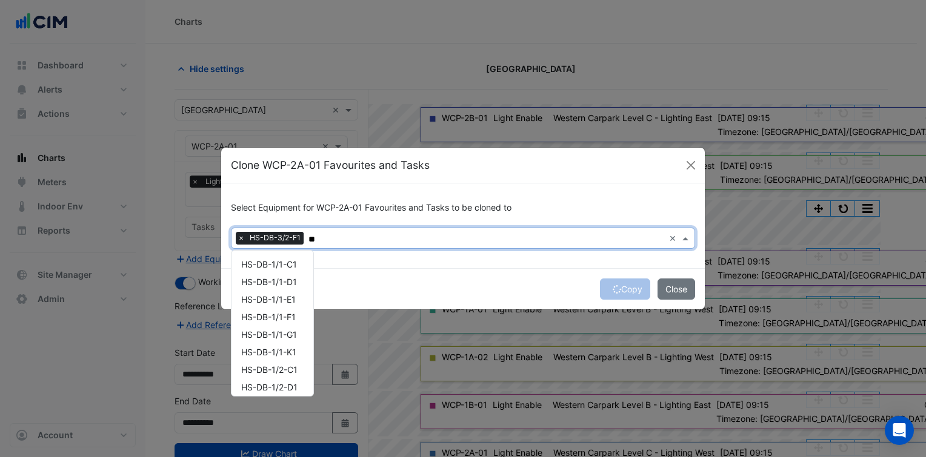
type input "*"
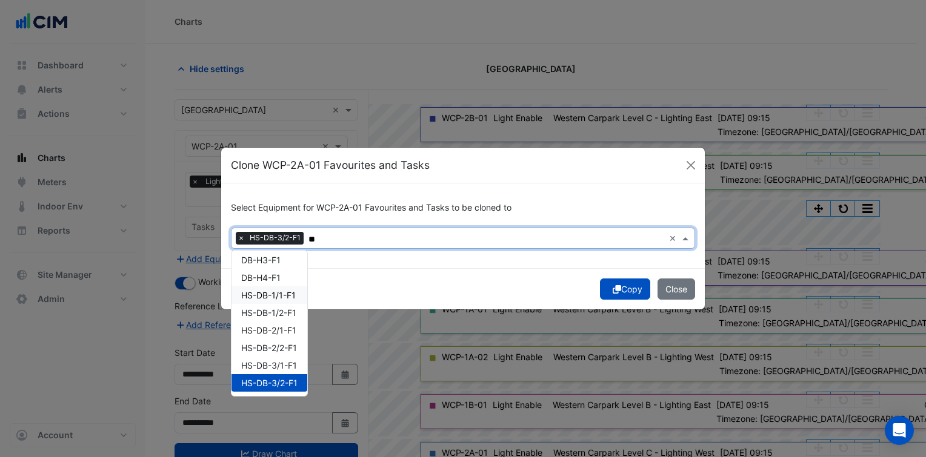
click at [277, 293] on span "HS-DB-1/1-F1" at bounding box center [268, 295] width 55 height 10
click at [288, 340] on div "HS-DB-2/2-F1" at bounding box center [269, 348] width 76 height 18
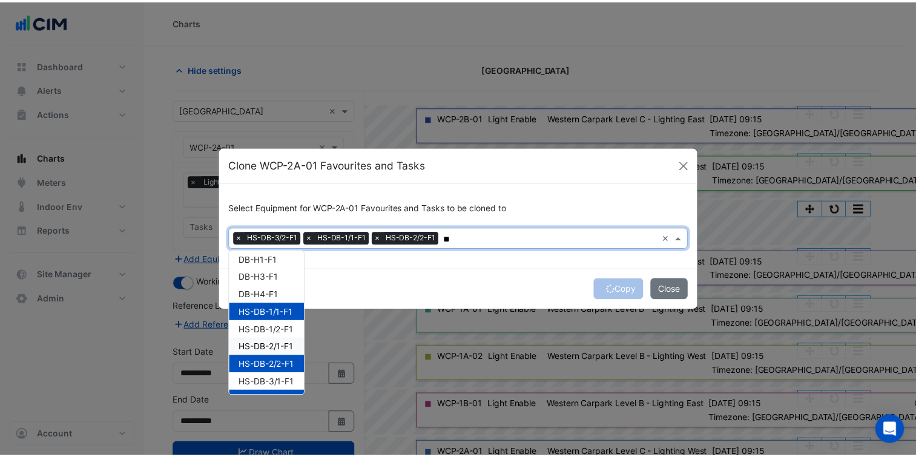
scroll to position [0, 0]
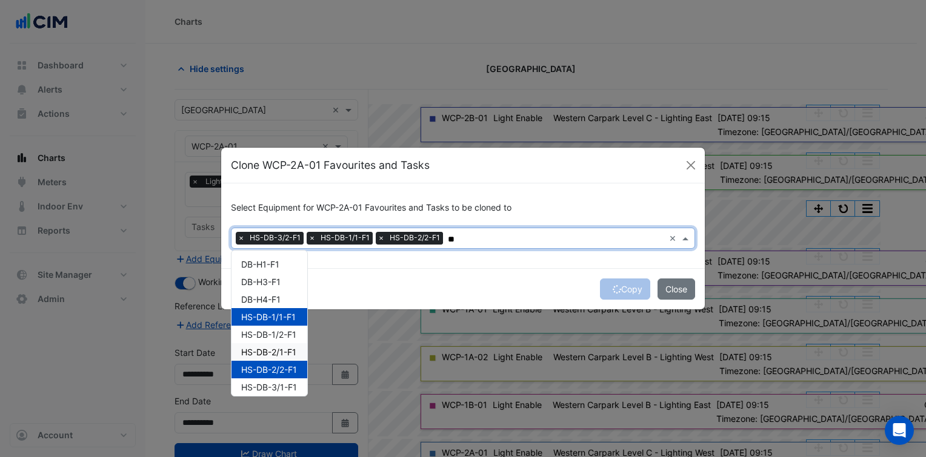
type input "**"
click at [471, 270] on div "Copy Close" at bounding box center [462, 288] width 483 height 41
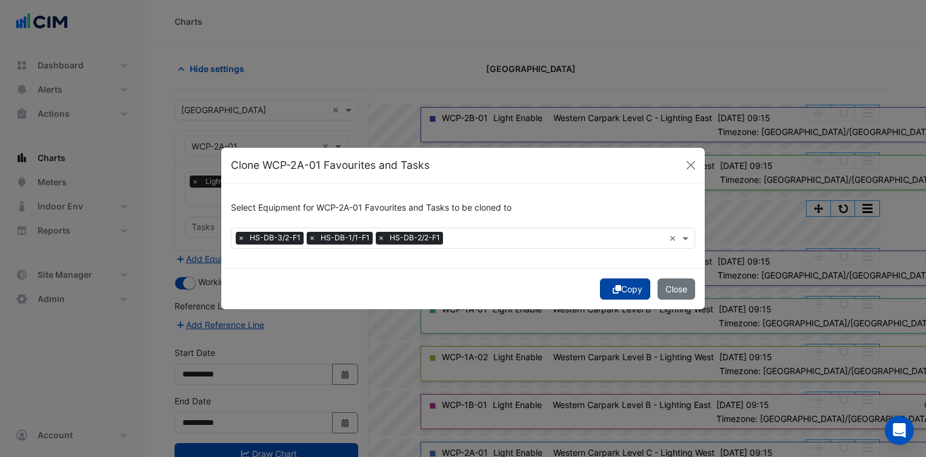
click at [626, 288] on button "Copy" at bounding box center [625, 289] width 50 height 21
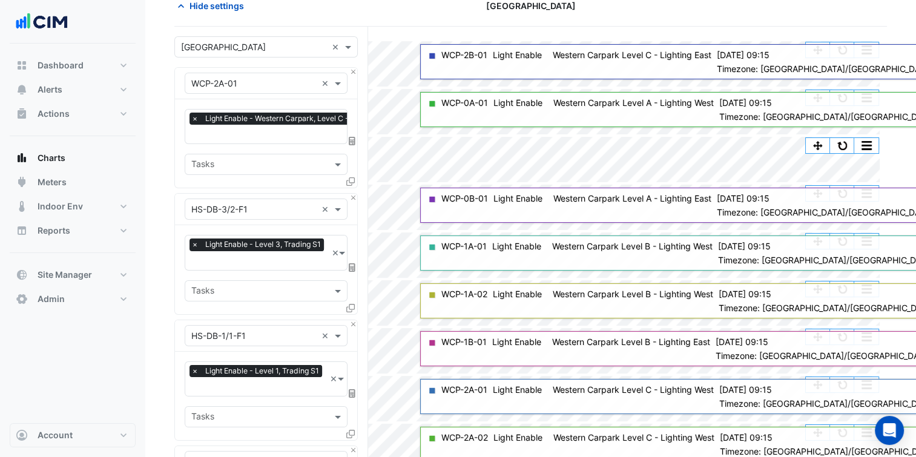
scroll to position [555, 0]
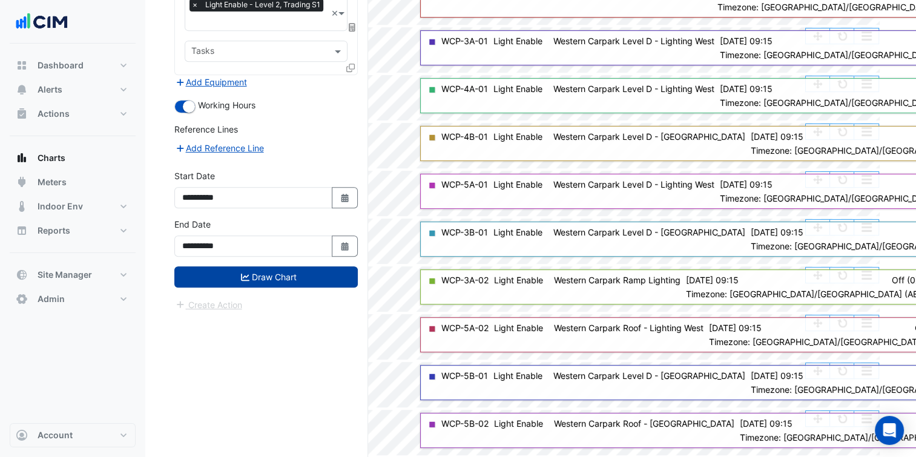
click at [245, 273] on icon "submit" at bounding box center [245, 277] width 8 height 8
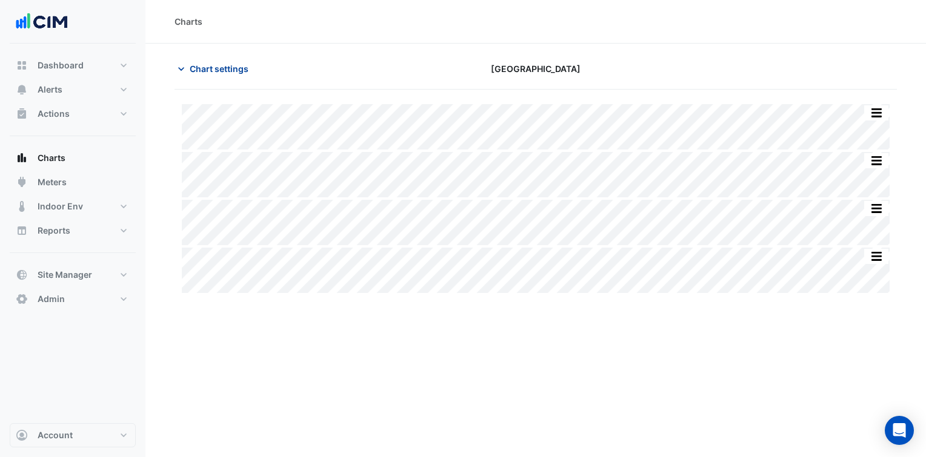
click at [231, 68] on span "Chart settings" at bounding box center [219, 68] width 59 height 13
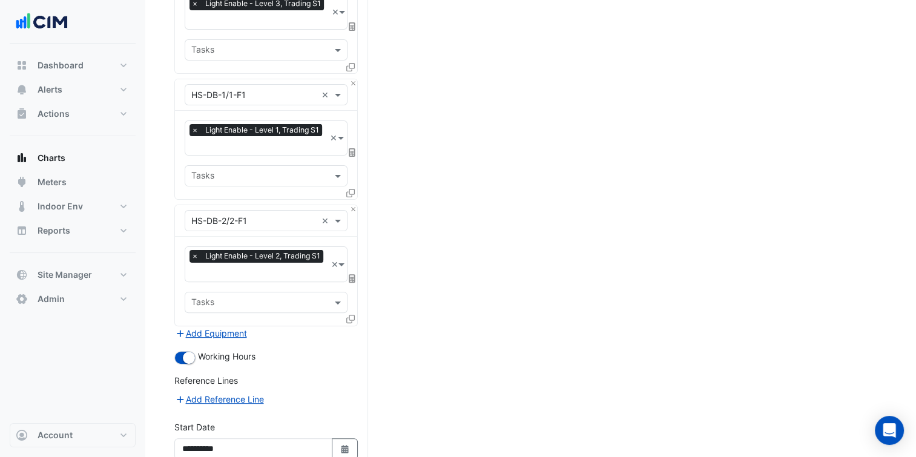
scroll to position [408, 0]
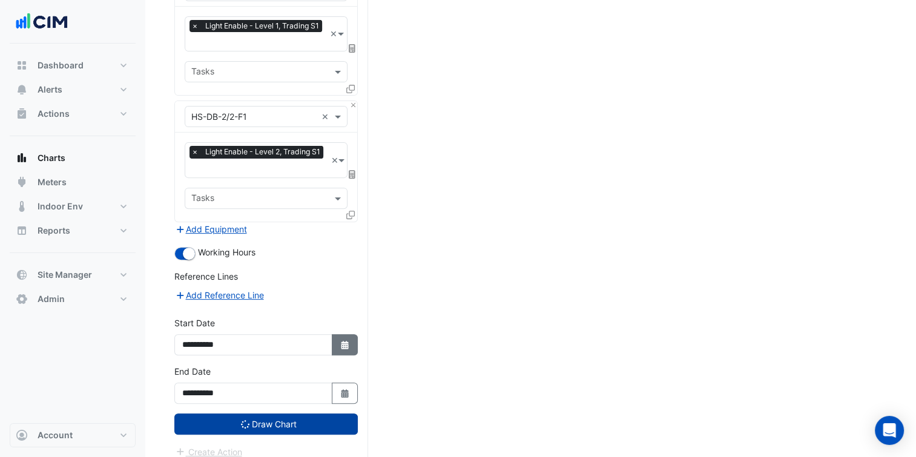
click at [354, 339] on button "Select Date" at bounding box center [345, 344] width 27 height 21
select select "**"
select select "****"
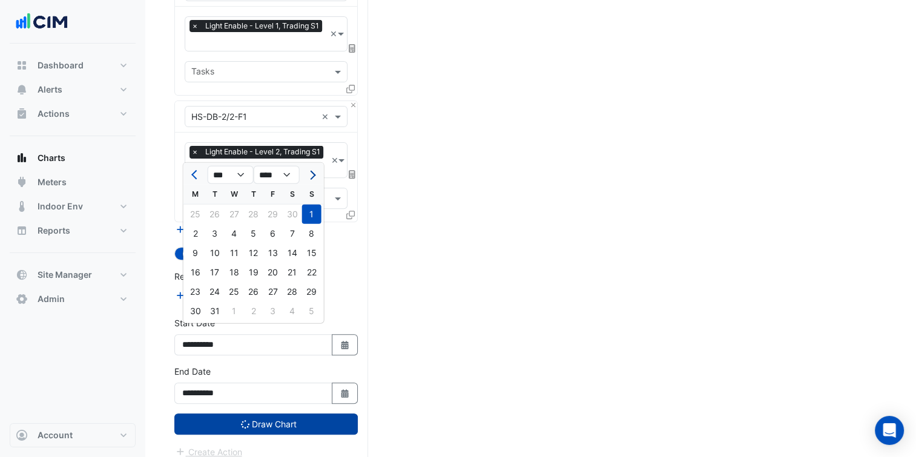
click at [307, 179] on button "Next month" at bounding box center [312, 174] width 15 height 19
select select "*"
select select "****"
click at [307, 179] on button "Next month" at bounding box center [312, 174] width 15 height 19
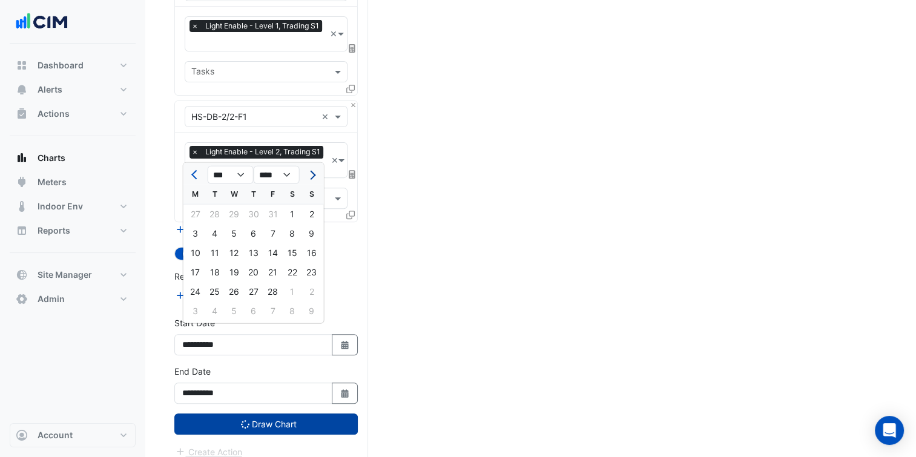
click at [307, 179] on button "Next month" at bounding box center [312, 174] width 15 height 19
select select "*"
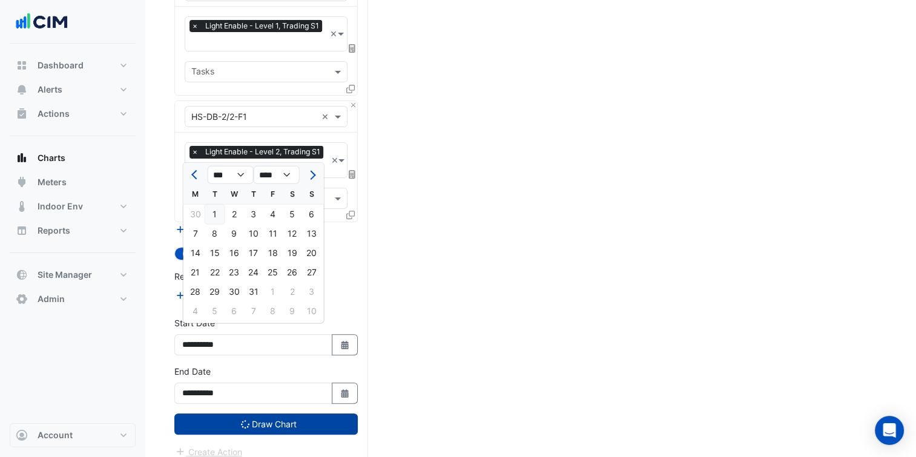
click at [223, 216] on div "1" at bounding box center [214, 214] width 19 height 19
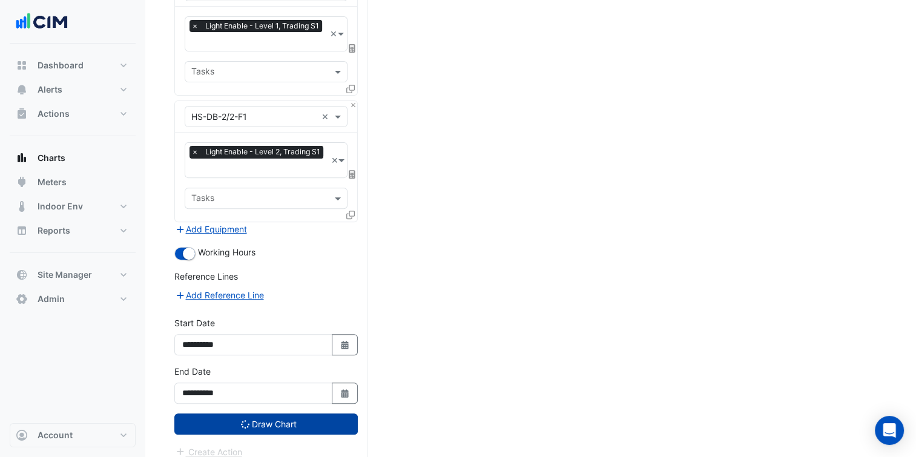
type input "**********"
click at [310, 414] on button "Draw Chart" at bounding box center [266, 424] width 184 height 21
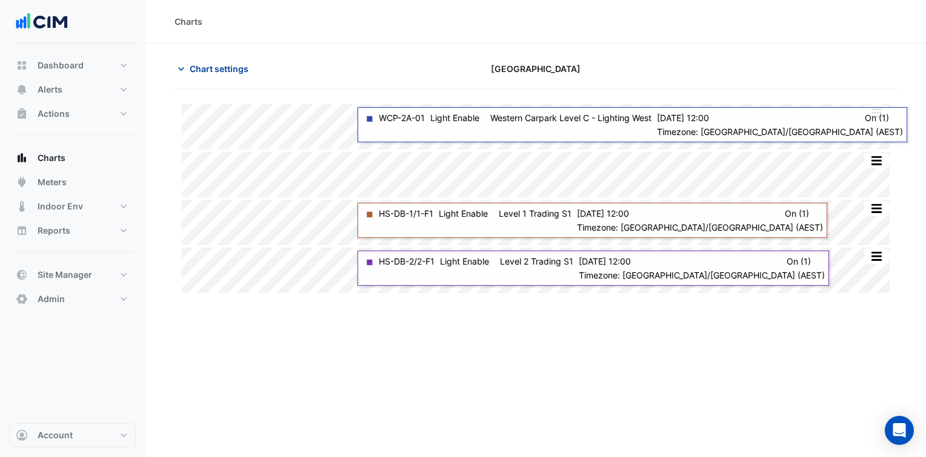
click at [205, 73] on span "Chart settings" at bounding box center [219, 68] width 59 height 13
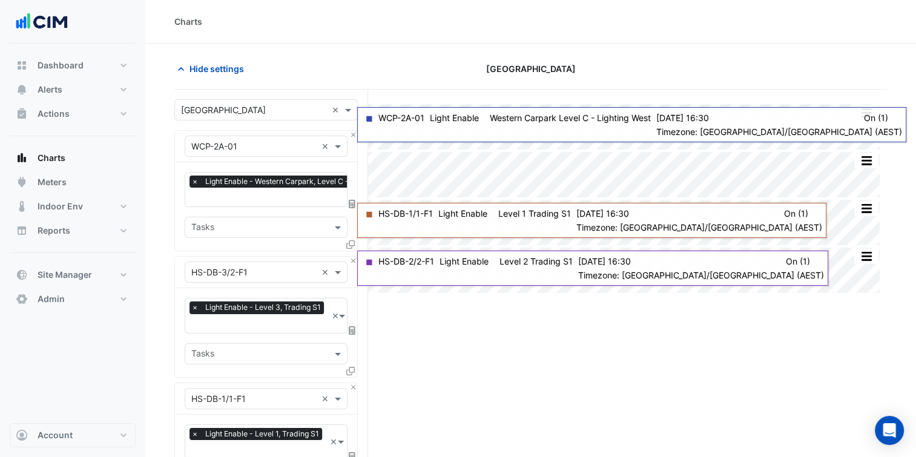
click at [353, 240] on icon at bounding box center [350, 244] width 8 height 8
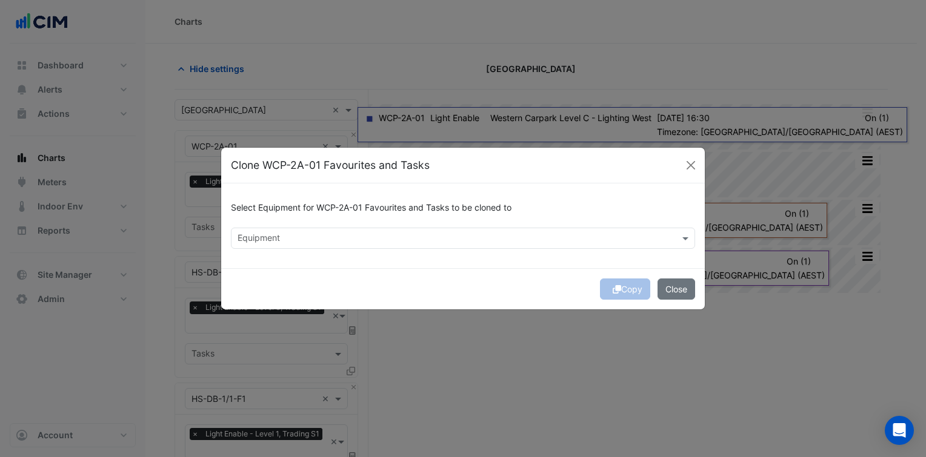
click at [334, 232] on div "Equipment" at bounding box center [452, 238] width 443 height 19
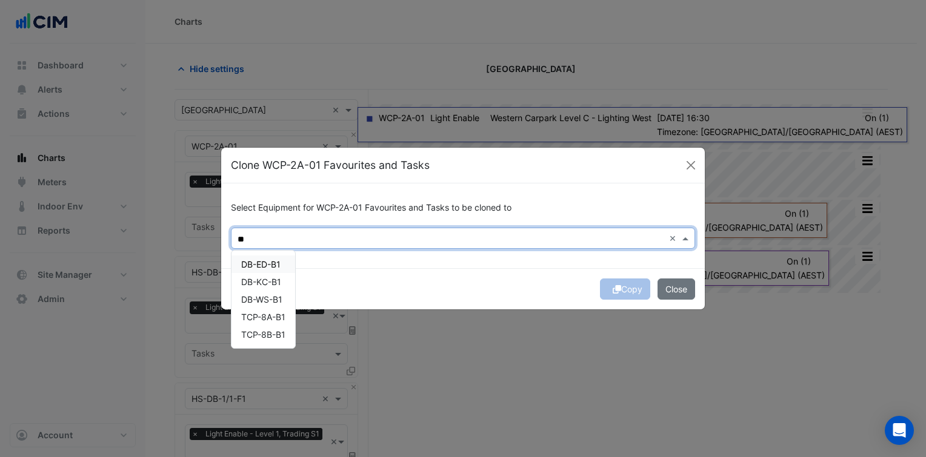
click at [275, 262] on span "DB-ED-B1" at bounding box center [260, 264] width 39 height 10
click at [273, 279] on span "DB-KC-B1" at bounding box center [261, 282] width 40 height 10
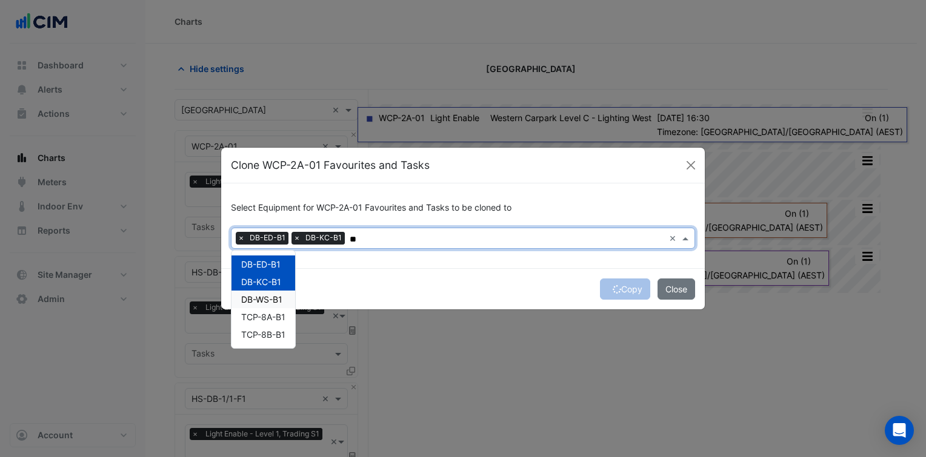
click at [271, 300] on span "DB-WS-B1" at bounding box center [261, 299] width 41 height 10
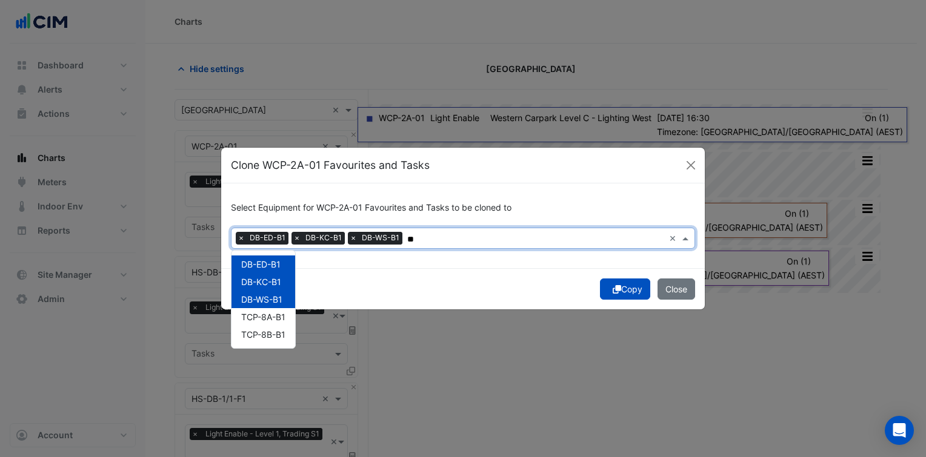
type input "**"
click at [354, 281] on div "Copy Close" at bounding box center [462, 288] width 483 height 41
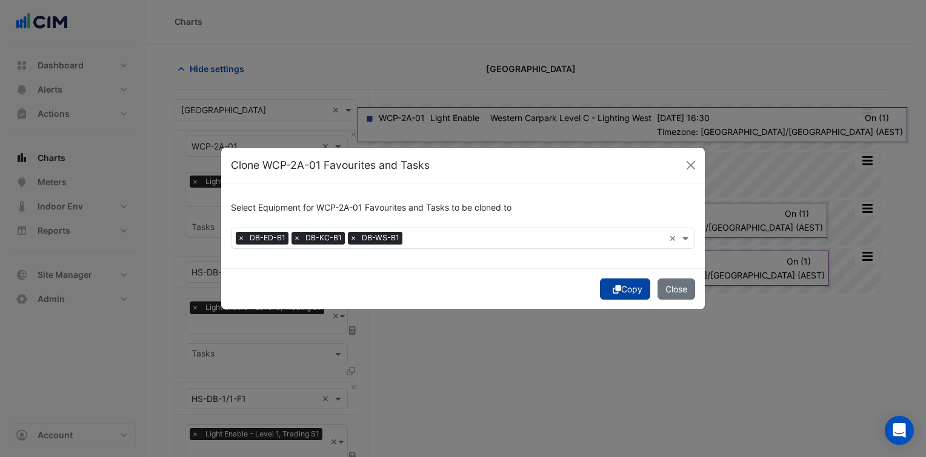
click at [627, 286] on button "Copy" at bounding box center [625, 289] width 50 height 21
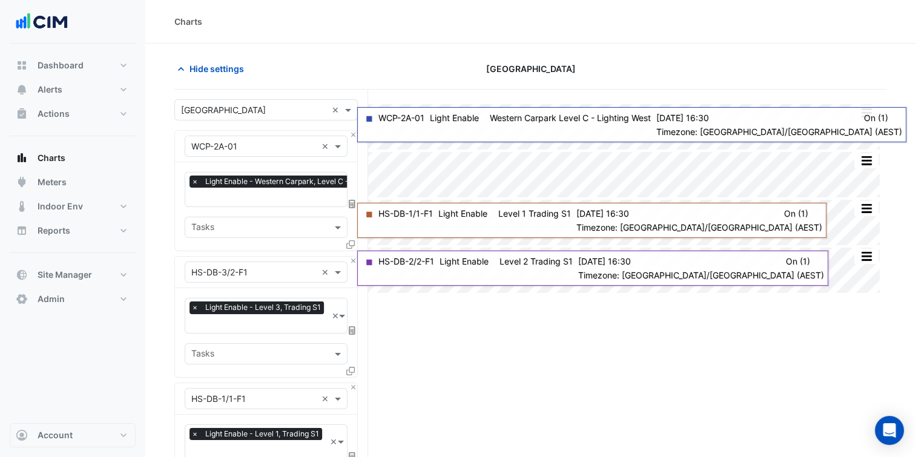
scroll to position [782, 0]
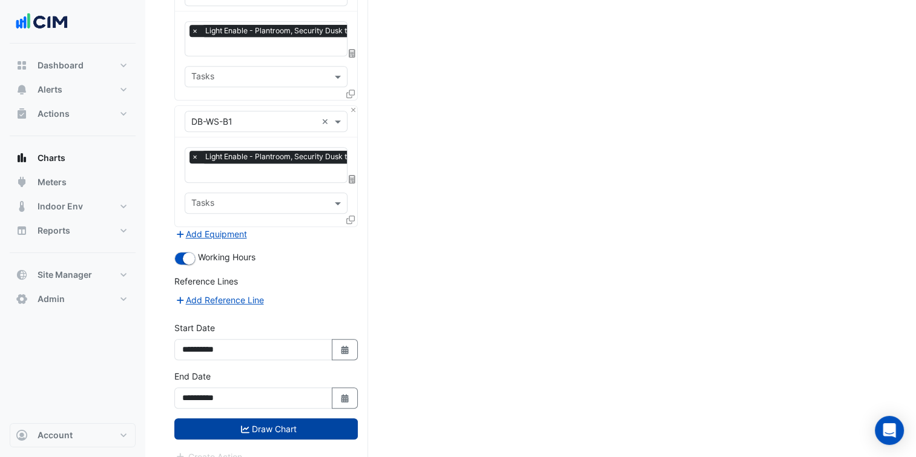
click at [303, 419] on button "Draw Chart" at bounding box center [266, 429] width 184 height 21
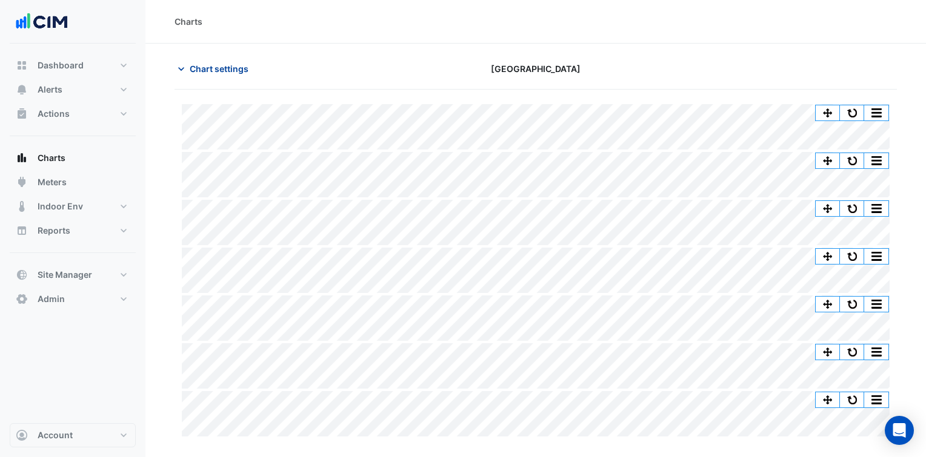
click at [221, 63] on span "Chart settings" at bounding box center [219, 68] width 59 height 13
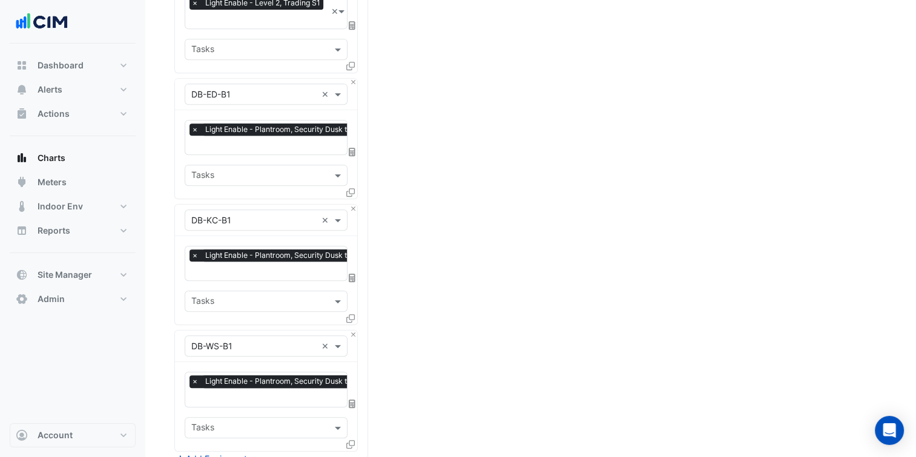
scroll to position [540, 0]
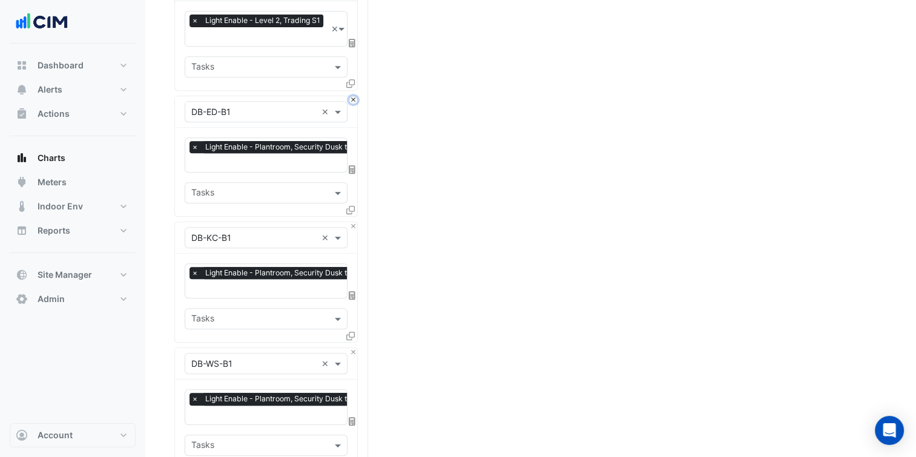
click at [355, 96] on button "Close" at bounding box center [354, 100] width 8 height 8
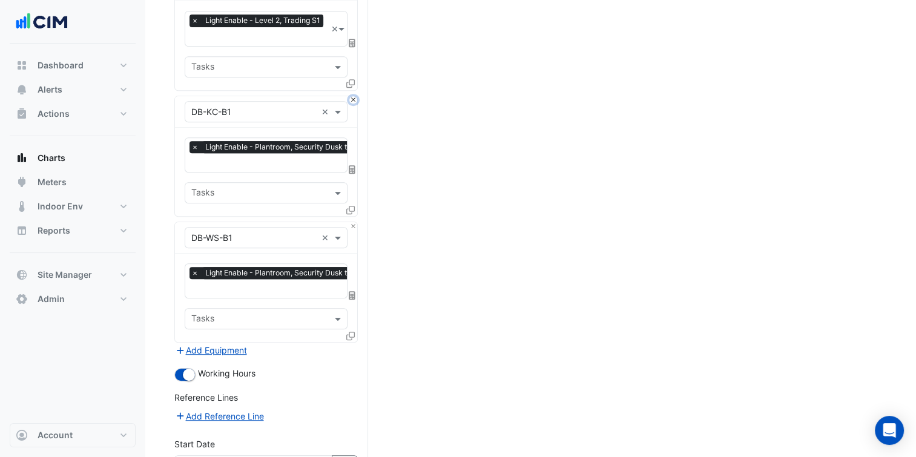
click at [355, 96] on button "Close" at bounding box center [354, 100] width 8 height 8
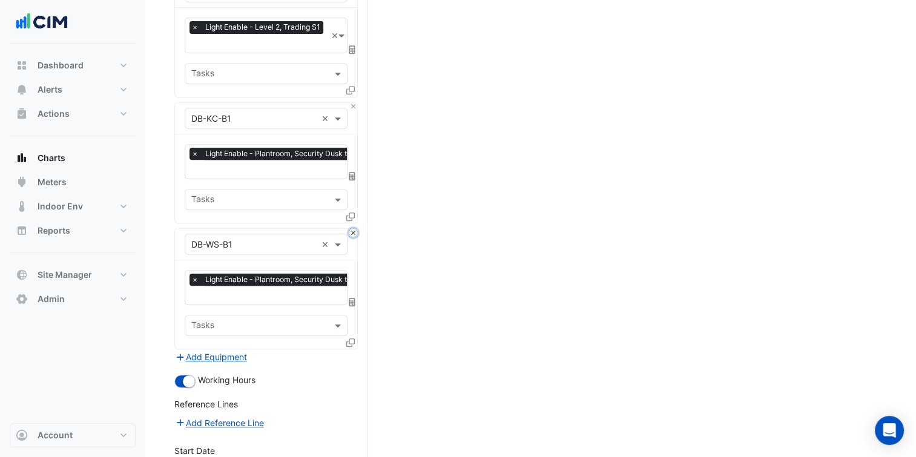
click at [355, 229] on button "Close" at bounding box center [354, 233] width 8 height 8
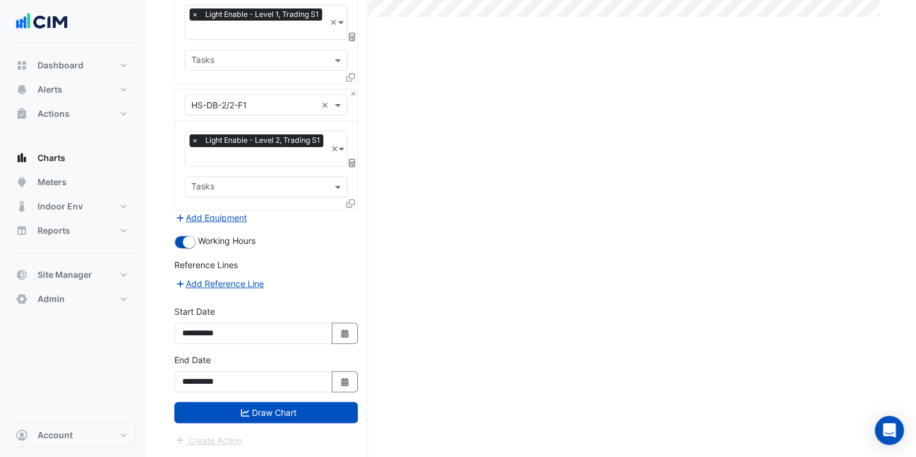
scroll to position [408, 0]
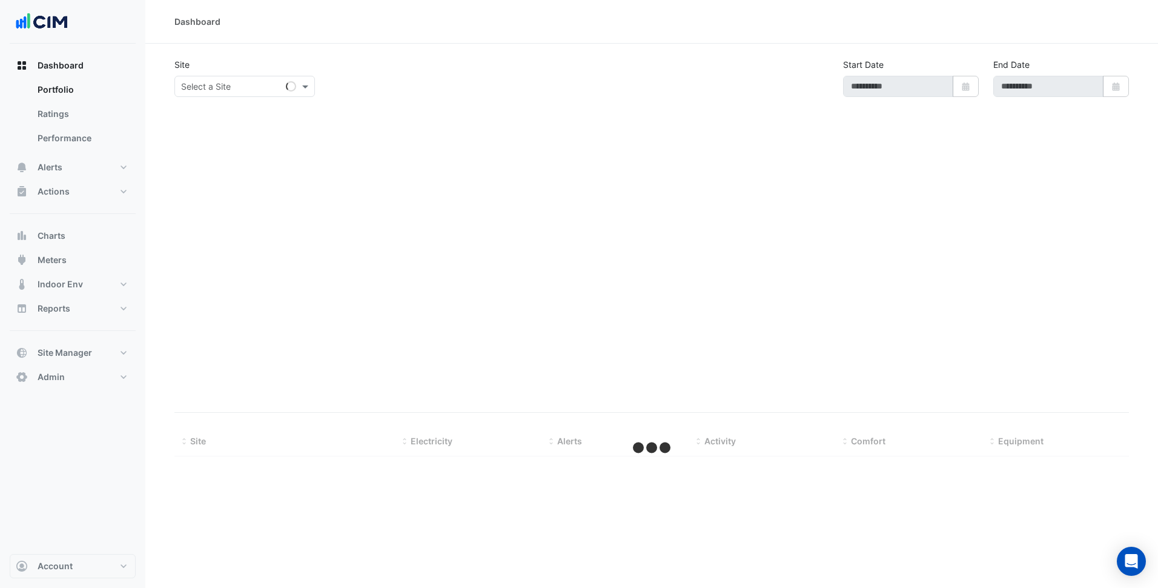
type input "**********"
select select "***"
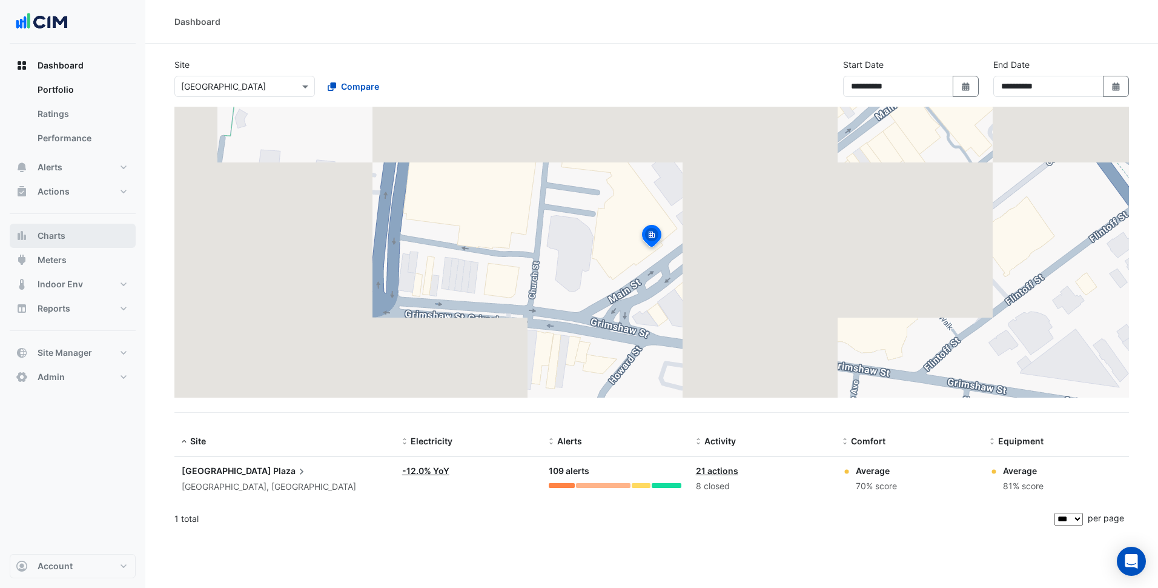
click at [79, 240] on button "Charts" at bounding box center [73, 236] width 126 height 24
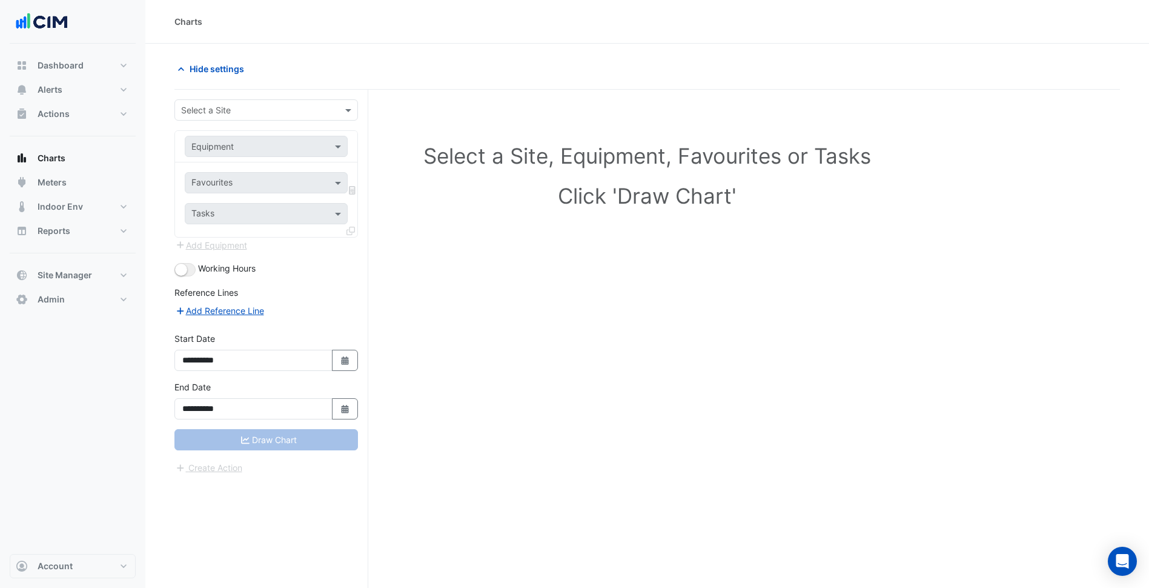
click at [279, 111] on input "text" at bounding box center [254, 110] width 146 height 13
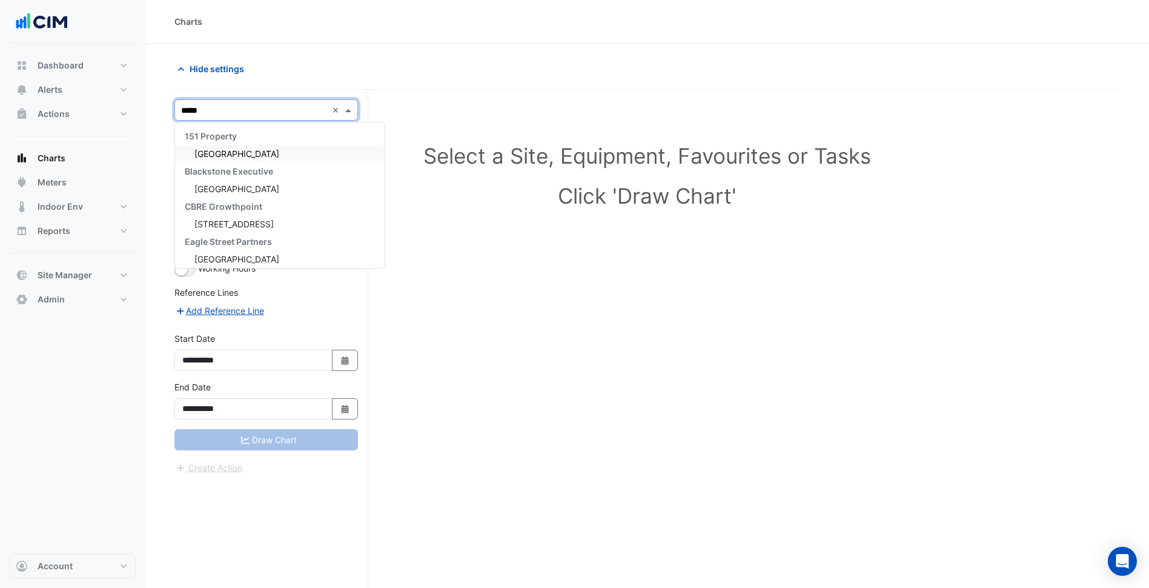
type input "******"
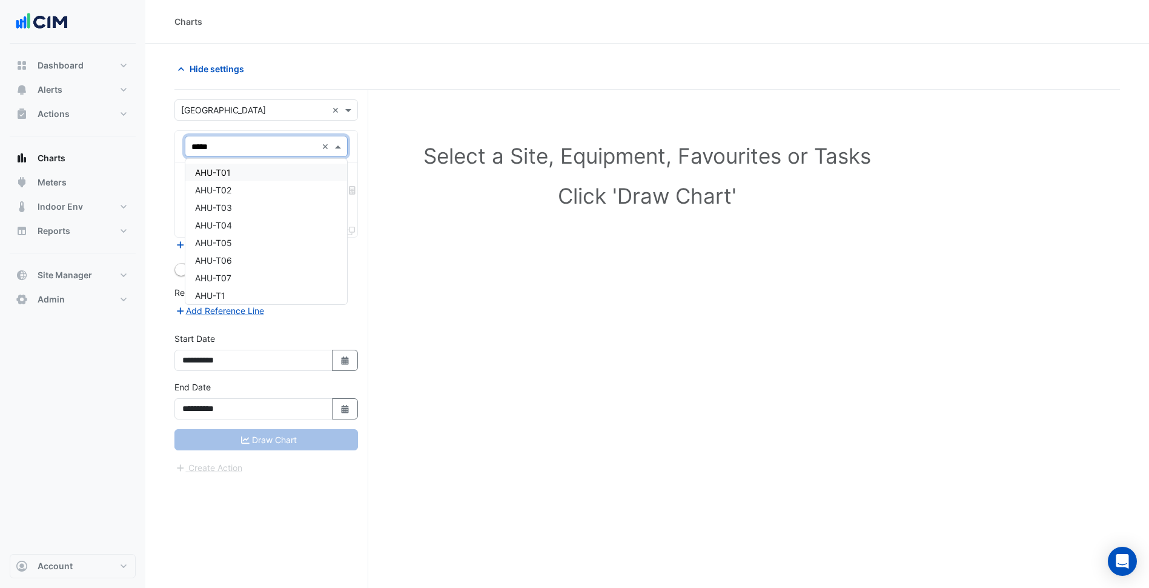
type input "******"
click at [244, 168] on div "AHU-T2" at bounding box center [266, 173] width 162 height 18
click at [237, 180] on input "text" at bounding box center [252, 183] width 122 height 13
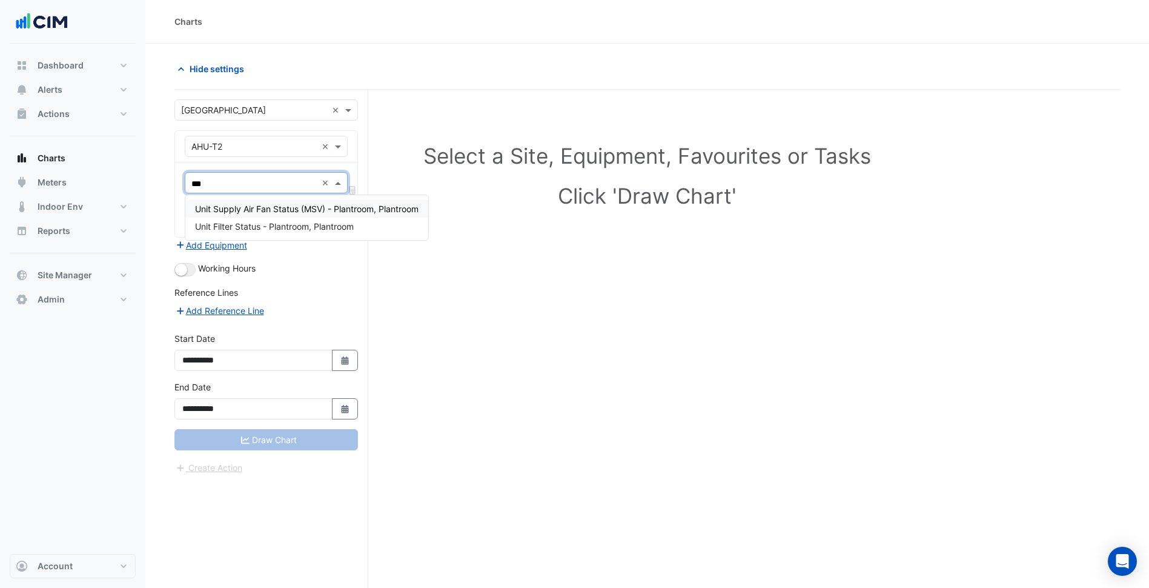
type input "****"
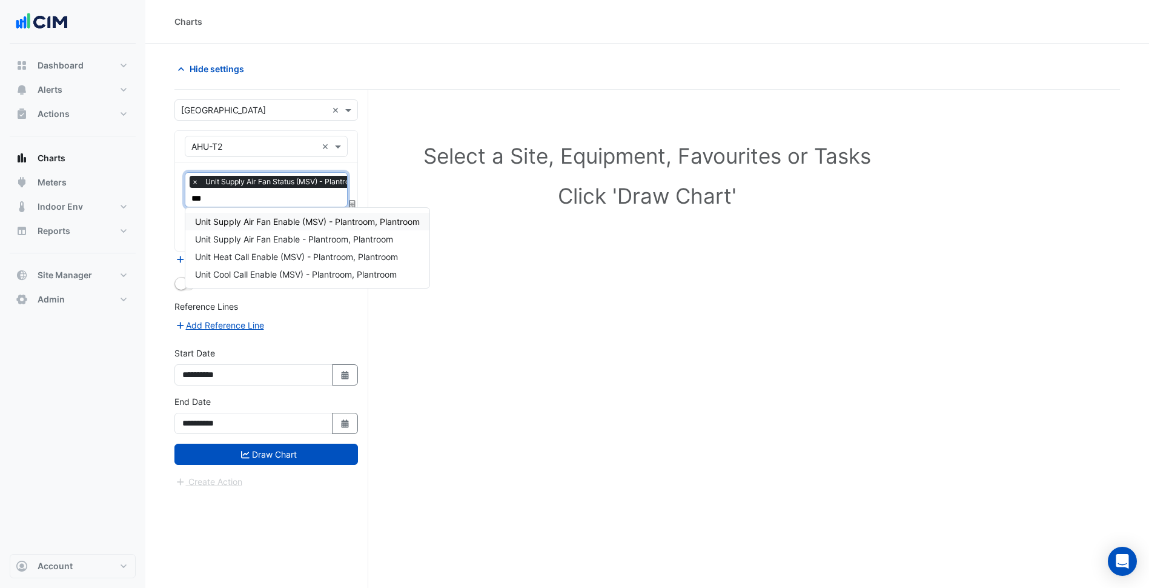
type input "****"
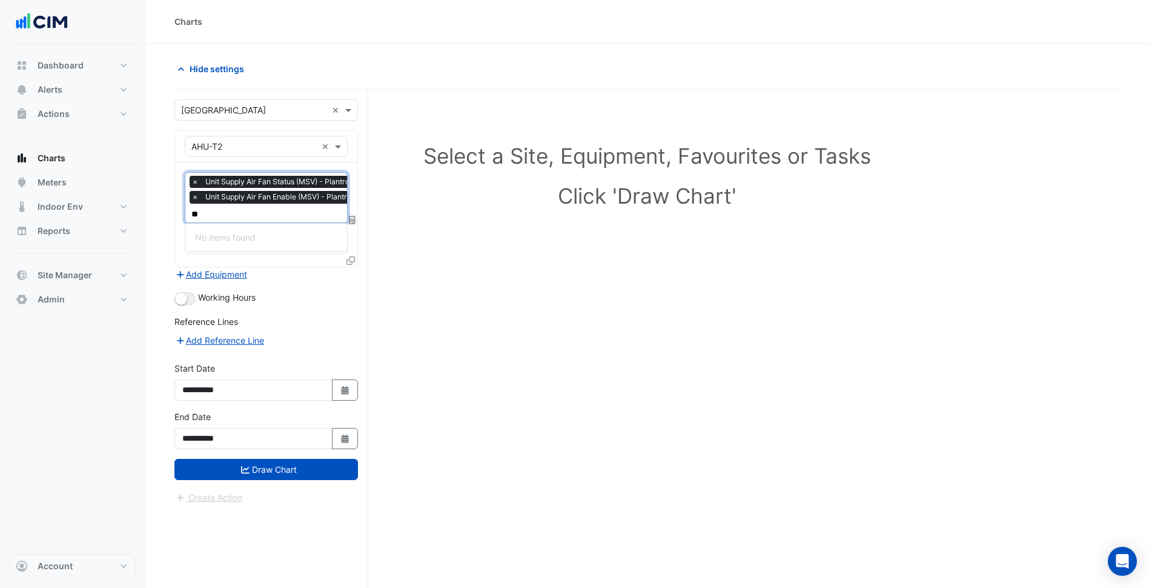
type input "*"
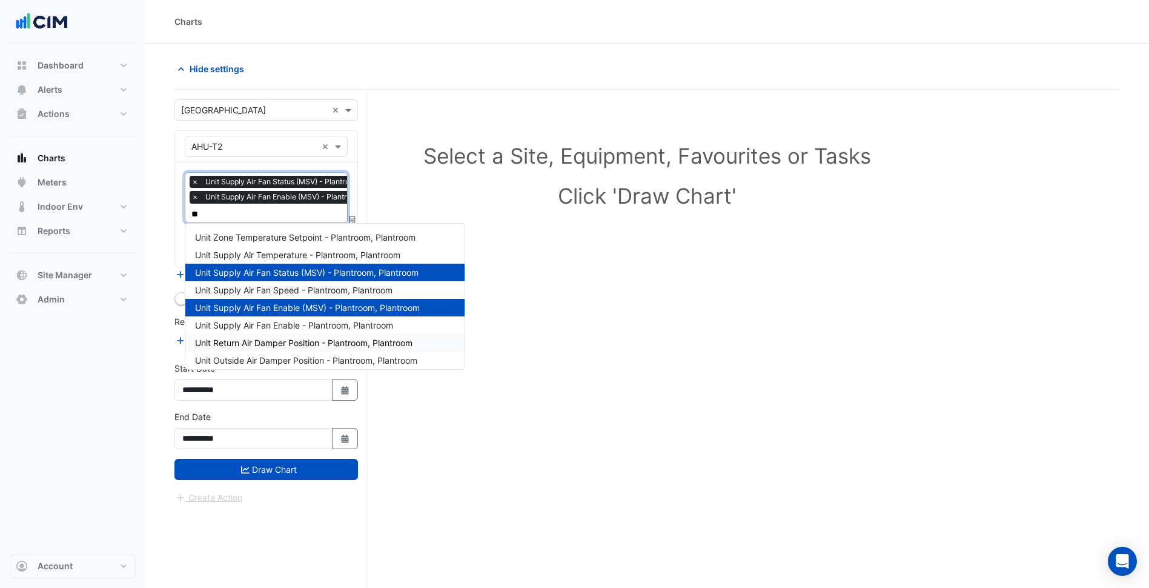
type input "***"
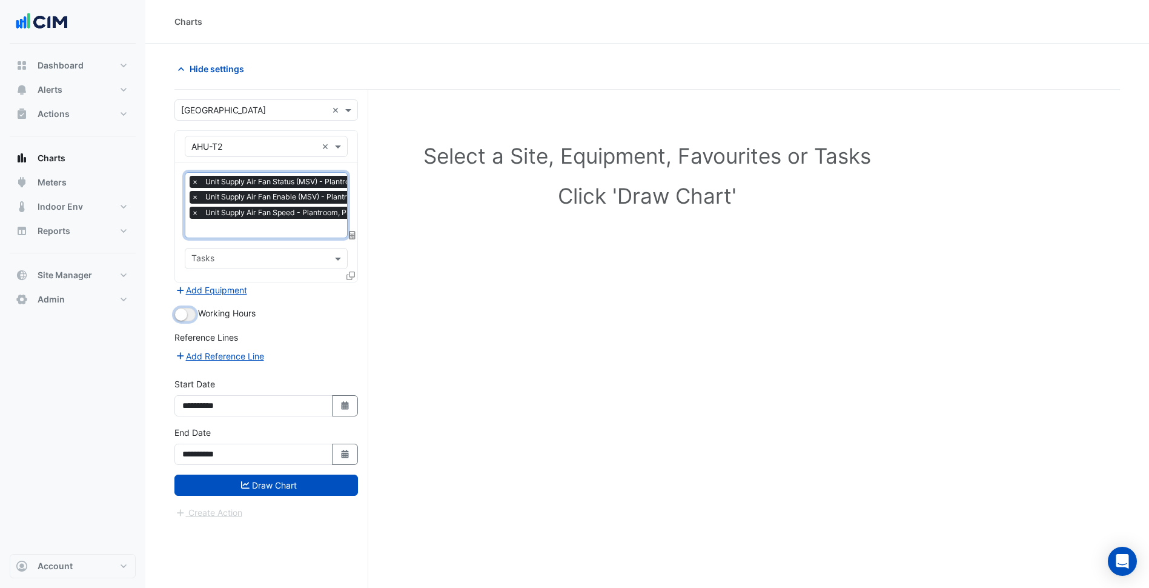
drag, startPoint x: 190, startPoint y: 307, endPoint x: 279, endPoint y: 350, distance: 99.2
click at [190, 308] on button "button" at bounding box center [184, 314] width 21 height 13
click at [358, 416] on div "**********" at bounding box center [266, 401] width 198 height 48
click at [351, 409] on button "Select Date" at bounding box center [345, 405] width 27 height 21
select select "*"
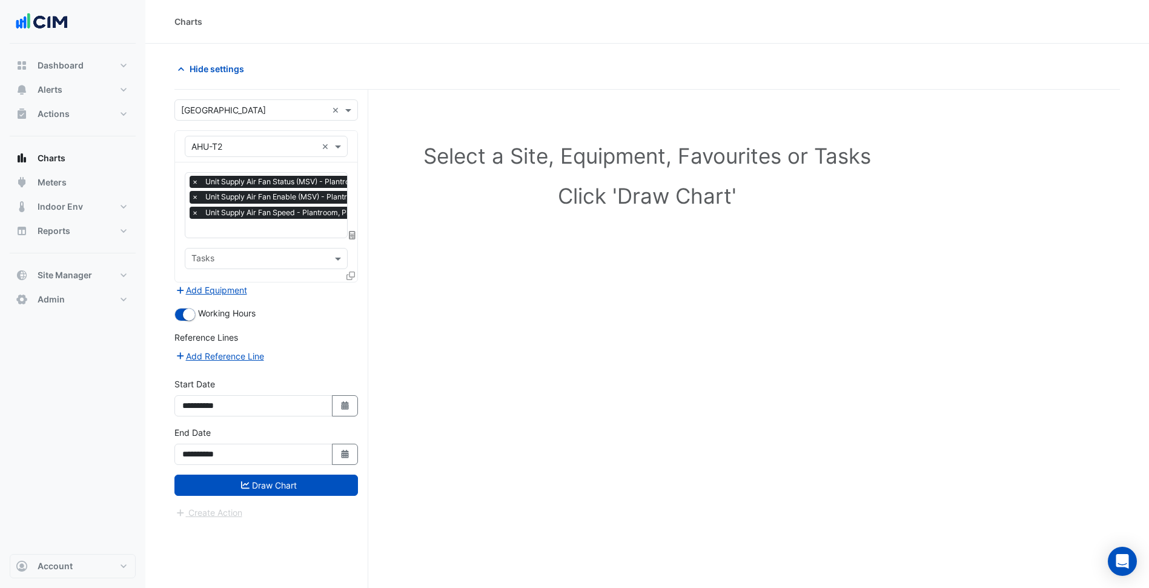
select select "****"
click at [197, 244] on span "Previous month" at bounding box center [195, 243] width 9 height 9
select select "*"
click at [217, 281] on div "1" at bounding box center [214, 282] width 19 height 19
type input "**********"
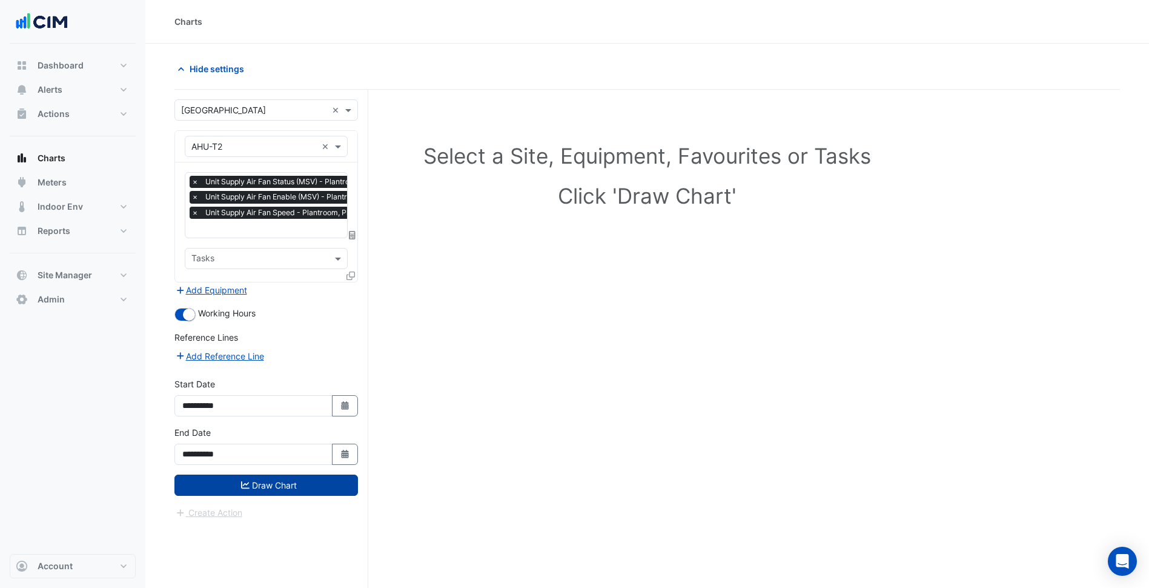
click at [319, 474] on button "Draw Chart" at bounding box center [266, 484] width 184 height 21
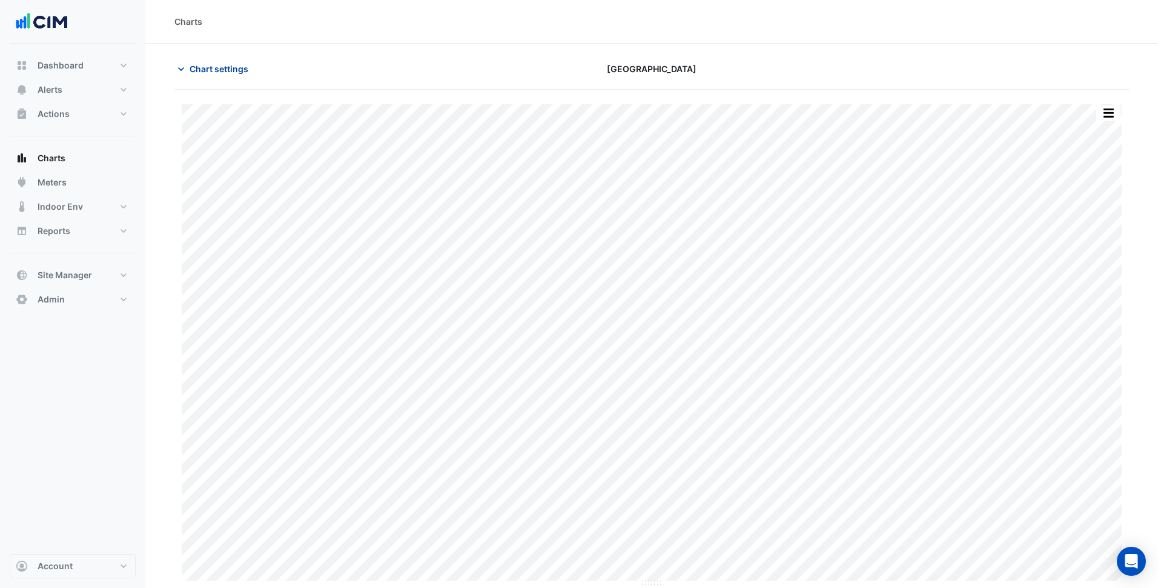
click at [239, 75] on button "Chart settings" at bounding box center [215, 68] width 82 height 21
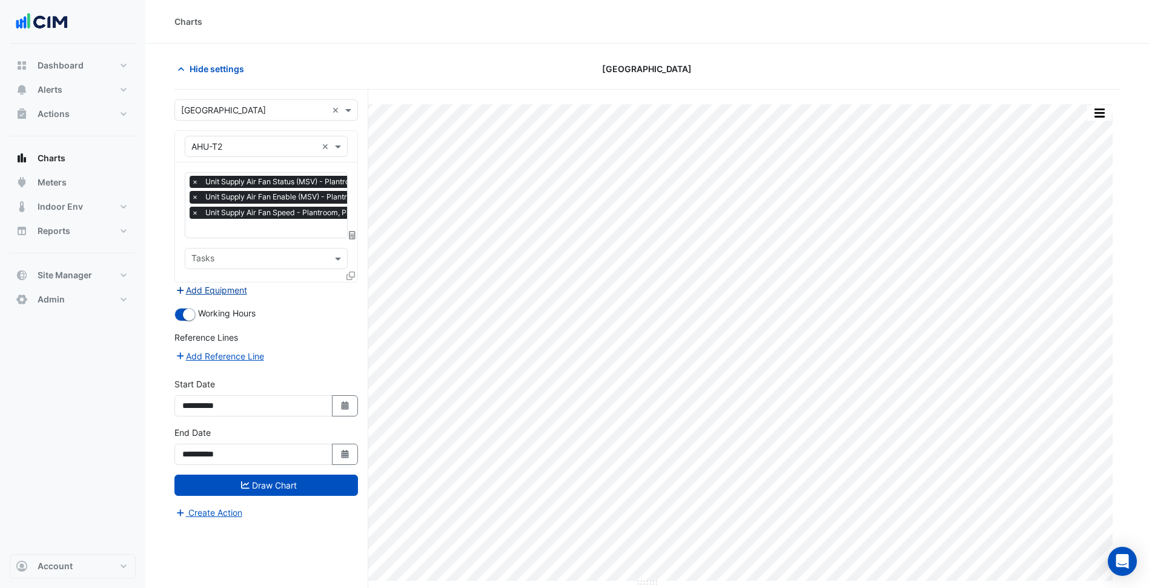
click at [220, 287] on button "Add Equipment" at bounding box center [210, 290] width 73 height 14
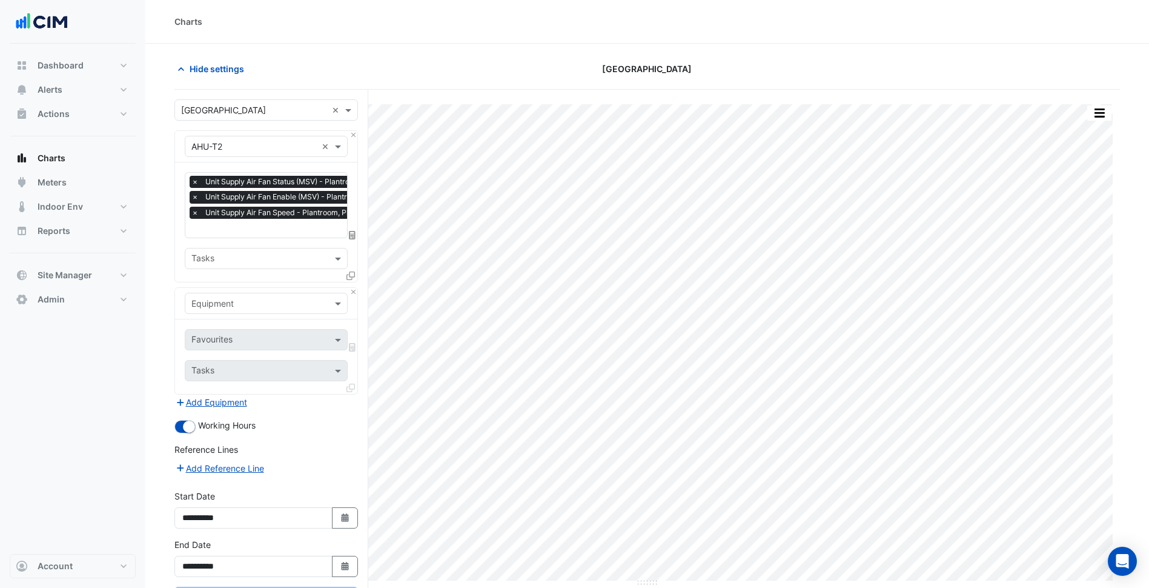
click at [232, 301] on input "text" at bounding box center [253, 303] width 125 height 13
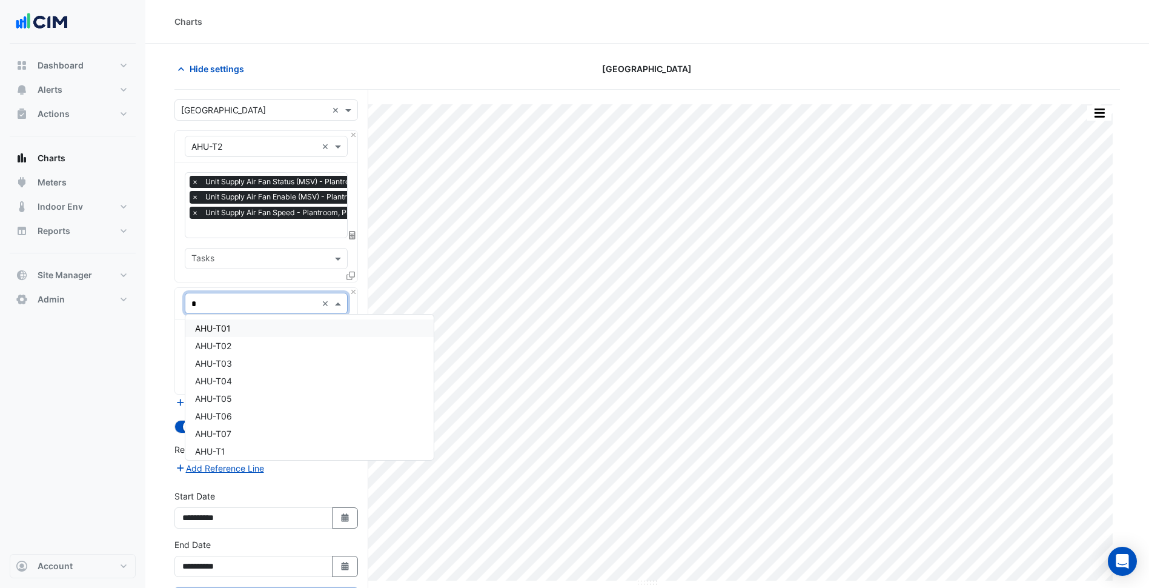
type input "**"
click at [243, 339] on div "AHU-T2-VSD" at bounding box center [266, 346] width 162 height 18
click at [243, 339] on input "text" at bounding box center [252, 340] width 122 height 13
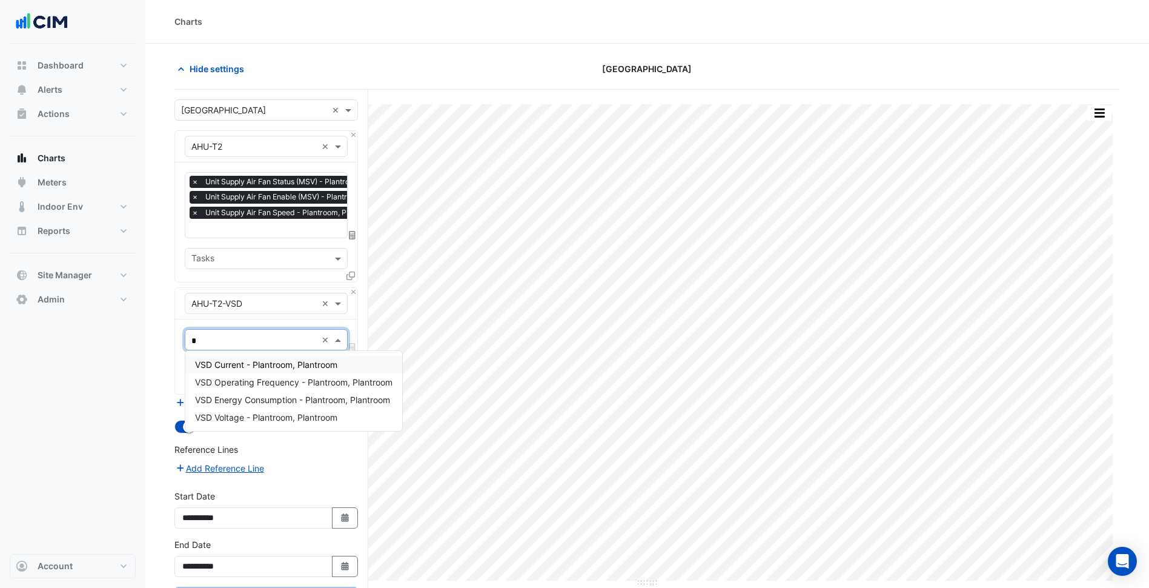
type input "**"
click at [282, 400] on span "VSD Energy Consumption - Plantroom, Plantroom" at bounding box center [292, 399] width 195 height 10
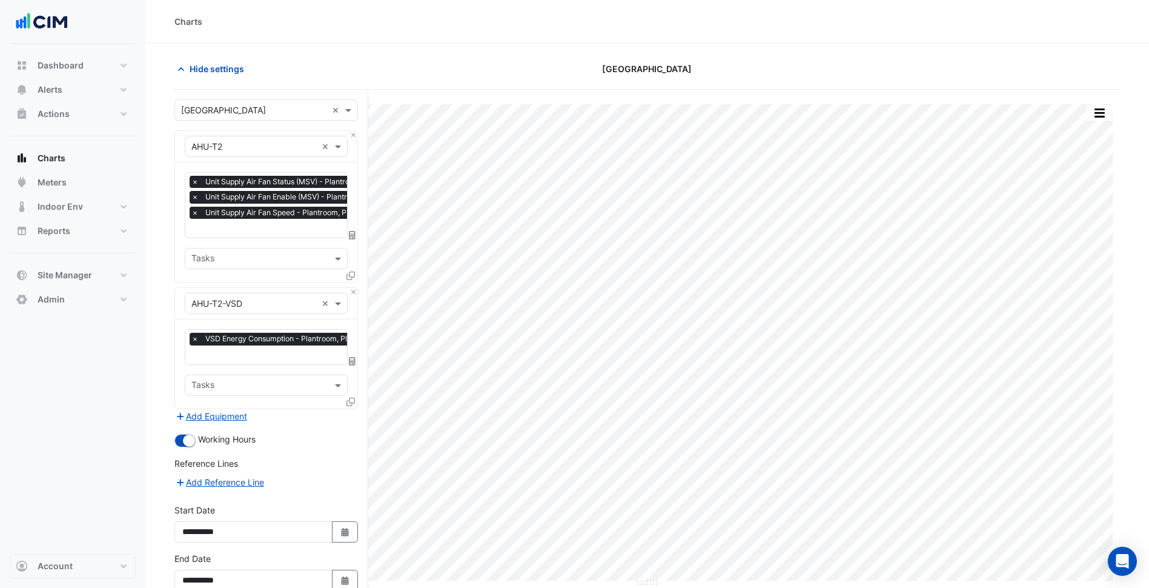
click at [268, 362] on div "Favourites × VSD Energy Consumption - Plantroom, Plantroom × Tasks" at bounding box center [266, 363] width 182 height 88
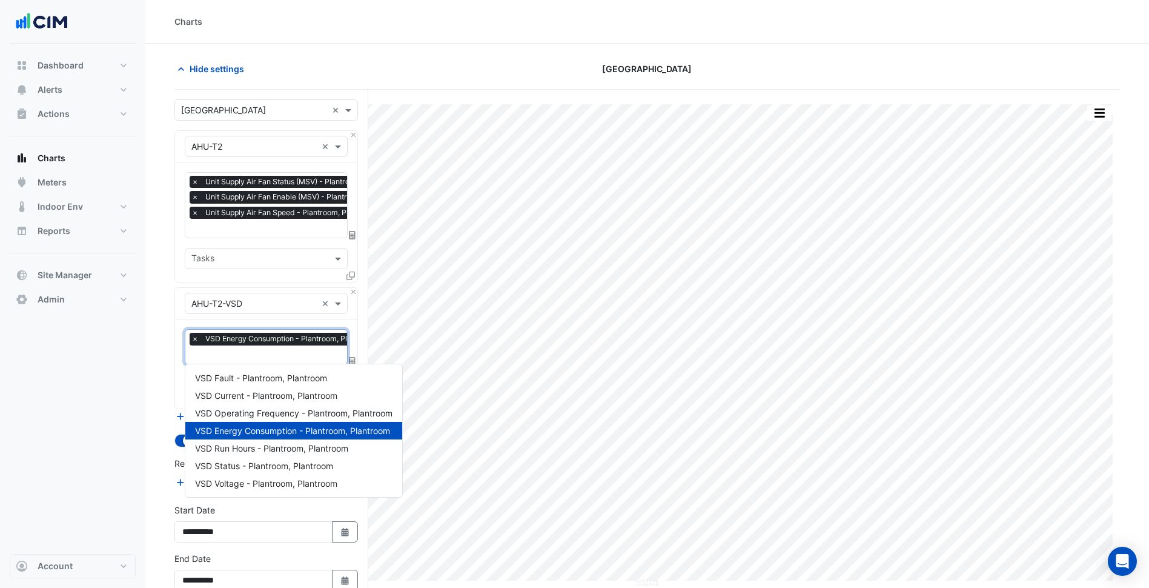
scroll to position [0, 6]
click at [271, 339] on span "VSD Energy Consumption - Plantroom, Plantroom" at bounding box center [284, 339] width 177 height 12
click at [294, 416] on span "VSD Operating Frequency - Plantroom, Plantroom" at bounding box center [293, 413] width 197 height 10
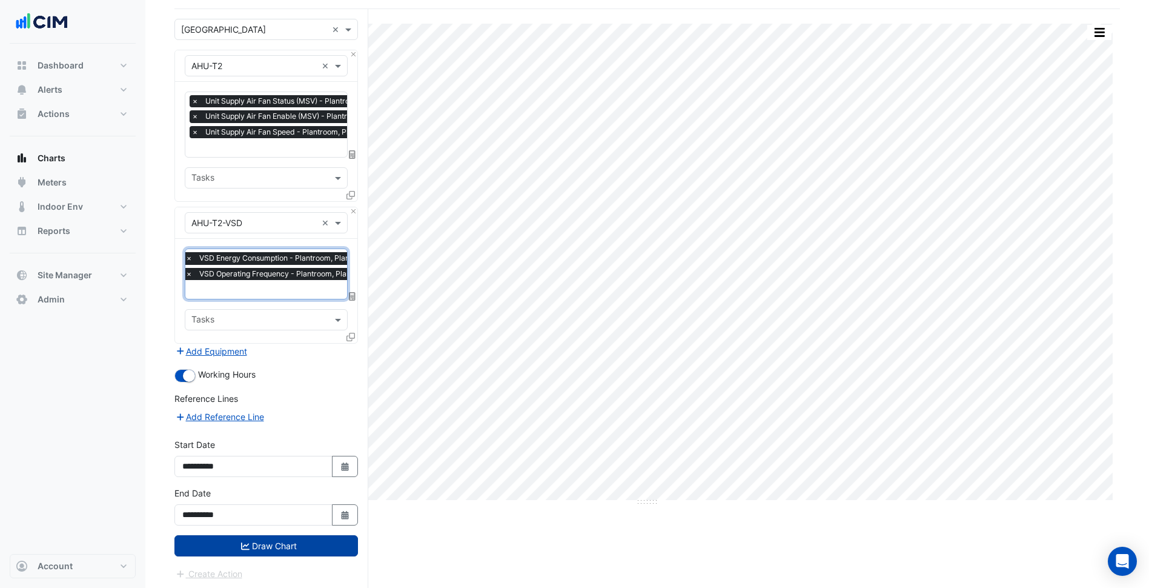
click at [312, 544] on button "Draw Chart" at bounding box center [266, 545] width 184 height 21
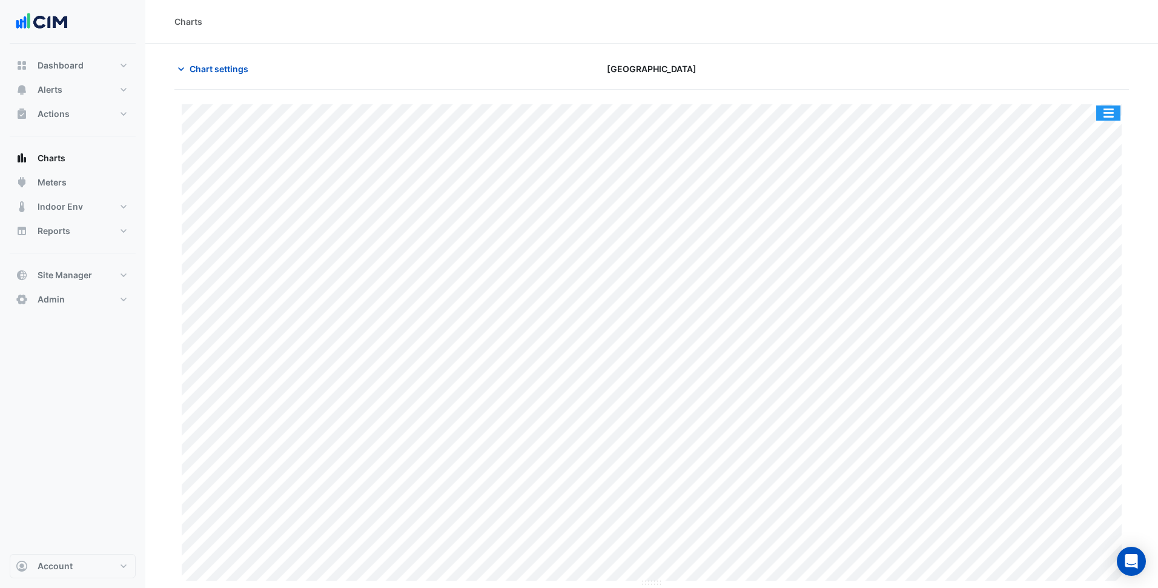
click at [1107, 114] on button "button" at bounding box center [1108, 112] width 24 height 15
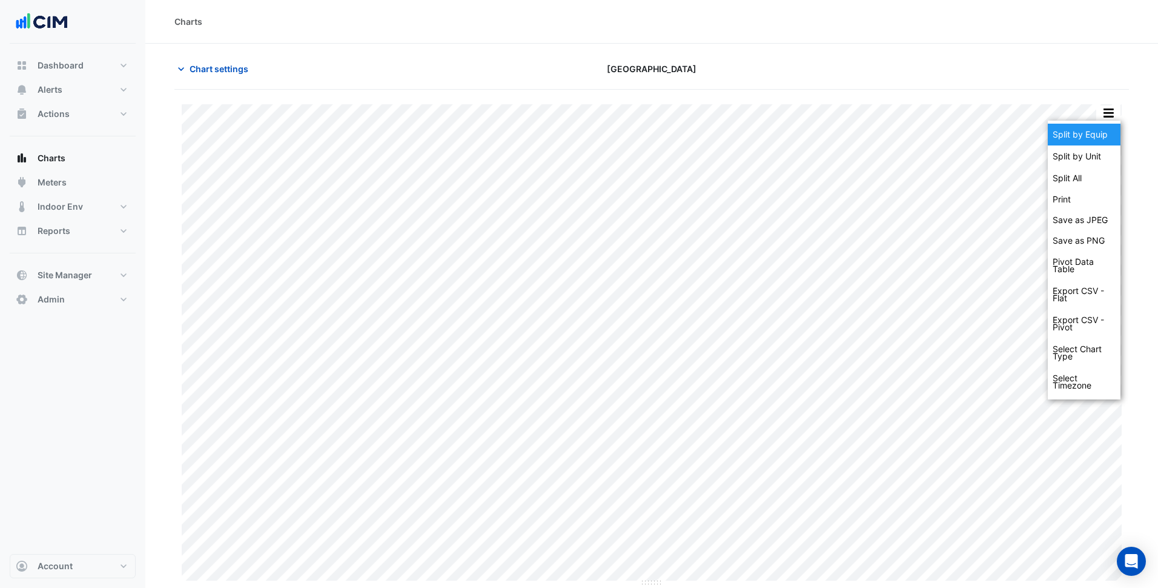
click at [1102, 142] on div "Split by Equip" at bounding box center [1084, 135] width 73 height 22
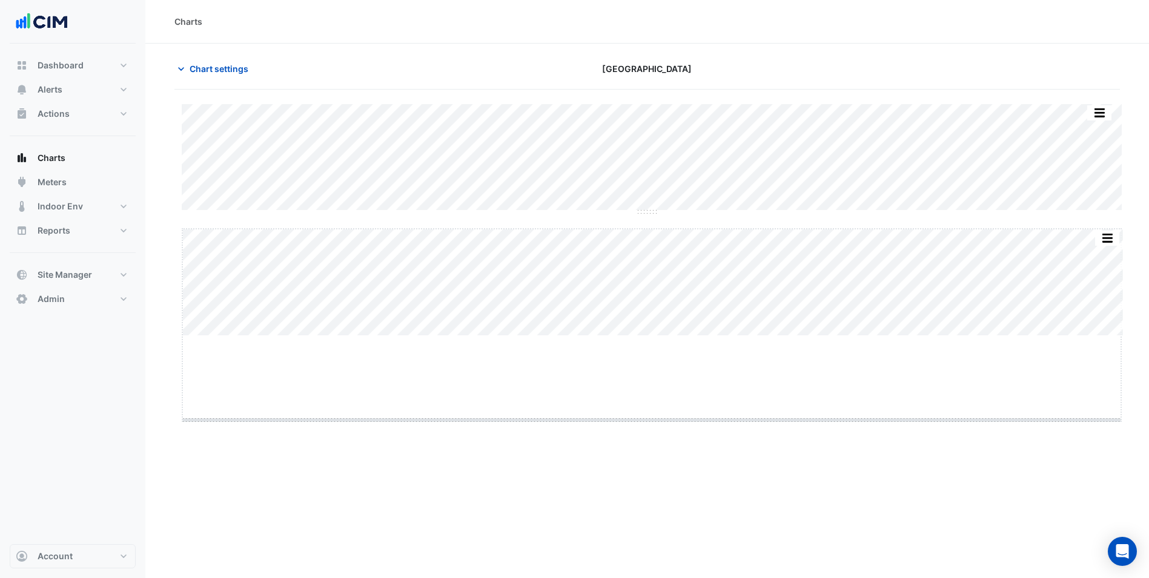
drag, startPoint x: 643, startPoint y: 377, endPoint x: 645, endPoint y: 471, distance: 93.3
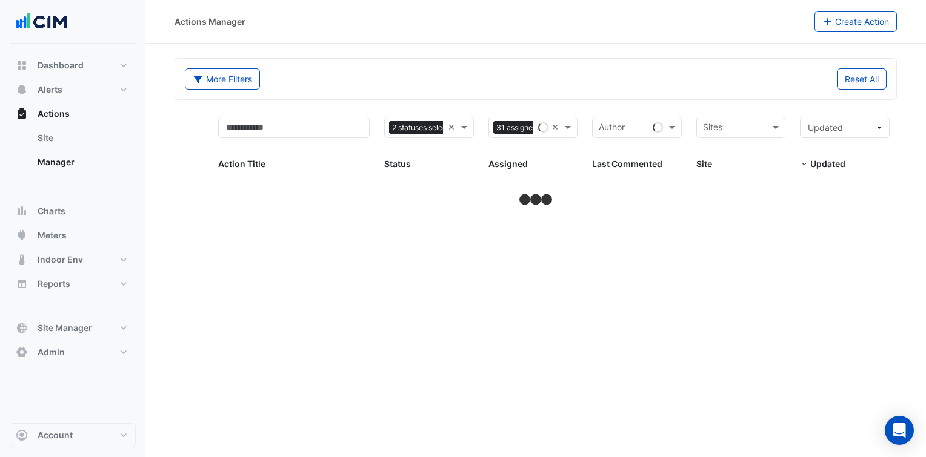
select select "***"
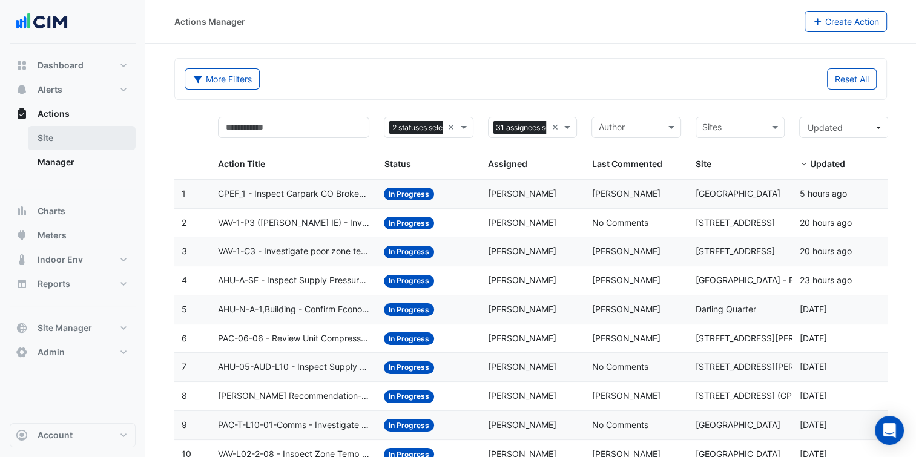
click at [67, 139] on link "Site" at bounding box center [82, 138] width 108 height 24
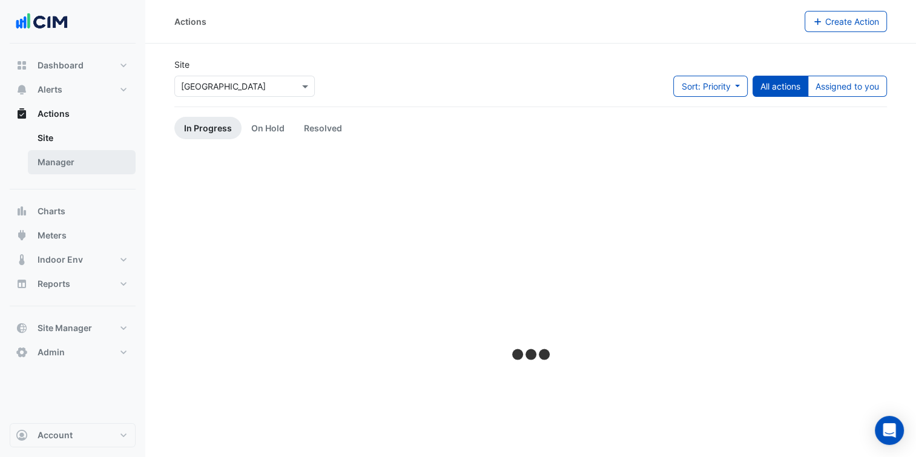
click at [76, 157] on link "Manager" at bounding box center [82, 162] width 108 height 24
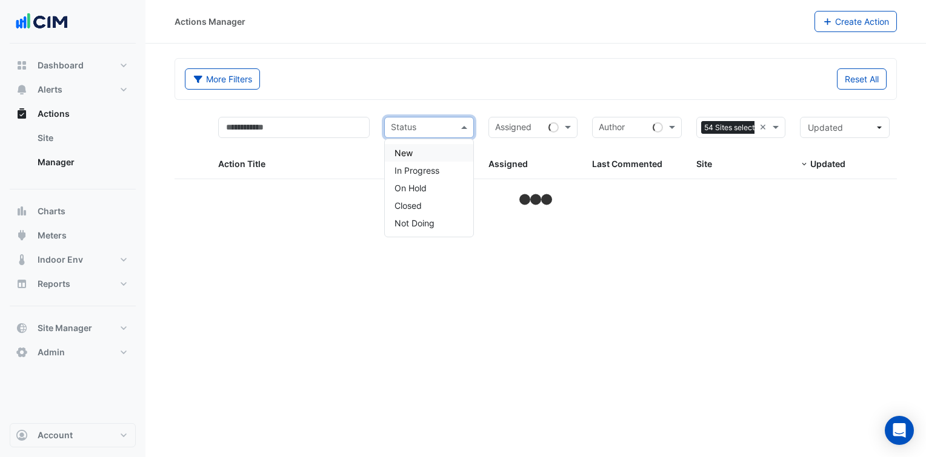
click at [440, 125] on input "text" at bounding box center [422, 129] width 62 height 14
select select "***"
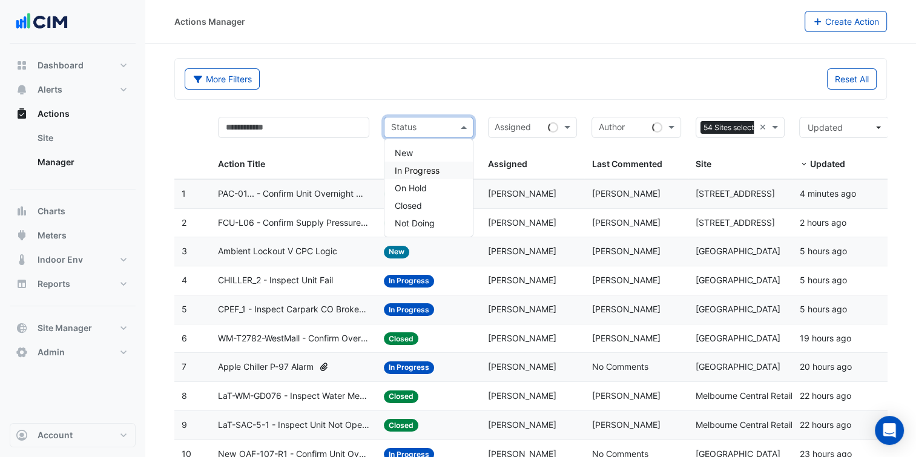
click at [431, 167] on span "In Progress" at bounding box center [416, 170] width 45 height 10
click at [436, 130] on div "Status × In Progress" at bounding box center [414, 127] width 58 height 19
click at [431, 155] on div "New" at bounding box center [429, 153] width 88 height 18
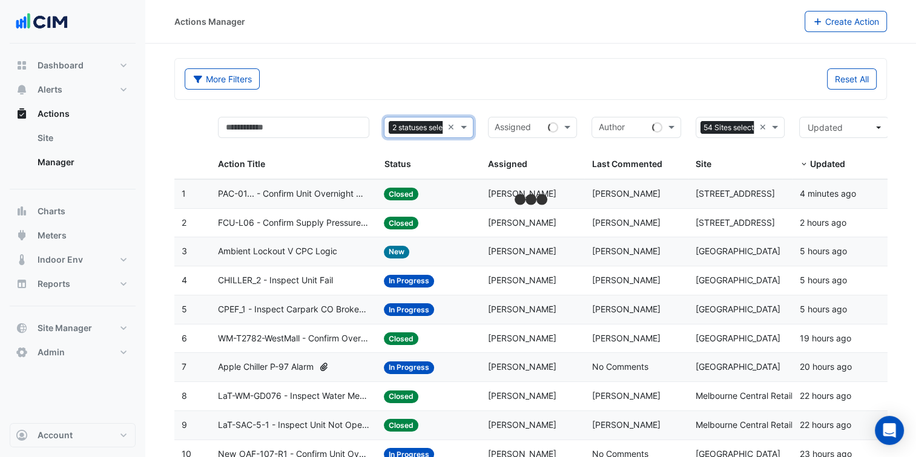
click at [548, 131] on div "Assigned" at bounding box center [533, 127] width 90 height 21
type input "*****"
click at [536, 187] on div "Assigned: [PERSON_NAME]" at bounding box center [533, 194] width 90 height 14
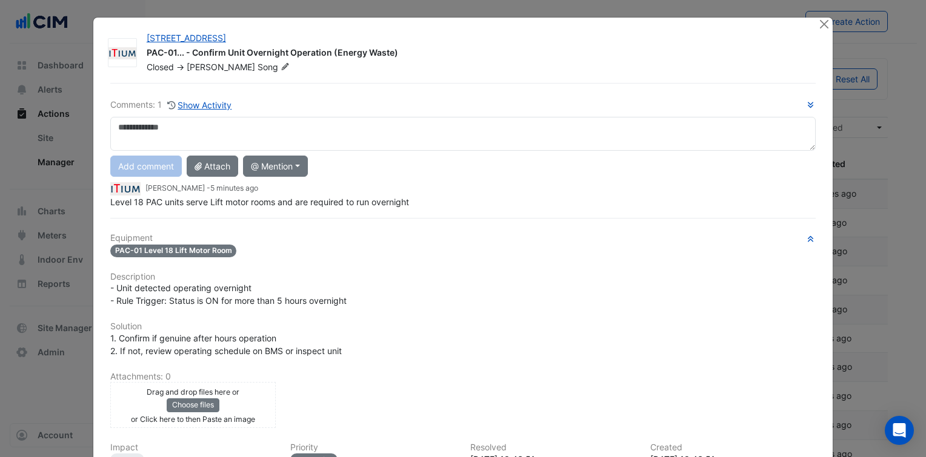
click at [564, 268] on div "Equipment PAC-01 Level 18 Lift Motor Room Description - Unit detected operating…" at bounding box center [462, 380] width 705 height 295
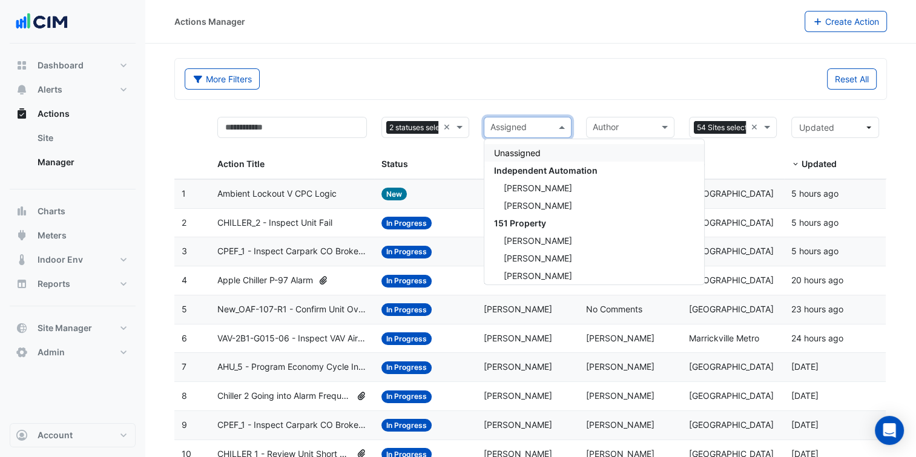
click at [521, 128] on input "text" at bounding box center [521, 129] width 61 height 14
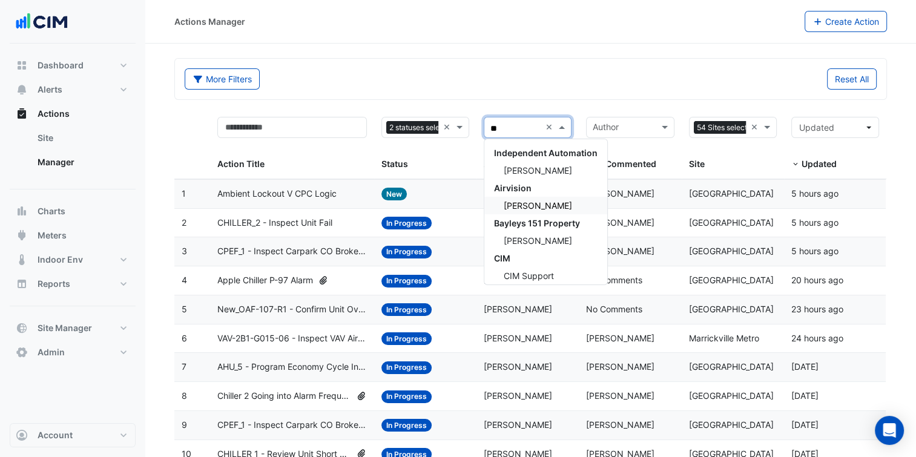
type input "***"
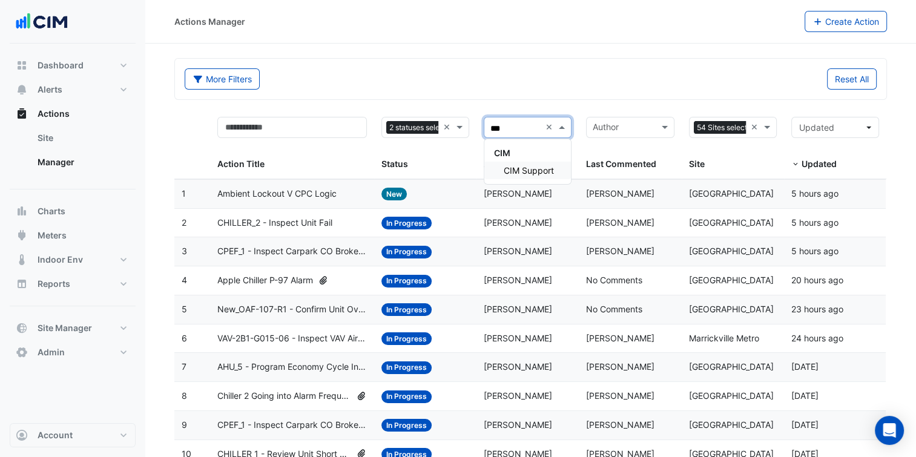
click at [542, 172] on span "CIM Support" at bounding box center [529, 170] width 50 height 10
click at [514, 65] on div "More Filters Reset All" at bounding box center [531, 79] width 712 height 41
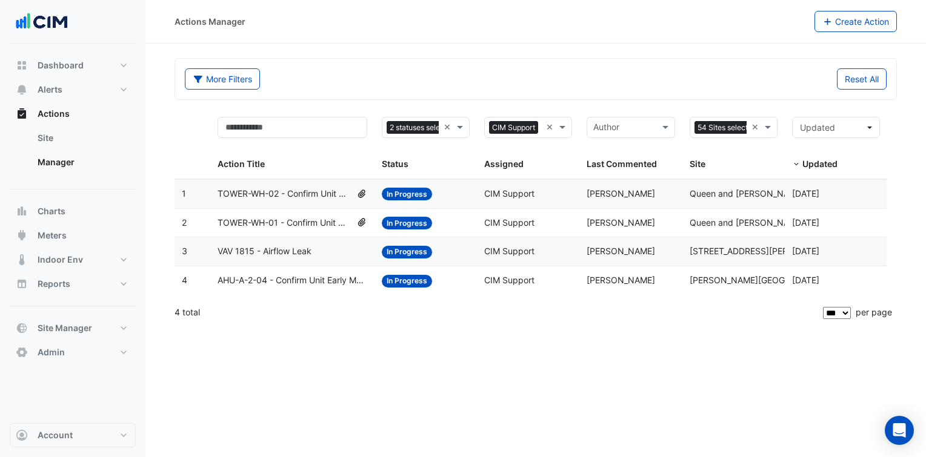
click at [557, 191] on div "Assigned: CIM Support" at bounding box center [528, 194] width 88 height 14
click at [465, 227] on div "Status: In Progress" at bounding box center [426, 223] width 88 height 14
click at [485, 252] on span "CIM Support" at bounding box center [509, 251] width 50 height 10
click at [441, 284] on div "Status: In Progress" at bounding box center [426, 281] width 88 height 14
